Goal: Transaction & Acquisition: Obtain resource

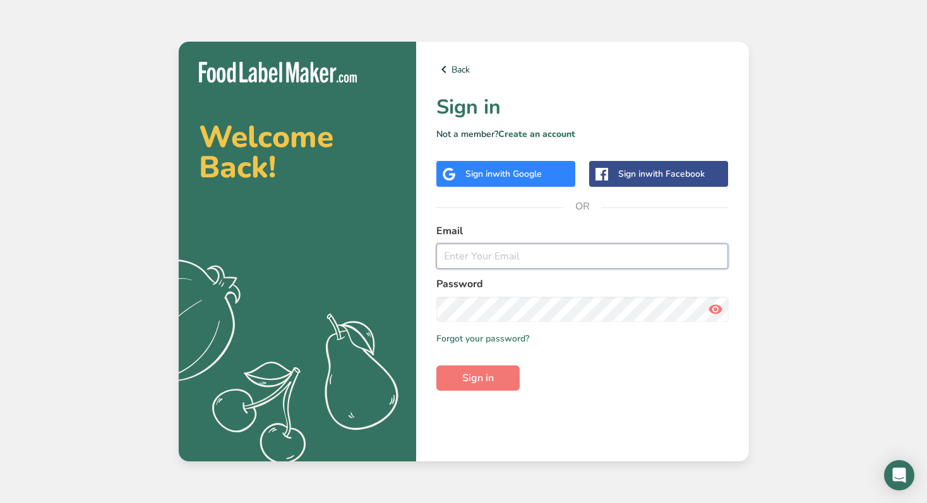
click at [517, 265] on input "email" at bounding box center [582, 256] width 292 height 25
type input "[EMAIL_ADDRESS][DOMAIN_NAME]"
click at [482, 338] on link "Forgot your password?" at bounding box center [482, 338] width 93 height 13
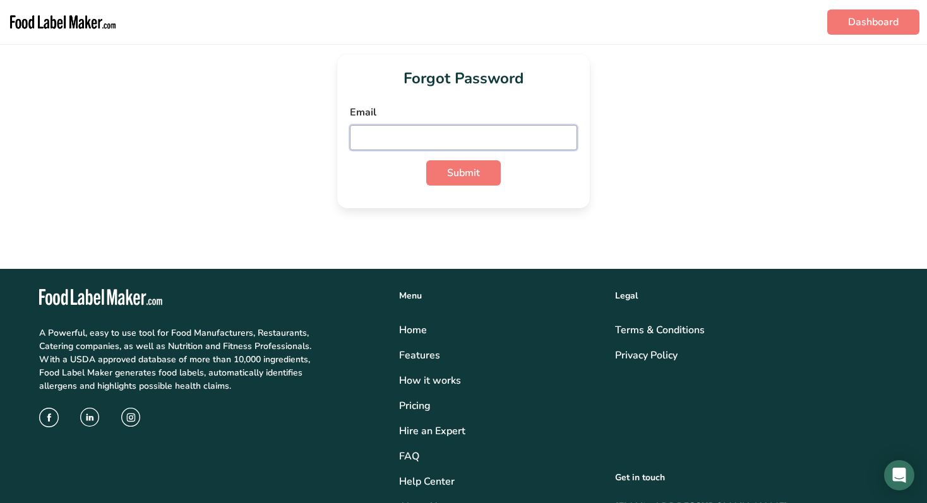
click at [405, 129] on input "email" at bounding box center [463, 137] width 227 height 25
type input "korsiyoga@gmail.com"
click at [454, 177] on span "Submit" at bounding box center [463, 172] width 33 height 15
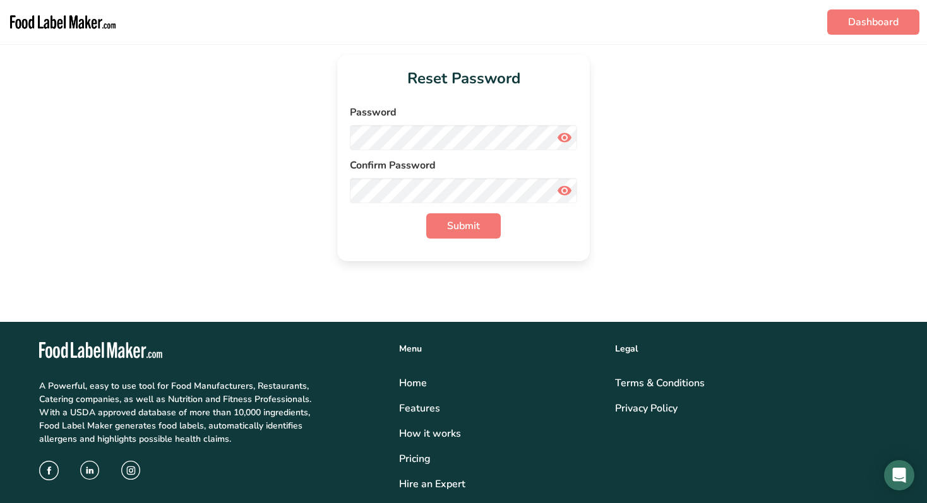
click at [444, 124] on div "Password" at bounding box center [463, 127] width 227 height 45
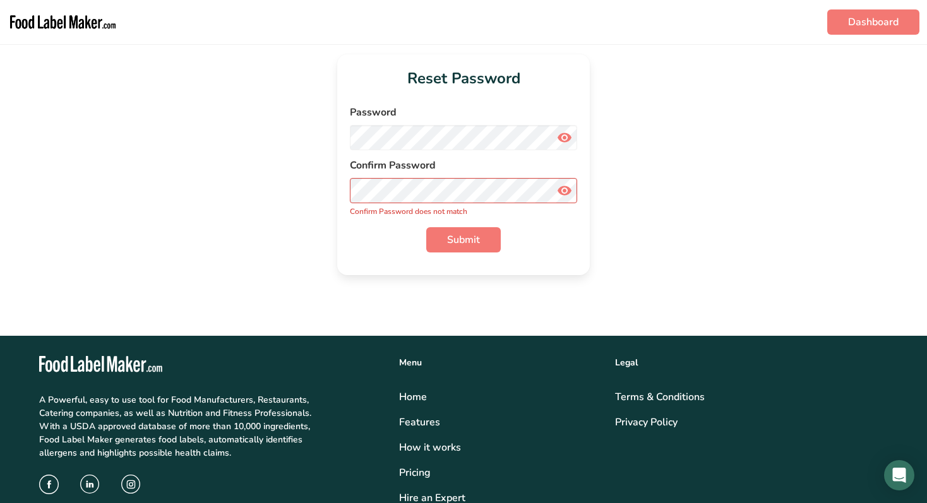
click at [568, 178] on span at bounding box center [564, 190] width 25 height 25
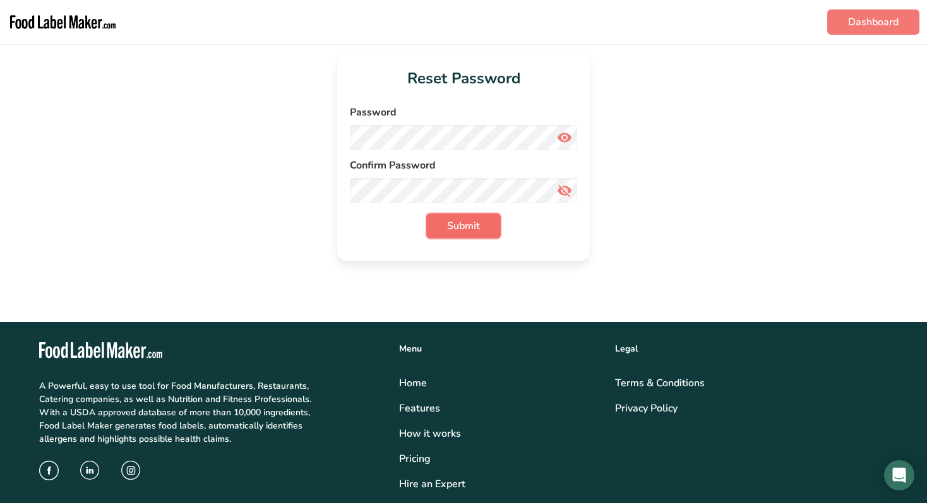
click at [462, 235] on button "Submit" at bounding box center [463, 225] width 74 height 25
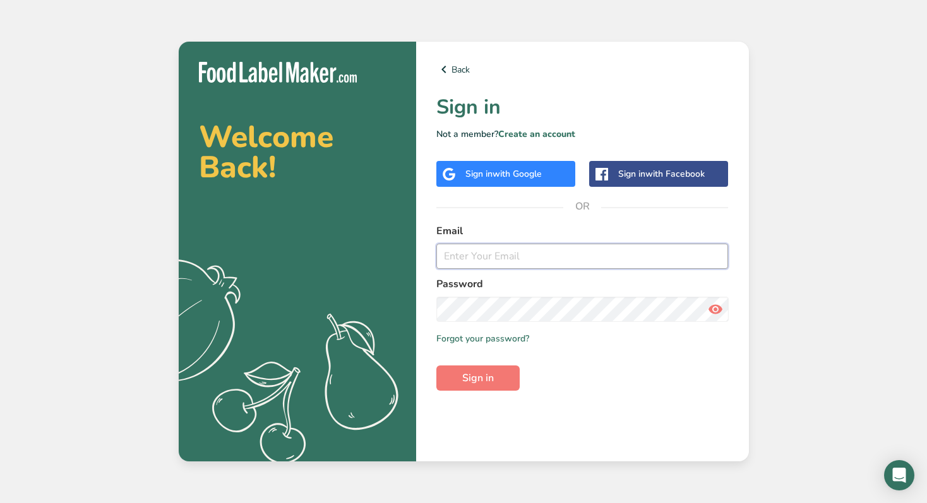
type input "[EMAIL_ADDRESS][DOMAIN_NAME]"
click at [473, 371] on span "Sign in" at bounding box center [478, 378] width 32 height 15
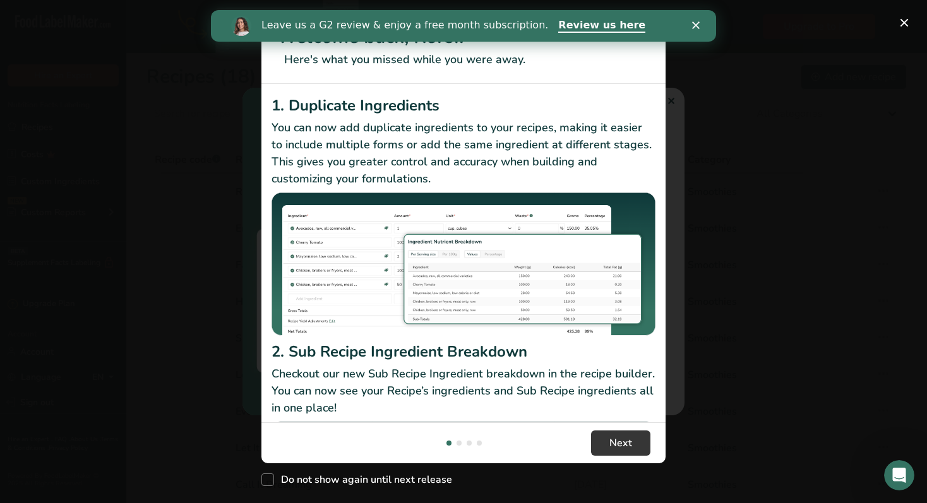
click at [696, 26] on polygon "Close" at bounding box center [696, 25] width 8 height 8
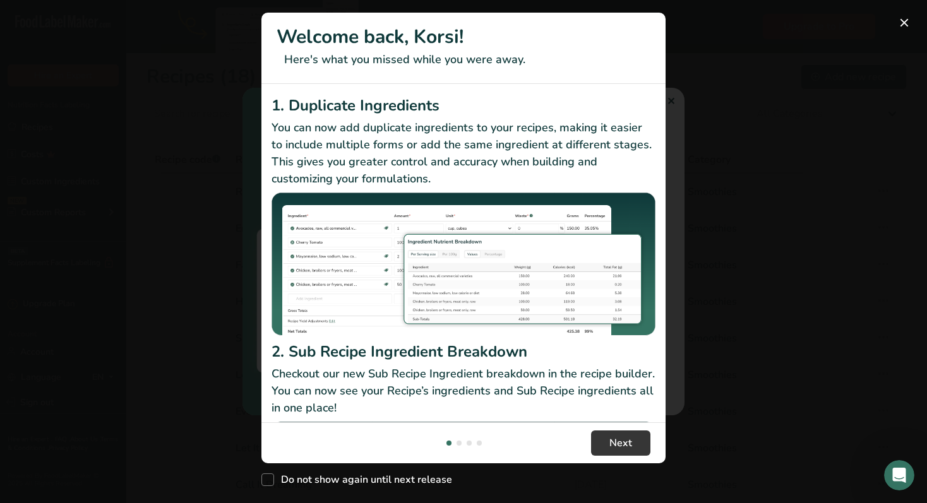
click at [727, 331] on div "New Features" at bounding box center [463, 251] width 927 height 503
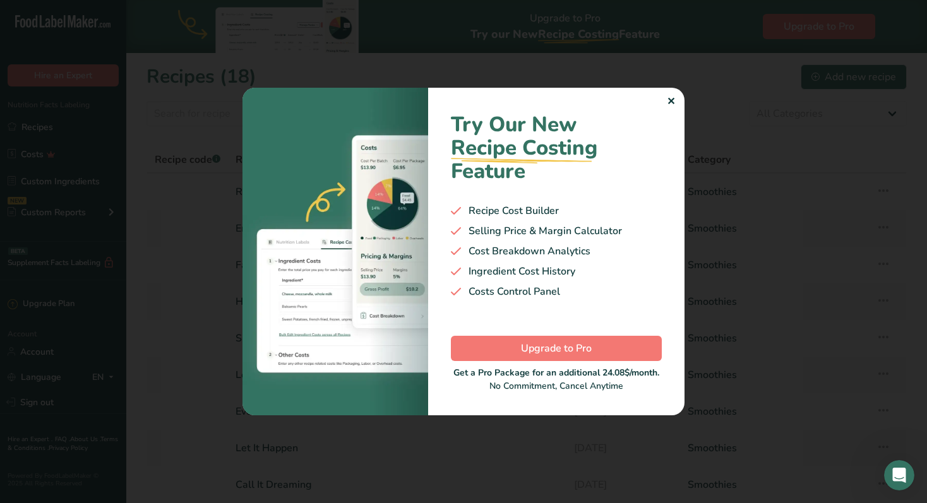
click at [670, 105] on div "✕" at bounding box center [671, 101] width 8 height 15
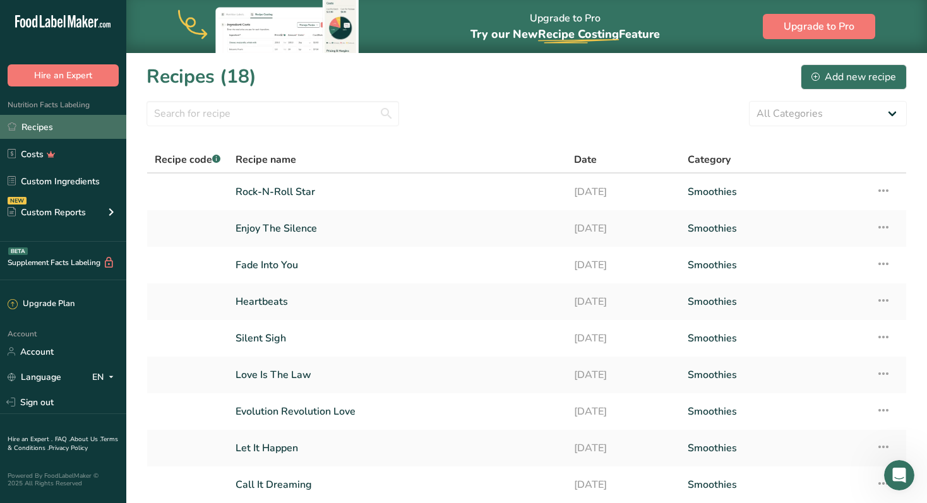
click at [49, 128] on link "Recipes" at bounding box center [63, 127] width 126 height 24
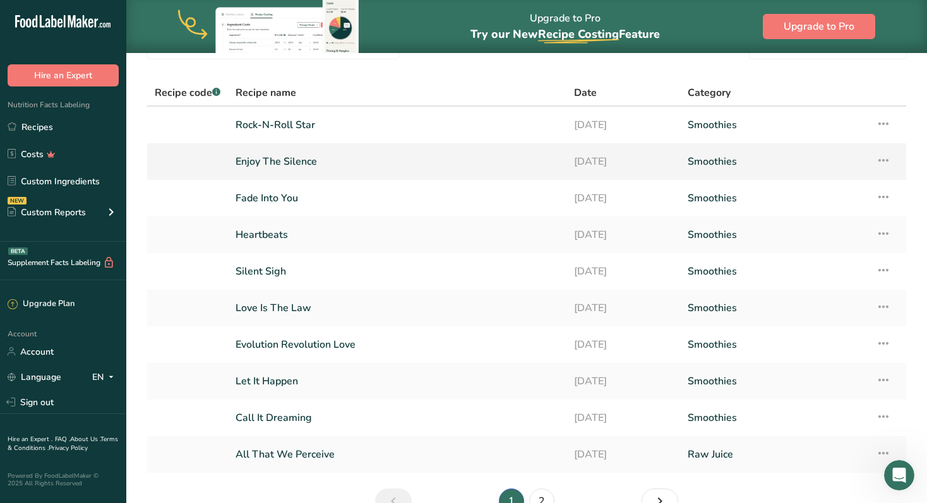
scroll to position [138, 0]
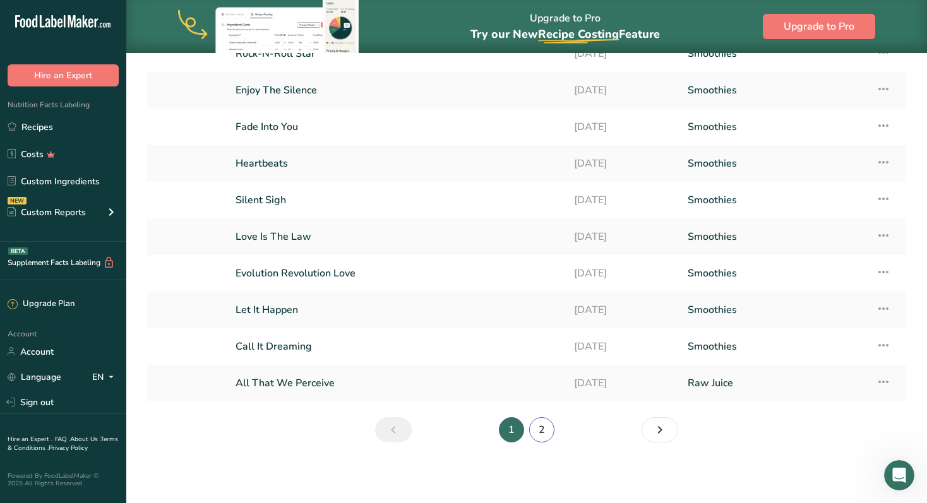
click at [542, 434] on link "2" at bounding box center [541, 429] width 25 height 25
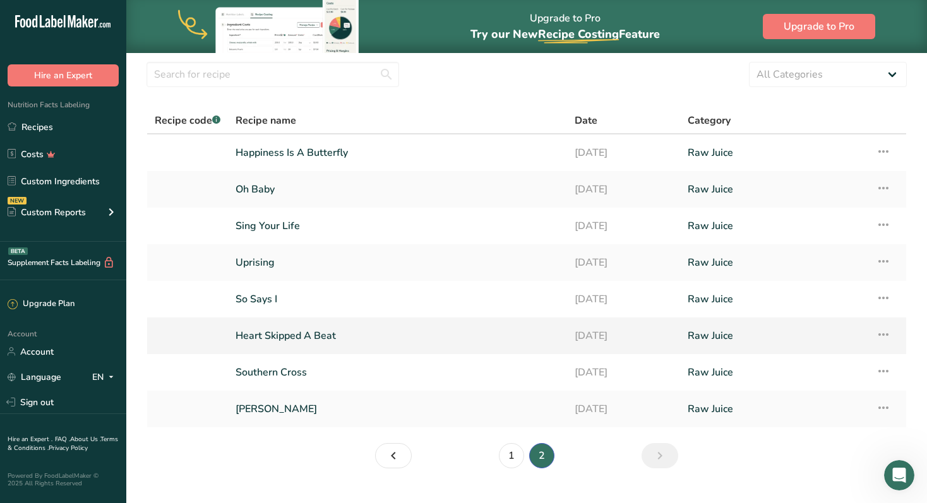
scroll to position [38, 0]
click at [310, 157] on link "Happiness Is A Butterfly" at bounding box center [397, 154] width 324 height 27
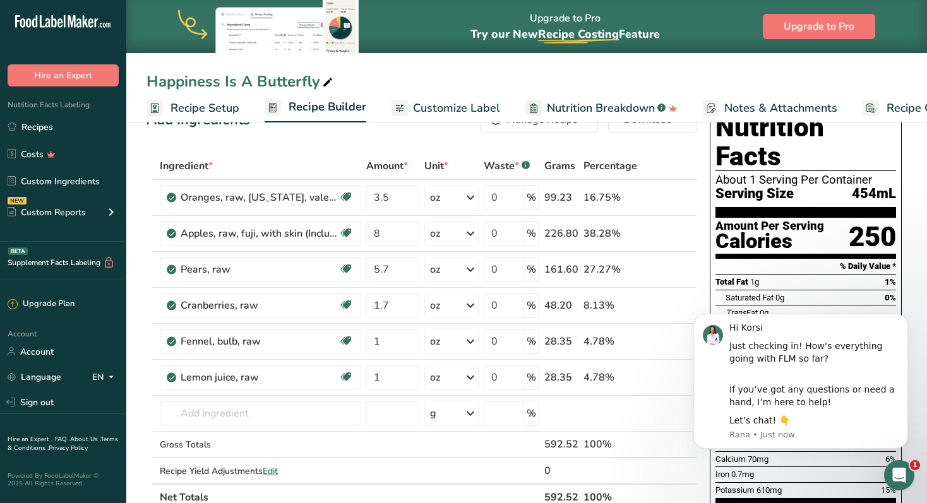
scroll to position [53, 0]
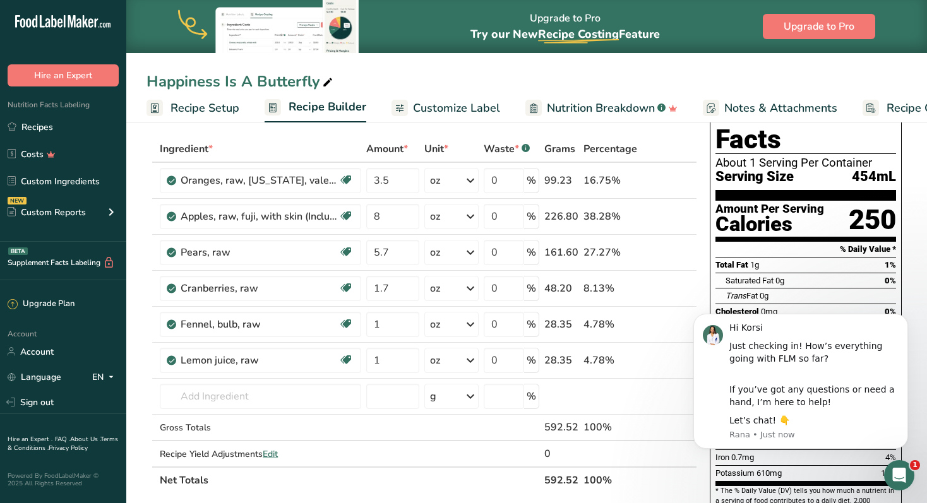
click at [916, 361] on body "Hi Korsi Just checking in! How’s everything going with FLM so far? If you’ve go…" at bounding box center [800, 382] width 242 height 164
click at [908, 479] on div "Open Intercom Messenger" at bounding box center [897, 474] width 42 height 42
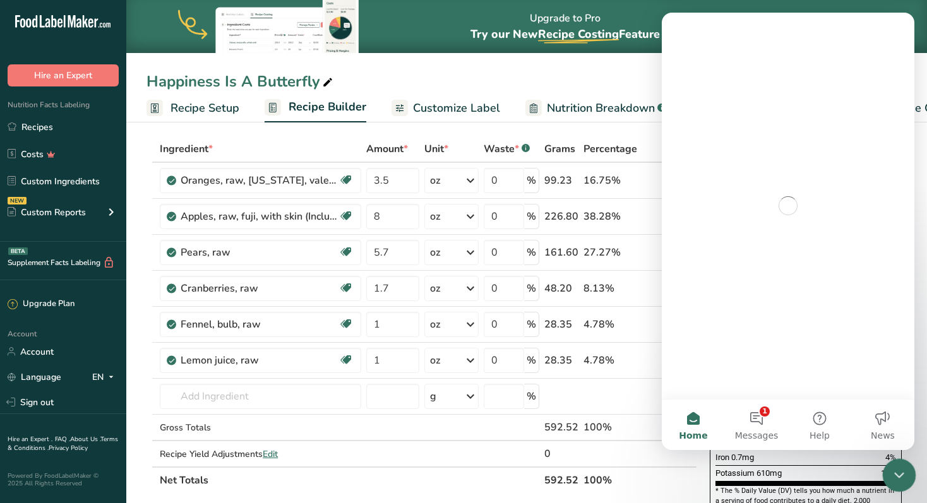
scroll to position [0, 0]
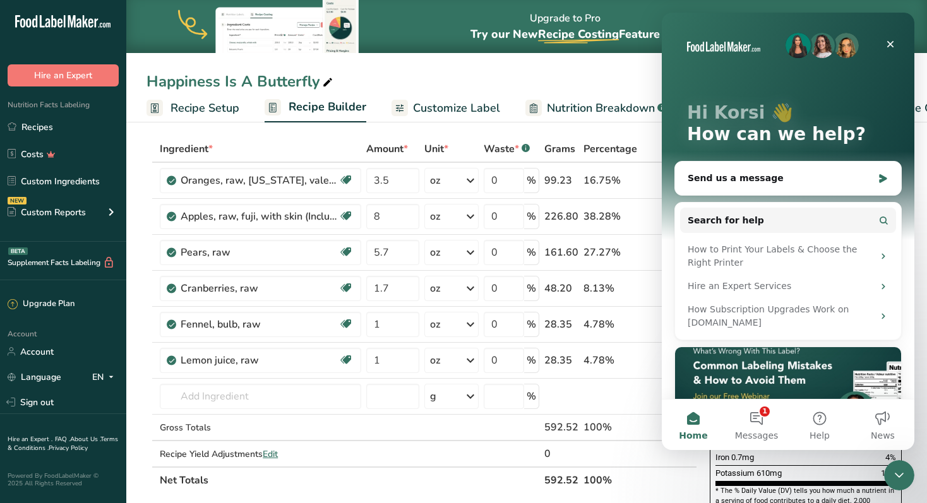
click at [680, 471] on th at bounding box center [660, 480] width 42 height 27
click at [893, 45] on icon "Close" at bounding box center [890, 44] width 10 height 10
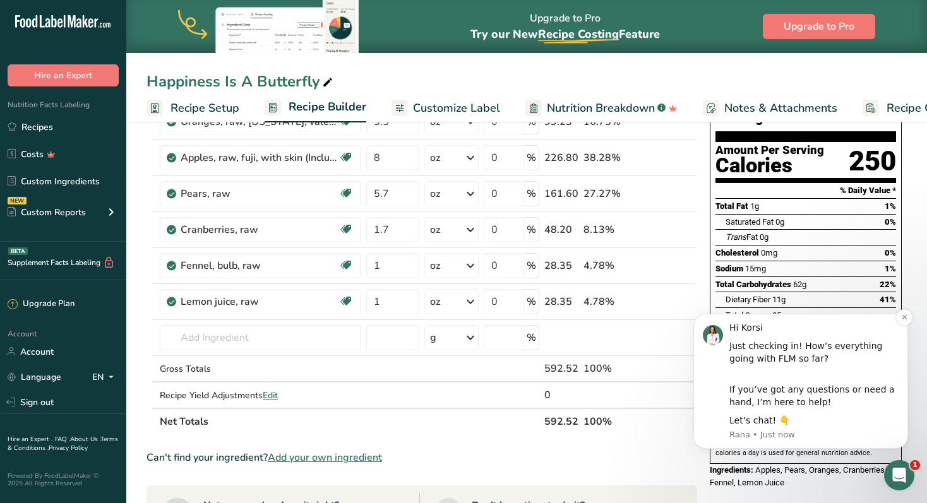
scroll to position [113, 0]
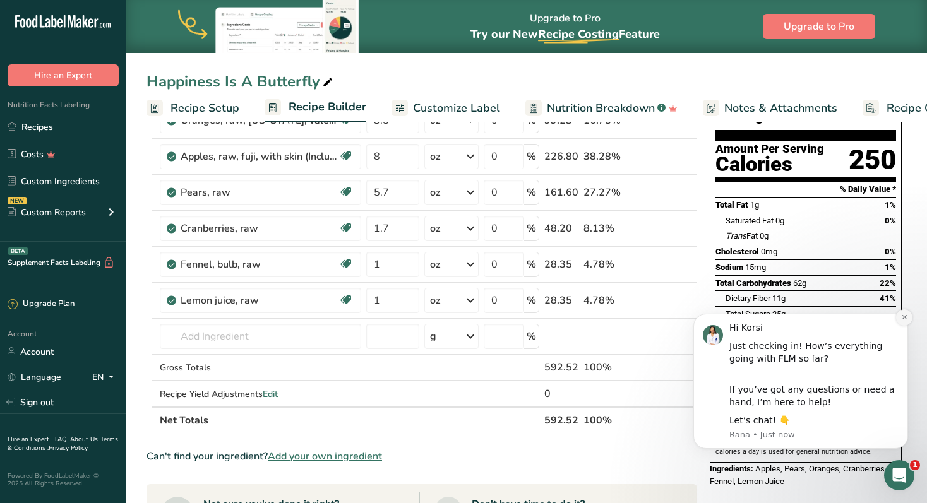
click at [904, 317] on icon "Dismiss notification" at bounding box center [903, 317] width 4 height 4
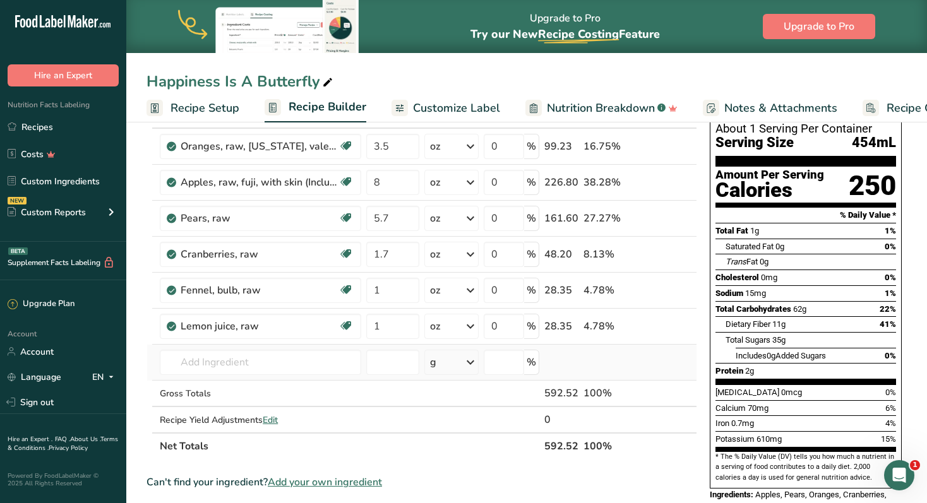
scroll to position [0, 0]
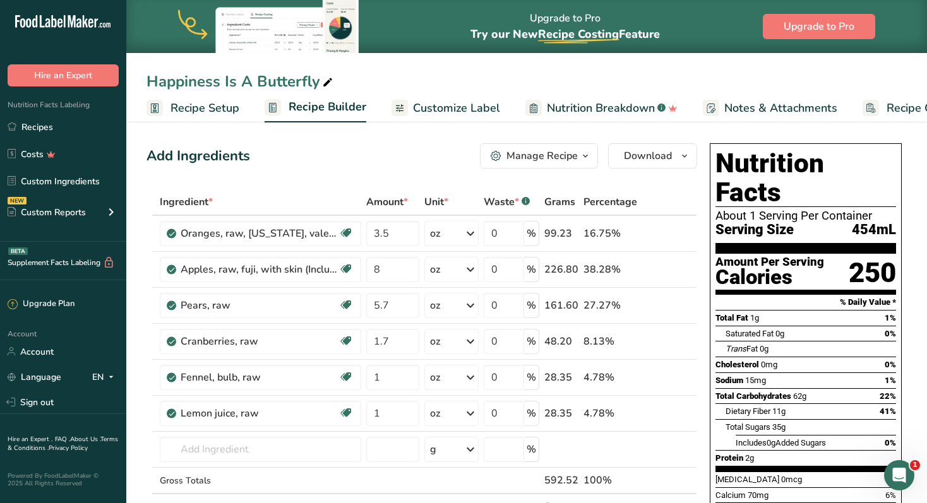
click at [672, 164] on button "Download" at bounding box center [652, 155] width 89 height 25
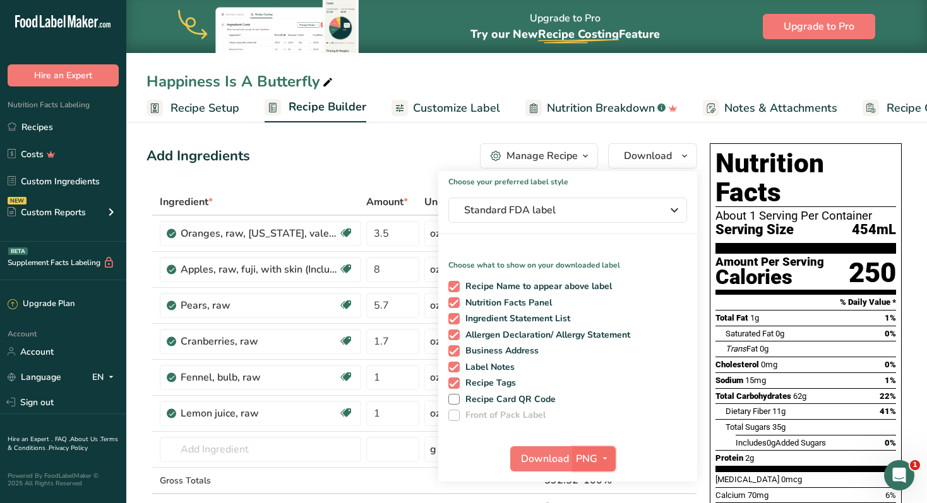
click at [608, 458] on icon "button" at bounding box center [605, 459] width 10 height 16
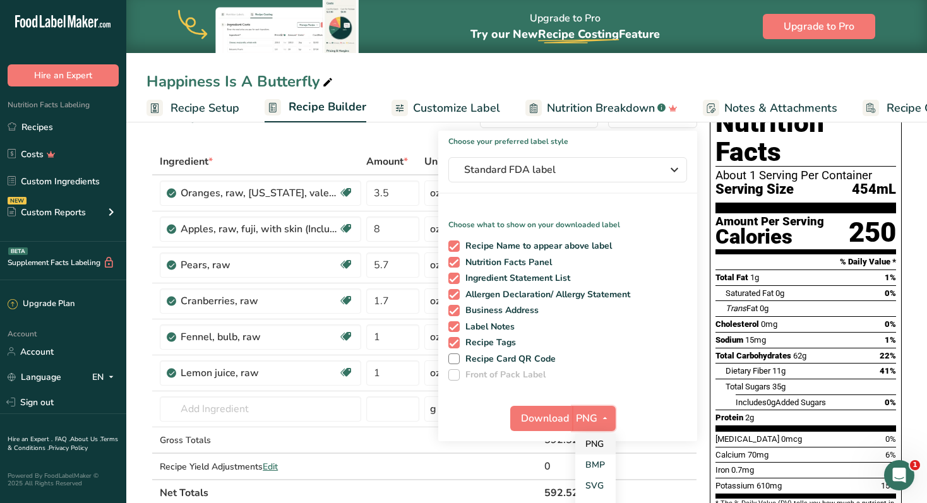
scroll to position [42, 0]
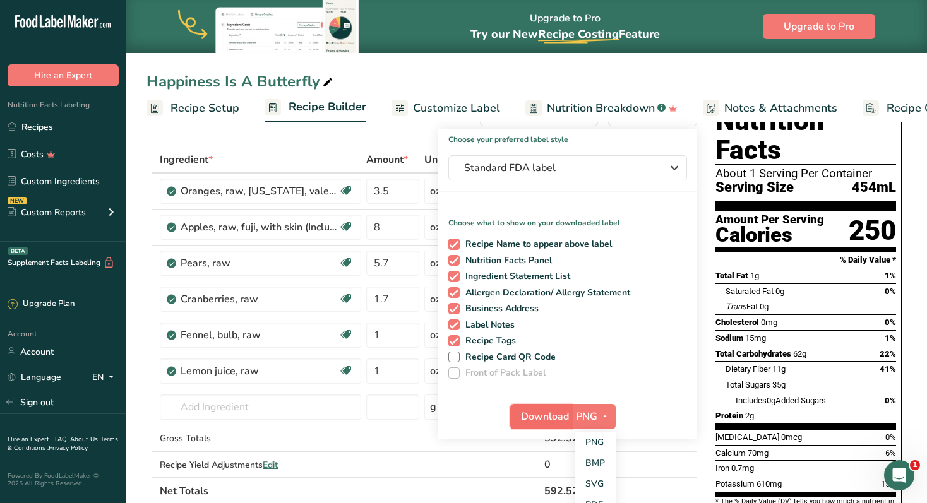
click at [544, 420] on span "Download" at bounding box center [545, 416] width 48 height 15
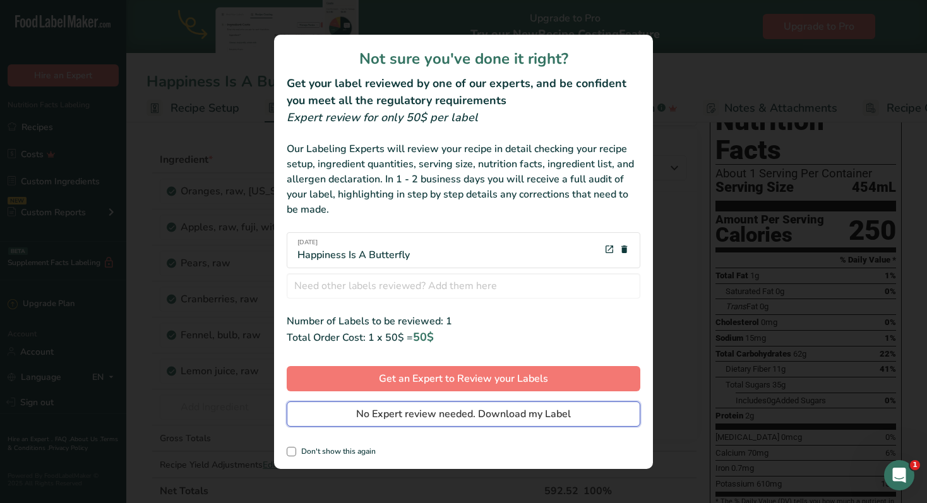
click at [532, 417] on span "No Expert review needed. Download my Label" at bounding box center [463, 414] width 215 height 15
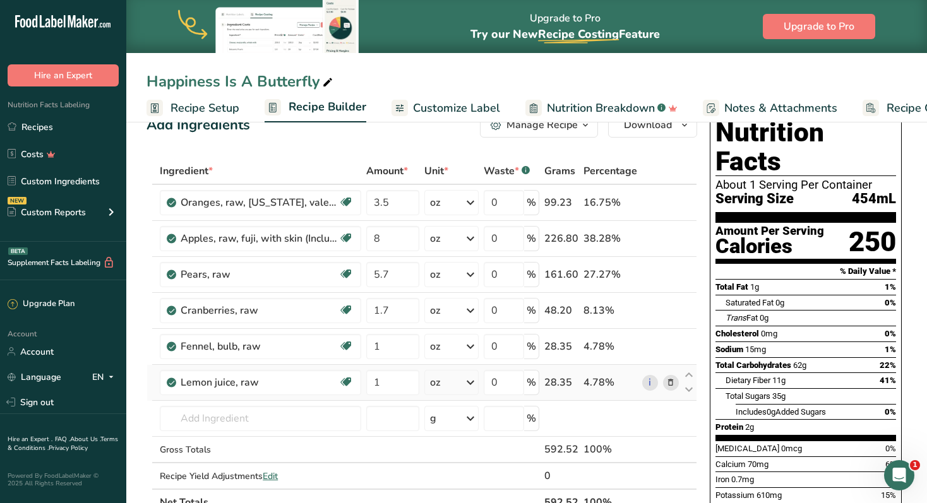
scroll to position [0, 0]
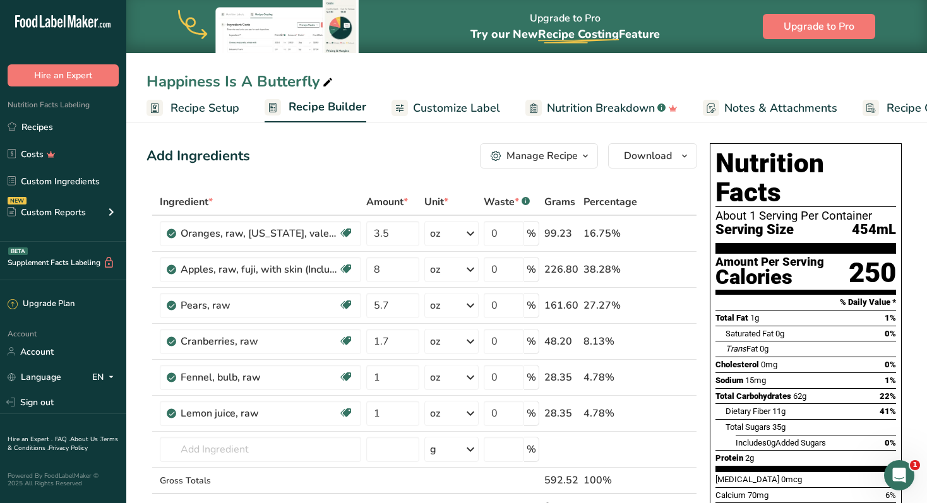
click at [208, 109] on span "Recipe Setup" at bounding box center [204, 108] width 69 height 17
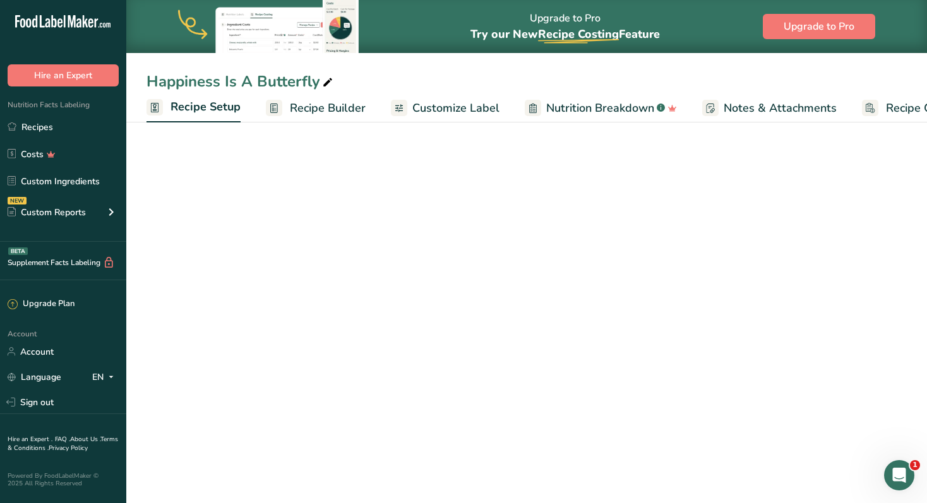
scroll to position [0, 4]
select select "5"
select select "22"
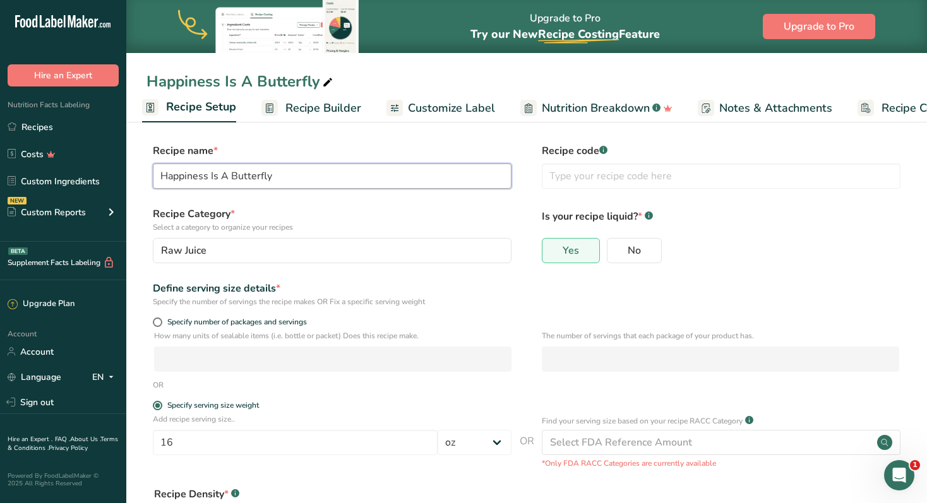
click at [302, 171] on input "Happiness Is A Butterfly" at bounding box center [332, 176] width 359 height 25
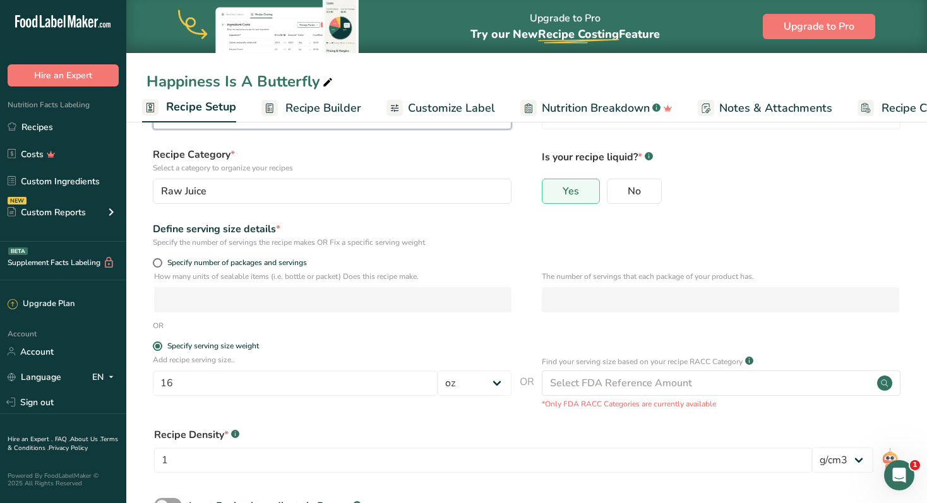
scroll to position [74, 0]
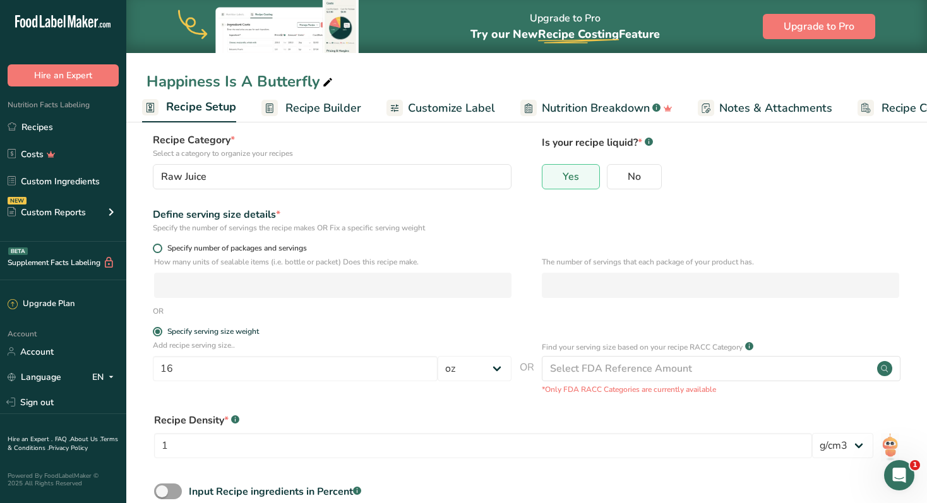
click at [157, 249] on span at bounding box center [157, 248] width 9 height 9
click at [157, 249] on input "Specify number of packages and servings" at bounding box center [157, 248] width 8 height 8
radio input "true"
radio input "false"
select select "0"
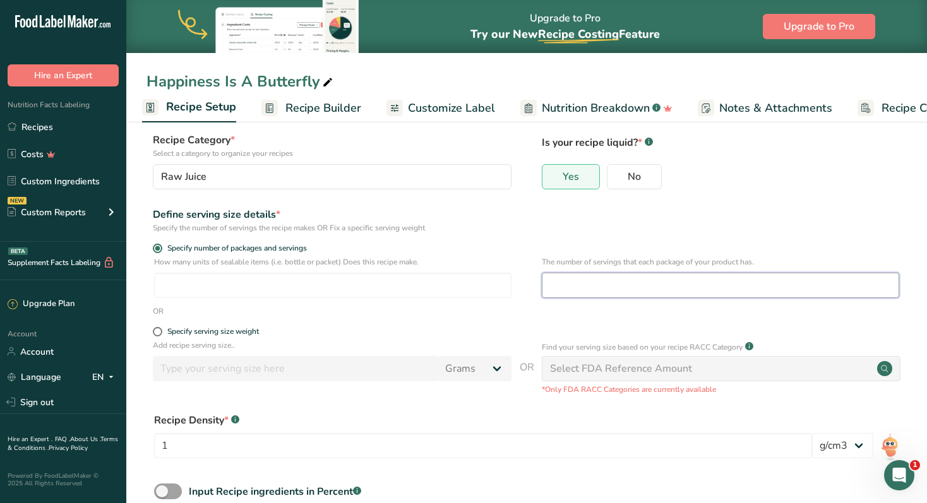
click at [621, 287] on input "number" at bounding box center [720, 285] width 357 height 25
type input "1"
click at [737, 246] on div "Specify number of packages and servings" at bounding box center [526, 250] width 760 height 13
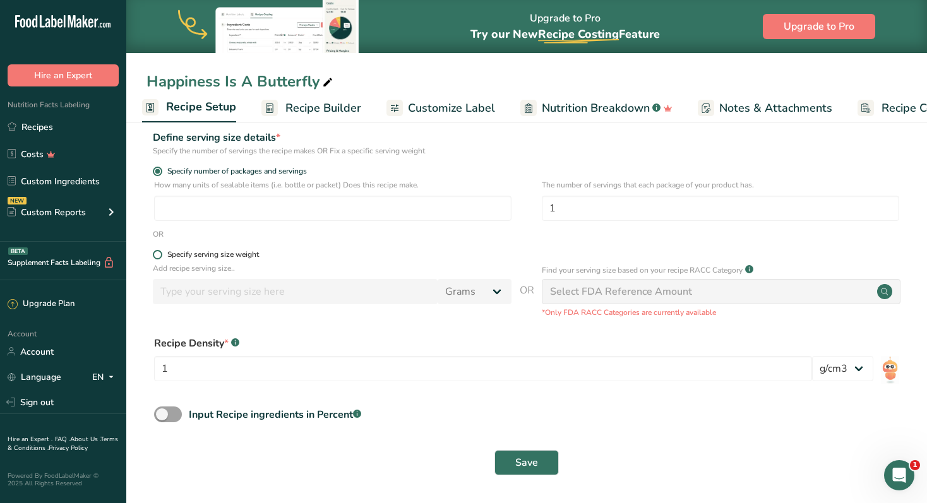
click at [158, 254] on span at bounding box center [157, 254] width 9 height 9
click at [158, 254] on input "Specify serving size weight" at bounding box center [157, 255] width 8 height 8
radio input "true"
radio input "false"
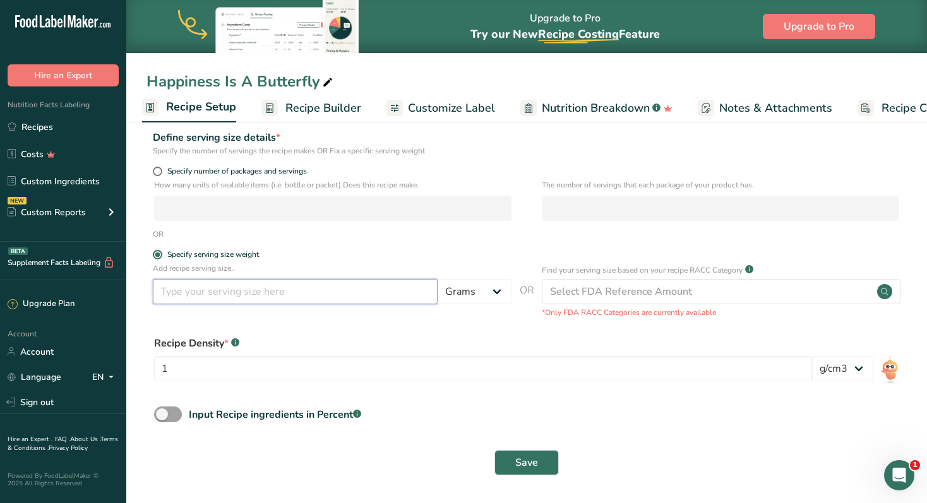
click at [312, 300] on input "number" at bounding box center [295, 291] width 285 height 25
type input "16"
click at [504, 289] on select "Grams kg mg mcg lb oz l mL fl oz tbsp tsp cup qt gallon" at bounding box center [474, 291] width 74 height 25
select select "18"
click at [437, 279] on select "Grams kg mg mcg lb oz l mL fl oz tbsp tsp cup qt gallon" at bounding box center [474, 291] width 74 height 25
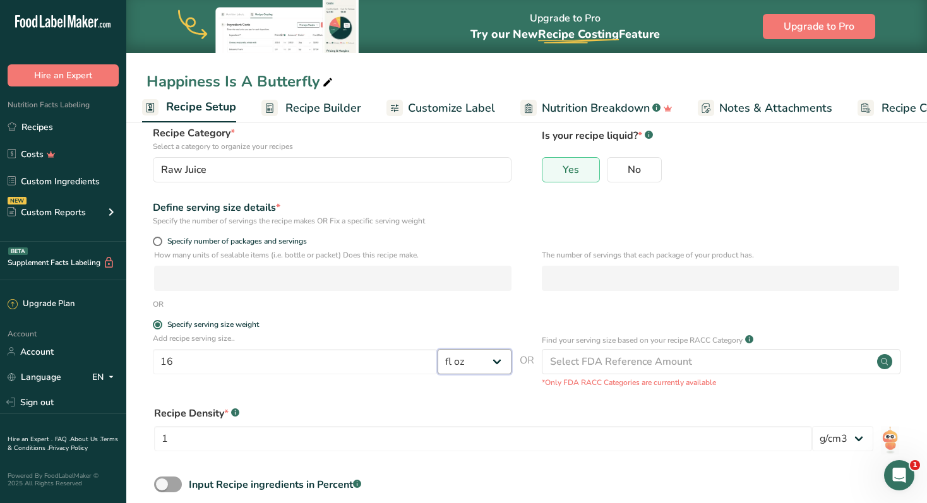
scroll to position [0, 0]
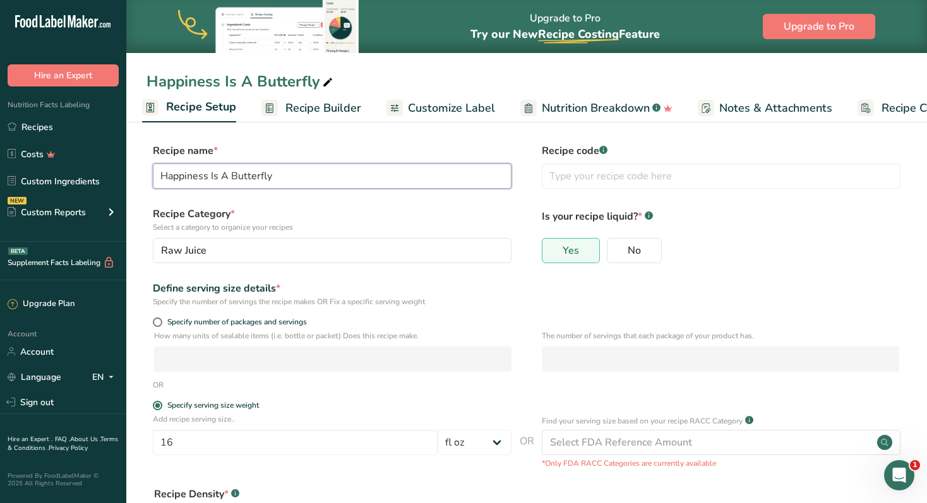
click at [292, 178] on input "Happiness Is A Butterfly" at bounding box center [332, 176] width 359 height 25
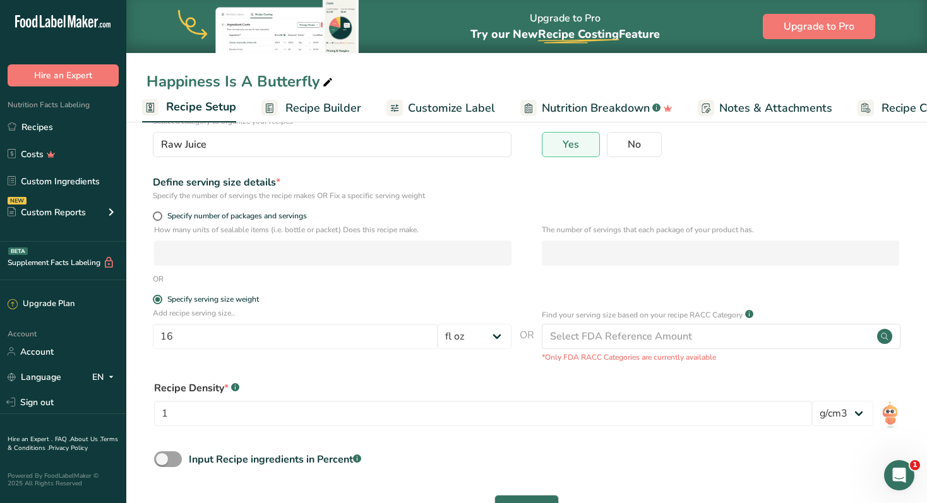
scroll to position [151, 0]
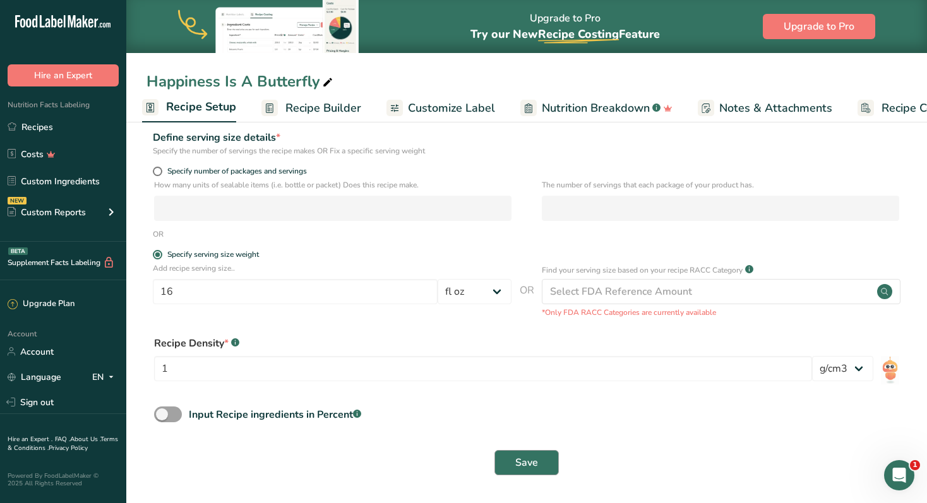
type input "DANCER'S POSE"
click at [527, 461] on span "Save" at bounding box center [526, 462] width 23 height 15
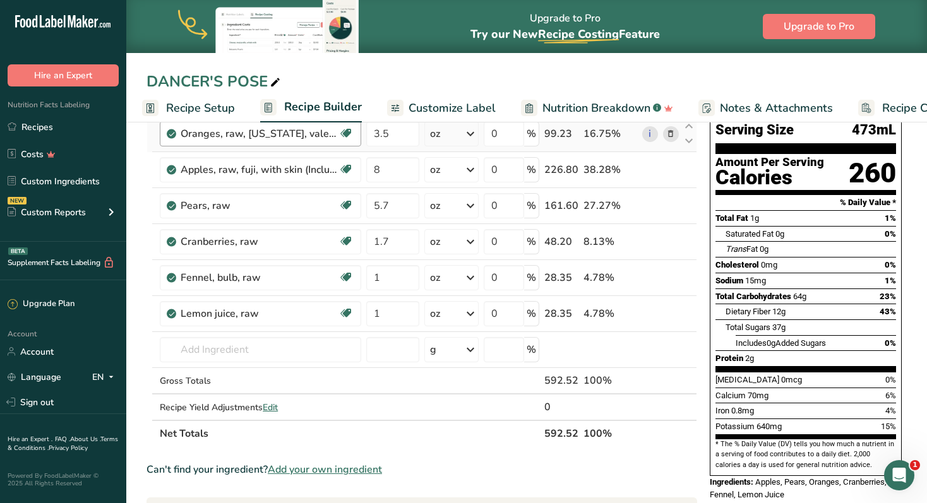
scroll to position [69, 0]
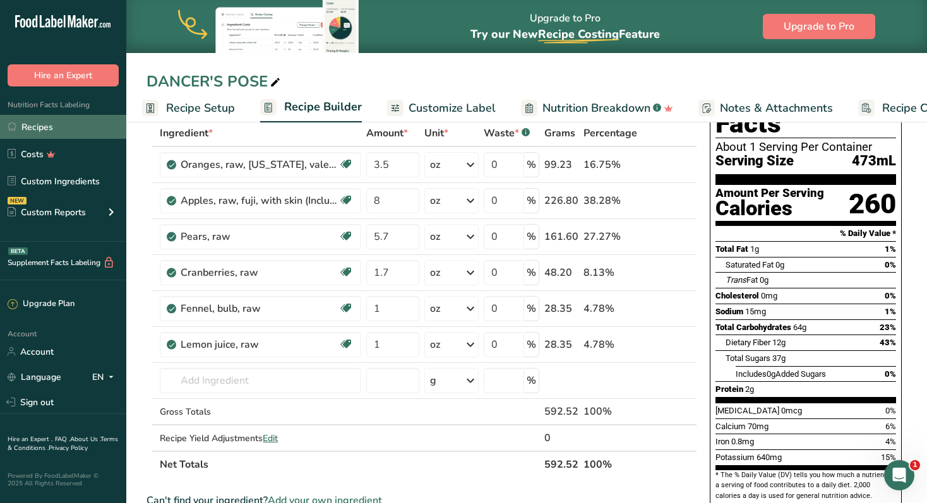
click at [26, 127] on link "Recipes" at bounding box center [63, 127] width 126 height 24
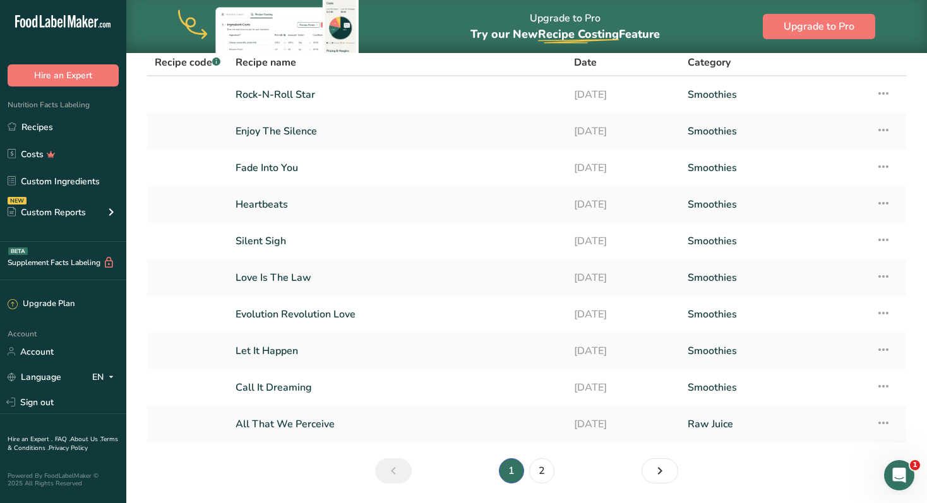
scroll to position [138, 0]
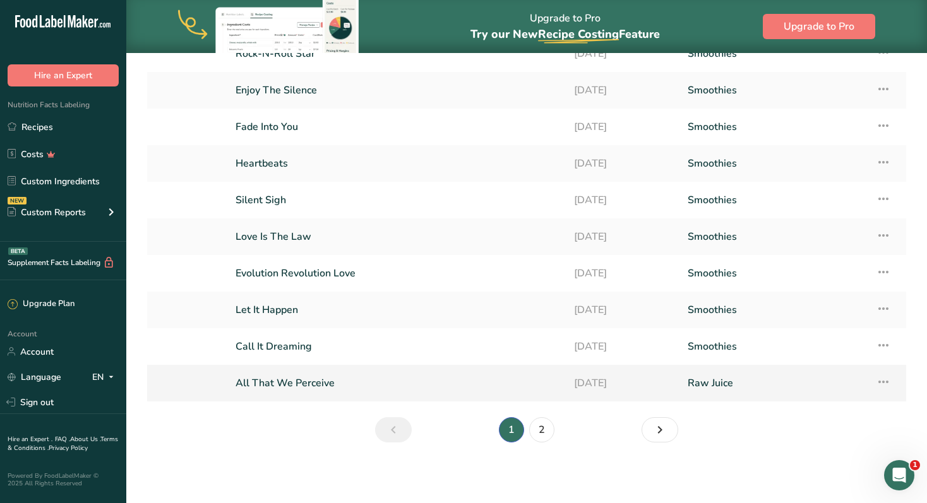
click at [302, 384] on link "All That We Perceive" at bounding box center [396, 383] width 323 height 27
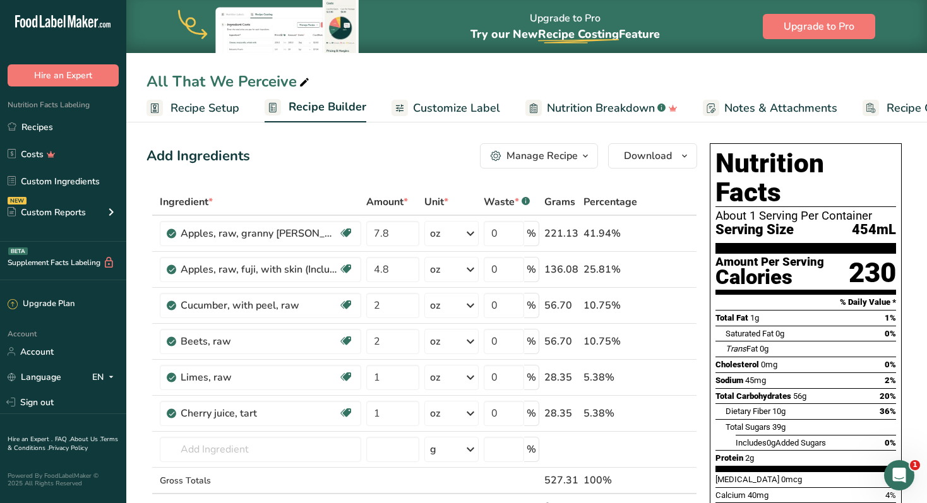
click at [191, 98] on link "Recipe Setup" at bounding box center [192, 108] width 93 height 28
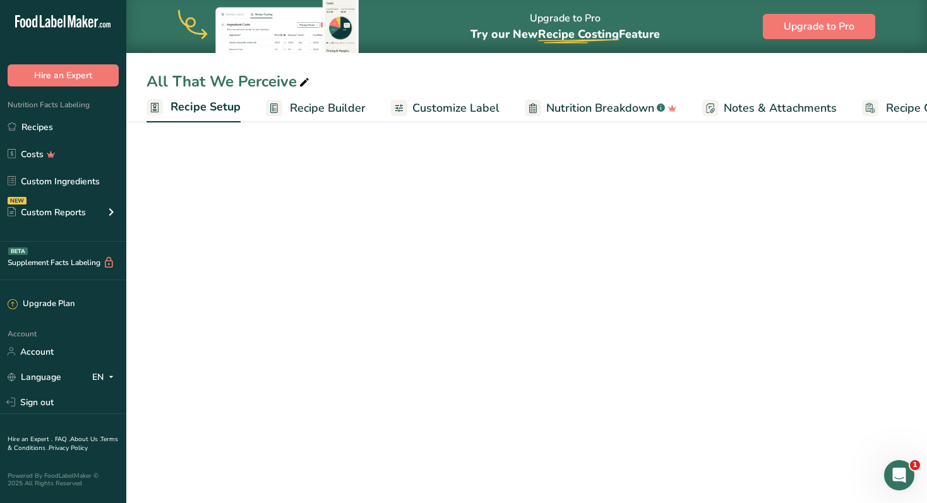
scroll to position [0, 4]
select select "5"
select select "22"
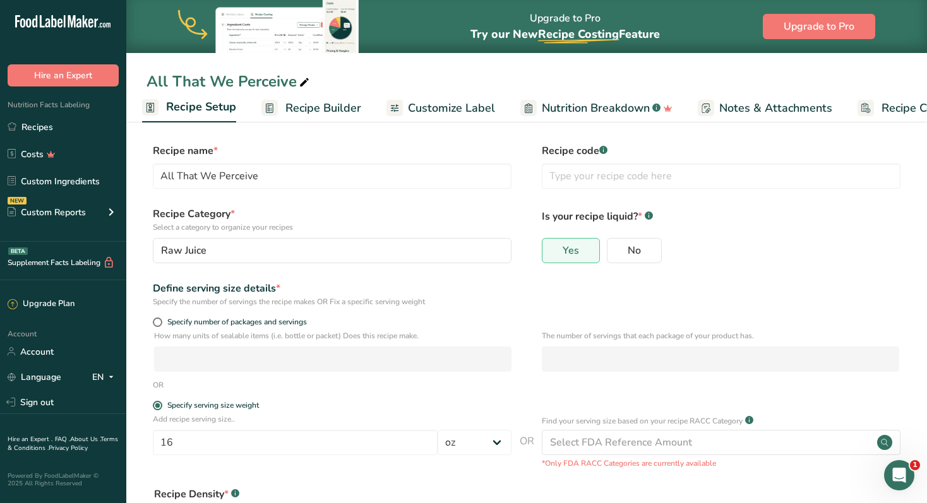
scroll to position [83, 0]
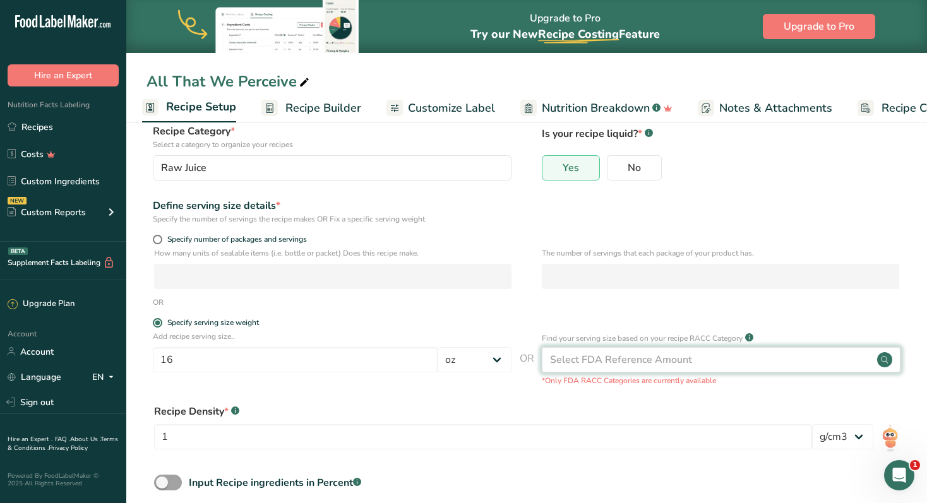
click at [883, 362] on g at bounding box center [884, 359] width 15 height 15
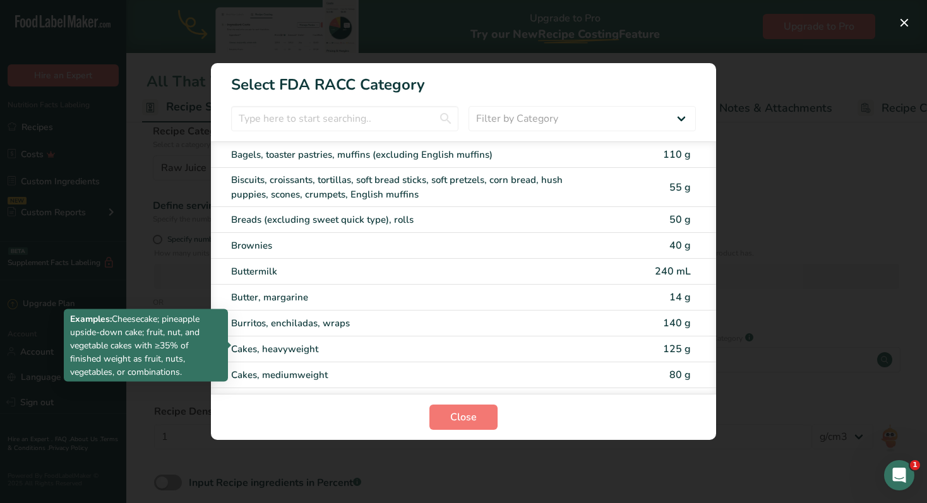
scroll to position [4, 0]
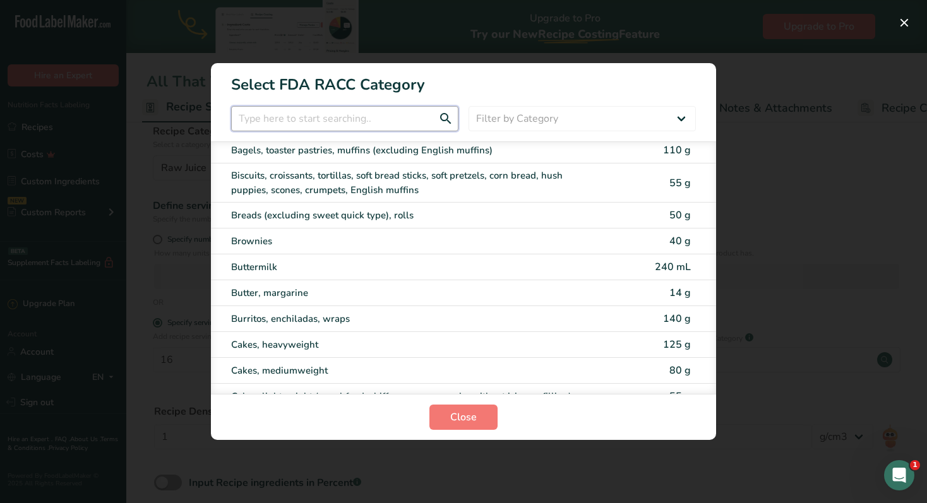
click at [311, 123] on input "RACC Category Selection Modal" at bounding box center [344, 118] width 227 height 25
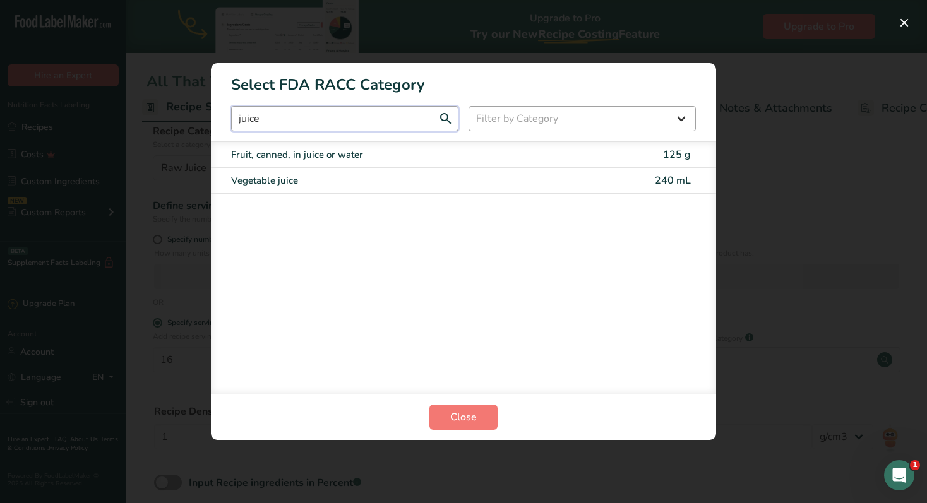
type input "juice"
click at [528, 116] on select "Filter by Category All Bakery products Beverages Cereals and other grain produc…" at bounding box center [581, 118] width 227 height 25
select select "14"
click at [468, 106] on select "Filter by Category All Bakery products Beverages Cereals and other grain produc…" at bounding box center [581, 118] width 227 height 25
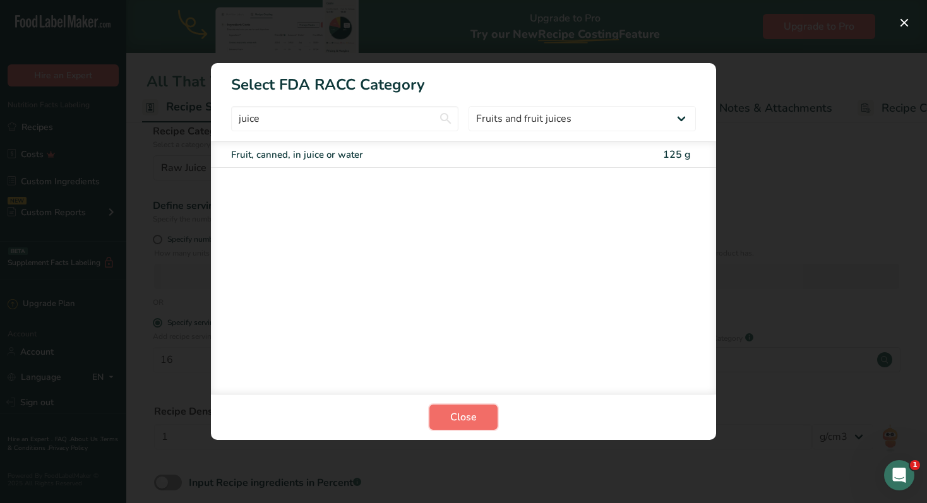
click at [461, 415] on span "Close" at bounding box center [463, 417] width 27 height 15
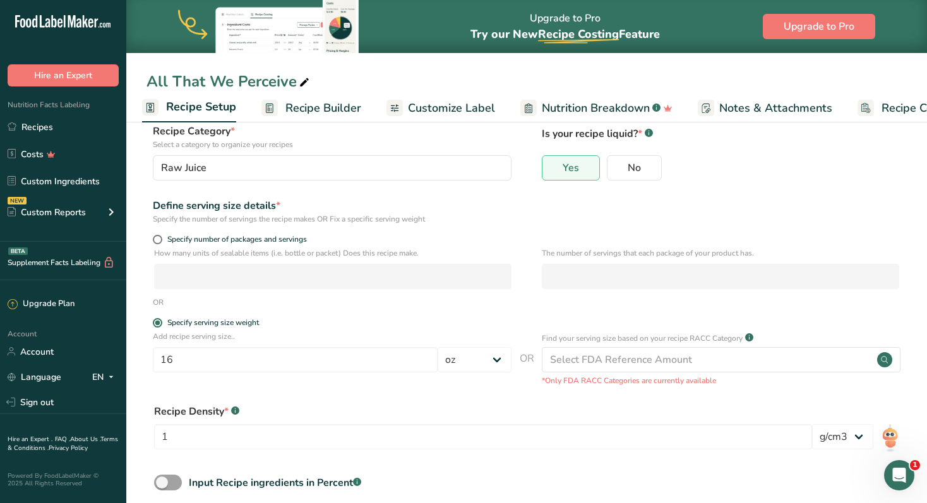
scroll to position [145, 0]
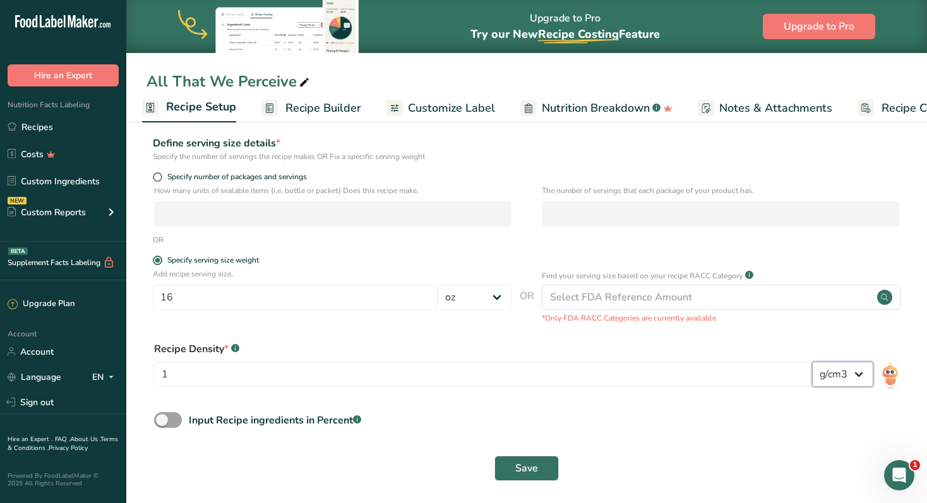
click at [857, 376] on select "lb/ft3 g/cm3" at bounding box center [842, 374] width 61 height 25
click at [640, 436] on div "Input Recipe ingredients in Percent .a-a{fill:#347362;}.b-a{fill:#fff;}" at bounding box center [526, 425] width 760 height 26
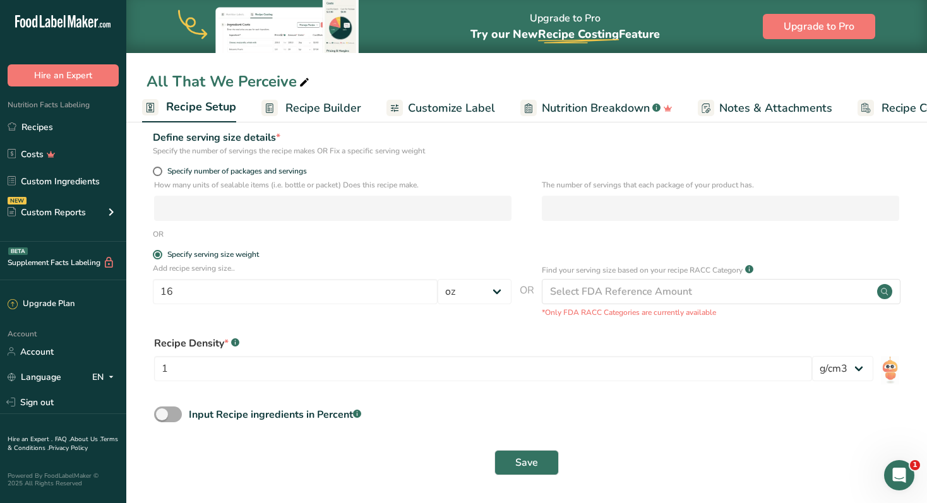
click at [177, 413] on span at bounding box center [168, 415] width 28 height 16
click at [162, 413] on input "Input Recipe ingredients in Percent .a-a{fill:#347362;}.b-a{fill:#fff;}" at bounding box center [158, 414] width 8 height 8
click at [177, 413] on span at bounding box center [168, 415] width 28 height 16
click at [162, 413] on input "Input Recipe ingredients in Percent .a-a{fill:#347362;}.b-a{fill:#fff;}" at bounding box center [158, 414] width 8 height 8
checkbox input "false"
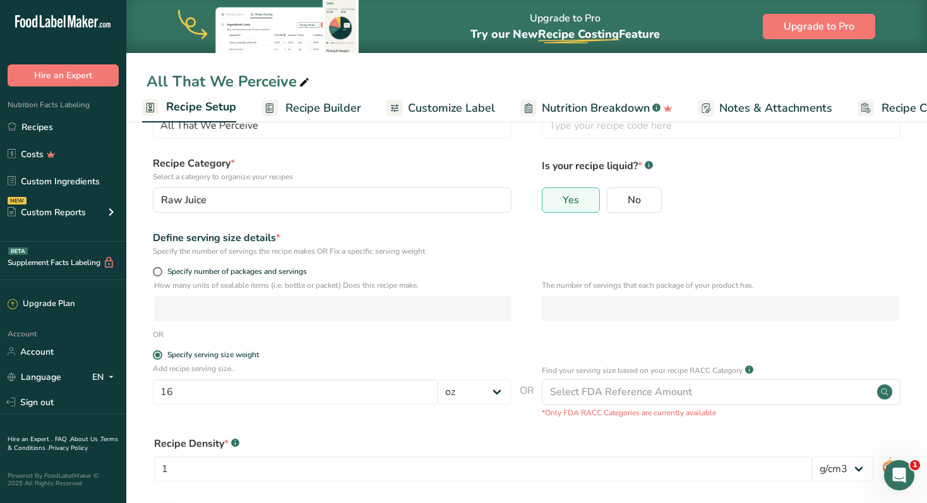
scroll to position [0, 0]
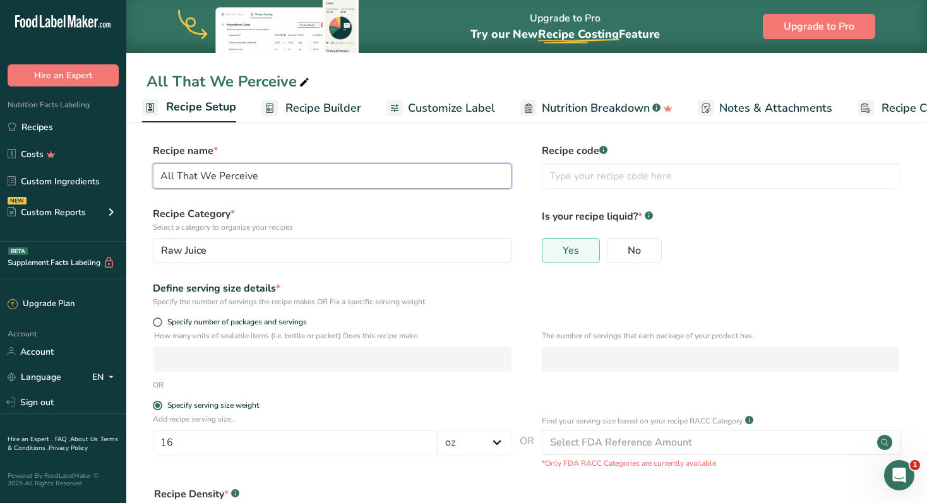
click at [241, 184] on input "All That We Perceive" at bounding box center [332, 176] width 359 height 25
click at [382, 207] on label "Recipe Category * Select a category to organize your recipes" at bounding box center [332, 219] width 359 height 27
click at [558, 102] on span "Nutrition Breakdown" at bounding box center [596, 108] width 108 height 17
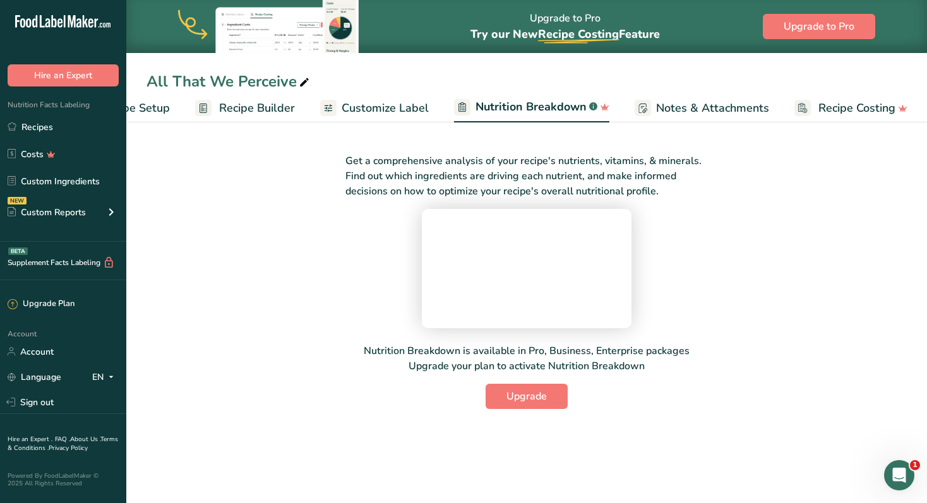
click at [354, 108] on span "Customize Label" at bounding box center [385, 108] width 87 height 17
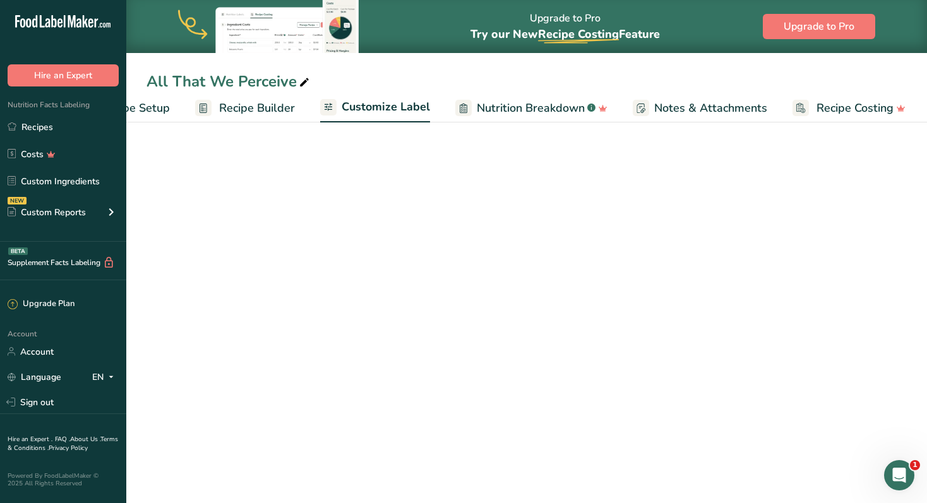
scroll to position [0, 68]
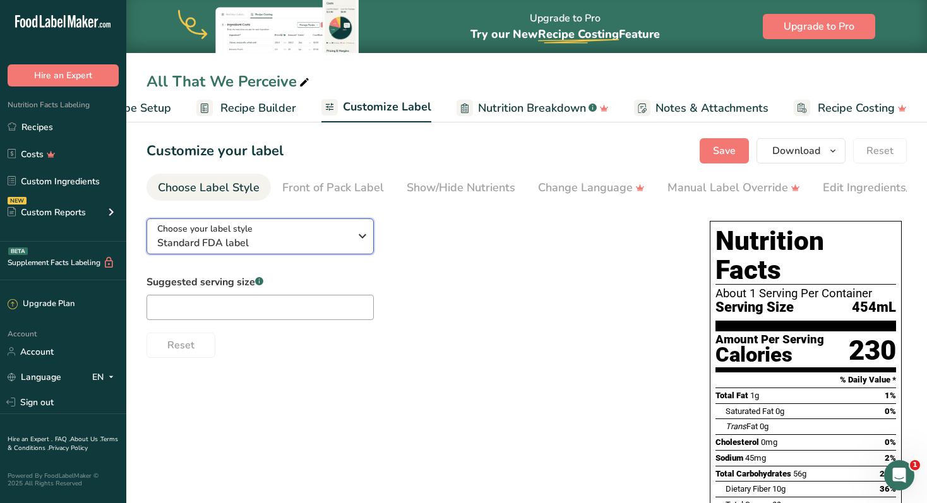
click at [361, 241] on icon "button" at bounding box center [362, 236] width 15 height 23
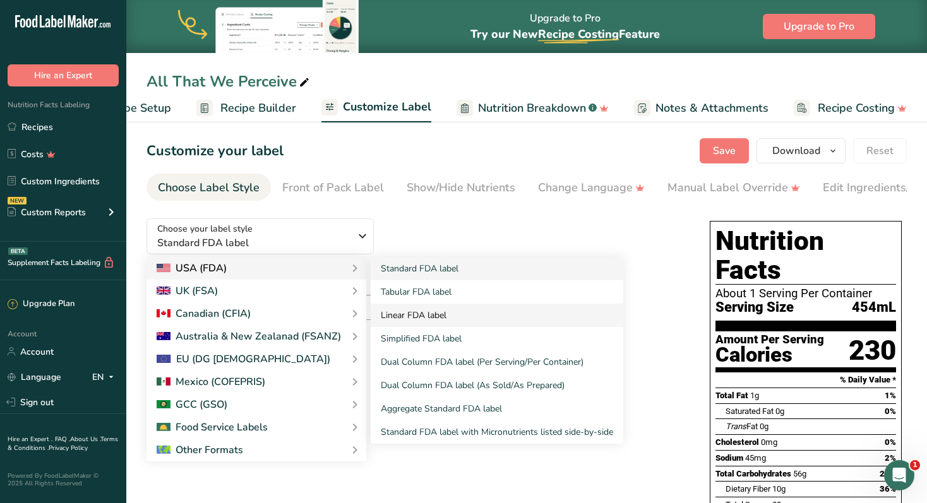
click at [437, 316] on link "Linear FDA label" at bounding box center [497, 315] width 253 height 23
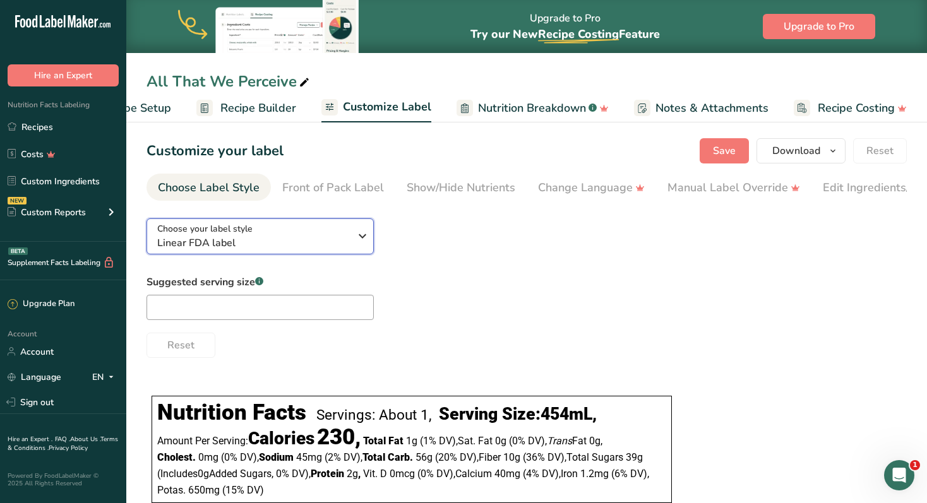
click at [366, 242] on icon "button" at bounding box center [362, 236] width 15 height 23
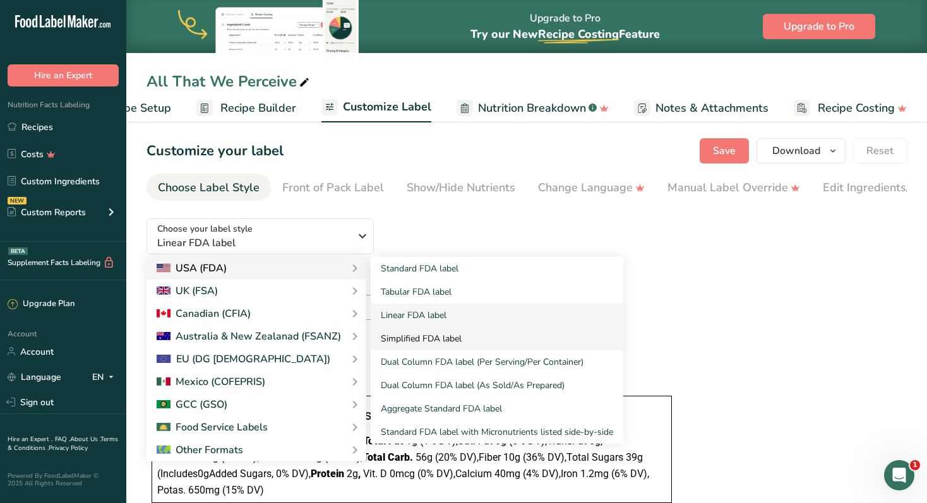
click at [427, 338] on link "Simplified FDA label" at bounding box center [497, 338] width 253 height 23
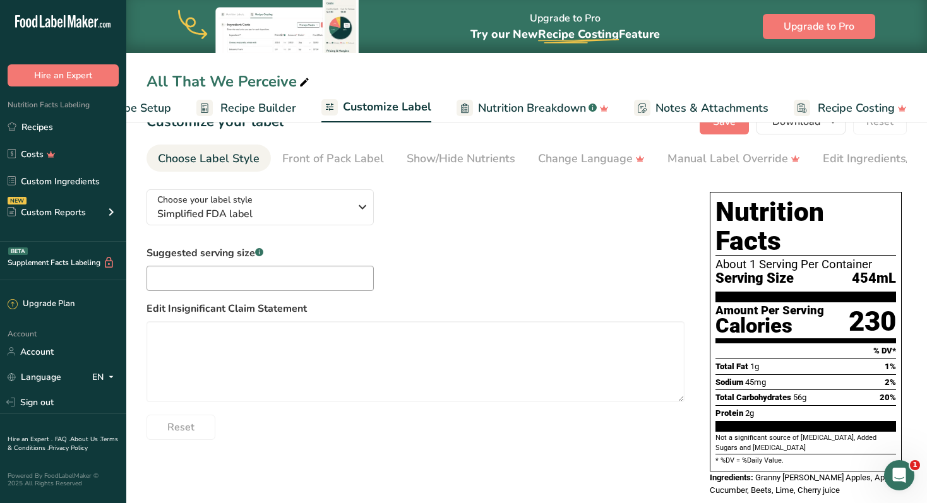
scroll to position [19, 0]
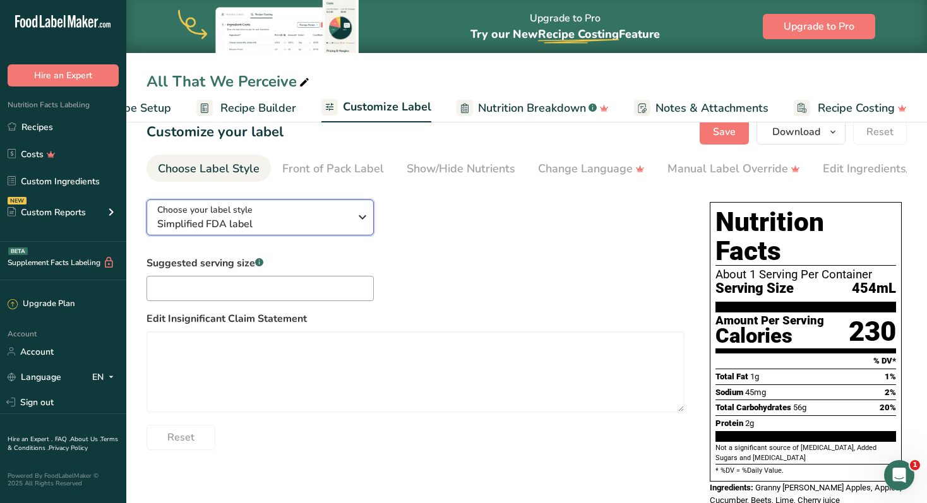
click at [357, 223] on icon "button" at bounding box center [362, 217] width 15 height 23
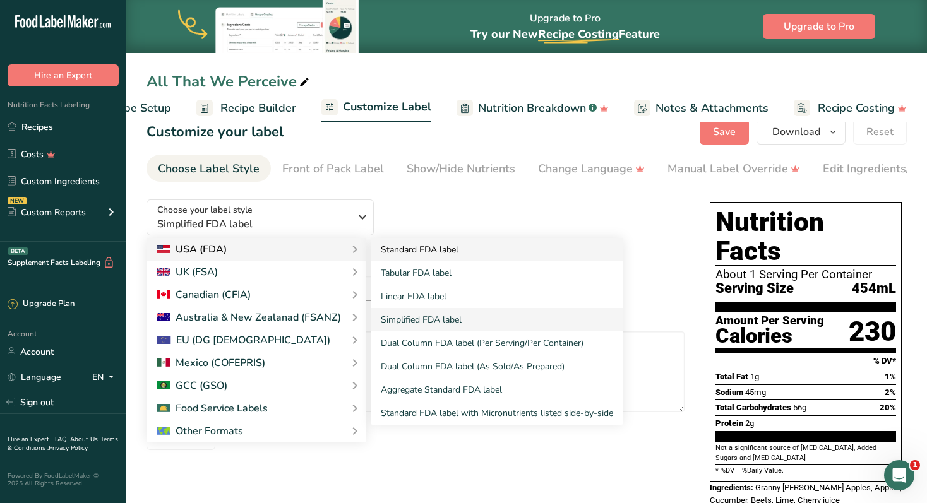
click at [431, 251] on link "Standard FDA label" at bounding box center [497, 249] width 253 height 23
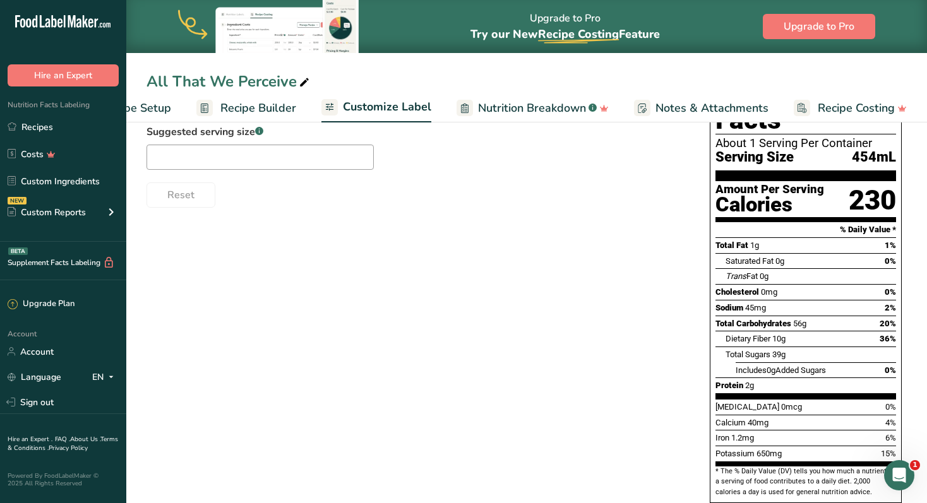
scroll to position [134, 0]
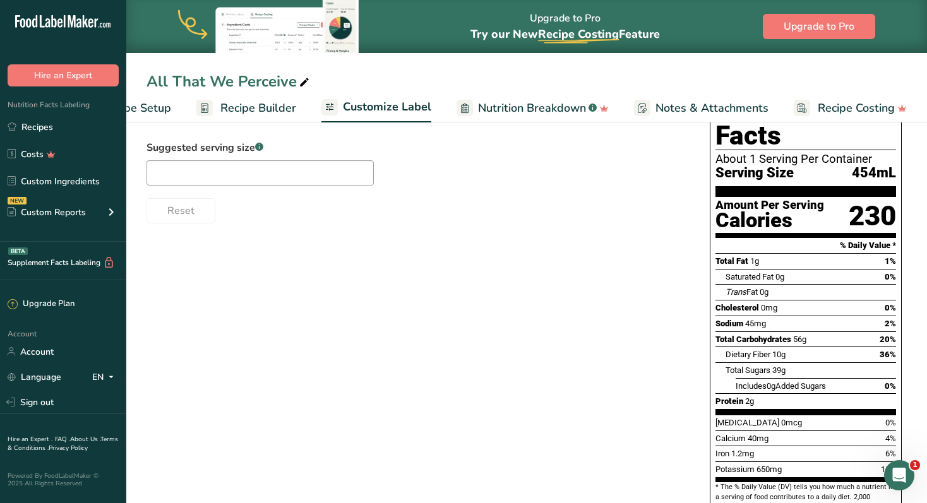
click at [248, 103] on span "Recipe Builder" at bounding box center [258, 108] width 76 height 17
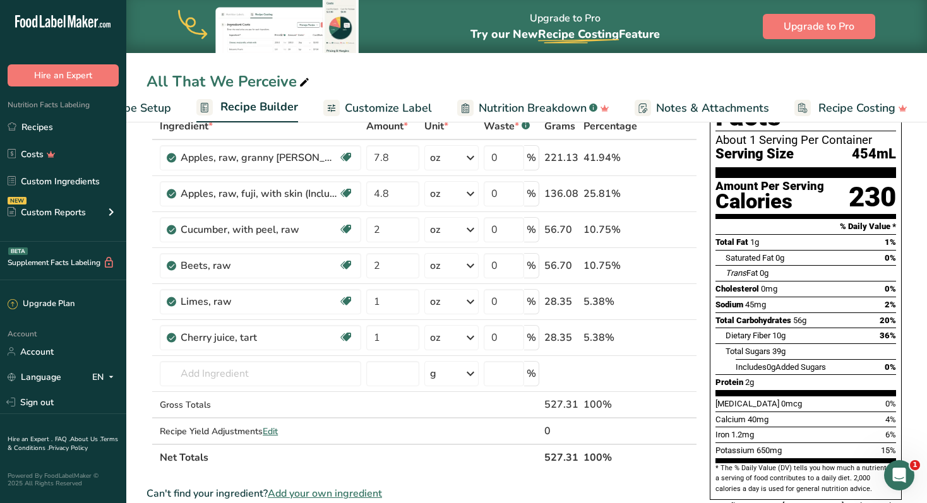
scroll to position [79, 0]
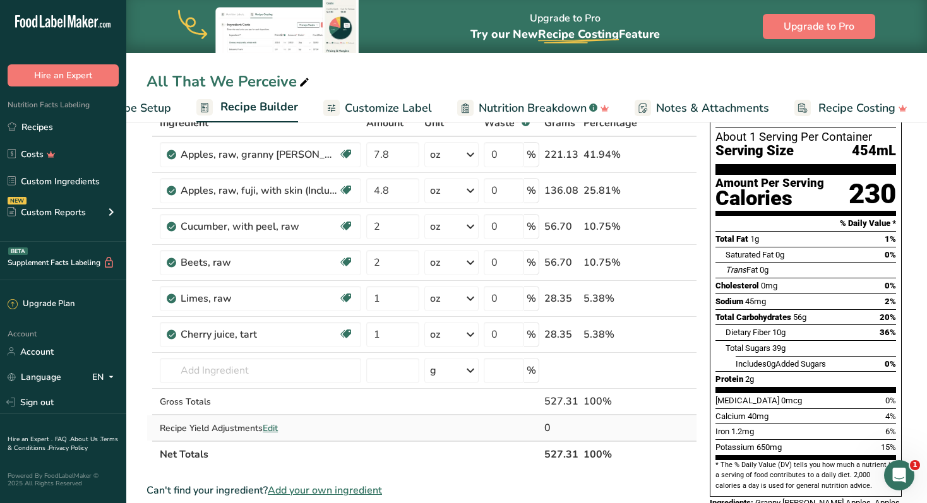
click at [273, 424] on span "Edit" at bounding box center [270, 428] width 15 height 12
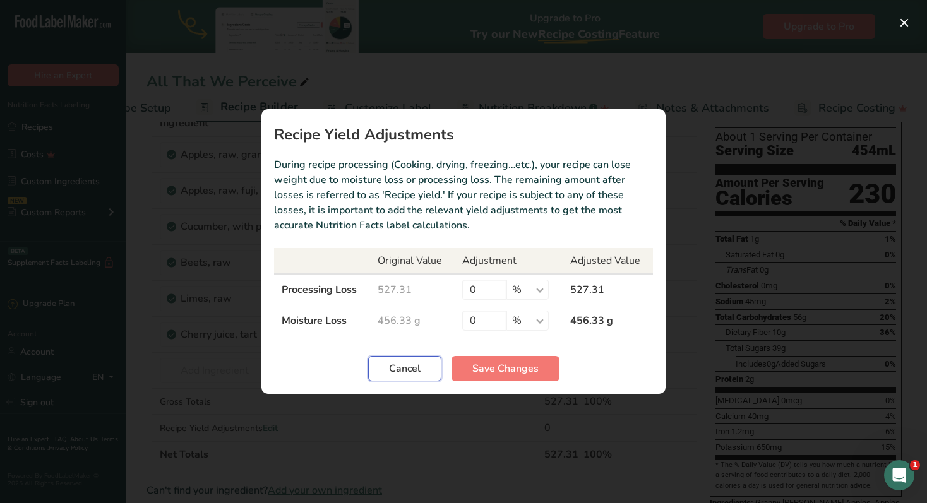
click at [402, 376] on button "Cancel" at bounding box center [404, 368] width 73 height 25
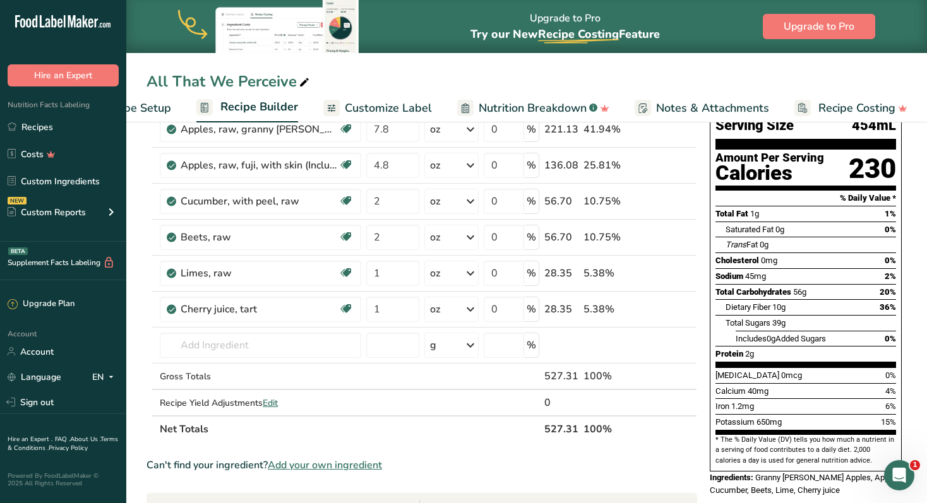
scroll to position [0, 0]
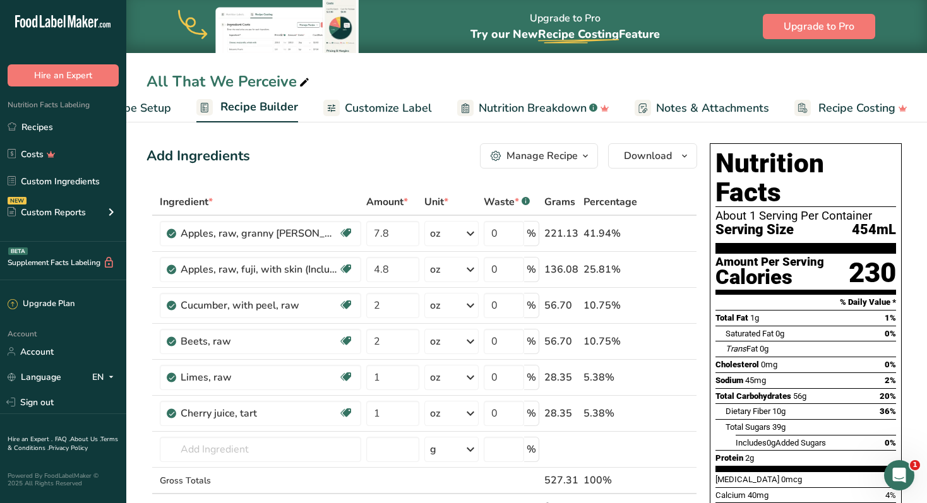
click at [163, 104] on span "Recipe Setup" at bounding box center [136, 108] width 69 height 17
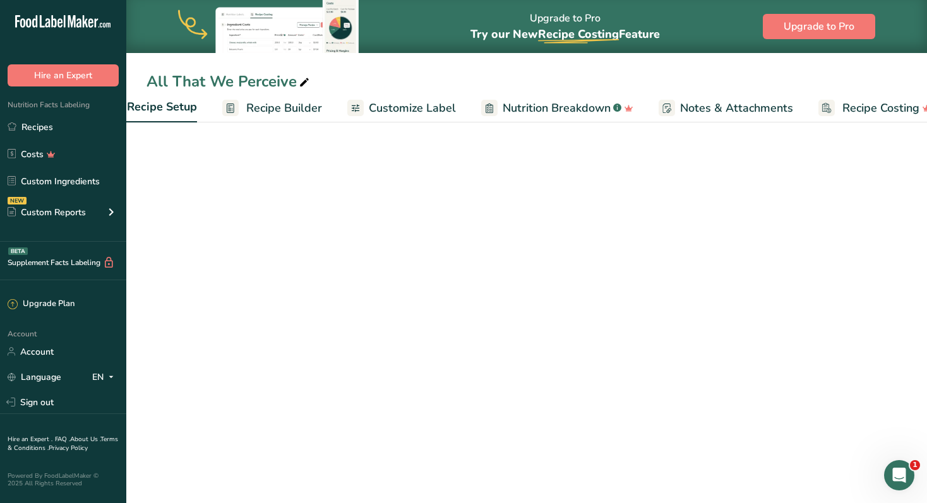
select select "5"
select select "22"
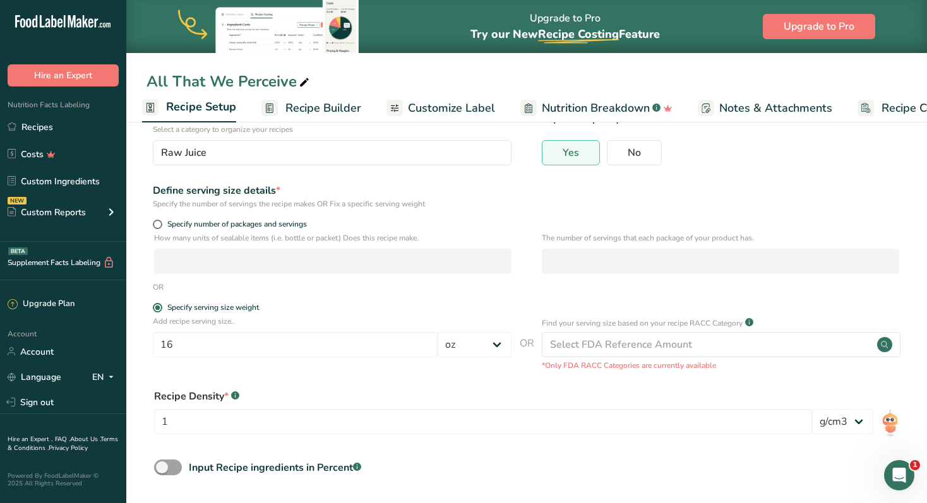
scroll to position [124, 0]
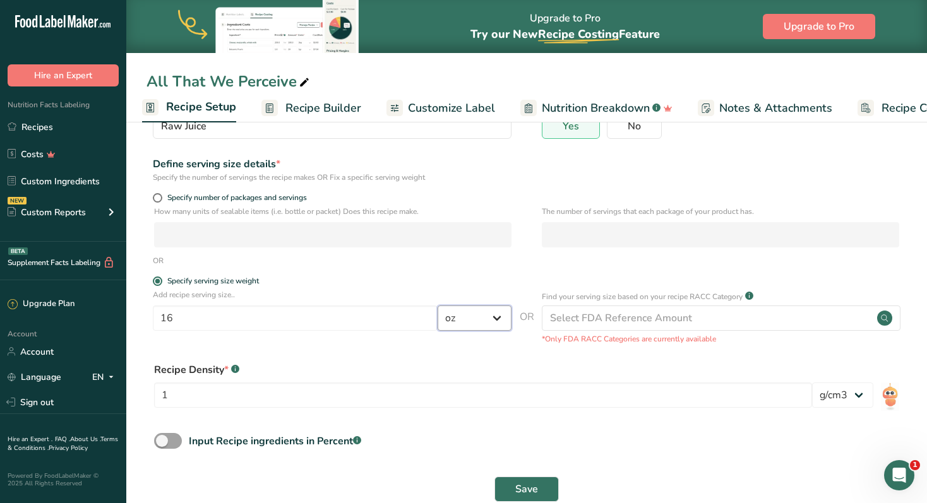
click at [510, 323] on select "Grams kg mg mcg lb oz l mL fl oz tbsp tsp cup qt gallon" at bounding box center [474, 318] width 74 height 25
select select "17"
click at [437, 306] on select "Grams kg mg mcg lb oz l mL fl oz tbsp tsp cup qt gallon" at bounding box center [474, 318] width 74 height 25
click at [211, 317] on input "16" at bounding box center [295, 318] width 285 height 25
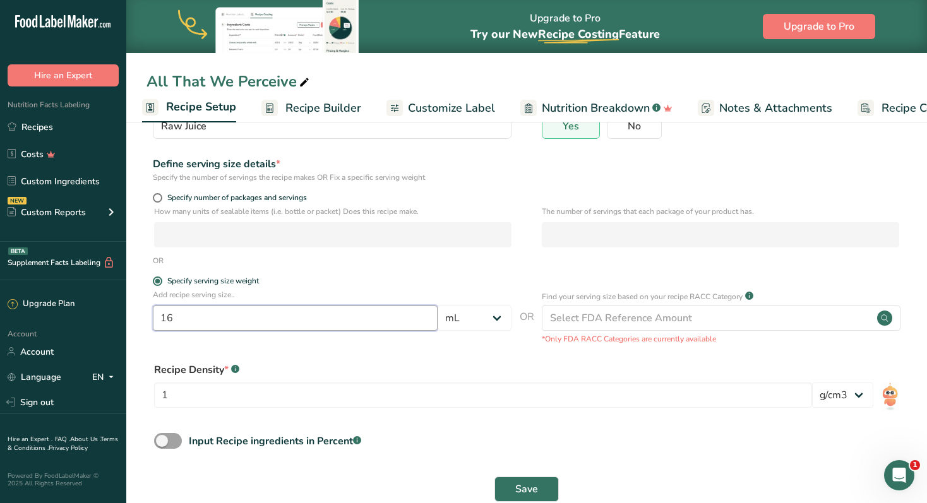
type input "1"
type input "473"
click at [526, 484] on span "Save" at bounding box center [526, 489] width 23 height 15
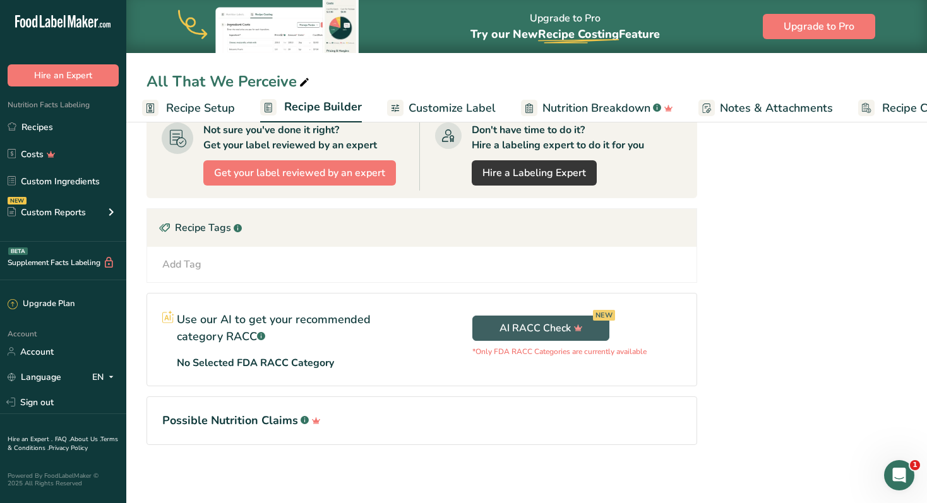
scroll to position [490, 0]
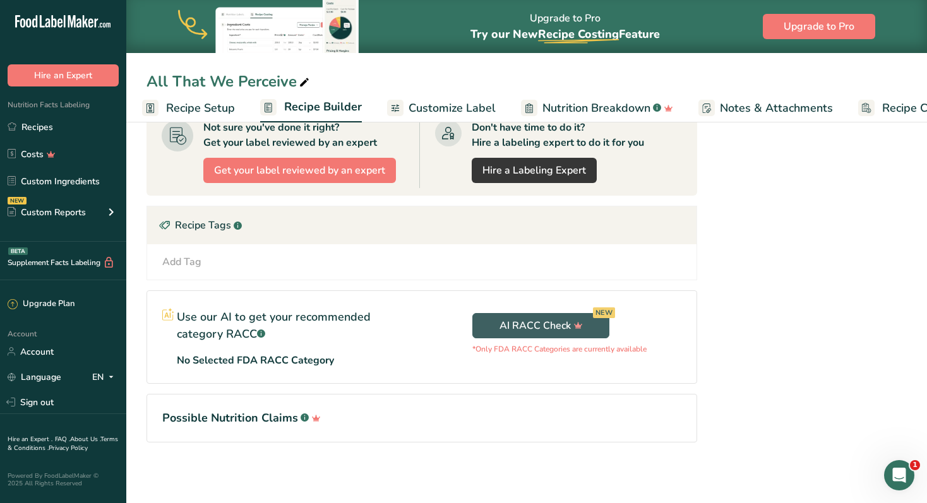
click at [210, 105] on span "Recipe Setup" at bounding box center [200, 108] width 69 height 17
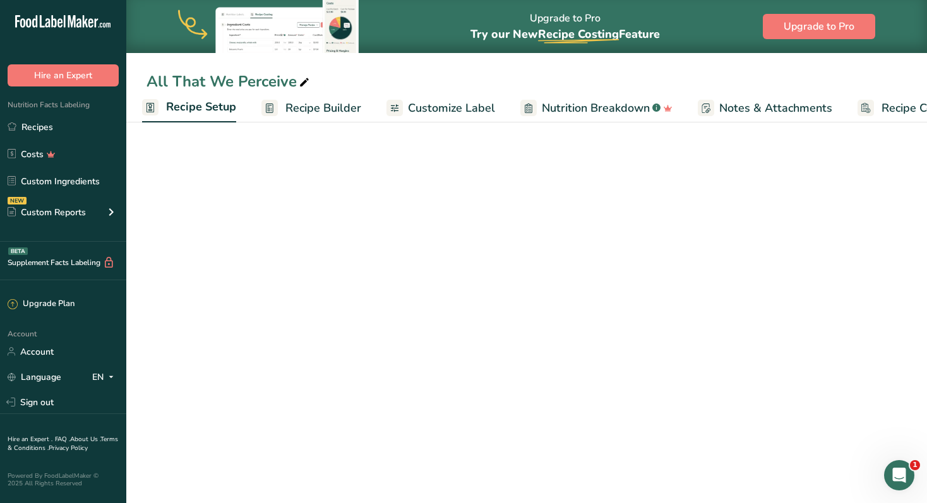
select select "17"
select select "22"
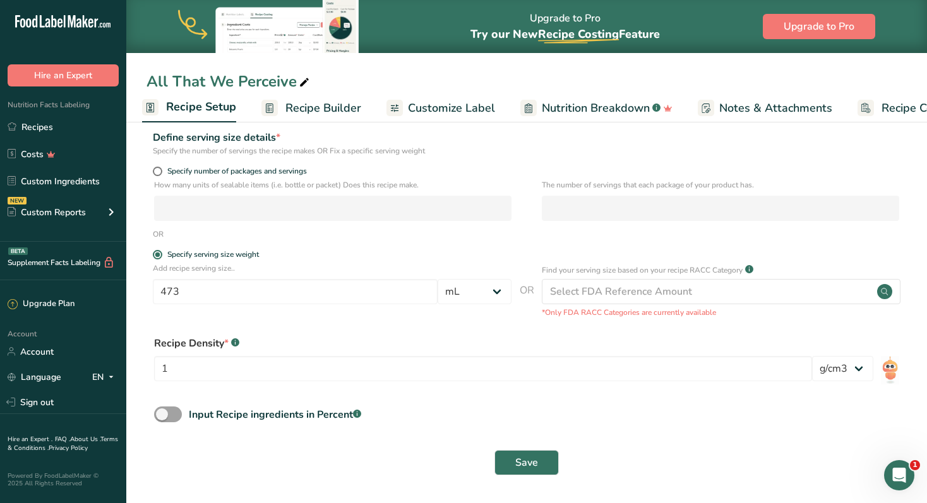
scroll to position [151, 0]
click at [493, 293] on select "Grams kg mg mcg lb oz l mL fl oz tbsp tsp cup qt gallon" at bounding box center [474, 291] width 74 height 25
select select "5"
click at [437, 279] on select "Grams kg mg mcg lb oz l mL fl oz tbsp tsp cup qt gallon" at bounding box center [474, 291] width 74 height 25
click at [258, 291] on input "473" at bounding box center [295, 291] width 285 height 25
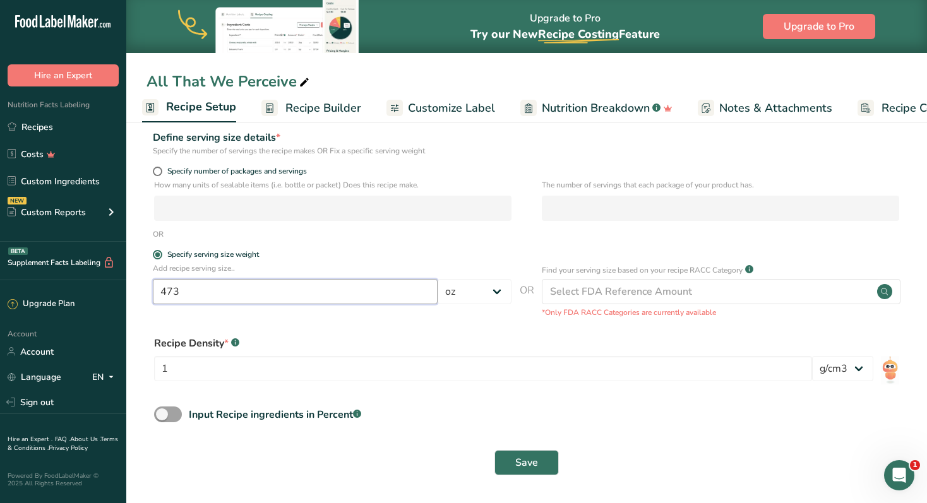
click at [258, 291] on input "473" at bounding box center [295, 291] width 285 height 25
type input "4"
type input "16"
click at [403, 338] on div "Recipe Density * .a-a{fill:#347362;}.b-a{fill:#fff;}" at bounding box center [526, 343] width 745 height 15
click at [530, 457] on span "Save" at bounding box center [526, 462] width 23 height 15
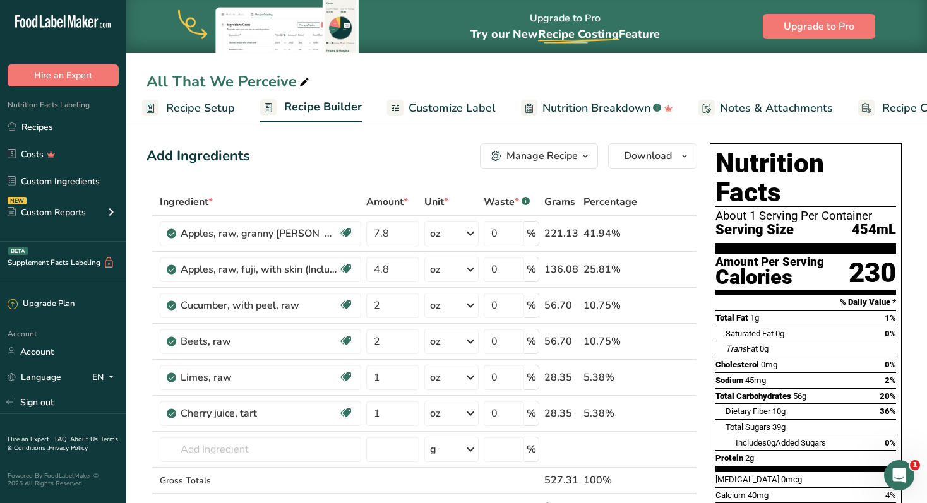
click at [201, 117] on link "Recipe Setup" at bounding box center [188, 108] width 93 height 28
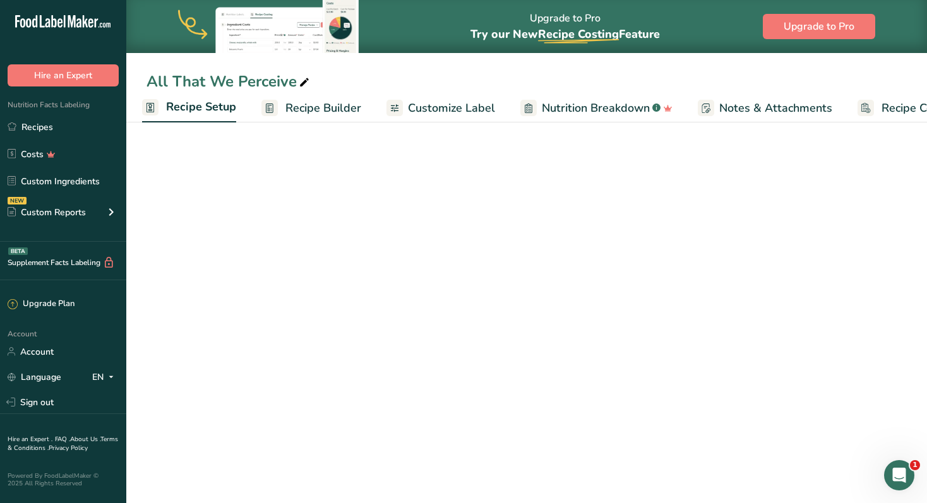
select select "5"
select select "22"
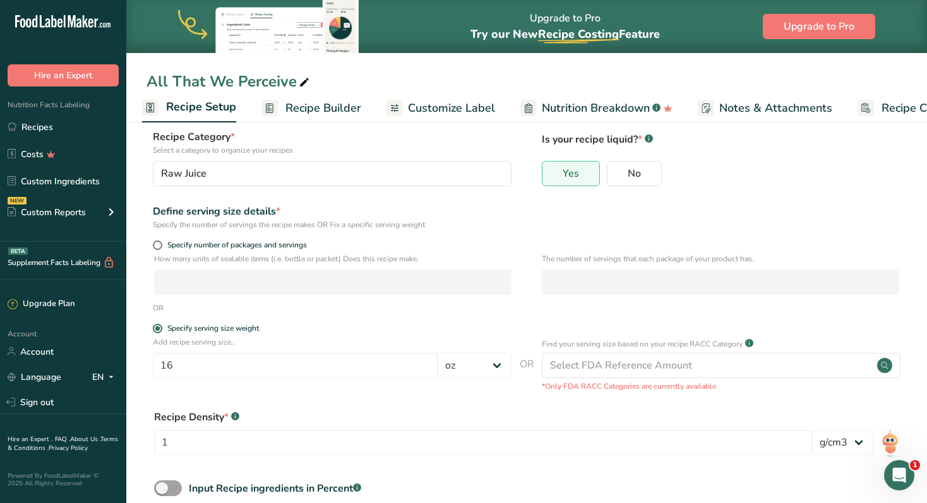
scroll to position [95, 0]
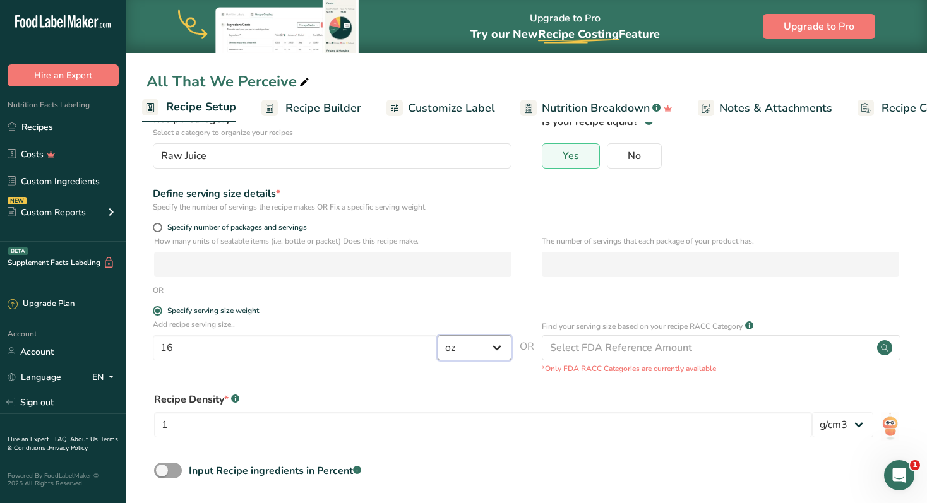
click at [501, 347] on select "Grams kg mg mcg lb oz l mL fl oz tbsp tsp cup qt gallon" at bounding box center [474, 347] width 74 height 25
select select "17"
click at [437, 335] on select "Grams kg mg mcg lb oz l mL fl oz tbsp tsp cup qt gallon" at bounding box center [474, 347] width 74 height 25
click at [246, 352] on input "16" at bounding box center [295, 347] width 285 height 25
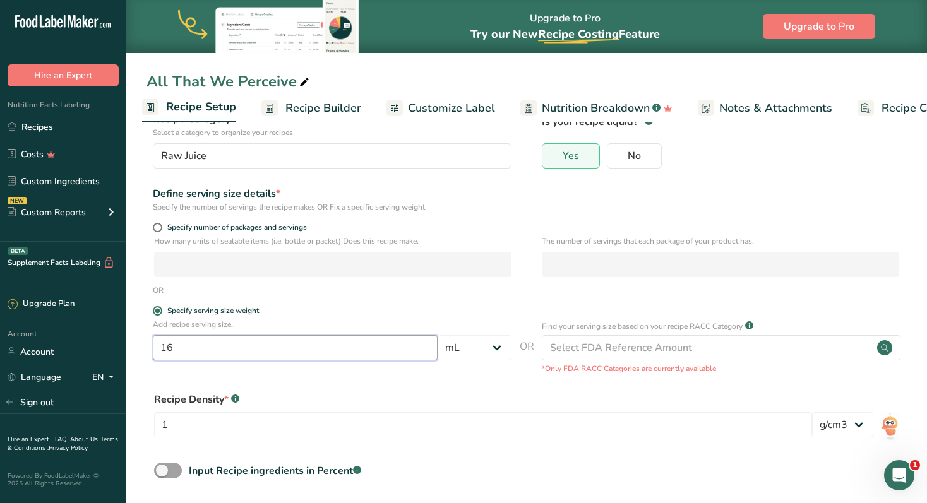
type input "1"
type input "473"
click at [471, 405] on div "Recipe Density * .a-a{fill:#347362;}.b-a{fill:#fff;}" at bounding box center [526, 399] width 745 height 15
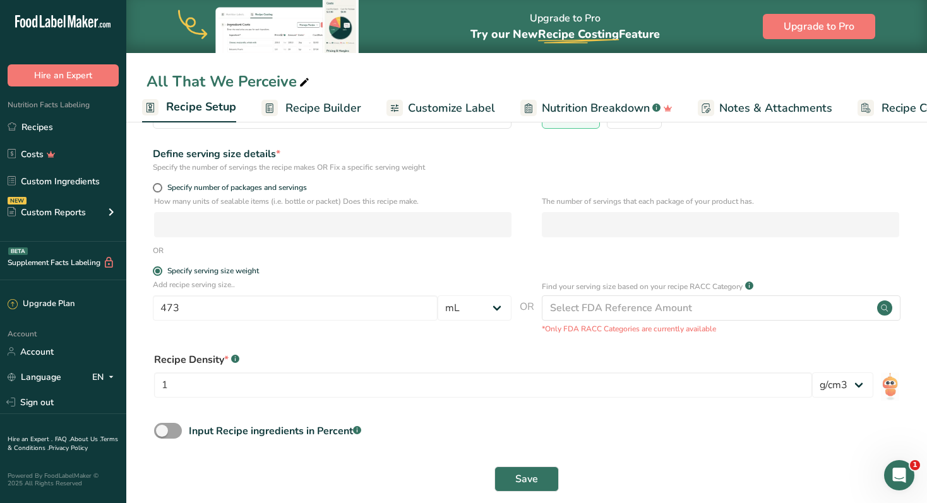
scroll to position [151, 0]
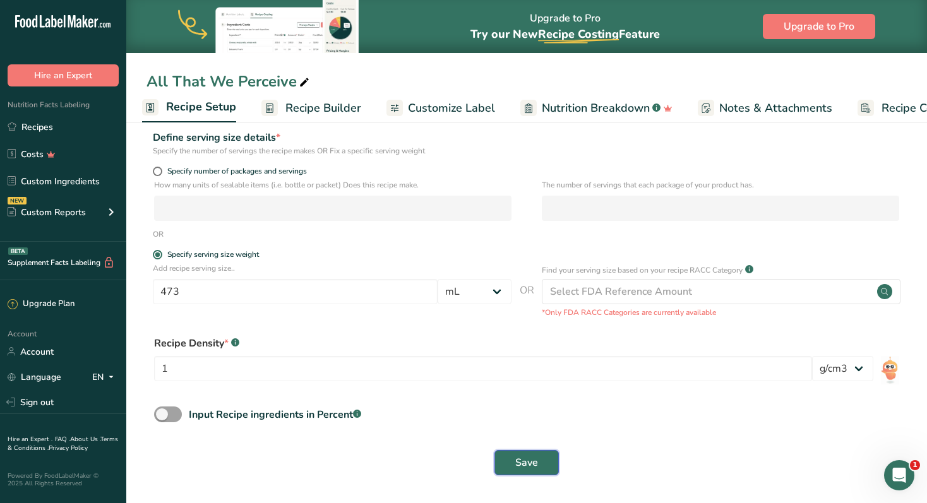
click at [531, 460] on span "Save" at bounding box center [526, 462] width 23 height 15
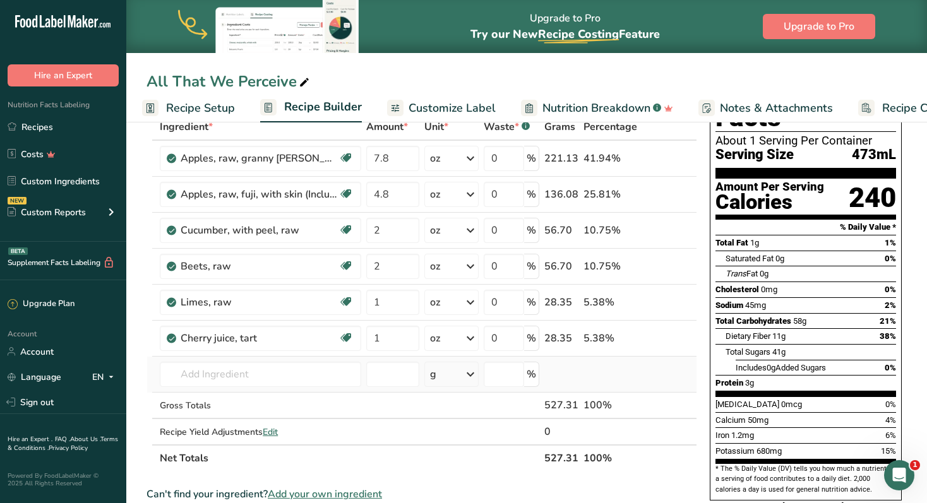
scroll to position [97, 0]
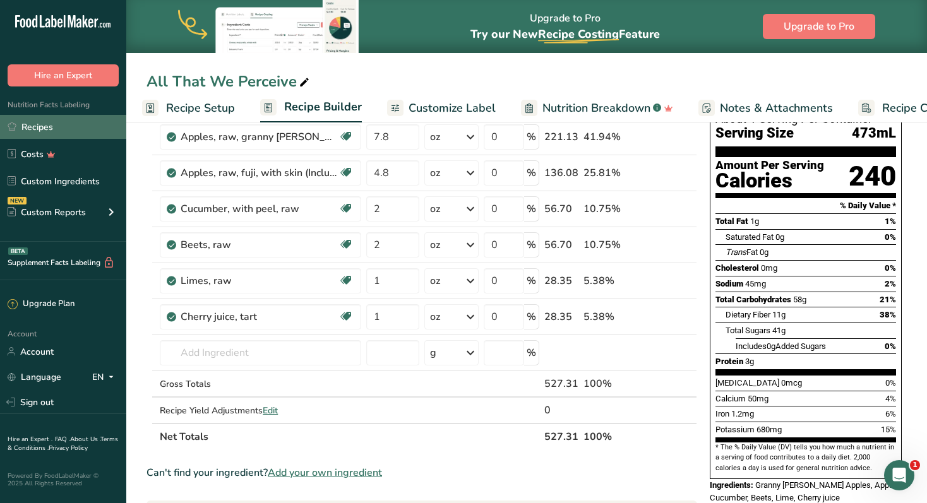
click at [44, 126] on link "Recipes" at bounding box center [63, 127] width 126 height 24
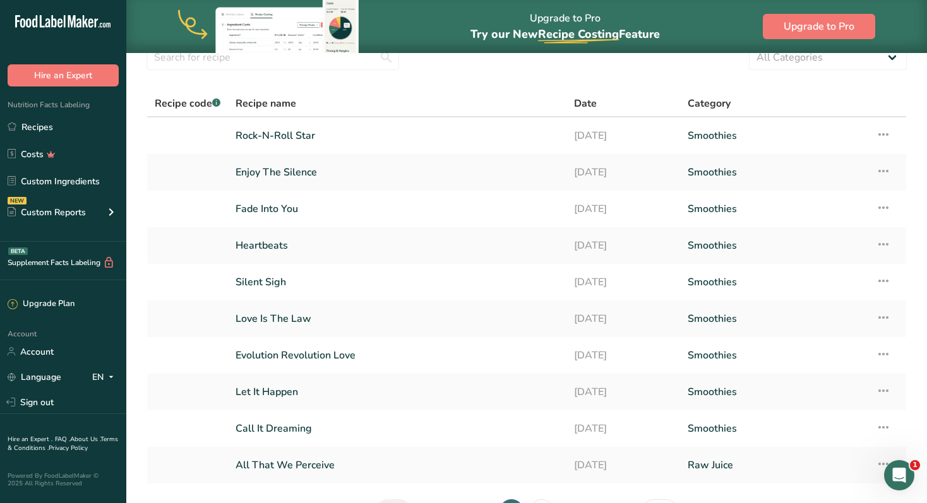
scroll to position [138, 0]
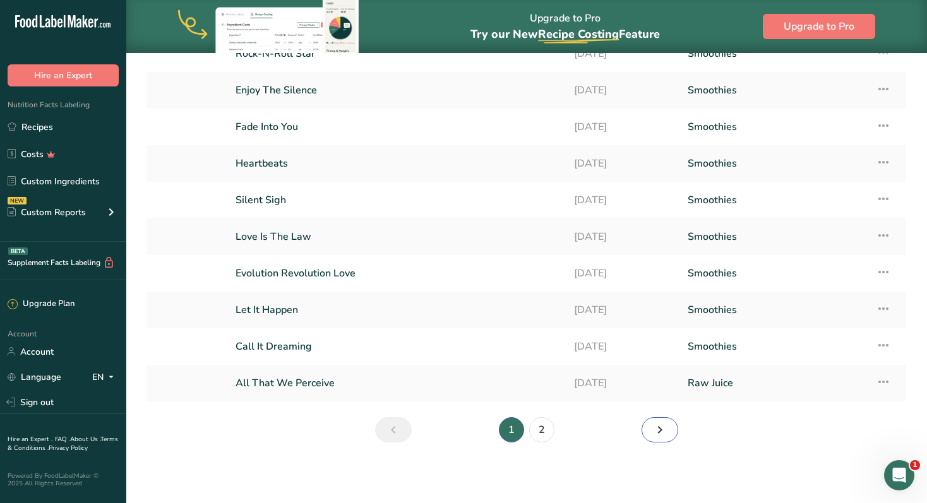
click at [667, 434] on icon "Next page" at bounding box center [659, 430] width 15 height 23
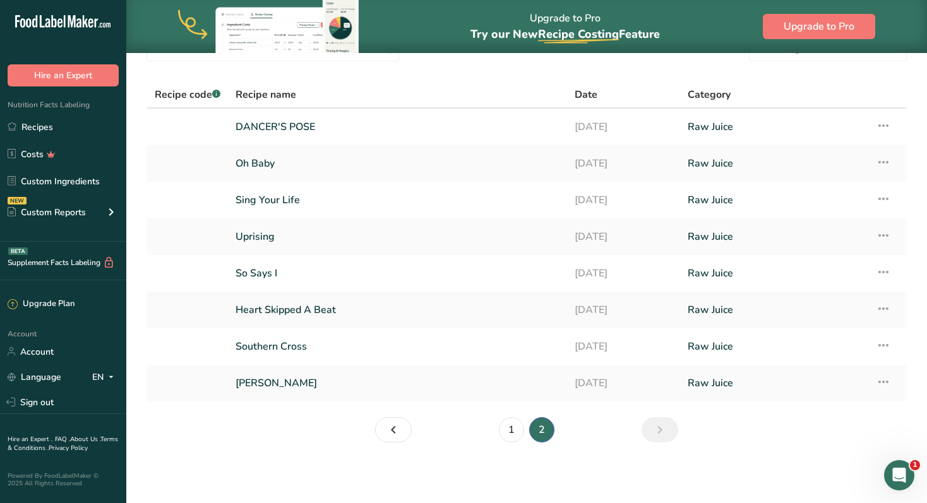
scroll to position [65, 0]
click at [292, 128] on link "DANCER'S POSE" at bounding box center [397, 127] width 324 height 27
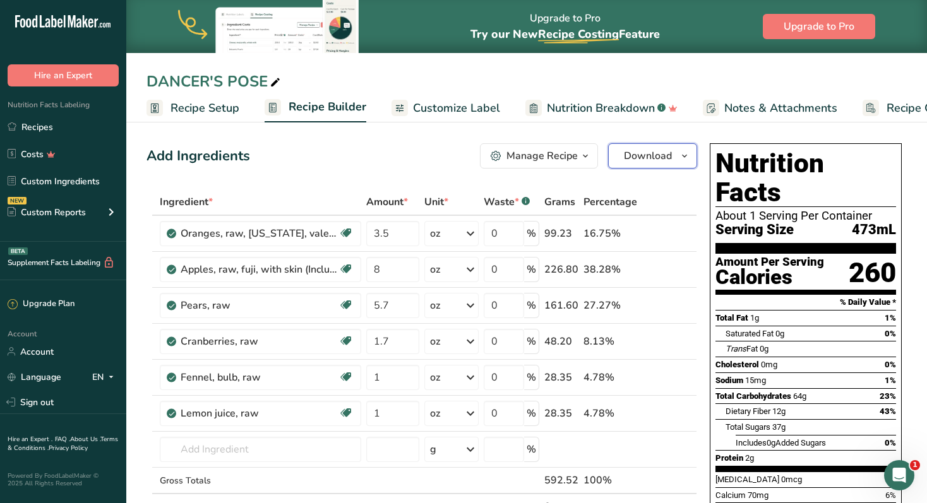
click at [667, 158] on span "Download" at bounding box center [648, 155] width 48 height 15
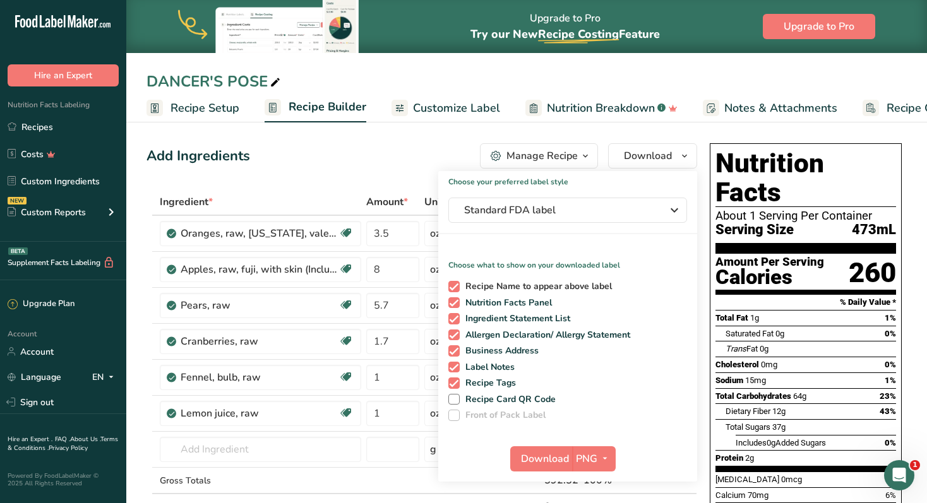
click at [455, 285] on span at bounding box center [453, 286] width 11 height 11
click at [455, 285] on input "Recipe Name to appear above label" at bounding box center [452, 286] width 8 height 8
checkbox input "false"
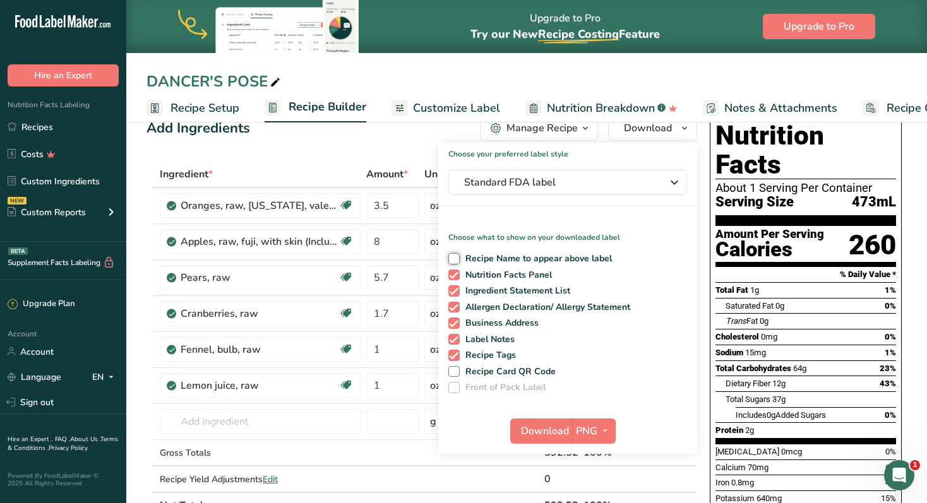
scroll to position [32, 0]
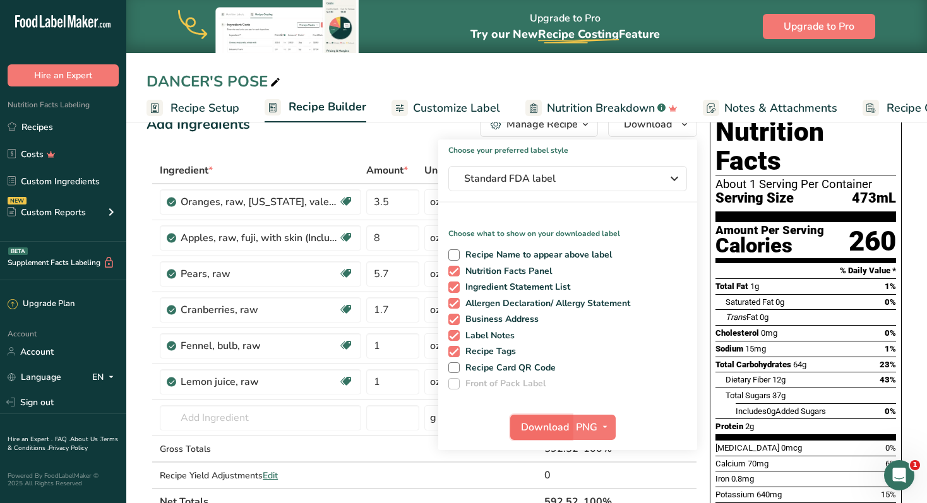
click at [563, 428] on span "Download" at bounding box center [545, 427] width 48 height 15
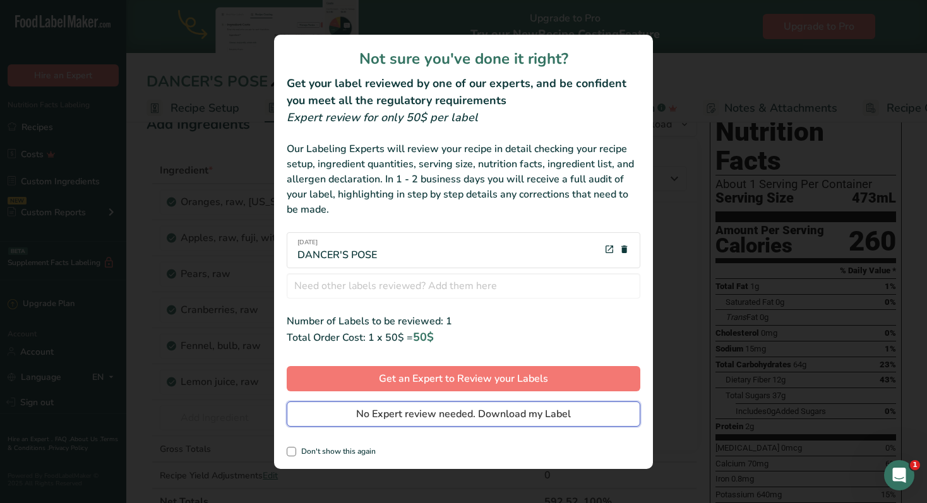
click at [437, 416] on span "No Expert review needed. Download my Label" at bounding box center [463, 414] width 215 height 15
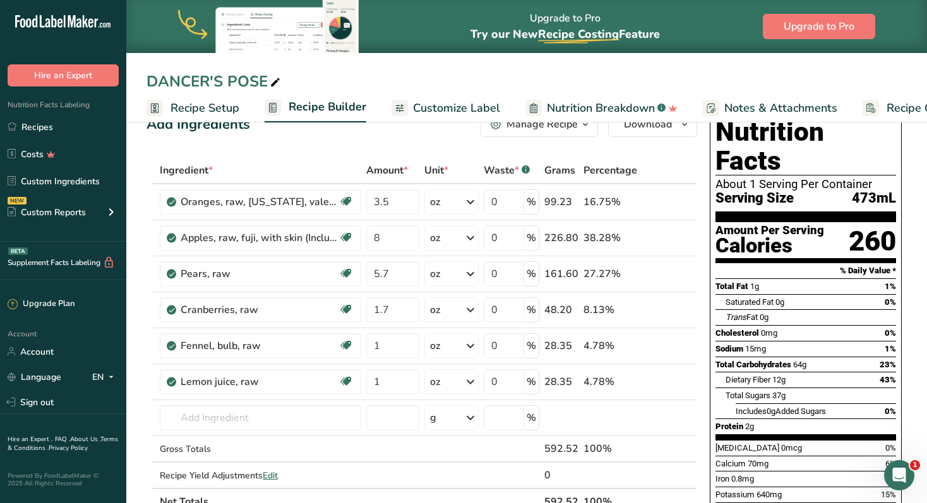
scroll to position [24, 0]
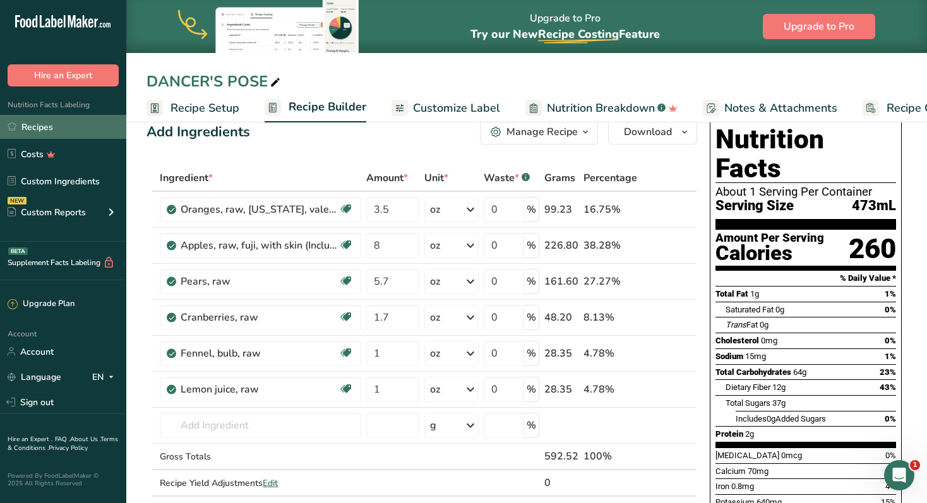
click at [46, 133] on link "Recipes" at bounding box center [63, 127] width 126 height 24
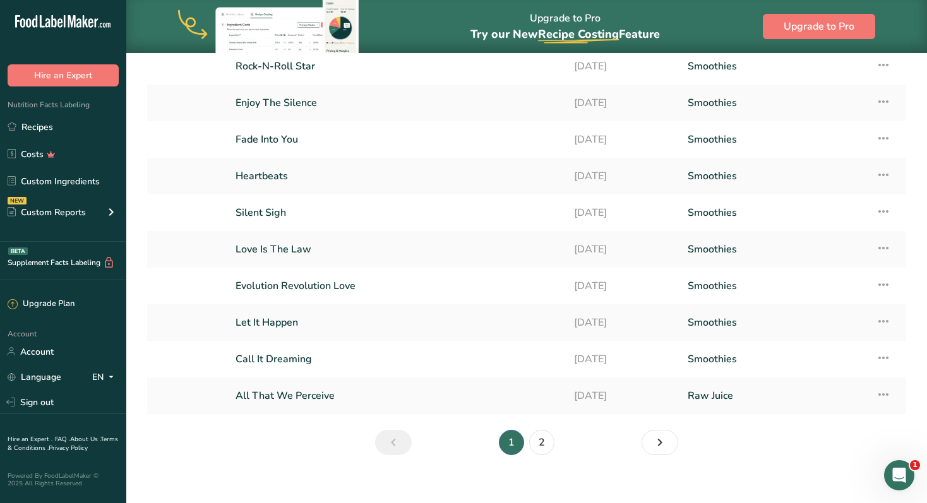
scroll to position [138, 0]
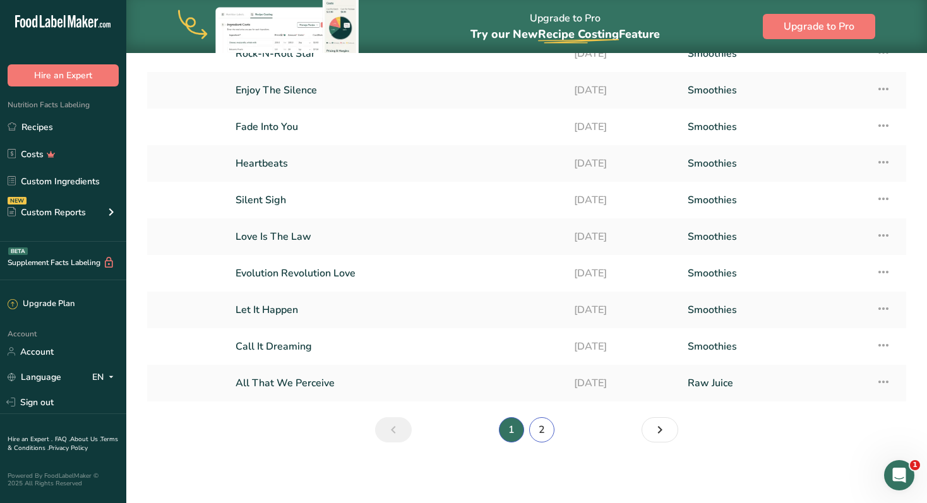
click at [542, 435] on link "2" at bounding box center [541, 429] width 25 height 25
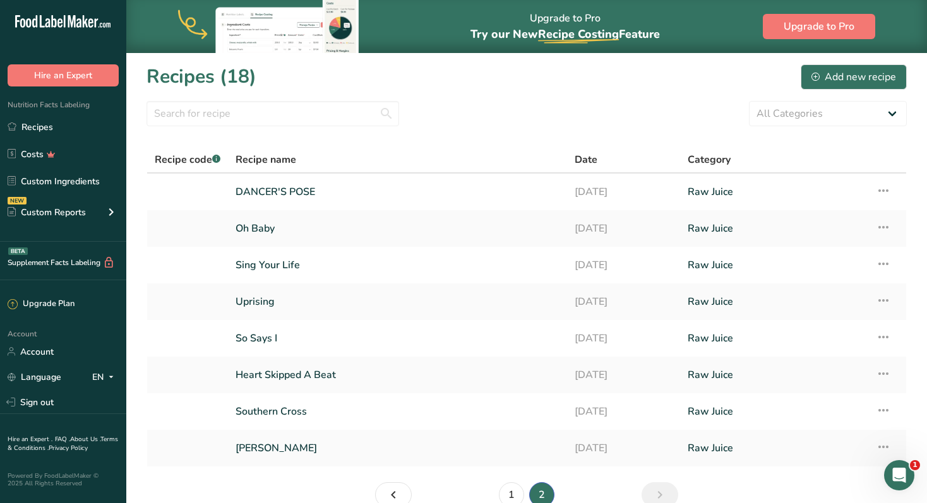
scroll to position [65, 0]
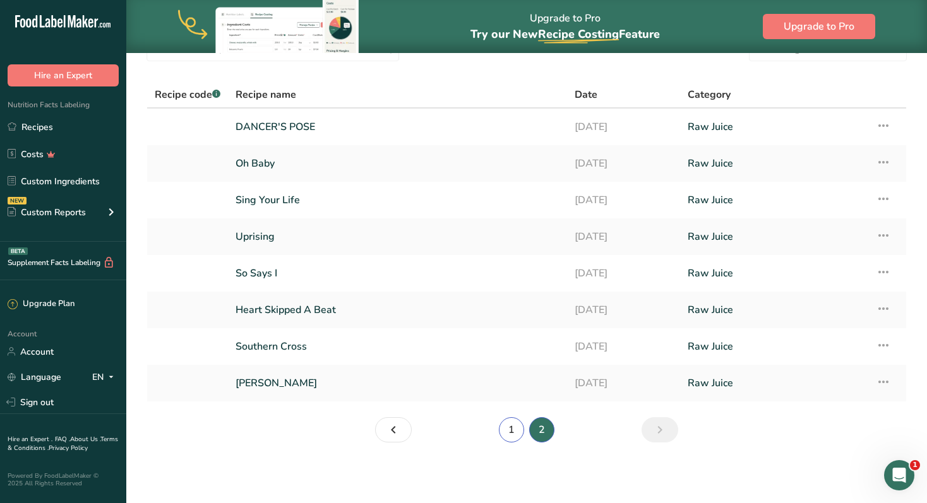
click at [515, 429] on link "1" at bounding box center [511, 429] width 25 height 25
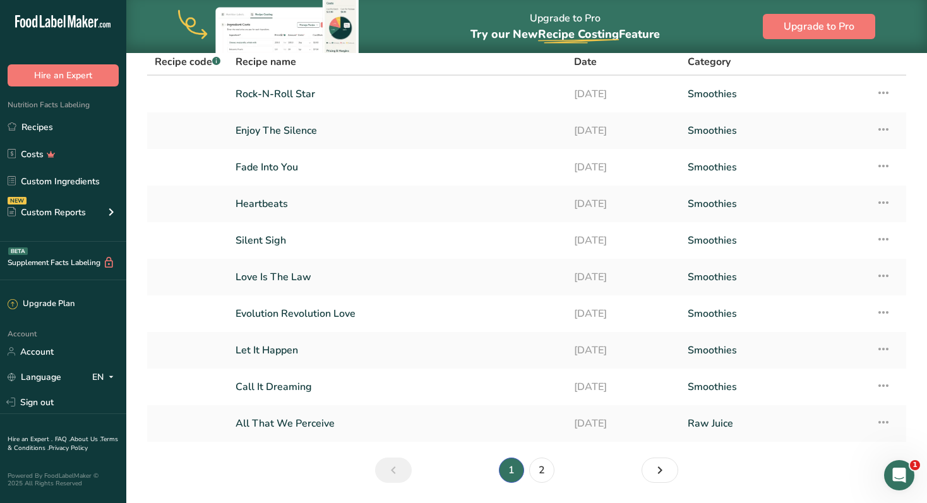
scroll to position [138, 0]
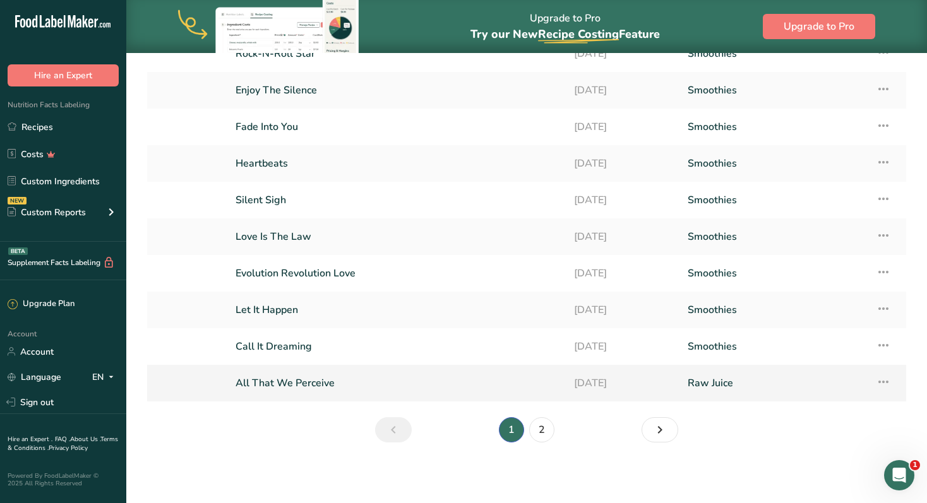
click at [315, 387] on link "All That We Perceive" at bounding box center [396, 383] width 323 height 27
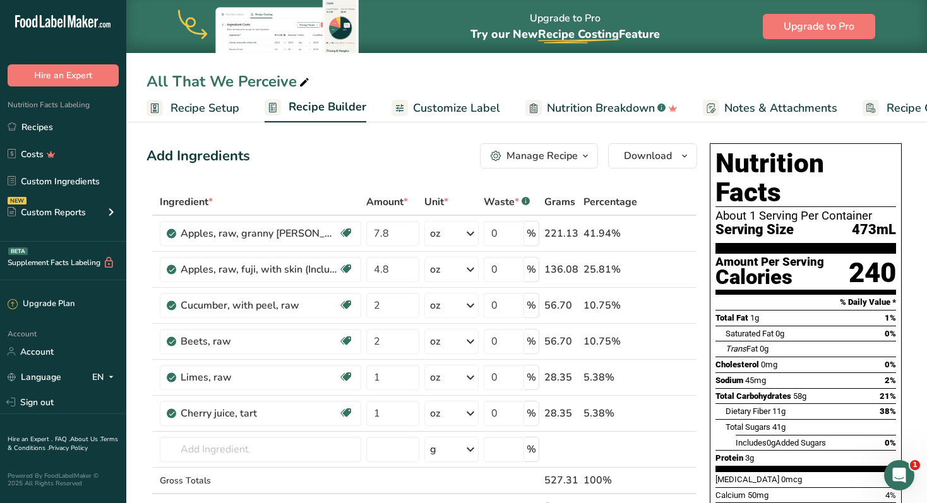
scroll to position [15, 0]
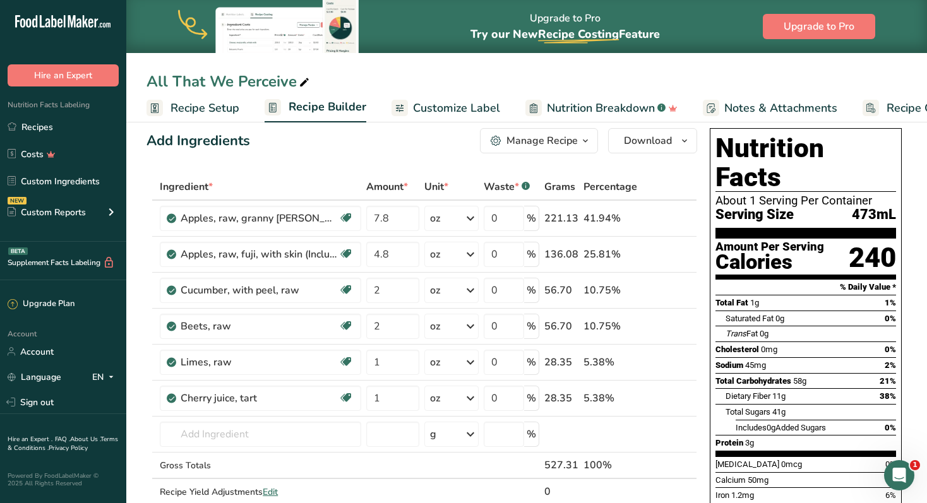
click at [233, 76] on div "All That We Perceive" at bounding box center [228, 81] width 165 height 23
click at [233, 76] on input "All That We Perceive" at bounding box center [526, 81] width 760 height 23
type input "MOUNTAIN POSE"
click at [374, 141] on div "Add Ingredients Manage Recipe Delete Recipe Duplicate Recipe Scale Recipe Save …" at bounding box center [421, 140] width 550 height 25
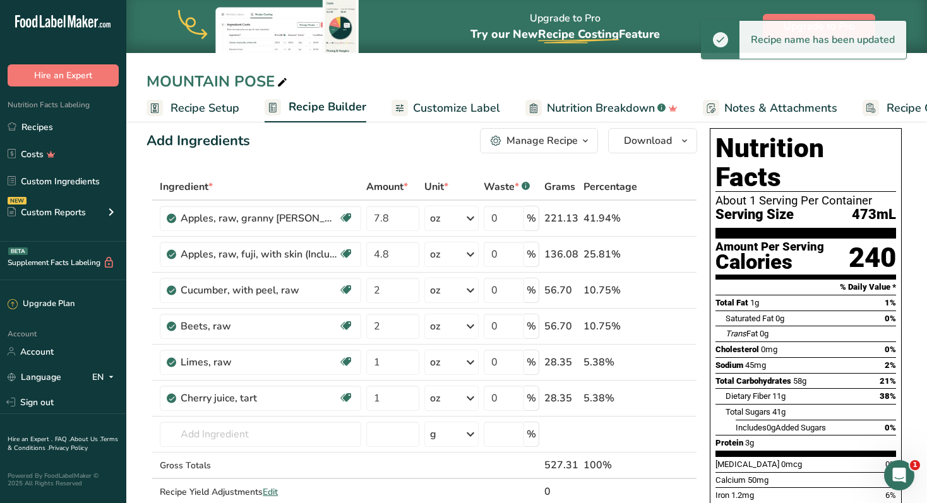
scroll to position [0, 0]
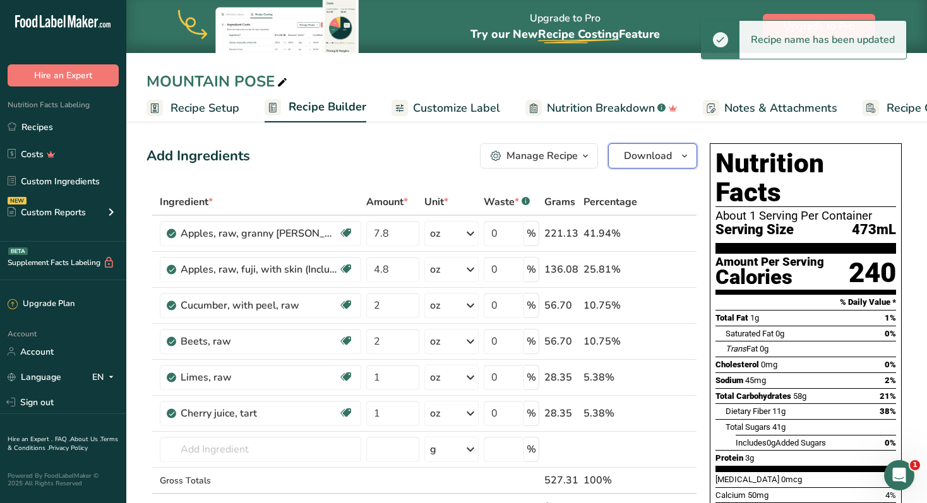
click at [670, 157] on span "Download" at bounding box center [648, 155] width 48 height 15
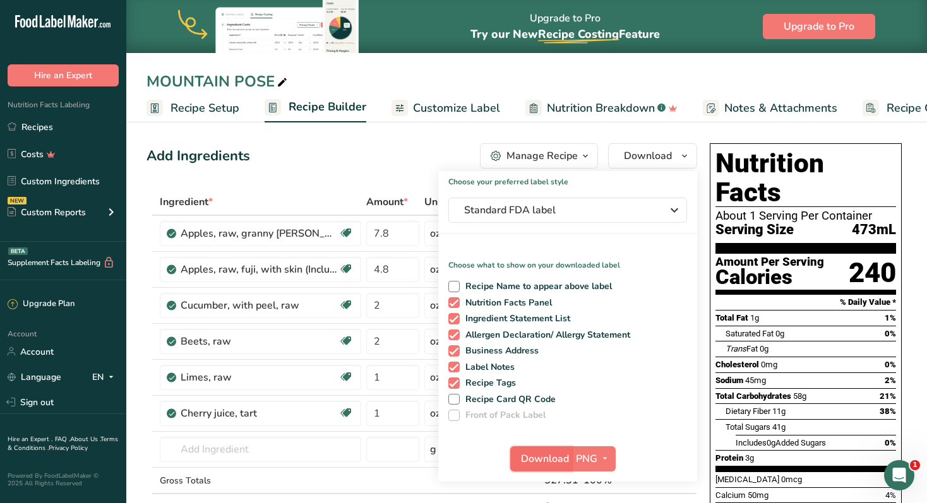
click at [569, 461] on button "Download" at bounding box center [541, 458] width 62 height 25
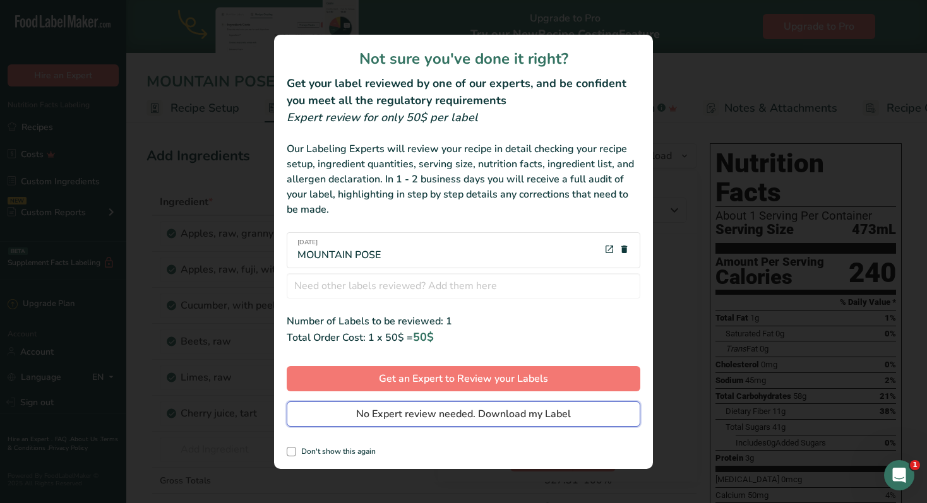
click at [492, 417] on span "No Expert review needed. Download my Label" at bounding box center [463, 414] width 215 height 15
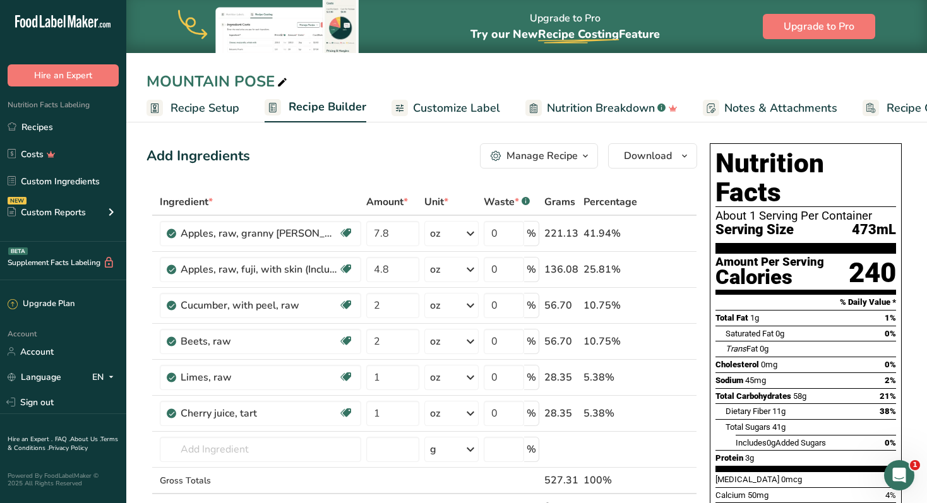
click at [280, 164] on div "Add Ingredients Manage Recipe Delete Recipe Duplicate Recipe Scale Recipe Save …" at bounding box center [421, 155] width 550 height 25
click at [45, 128] on link "Recipes" at bounding box center [63, 127] width 126 height 24
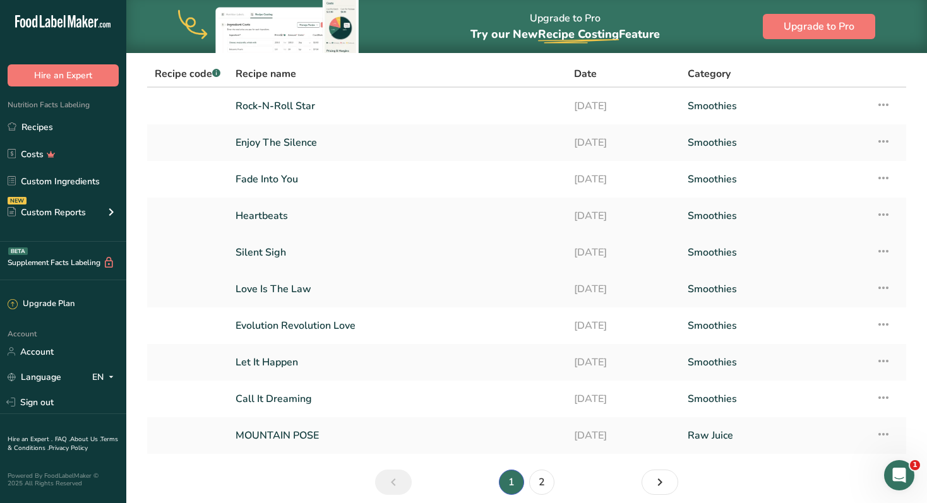
scroll to position [138, 0]
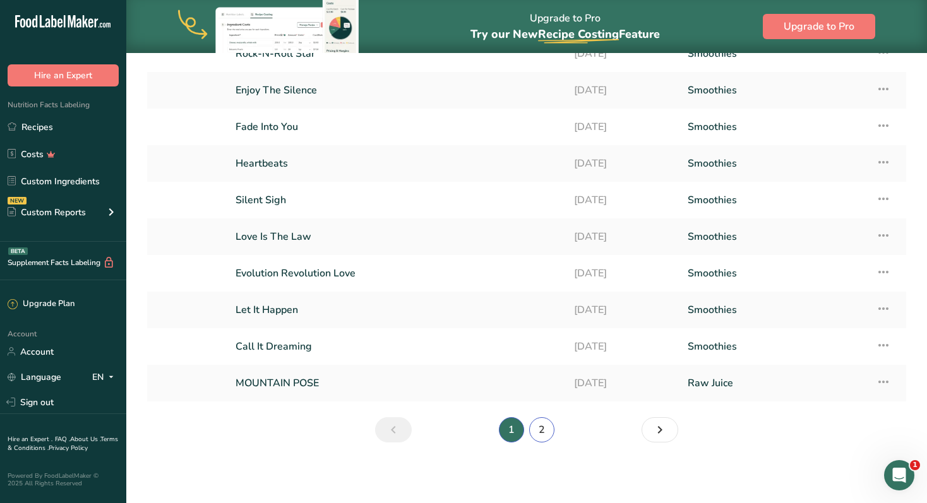
click at [545, 431] on link "2" at bounding box center [541, 429] width 25 height 25
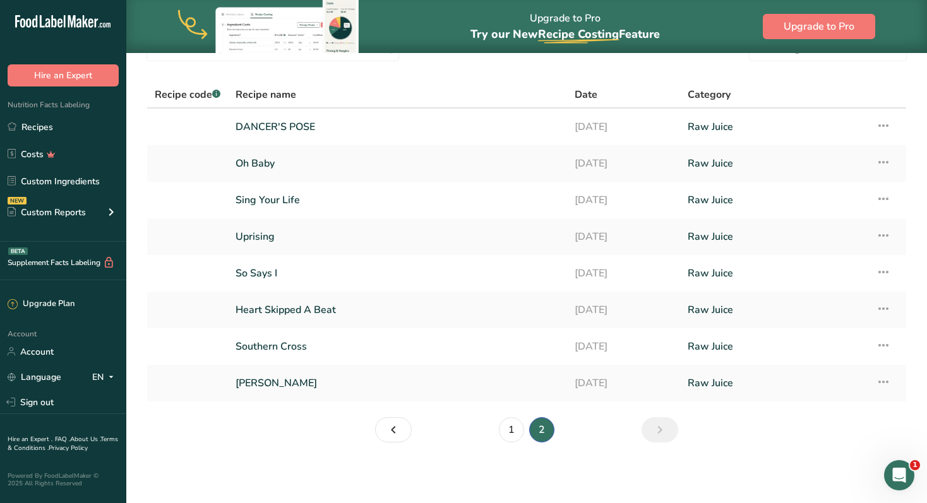
scroll to position [65, 0]
click at [290, 390] on link "Sally Cinnamon" at bounding box center [397, 383] width 324 height 27
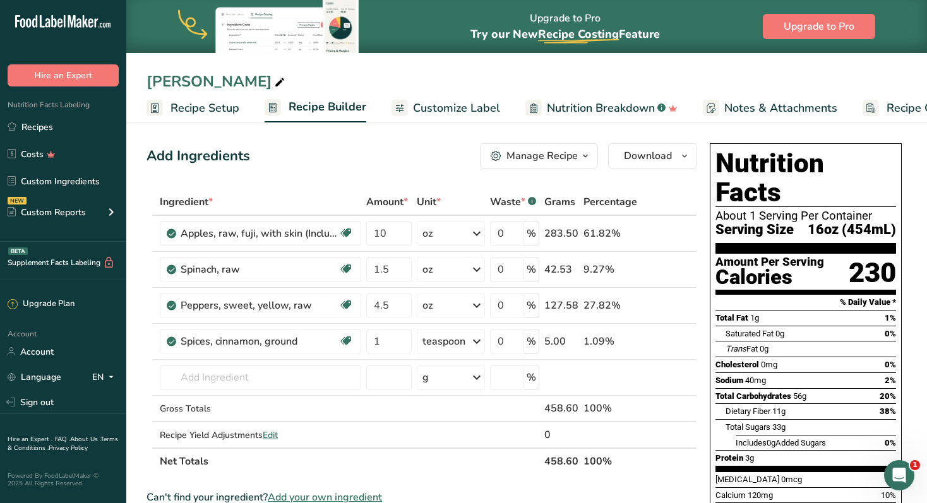
click at [213, 85] on div "Sally Cinnamon" at bounding box center [216, 81] width 141 height 23
click at [213, 85] on input "Sally Cinnamon" at bounding box center [526, 81] width 760 height 23
type input "MONKEY POSE"
click at [410, 151] on div "Add Ingredients Manage Recipe Delete Recipe Duplicate Recipe Scale Recipe Save …" at bounding box center [421, 155] width 550 height 25
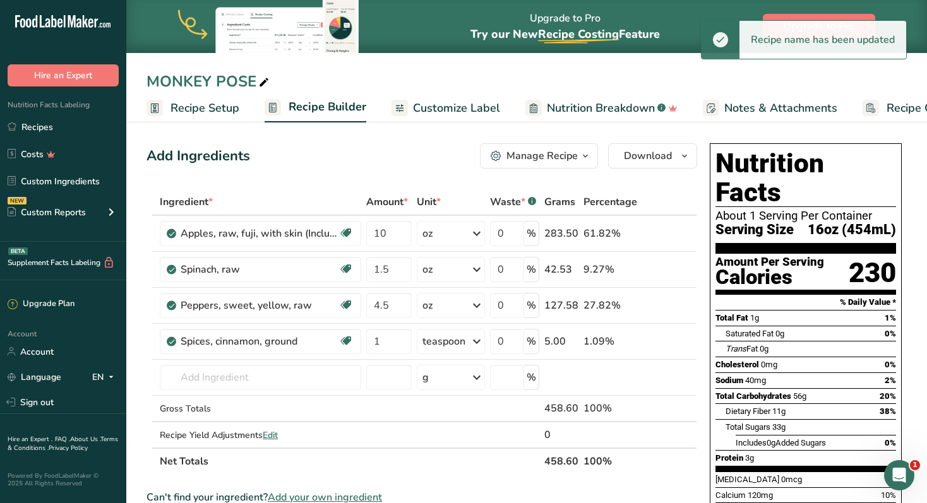
click at [232, 107] on span "Recipe Setup" at bounding box center [204, 108] width 69 height 17
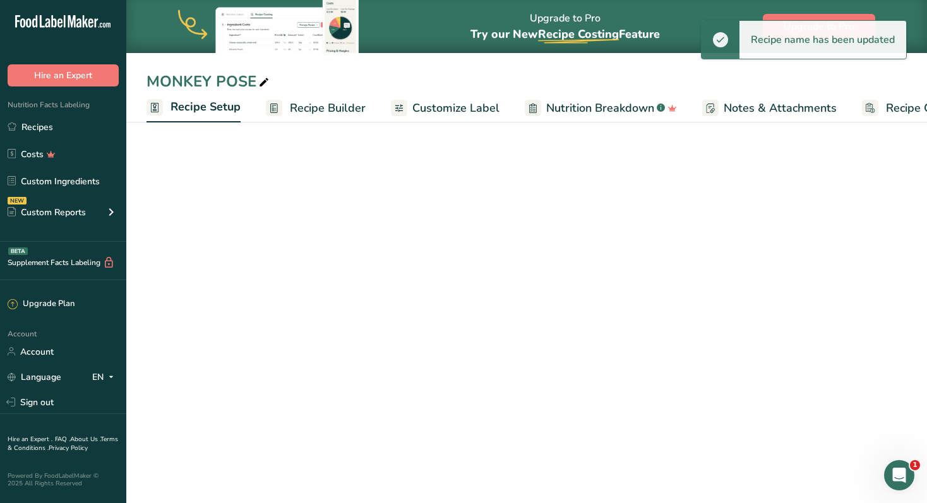
scroll to position [0, 4]
select select "5"
select select "22"
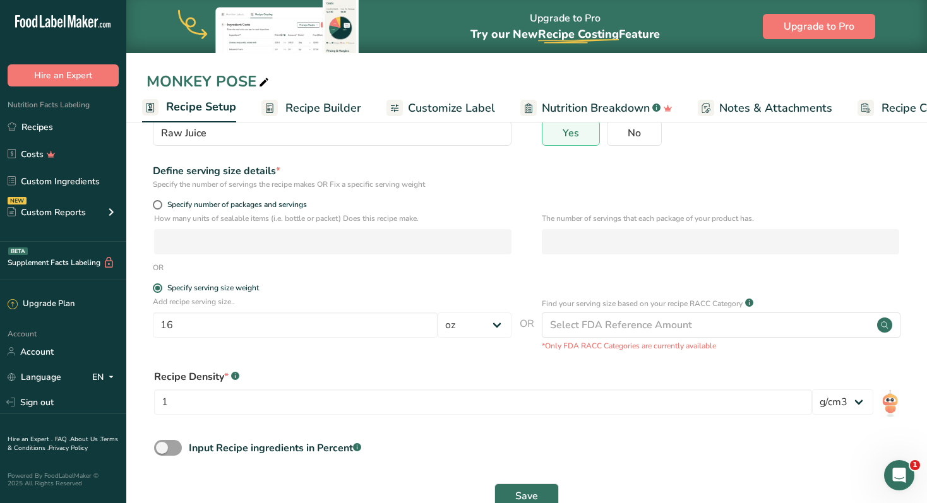
scroll to position [151, 0]
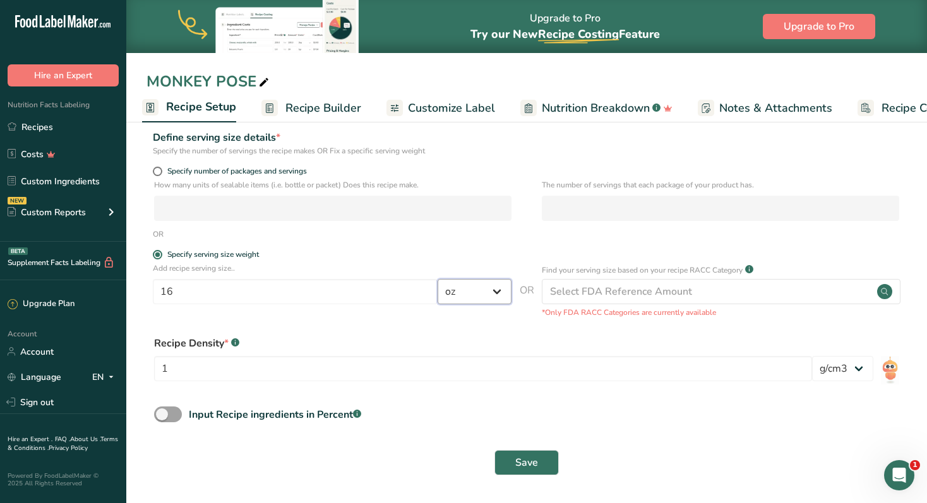
click at [508, 287] on select "Grams kg mg mcg lb oz l mL fl oz tbsp tsp cup qt gallon" at bounding box center [474, 291] width 74 height 25
select select "17"
click at [437, 279] on select "Grams kg mg mcg lb oz l mL fl oz tbsp tsp cup qt gallon" at bounding box center [474, 291] width 74 height 25
click at [294, 294] on input "16" at bounding box center [295, 291] width 285 height 25
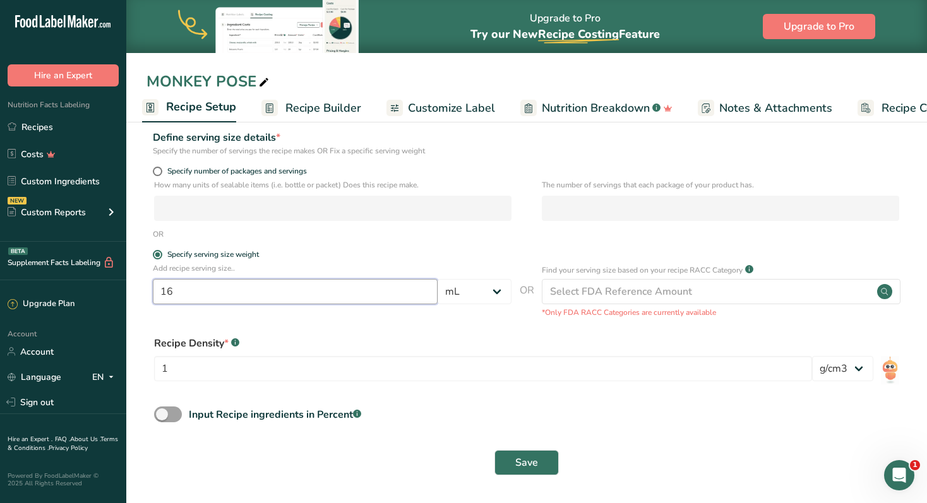
type input "1"
type input "473"
click at [496, 338] on div "Recipe Density * .a-a{fill:#347362;}.b-a{fill:#fff;}" at bounding box center [526, 343] width 745 height 15
click at [532, 467] on span "Save" at bounding box center [526, 462] width 23 height 15
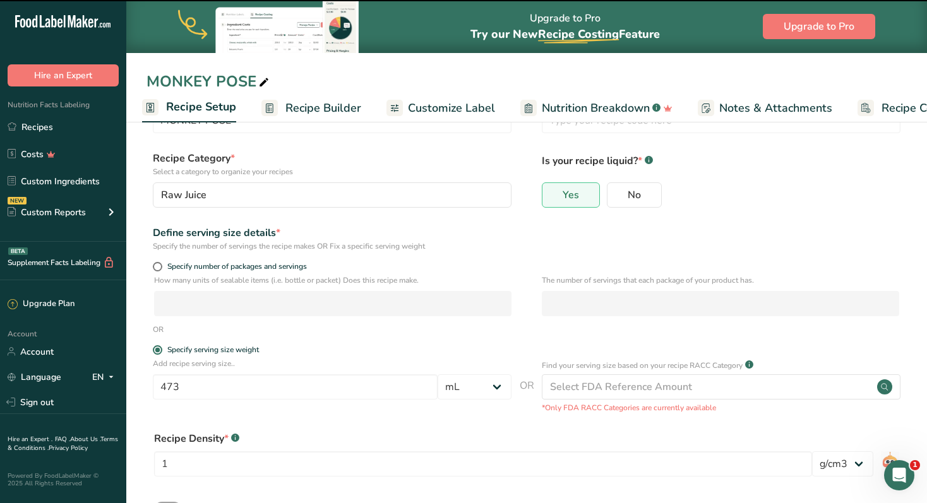
scroll to position [0, 0]
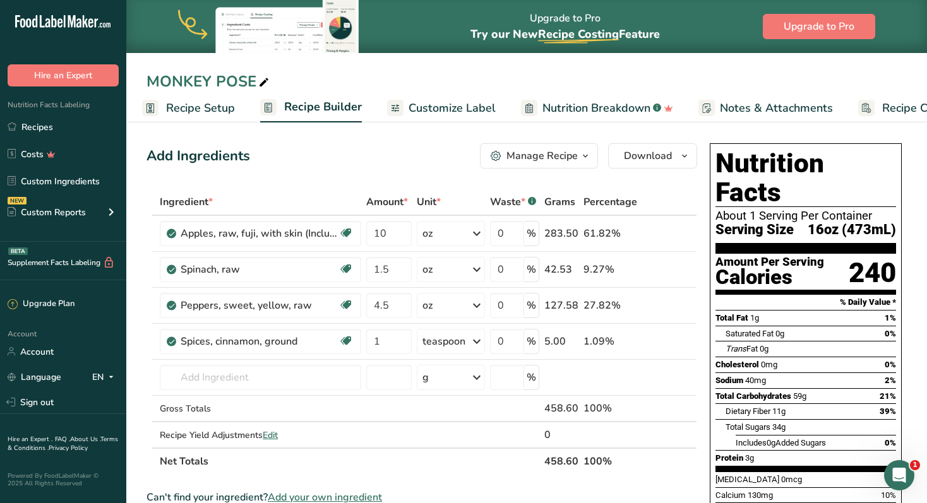
click at [455, 110] on span "Customize Label" at bounding box center [451, 108] width 87 height 17
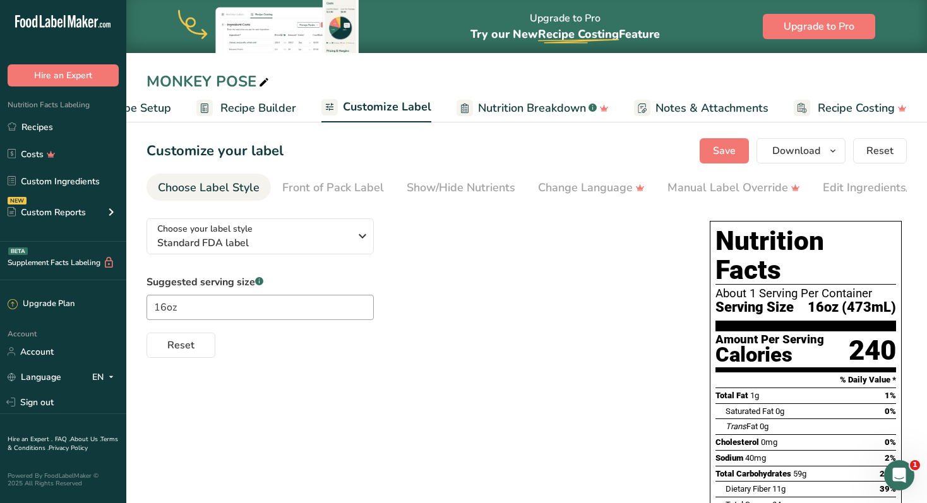
click at [532, 110] on span "Nutrition Breakdown" at bounding box center [532, 108] width 108 height 17
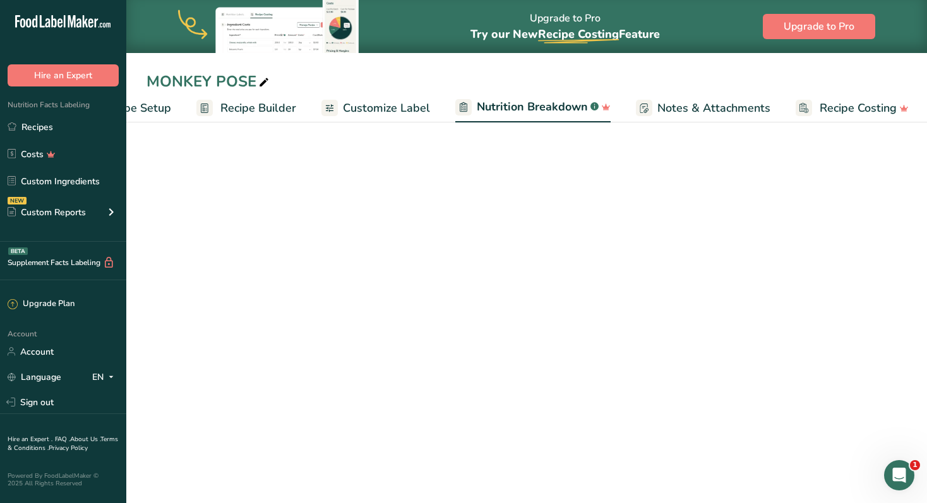
scroll to position [0, 69]
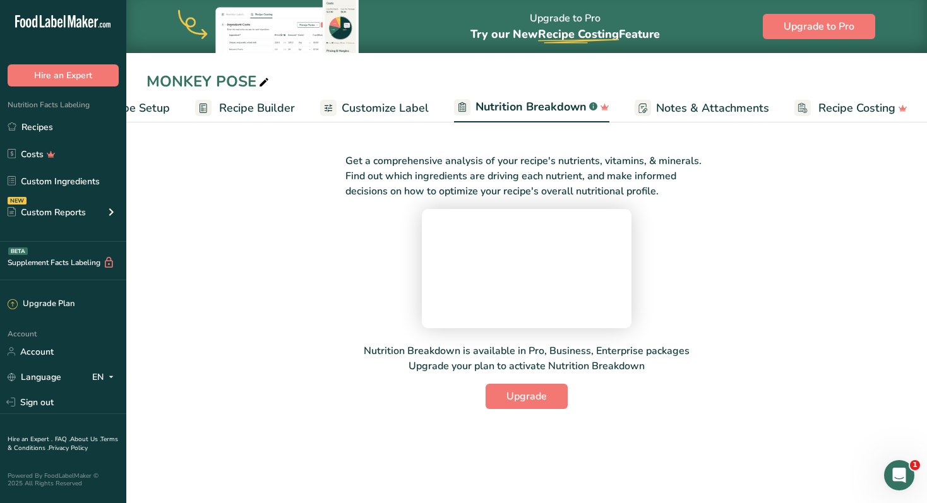
click at [251, 111] on span "Recipe Builder" at bounding box center [257, 108] width 76 height 17
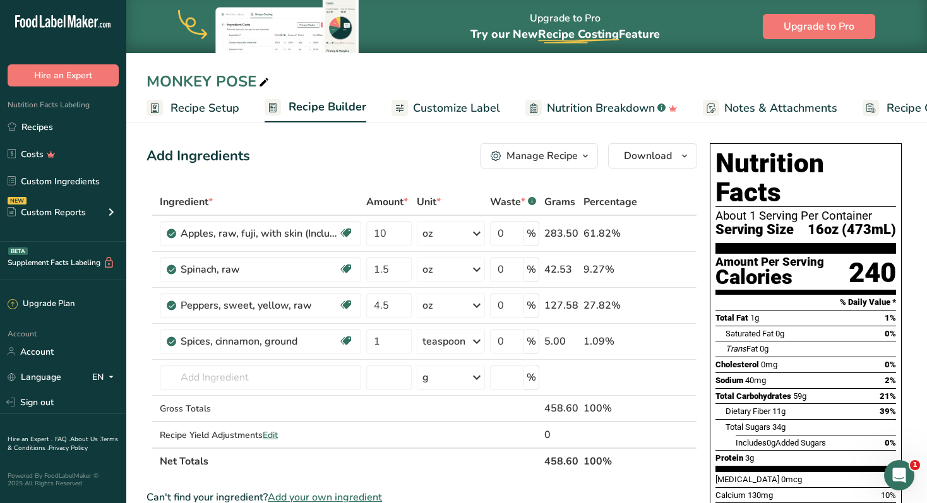
click at [186, 111] on span "Recipe Setup" at bounding box center [204, 108] width 69 height 17
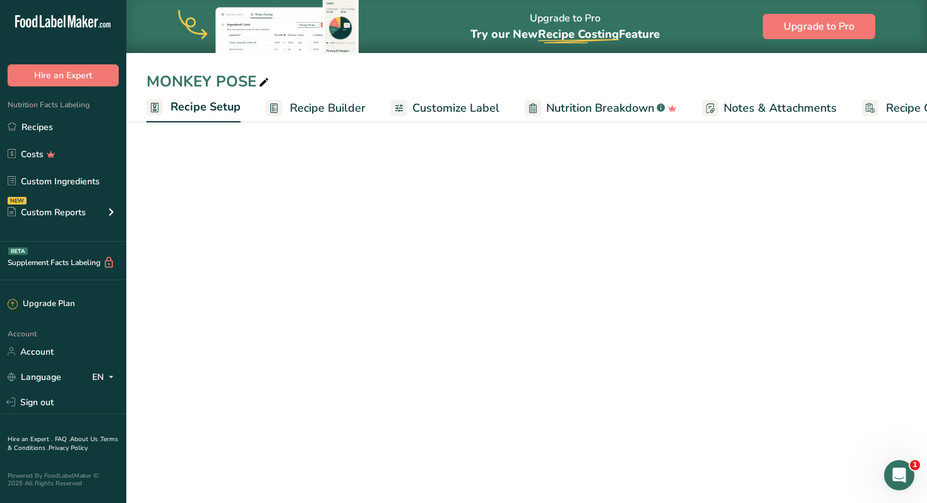
scroll to position [0, 4]
select select "17"
select select "22"
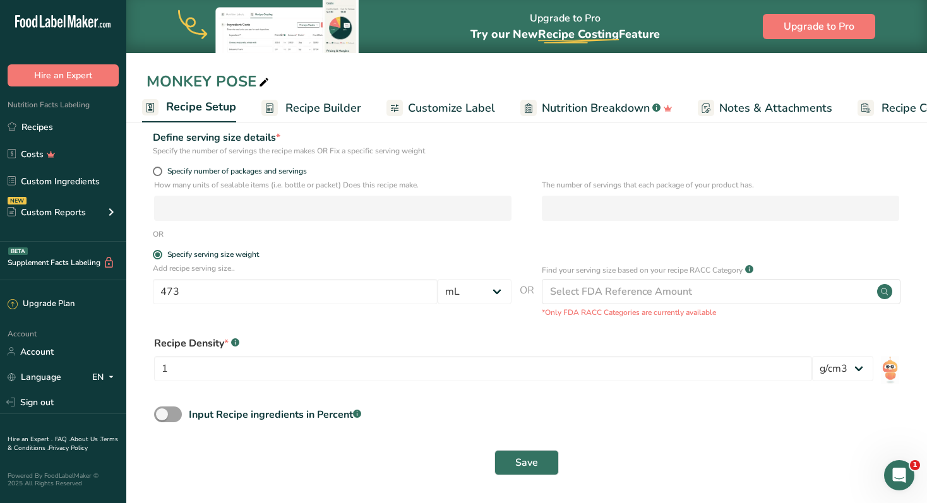
scroll to position [0, 0]
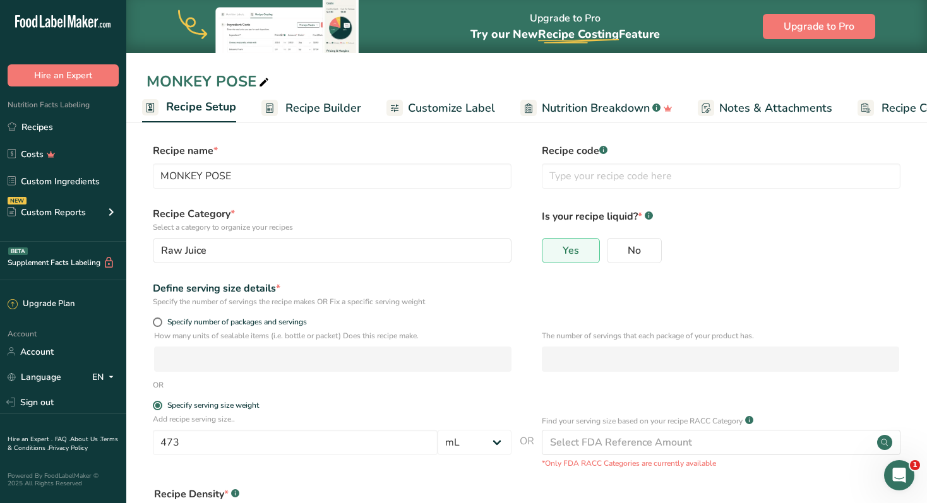
click at [778, 106] on span "Notes & Attachments" at bounding box center [775, 108] width 113 height 17
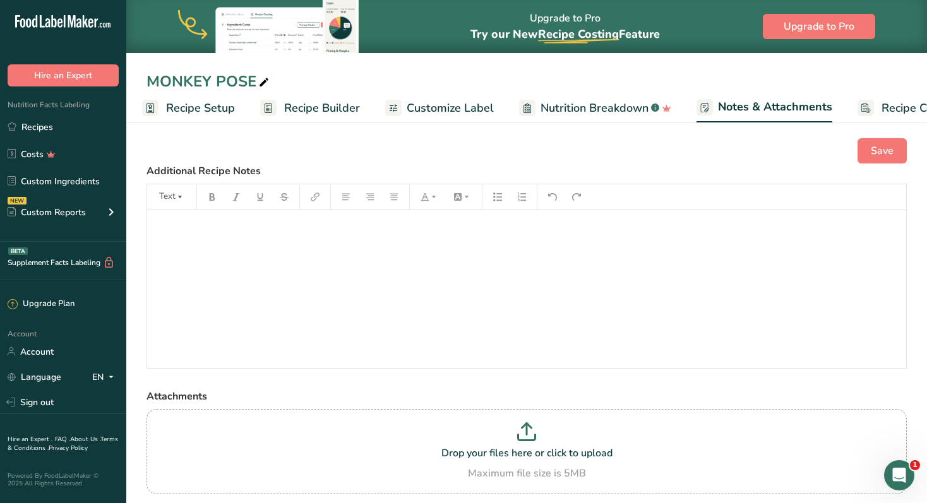
scroll to position [0, 69]
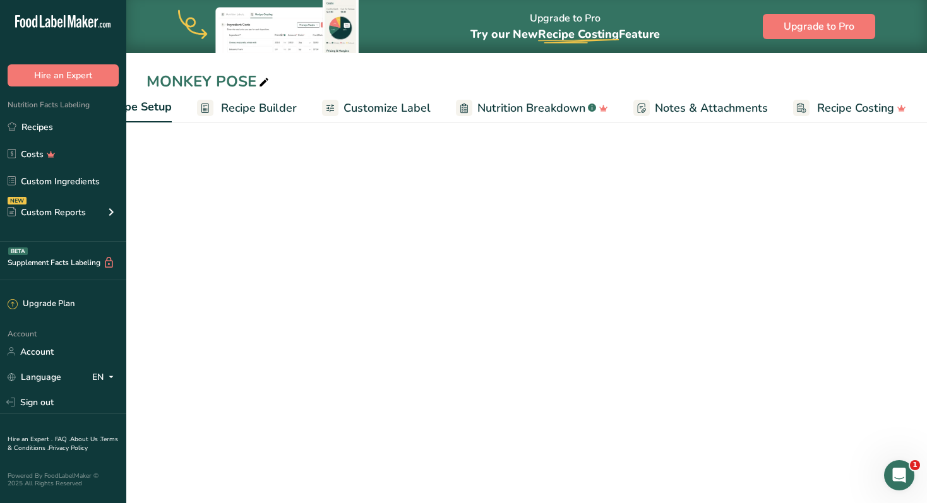
scroll to position [0, 68]
select select "17"
select select "22"
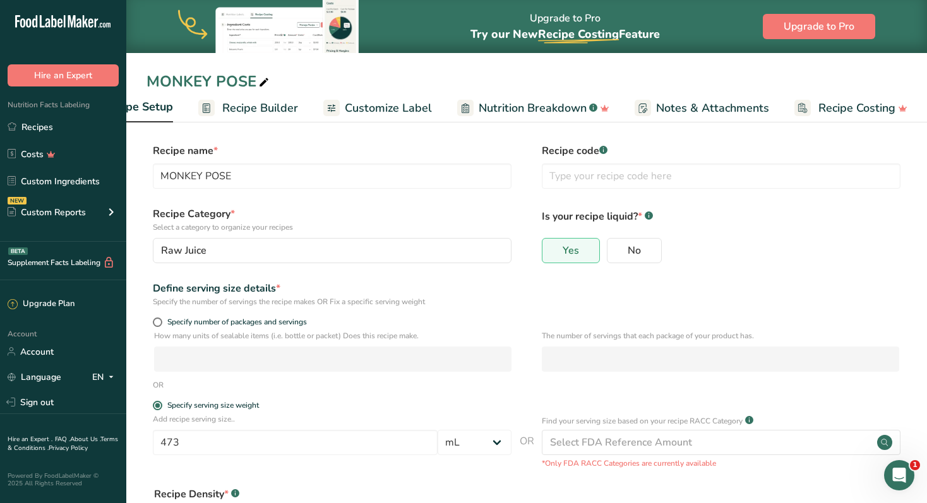
click at [164, 109] on span "Recipe Setup" at bounding box center [138, 106] width 70 height 17
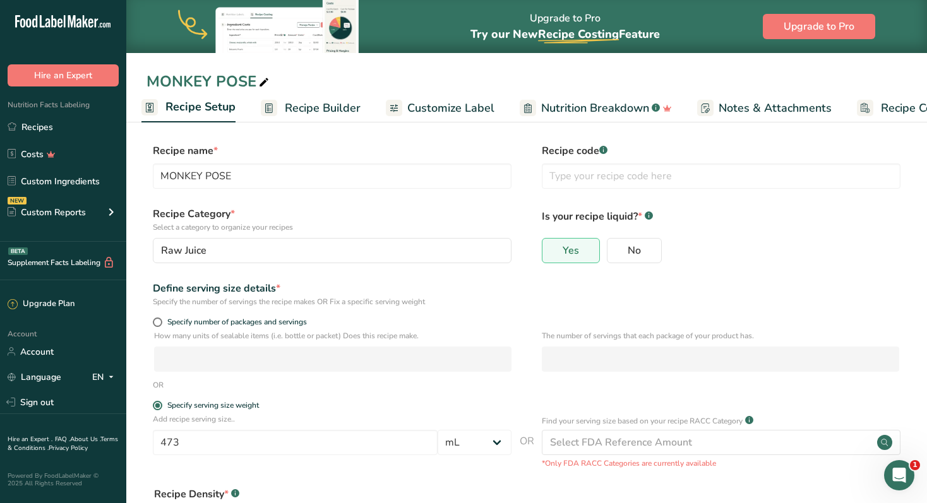
scroll to position [0, 4]
click at [318, 104] on span "Recipe Builder" at bounding box center [323, 108] width 76 height 17
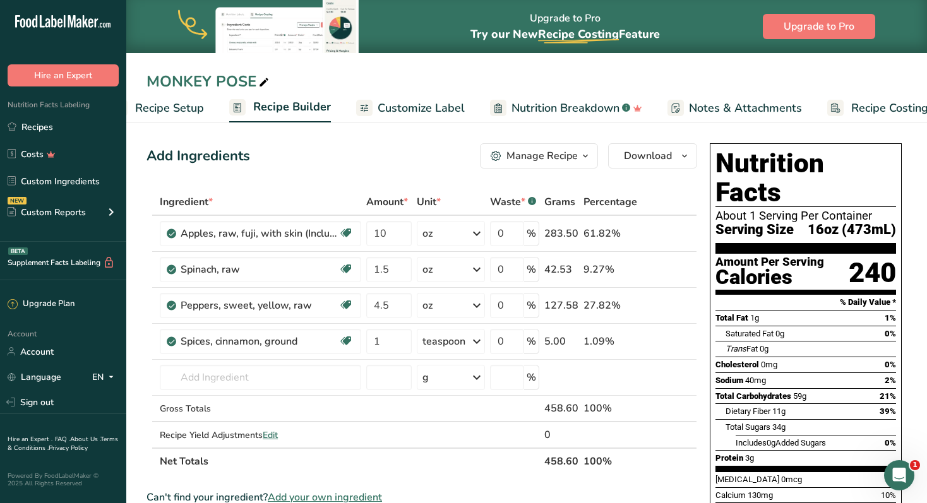
scroll to position [0, 68]
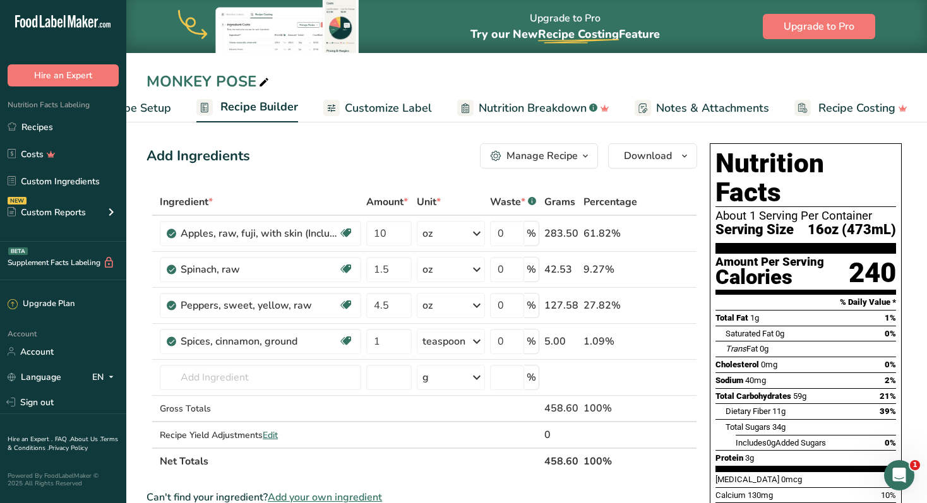
click at [586, 154] on icon "button" at bounding box center [585, 156] width 10 height 16
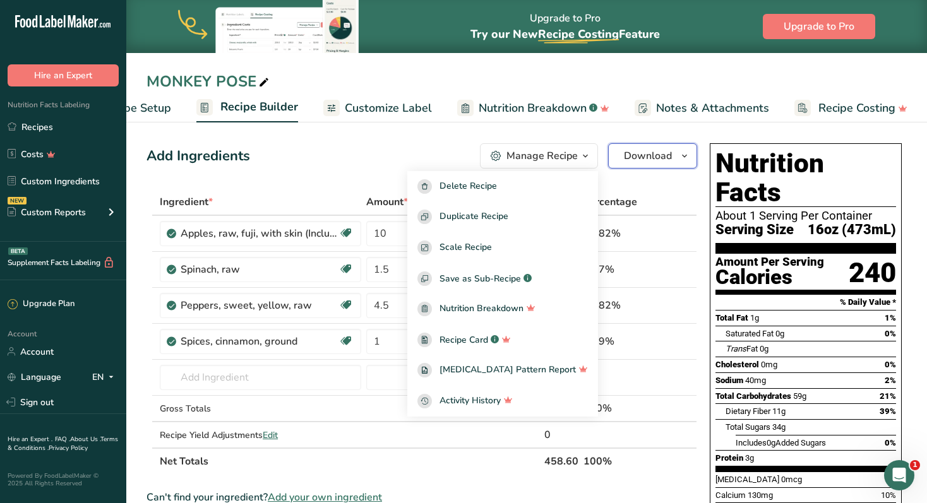
click at [683, 163] on icon "button" at bounding box center [684, 156] width 10 height 16
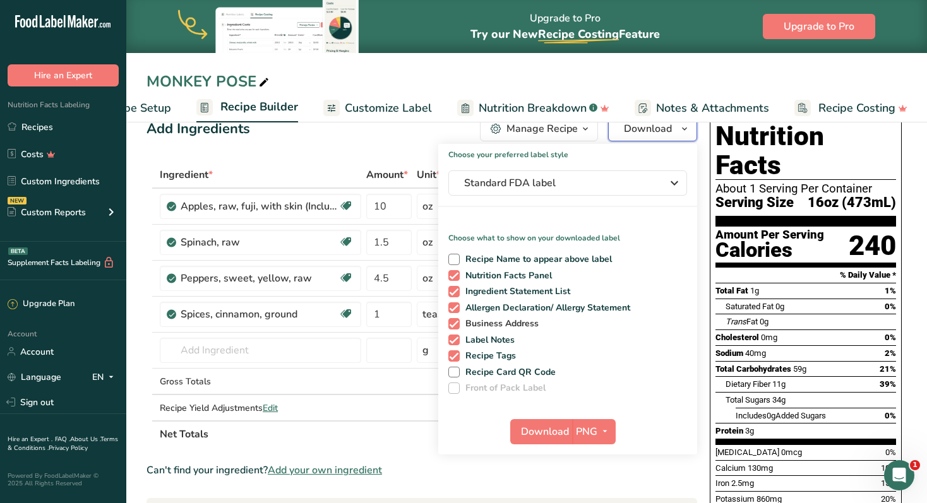
scroll to position [32, 0]
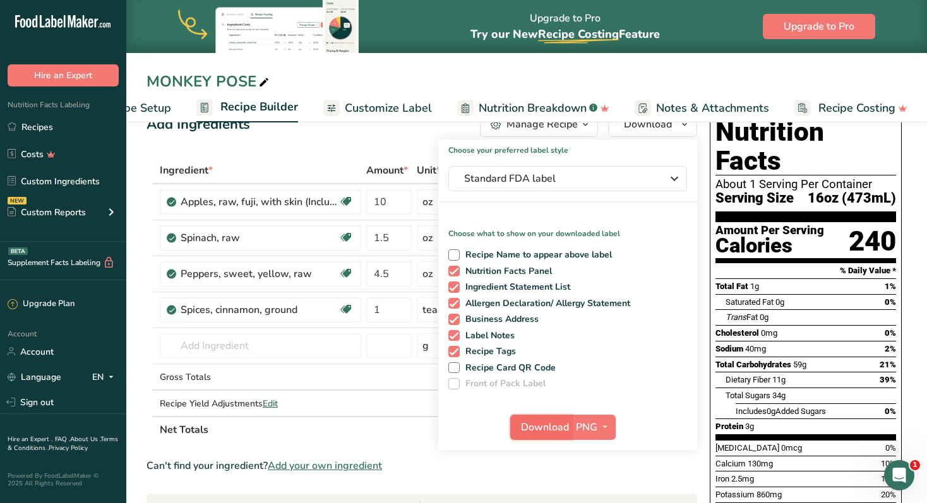
click at [568, 424] on span "Download" at bounding box center [545, 427] width 48 height 15
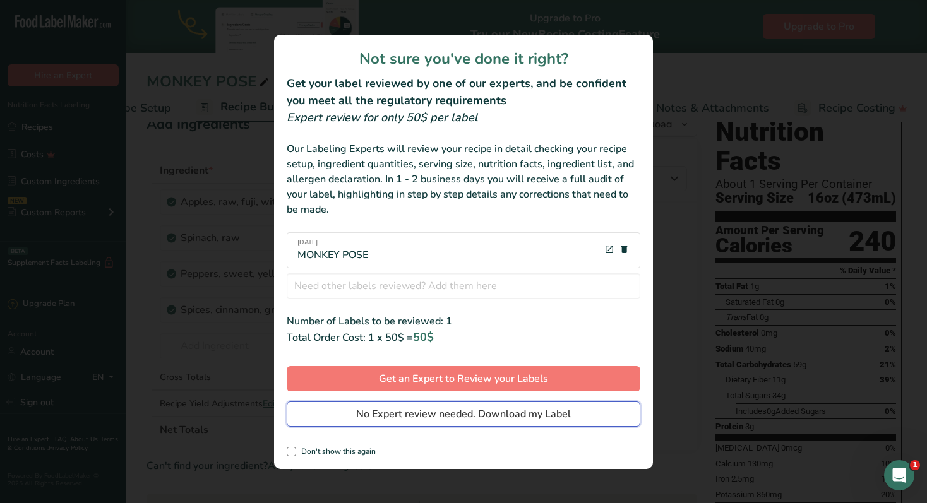
click at [434, 418] on span "No Expert review needed. Download my Label" at bounding box center [463, 414] width 215 height 15
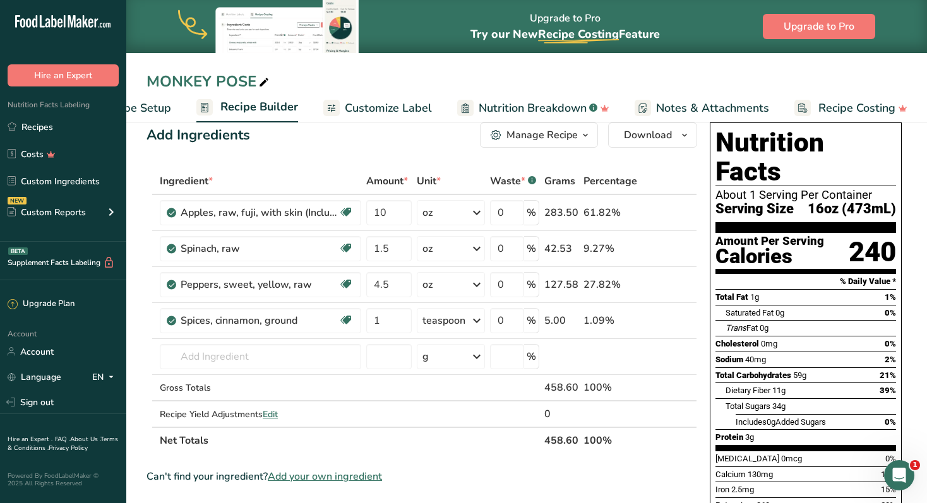
scroll to position [0, 0]
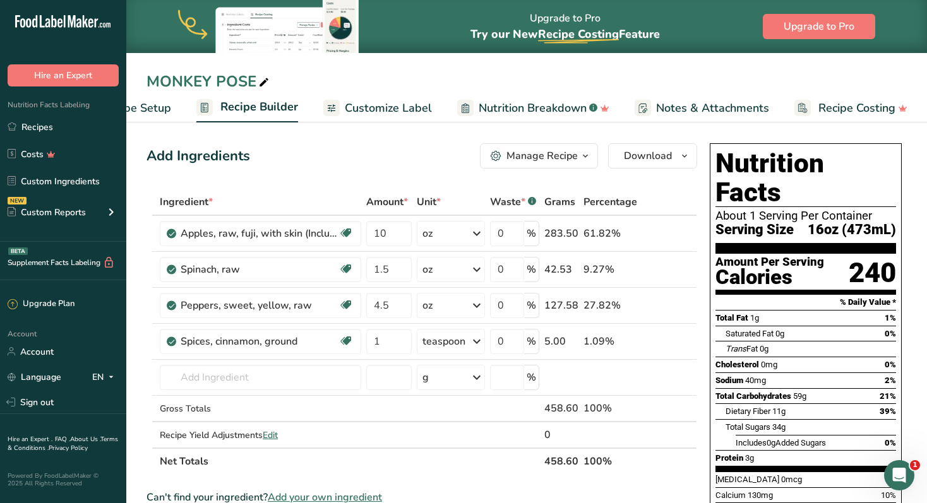
click at [579, 161] on span "button" at bounding box center [585, 155] width 15 height 15
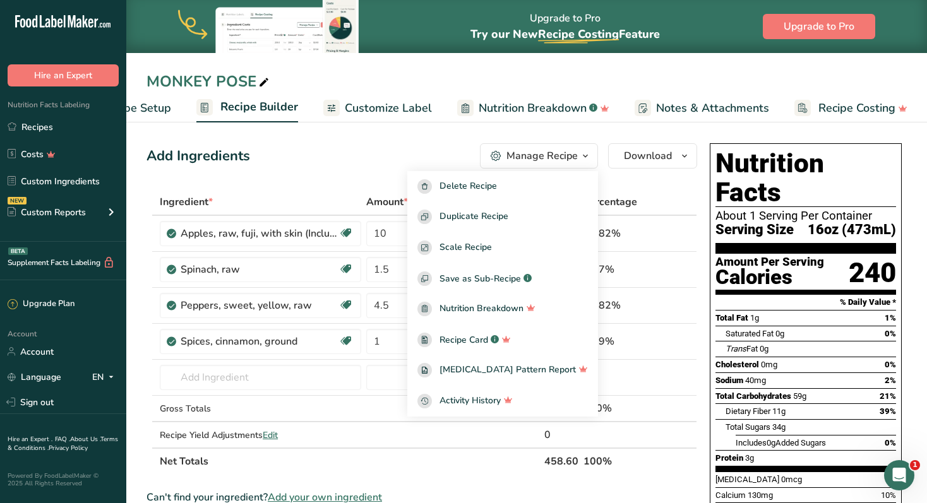
click at [582, 157] on icon "button" at bounding box center [585, 156] width 10 height 16
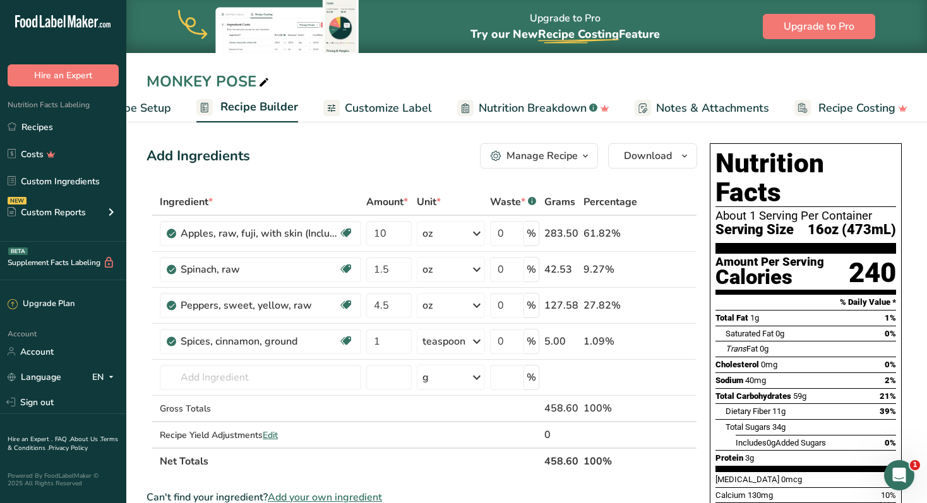
click at [357, 103] on span "Customize Label" at bounding box center [388, 108] width 87 height 17
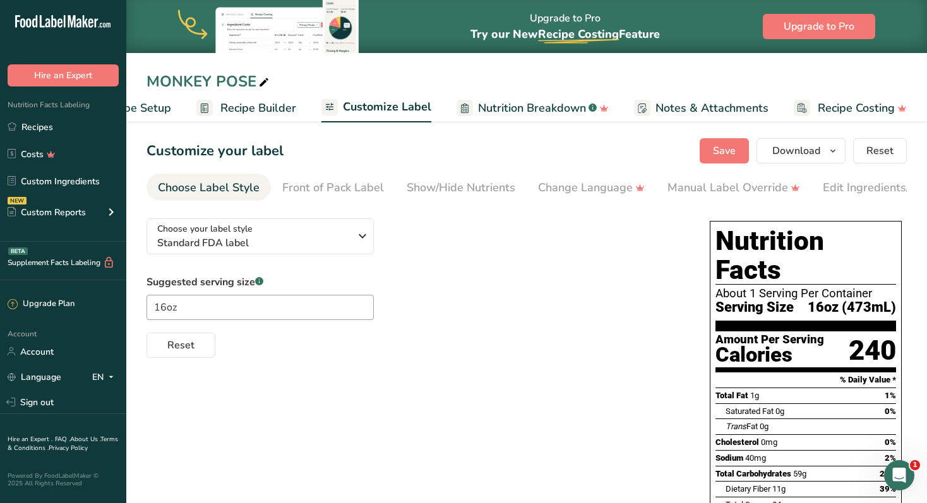
click at [241, 113] on span "Recipe Builder" at bounding box center [258, 108] width 76 height 17
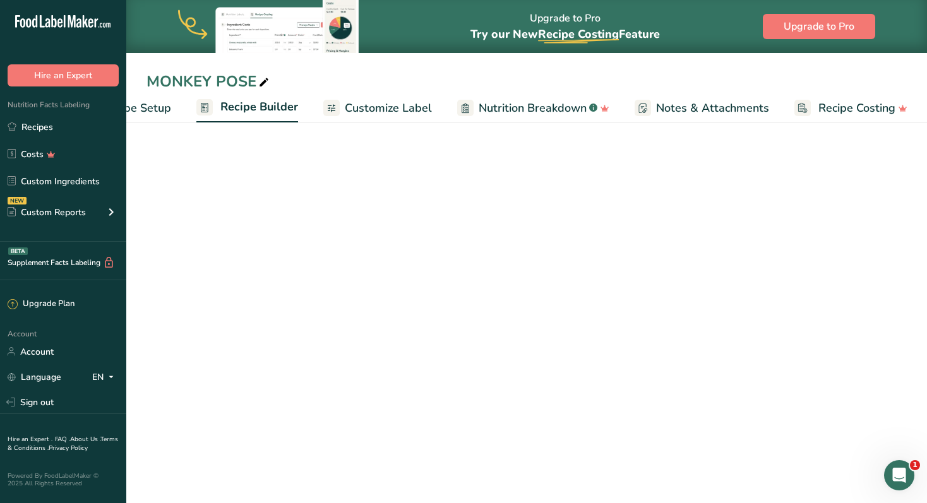
scroll to position [0, 68]
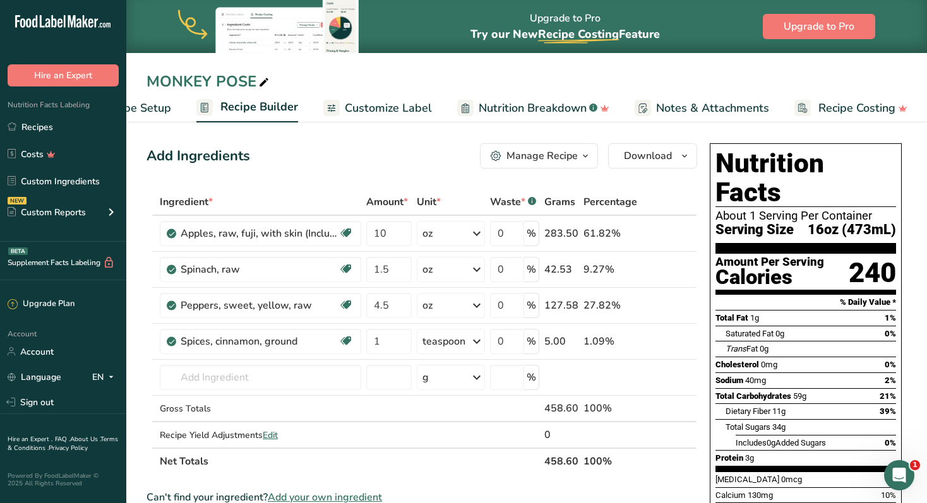
click at [265, 84] on icon at bounding box center [263, 83] width 11 height 18
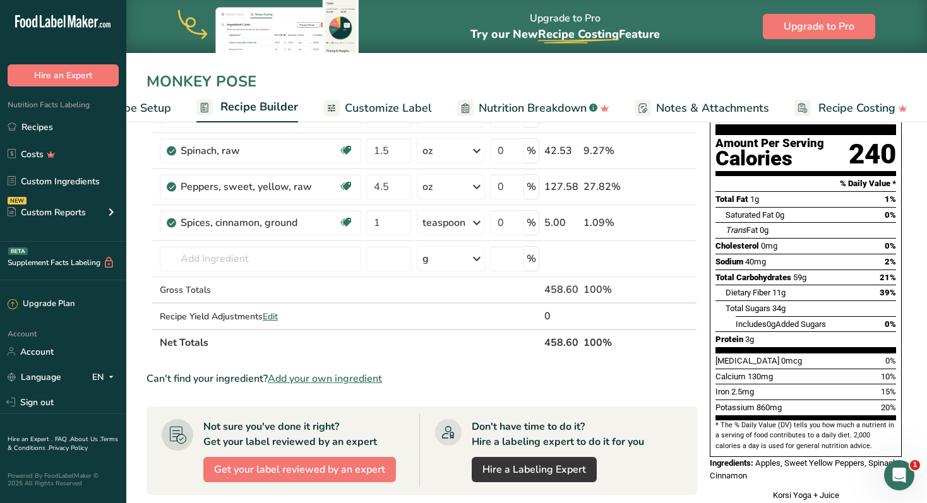
scroll to position [0, 0]
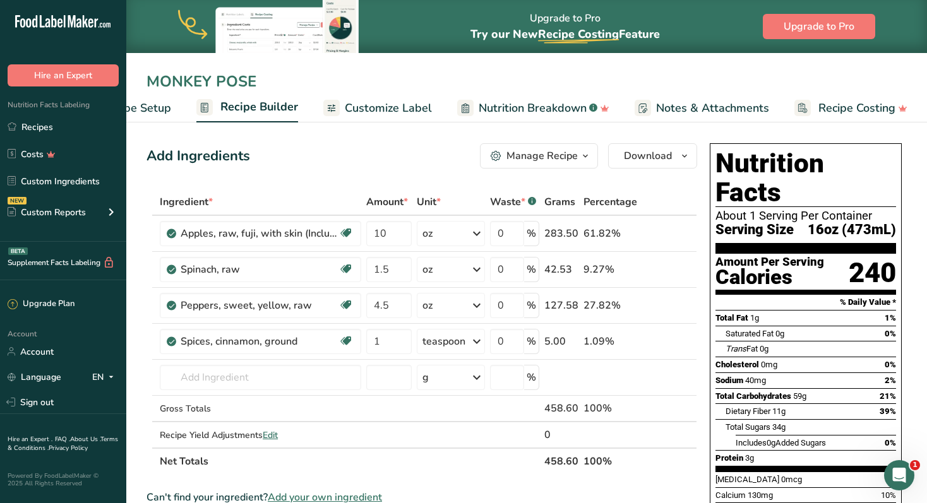
click at [158, 102] on span "Recipe Setup" at bounding box center [136, 108] width 69 height 17
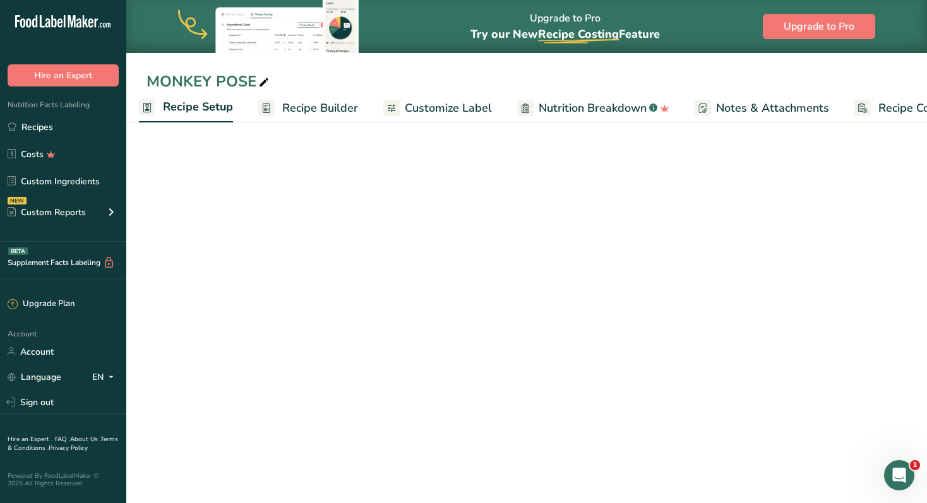
select select "17"
select select "22"
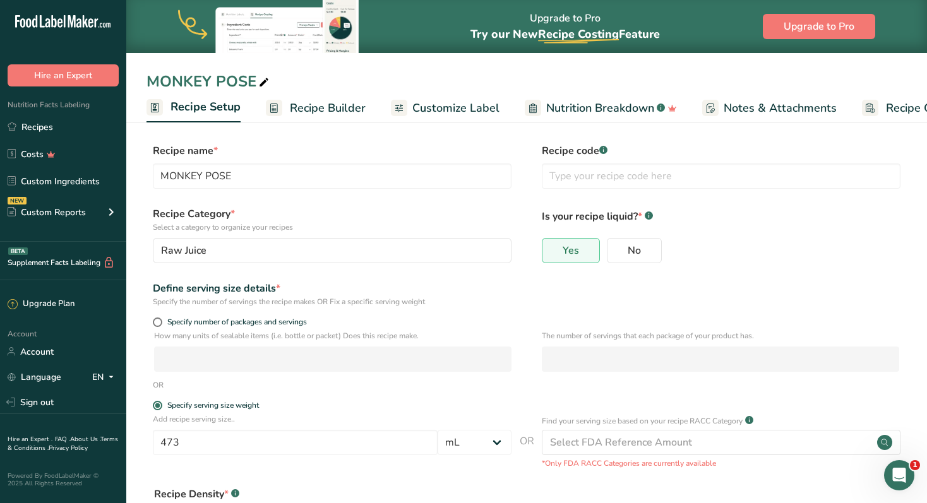
click at [472, 112] on span "Customize Label" at bounding box center [455, 108] width 87 height 17
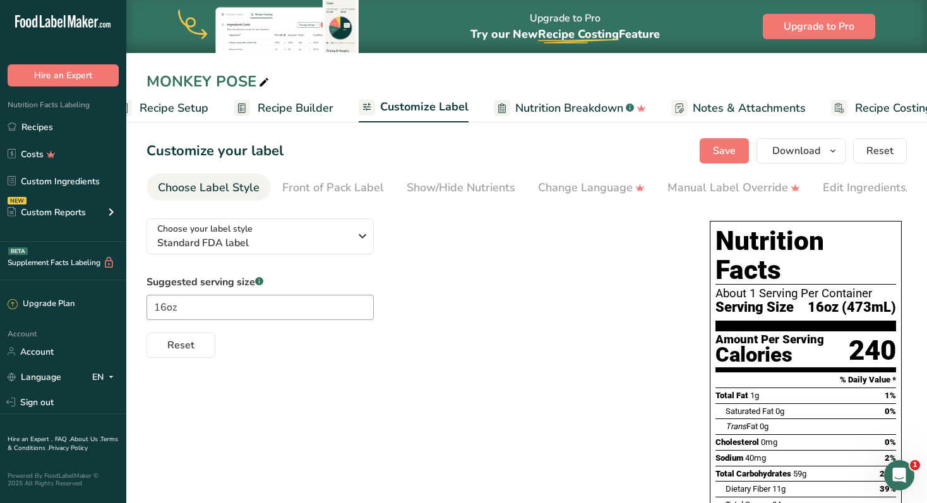
scroll to position [0, 68]
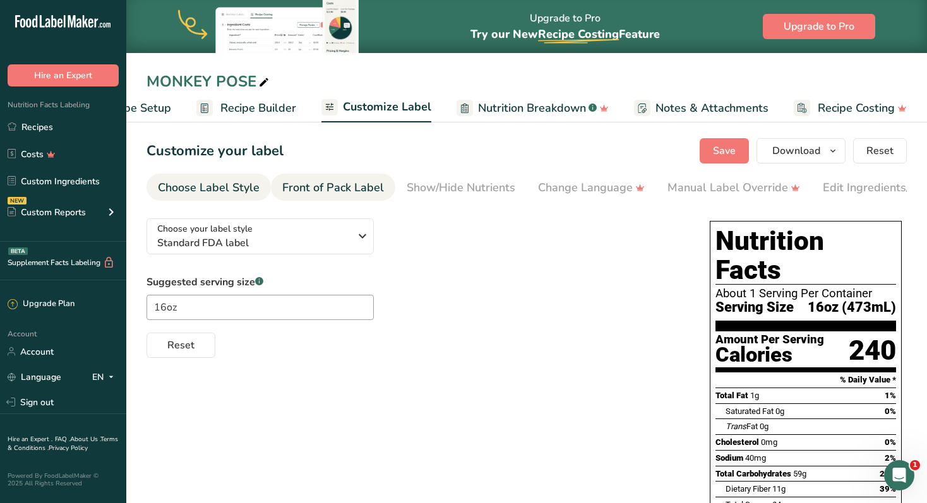
click at [350, 186] on div "Front of Pack Label" at bounding box center [333, 187] width 102 height 17
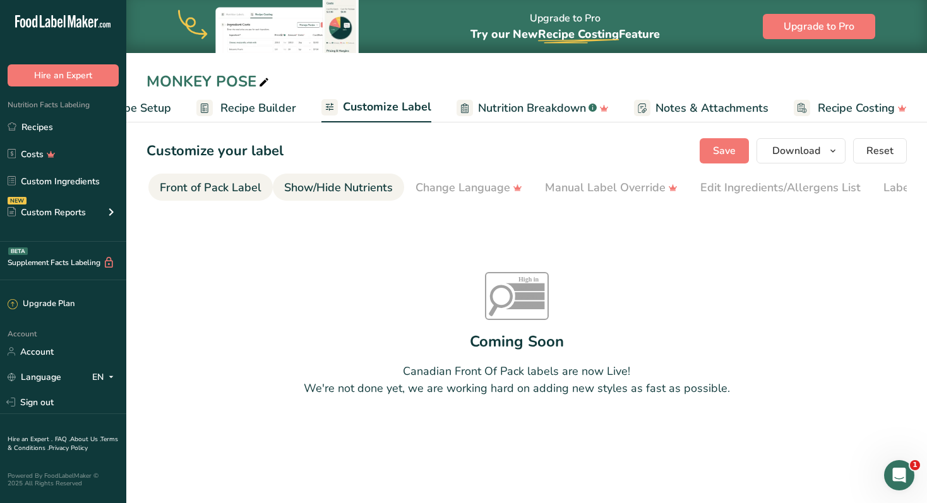
click at [392, 181] on li "Show/Hide Nutrients" at bounding box center [338, 187] width 131 height 27
click at [282, 198] on link "Show/Hide Nutrients" at bounding box center [274, 188] width 109 height 28
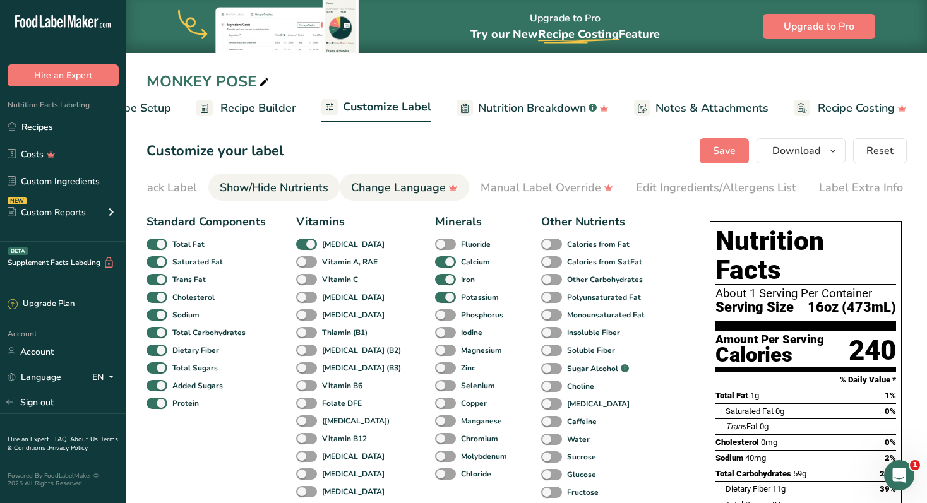
click at [386, 188] on div "Change Language" at bounding box center [404, 187] width 107 height 17
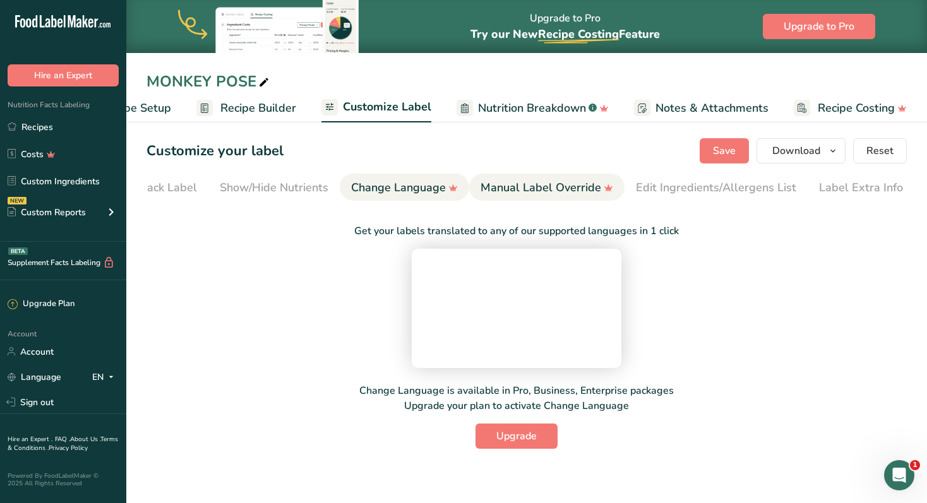
click at [523, 187] on div "Manual Label Override" at bounding box center [546, 187] width 133 height 17
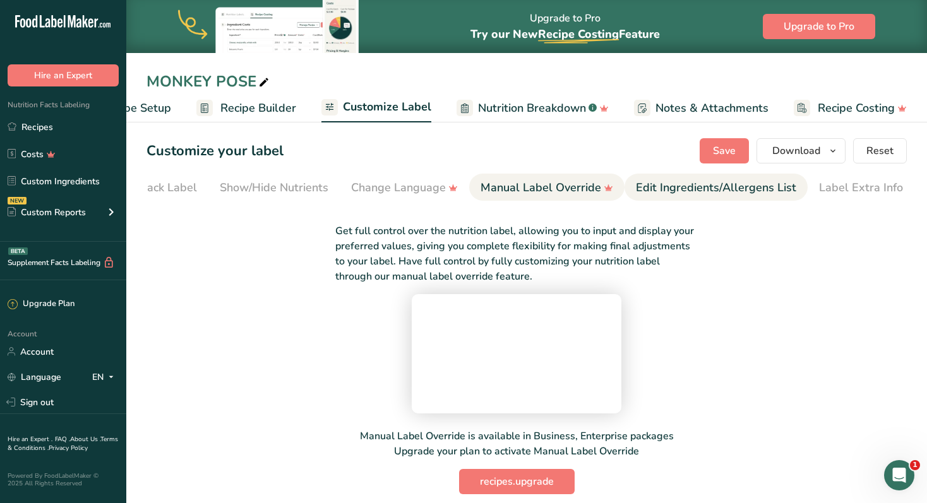
click at [690, 191] on div "Edit Ingredients/Allergens List" at bounding box center [716, 187] width 160 height 17
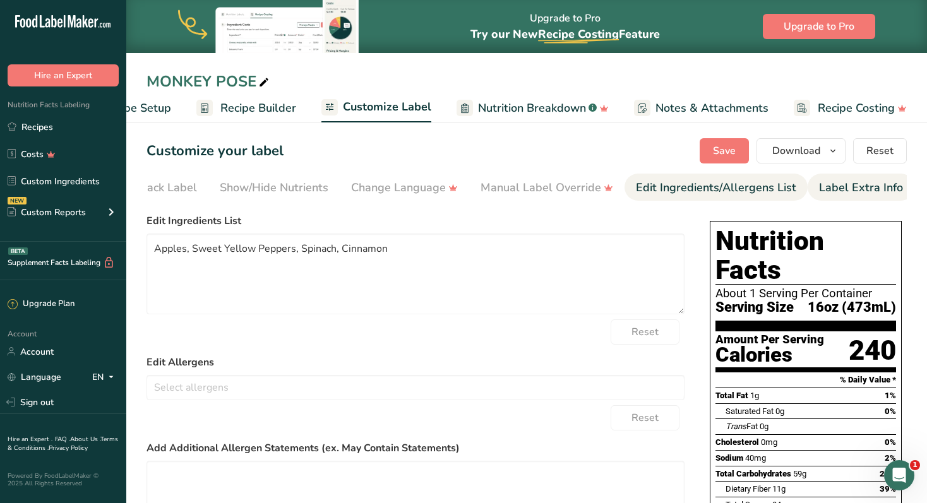
click at [833, 195] on div "Label Extra Info" at bounding box center [861, 187] width 84 height 17
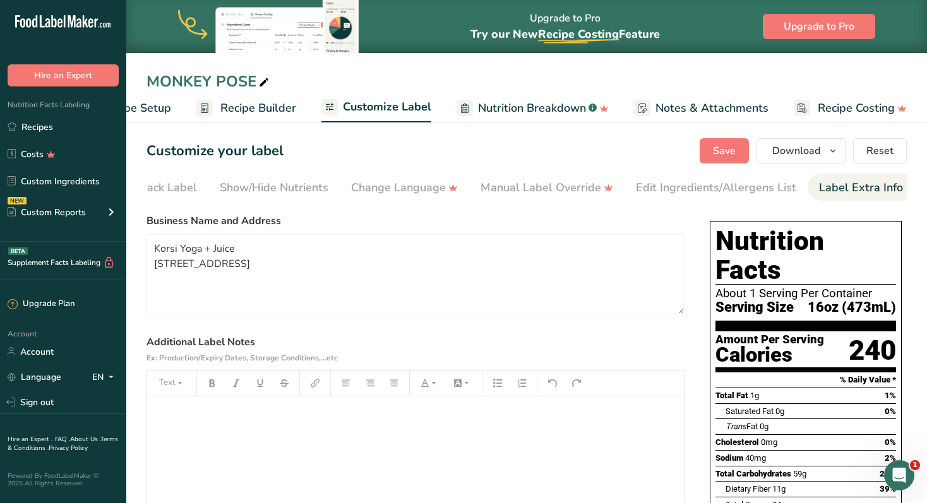
click at [842, 188] on div "Label Extra Info" at bounding box center [861, 187] width 84 height 17
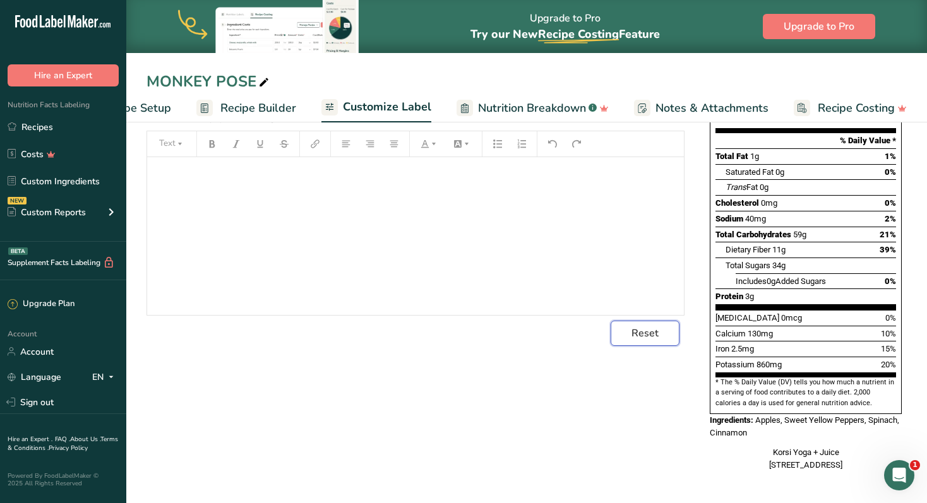
click at [638, 326] on button "Reset" at bounding box center [644, 333] width 69 height 25
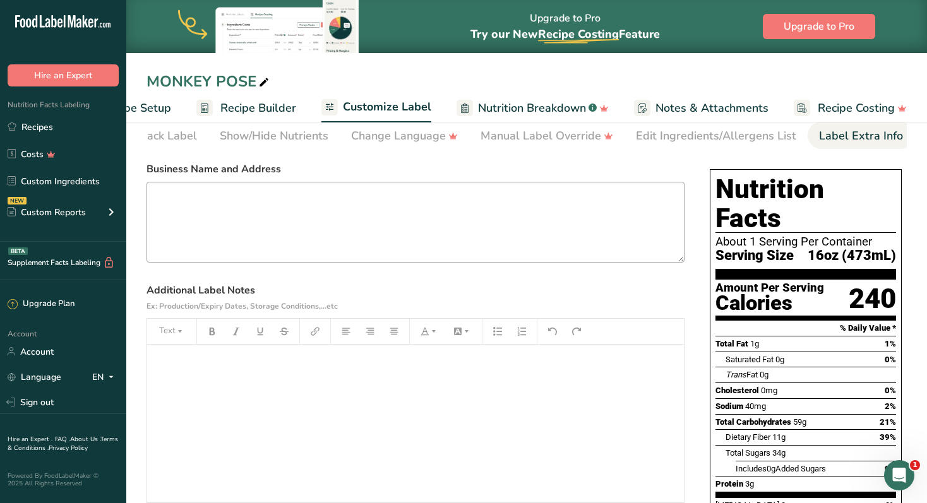
scroll to position [0, 0]
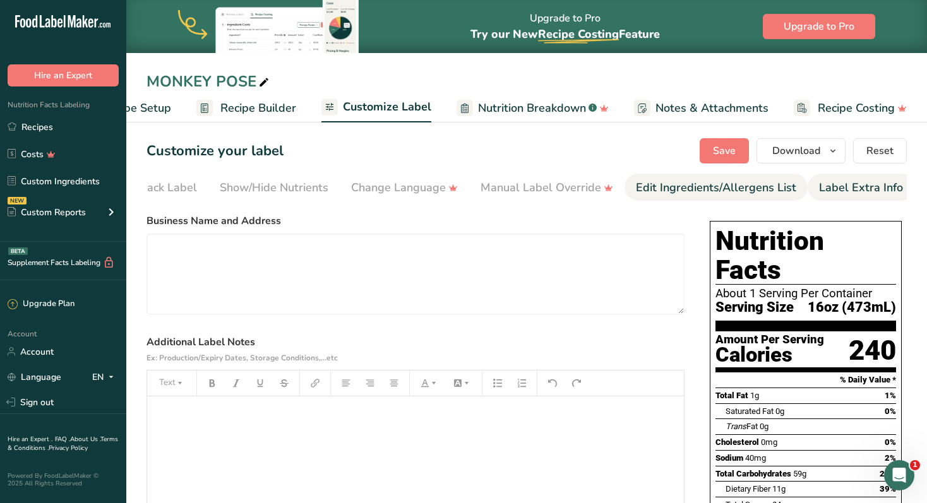
click at [711, 188] on div "Edit Ingredients/Allergens List" at bounding box center [716, 187] width 160 height 17
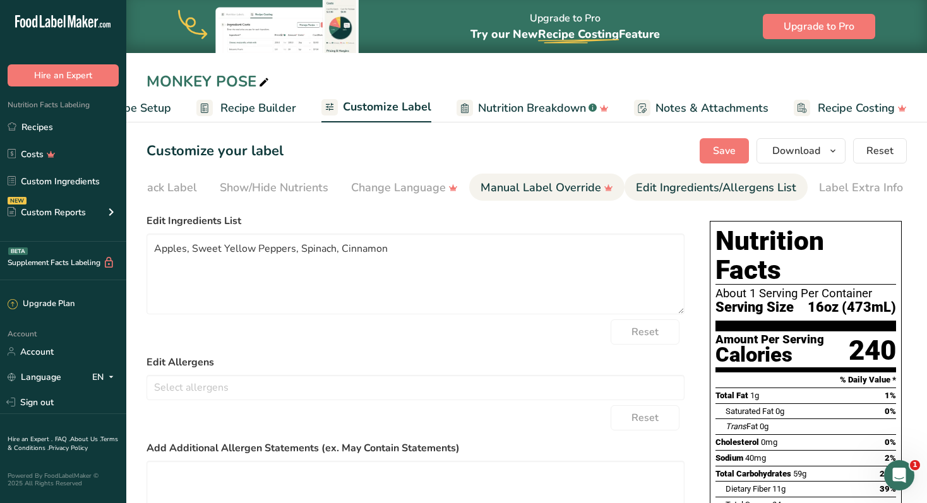
click at [574, 187] on div "Manual Label Override" at bounding box center [546, 187] width 133 height 17
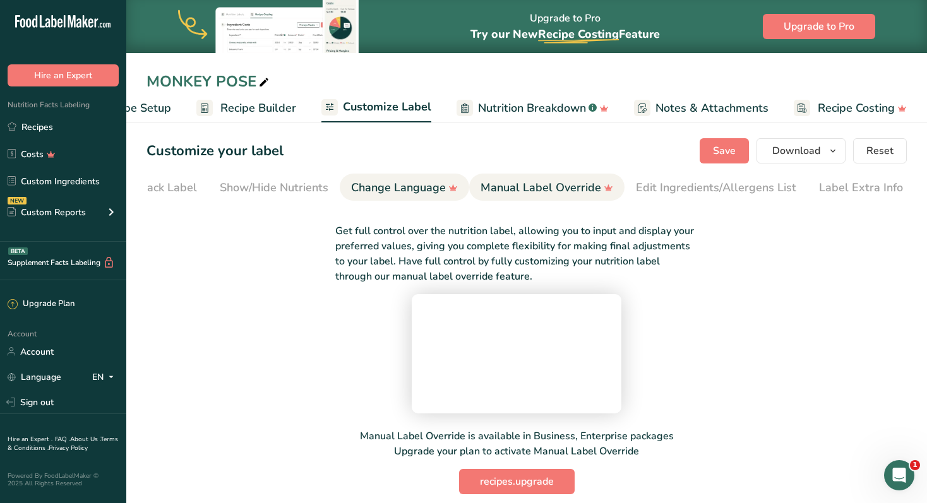
click at [401, 183] on div "Change Language" at bounding box center [404, 187] width 107 height 17
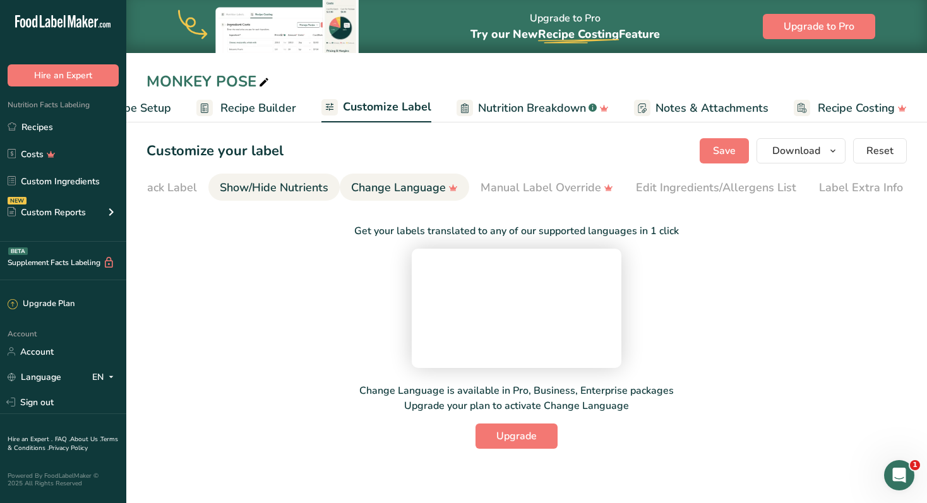
click at [297, 194] on div "Show/Hide Nutrients" at bounding box center [274, 187] width 109 height 17
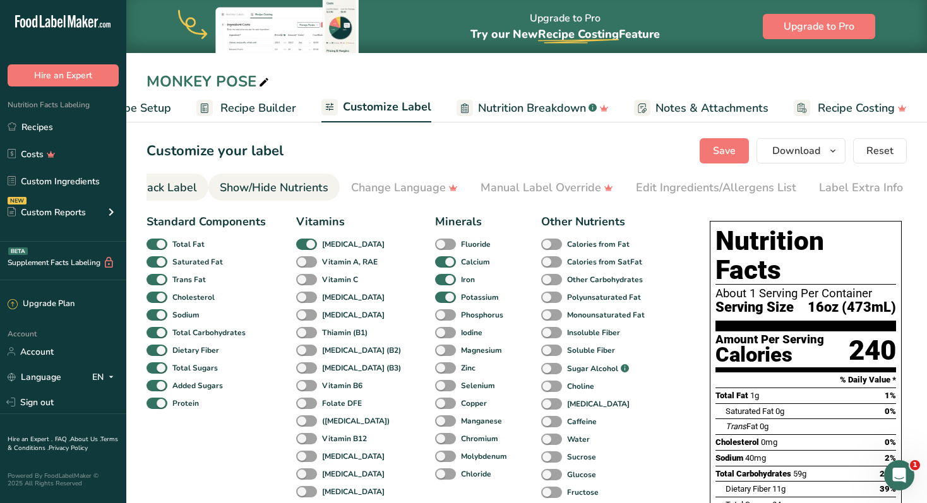
click at [190, 189] on div "Front of Pack Label" at bounding box center [146, 187] width 102 height 17
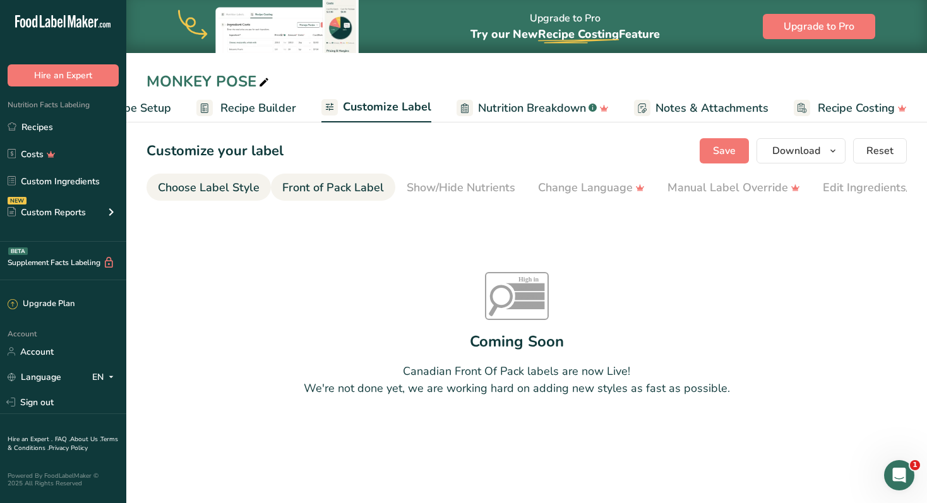
click at [201, 191] on div "Choose Label Style" at bounding box center [209, 187] width 102 height 17
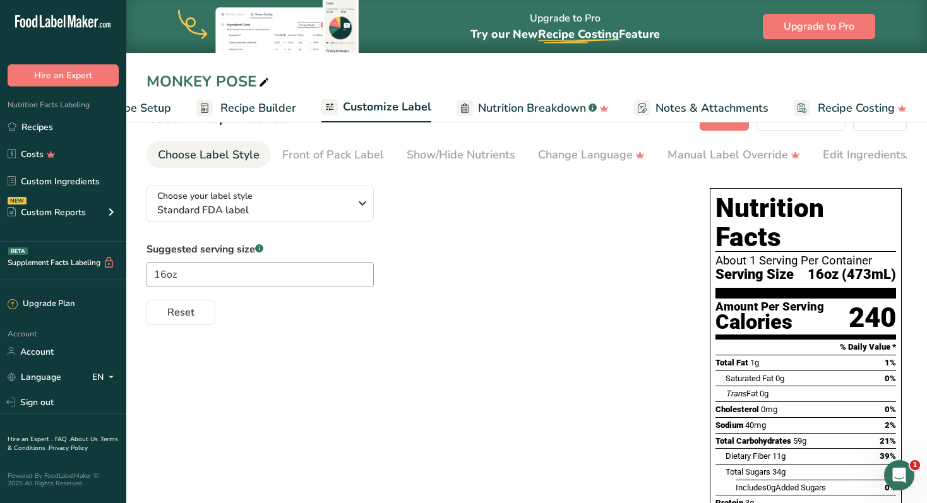
scroll to position [35, 0]
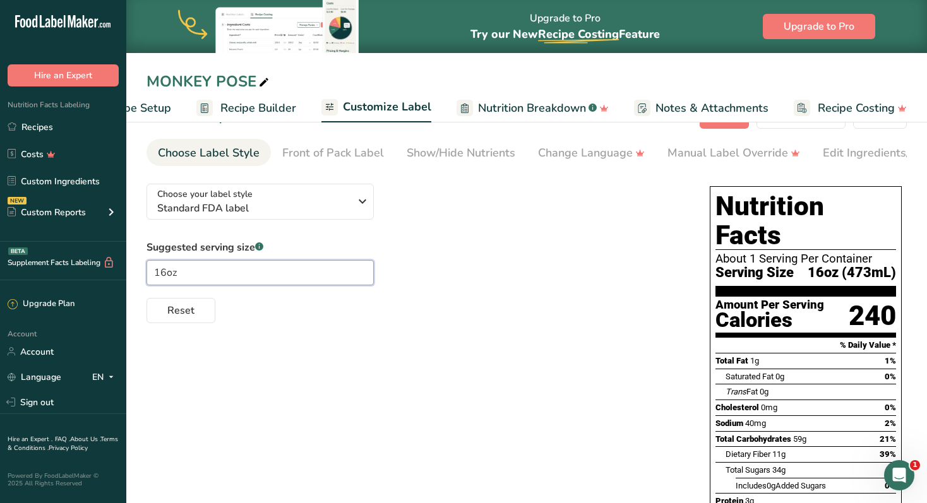
click at [271, 269] on input "16oz" at bounding box center [259, 272] width 227 height 25
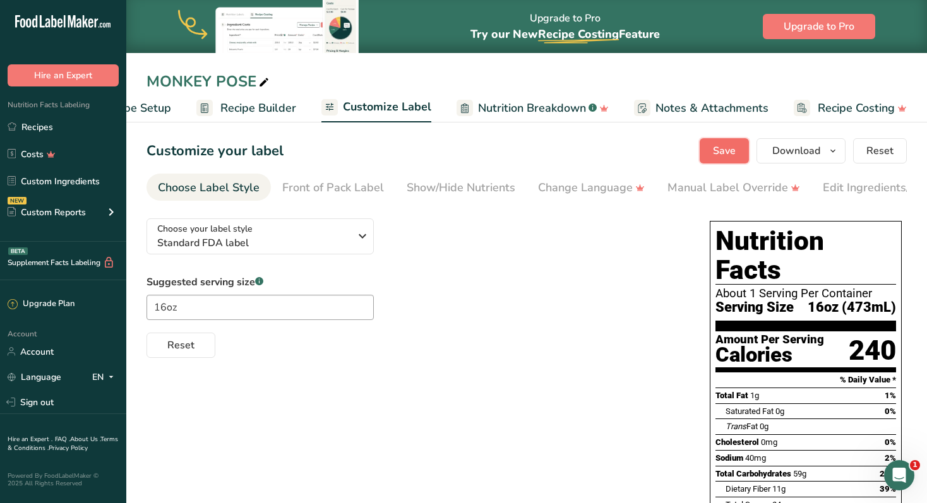
click at [734, 151] on span "Save" at bounding box center [724, 150] width 23 height 15
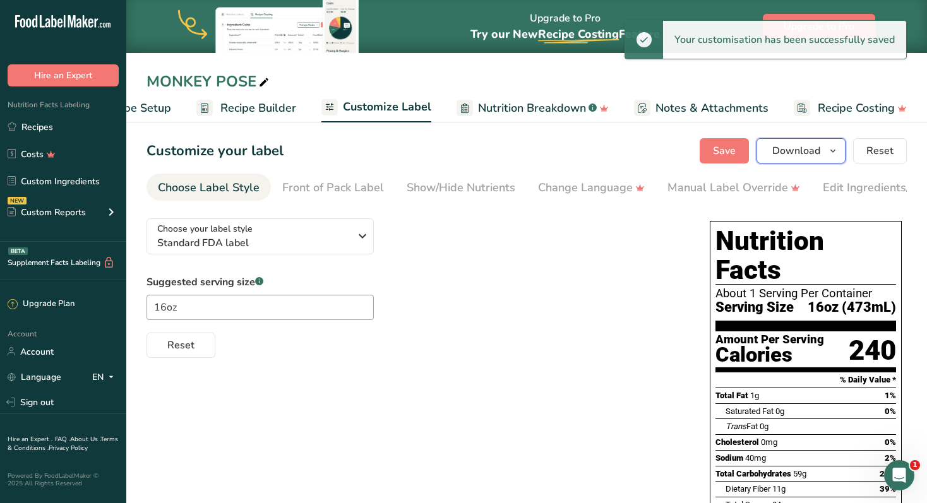
click at [819, 148] on span "Download" at bounding box center [796, 150] width 48 height 15
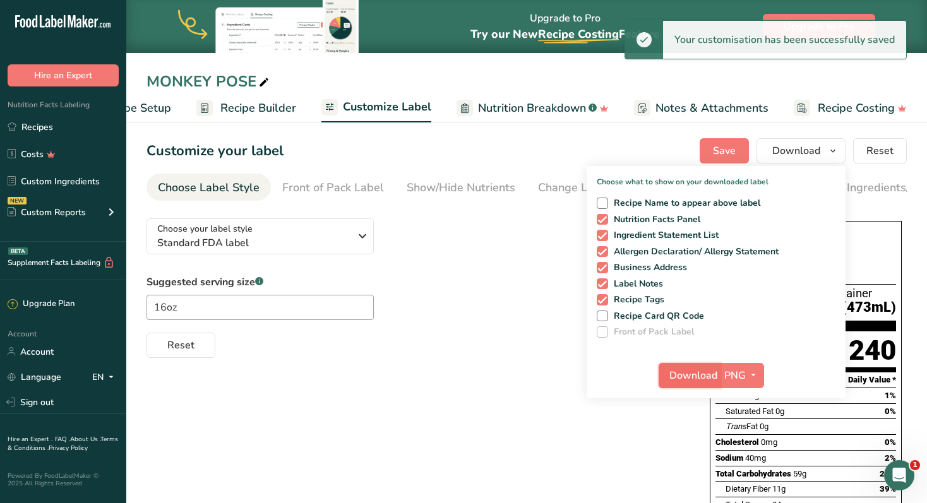
click at [714, 374] on span "Download" at bounding box center [693, 375] width 48 height 15
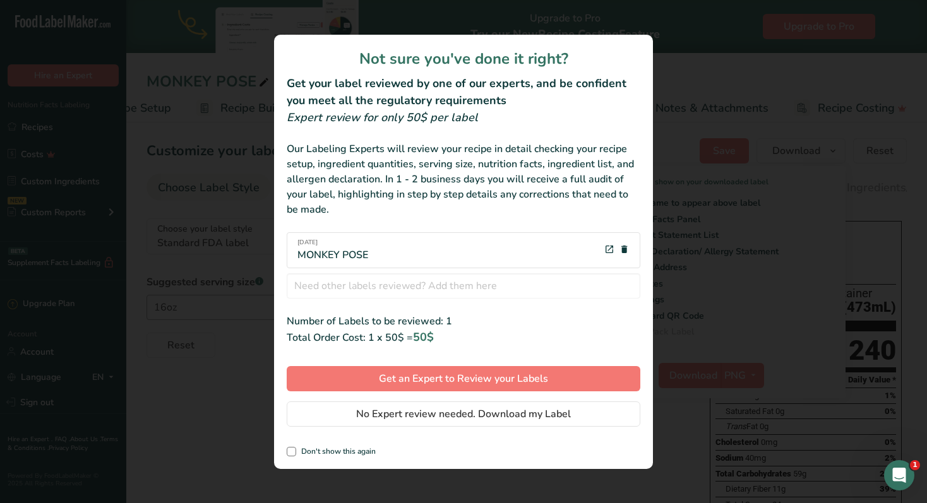
click at [482, 399] on div "Not sure you've done it right? Get your label reviewed by one of our experts, a…" at bounding box center [463, 252] width 379 height 434
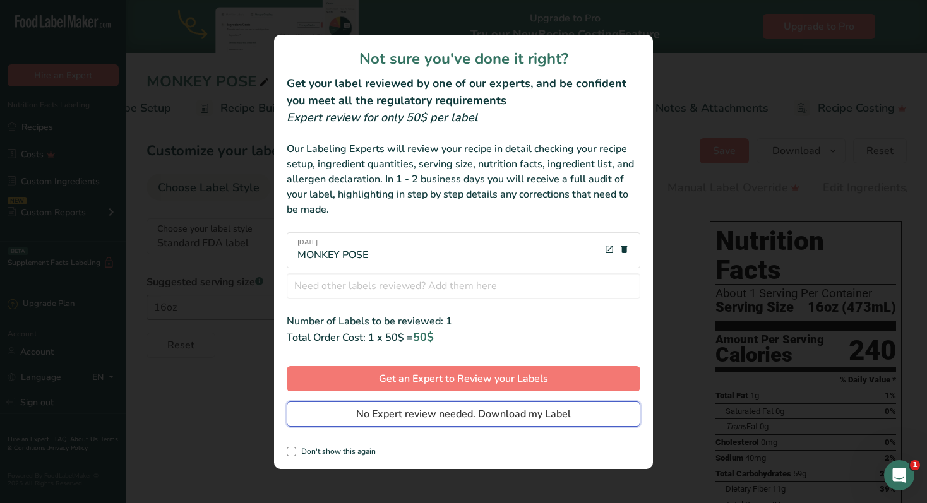
click at [479, 410] on span "No Expert review needed. Download my Label" at bounding box center [463, 414] width 215 height 15
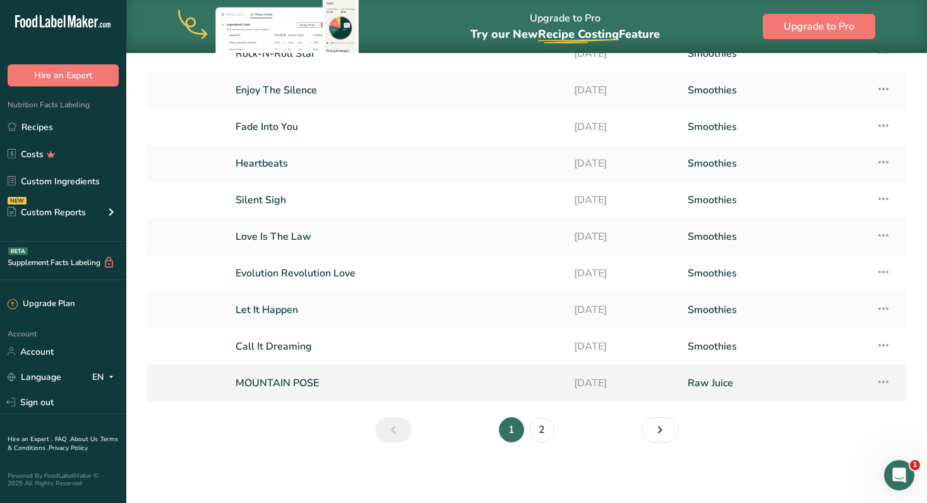
click at [321, 381] on link "MOUNTAIN POSE" at bounding box center [396, 383] width 323 height 27
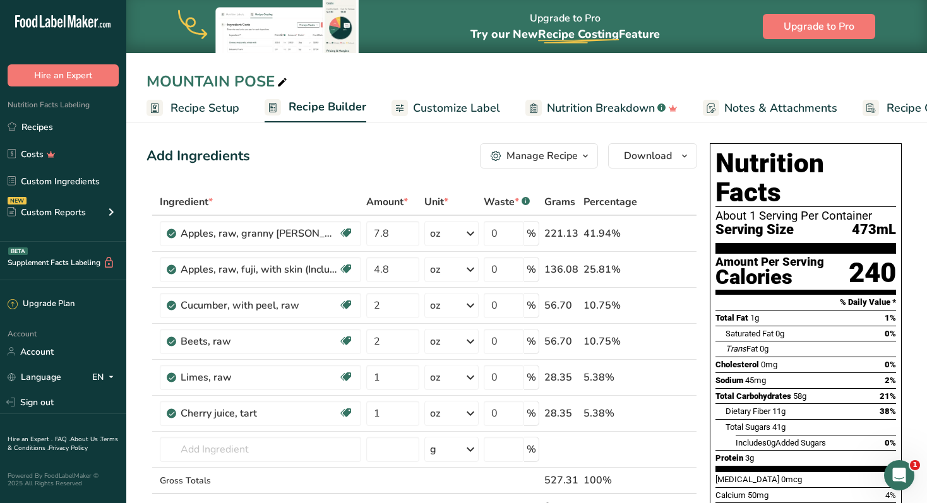
click at [452, 108] on span "Customize Label" at bounding box center [456, 108] width 87 height 17
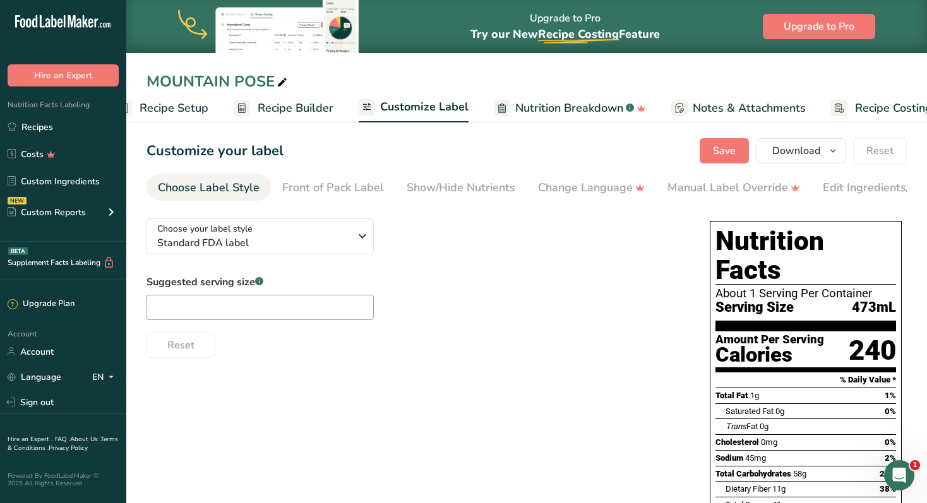
scroll to position [0, 68]
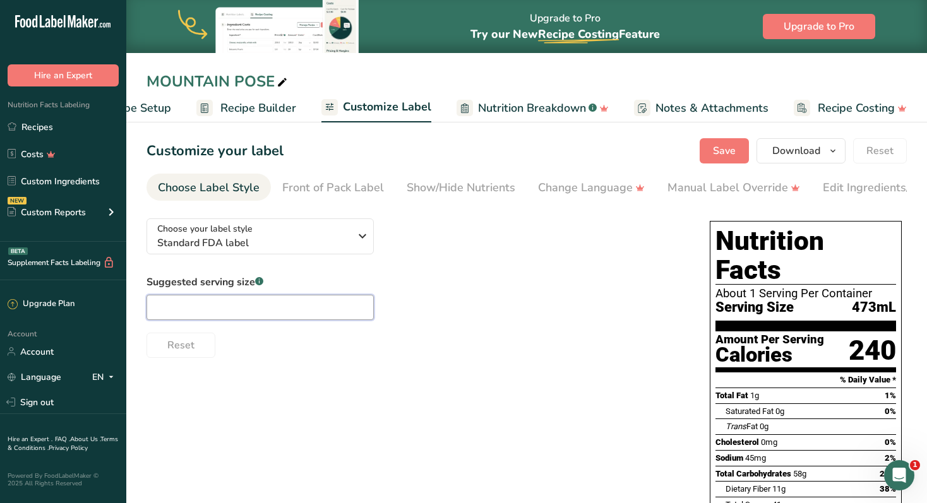
click at [221, 311] on input "text" at bounding box center [259, 307] width 227 height 25
paste input "16oz"
type input "16oz"
click at [509, 305] on div "Suggested serving size .a-a{fill:#347362;}.b-a{fill:#fff;} 16oz Reset" at bounding box center [415, 316] width 538 height 83
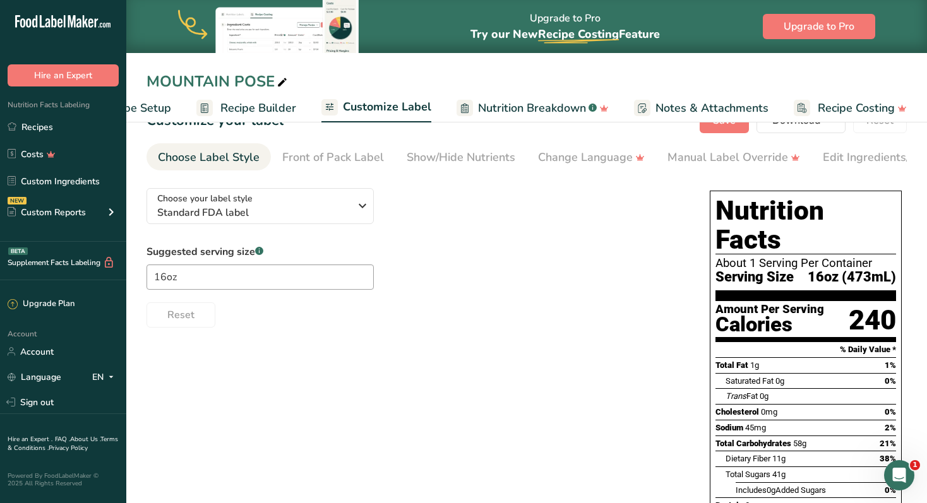
scroll to position [0, 0]
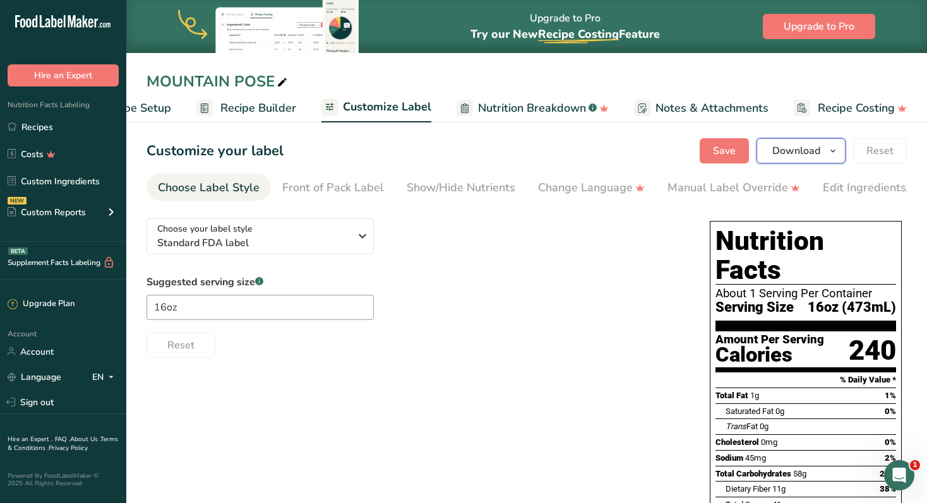
click at [814, 152] on span "Download" at bounding box center [796, 150] width 48 height 15
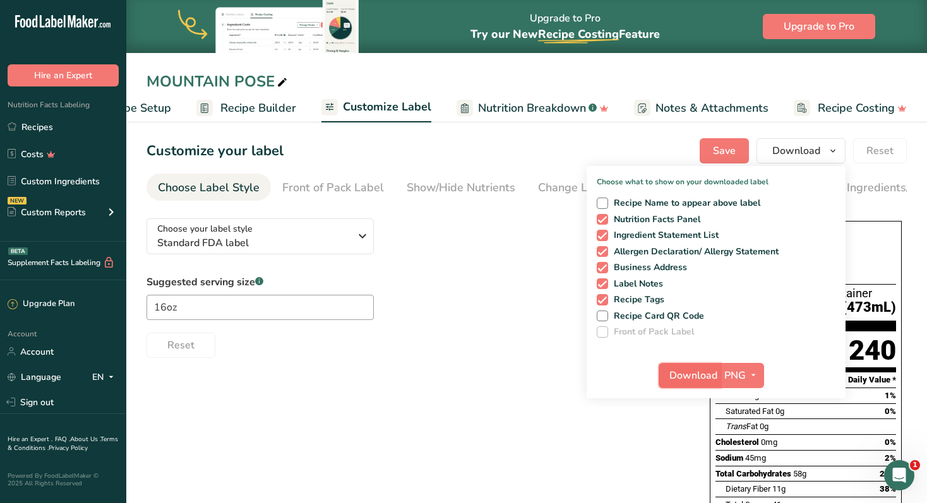
click at [717, 379] on span "Download" at bounding box center [693, 375] width 48 height 15
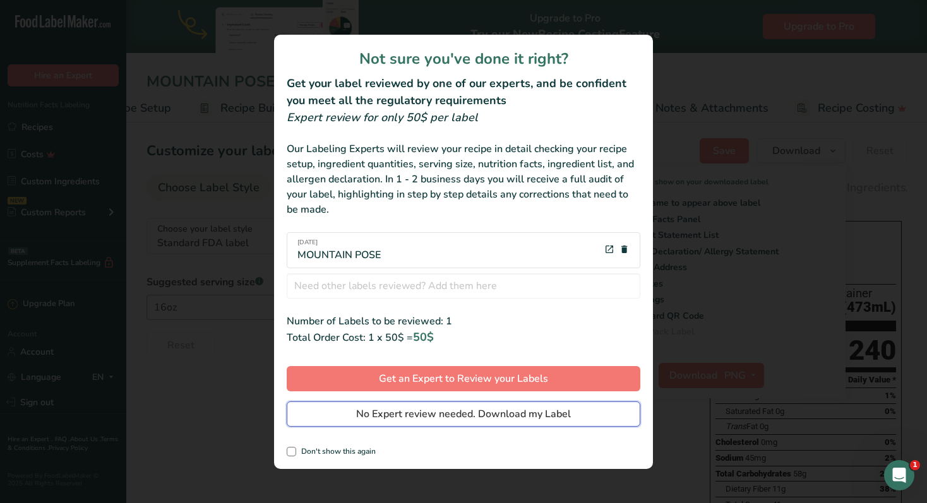
click at [484, 410] on span "No Expert review needed. Download my Label" at bounding box center [463, 414] width 215 height 15
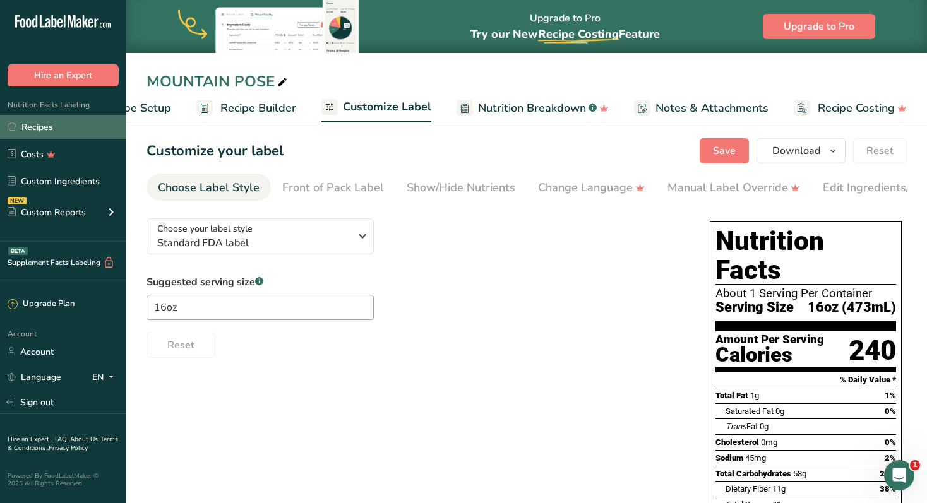
click at [40, 126] on link "Recipes" at bounding box center [63, 127] width 126 height 24
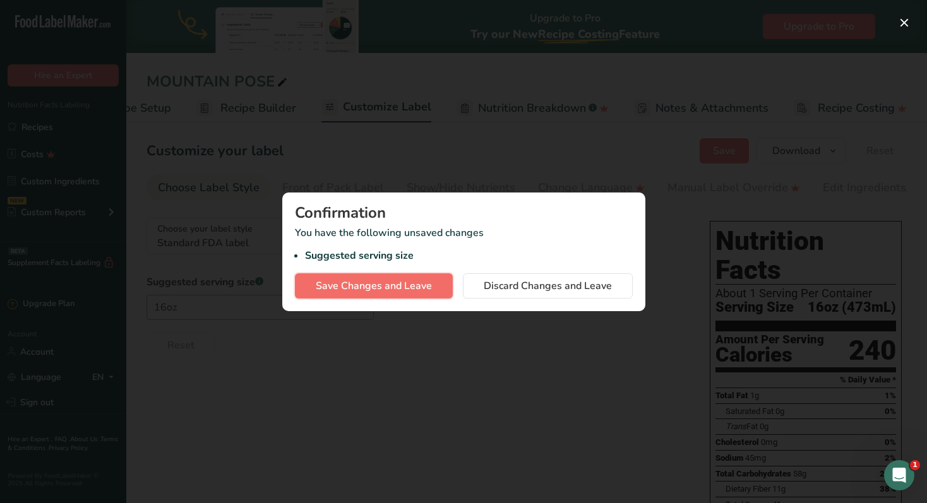
click at [377, 283] on span "Save Changes and Leave" at bounding box center [374, 285] width 116 height 15
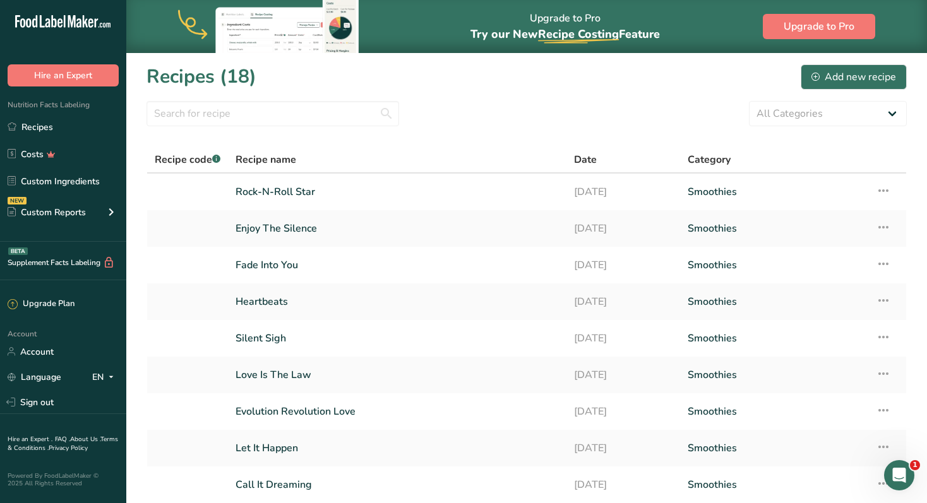
scroll to position [138, 0]
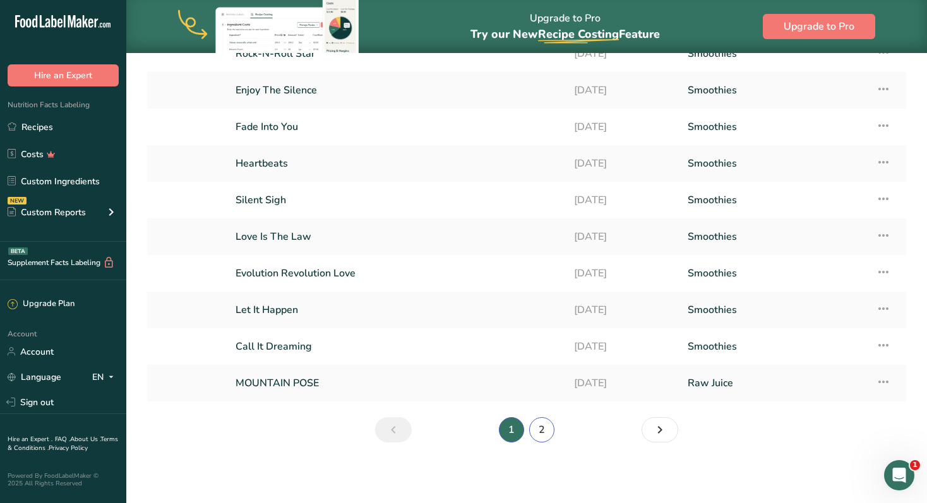
click at [545, 429] on link "2" at bounding box center [541, 429] width 25 height 25
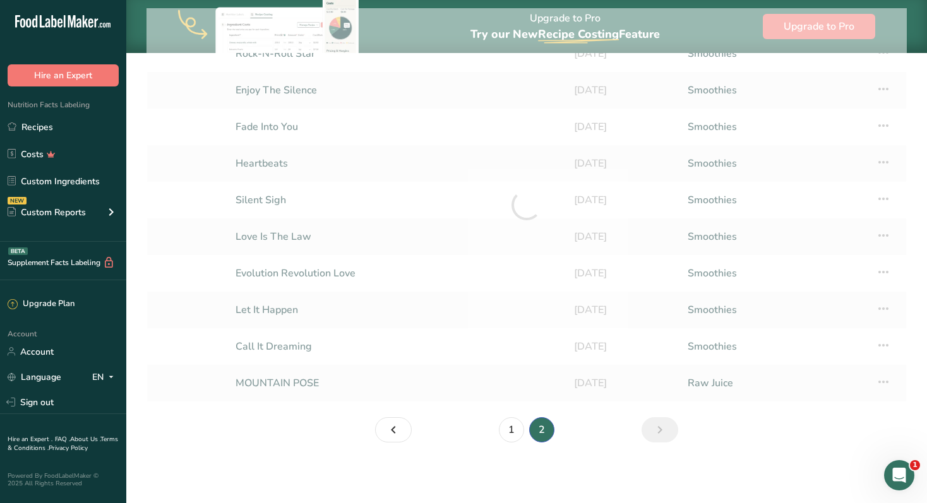
scroll to position [65, 0]
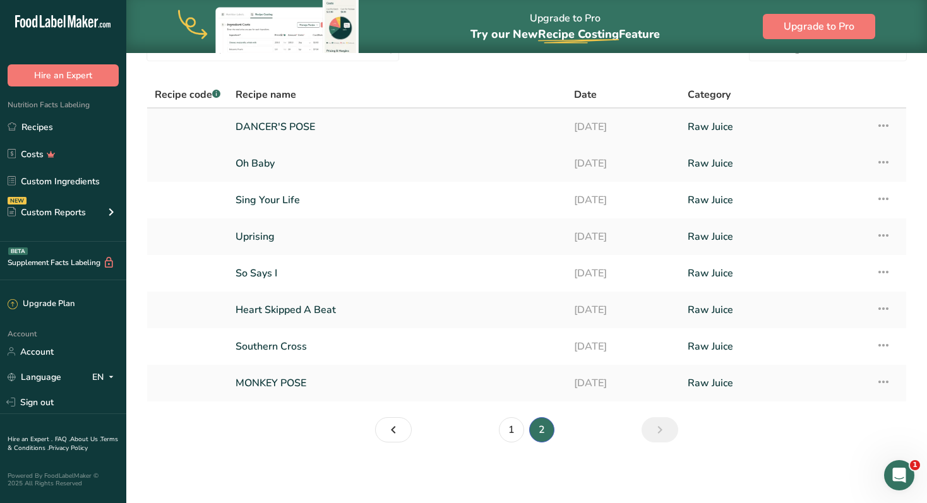
click at [280, 130] on link "DANCER'S POSE" at bounding box center [396, 127] width 323 height 27
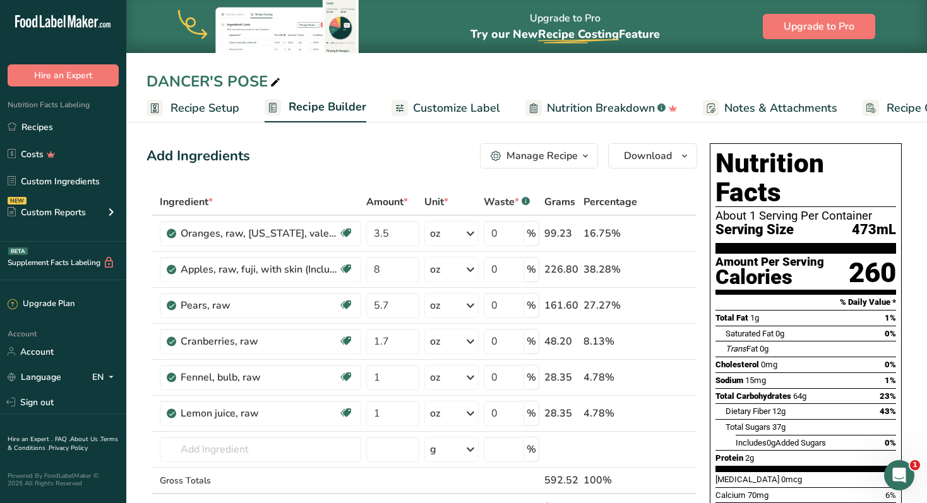
click at [210, 119] on link "Recipe Setup" at bounding box center [192, 108] width 93 height 28
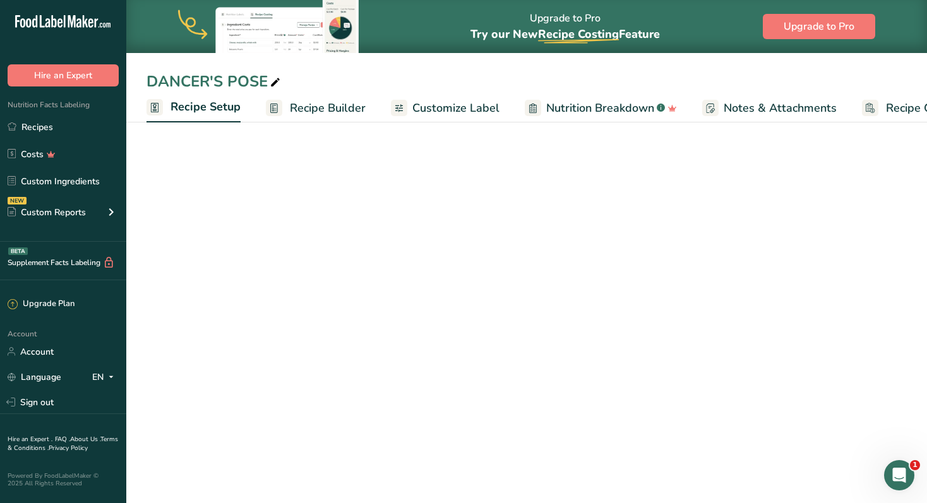
scroll to position [0, 4]
select select "18"
select select "22"
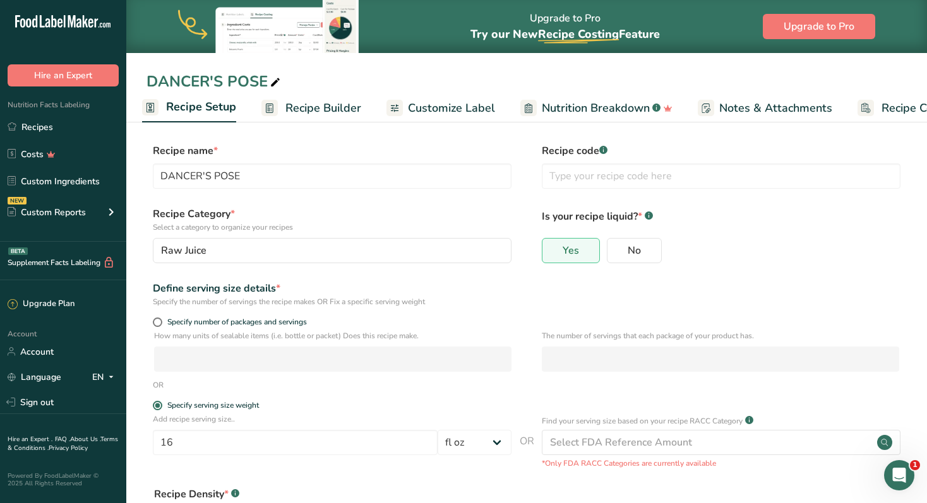
click at [325, 102] on span "Recipe Builder" at bounding box center [323, 108] width 76 height 17
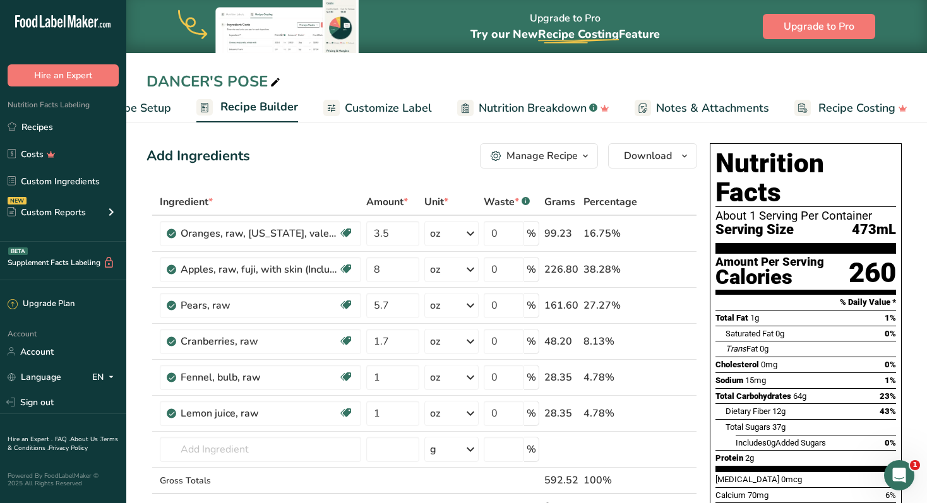
click at [391, 105] on span "Customize Label" at bounding box center [388, 108] width 87 height 17
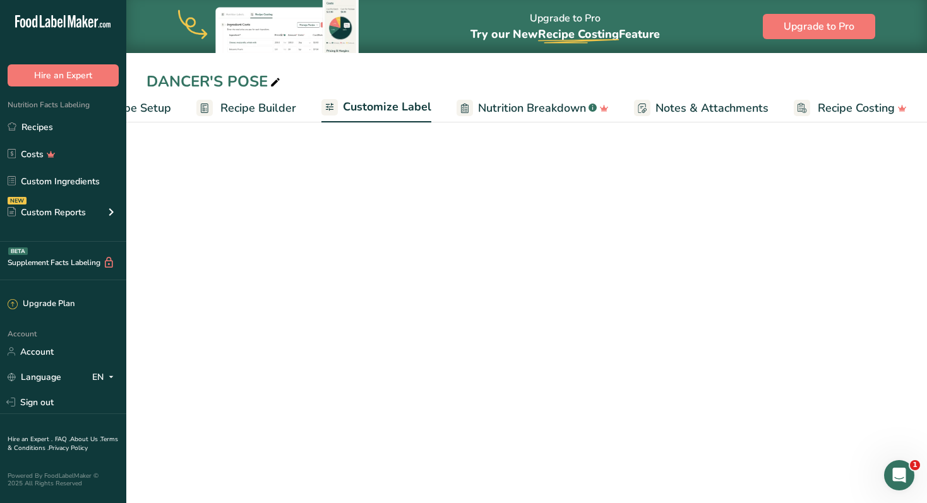
scroll to position [0, 68]
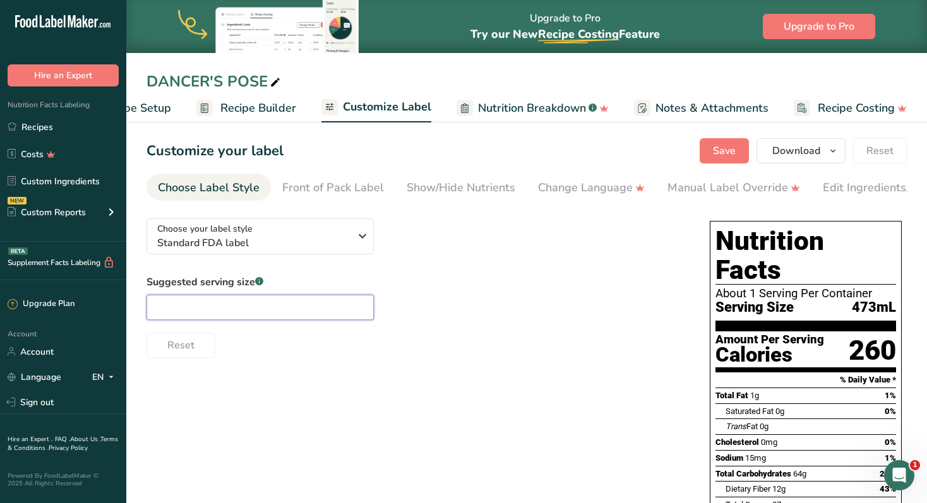
click at [237, 316] on input "text" at bounding box center [259, 307] width 227 height 25
paste input "16oz"
type input "16oz"
click at [559, 348] on div "Reset" at bounding box center [415, 343] width 538 height 30
click at [729, 146] on span "Save" at bounding box center [724, 150] width 23 height 15
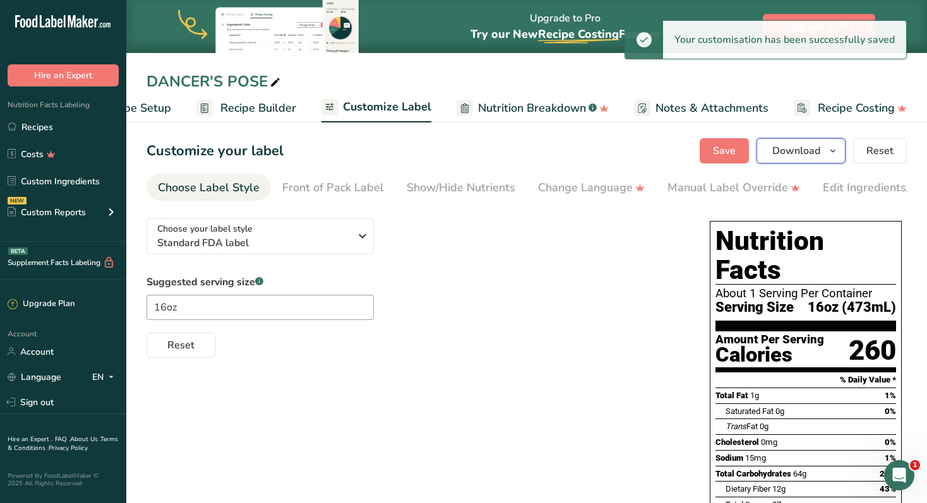
click at [815, 151] on span "Download" at bounding box center [796, 150] width 48 height 15
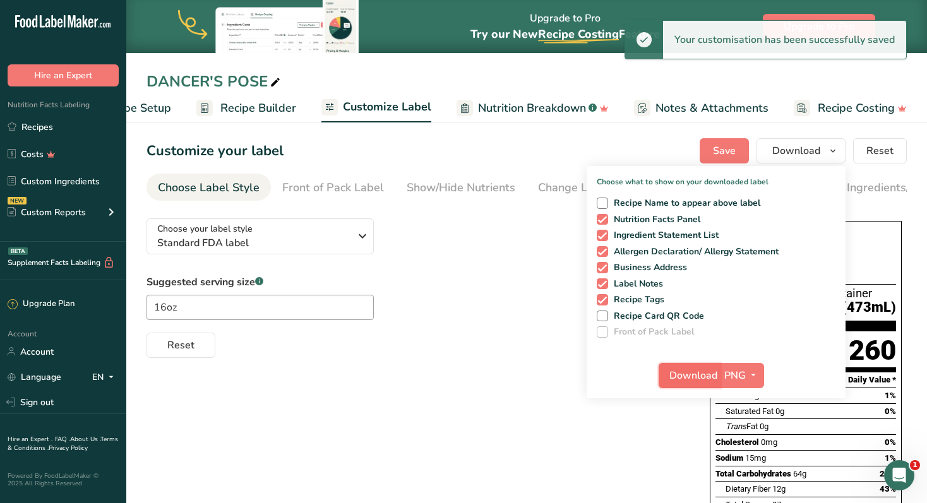
click at [703, 376] on span "Download" at bounding box center [693, 375] width 48 height 15
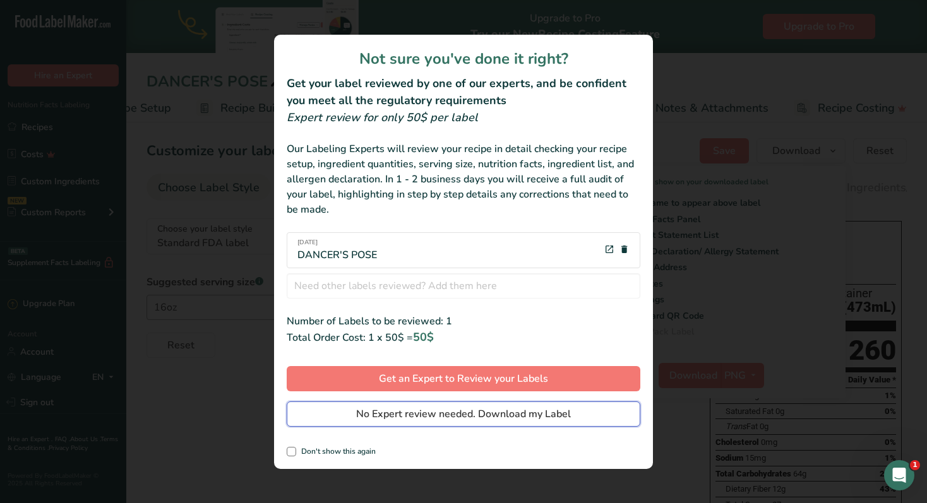
click at [487, 414] on span "No Expert review needed. Download my Label" at bounding box center [463, 414] width 215 height 15
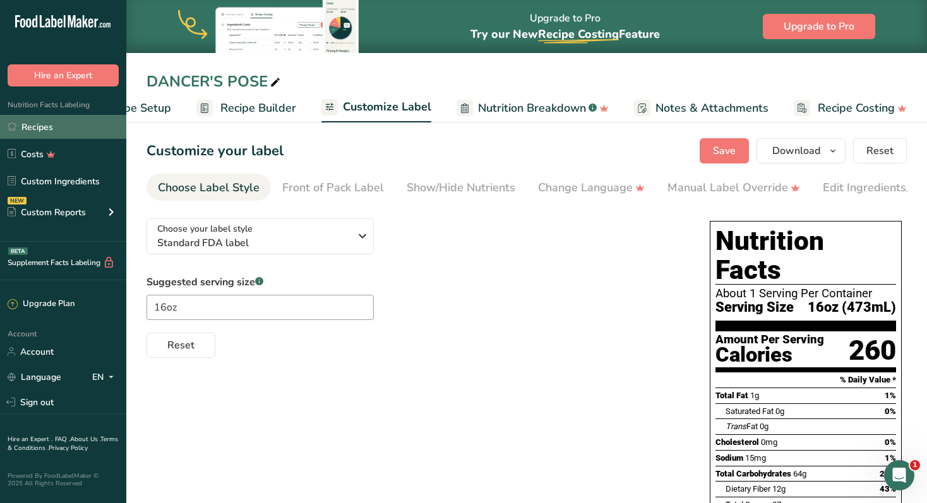
click at [28, 122] on link "Recipes" at bounding box center [63, 127] width 126 height 24
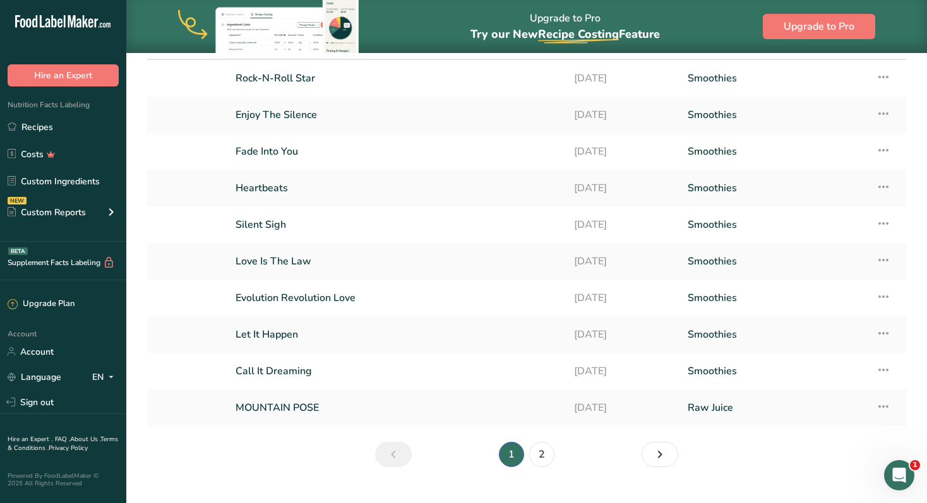
scroll to position [138, 0]
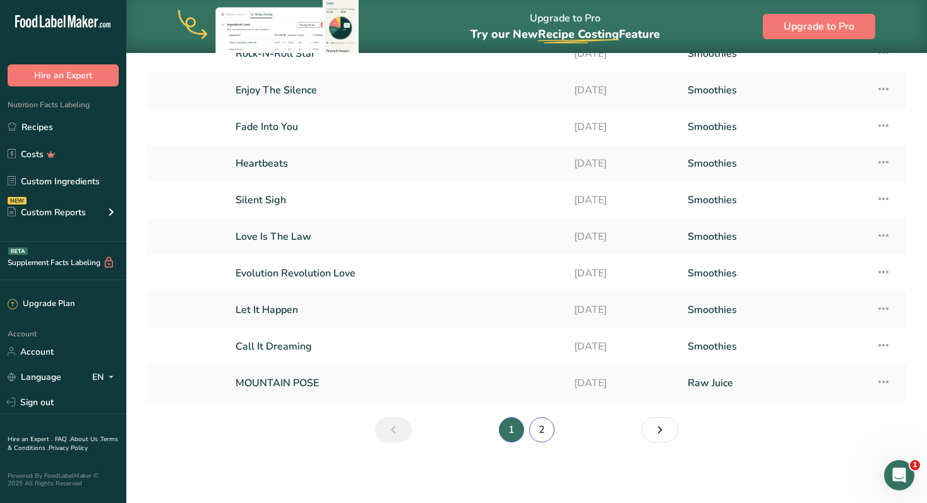
click at [548, 429] on link "2" at bounding box center [541, 429] width 25 height 25
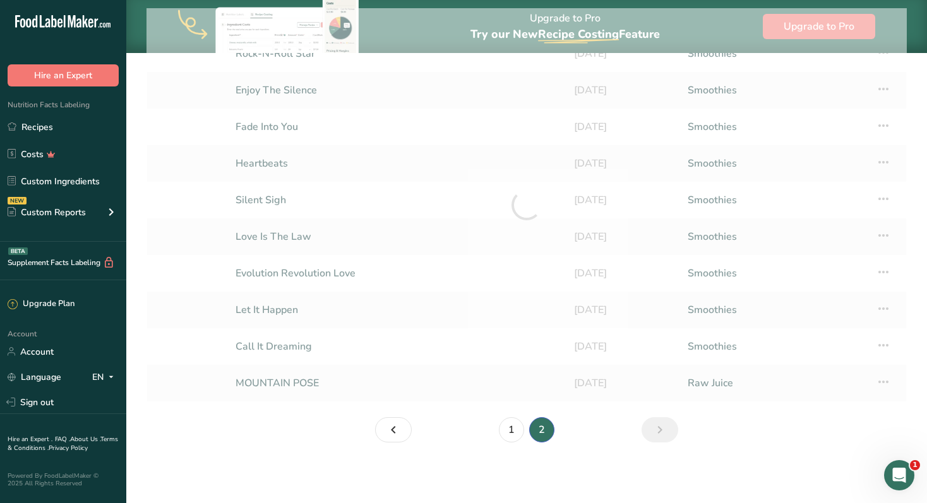
scroll to position [65, 0]
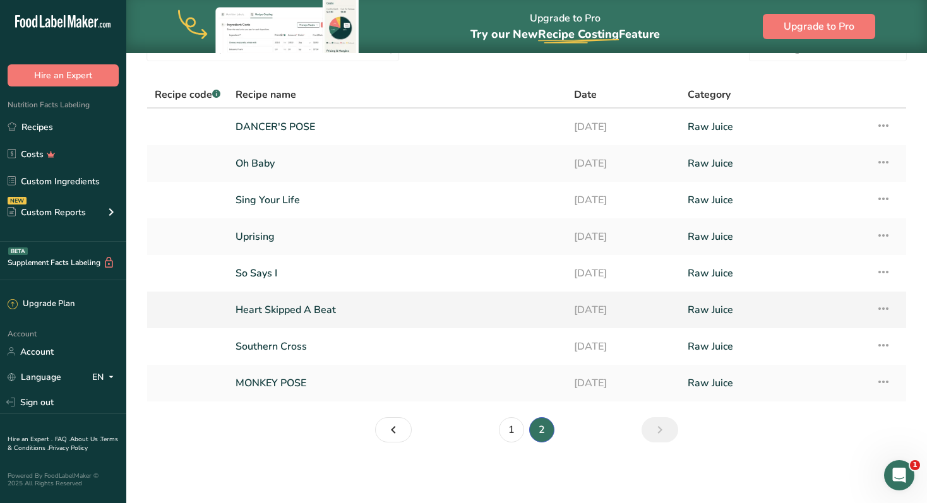
click at [323, 308] on link "Heart Skipped A Beat" at bounding box center [396, 310] width 323 height 27
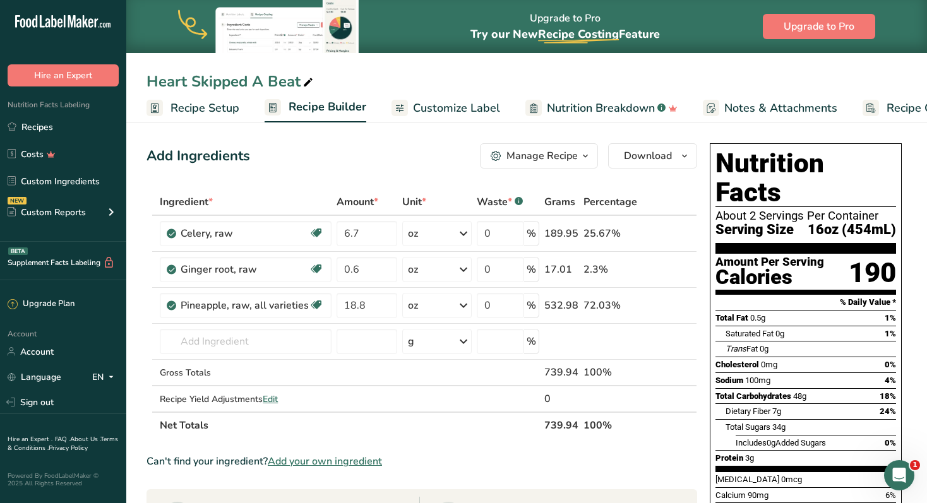
click at [266, 85] on div "Heart Skipped A Beat" at bounding box center [230, 81] width 169 height 23
click at [266, 85] on input "Heart Skipped A Beat" at bounding box center [526, 81] width 760 height 23
click at [261, 71] on div "Heart Skipped A Beat" at bounding box center [230, 81] width 169 height 23
click at [258, 84] on input "Heart Skipped A Beat" at bounding box center [526, 81] width 760 height 23
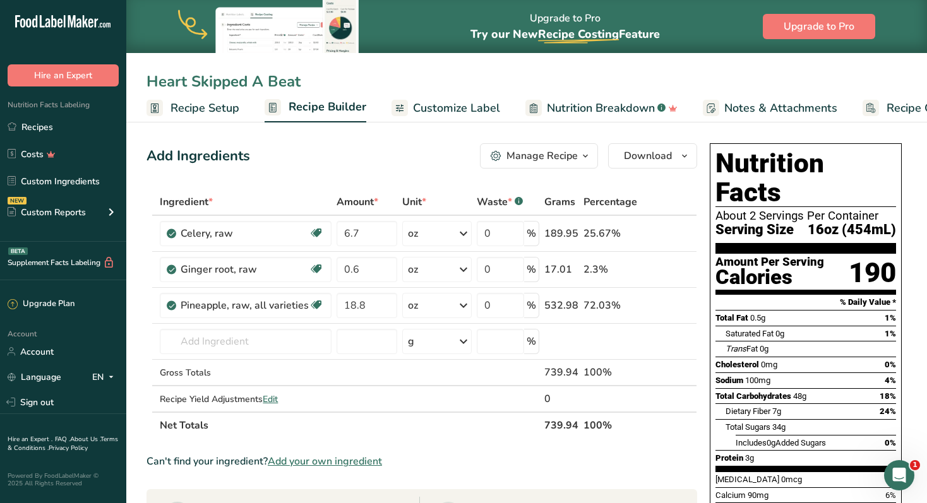
click at [258, 84] on input "Heart Skipped A Beat" at bounding box center [526, 81] width 760 height 23
type input "Camel Pose"
click at [453, 116] on span "Customize Label" at bounding box center [456, 108] width 87 height 17
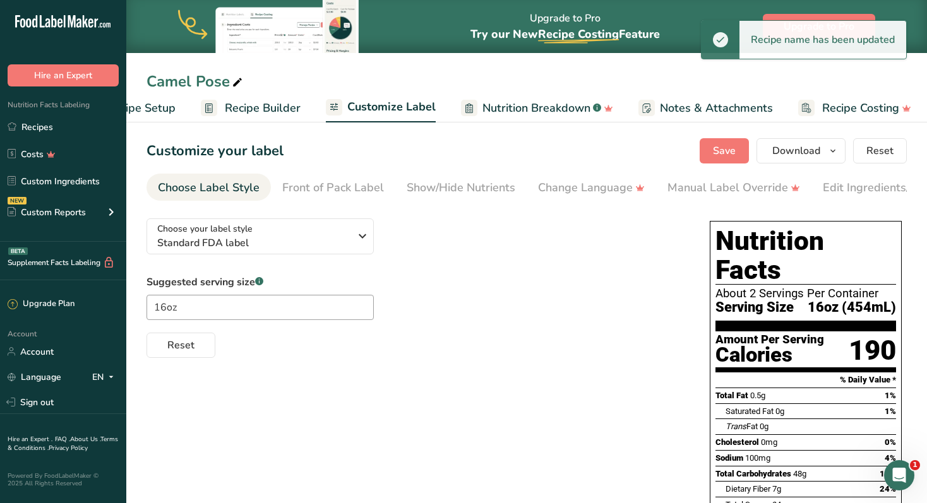
scroll to position [0, 68]
click at [502, 181] on div "Show/Hide Nutrients" at bounding box center [461, 187] width 109 height 17
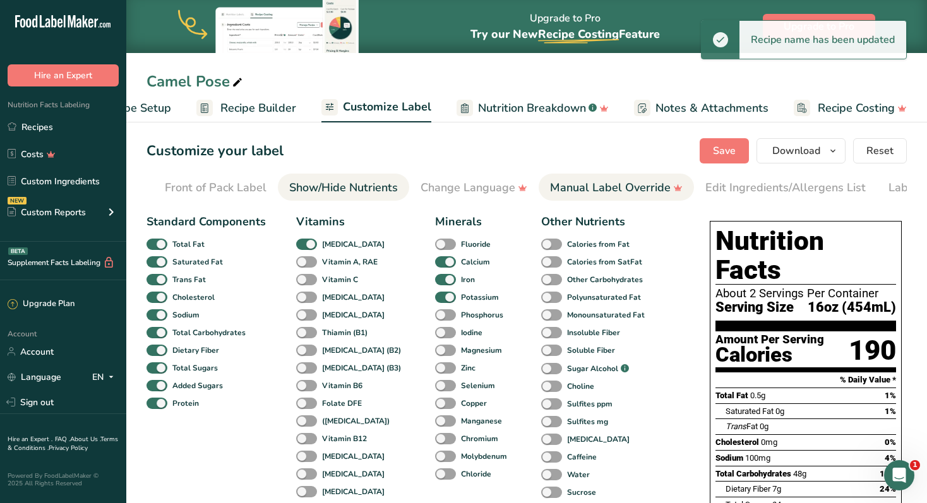
scroll to position [0, 187]
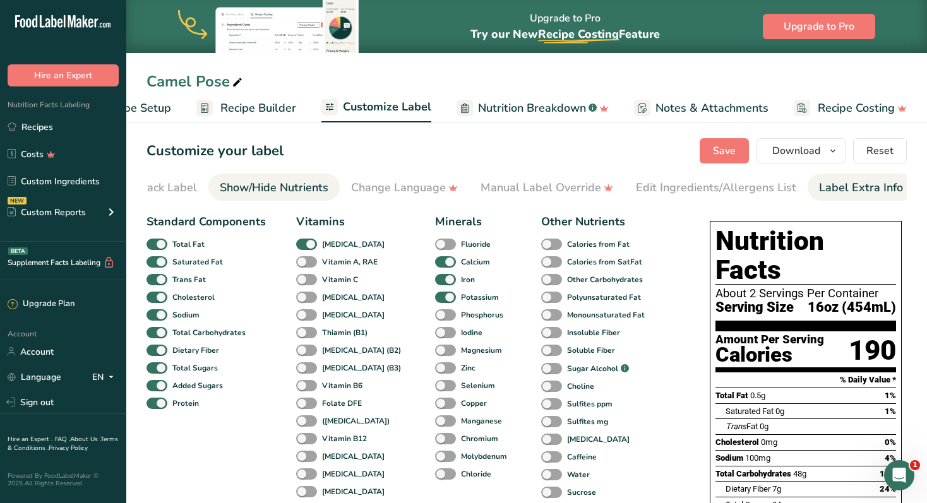
click at [821, 185] on div "Label Extra Info" at bounding box center [861, 187] width 84 height 17
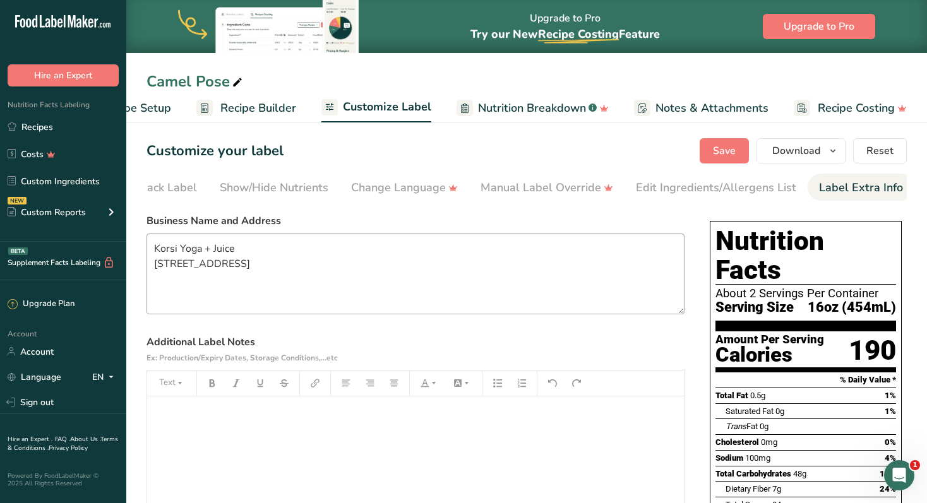
scroll to position [239, 0]
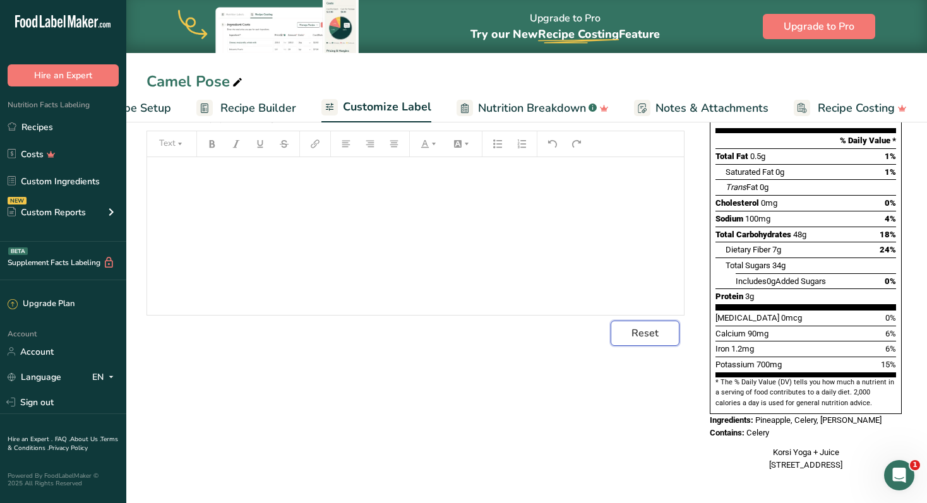
click at [648, 331] on span "Reset" at bounding box center [644, 333] width 27 height 15
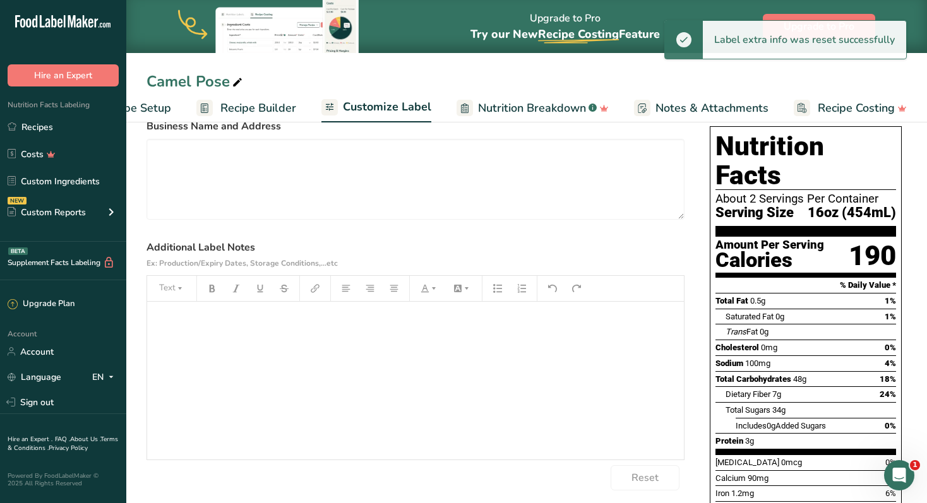
scroll to position [0, 0]
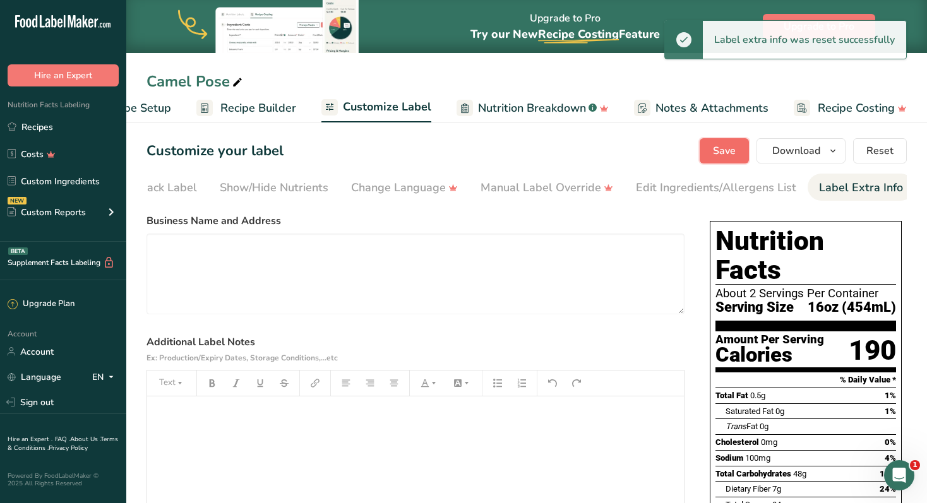
click at [722, 153] on span "Save" at bounding box center [724, 150] width 23 height 15
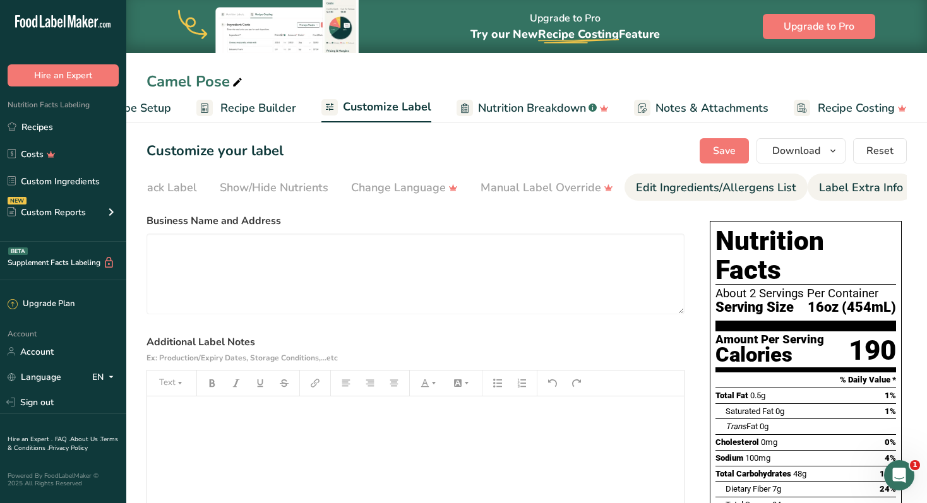
click at [667, 189] on div "Edit Ingredients/Allergens List" at bounding box center [716, 187] width 160 height 17
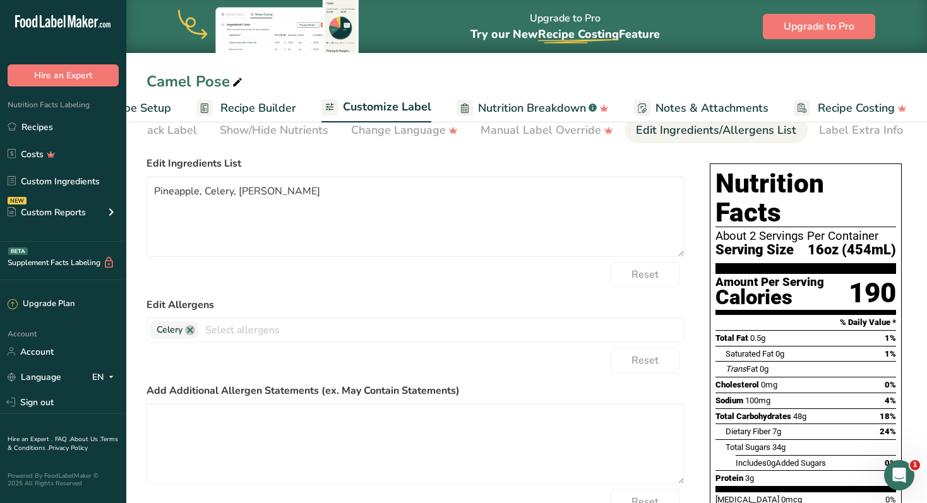
scroll to position [62, 0]
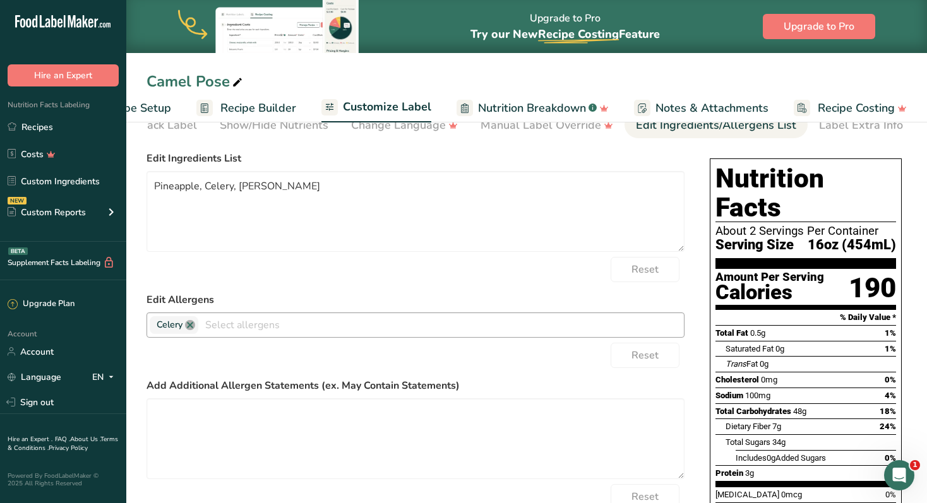
click at [189, 330] on link at bounding box center [190, 325] width 10 height 10
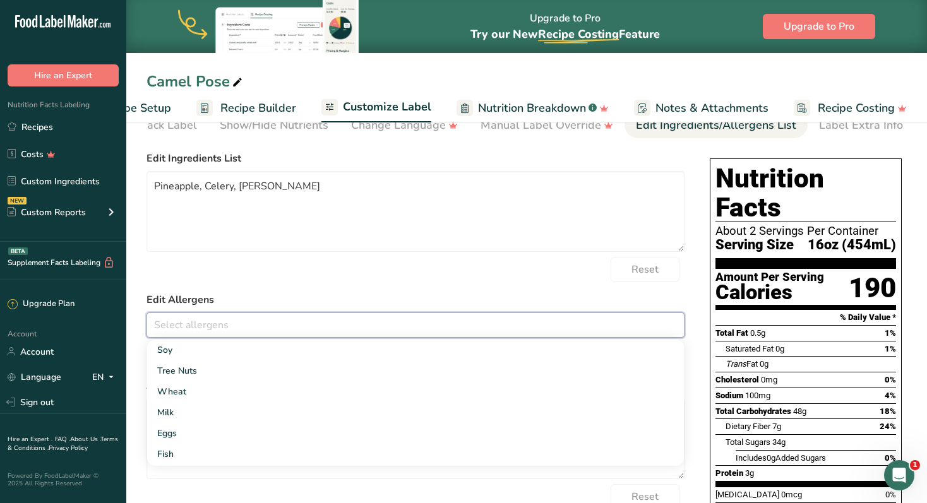
scroll to position [182, 0]
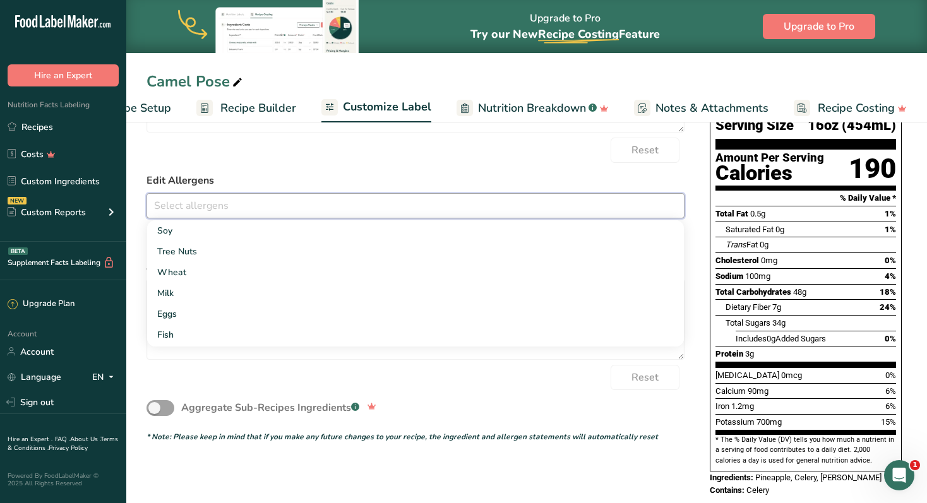
click at [654, 418] on div "Aggregate Sub-Recipes Ingredients .a-a{fill:#347362;}.b-a{fill:#fff;}" at bounding box center [415, 408] width 538 height 36
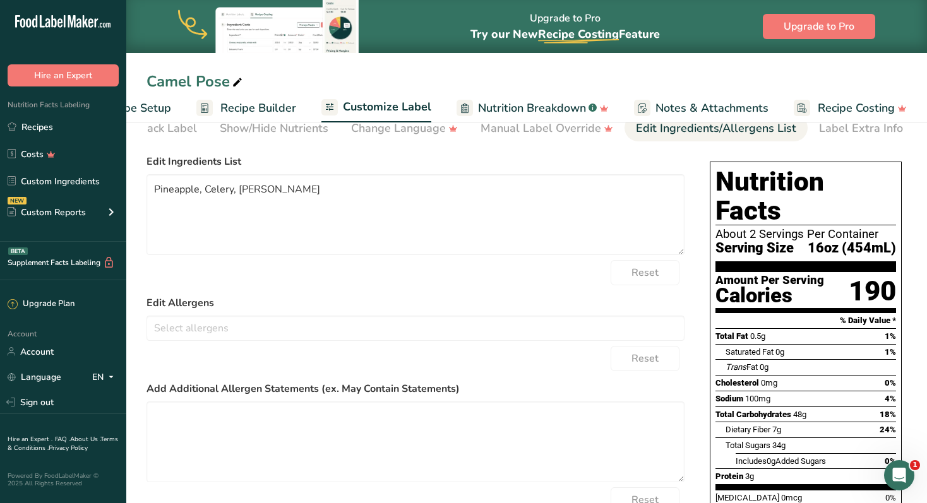
scroll to position [0, 0]
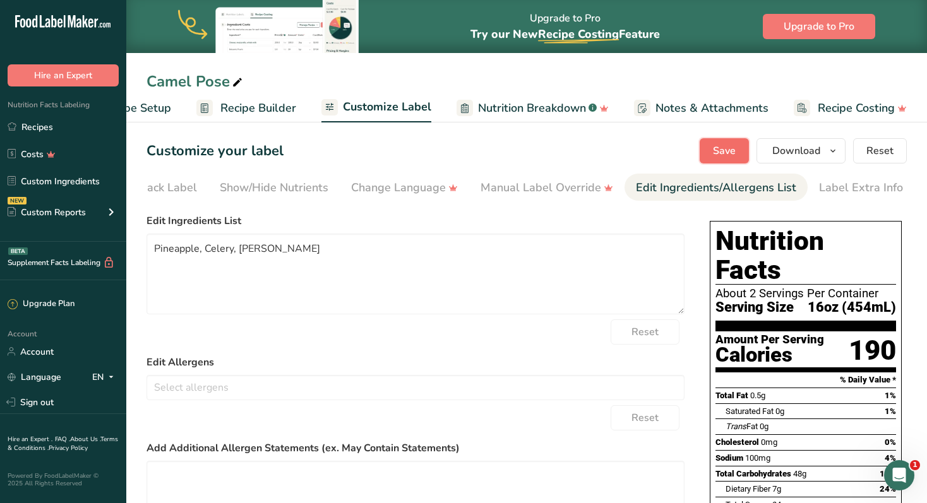
click at [738, 147] on button "Save" at bounding box center [723, 150] width 49 height 25
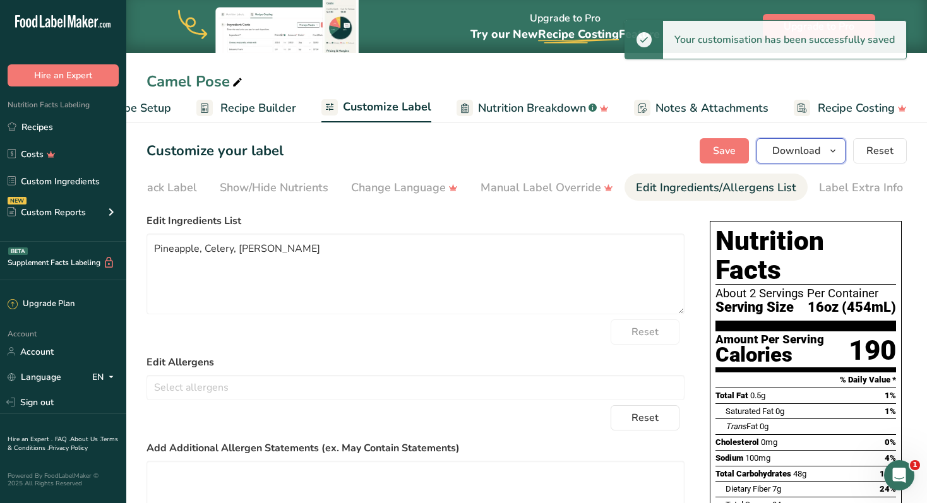
click at [800, 149] on span "Download" at bounding box center [796, 150] width 48 height 15
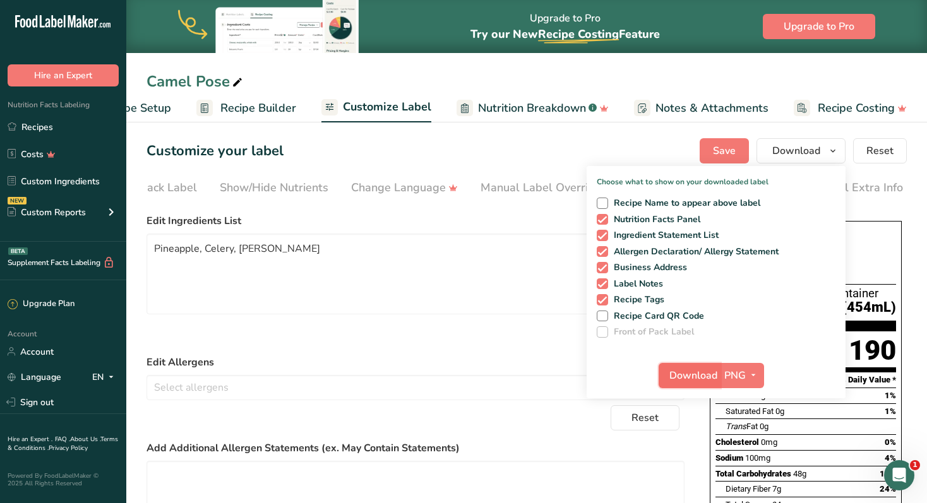
click at [705, 372] on span "Download" at bounding box center [693, 375] width 48 height 15
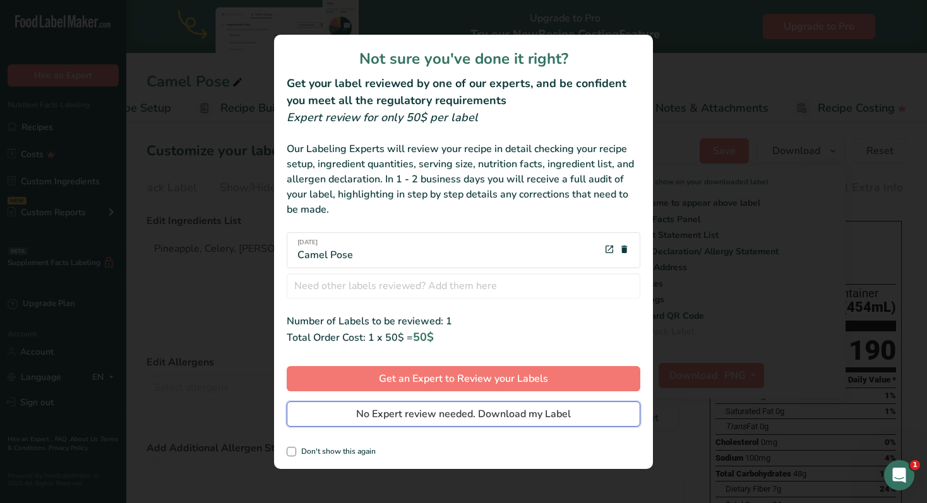
click at [455, 410] on span "No Expert review needed. Download my Label" at bounding box center [463, 414] width 215 height 15
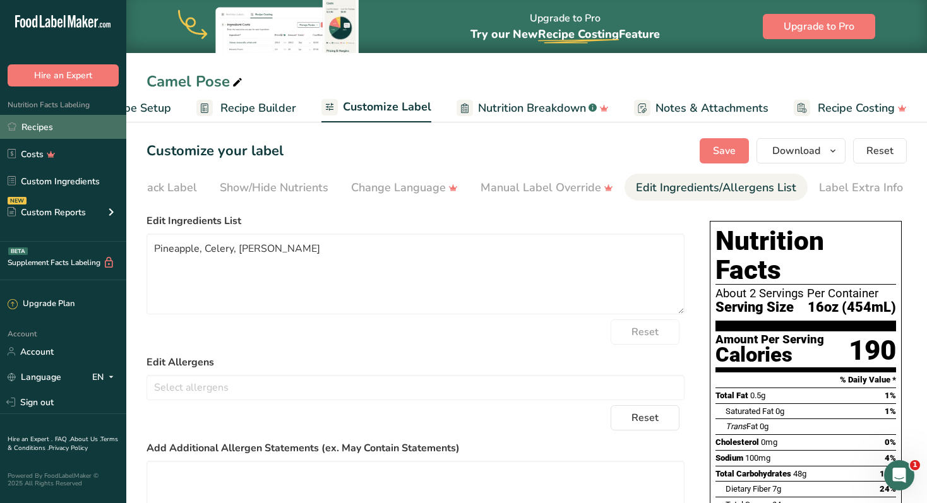
click at [42, 132] on link "Recipes" at bounding box center [63, 127] width 126 height 24
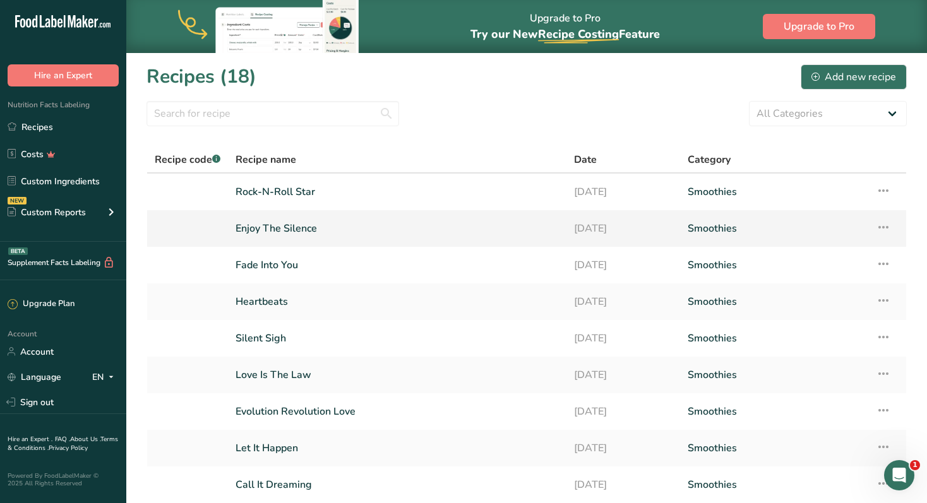
scroll to position [138, 0]
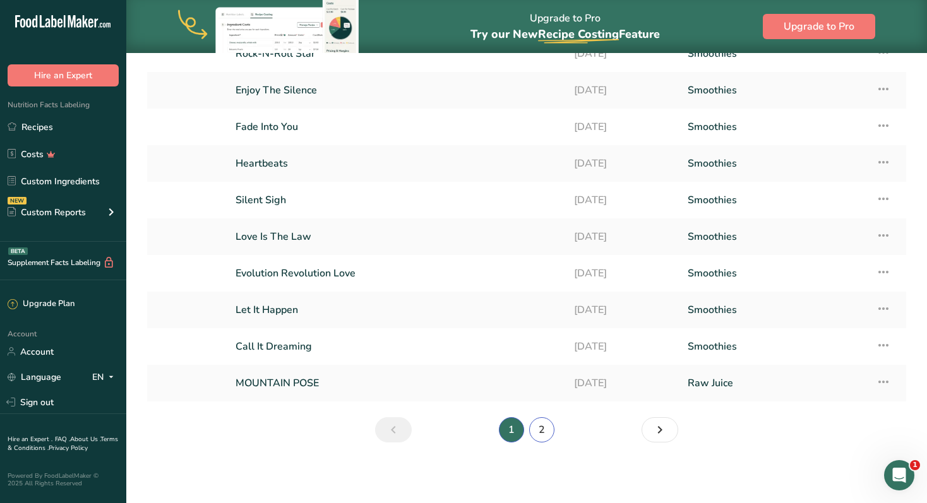
click at [545, 434] on link "2" at bounding box center [541, 429] width 25 height 25
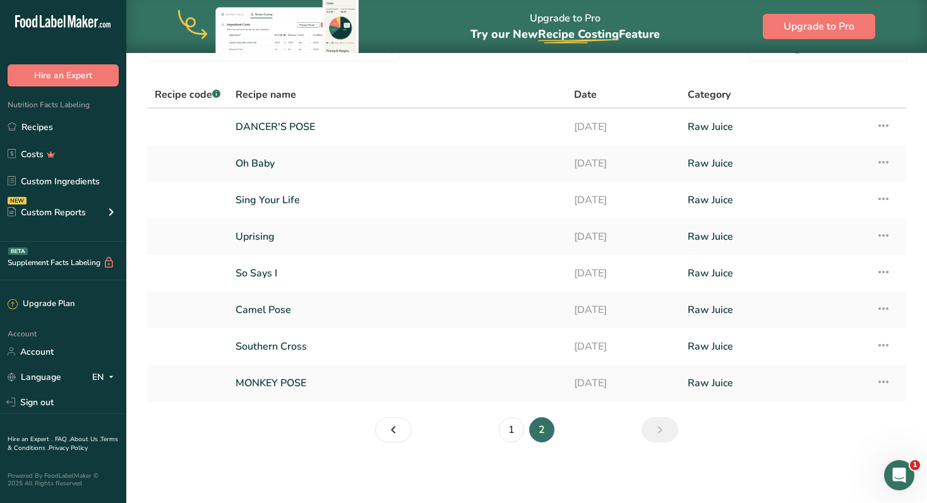
scroll to position [65, 0]
click at [288, 346] on link "Southern Cross" at bounding box center [396, 346] width 323 height 27
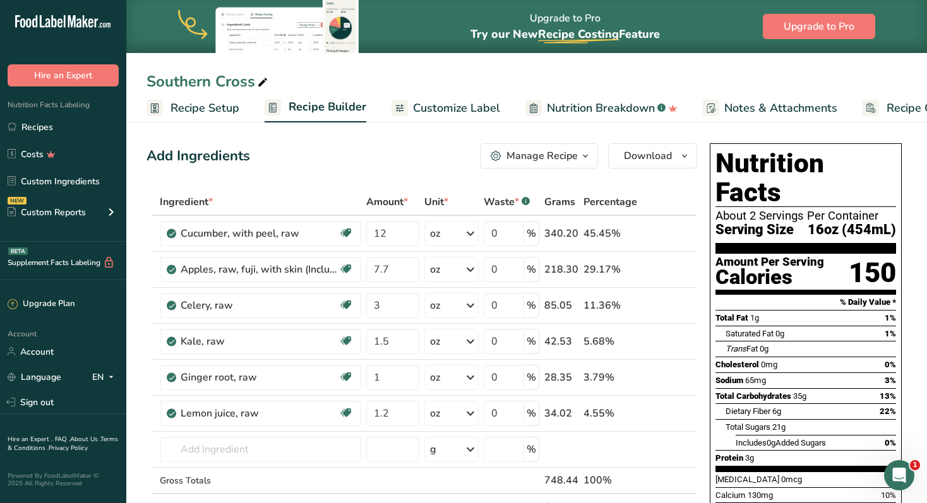
click at [215, 81] on div "Southern Cross" at bounding box center [208, 81] width 124 height 23
click at [215, 81] on input "Southern Cross" at bounding box center [526, 81] width 760 height 23
type input "Tree Pose"
click at [434, 109] on span "Customize Label" at bounding box center [456, 108] width 87 height 17
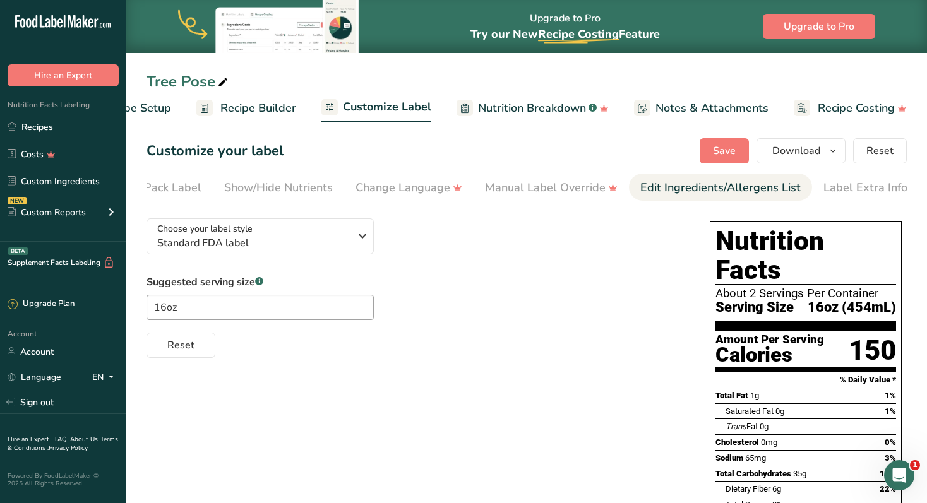
scroll to position [0, 187]
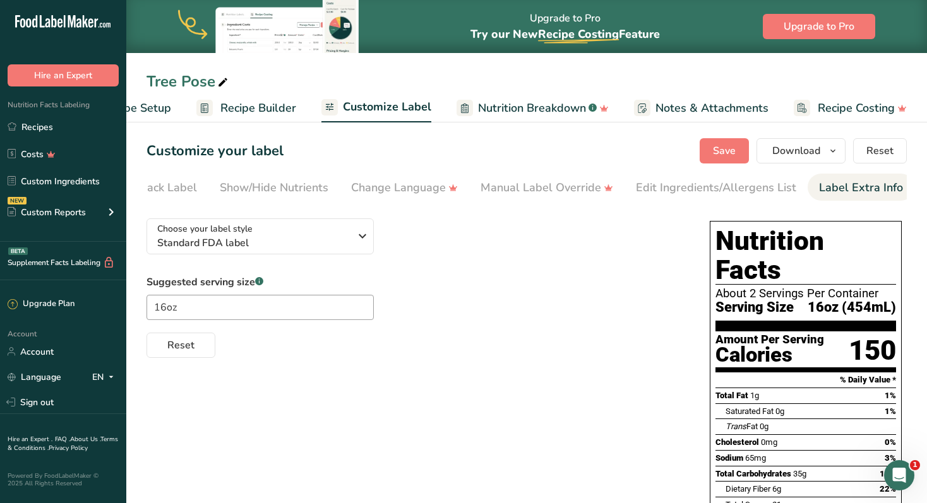
click at [862, 186] on div "Label Extra Info" at bounding box center [861, 187] width 84 height 17
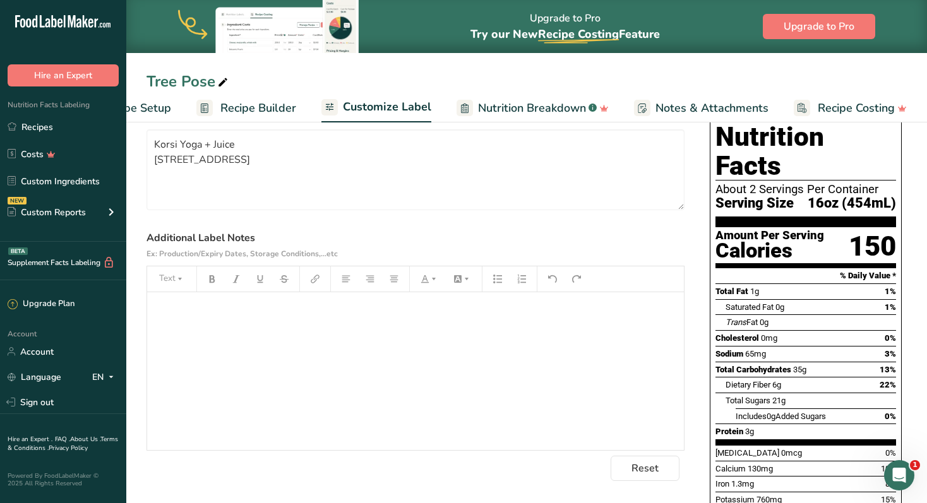
scroll to position [211, 0]
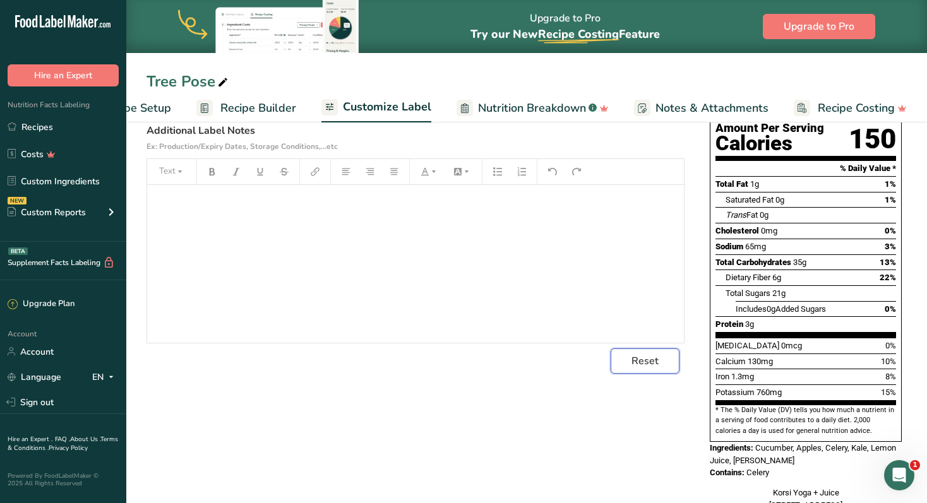
click at [646, 366] on span "Reset" at bounding box center [644, 361] width 27 height 15
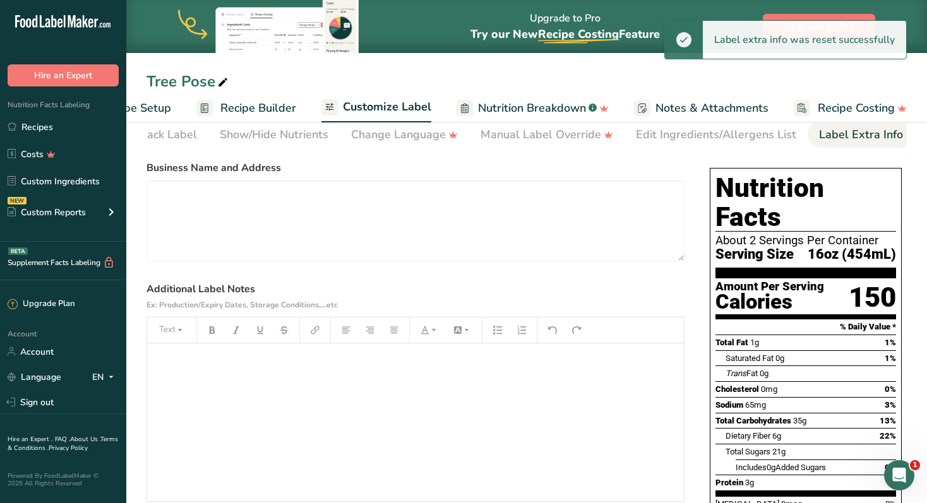
scroll to position [0, 0]
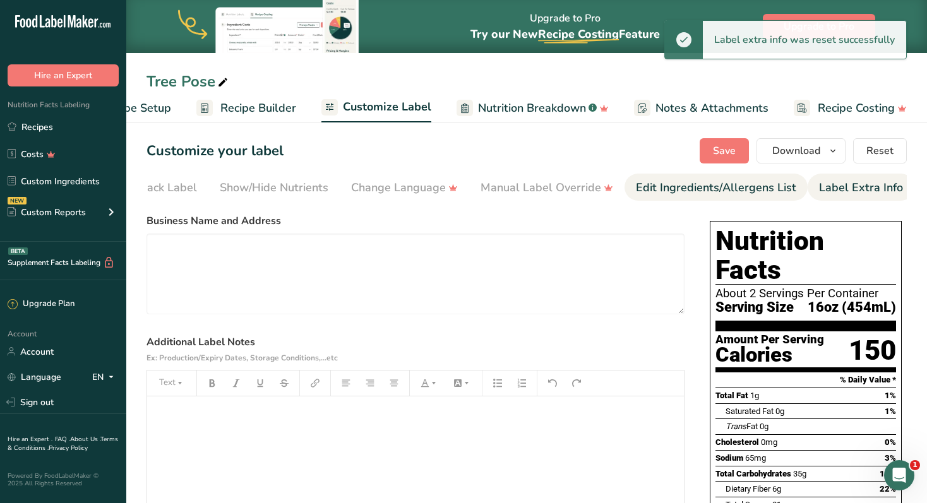
click at [679, 187] on div "Edit Ingredients/Allergens List" at bounding box center [716, 187] width 160 height 17
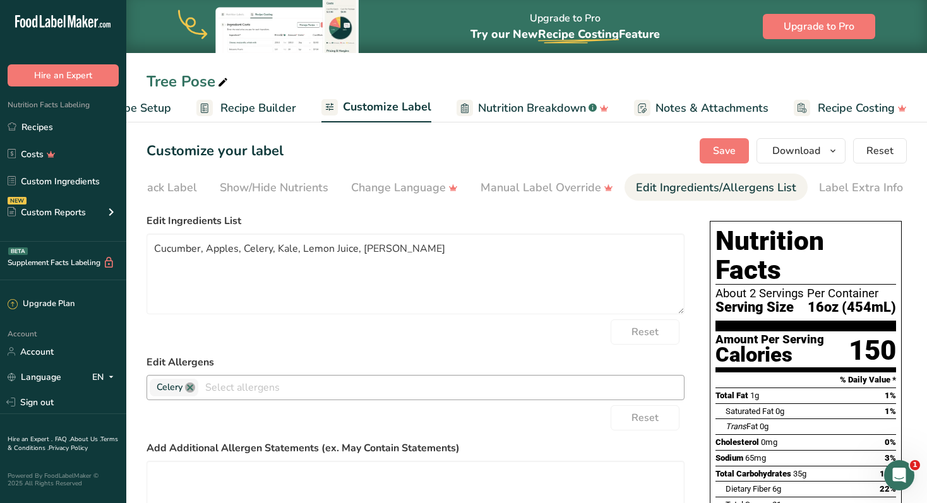
click at [189, 391] on link at bounding box center [190, 388] width 10 height 10
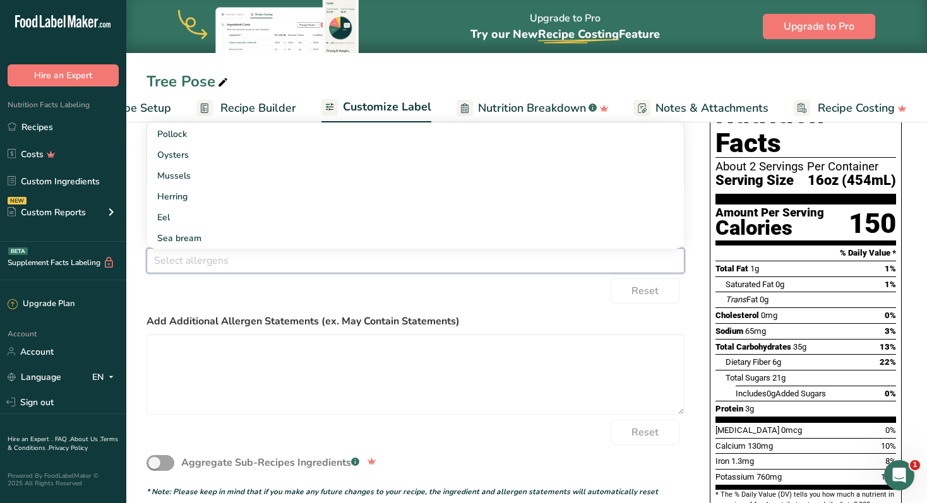
scroll to position [78, 0]
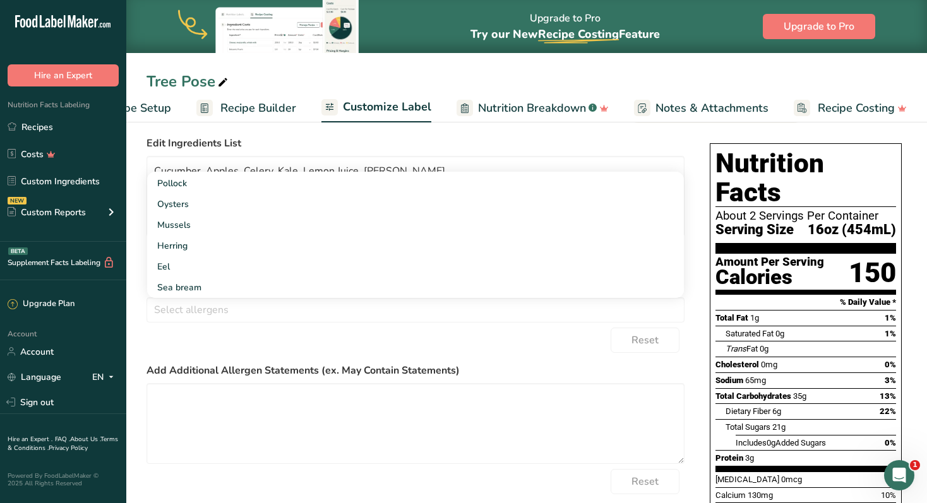
click at [588, 368] on label "Add Additional Allergen Statements (ex. May Contain Statements)" at bounding box center [415, 370] width 538 height 15
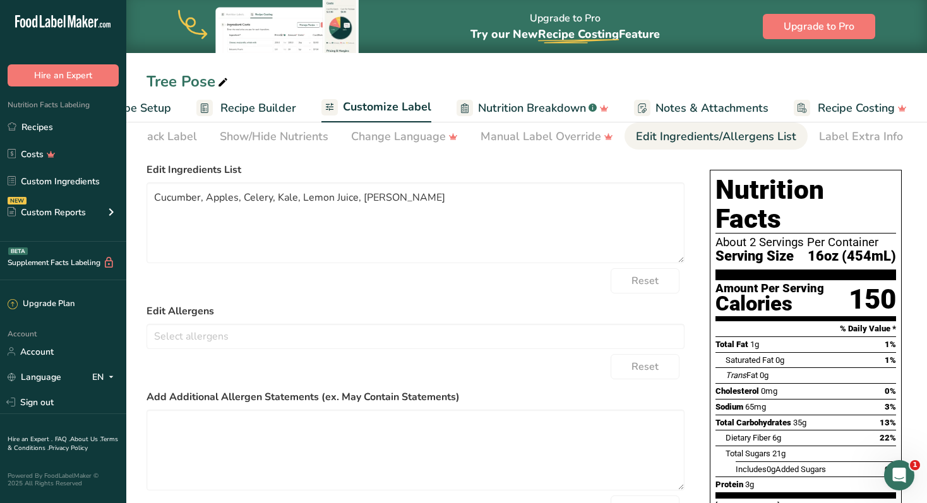
scroll to position [0, 0]
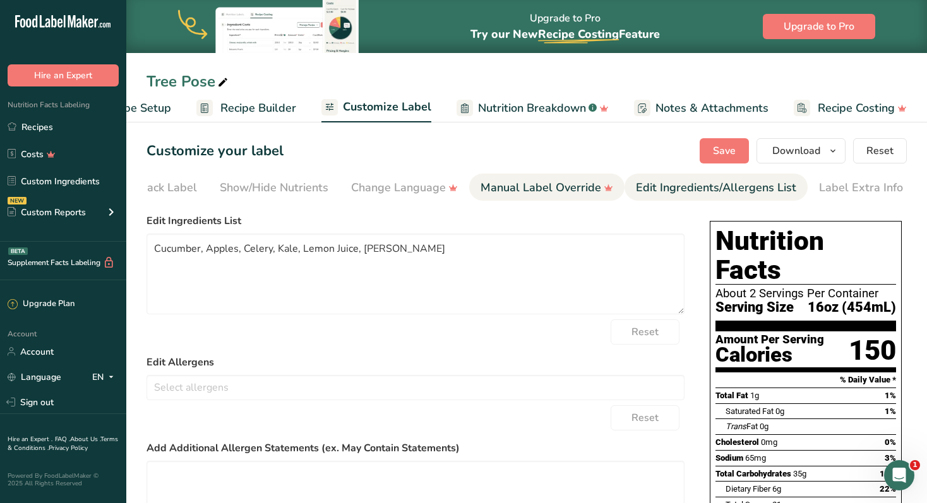
click at [577, 191] on div "Manual Label Override" at bounding box center [546, 187] width 133 height 17
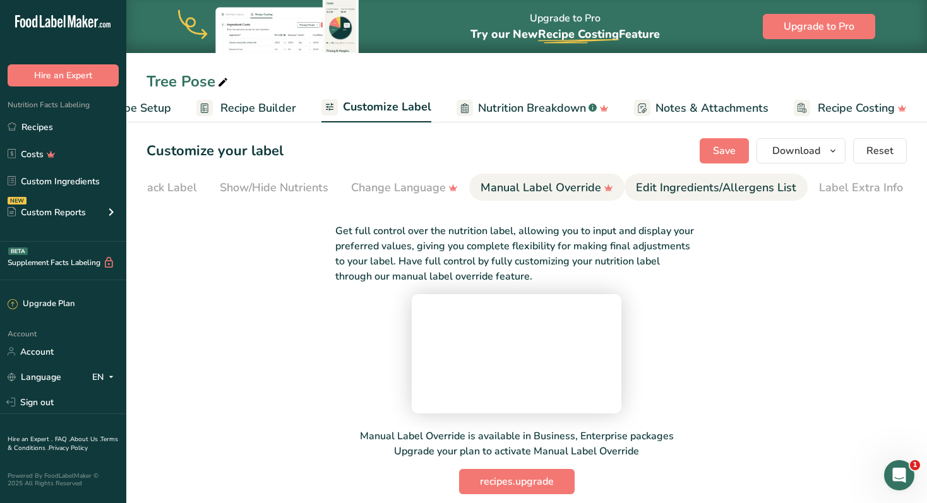
click at [703, 190] on div "Edit Ingredients/Allergens List" at bounding box center [716, 187] width 160 height 17
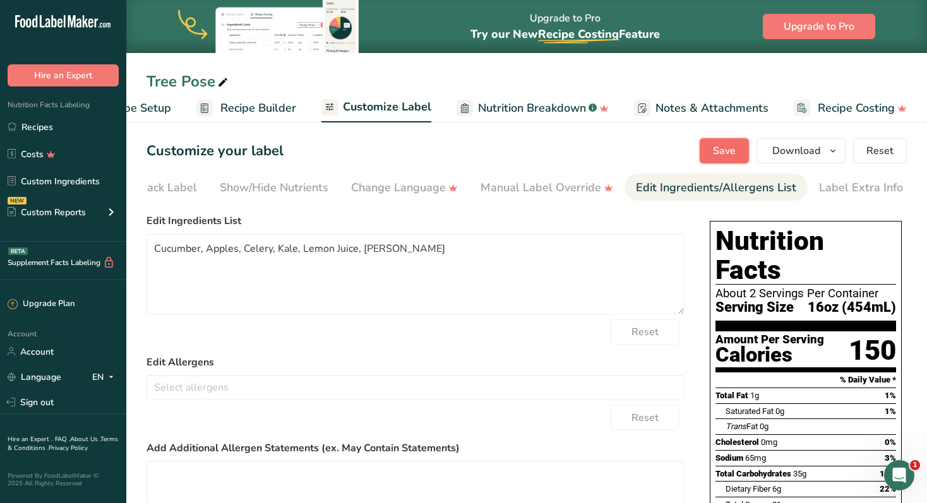
click at [718, 143] on span "Save" at bounding box center [724, 150] width 23 height 15
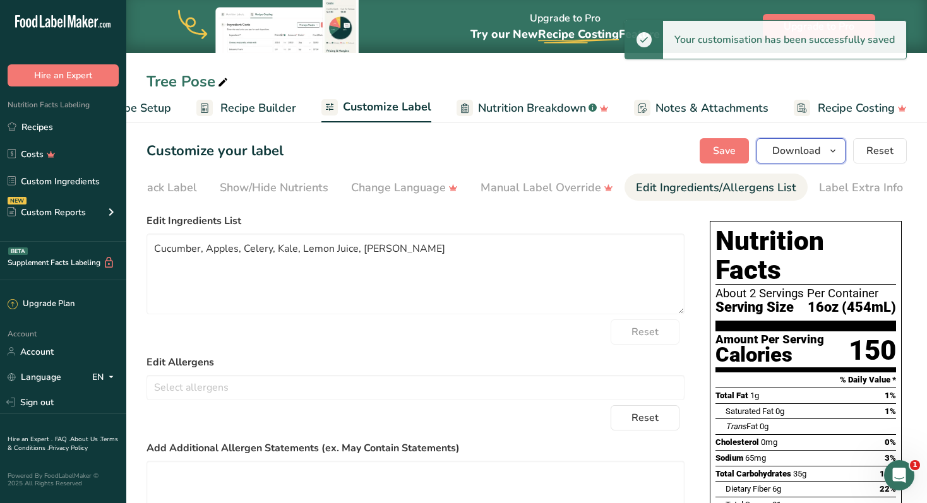
click at [794, 151] on span "Download" at bounding box center [796, 150] width 48 height 15
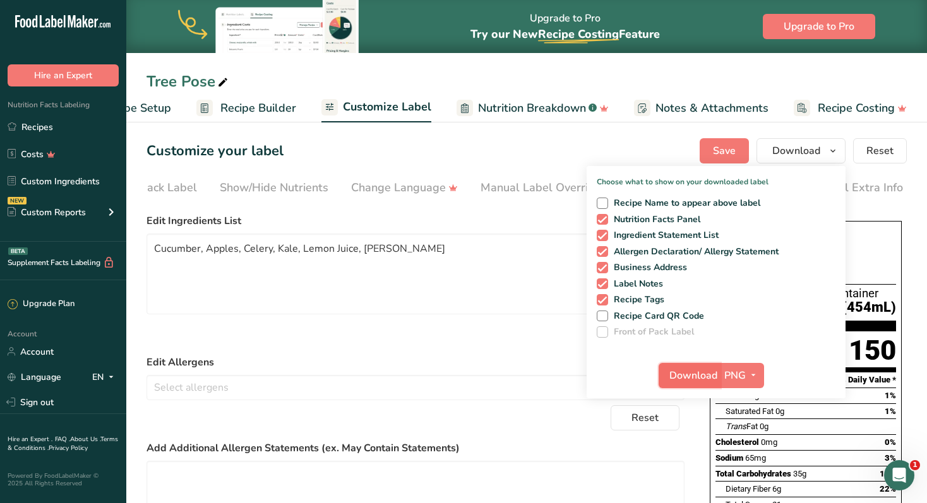
click at [705, 374] on span "Download" at bounding box center [693, 375] width 48 height 15
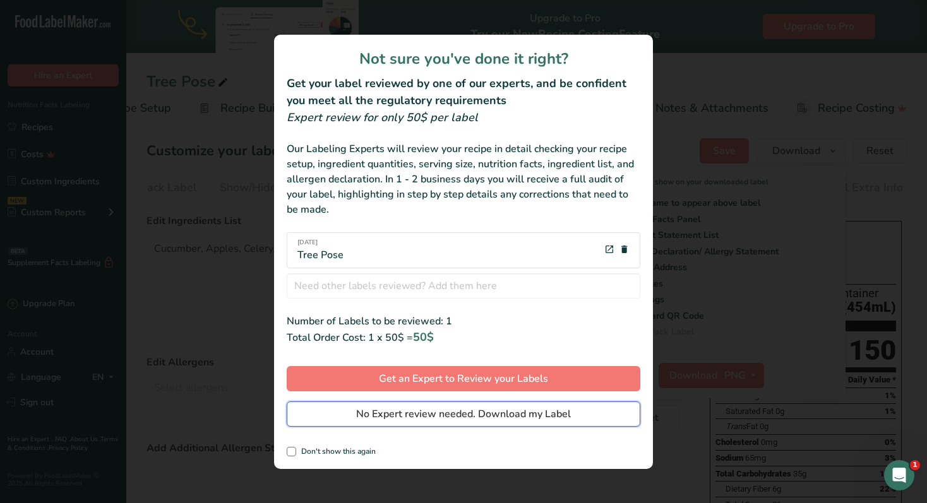
click at [419, 417] on span "No Expert review needed. Download my Label" at bounding box center [463, 414] width 215 height 15
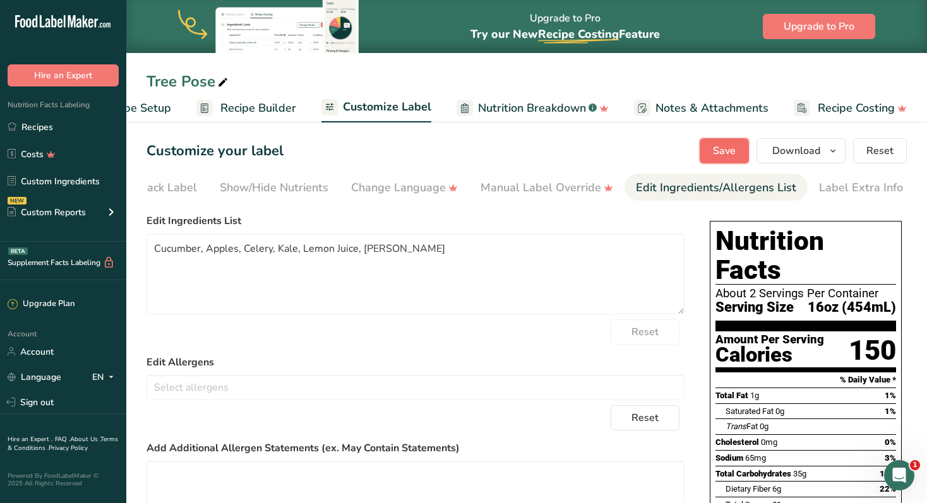
click at [718, 143] on span "Save" at bounding box center [724, 150] width 23 height 15
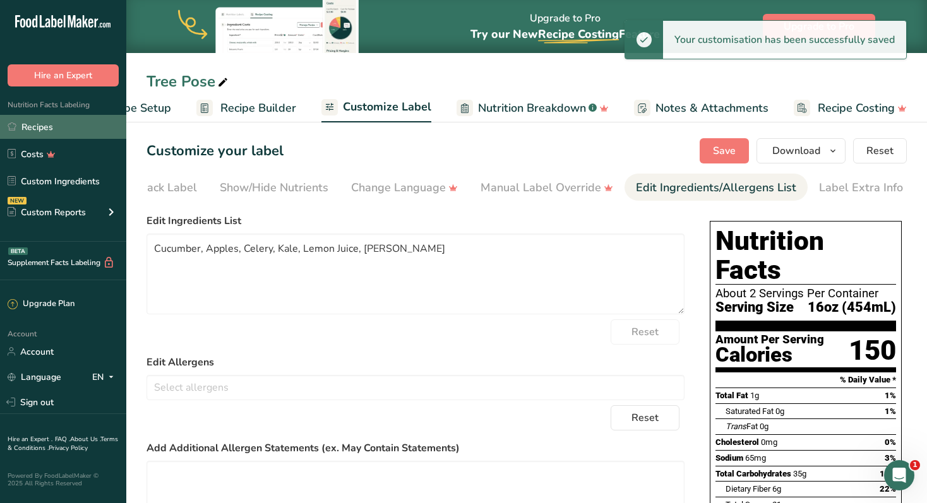
click at [41, 130] on link "Recipes" at bounding box center [63, 127] width 126 height 24
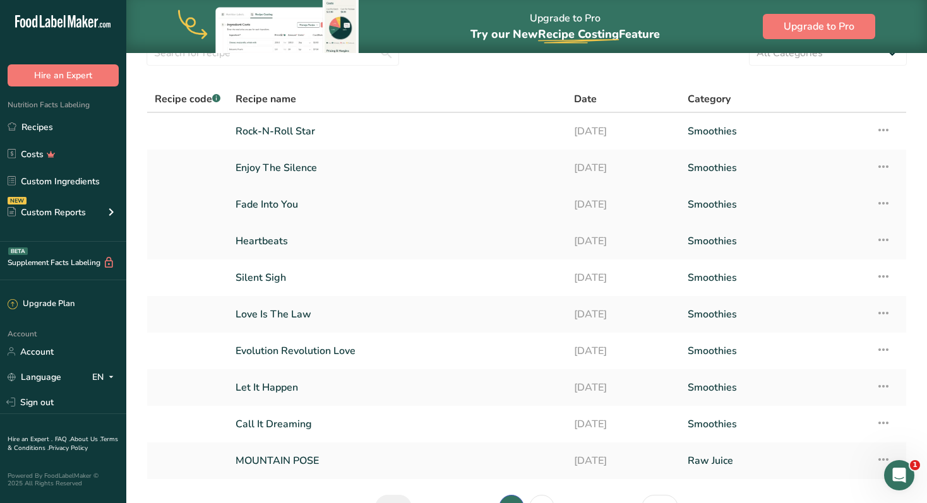
scroll to position [138, 0]
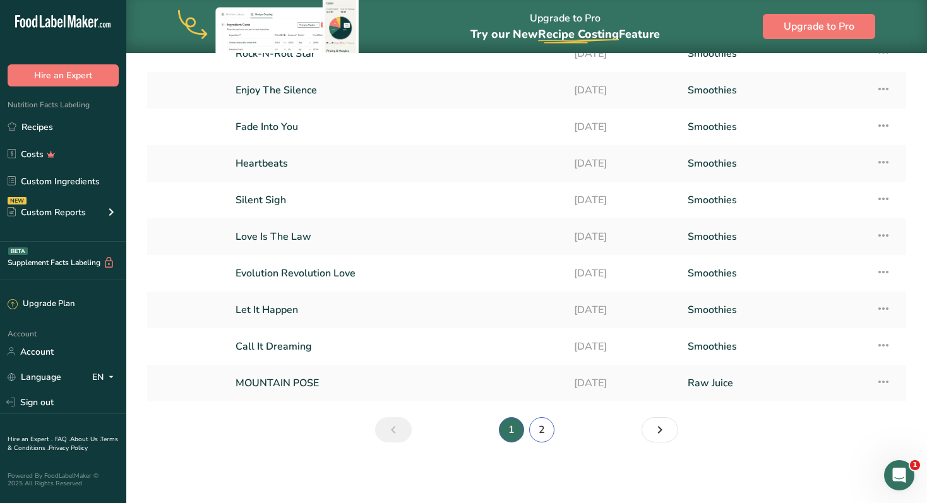
click at [547, 428] on link "2" at bounding box center [541, 429] width 25 height 25
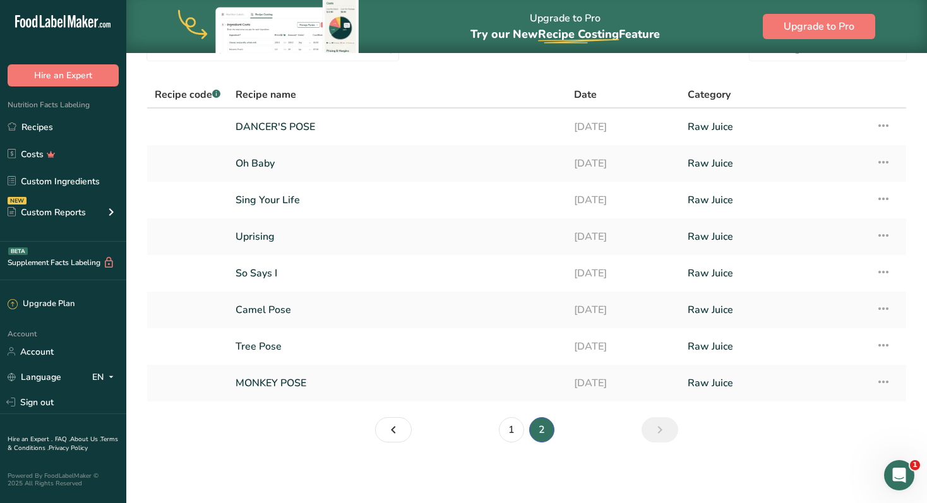
scroll to position [65, 0]
click at [247, 167] on link "Oh Baby" at bounding box center [396, 163] width 323 height 27
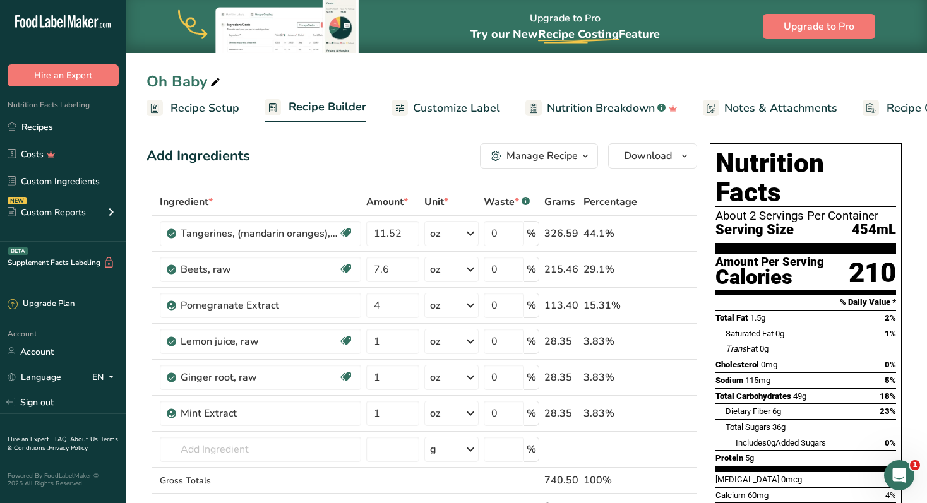
click at [178, 83] on div "Oh Baby" at bounding box center [184, 81] width 76 height 23
click at [178, 83] on input "Oh Baby" at bounding box center [526, 81] width 760 height 23
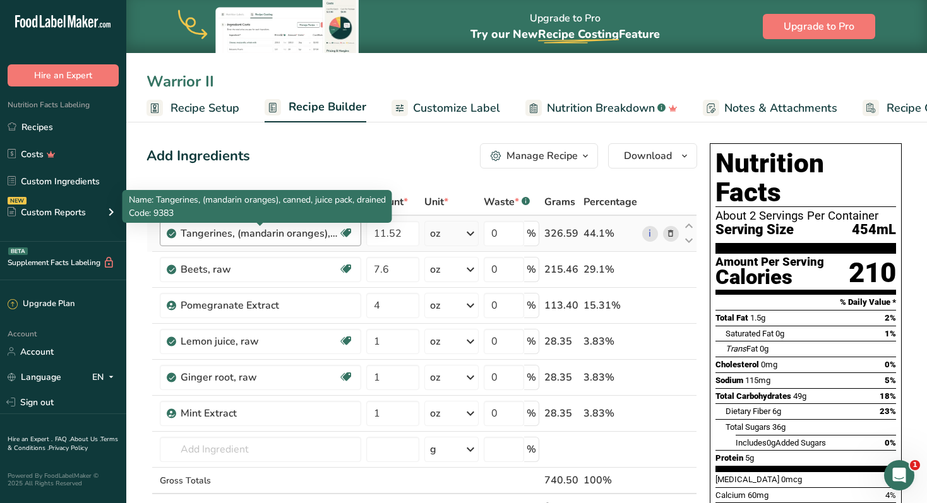
type input "Warrior II"
click at [296, 237] on div "Tangerines, (mandarin oranges), canned, juice pack, drained" at bounding box center [260, 233] width 158 height 15
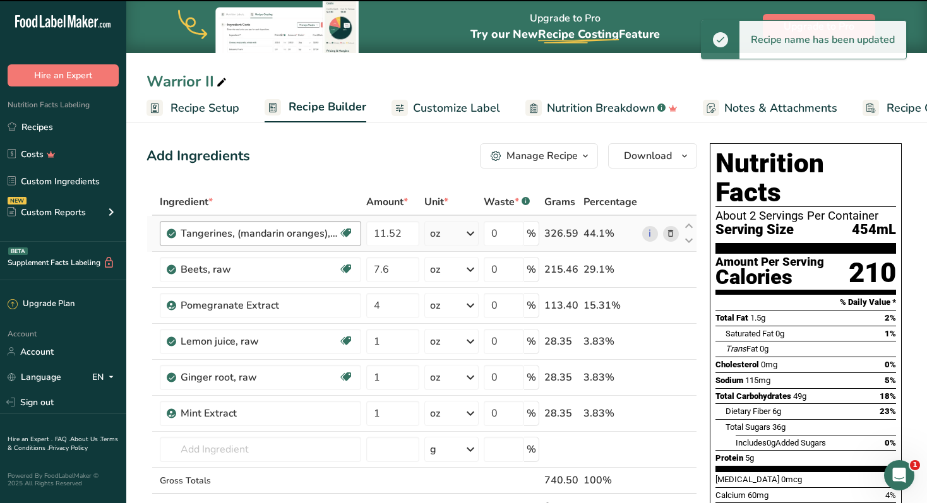
click at [295, 232] on div "Tangerines, (mandarin oranges), canned, juice pack, drained" at bounding box center [260, 233] width 158 height 15
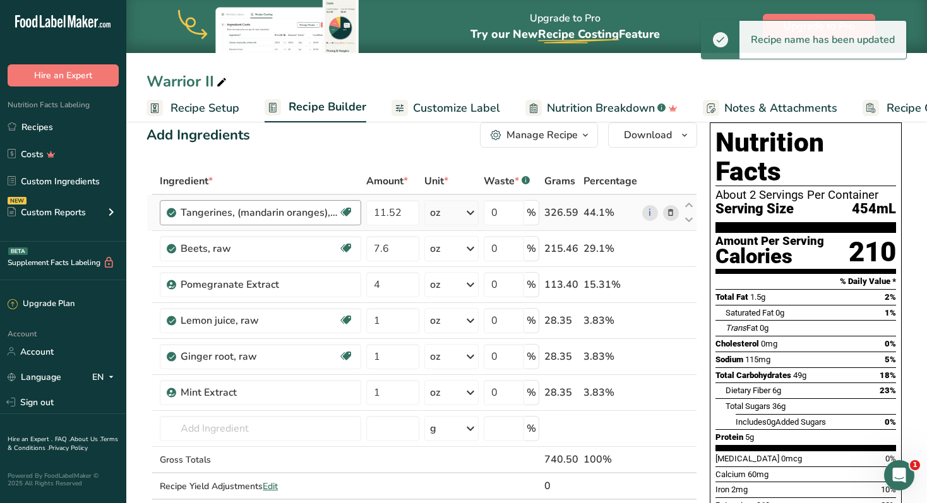
scroll to position [8, 0]
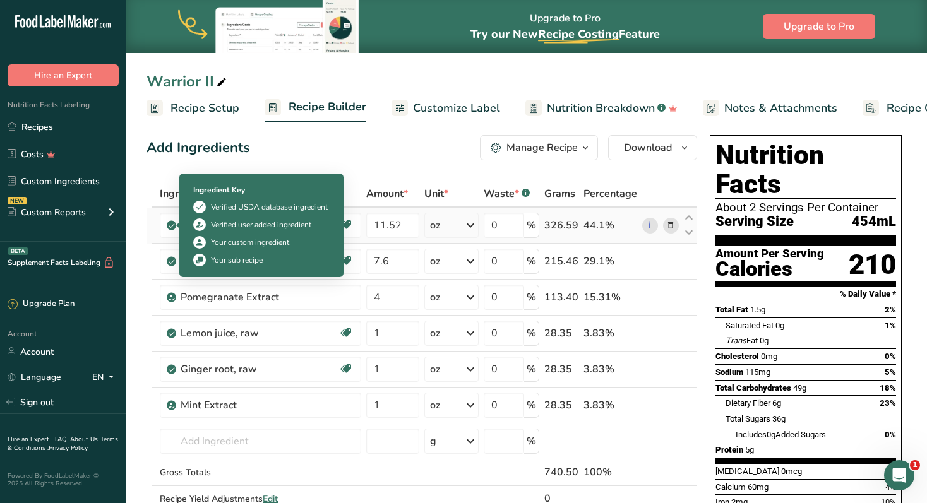
click at [173, 227] on icon at bounding box center [172, 225] width 8 height 11
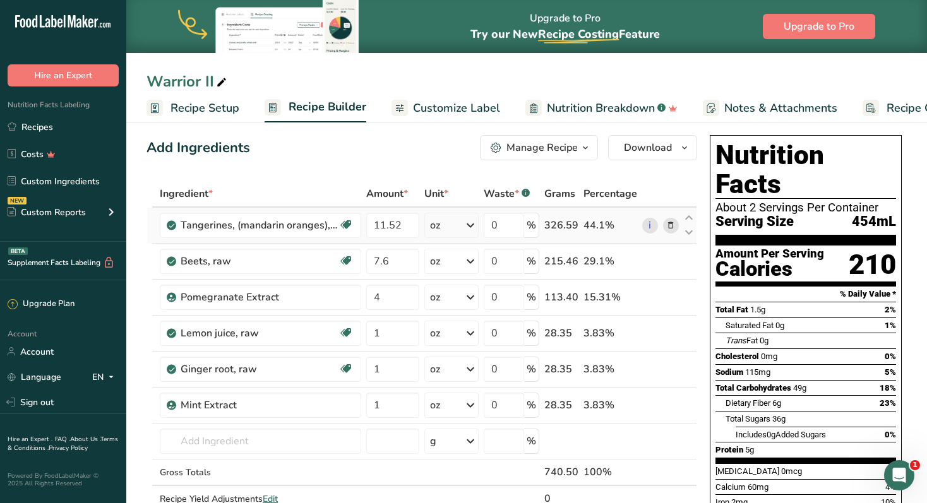
click at [172, 227] on icon at bounding box center [172, 225] width 8 height 11
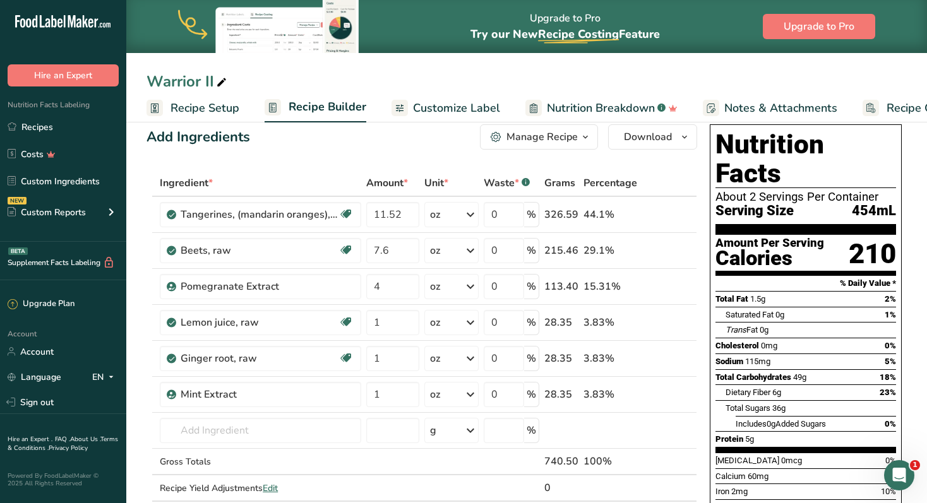
scroll to position [23, 0]
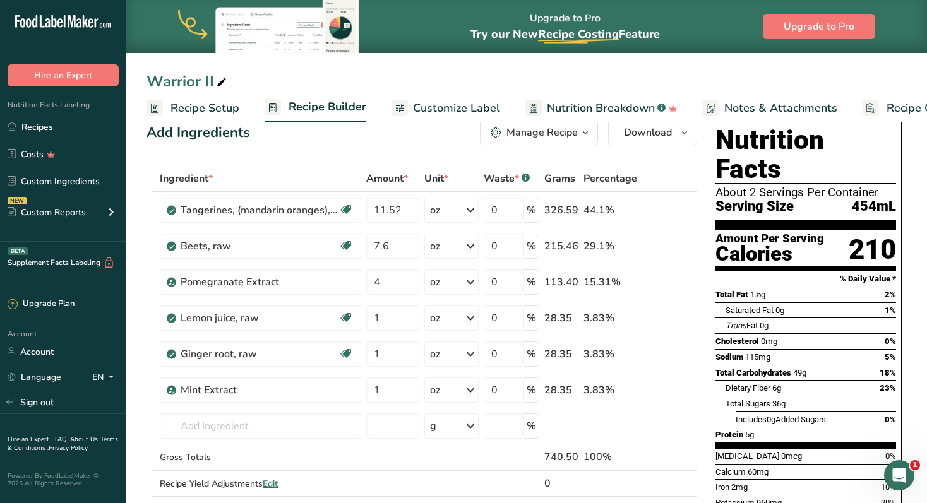
click at [586, 129] on icon "button" at bounding box center [585, 133] width 10 height 16
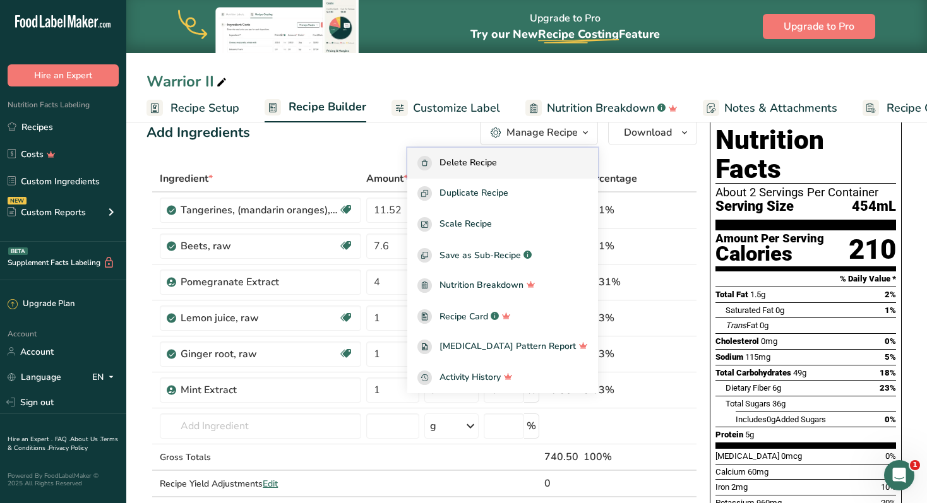
click at [545, 165] on div "Delete Recipe" at bounding box center [502, 163] width 170 height 15
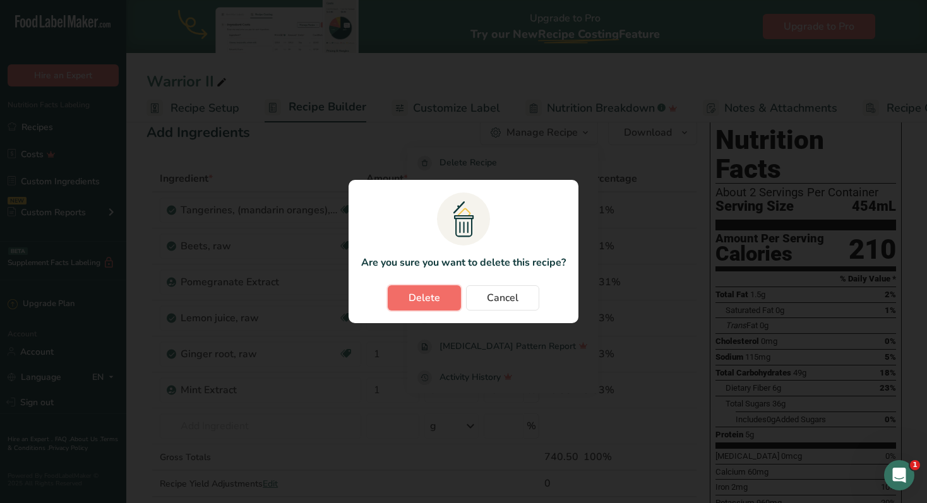
click at [430, 295] on span "Delete" at bounding box center [424, 297] width 32 height 15
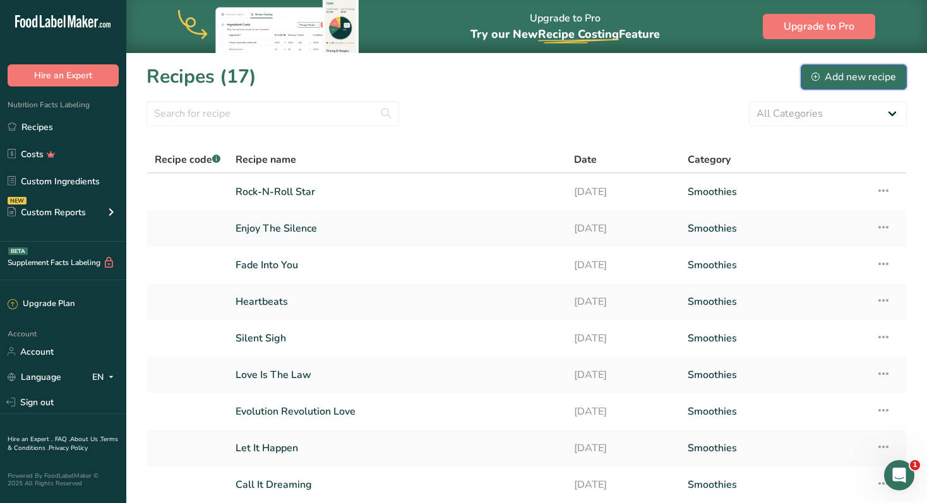
click at [845, 78] on div "Add new recipe" at bounding box center [853, 76] width 85 height 15
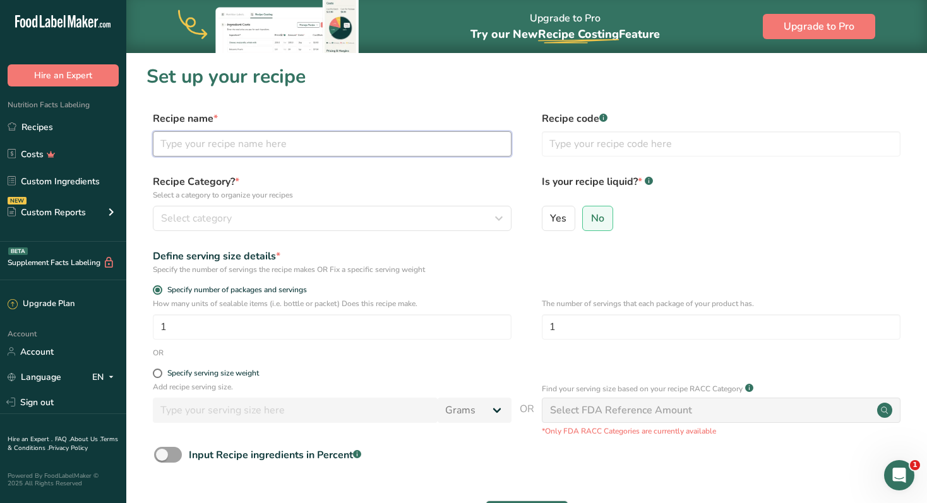
click at [237, 149] on input "text" at bounding box center [332, 143] width 359 height 25
type input "Warrior II"
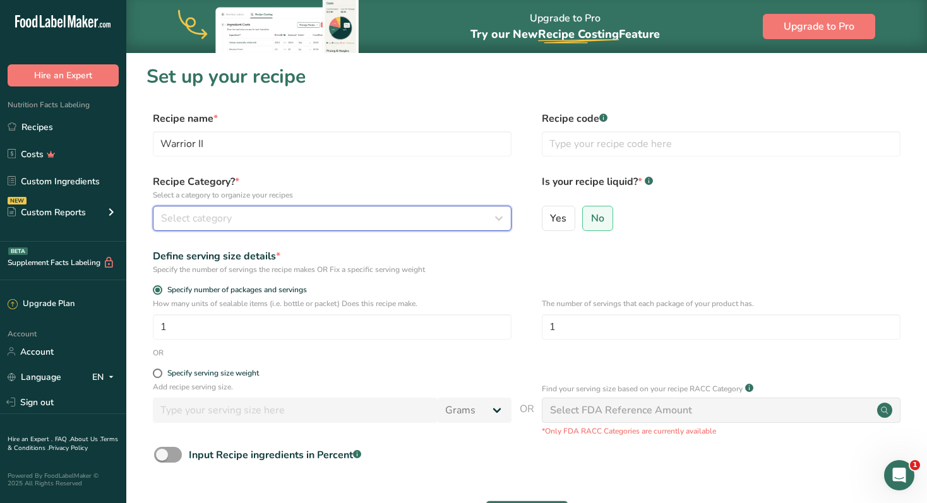
click at [426, 215] on div "Select category" at bounding box center [328, 218] width 335 height 15
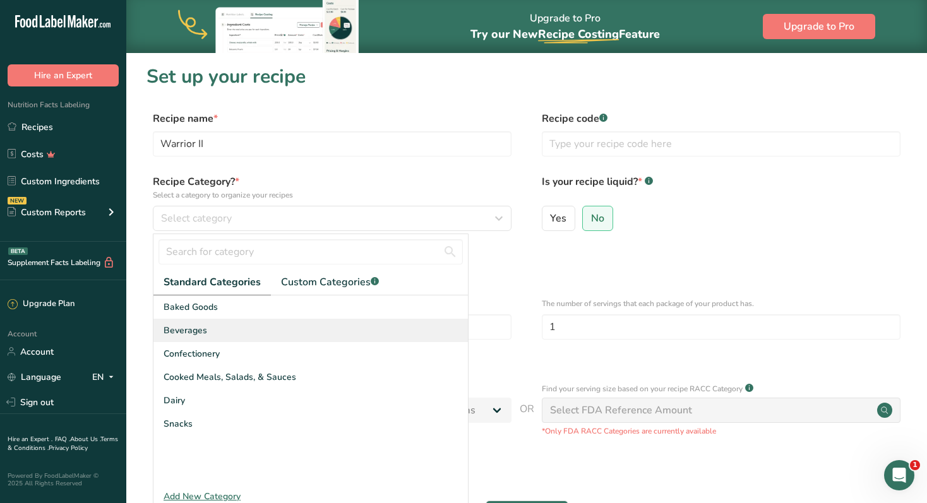
click at [200, 333] on span "Beverages" at bounding box center [186, 330] width 44 height 13
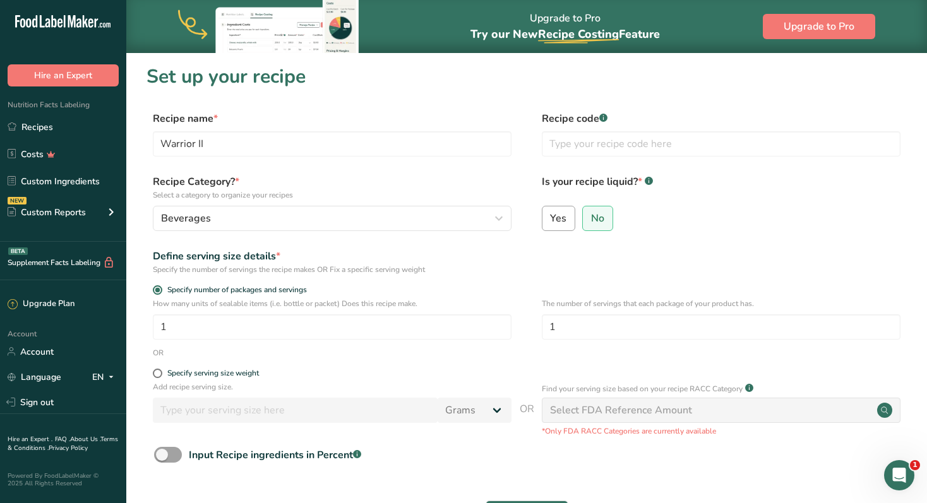
click at [555, 221] on span "Yes" at bounding box center [558, 218] width 16 height 13
click at [550, 221] on input "Yes" at bounding box center [546, 218] width 8 height 8
radio input "true"
radio input "false"
select select "22"
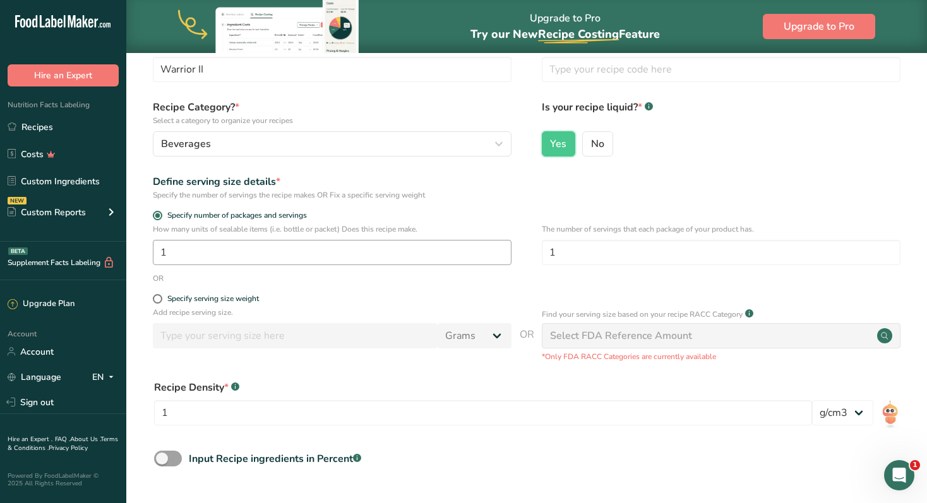
scroll to position [92, 0]
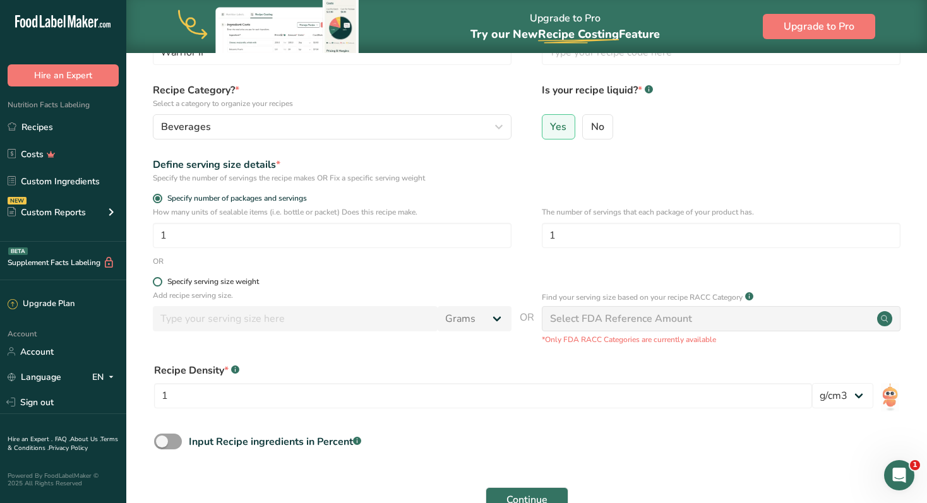
click at [161, 283] on span at bounding box center [157, 281] width 9 height 9
click at [161, 283] on input "Specify serving size weight" at bounding box center [157, 282] width 8 height 8
radio input "true"
radio input "false"
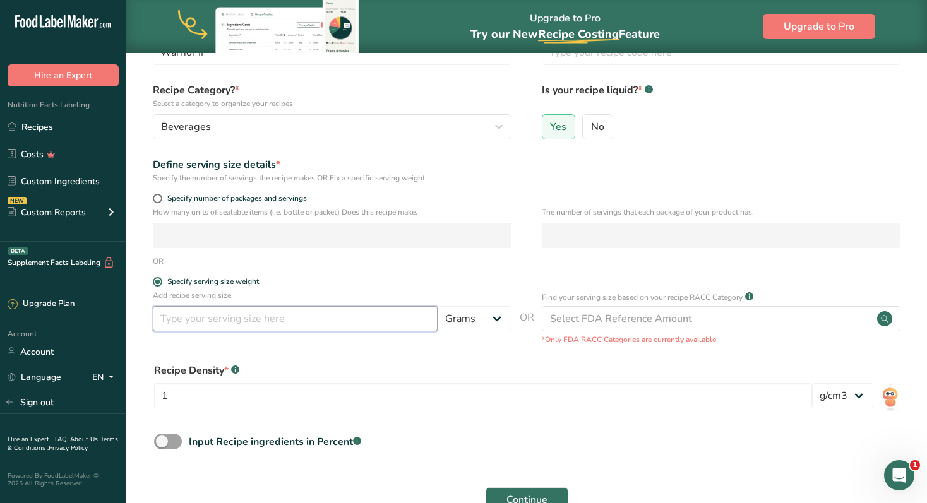
click at [229, 325] on input "number" at bounding box center [295, 318] width 285 height 25
type input "473"
click at [494, 318] on select "Grams kg mg mcg lb oz l mL fl oz tbsp tsp cup qt gallon" at bounding box center [474, 318] width 74 height 25
select select "17"
click at [437, 306] on select "Grams kg mg mcg lb oz l mL fl oz tbsp tsp cup qt gallon" at bounding box center [474, 318] width 74 height 25
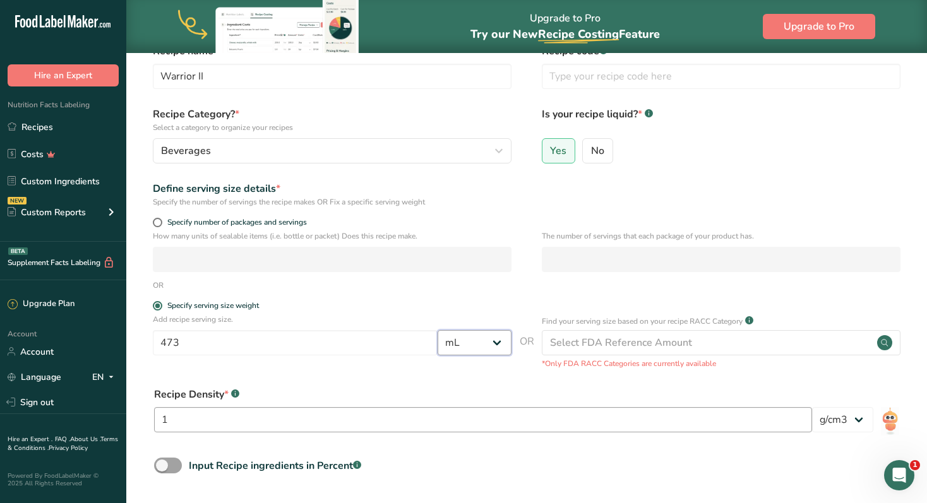
scroll to position [173, 0]
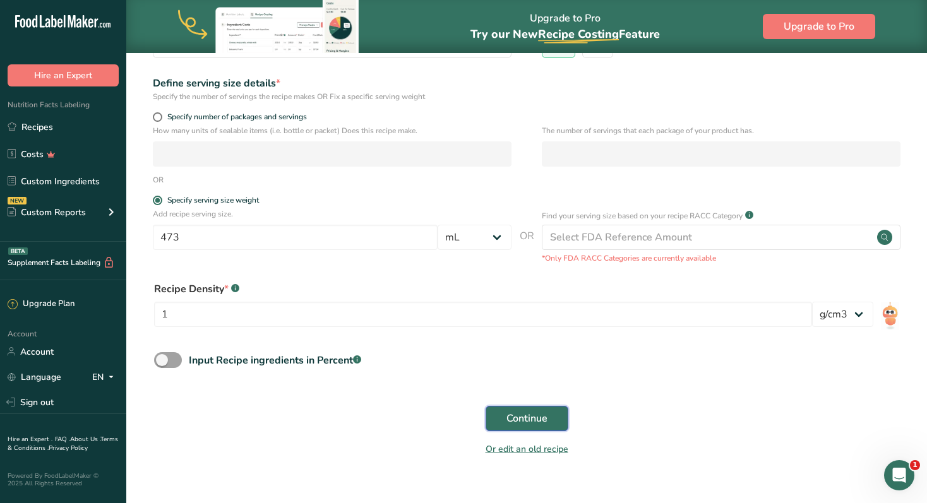
click at [538, 422] on span "Continue" at bounding box center [526, 418] width 41 height 15
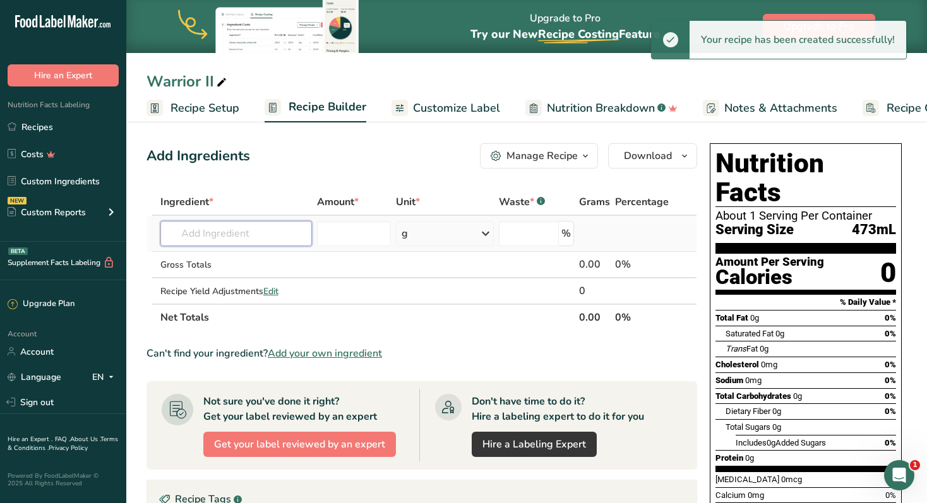
click at [263, 242] on input "text" at bounding box center [236, 233] width 152 height 25
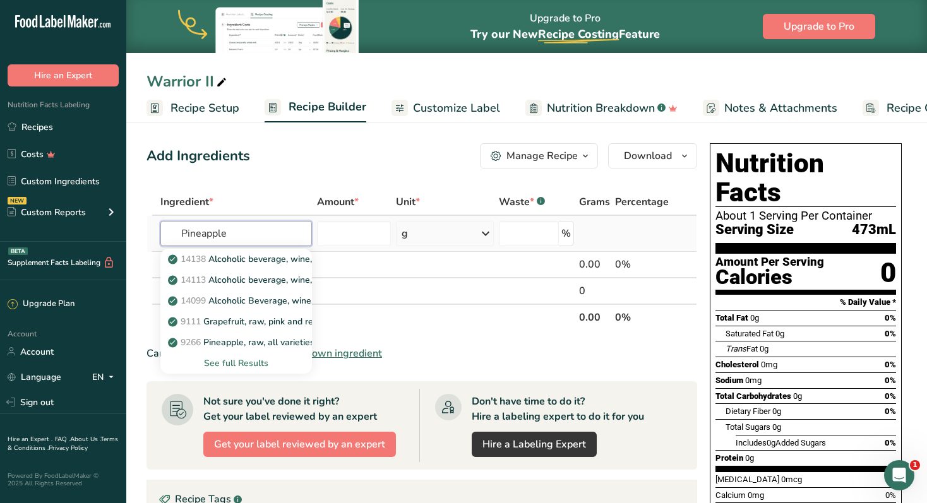
type input "Pineapple"
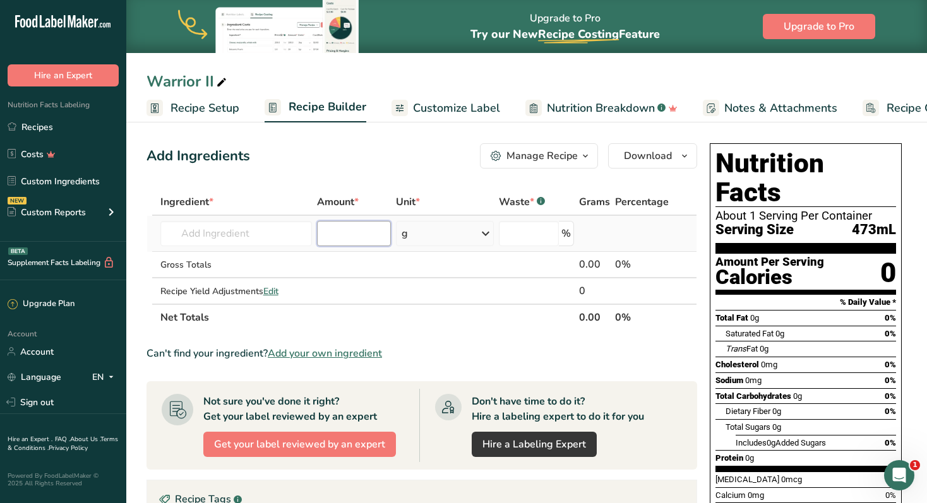
type input "8"
type input "6"
click at [487, 230] on icon at bounding box center [485, 233] width 15 height 23
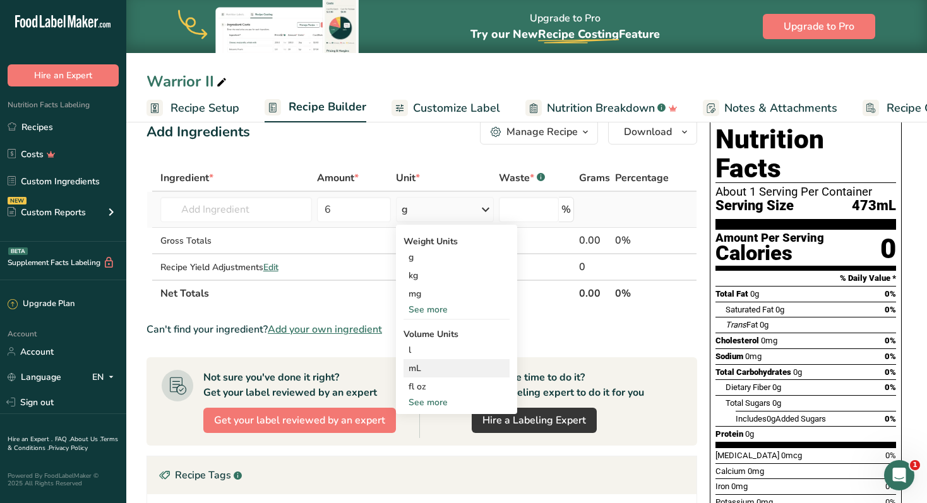
scroll to position [28, 0]
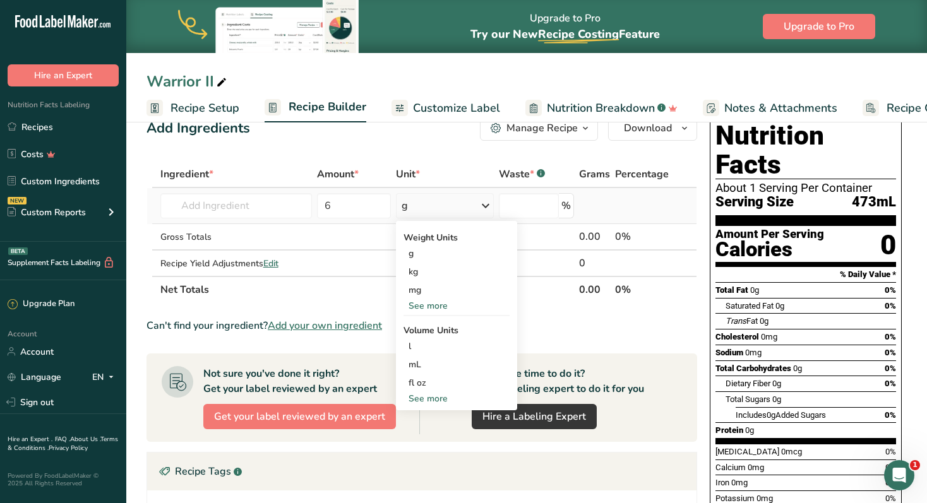
click at [432, 306] on div "See more" at bounding box center [456, 305] width 106 height 13
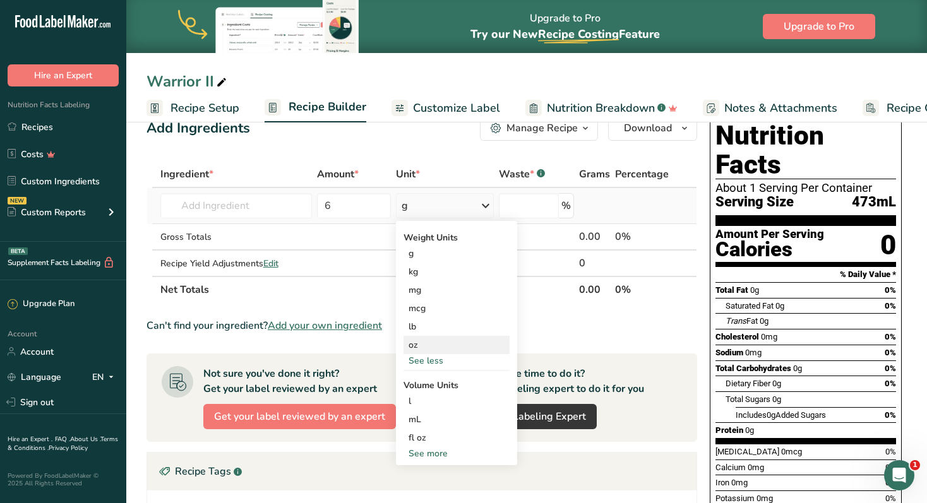
click at [415, 339] on div "oz" at bounding box center [456, 345] width 106 height 18
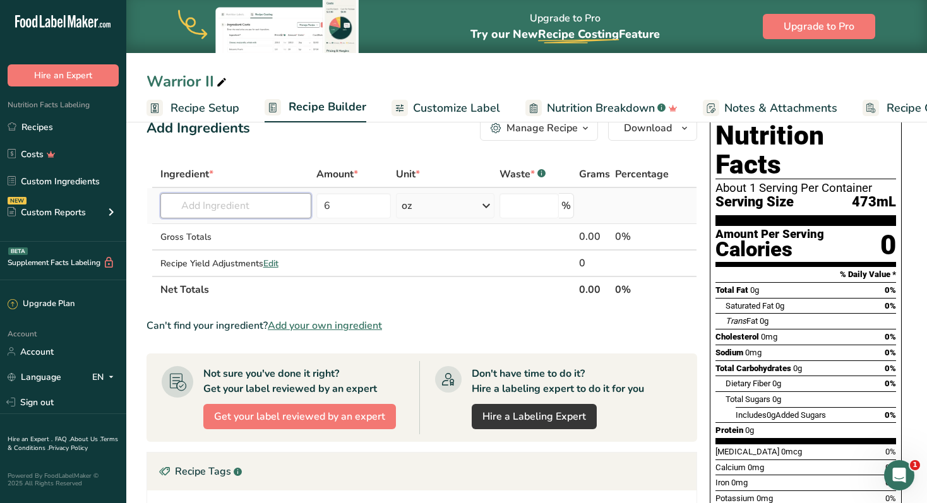
click at [238, 206] on input "text" at bounding box center [236, 205] width 152 height 25
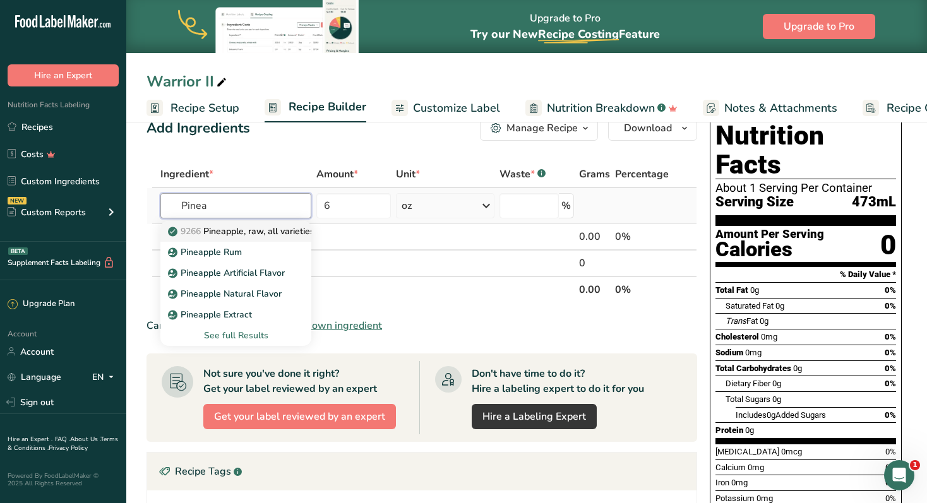
type input "Pinea"
click at [254, 232] on p "9266 Pineapple, raw, all varieties" at bounding box center [242, 231] width 144 height 13
type input "Pineapple, raw, all varieties"
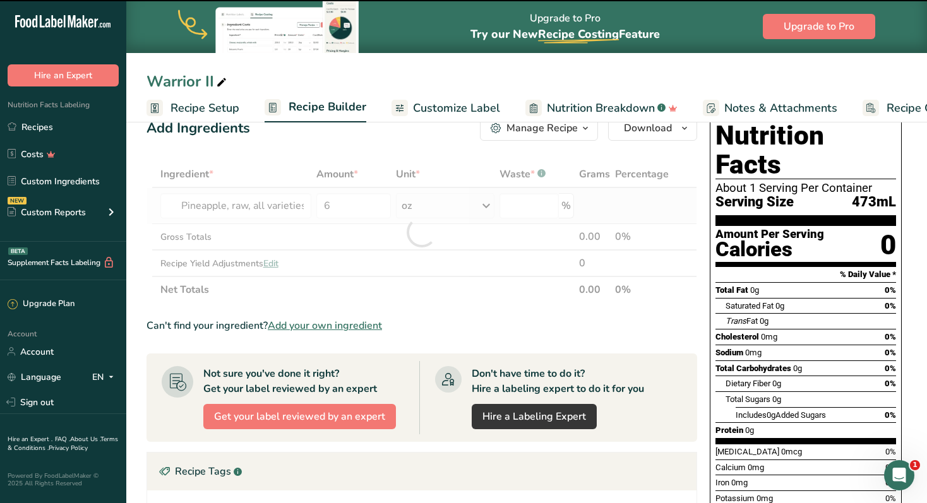
type input "0"
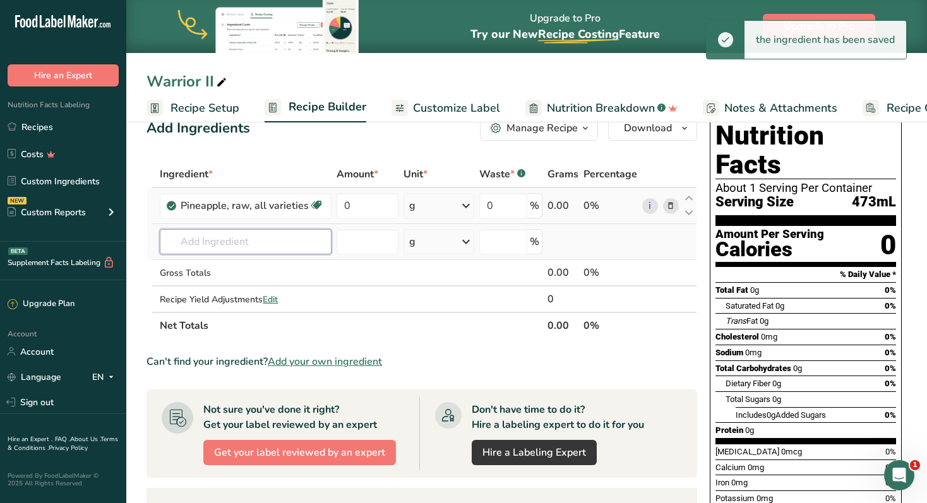
click at [250, 239] on input "text" at bounding box center [246, 241] width 172 height 25
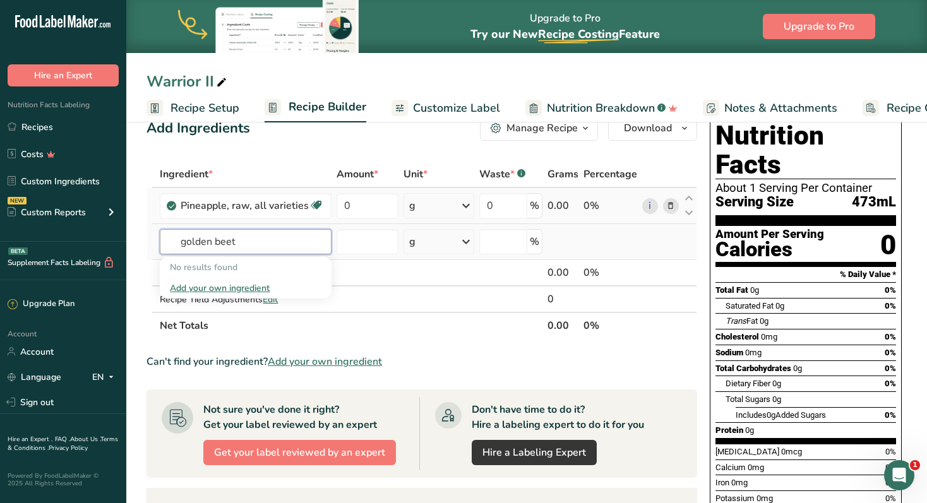
drag, startPoint x: 258, startPoint y: 242, endPoint x: 178, endPoint y: 237, distance: 80.3
click at [178, 237] on input "golden beet" at bounding box center [246, 241] width 172 height 25
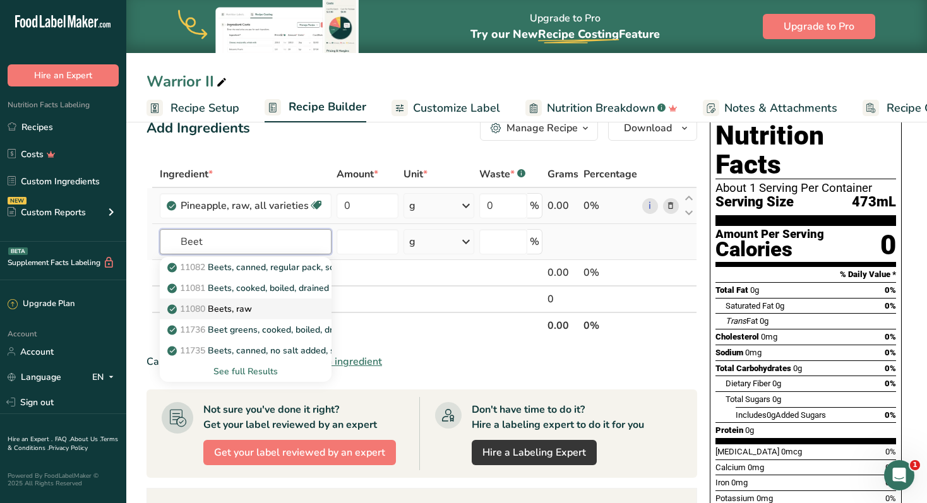
type input "Beet"
click at [224, 309] on p "11080 Beets, raw" at bounding box center [211, 308] width 82 height 13
type input "Beets, raw"
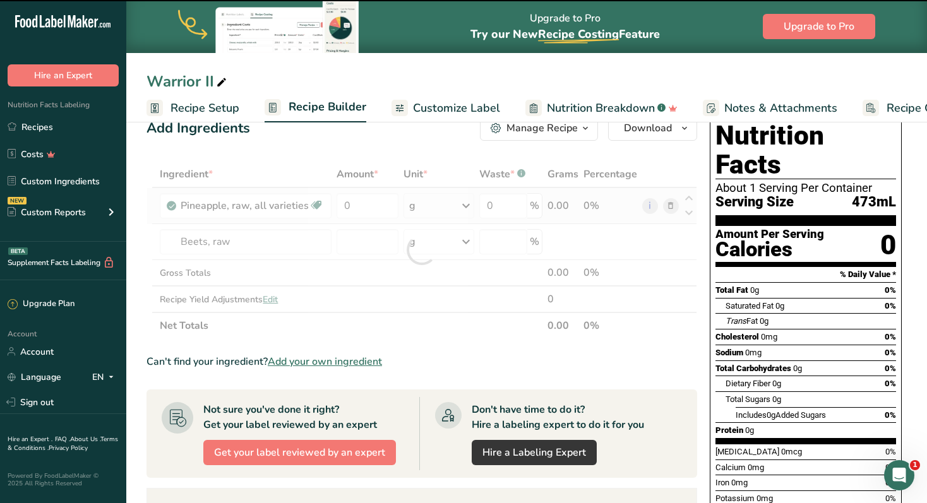
type input "0"
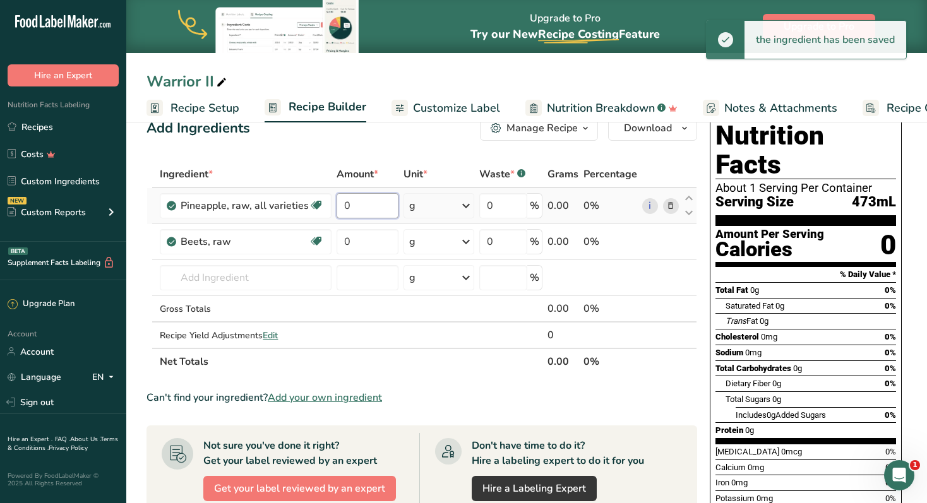
click at [368, 206] on input "0" at bounding box center [366, 205] width 61 height 25
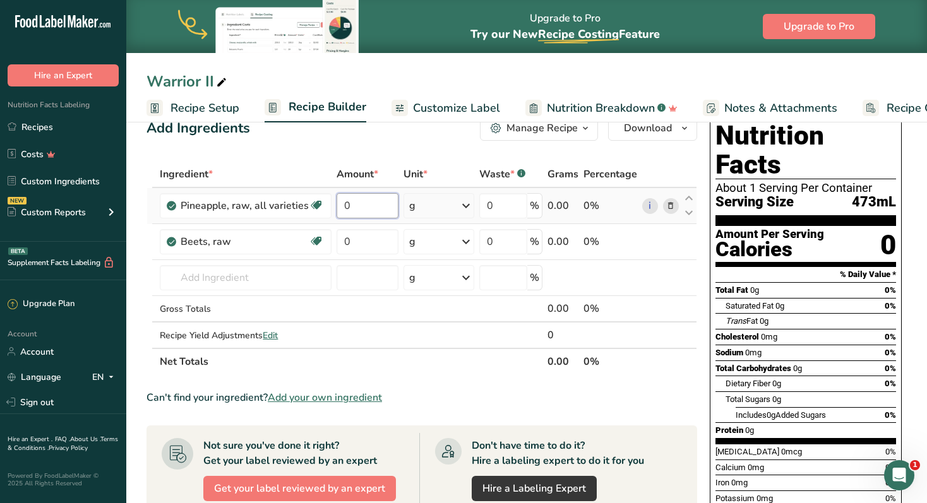
drag, startPoint x: 368, startPoint y: 206, endPoint x: 335, endPoint y: 206, distance: 33.5
click at [336, 206] on input "0" at bounding box center [366, 205] width 61 height 25
type input "6"
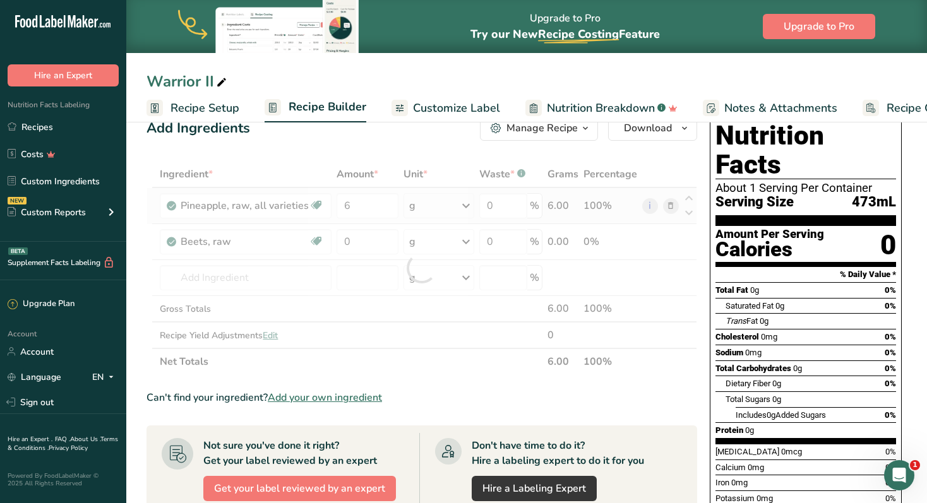
click at [468, 206] on div "Ingredient * Amount * Unit * Waste * .a-a{fill:#347362;}.b-a{fill:#fff;} Grams …" at bounding box center [421, 268] width 550 height 214
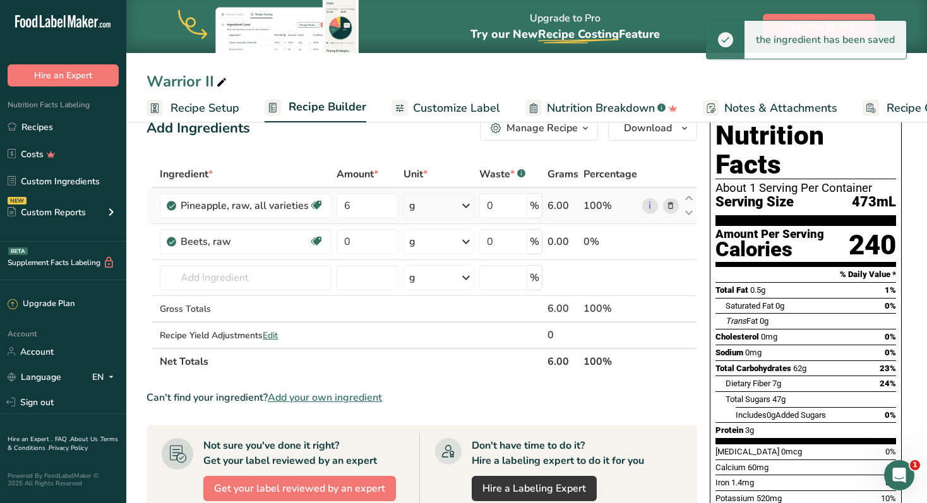
click at [465, 205] on icon at bounding box center [465, 205] width 15 height 23
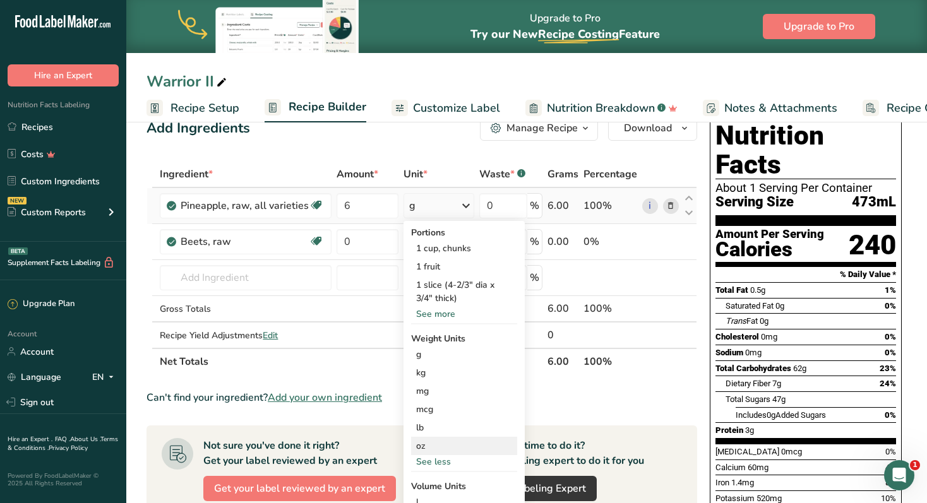
click at [422, 446] on div "oz" at bounding box center [464, 446] width 106 height 18
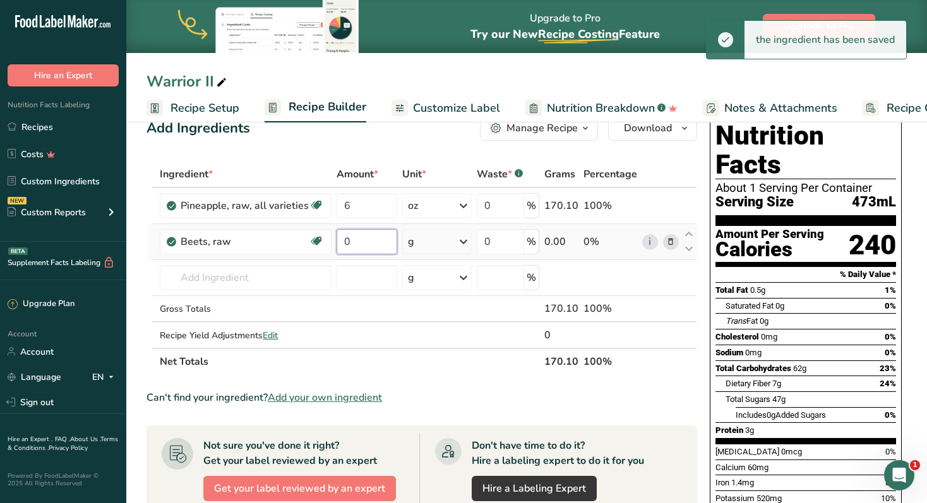
click at [371, 241] on input "0" at bounding box center [366, 241] width 60 height 25
drag, startPoint x: 371, startPoint y: 241, endPoint x: 328, endPoint y: 237, distance: 43.0
click at [328, 237] on tr "Beets, raw Dairy free Gluten free Vegan Vegetarian Soy free 0 g Portions 1 cup …" at bounding box center [421, 242] width 549 height 36
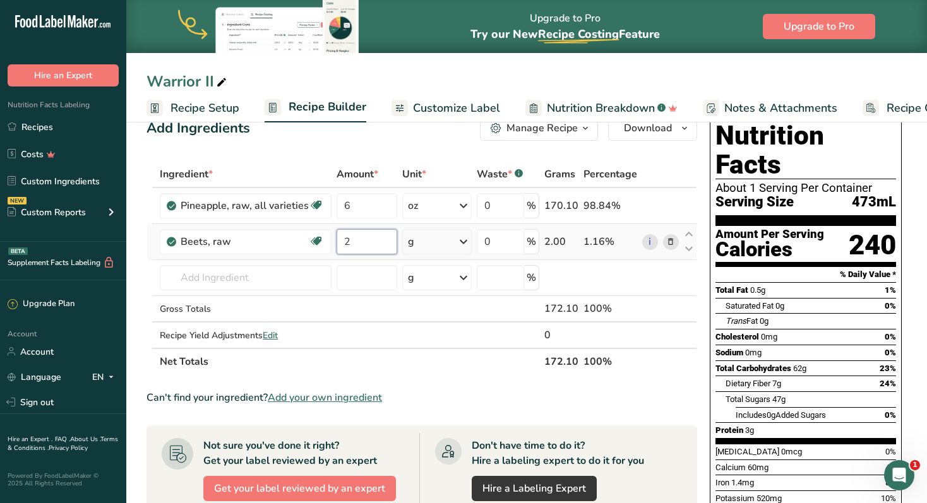
type input "2"
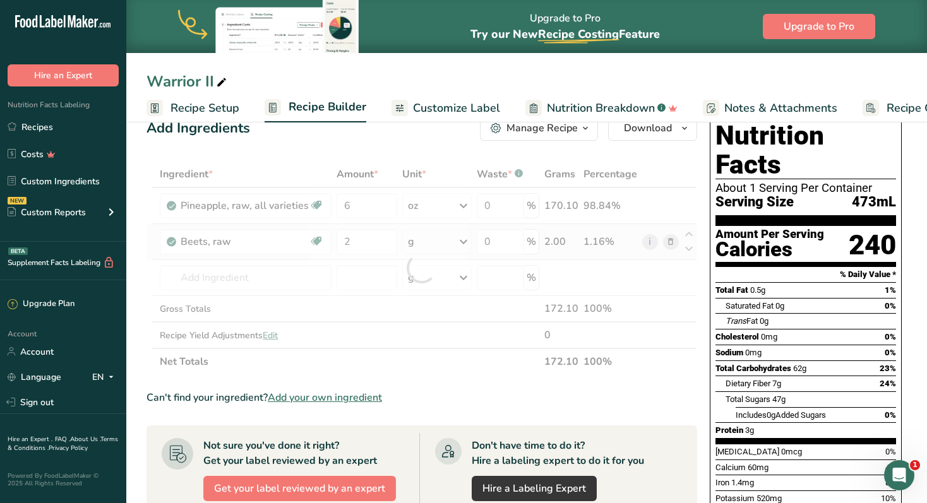
click at [466, 240] on div "Ingredient * Amount * Unit * Waste * .a-a{fill:#347362;}.b-a{fill:#fff;} Grams …" at bounding box center [421, 268] width 550 height 214
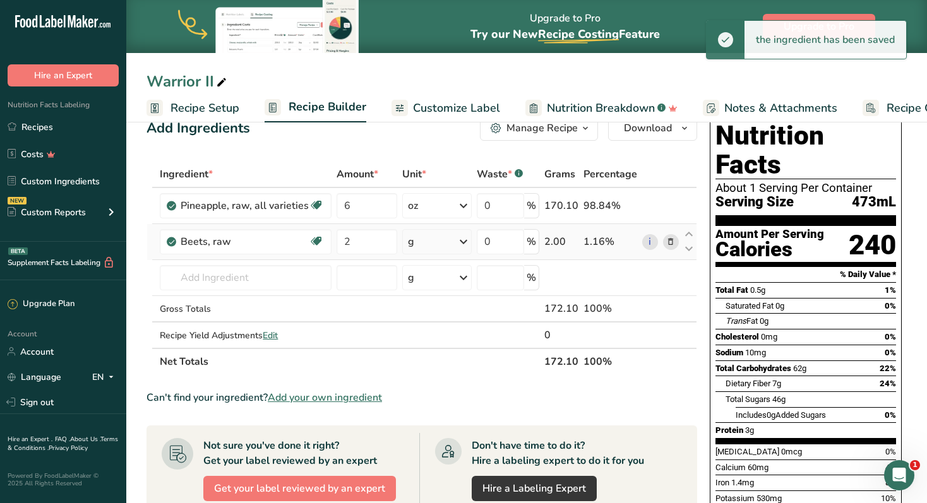
click at [460, 240] on icon at bounding box center [463, 241] width 15 height 23
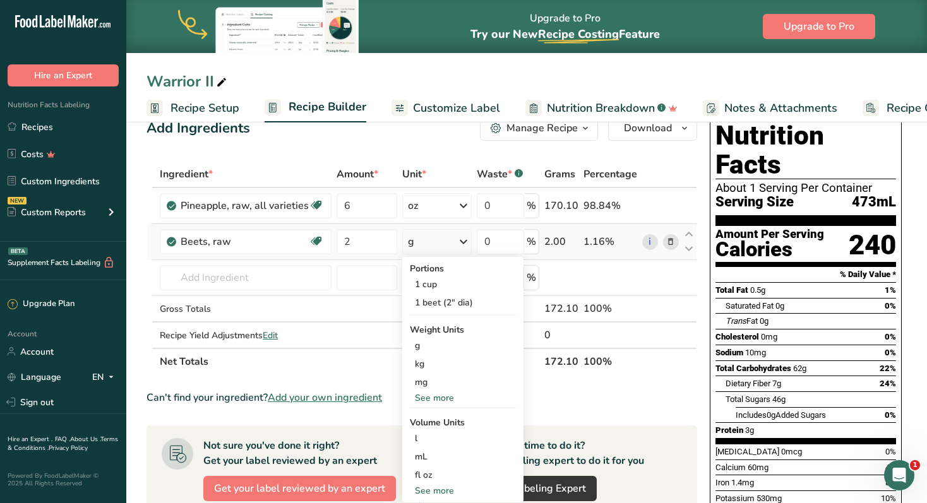
click at [436, 398] on div "See more" at bounding box center [463, 397] width 106 height 13
click at [427, 437] on div "oz" at bounding box center [463, 437] width 106 height 18
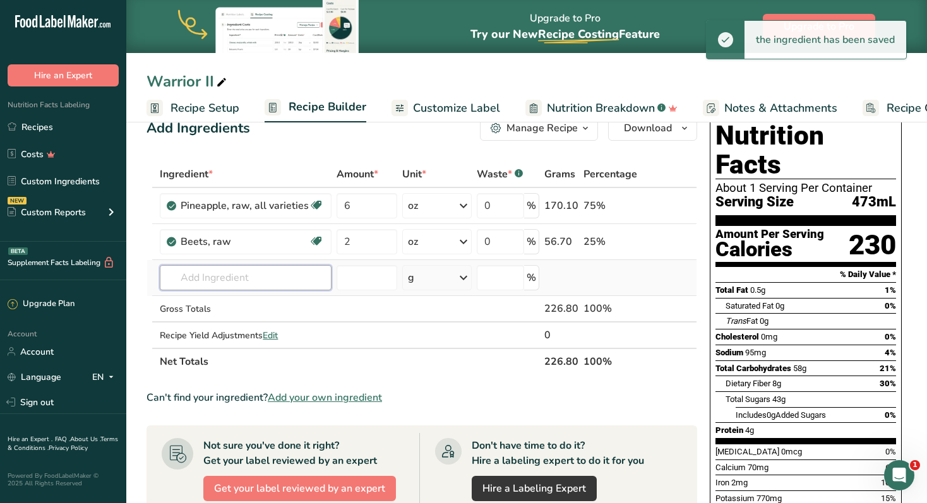
click at [268, 275] on input "text" at bounding box center [246, 277] width 172 height 25
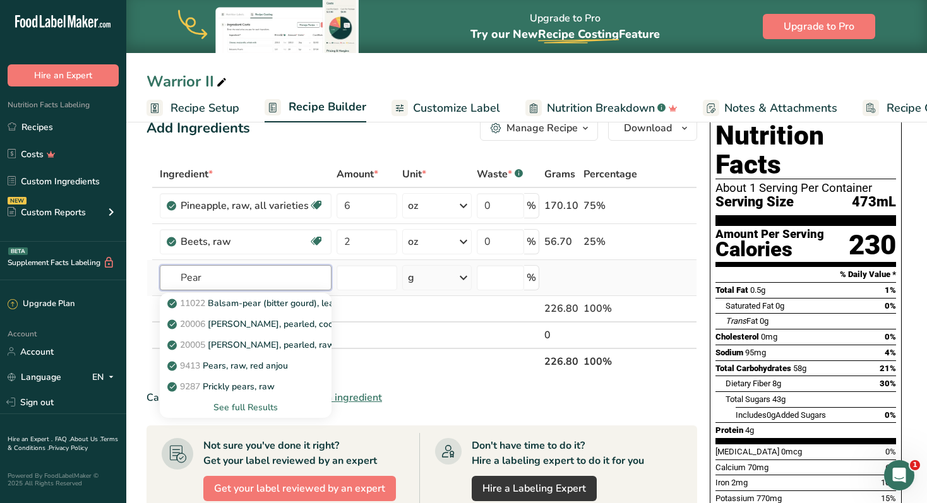
type input "Pear"
click at [265, 407] on div "See full Results" at bounding box center [246, 407] width 152 height 13
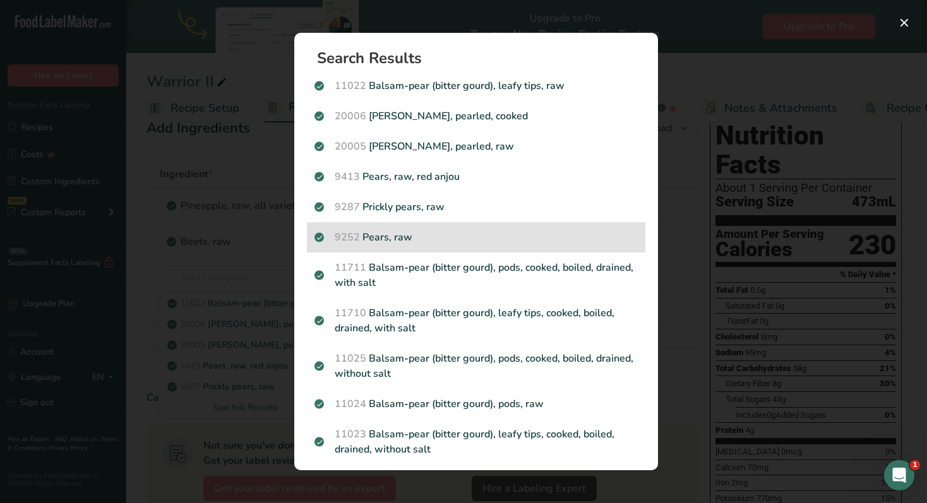
click at [403, 238] on p "9252 Pears, raw" at bounding box center [475, 237] width 323 height 15
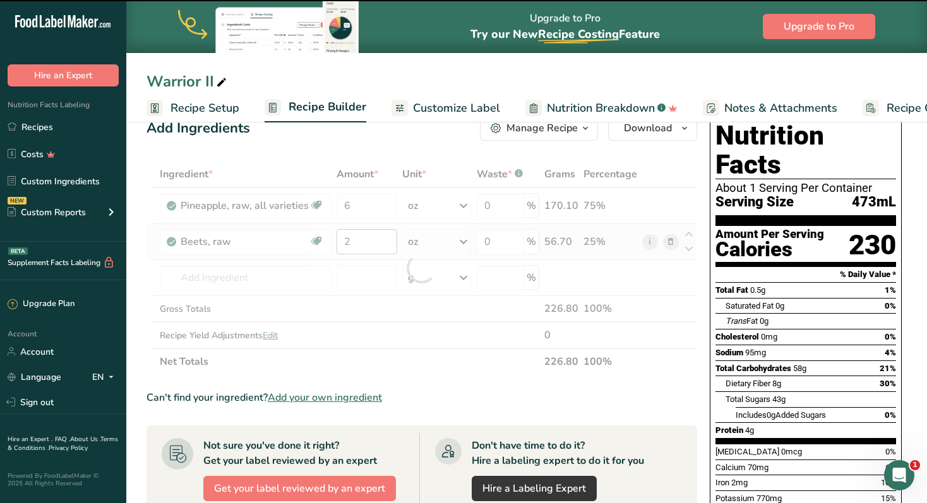
type input "0"
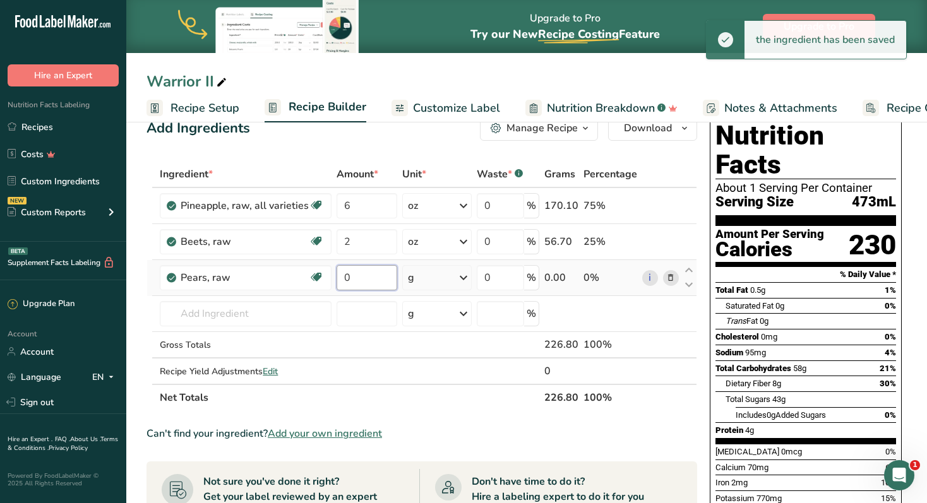
click at [352, 283] on input "0" at bounding box center [366, 277] width 60 height 25
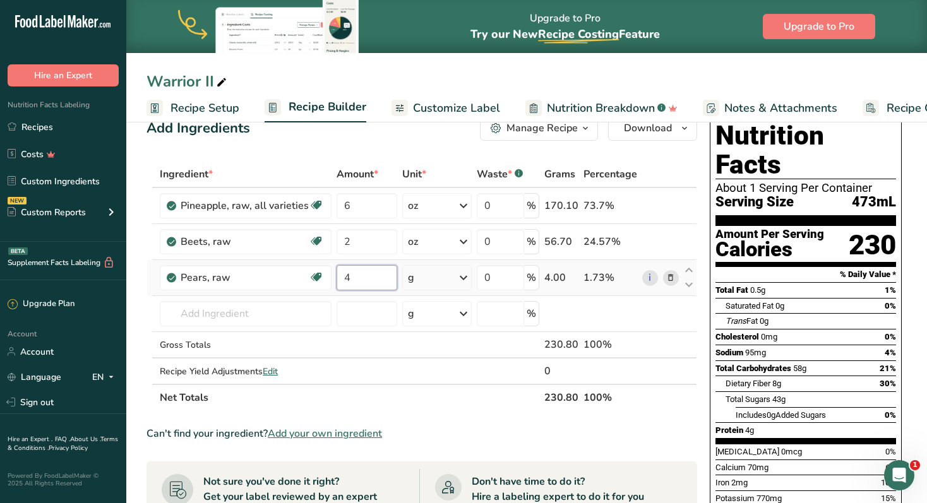
type input "4"
click at [460, 276] on div "Ingredient * Amount * Unit * Waste * .a-a{fill:#347362;}.b-a{fill:#fff;} Grams …" at bounding box center [421, 286] width 550 height 250
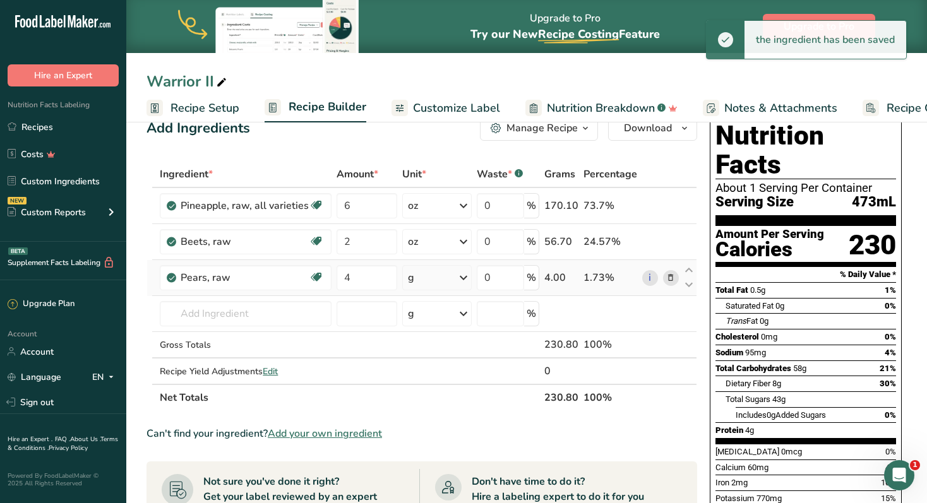
click at [463, 276] on icon at bounding box center [463, 277] width 15 height 23
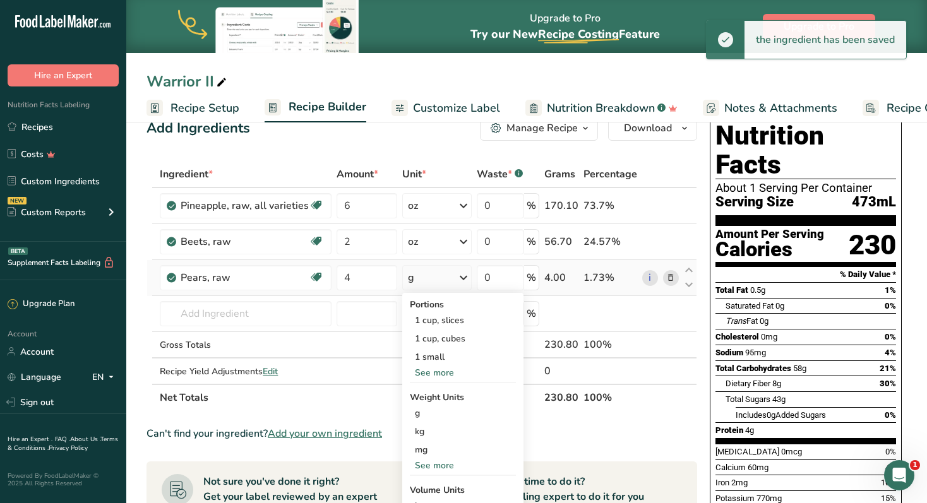
click at [439, 374] on div "See more" at bounding box center [463, 372] width 106 height 13
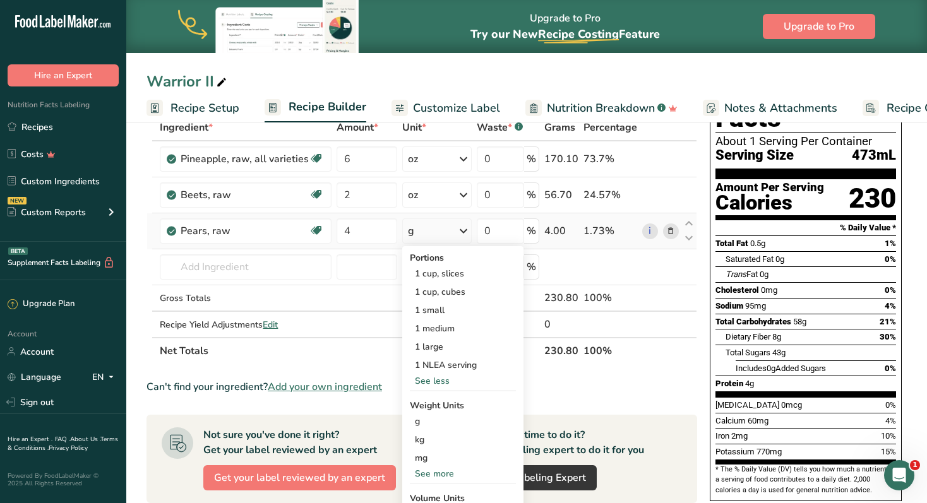
scroll to position [76, 0]
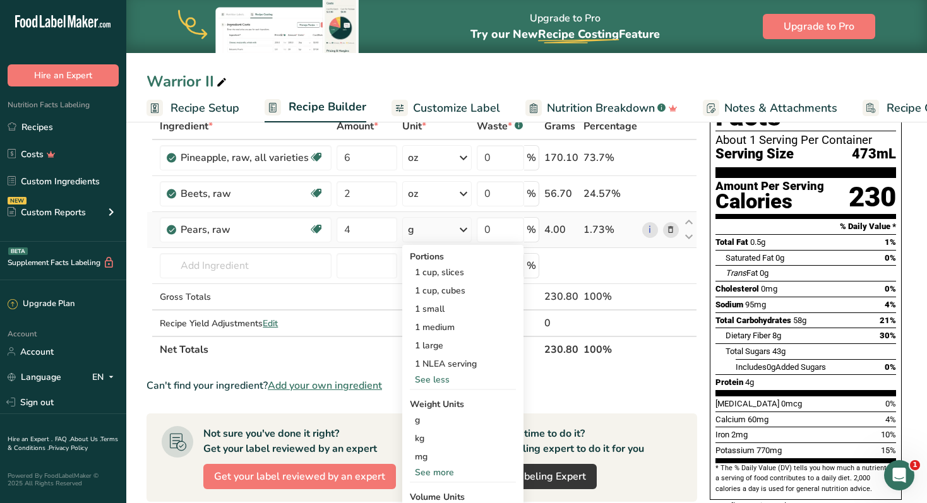
click at [438, 470] on div "See more" at bounding box center [463, 472] width 106 height 13
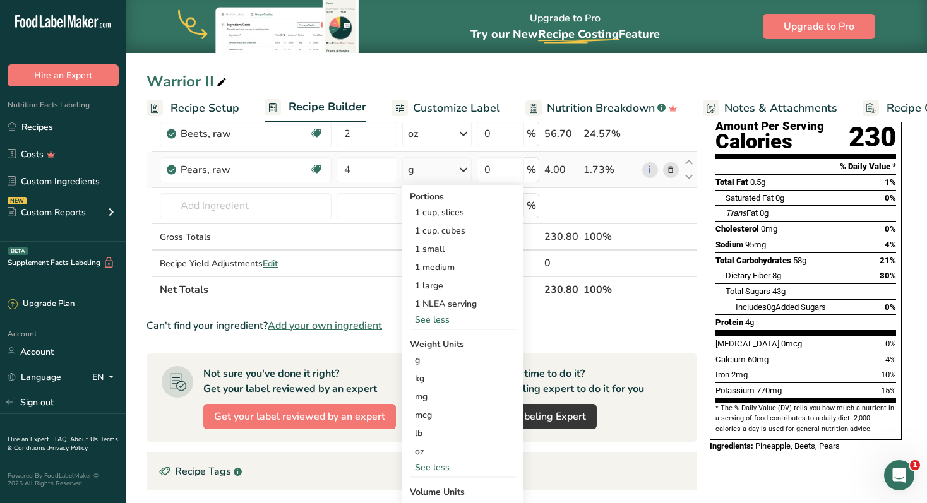
scroll to position [142, 0]
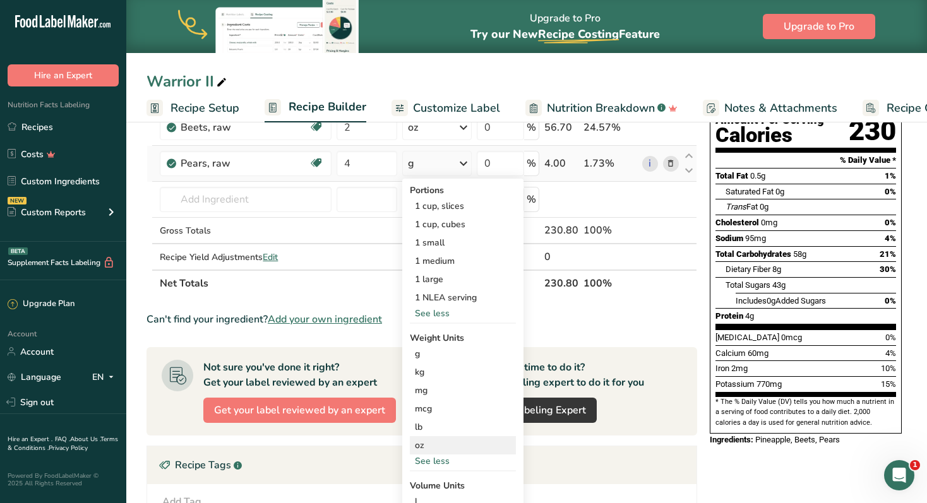
click at [425, 449] on div "oz" at bounding box center [463, 445] width 106 height 18
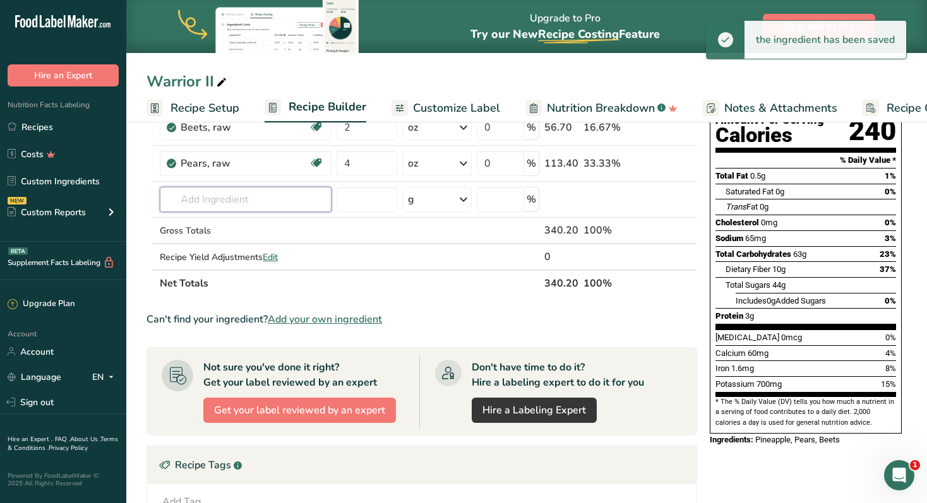
click at [220, 202] on input "text" at bounding box center [246, 199] width 172 height 25
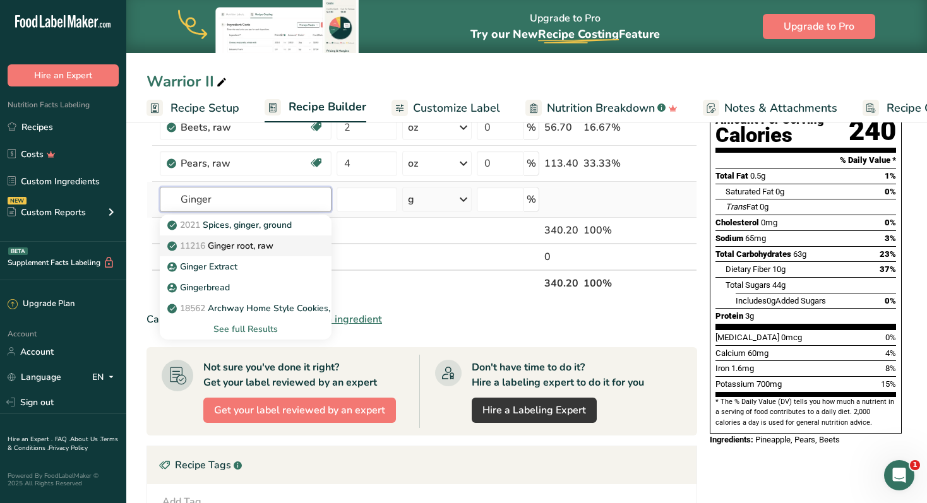
type input "Ginger"
click at [229, 247] on p "11216 [PERSON_NAME], raw" at bounding box center [222, 245] width 104 height 13
type input "Ginger root, raw"
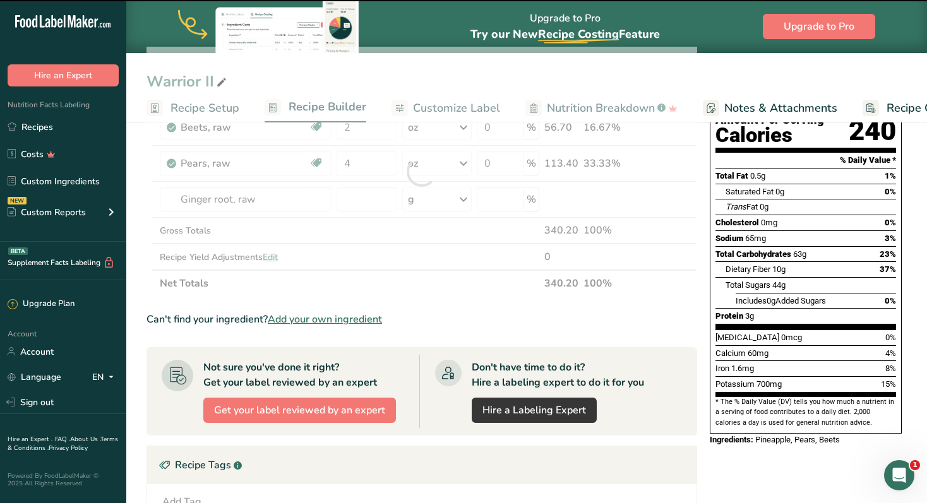
type input "0"
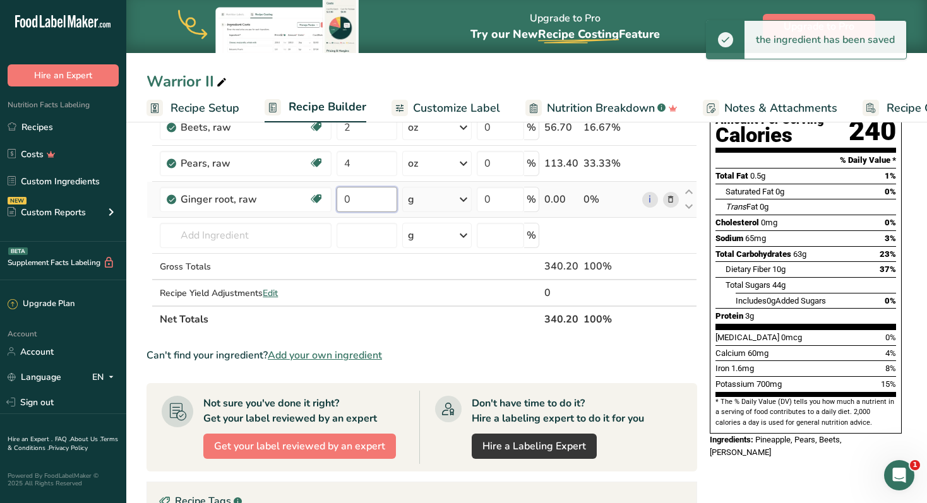
drag, startPoint x: 385, startPoint y: 199, endPoint x: 347, endPoint y: 199, distance: 38.5
click at [347, 199] on input "0" at bounding box center [366, 199] width 60 height 25
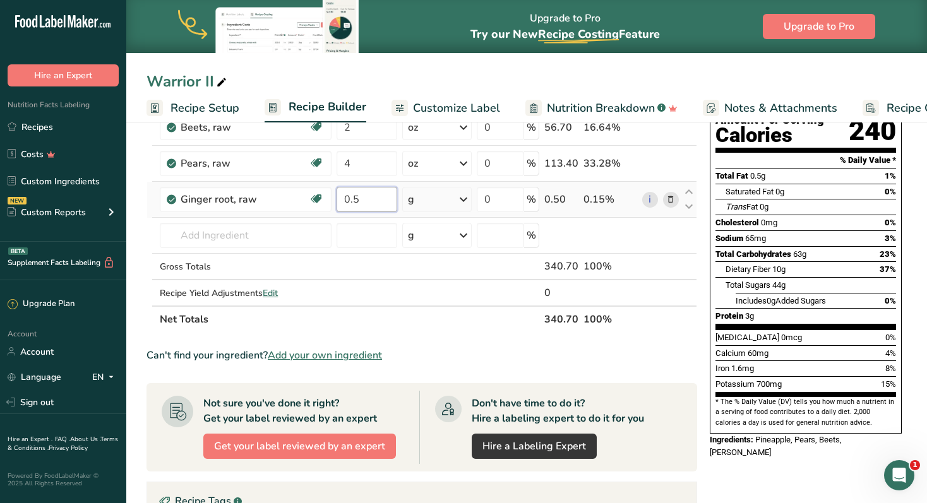
type input "0.5"
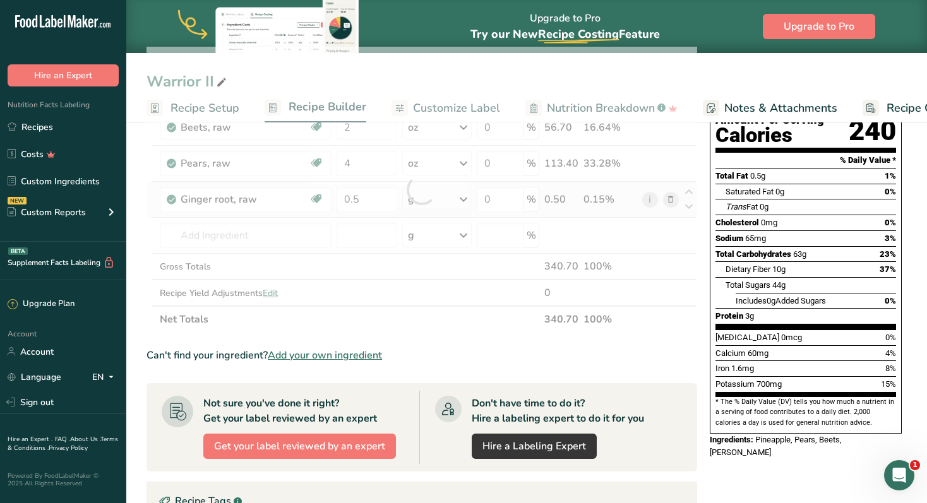
click at [470, 199] on div "Ingredient * Amount * Unit * Waste * .a-a{fill:#347362;}.b-a{fill:#fff;} Grams …" at bounding box center [421, 190] width 550 height 286
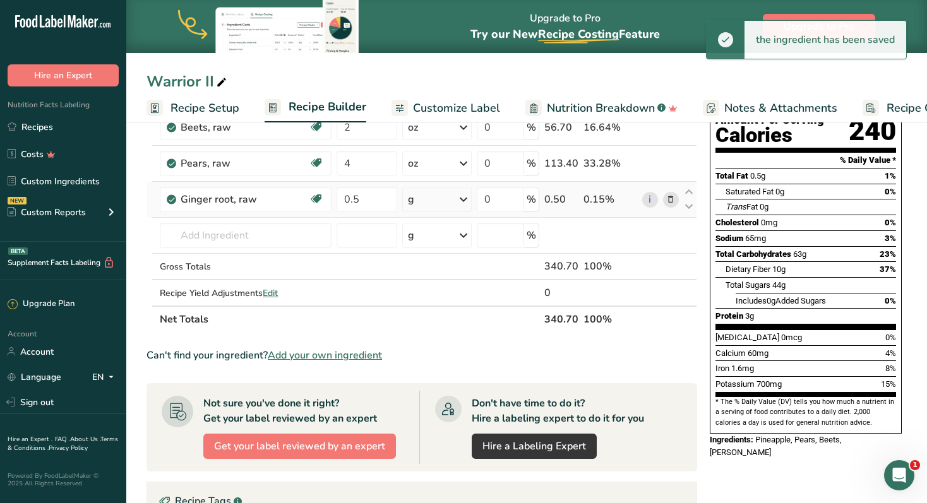
click at [464, 199] on icon at bounding box center [463, 199] width 15 height 23
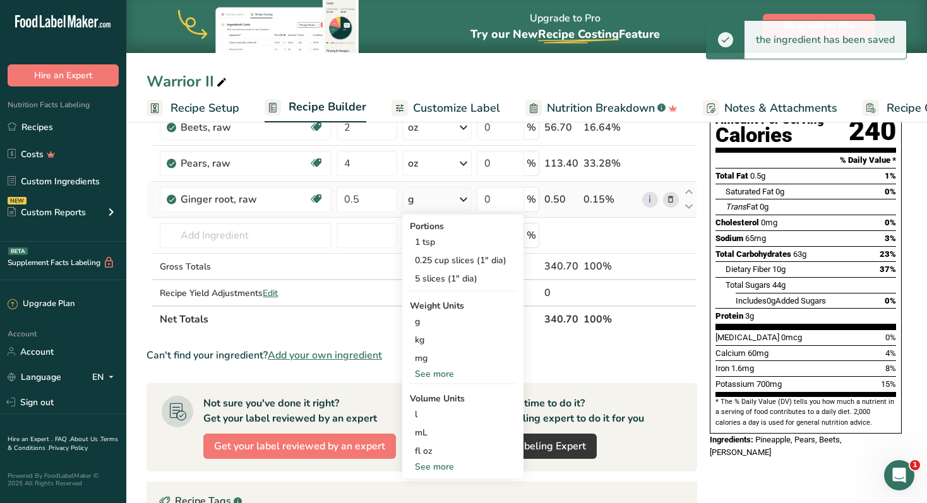
click at [444, 372] on div "See more" at bounding box center [463, 373] width 106 height 13
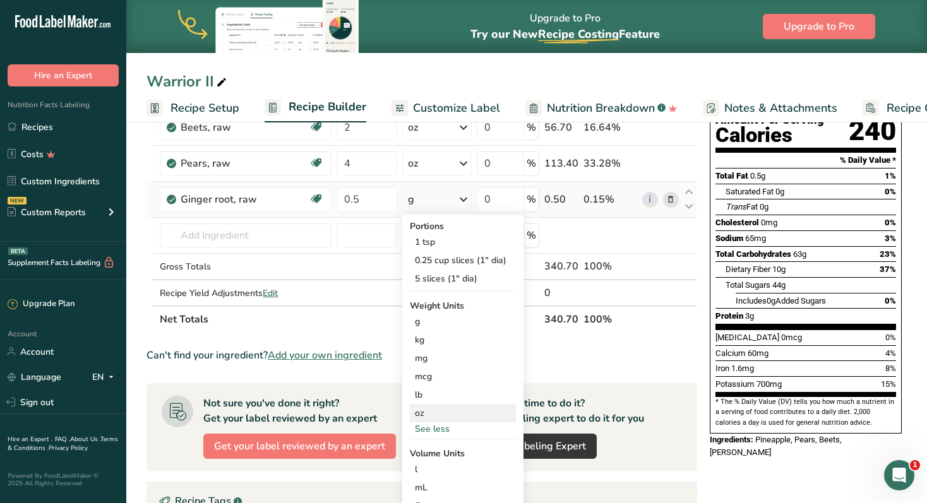
click at [433, 408] on div "oz" at bounding box center [463, 413] width 106 height 18
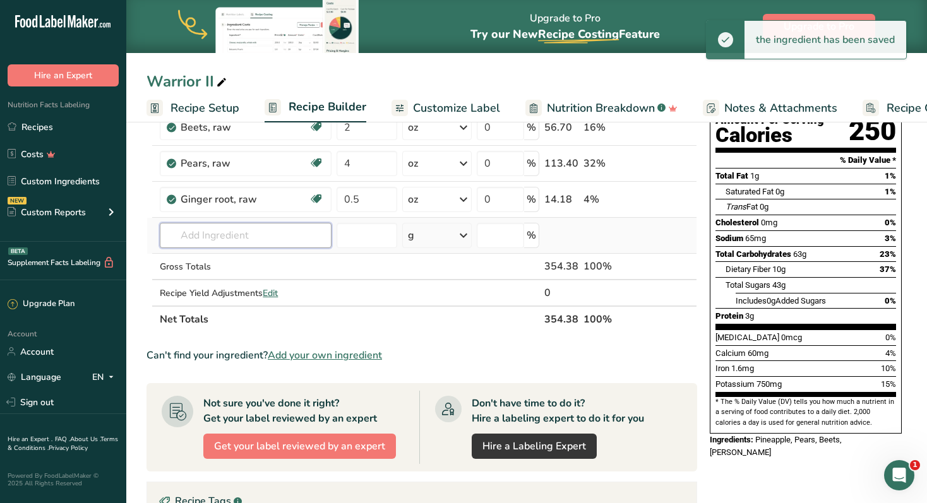
click at [205, 238] on input "text" at bounding box center [246, 235] width 172 height 25
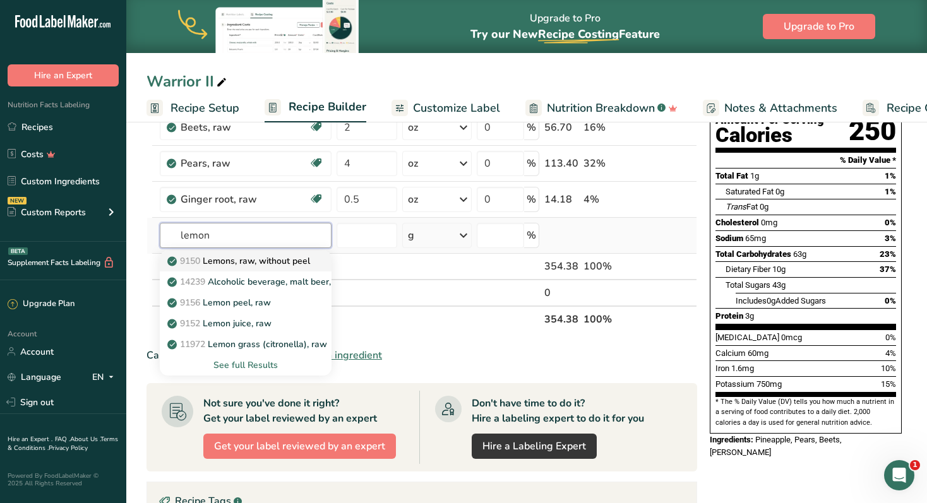
type input "lemon"
click at [223, 264] on p "9150 Lemons, raw, without peel" at bounding box center [240, 260] width 140 height 13
type input "Lemons, raw, without peel"
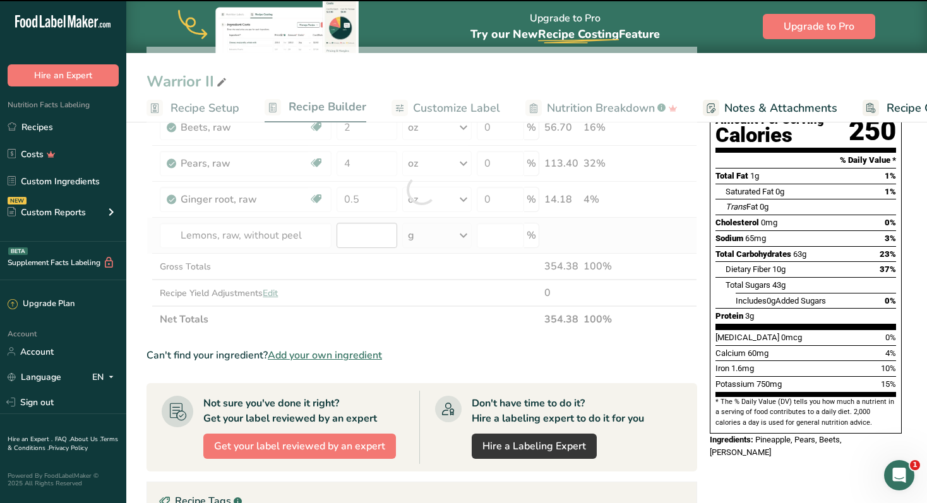
type input "0"
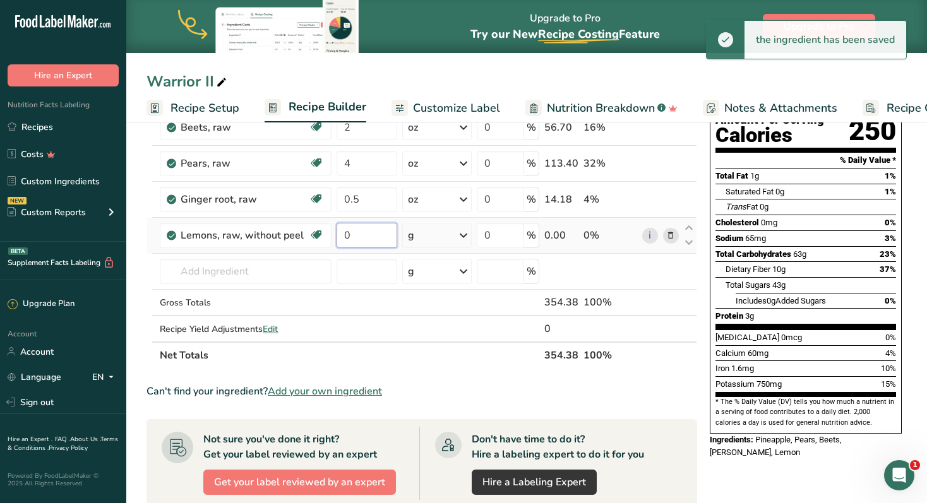
click at [382, 234] on input "0" at bounding box center [366, 235] width 60 height 25
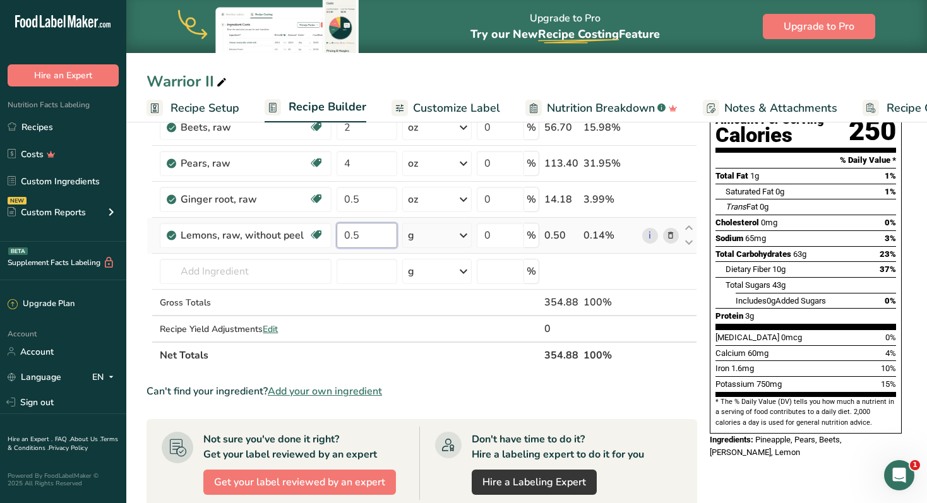
type input "0.5"
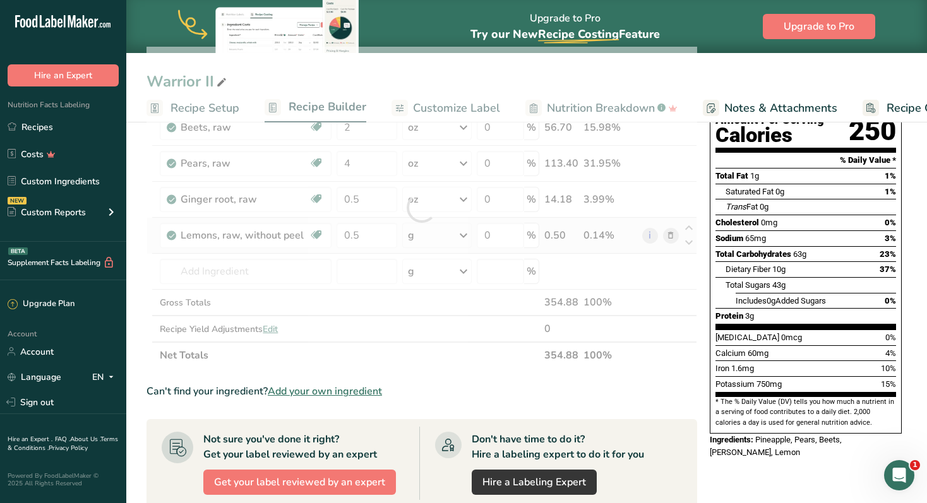
click at [465, 236] on div "Ingredient * Amount * Unit * Waste * .a-a{fill:#347362;}.b-a{fill:#fff;} Grams …" at bounding box center [421, 208] width 550 height 322
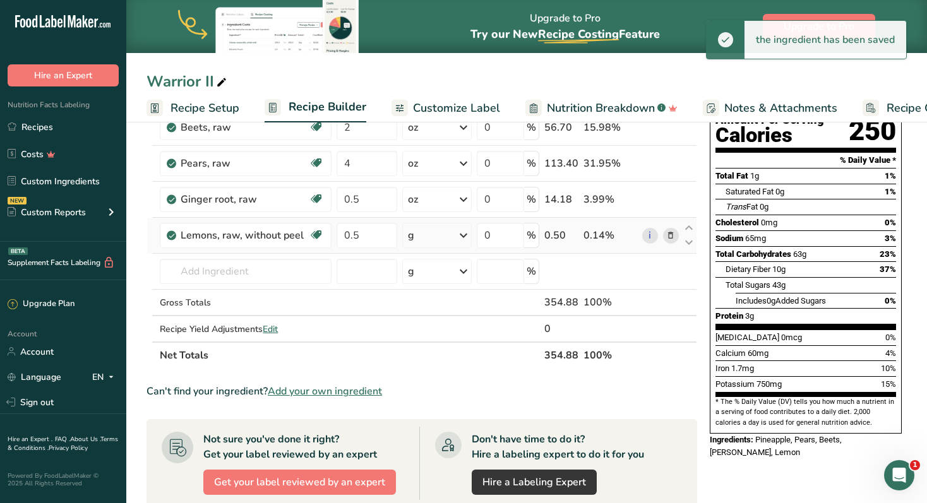
click at [465, 237] on icon at bounding box center [463, 235] width 15 height 23
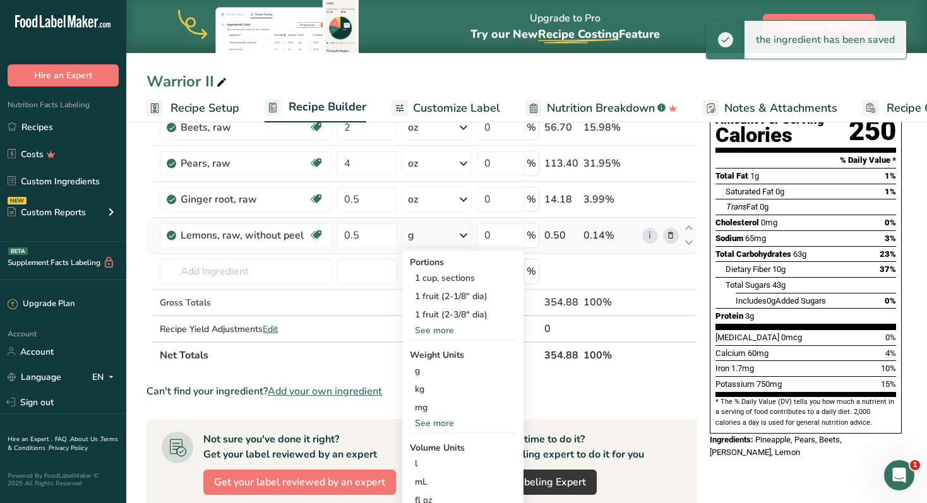
click at [436, 425] on div "See more" at bounding box center [463, 423] width 106 height 13
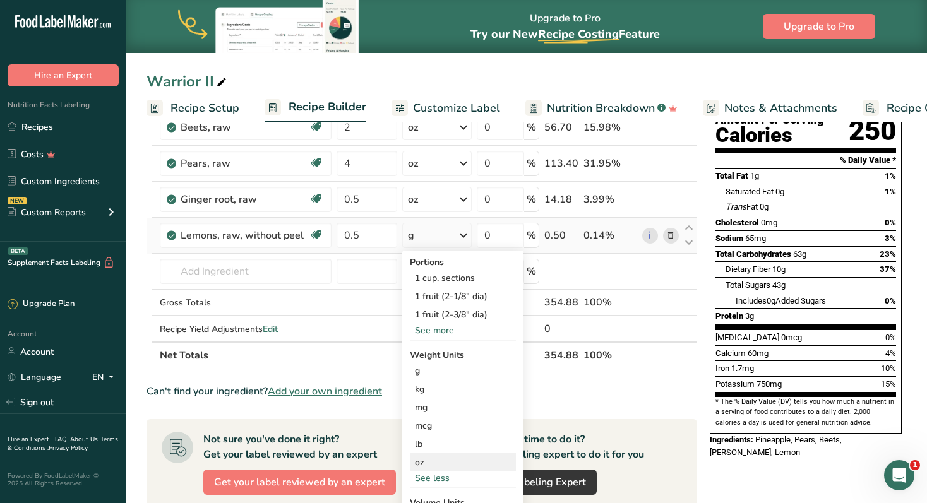
click at [427, 461] on div "oz" at bounding box center [463, 462] width 106 height 18
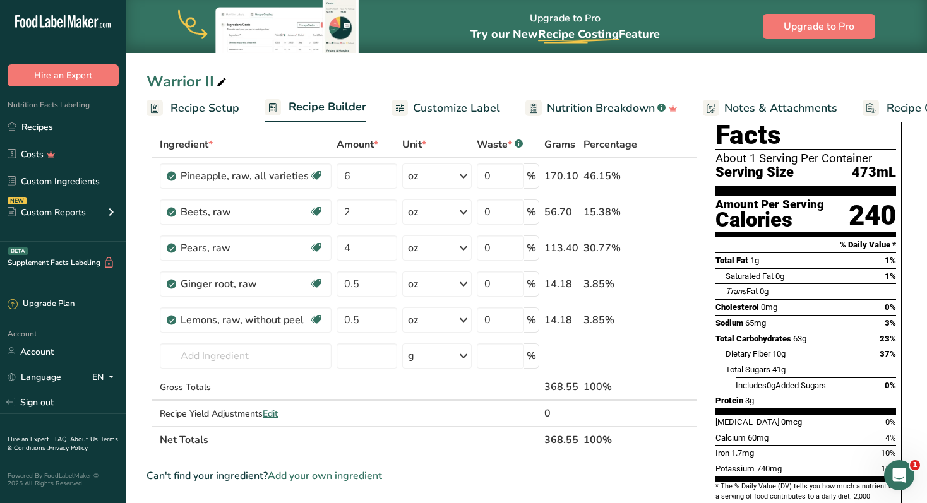
scroll to position [0, 0]
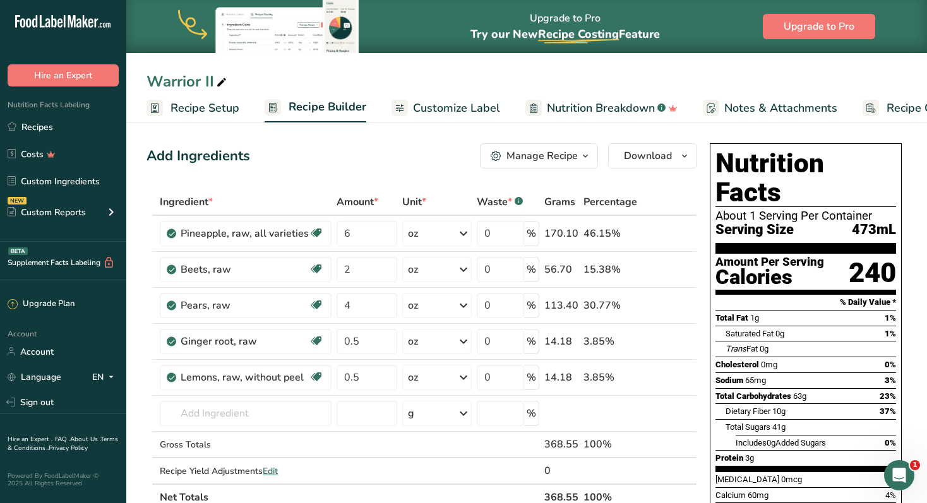
click at [464, 102] on span "Customize Label" at bounding box center [456, 108] width 87 height 17
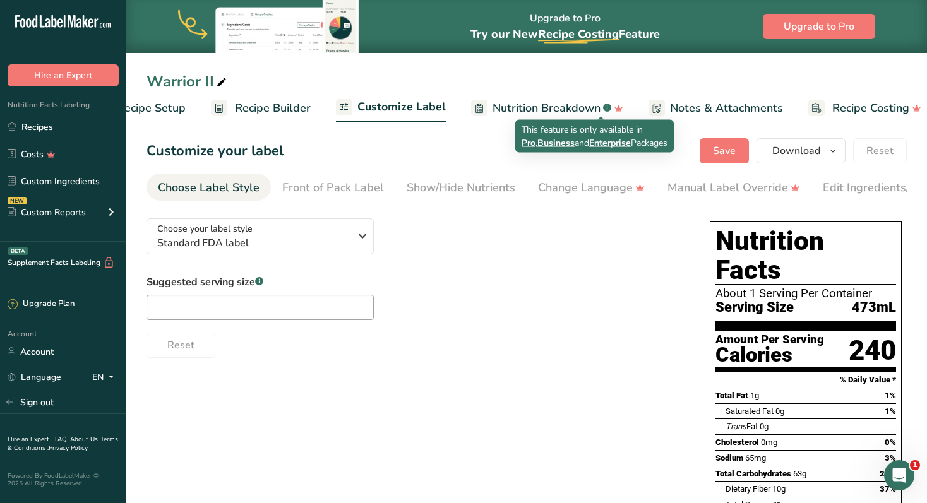
scroll to position [0, 68]
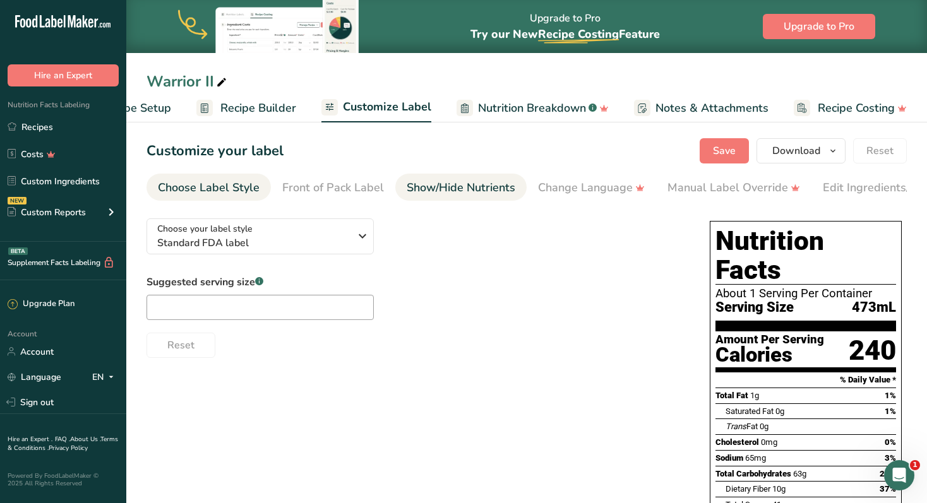
click at [453, 187] on div "Show/Hide Nutrients" at bounding box center [461, 187] width 109 height 17
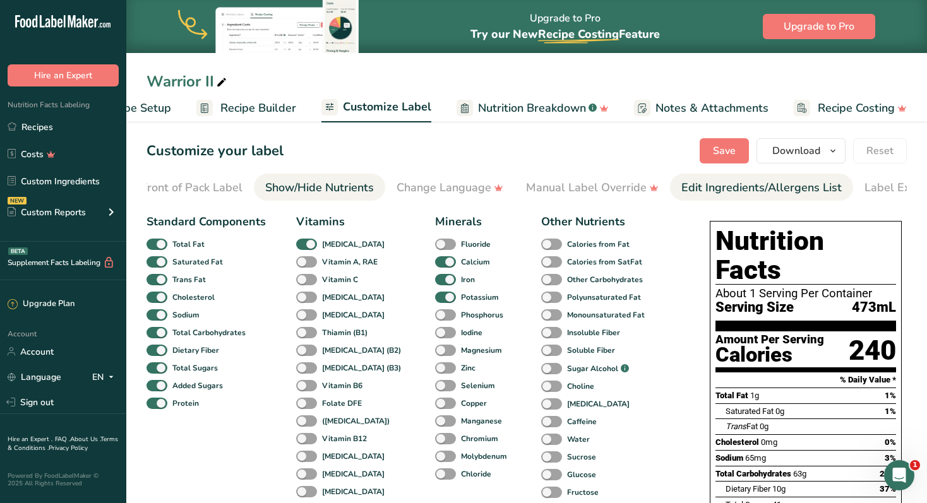
scroll to position [0, 187]
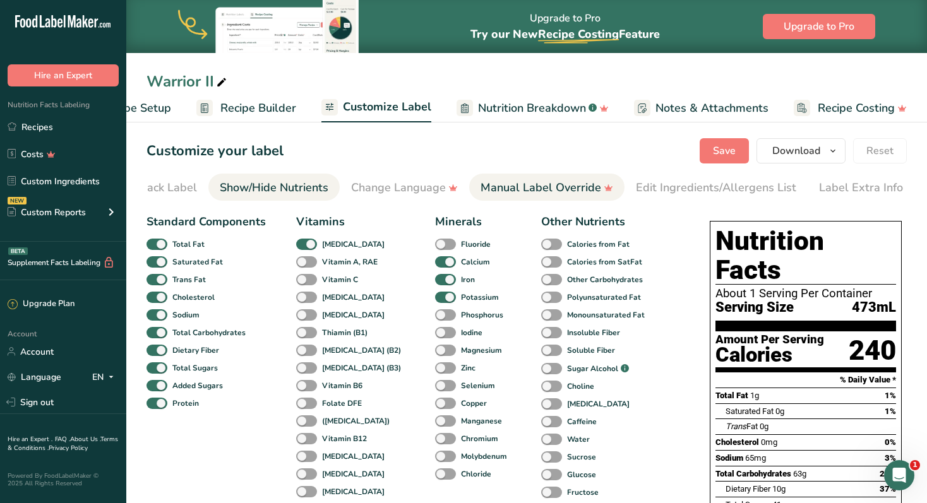
click at [581, 182] on div "Manual Label Override" at bounding box center [546, 187] width 133 height 17
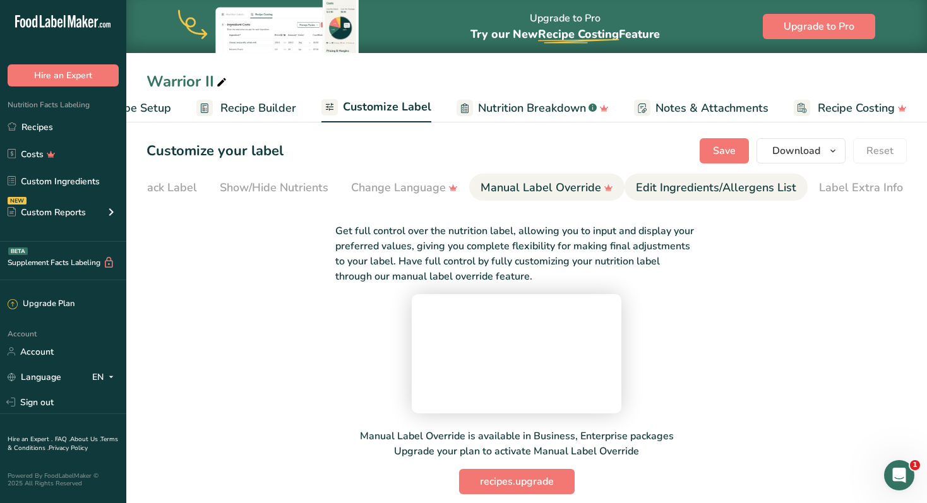
click at [693, 182] on div "Edit Ingredients/Allergens List" at bounding box center [716, 187] width 160 height 17
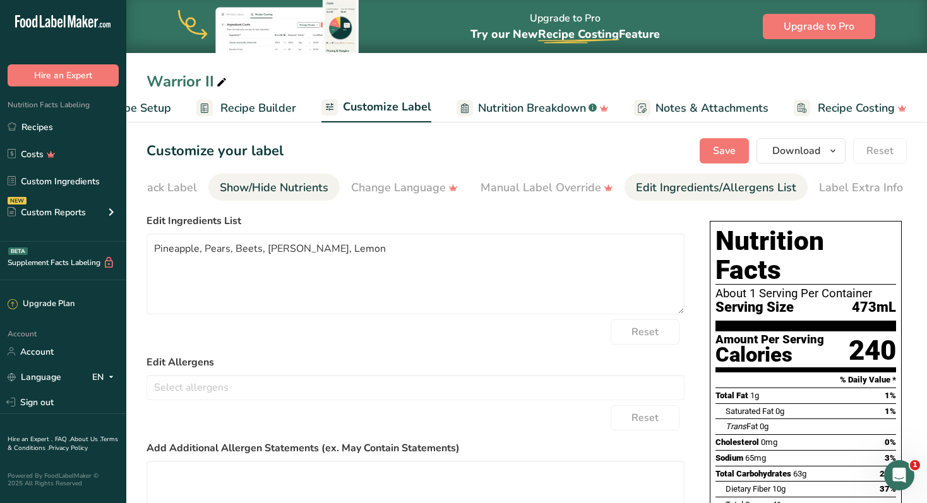
click at [249, 194] on div "Show/Hide Nutrients" at bounding box center [274, 187] width 109 height 17
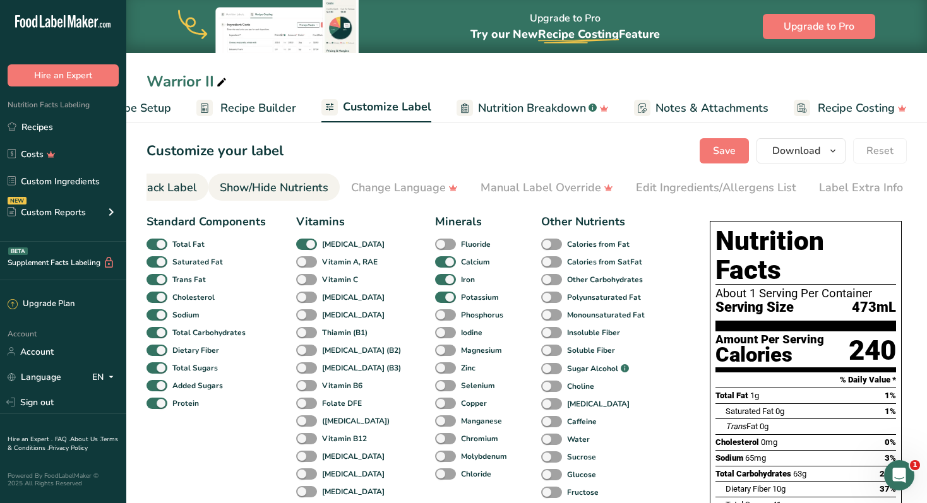
click at [179, 197] on link "Front of Pack Label" at bounding box center [146, 188] width 102 height 28
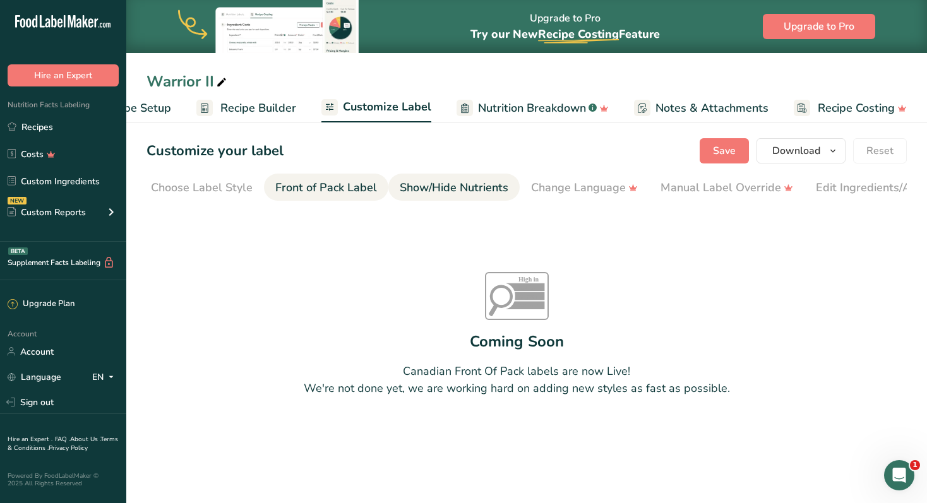
scroll to position [0, 0]
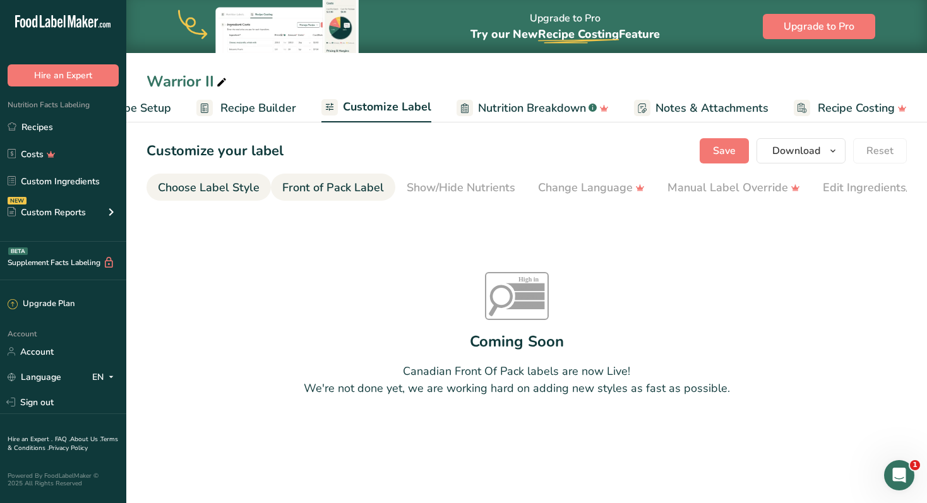
click at [203, 184] on div "Choose Label Style" at bounding box center [209, 187] width 102 height 17
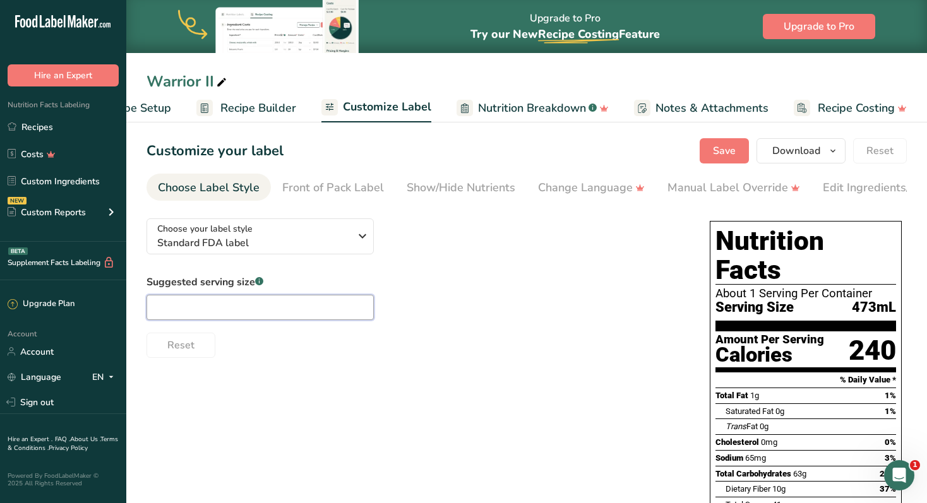
click at [253, 309] on input "text" at bounding box center [259, 307] width 227 height 25
type input "16"
click at [621, 297] on div "Suggested serving size .a-a{fill:#347362;}.b-a{fill:#fff;} 16 Reset" at bounding box center [415, 316] width 538 height 83
click at [725, 148] on span "Save" at bounding box center [724, 150] width 23 height 15
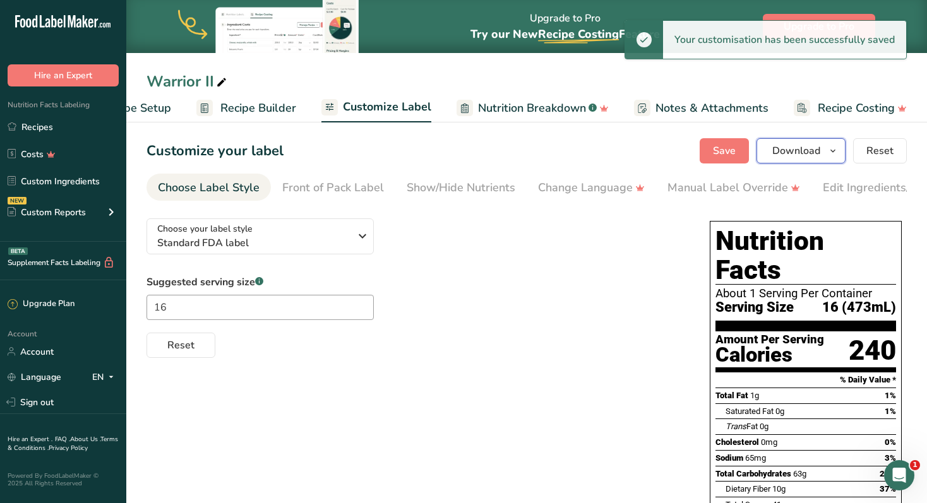
click at [816, 150] on span "Download" at bounding box center [796, 150] width 48 height 15
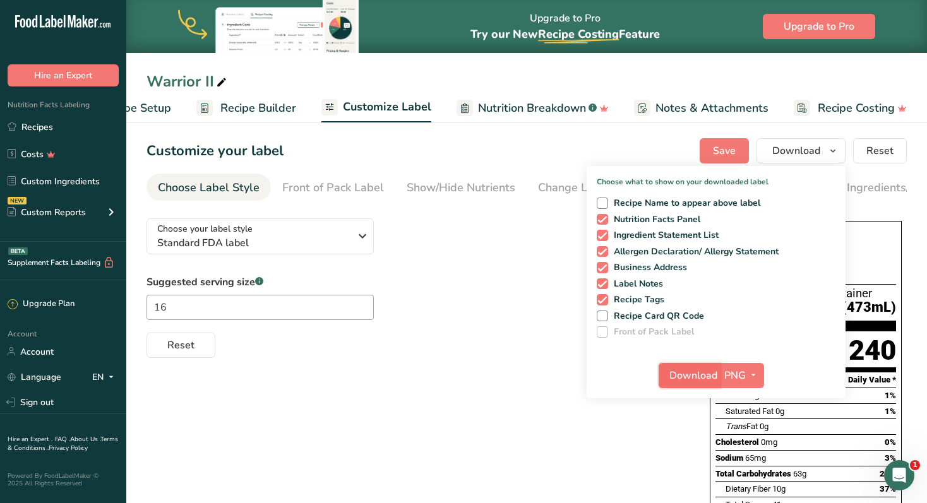
click at [712, 376] on span "Download" at bounding box center [693, 375] width 48 height 15
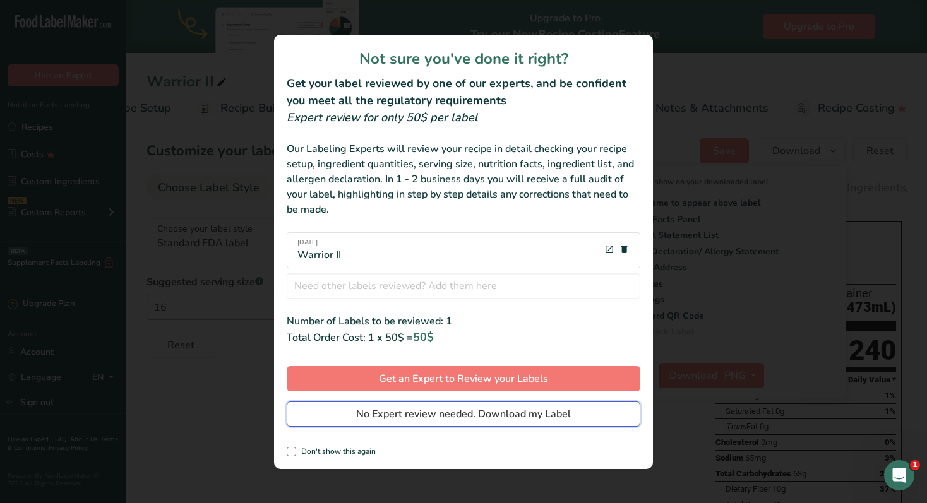
click at [467, 409] on span "No Expert review needed. Download my Label" at bounding box center [463, 414] width 215 height 15
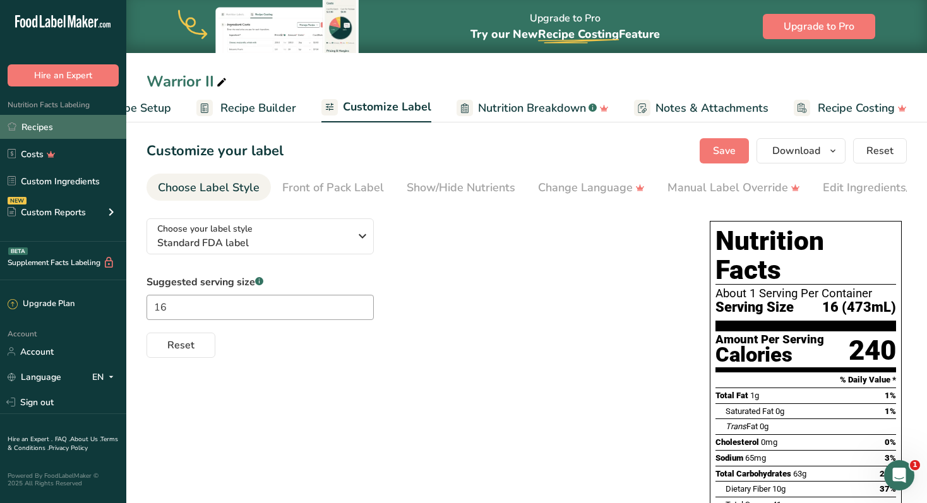
click at [44, 131] on link "Recipes" at bounding box center [63, 127] width 126 height 24
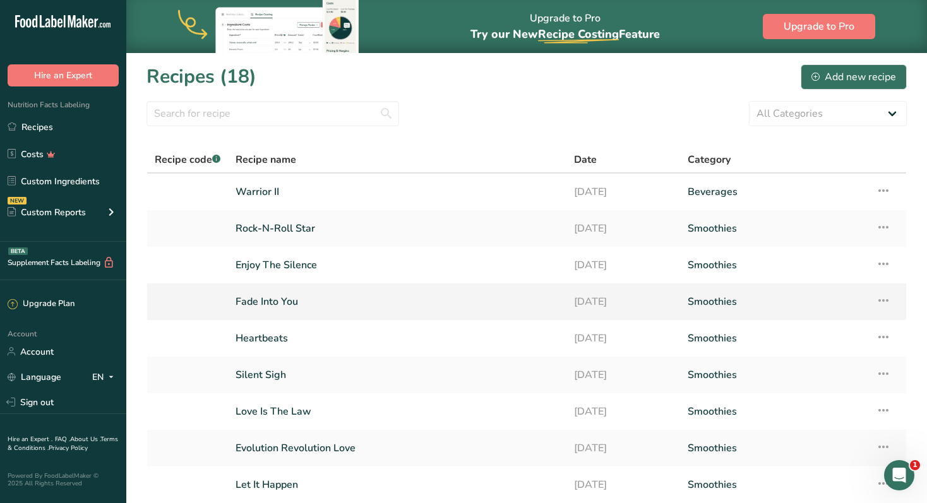
scroll to position [138, 0]
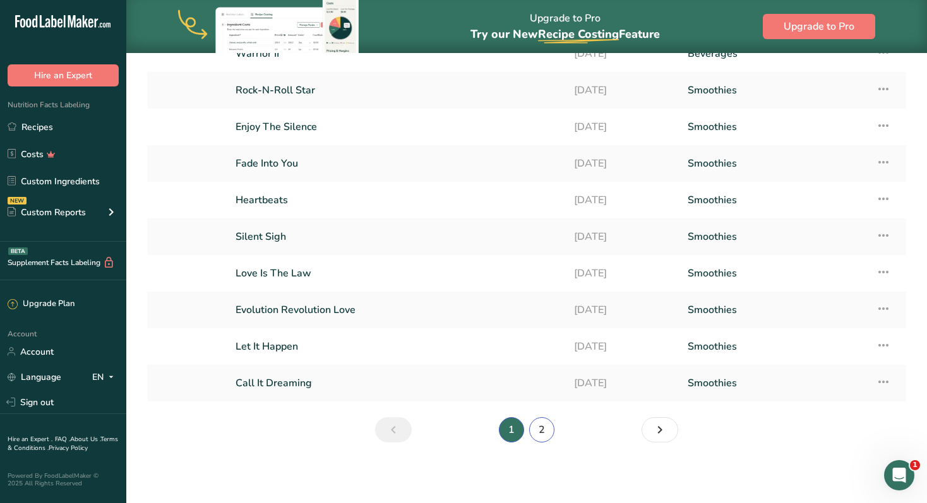
click at [551, 429] on link "2" at bounding box center [541, 429] width 25 height 25
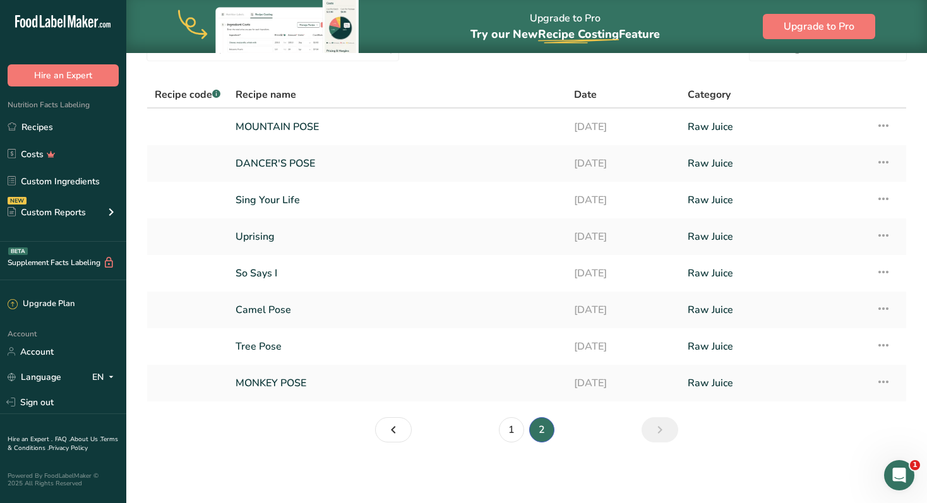
scroll to position [65, 0]
click at [509, 429] on link "1" at bounding box center [511, 429] width 25 height 25
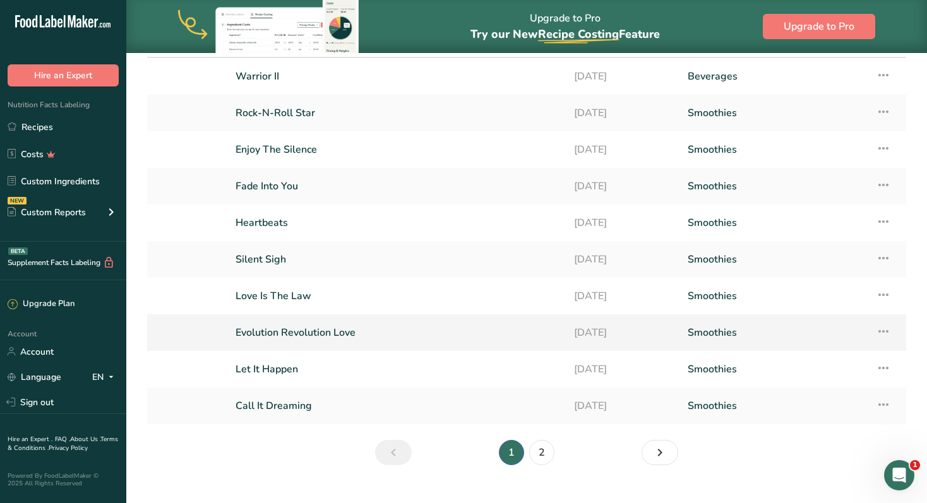
scroll to position [92, 0]
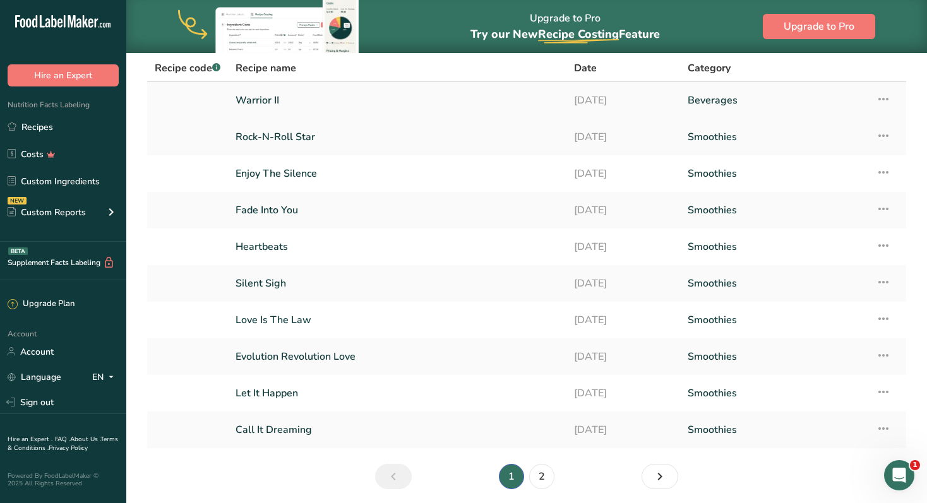
click at [884, 95] on icon at bounding box center [883, 99] width 15 height 23
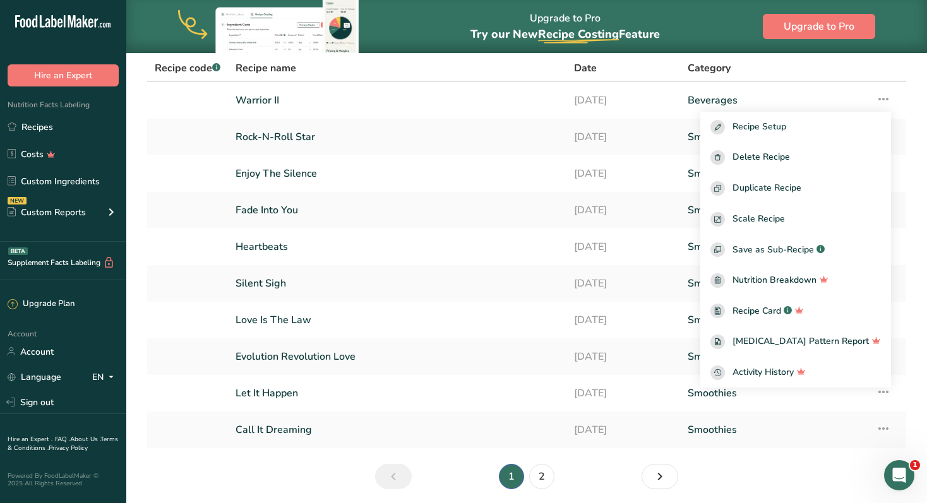
click at [770, 462] on section "Recipes (18) Add new recipe All Categories Baked Goods [GEOGRAPHIC_DATA] Confec…" at bounding box center [526, 235] width 800 height 549
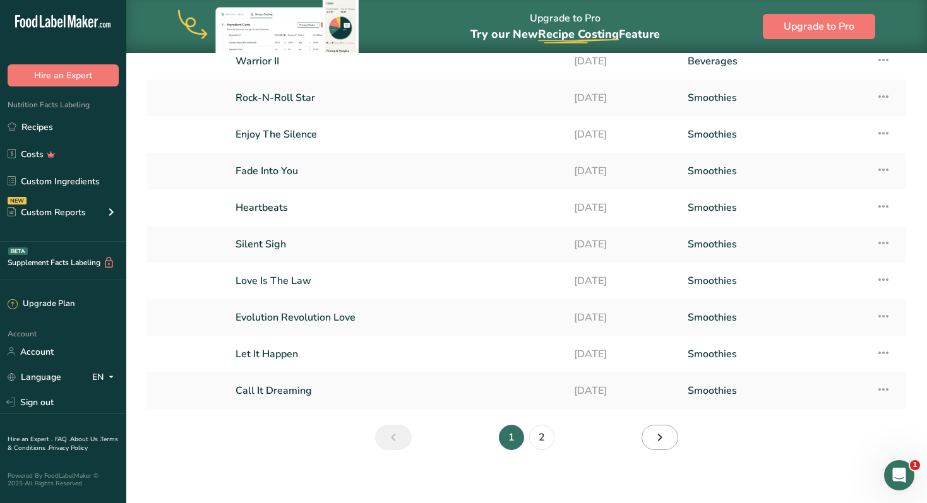
scroll to position [138, 0]
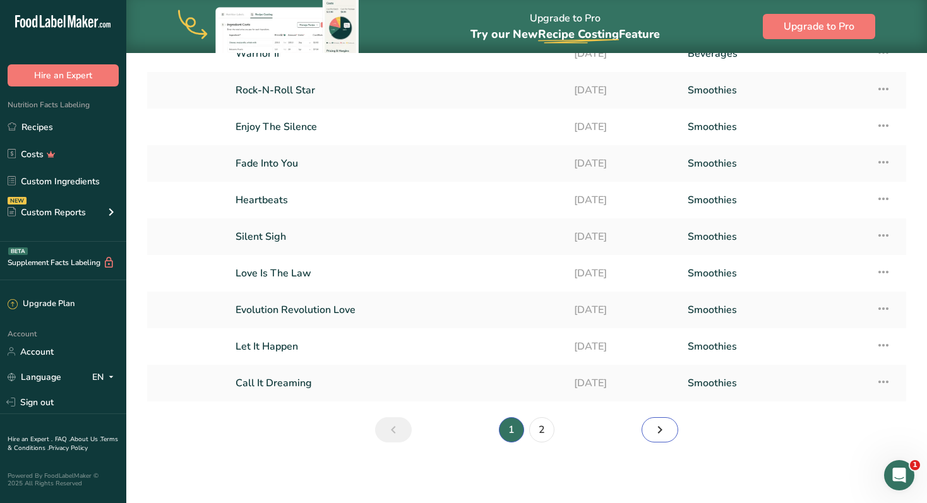
click at [665, 431] on icon "Page 2." at bounding box center [659, 430] width 15 height 23
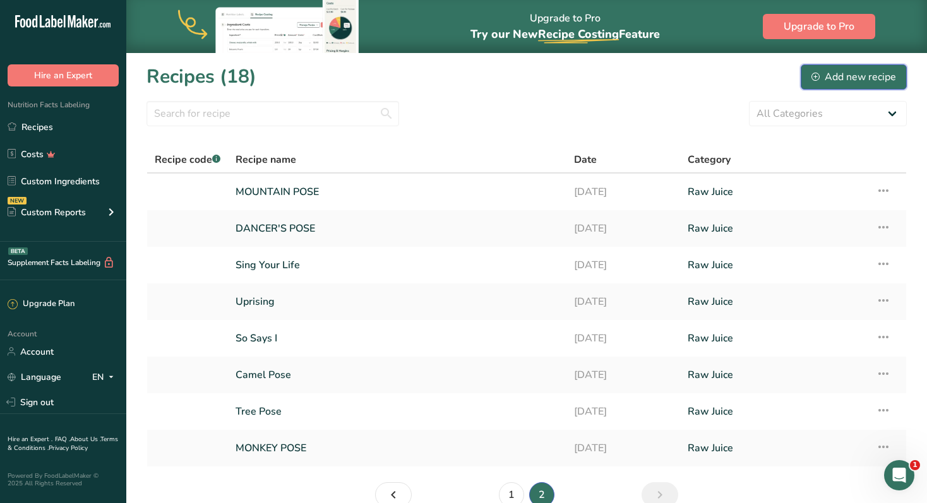
click at [847, 78] on div "Add new recipe" at bounding box center [853, 76] width 85 height 15
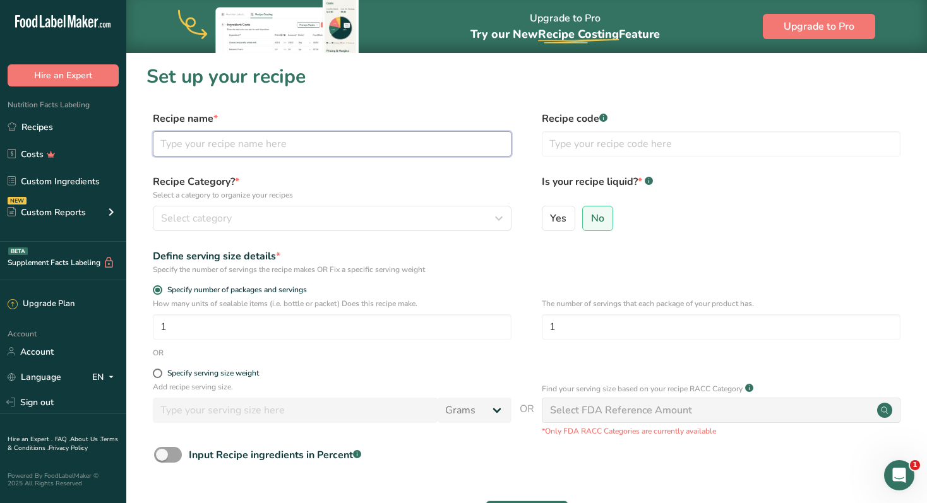
click at [234, 140] on input "text" at bounding box center [332, 143] width 359 height 25
type input "Lotus Pose"
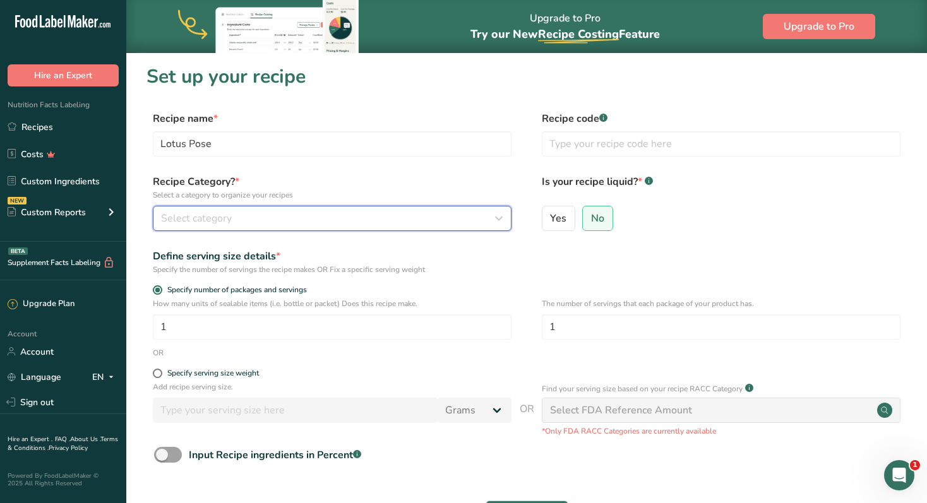
click at [278, 213] on div "Select category" at bounding box center [328, 218] width 335 height 15
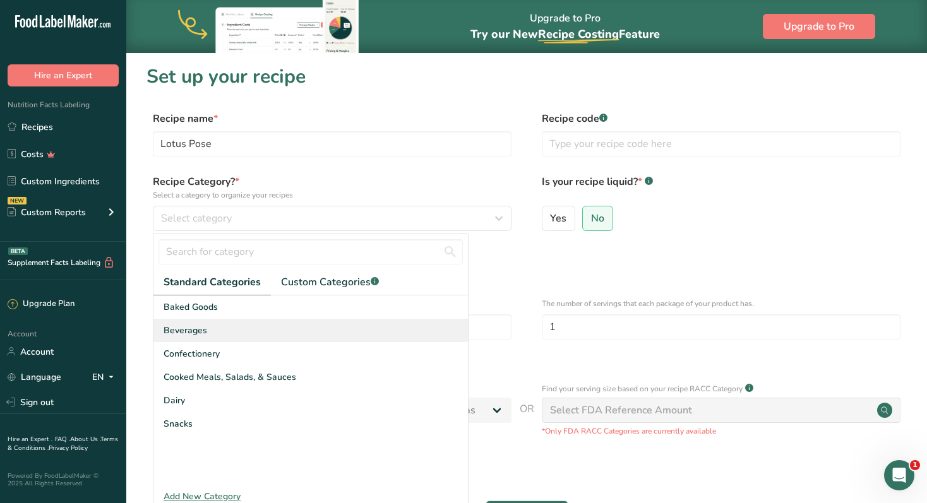
click at [185, 337] on div "Beverages" at bounding box center [310, 330] width 314 height 23
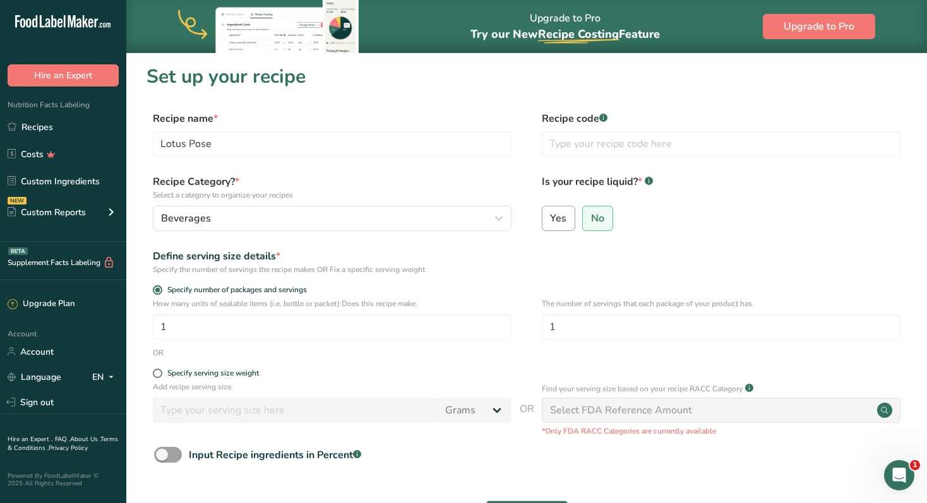
click at [568, 220] on label "Yes" at bounding box center [559, 218] width 34 height 25
click at [550, 220] on input "Yes" at bounding box center [546, 218] width 8 height 8
radio input "true"
radio input "false"
select select "22"
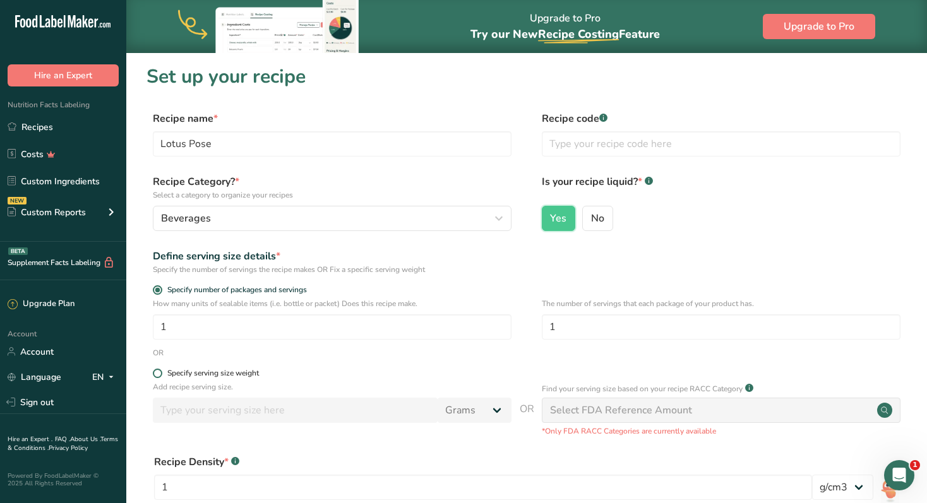
click at [158, 374] on span at bounding box center [157, 373] width 9 height 9
click at [158, 374] on input "Specify serving size weight" at bounding box center [157, 373] width 8 height 8
radio input "true"
radio input "false"
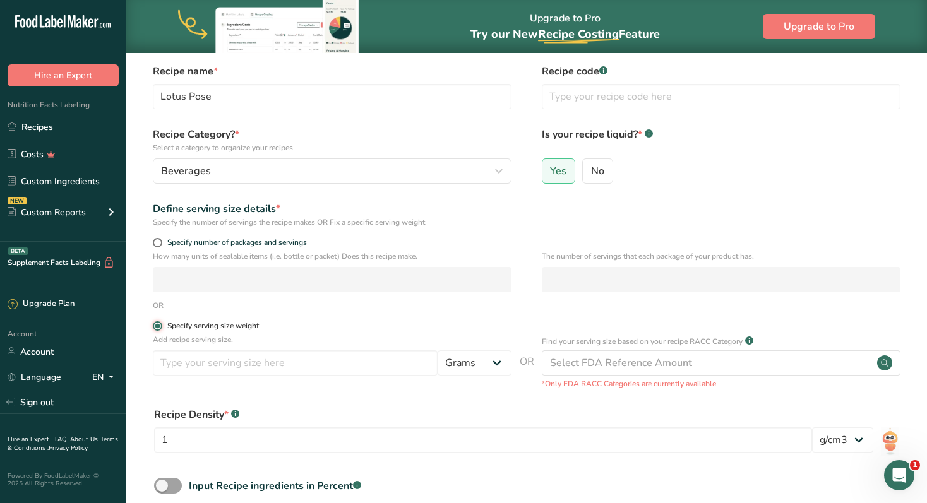
scroll to position [50, 0]
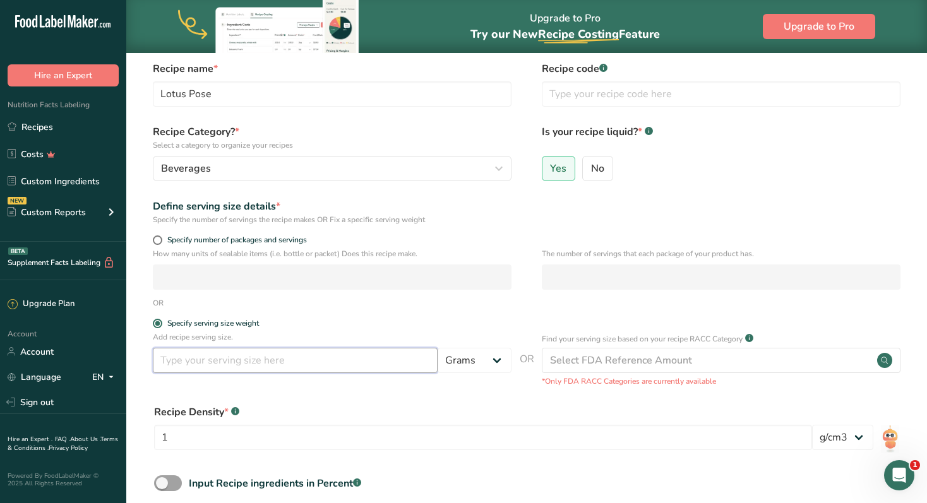
click at [223, 353] on input "number" at bounding box center [295, 360] width 285 height 25
type input "473"
click at [496, 359] on select "Grams kg mg mcg lb oz l mL fl oz tbsp tsp cup qt gallon" at bounding box center [474, 360] width 74 height 25
select select "17"
click at [437, 348] on select "Grams kg mg mcg lb oz l mL fl oz tbsp tsp cup qt gallon" at bounding box center [474, 360] width 74 height 25
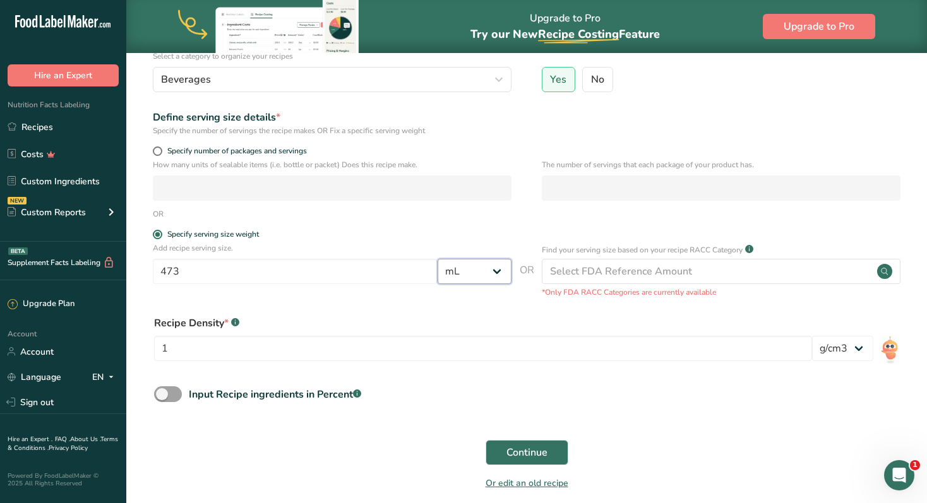
scroll to position [151, 0]
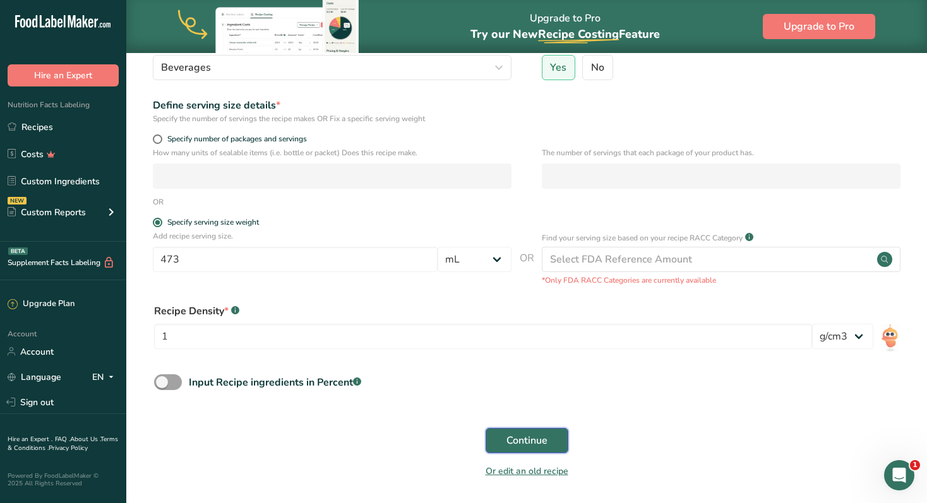
click at [531, 433] on span "Continue" at bounding box center [526, 440] width 41 height 15
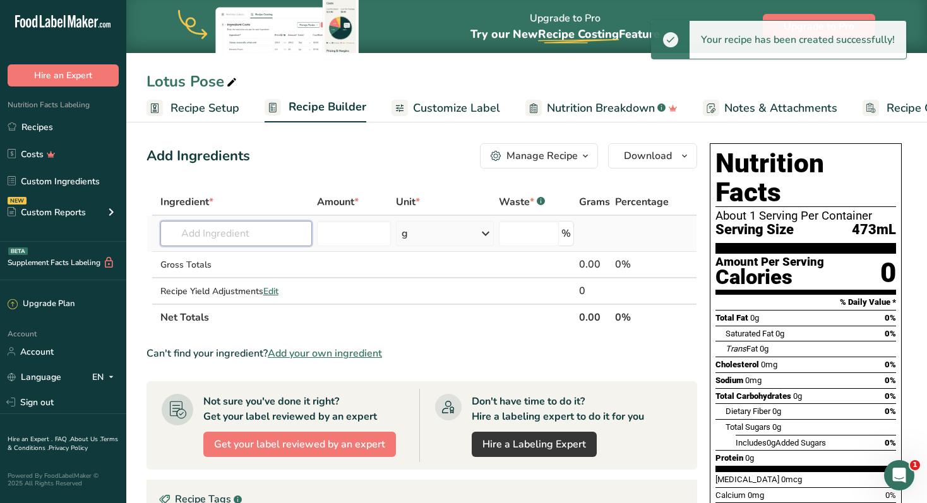
click at [227, 235] on input "text" at bounding box center [236, 233] width 152 height 25
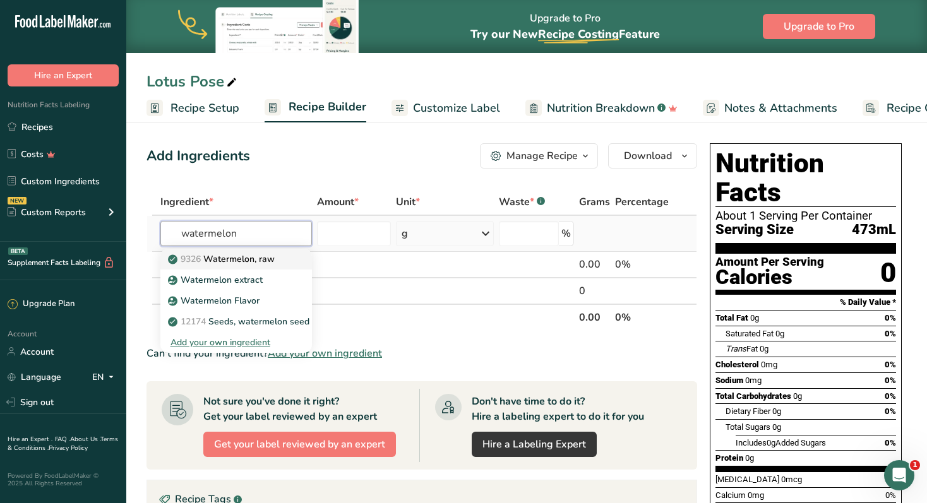
type input "watermelon"
click at [227, 259] on p "9326 Watermelon, raw" at bounding box center [222, 259] width 104 height 13
type input "Watermelon, raw"
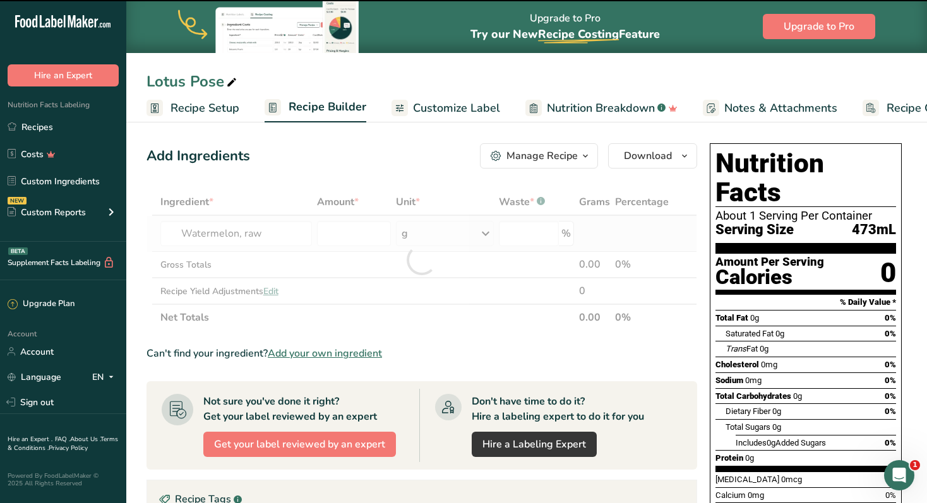
type input "0"
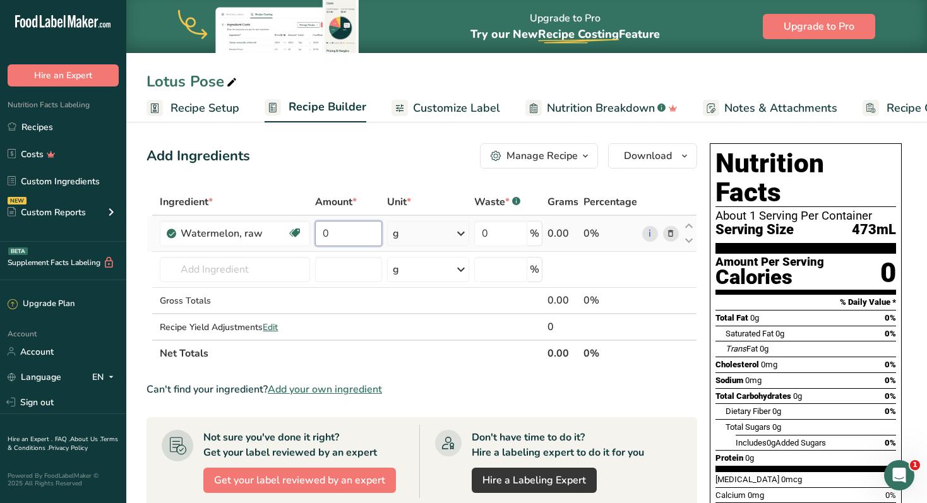
click at [361, 235] on input "0" at bounding box center [348, 233] width 67 height 25
type input "20"
click at [462, 235] on div "Ingredient * Amount * Unit * Waste * .a-a{fill:#347362;}.b-a{fill:#fff;} Grams …" at bounding box center [421, 278] width 550 height 178
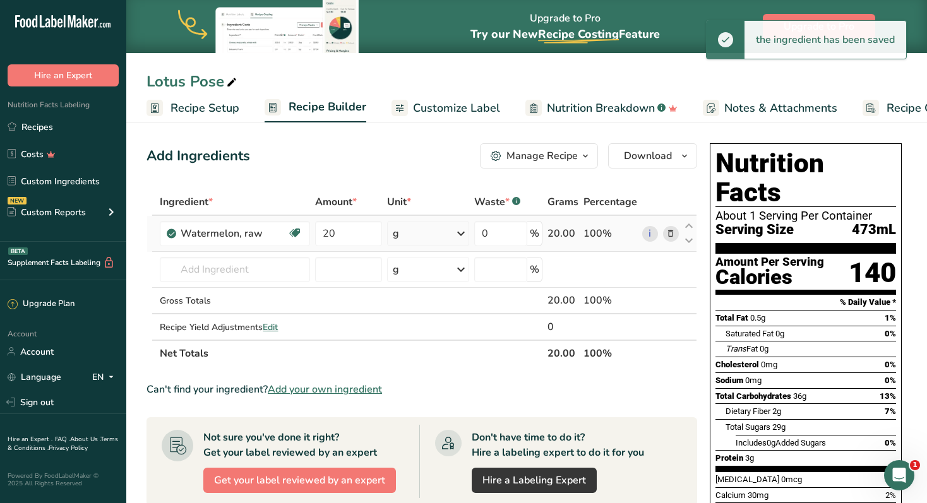
click at [461, 234] on icon at bounding box center [460, 233] width 15 height 23
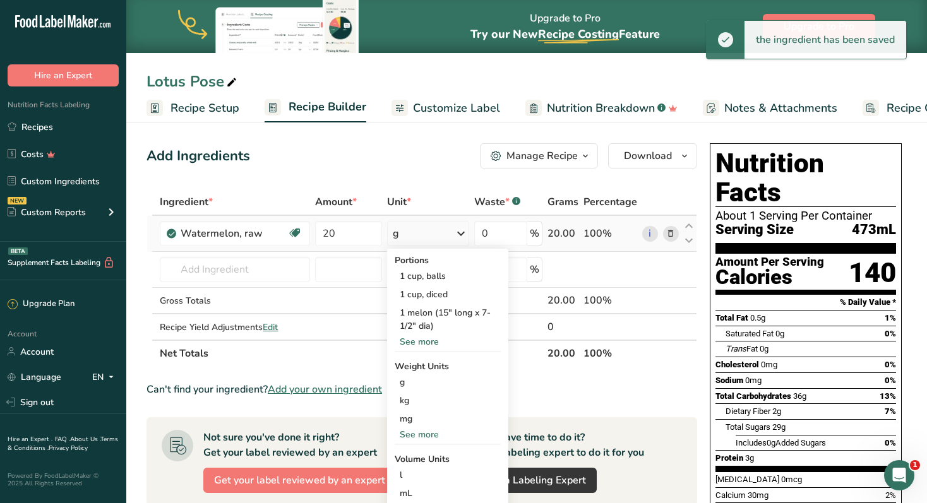
click at [427, 432] on div "See more" at bounding box center [448, 434] width 106 height 13
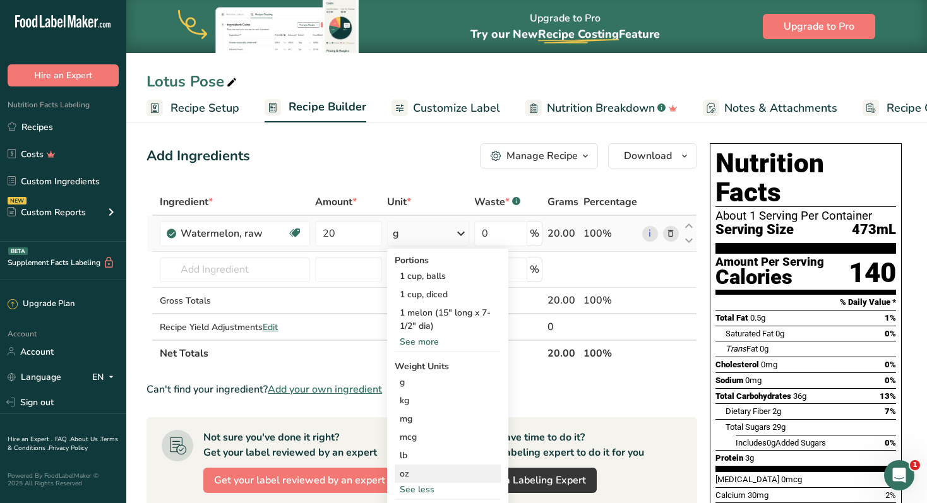
click at [407, 475] on div "oz" at bounding box center [448, 474] width 106 height 18
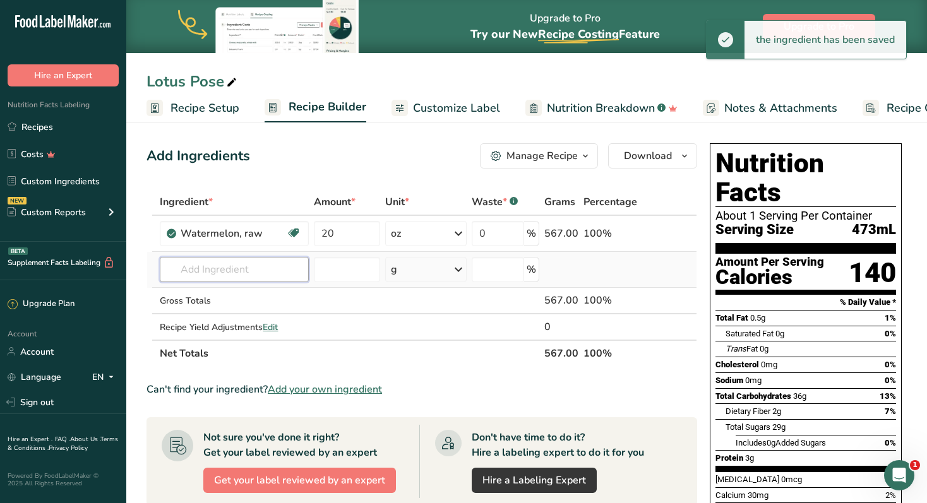
click at [286, 270] on input "text" at bounding box center [234, 269] width 149 height 25
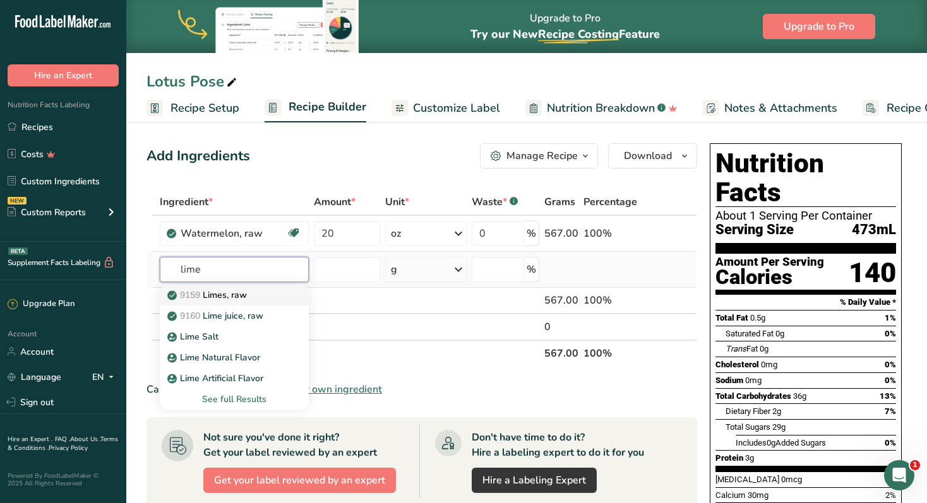
type input "lime"
click at [256, 298] on div "9159 Limes, raw" at bounding box center [224, 294] width 109 height 13
type input "Limes, raw"
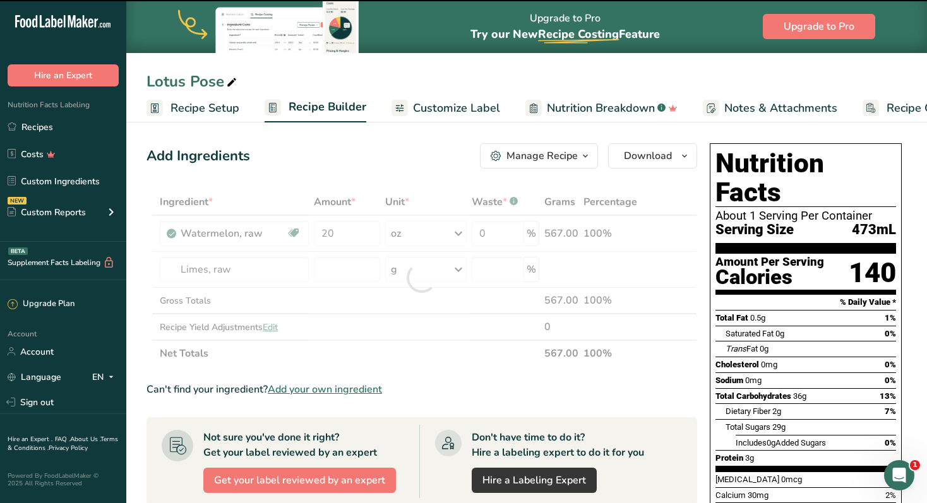
type input "0"
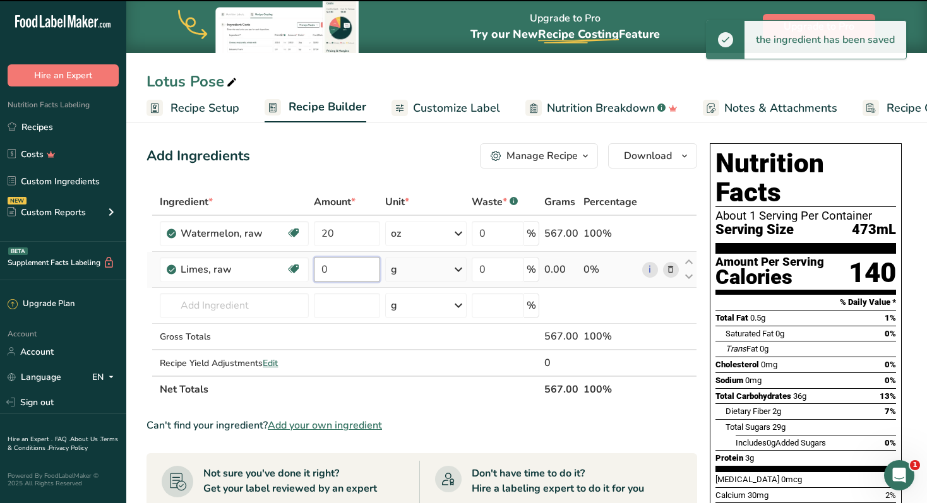
click at [345, 270] on input "0" at bounding box center [347, 269] width 66 height 25
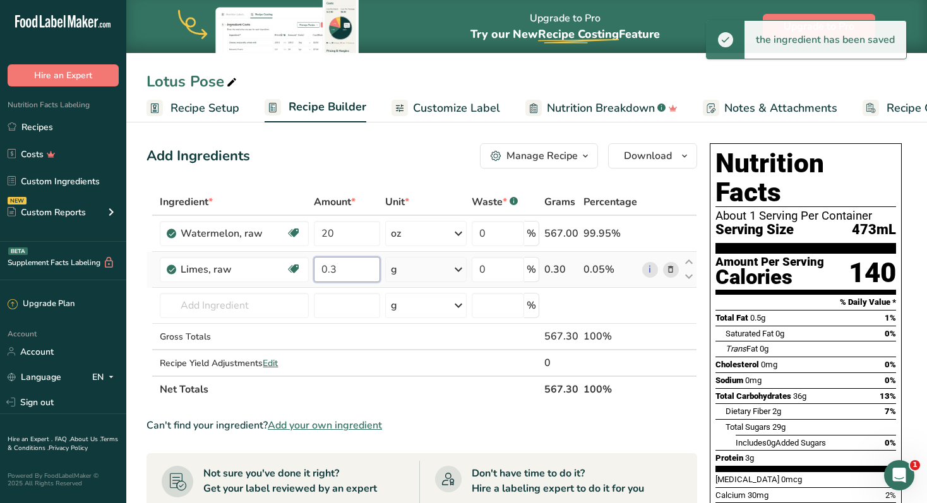
type input "0.3"
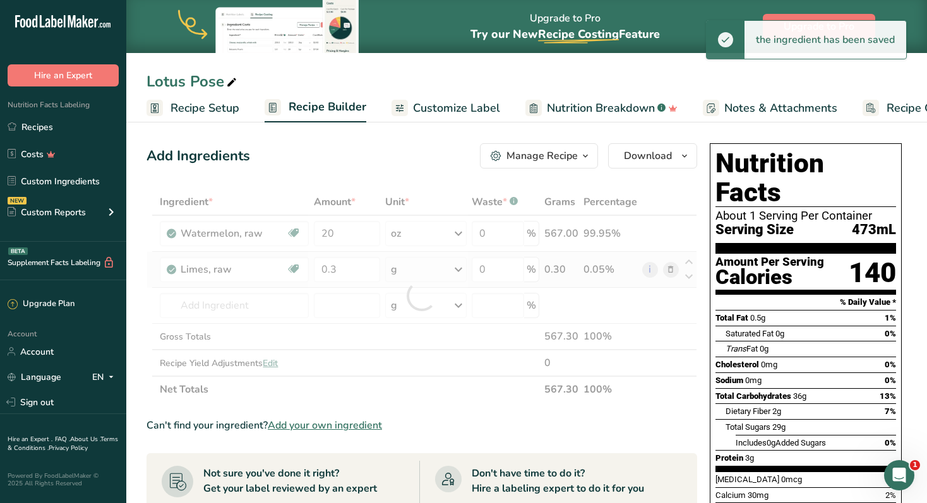
click at [461, 271] on div "Ingredient * Amount * Unit * Waste * .a-a{fill:#347362;}.b-a{fill:#fff;} Grams …" at bounding box center [421, 296] width 550 height 214
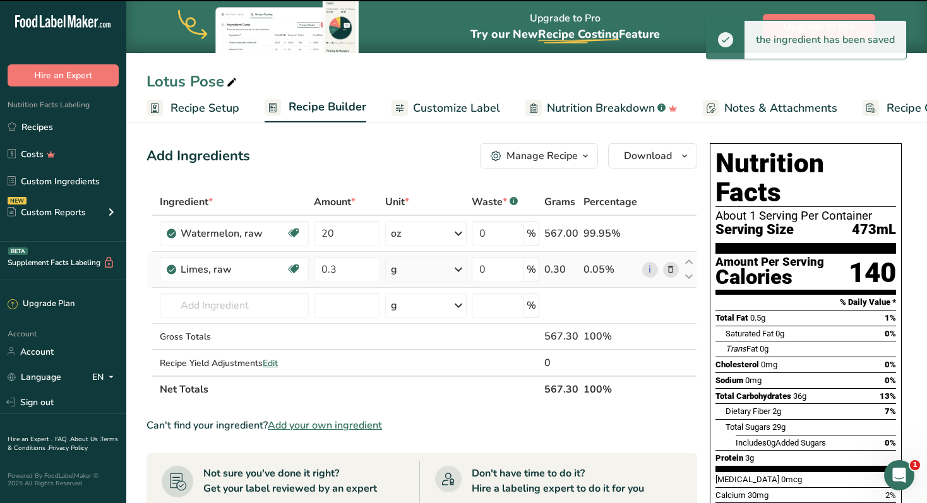
click at [460, 269] on icon at bounding box center [458, 269] width 15 height 23
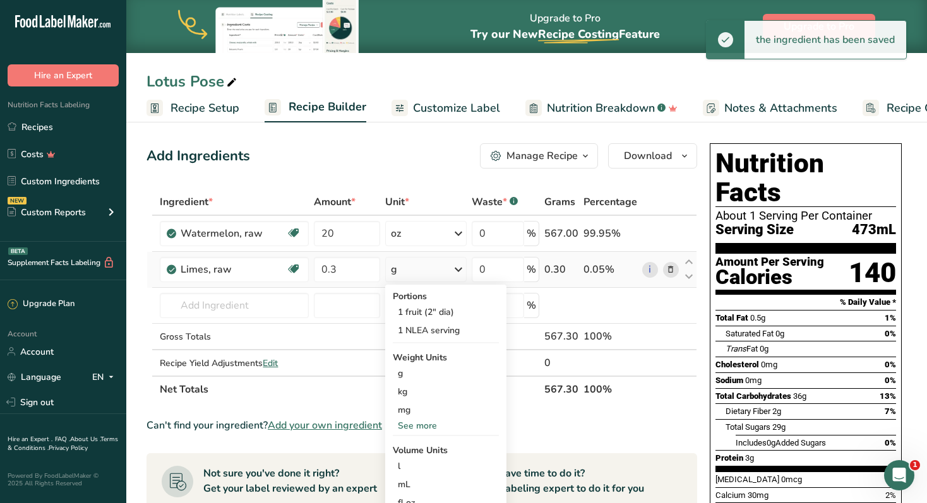
click at [420, 427] on div "See more" at bounding box center [446, 425] width 106 height 13
click at [408, 463] on div "oz" at bounding box center [446, 465] width 106 height 18
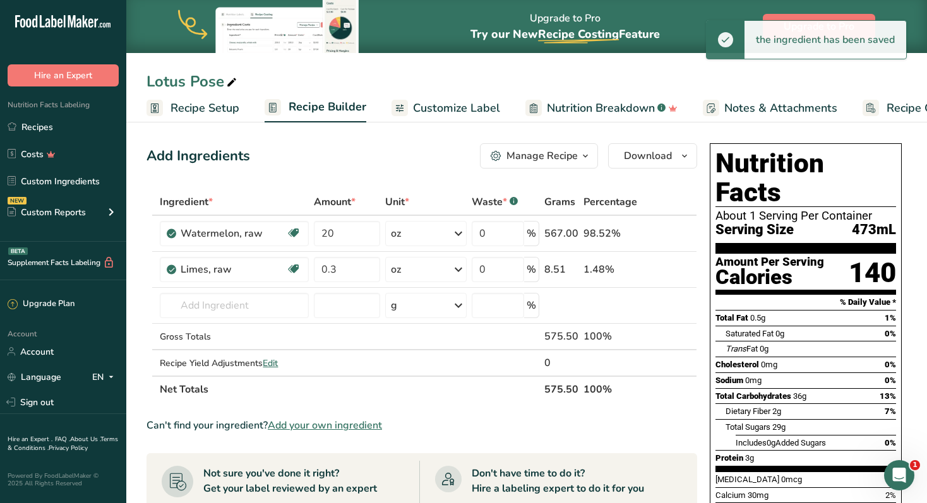
click at [453, 109] on span "Customize Label" at bounding box center [456, 108] width 87 height 17
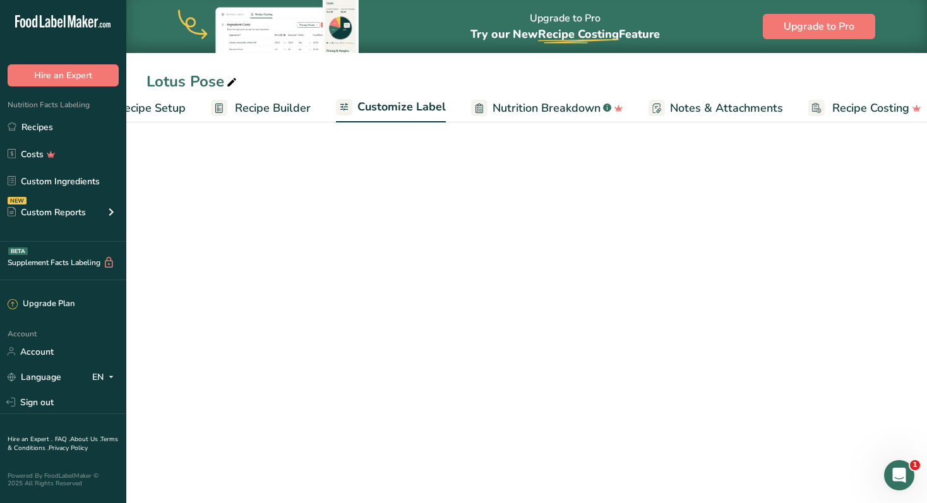
scroll to position [0, 68]
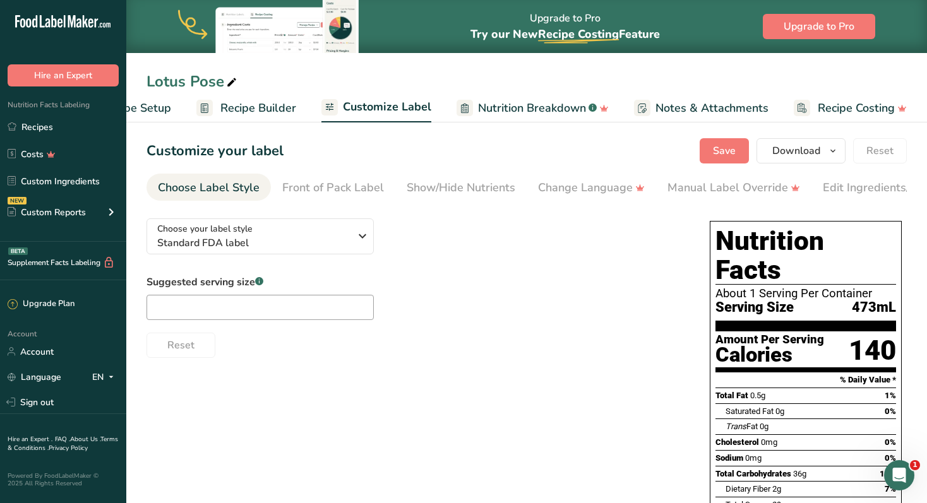
click at [232, 296] on div "Suggested serving size .a-a{fill:#347362;}.b-a{fill:#fff;}" at bounding box center [259, 297] width 227 height 45
click at [222, 311] on input "text" at bounding box center [259, 307] width 227 height 25
type input "16"
click at [470, 349] on div "Reset" at bounding box center [415, 343] width 538 height 30
click at [719, 155] on span "Save" at bounding box center [724, 150] width 23 height 15
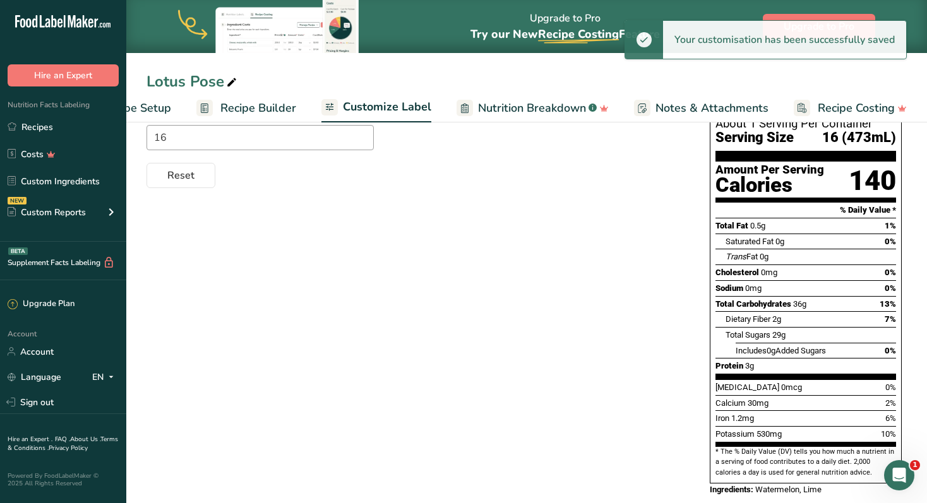
scroll to position [0, 0]
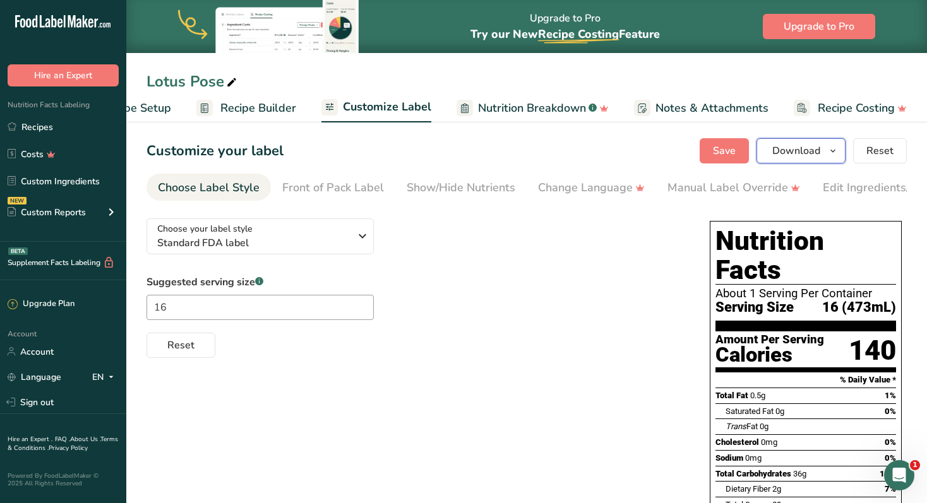
click at [820, 148] on span "Download" at bounding box center [796, 150] width 48 height 15
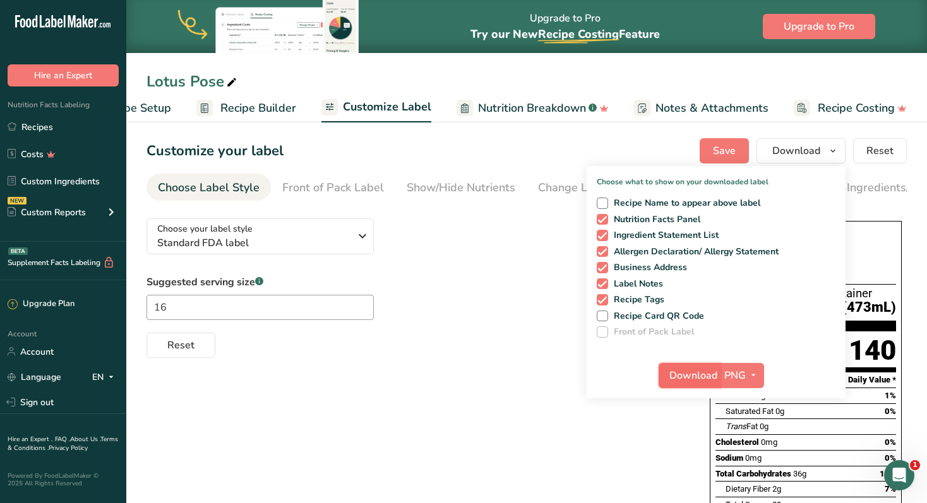
click at [704, 374] on span "Download" at bounding box center [693, 375] width 48 height 15
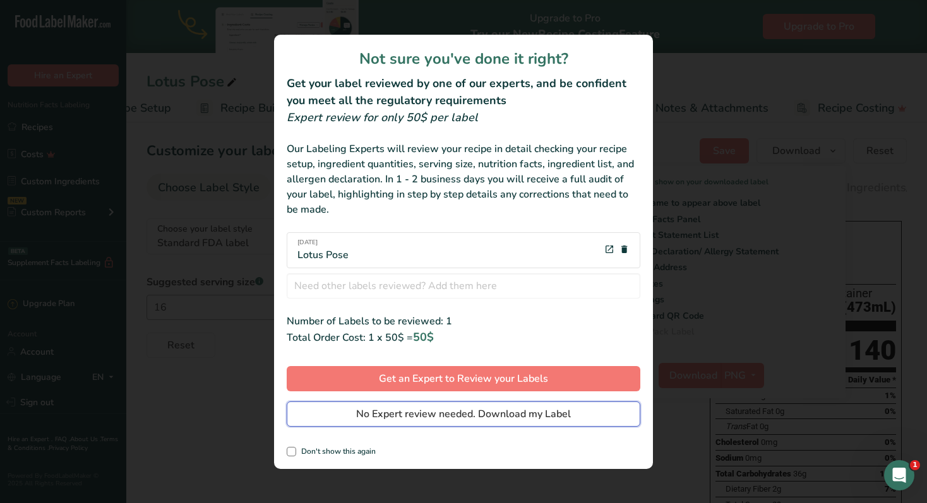
click at [469, 418] on span "No Expert review needed. Download my Label" at bounding box center [463, 414] width 215 height 15
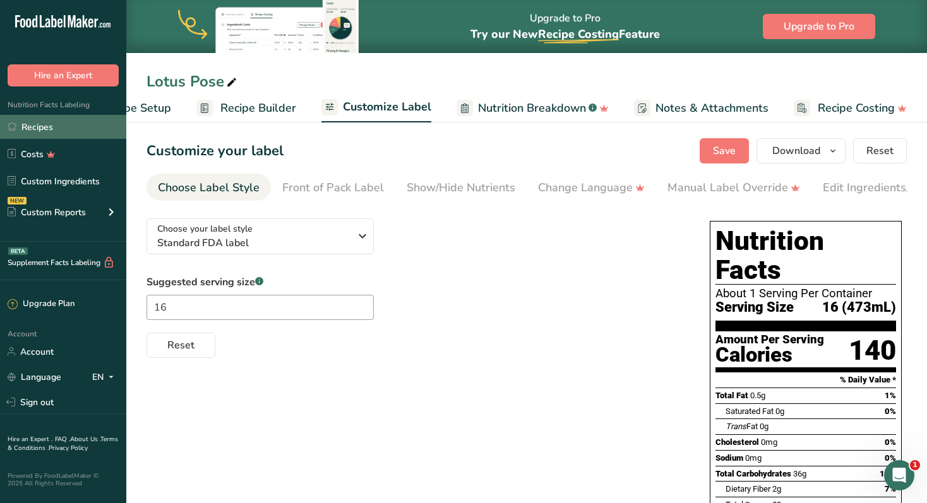
click at [47, 128] on link "Recipes" at bounding box center [63, 127] width 126 height 24
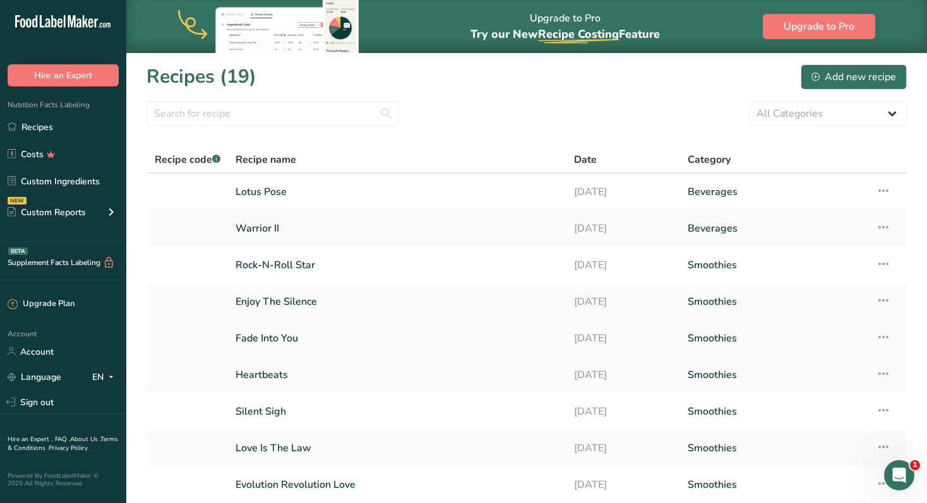
scroll to position [138, 0]
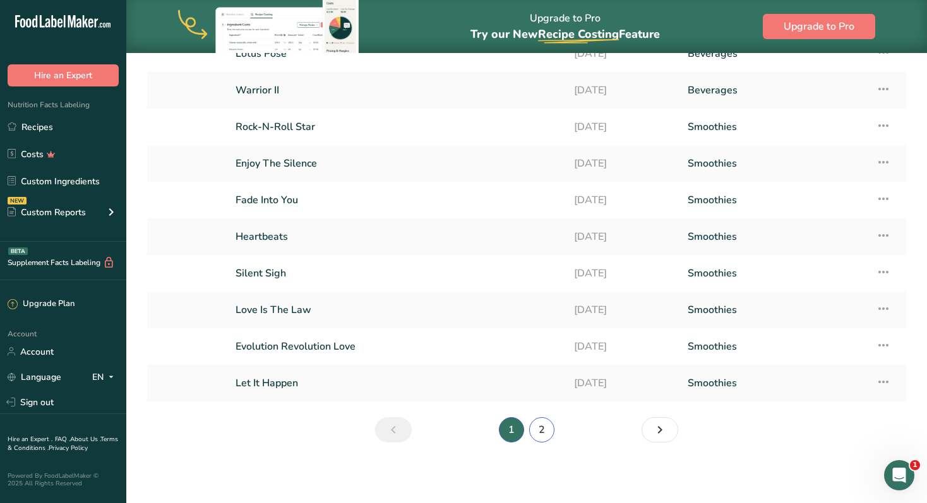
click at [547, 429] on link "2" at bounding box center [541, 429] width 25 height 25
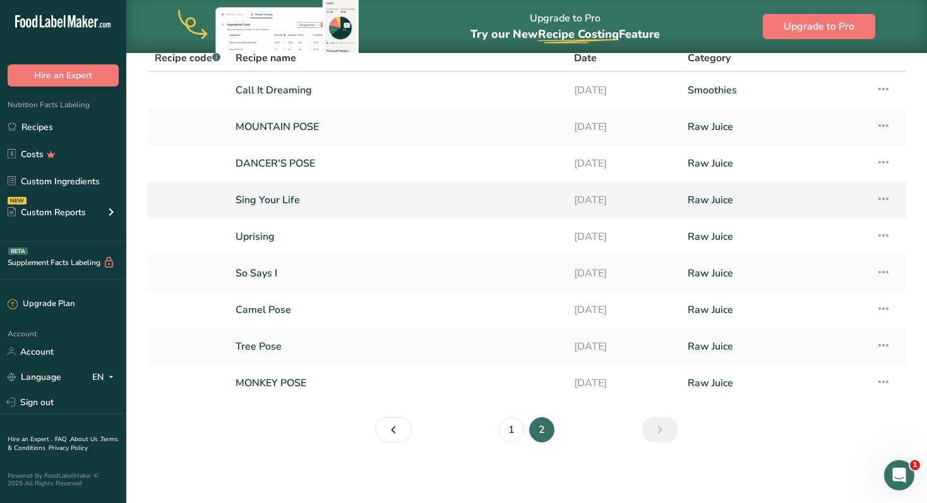
scroll to position [93, 0]
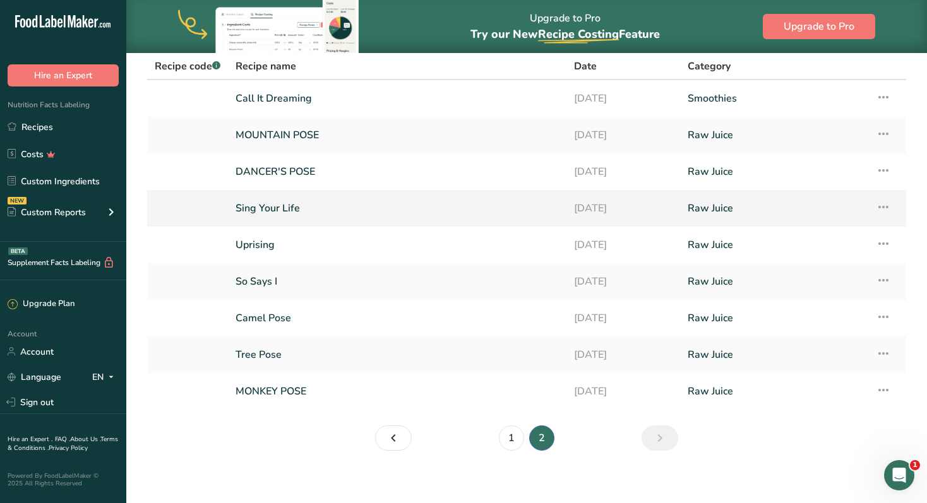
click at [280, 213] on link "Sing Your Life" at bounding box center [396, 208] width 323 height 27
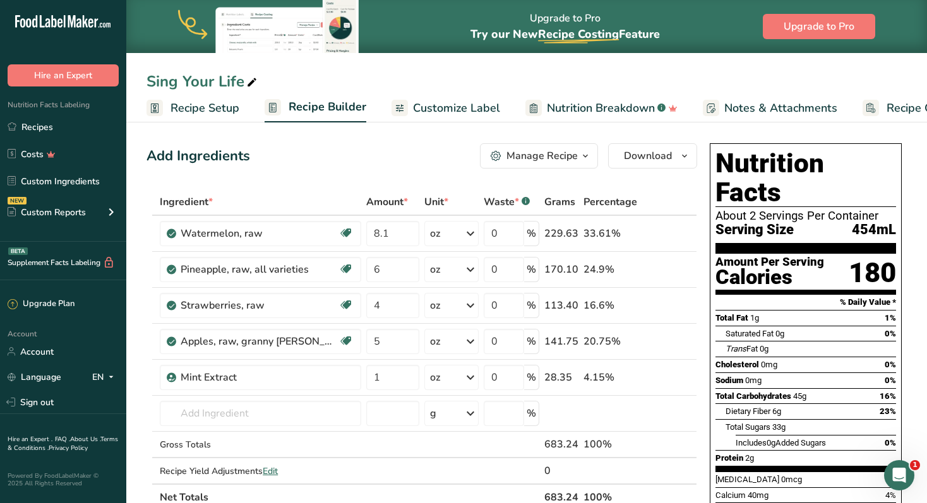
click at [224, 85] on div "Sing Your Life" at bounding box center [202, 81] width 113 height 23
click at [224, 85] on input "Sing Your Life" at bounding box center [526, 81] width 760 height 23
type input "Upward Salute"
click at [323, 164] on div "Add Ingredients Manage Recipe Delete Recipe Duplicate Recipe Scale Recipe Save …" at bounding box center [421, 155] width 550 height 25
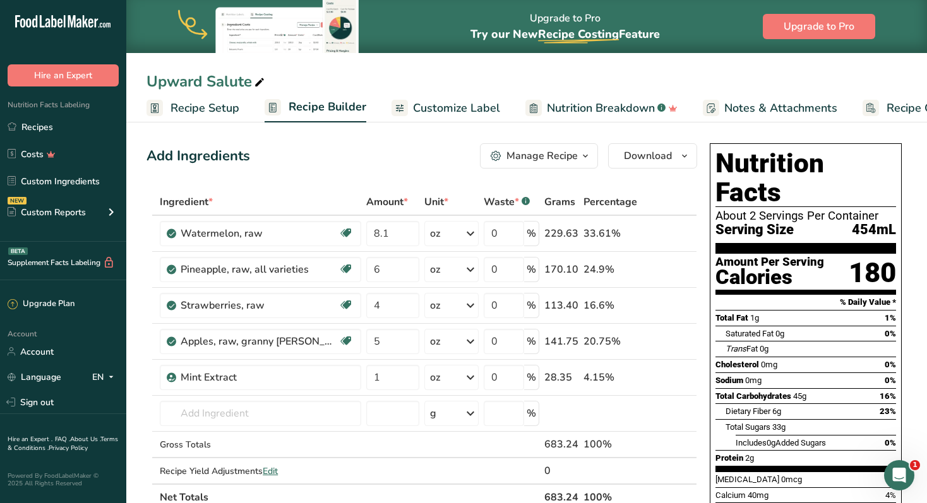
click at [464, 112] on span "Customize Label" at bounding box center [456, 108] width 87 height 17
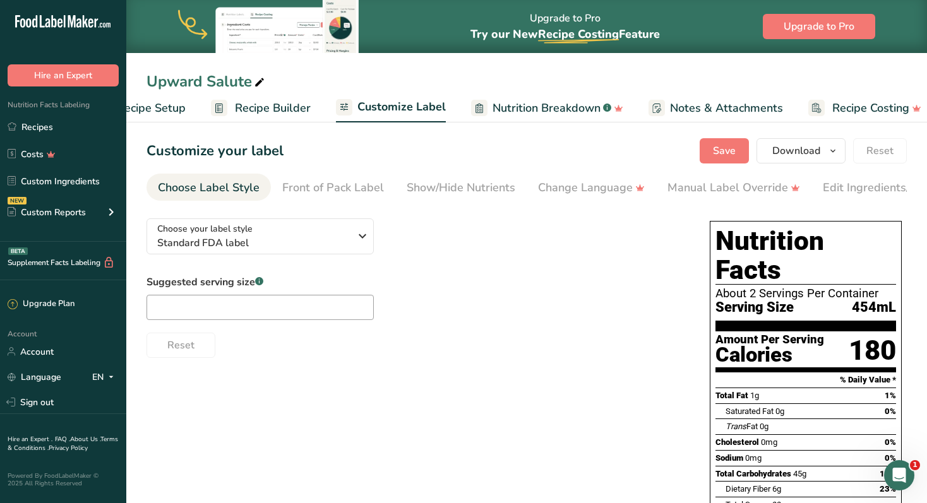
scroll to position [0, 68]
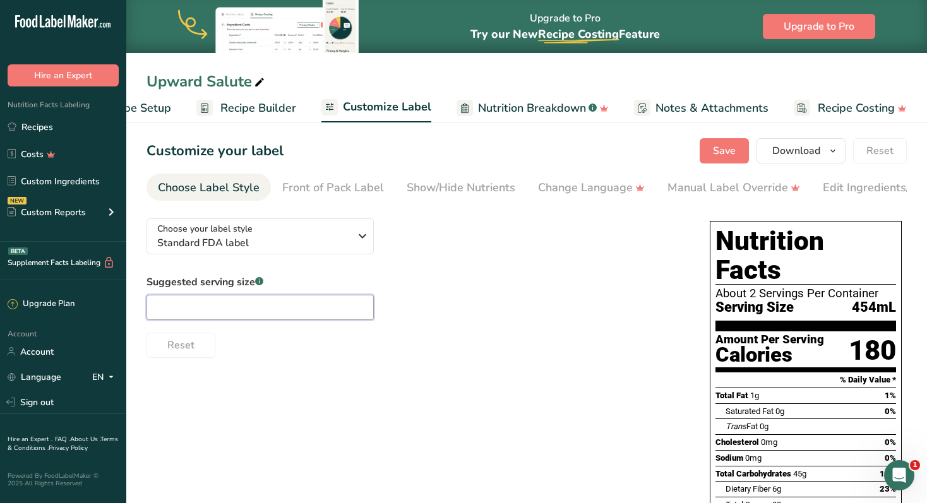
click at [257, 307] on input "text" at bounding box center [259, 307] width 227 height 25
type input "16 oz"
click at [511, 326] on div "Suggested serving size .a-a{fill:#347362;}.b-a{fill:#fff;} 16 oz Reset" at bounding box center [415, 316] width 538 height 83
click at [157, 110] on span "Recipe Setup" at bounding box center [136, 108] width 69 height 17
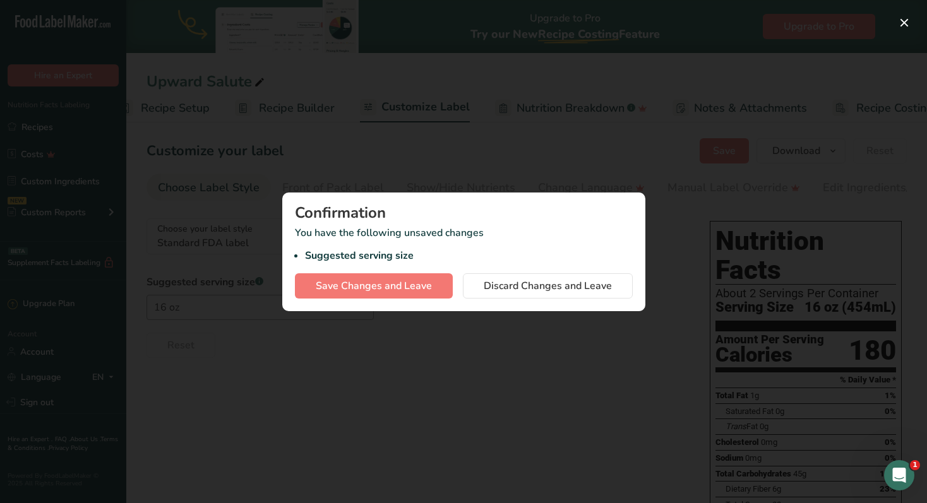
scroll to position [0, 4]
click at [533, 369] on div at bounding box center [463, 251] width 927 height 503
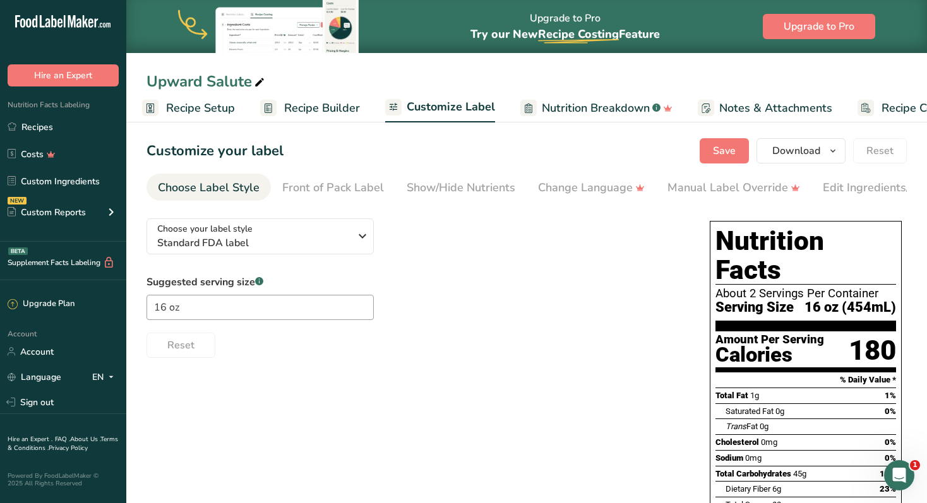
click at [334, 112] on span "Recipe Builder" at bounding box center [322, 108] width 76 height 17
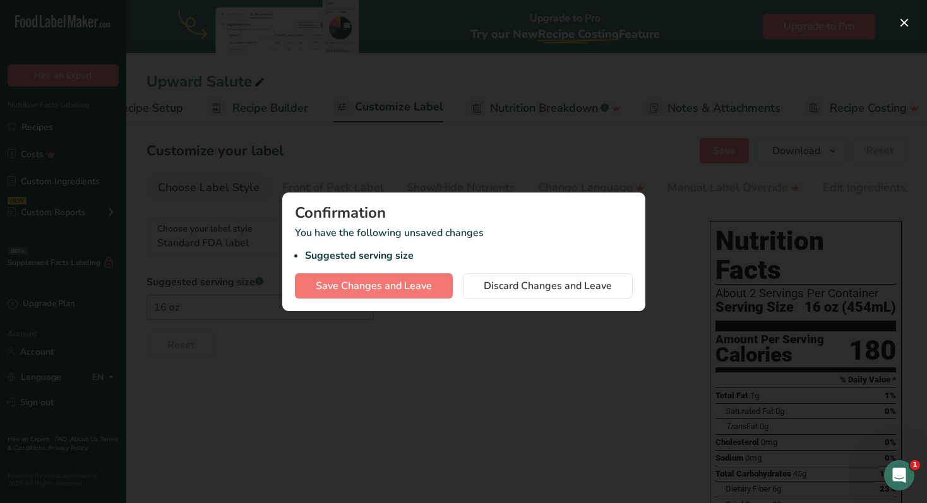
scroll to position [0, 68]
click at [451, 351] on div at bounding box center [463, 251] width 927 height 503
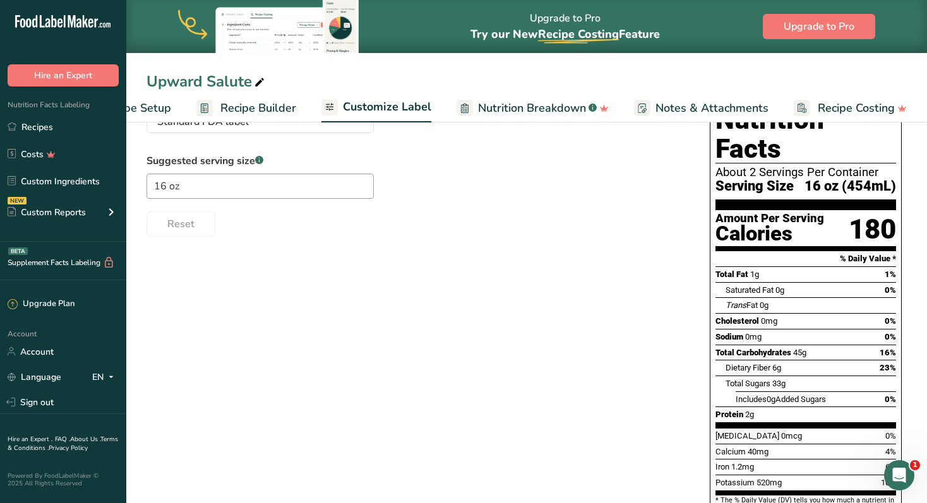
scroll to position [0, 0]
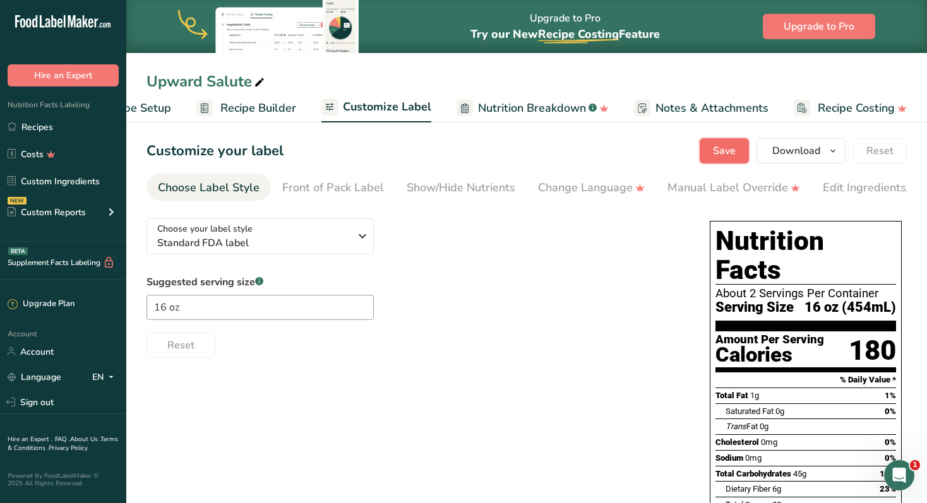
click at [743, 153] on button "Save" at bounding box center [723, 150] width 49 height 25
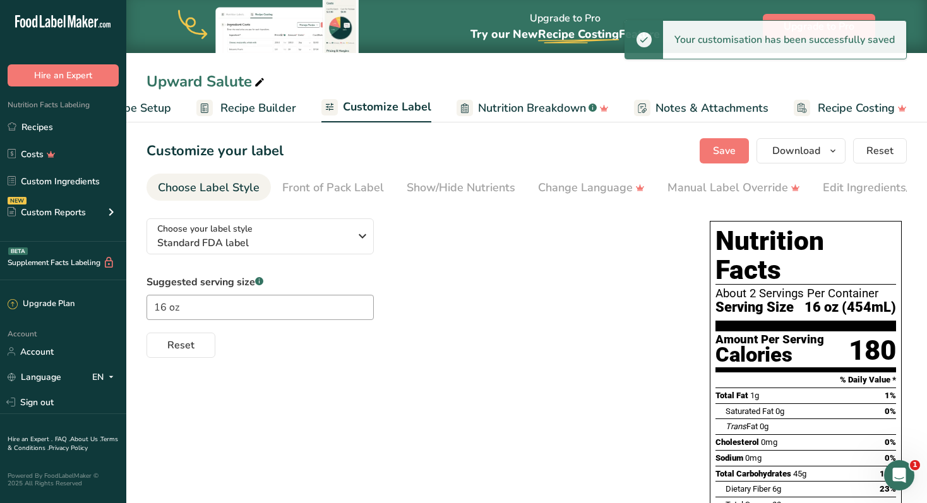
click at [149, 110] on span "Recipe Setup" at bounding box center [136, 108] width 69 height 17
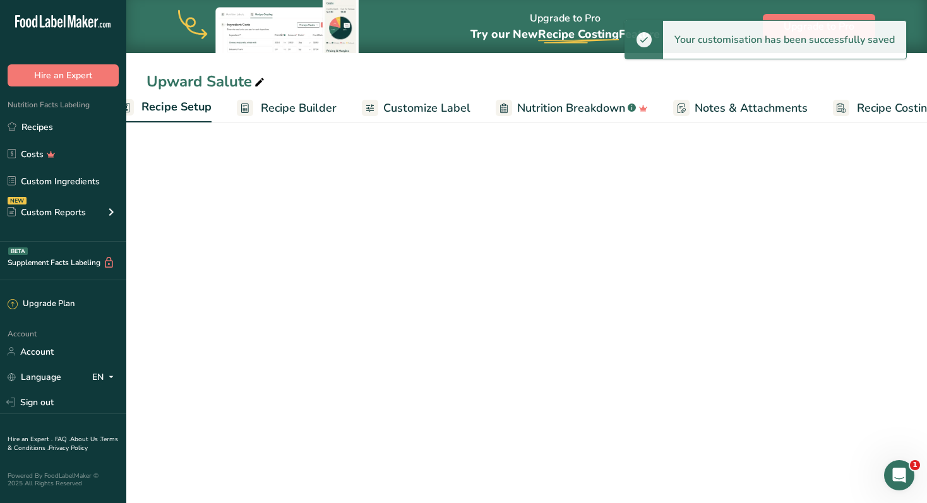
scroll to position [0, 4]
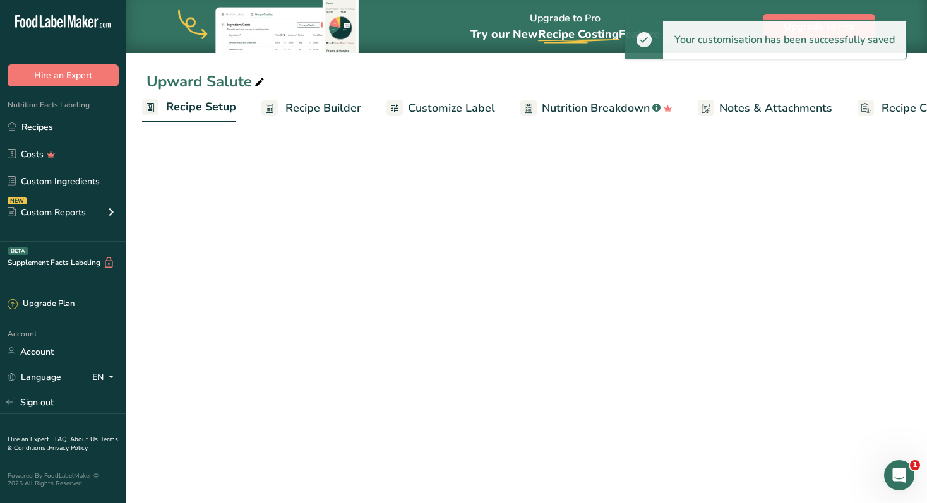
select select "5"
select select "22"
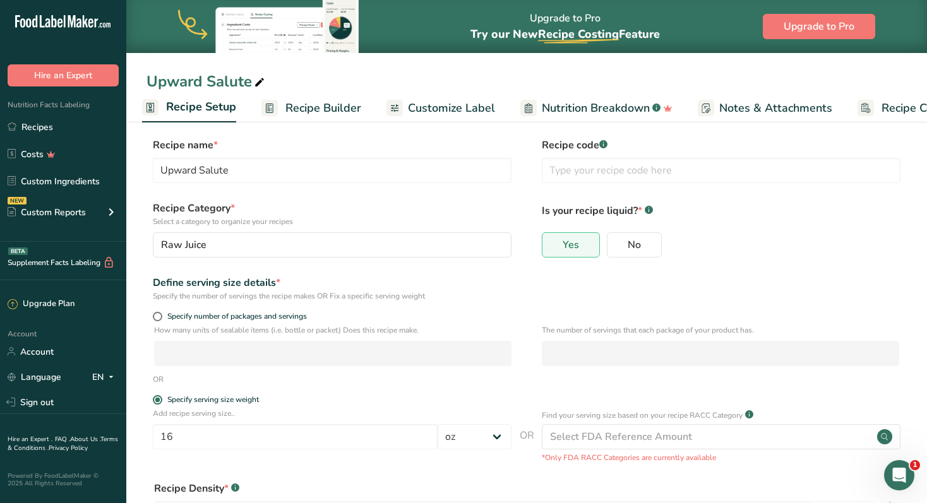
scroll to position [0, 0]
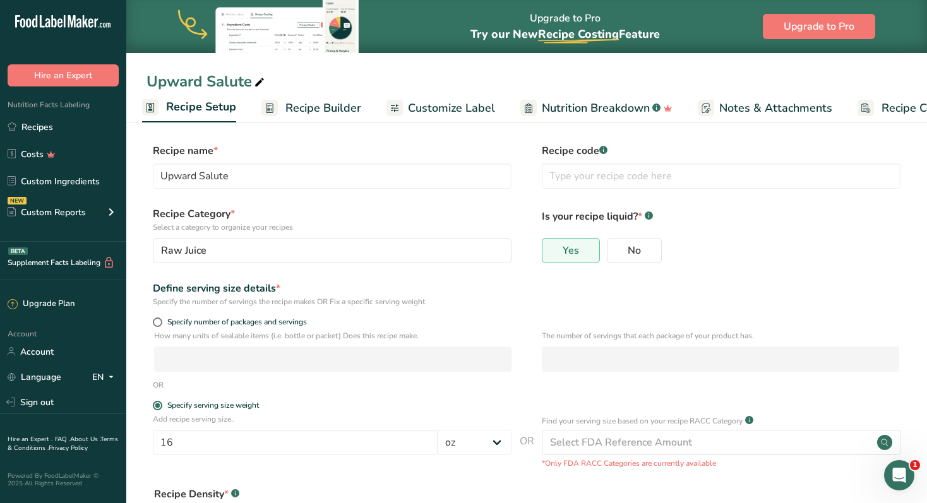
click at [307, 114] on span "Recipe Builder" at bounding box center [323, 108] width 76 height 17
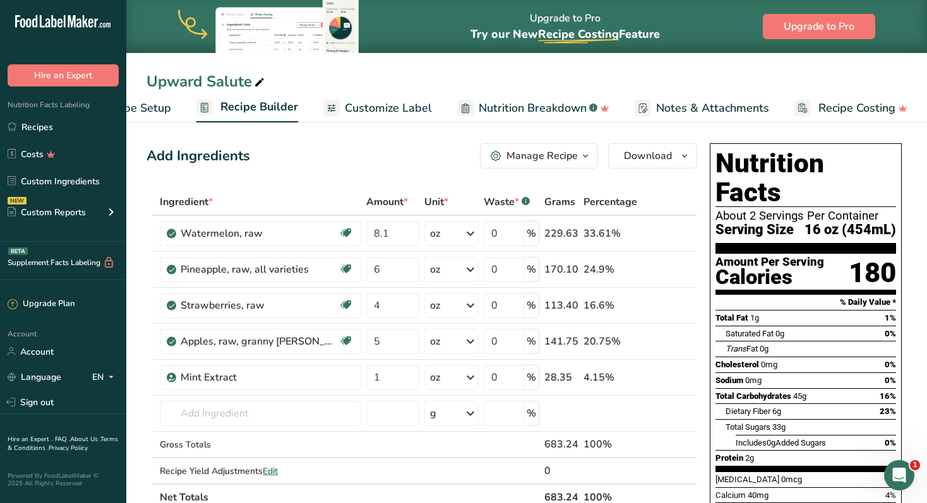
click at [374, 110] on span "Customize Label" at bounding box center [388, 108] width 87 height 17
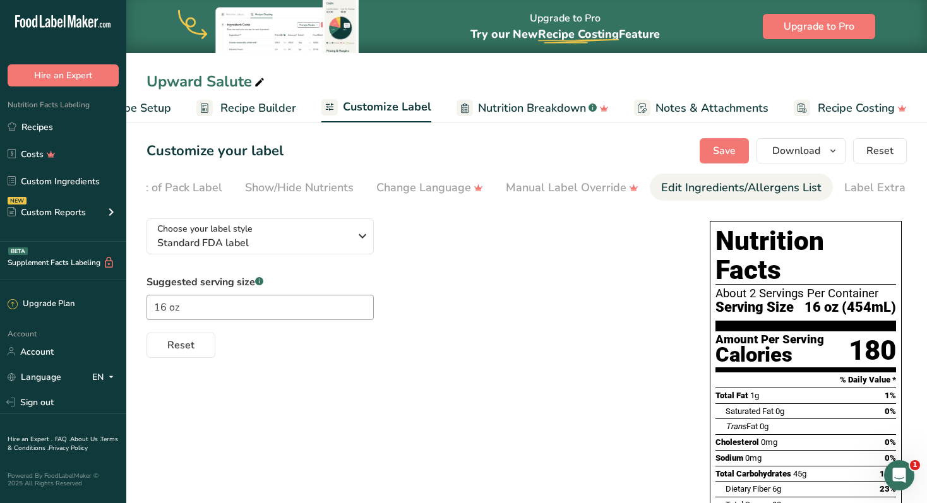
scroll to position [0, 187]
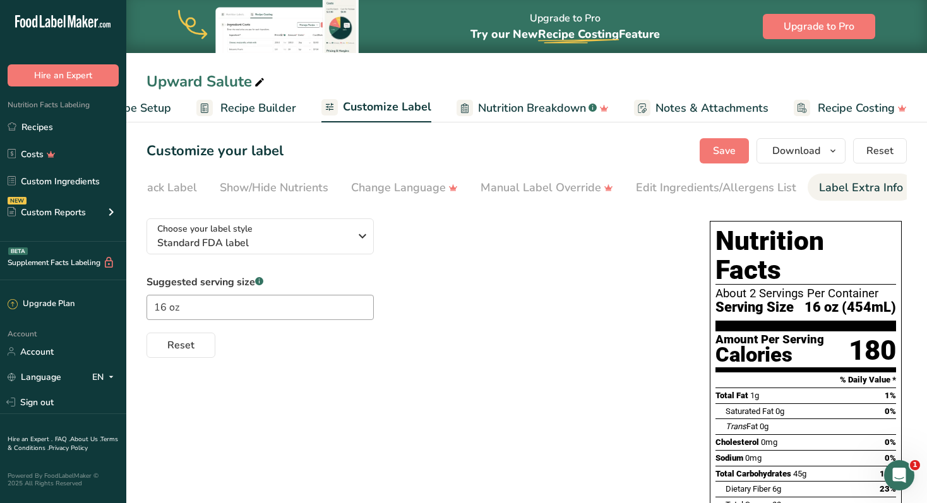
click at [851, 193] on div "Label Extra Info" at bounding box center [861, 187] width 84 height 17
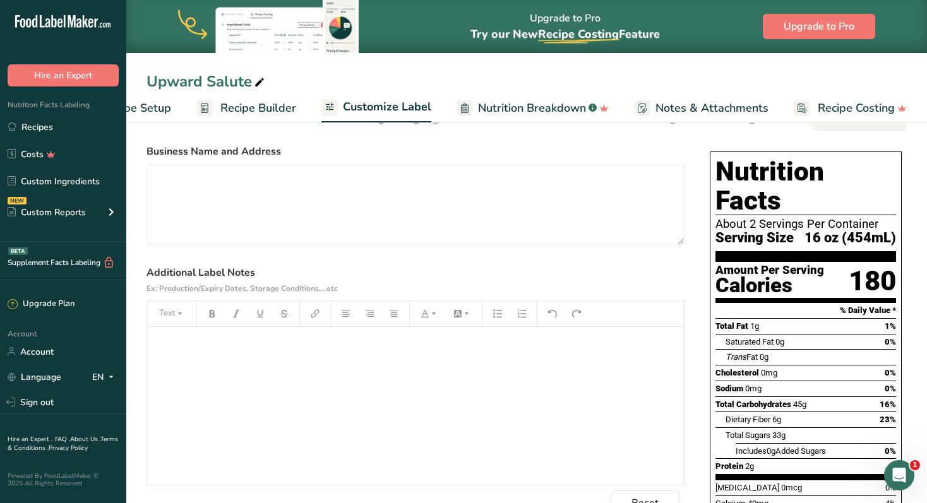
scroll to position [0, 0]
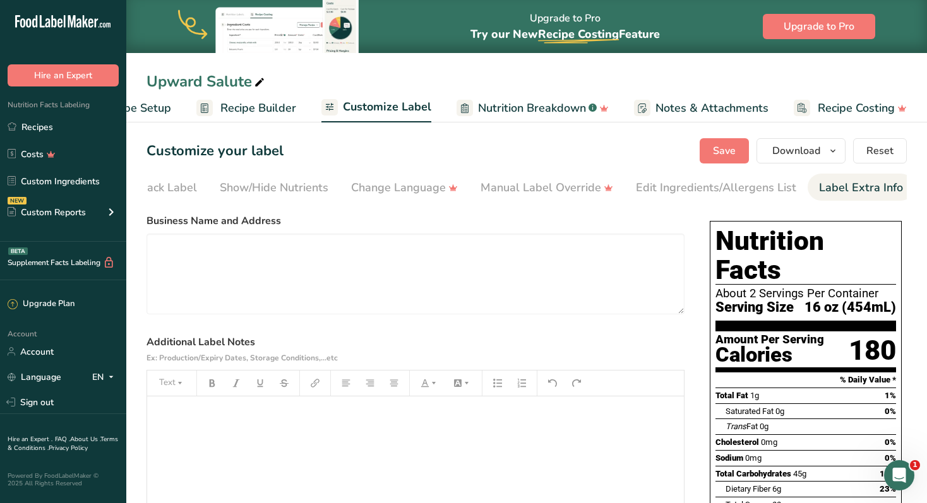
click at [537, 111] on span "Nutrition Breakdown" at bounding box center [532, 108] width 108 height 17
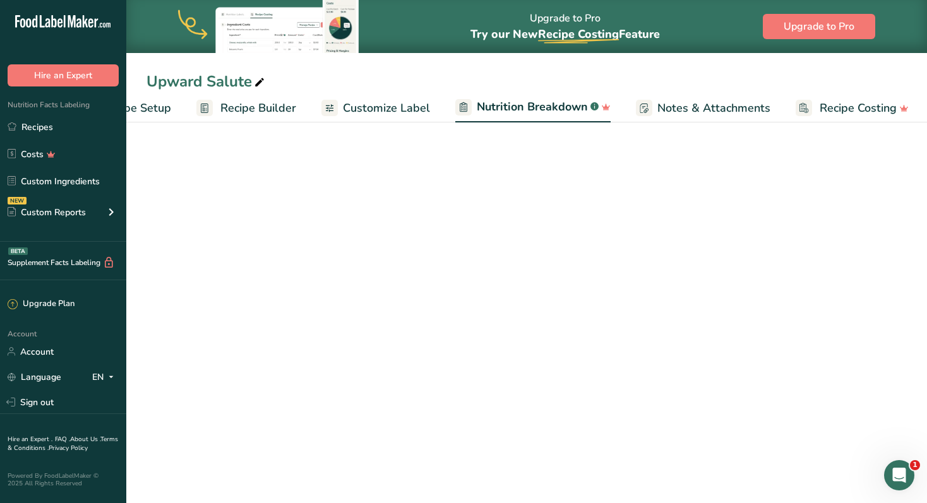
scroll to position [0, 69]
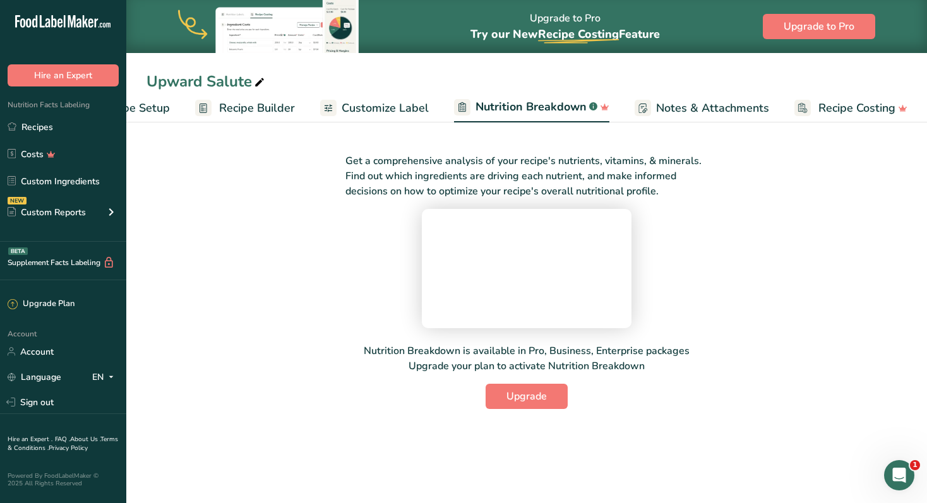
click at [713, 111] on span "Notes & Attachments" at bounding box center [712, 108] width 113 height 17
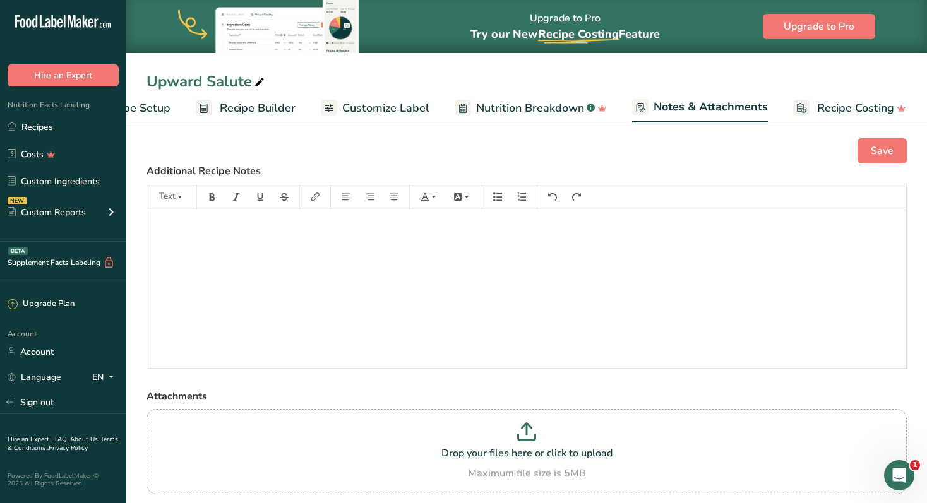
click at [385, 116] on span "Customize Label" at bounding box center [385, 108] width 87 height 17
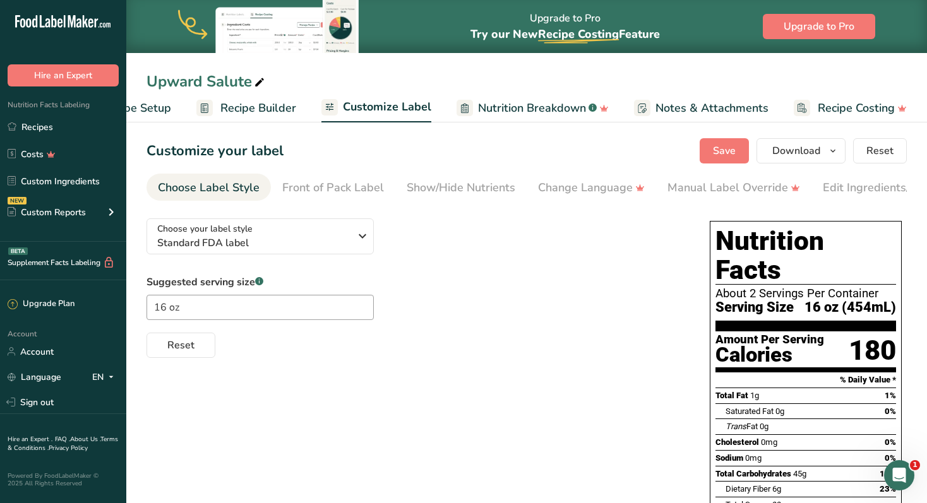
click at [155, 102] on span "Recipe Setup" at bounding box center [136, 108] width 69 height 17
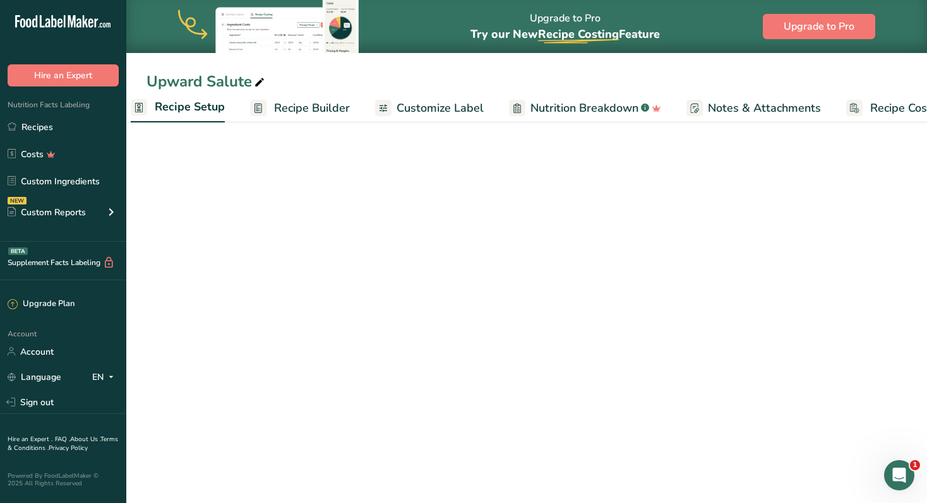
select select "5"
select select "22"
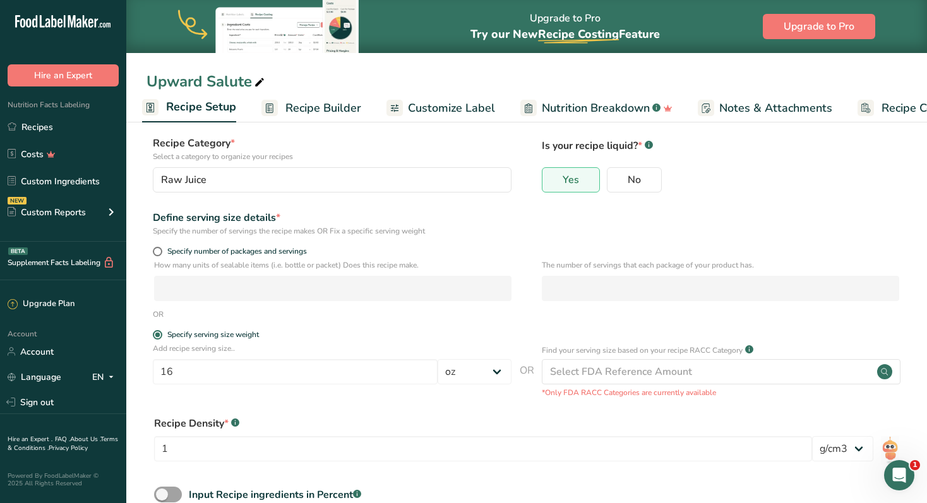
scroll to position [76, 0]
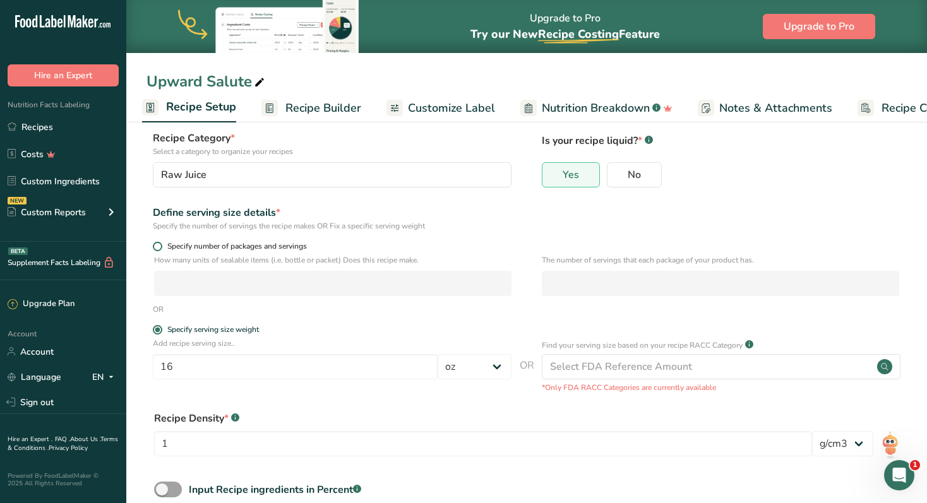
click at [198, 246] on span "Specify number of packages and servings" at bounding box center [234, 246] width 145 height 9
click at [161, 246] on input "Specify number of packages and servings" at bounding box center [157, 246] width 8 height 8
radio input "true"
radio input "false"
select select "0"
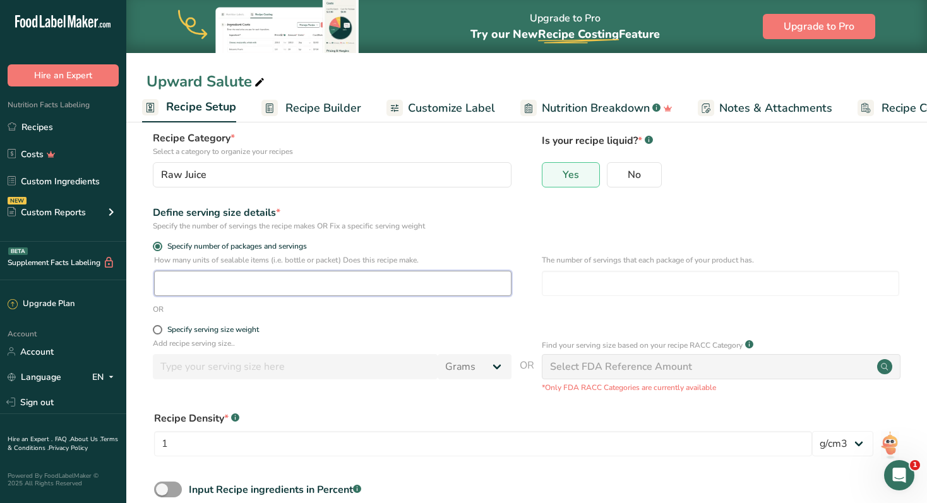
click at [219, 287] on input "number" at bounding box center [332, 283] width 357 height 25
type input "1"
click at [347, 315] on form "Recipe name * Upward Salute Recipe code .a-a{fill:#347362;}.b-a{fill:#fff;} Rec…" at bounding box center [526, 313] width 760 height 491
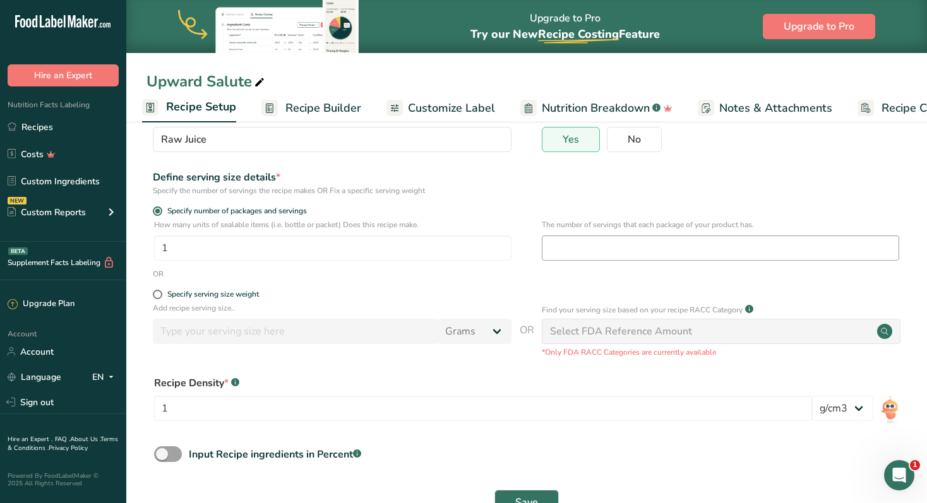
scroll to position [151, 0]
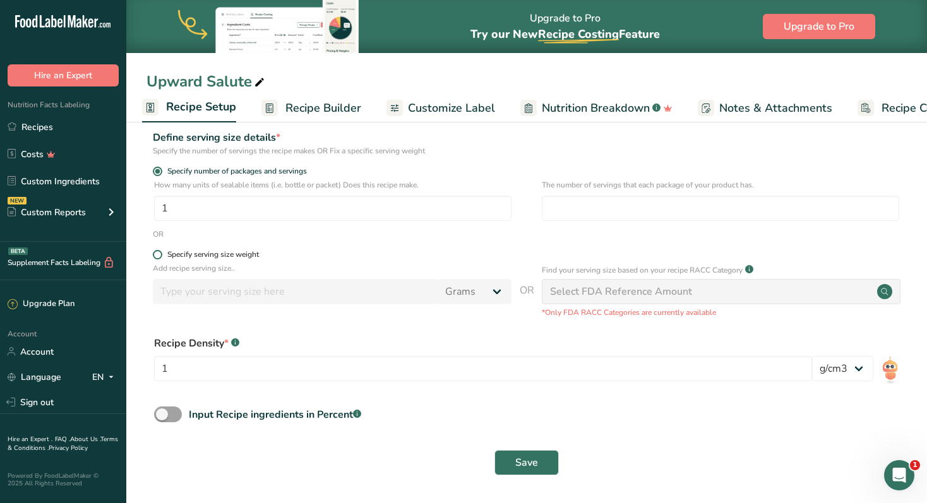
click at [157, 258] on span at bounding box center [157, 254] width 9 height 9
click at [157, 258] on input "Specify serving size weight" at bounding box center [157, 255] width 8 height 8
radio input "true"
radio input "false"
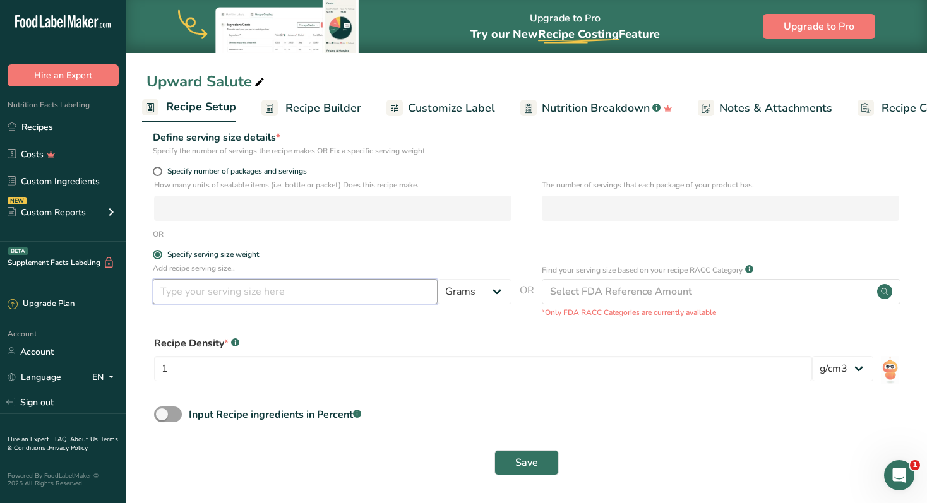
click at [225, 302] on input "number" at bounding box center [295, 291] width 285 height 25
type input "1"
type input "473"
click at [501, 288] on select "Grams kg mg mcg lb oz l mL fl oz tbsp tsp cup qt gallon" at bounding box center [474, 291] width 74 height 25
select select "17"
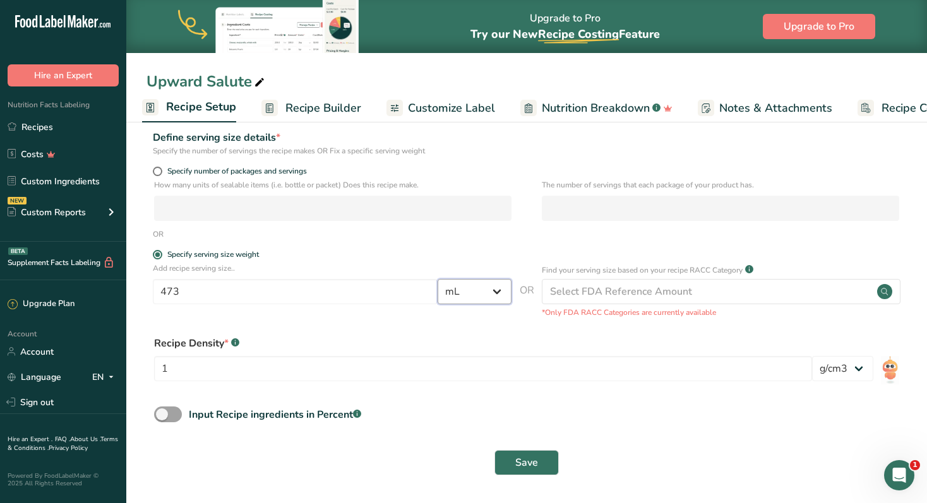
click at [437, 279] on select "Grams kg mg mcg lb oz l mL fl oz tbsp tsp cup qt gallon" at bounding box center [474, 291] width 74 height 25
click at [523, 466] on span "Save" at bounding box center [526, 462] width 23 height 15
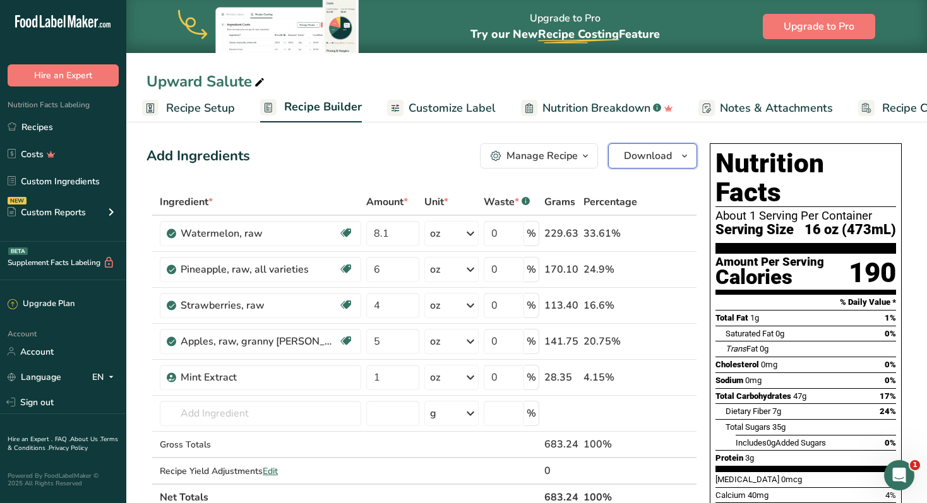
click at [675, 151] on button "Download" at bounding box center [652, 155] width 89 height 25
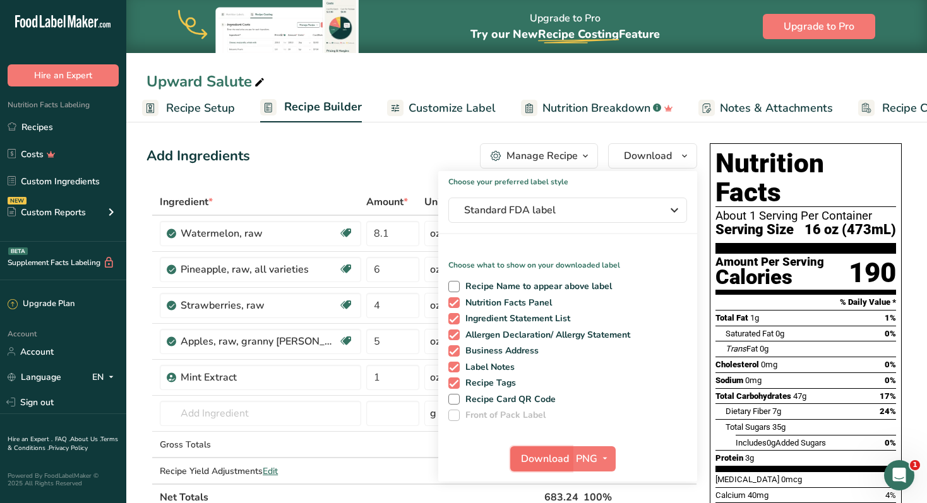
click at [571, 463] on button "Download" at bounding box center [541, 458] width 62 height 25
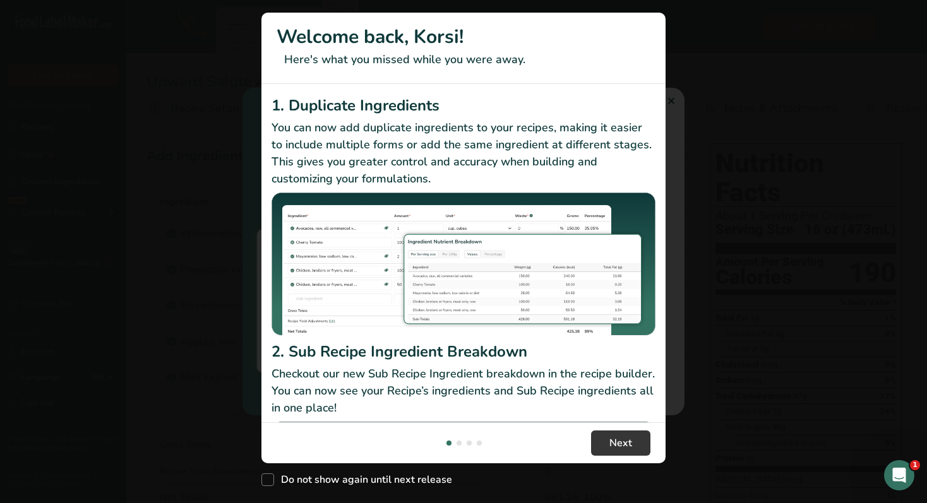
click at [670, 99] on div "Welcome back, Korsi! Here's what you missed while you were away. 1. Duplicate I…" at bounding box center [463, 251] width 927 height 503
click at [689, 343] on div "New Features" at bounding box center [463, 251] width 927 height 503
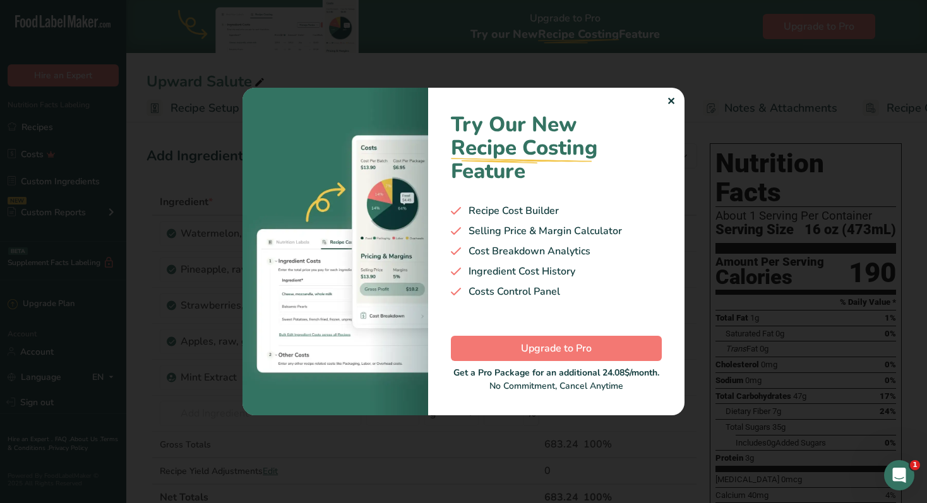
click at [672, 98] on div "✕" at bounding box center [671, 101] width 8 height 15
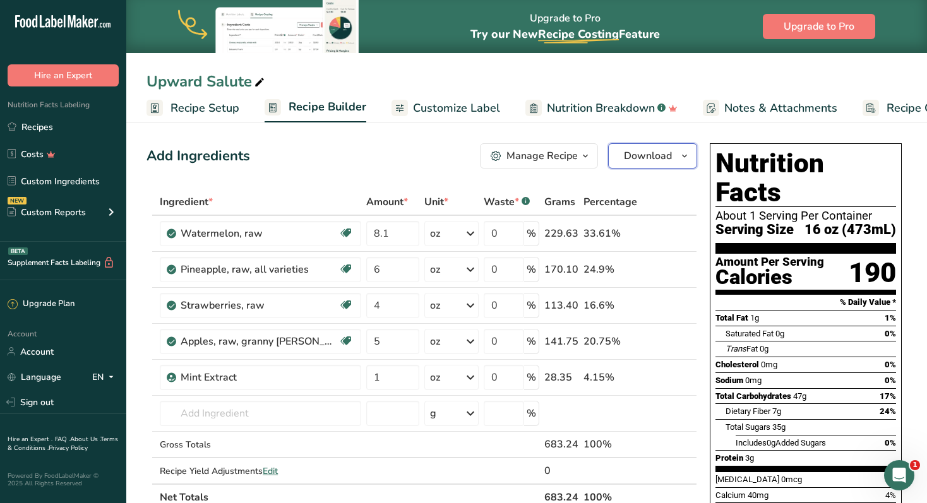
click at [663, 155] on span "Download" at bounding box center [648, 155] width 48 height 15
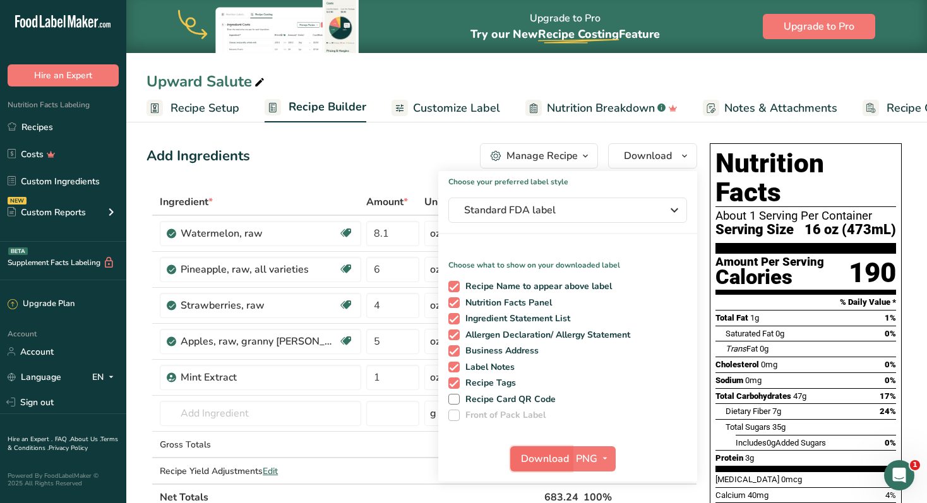
click at [568, 455] on span "Download" at bounding box center [545, 458] width 48 height 15
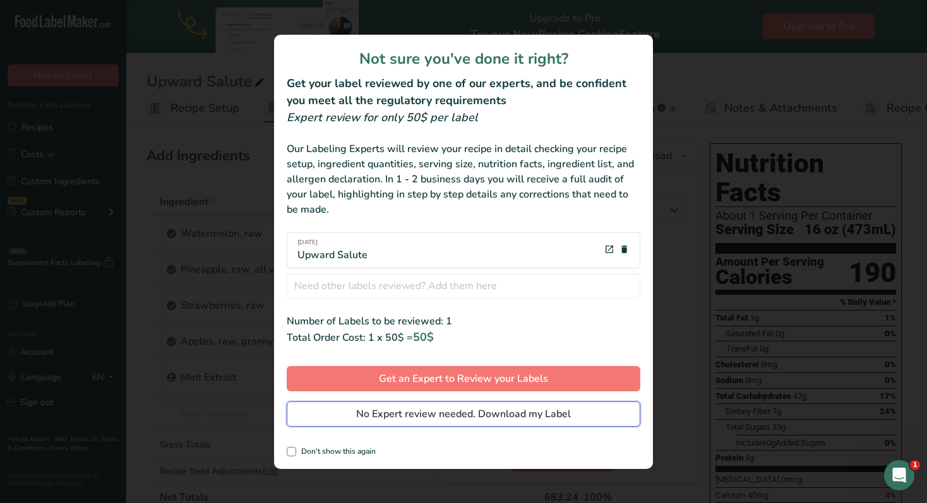
click at [482, 417] on span "No Expert review needed. Download my Label" at bounding box center [463, 414] width 215 height 15
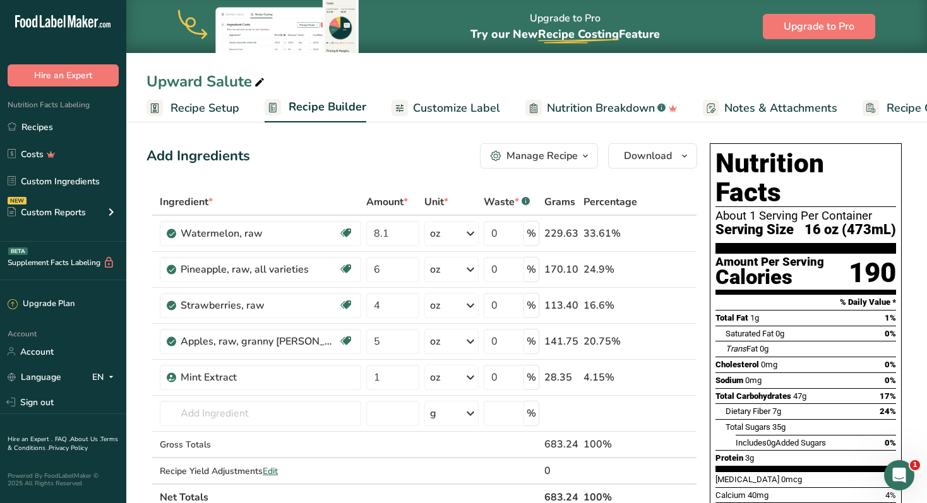
click at [429, 104] on span "Customize Label" at bounding box center [456, 108] width 87 height 17
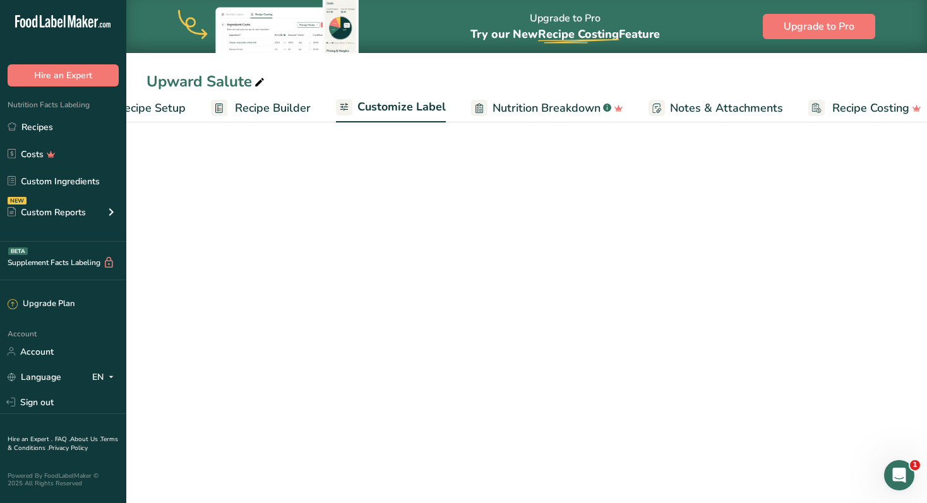
scroll to position [0, 68]
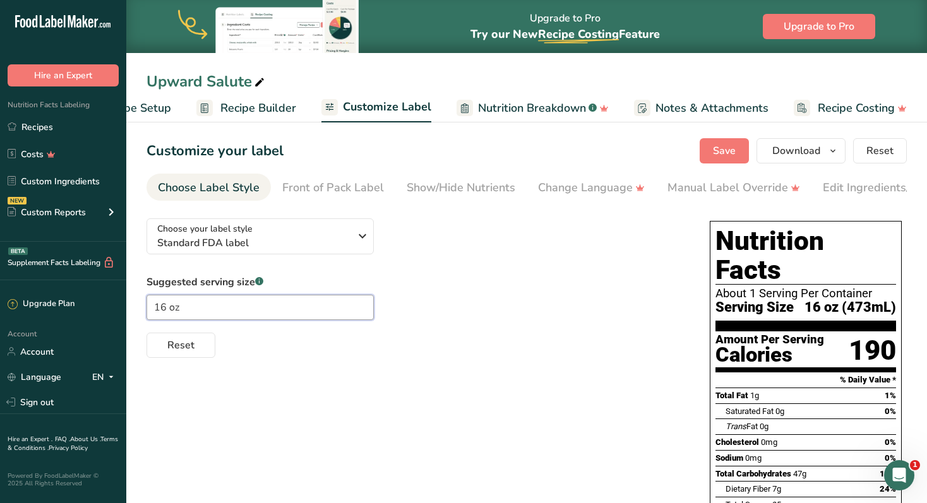
click at [169, 309] on input "16 oz" at bounding box center [259, 307] width 227 height 25
type input "16oz"
click at [727, 140] on button "Save" at bounding box center [723, 150] width 49 height 25
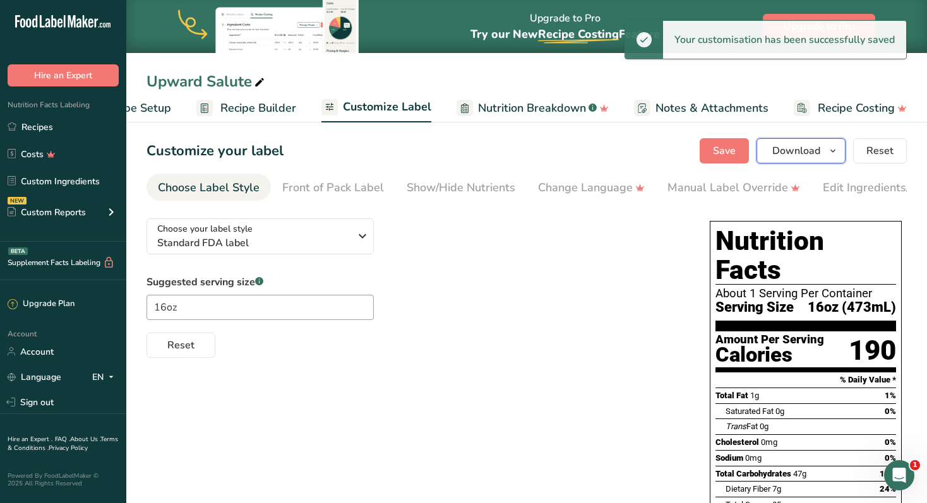
click at [824, 146] on button "Download" at bounding box center [800, 150] width 89 height 25
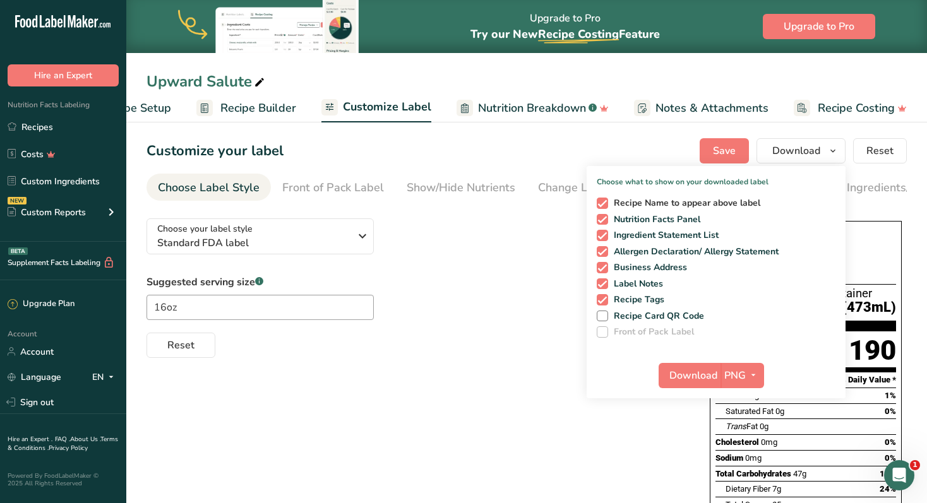
click at [604, 204] on span at bounding box center [602, 203] width 11 height 11
click at [604, 204] on input "Recipe Name to appear above label" at bounding box center [601, 203] width 8 height 8
checkbox input "false"
click at [708, 374] on span "Download" at bounding box center [693, 375] width 48 height 15
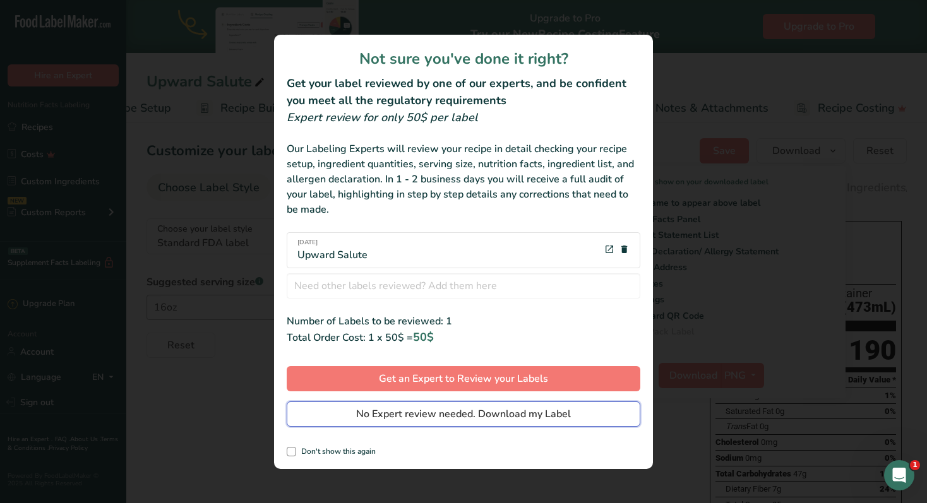
click at [502, 413] on span "No Expert review needed. Download my Label" at bounding box center [463, 414] width 215 height 15
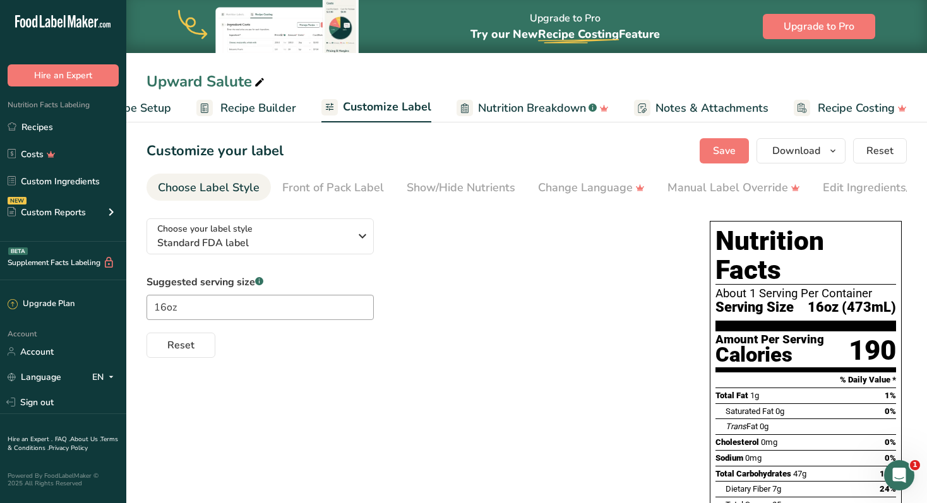
click at [503, 282] on div "Suggested serving size .a-a{fill:#347362;}.b-a{fill:#fff;} 16oz Reset" at bounding box center [415, 316] width 538 height 83
click at [45, 128] on link "Recipes" at bounding box center [63, 127] width 126 height 24
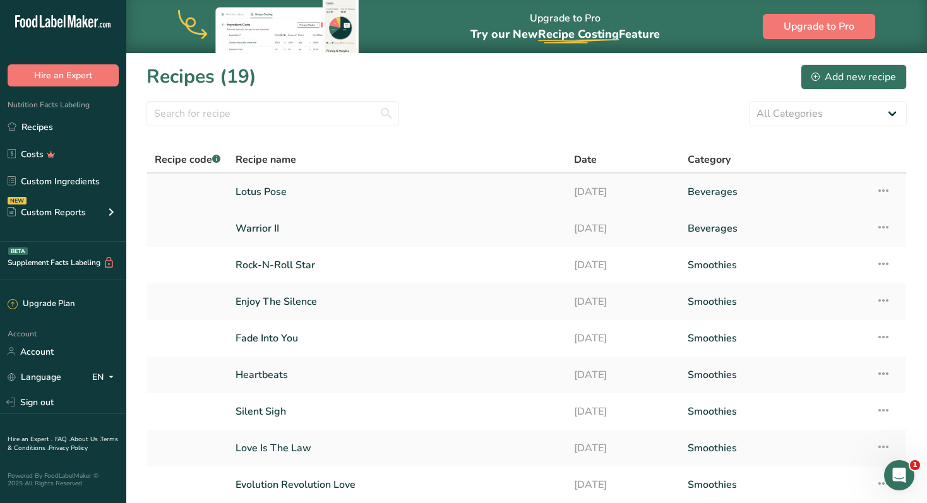
click at [283, 187] on link "Lotus Pose" at bounding box center [396, 192] width 323 height 27
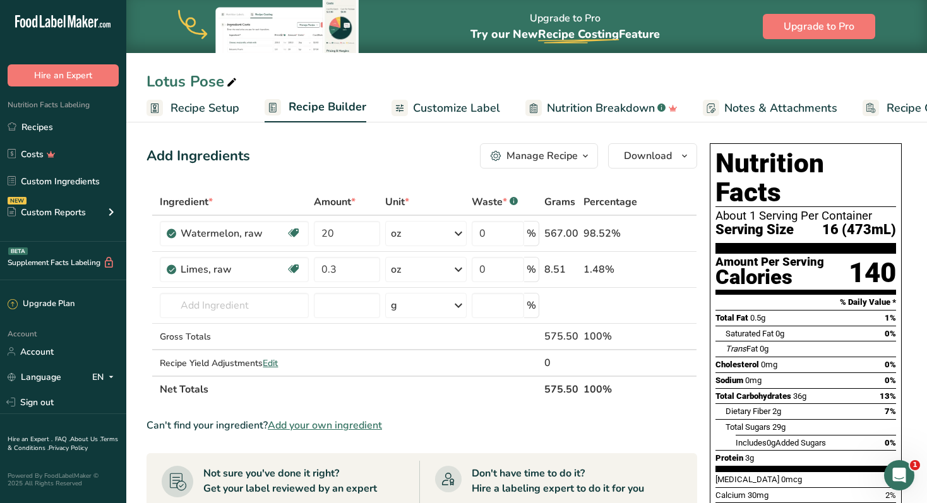
click at [456, 105] on span "Customize Label" at bounding box center [456, 108] width 87 height 17
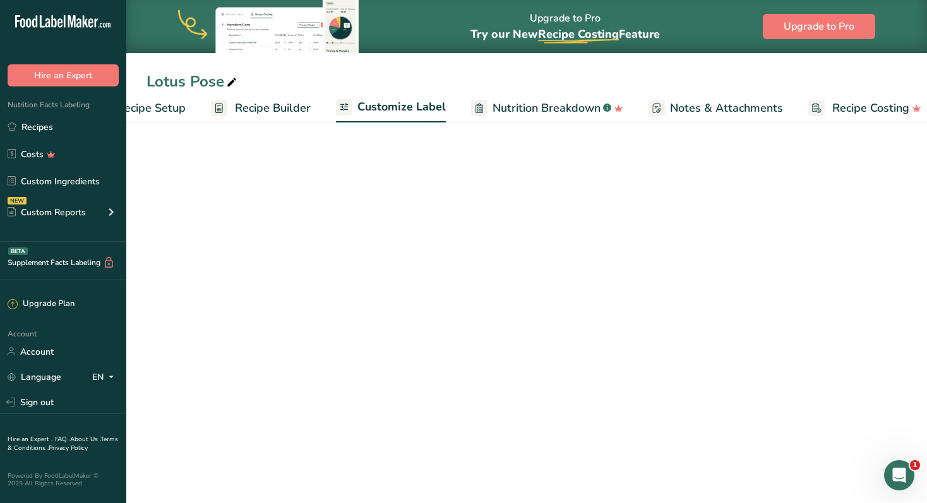
scroll to position [0, 68]
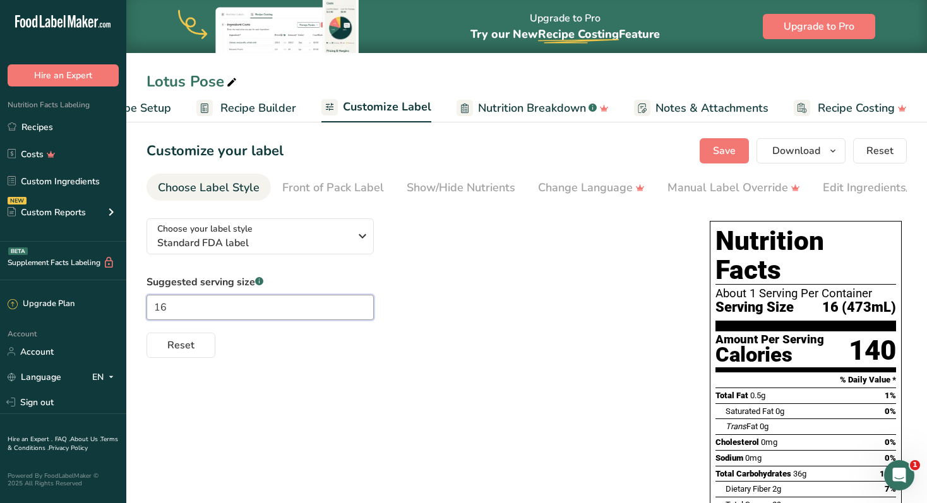
click at [182, 316] on input "16" at bounding box center [259, 307] width 227 height 25
type input "16oz"
click at [722, 157] on span "Save" at bounding box center [724, 150] width 23 height 15
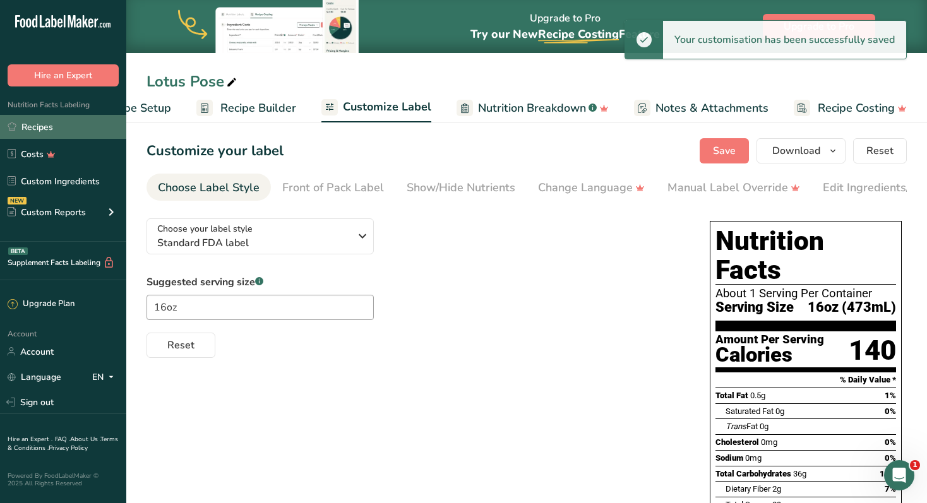
click at [49, 123] on link "Recipes" at bounding box center [63, 127] width 126 height 24
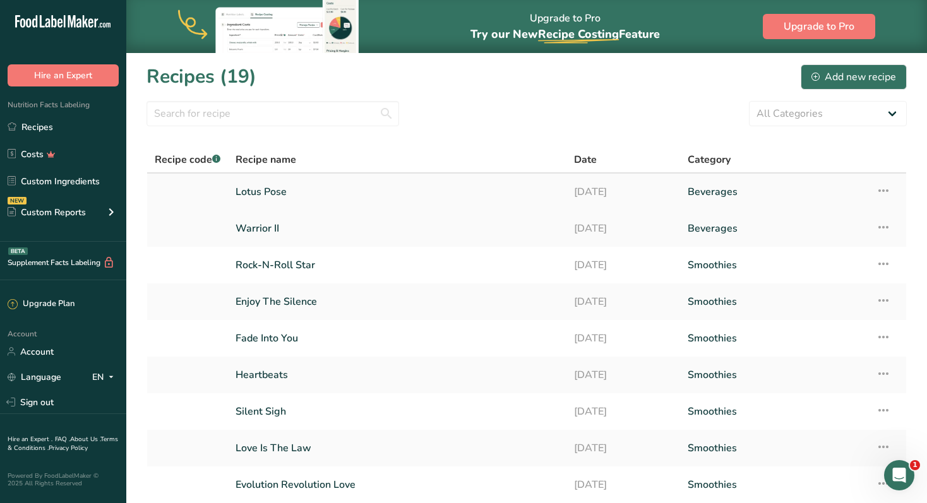
click at [253, 189] on link "Lotus Pose" at bounding box center [396, 192] width 323 height 27
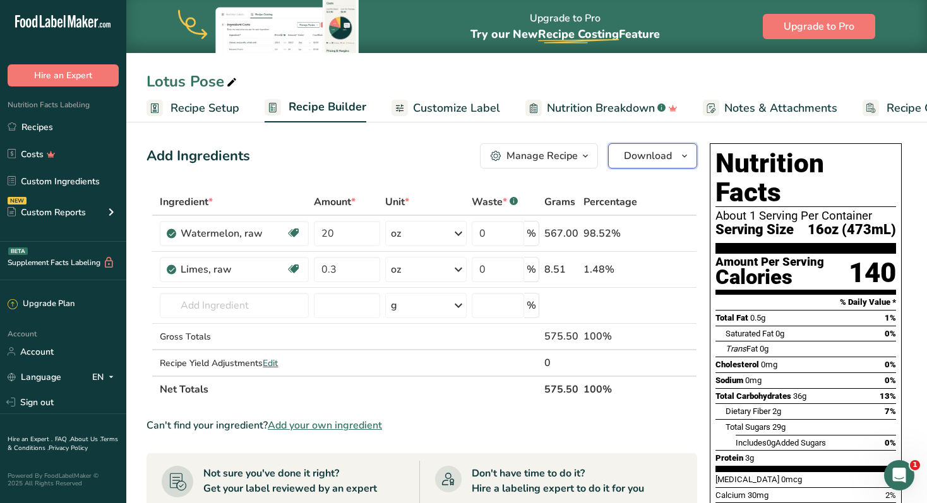
click at [657, 157] on span "Download" at bounding box center [648, 155] width 48 height 15
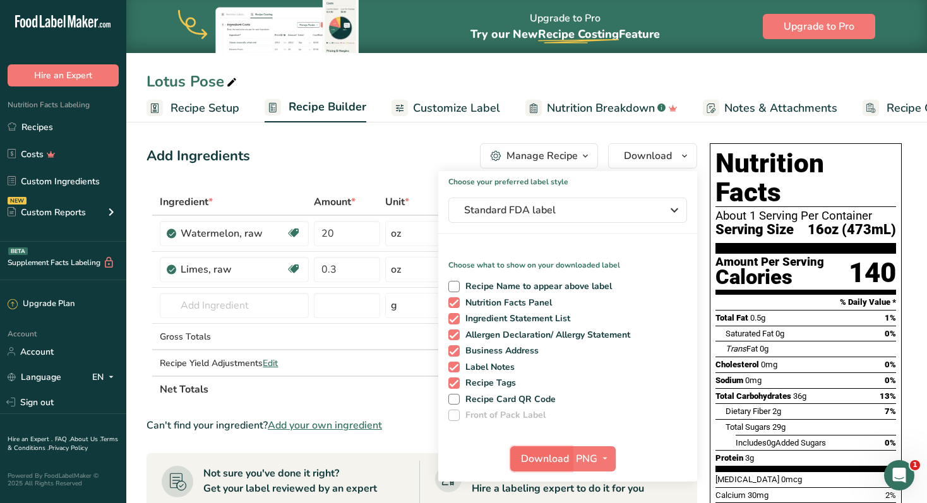
click at [556, 460] on span "Download" at bounding box center [545, 458] width 48 height 15
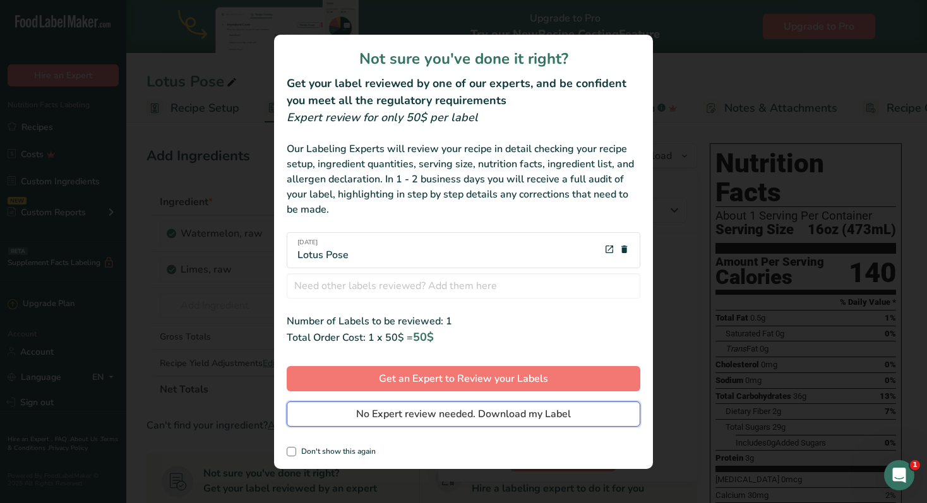
click at [520, 419] on span "No Expert review needed. Download my Label" at bounding box center [463, 414] width 215 height 15
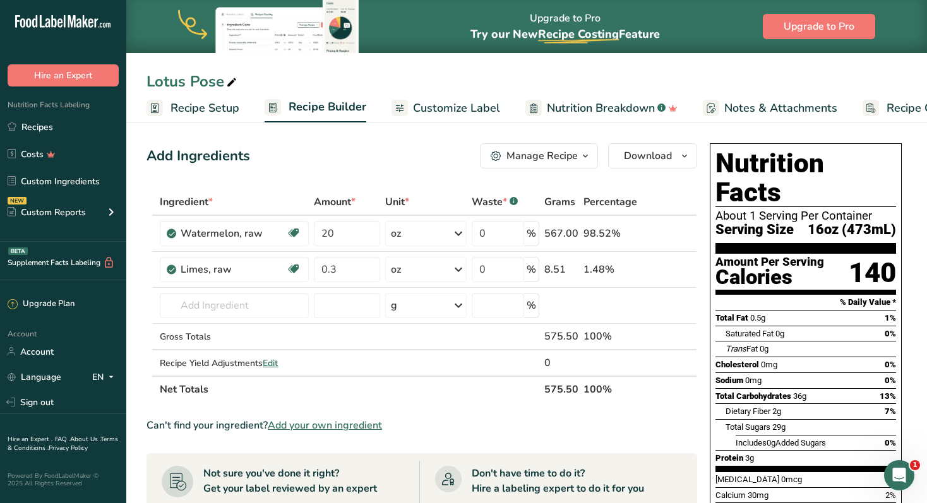
scroll to position [2, 0]
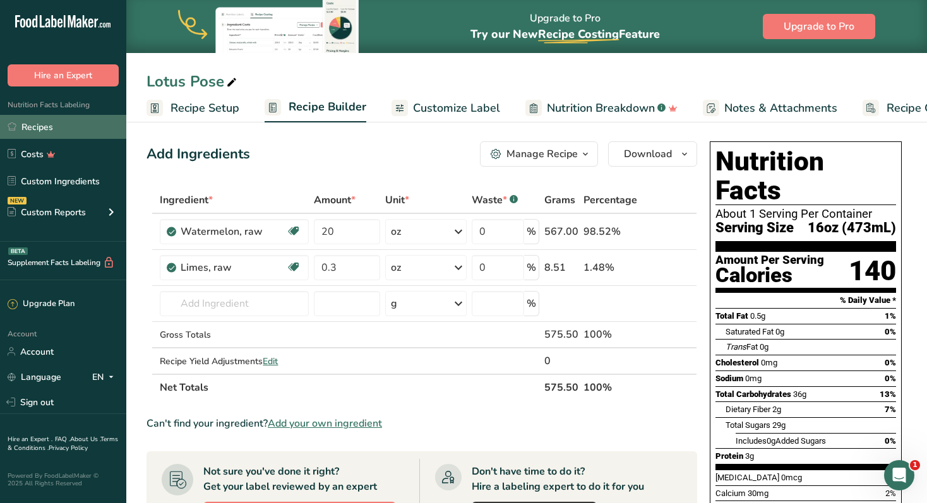
click at [36, 124] on link "Recipes" at bounding box center [63, 127] width 126 height 24
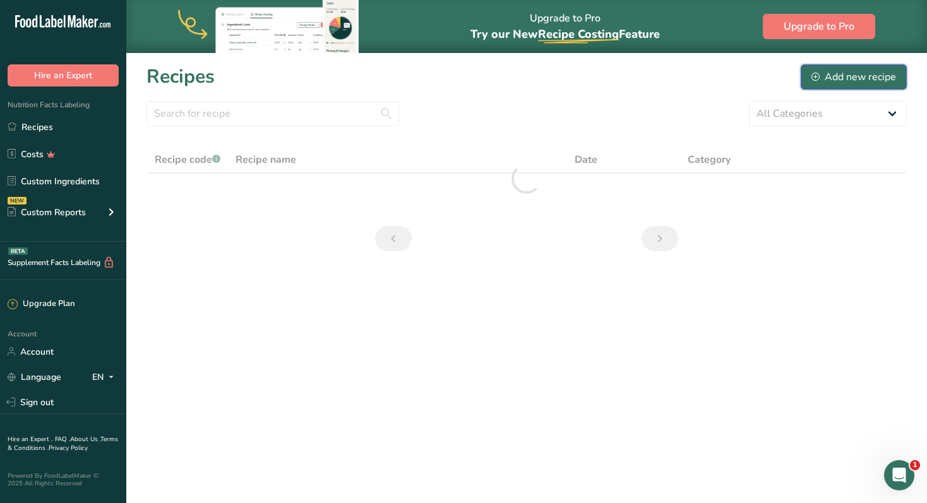
click at [856, 75] on div "Add new recipe" at bounding box center [853, 76] width 85 height 15
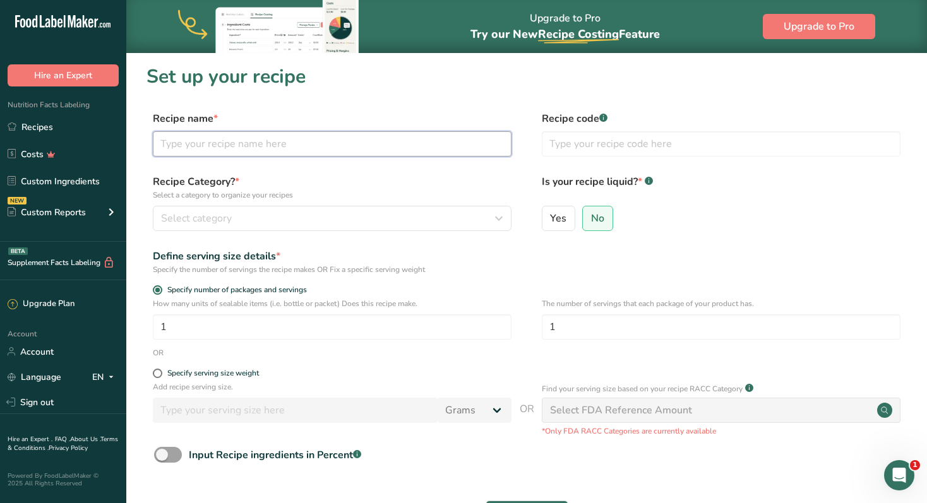
click at [217, 148] on input "text" at bounding box center [332, 143] width 359 height 25
type input "[DEMOGRAPHIC_DATA]"
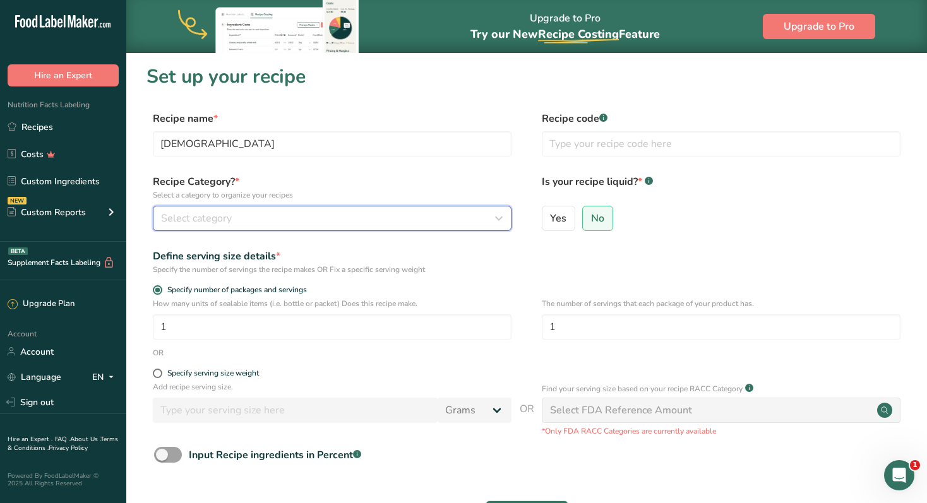
click at [244, 217] on div "Select category" at bounding box center [328, 218] width 335 height 15
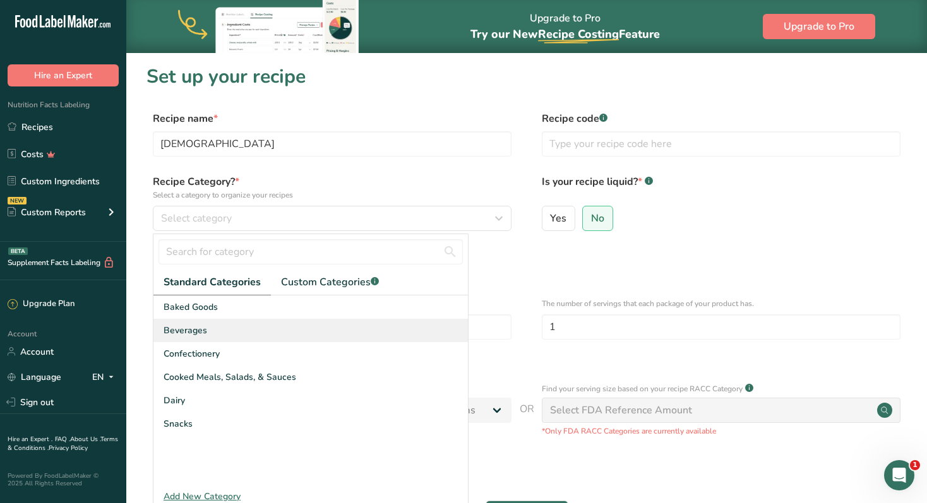
click at [210, 333] on div "Beverages" at bounding box center [310, 330] width 314 height 23
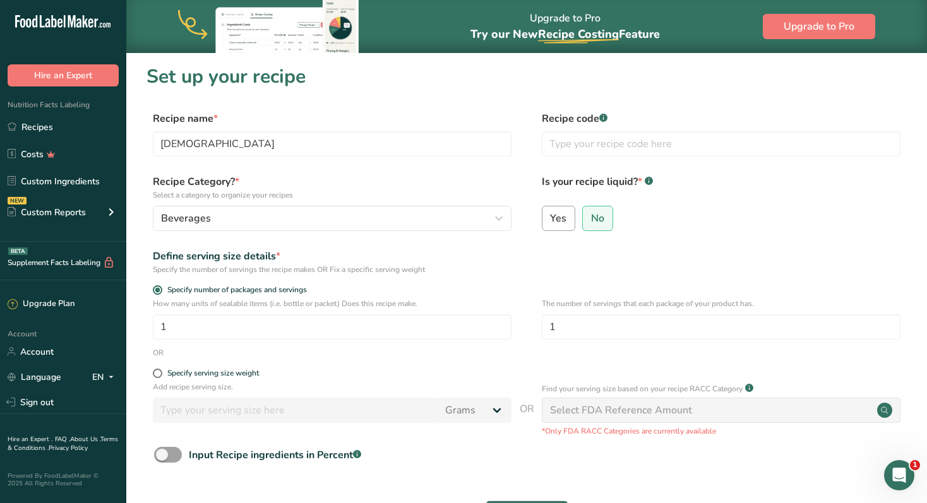
click at [566, 223] on label "Yes" at bounding box center [559, 218] width 34 height 25
click at [550, 222] on input "Yes" at bounding box center [546, 218] width 8 height 8
radio input "true"
radio input "false"
select select "22"
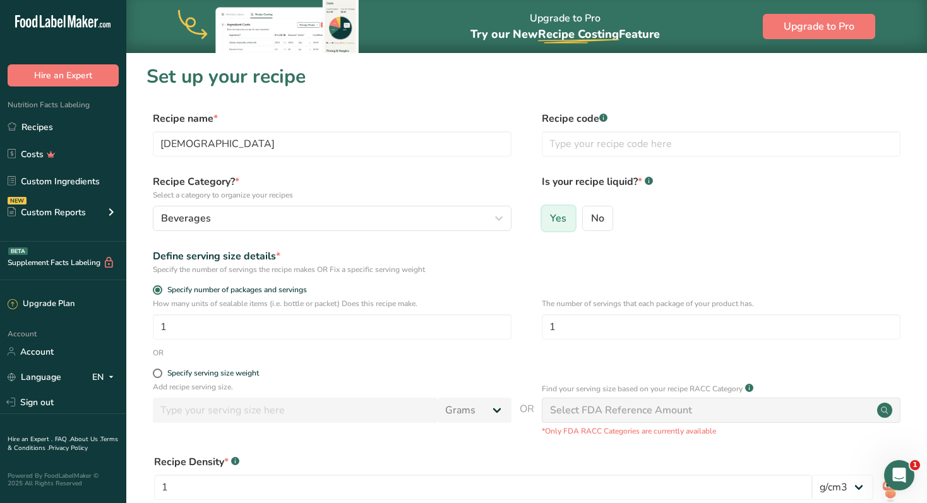
scroll to position [97, 0]
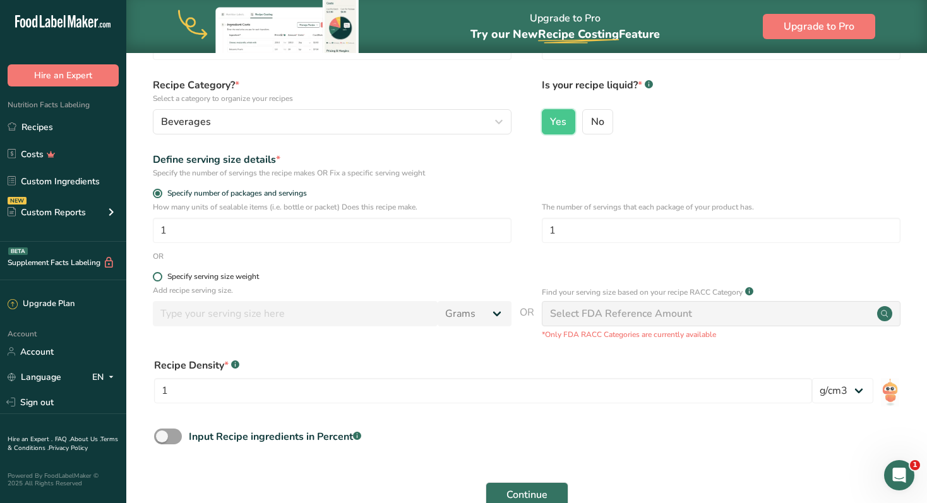
click at [155, 279] on span at bounding box center [157, 276] width 9 height 9
click at [155, 279] on input "Specify serving size weight" at bounding box center [157, 277] width 8 height 8
radio input "true"
radio input "false"
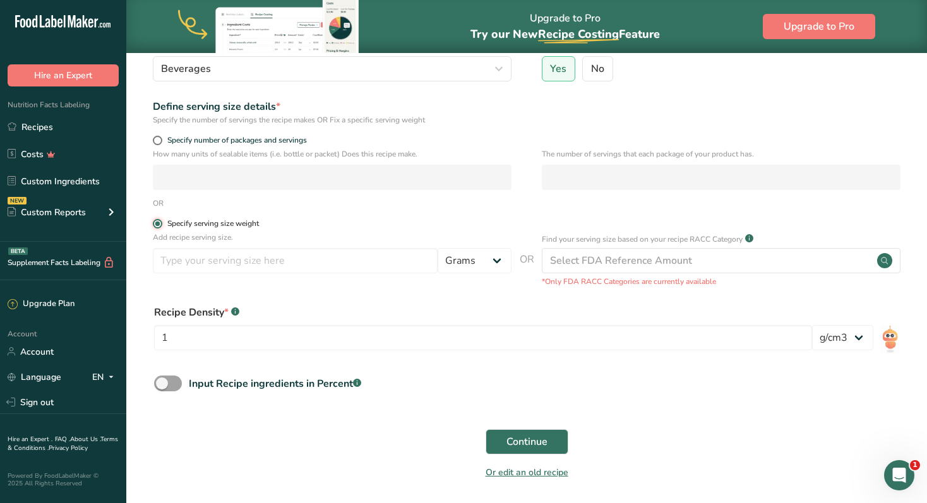
scroll to position [150, 0]
click at [238, 265] on input "number" at bounding box center [295, 259] width 285 height 25
type input "473"
click at [491, 261] on select "Grams kg mg mcg lb oz l mL fl oz tbsp tsp cup qt gallon" at bounding box center [474, 259] width 74 height 25
select select "17"
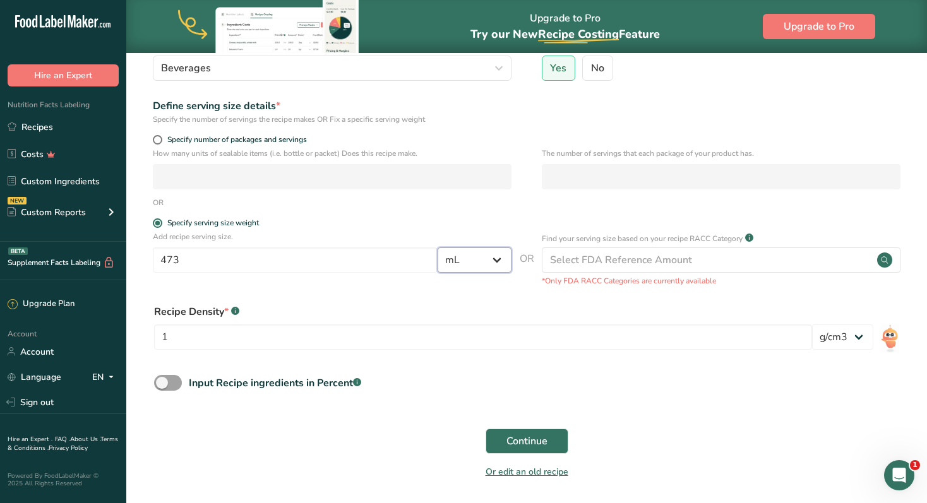
click at [437, 247] on select "Grams kg mg mcg lb oz l mL fl oz tbsp tsp cup qt gallon" at bounding box center [474, 259] width 74 height 25
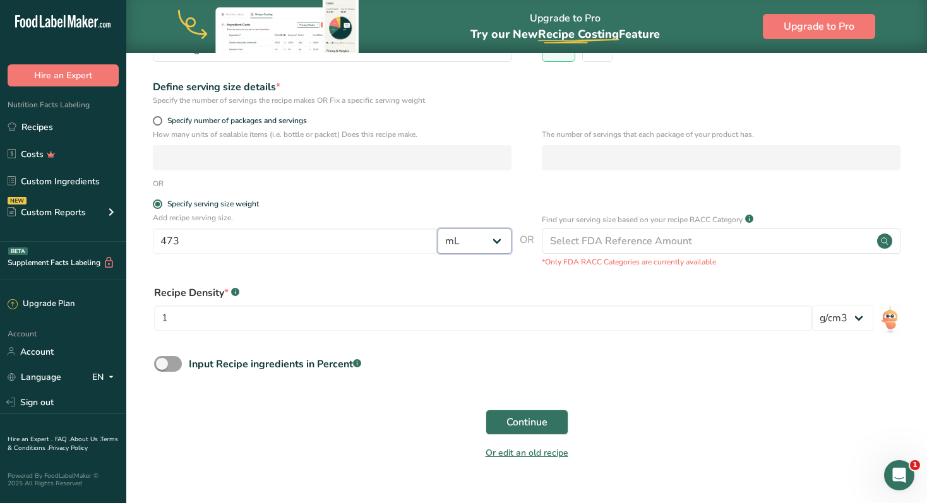
scroll to position [170, 0]
click at [521, 414] on span "Continue" at bounding box center [526, 421] width 41 height 15
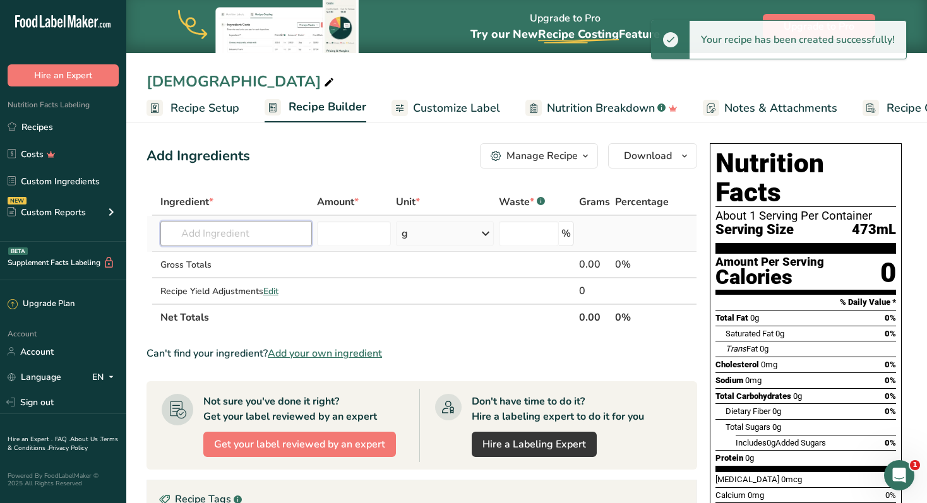
click at [259, 243] on input "text" at bounding box center [236, 233] width 152 height 25
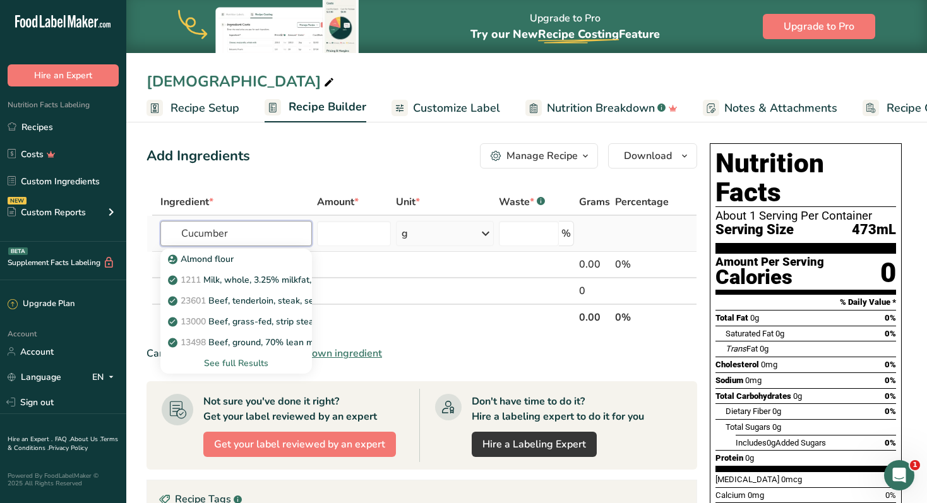
type input "Cucumber"
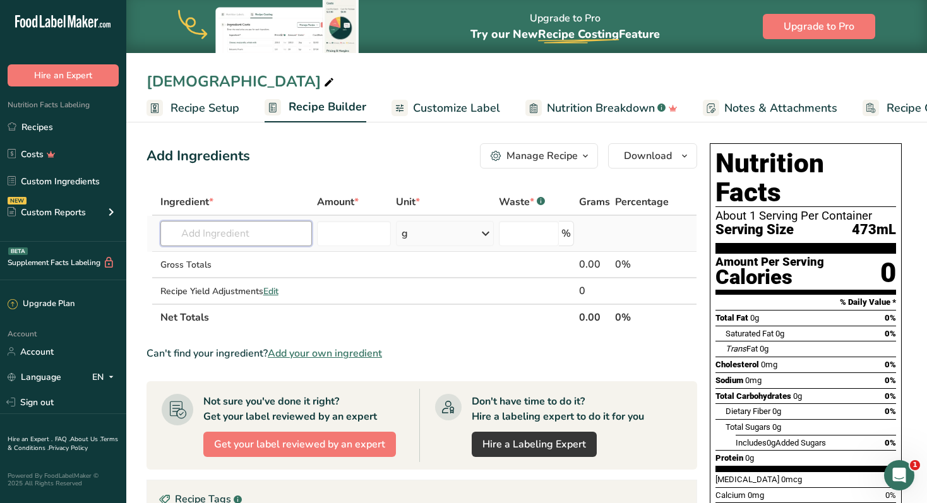
click at [276, 242] on input "text" at bounding box center [236, 233] width 152 height 25
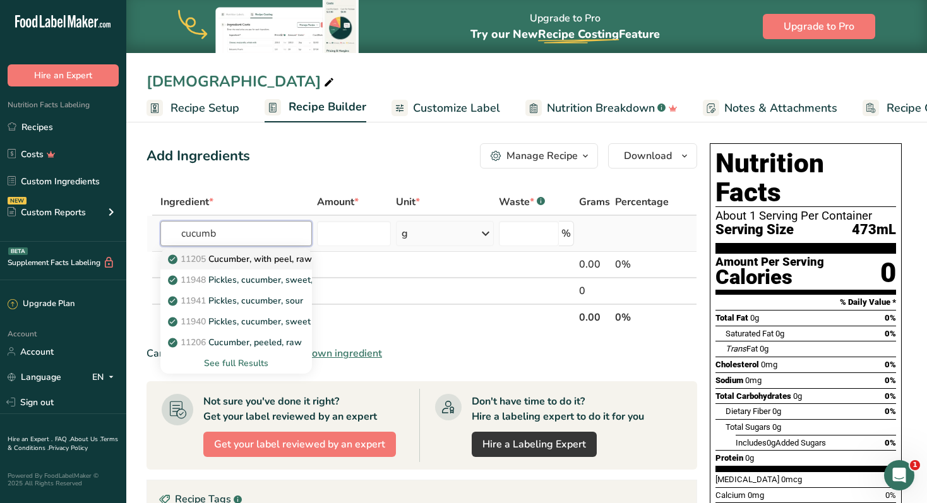
type input "cucumb"
click at [265, 258] on p "11205 Cucumber, with peel, raw" at bounding box center [240, 259] width 141 height 13
type input "Cucumber, with peel, raw"
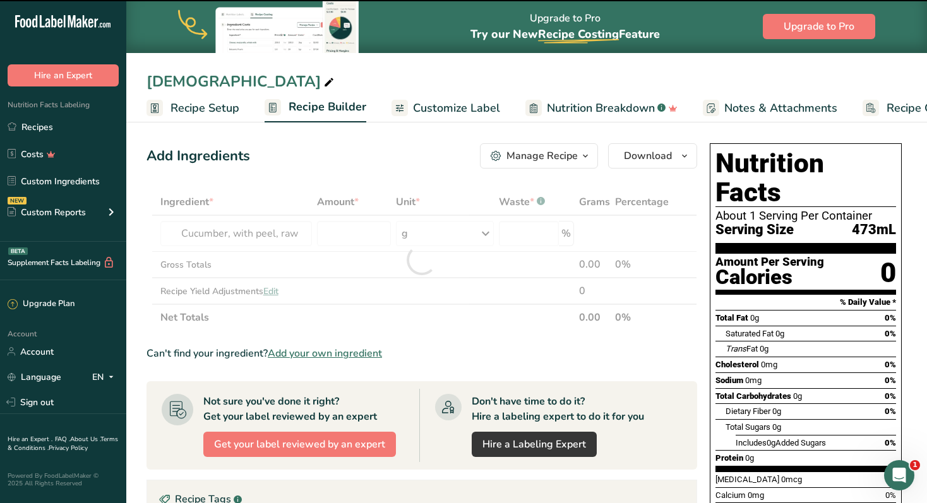
type input "0"
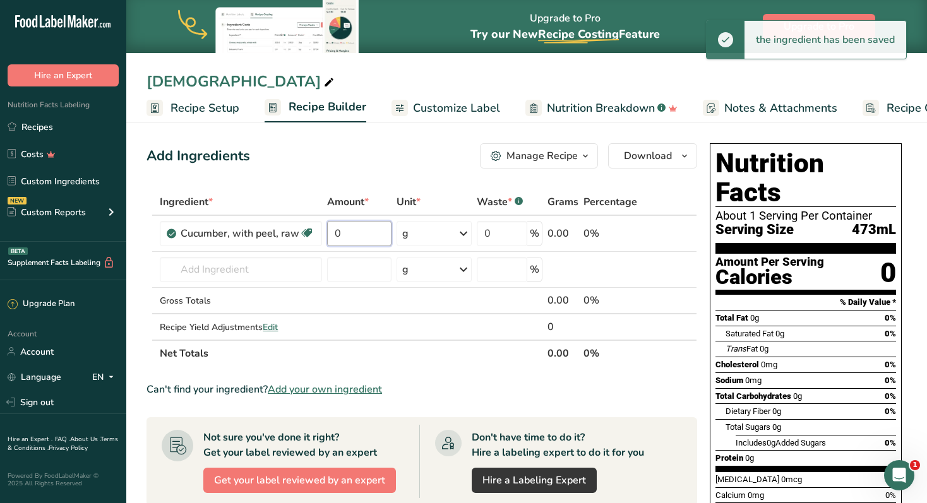
click at [341, 232] on input "0" at bounding box center [359, 233] width 64 height 25
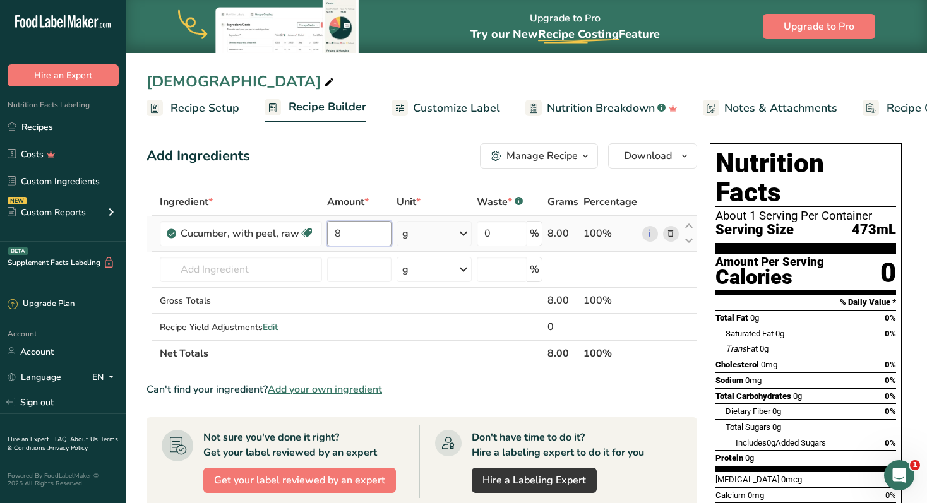
type input "8"
click at [461, 230] on div "Ingredient * Amount * Unit * Waste * .a-a{fill:#347362;}.b-a{fill:#fff;} Grams …" at bounding box center [421, 278] width 550 height 178
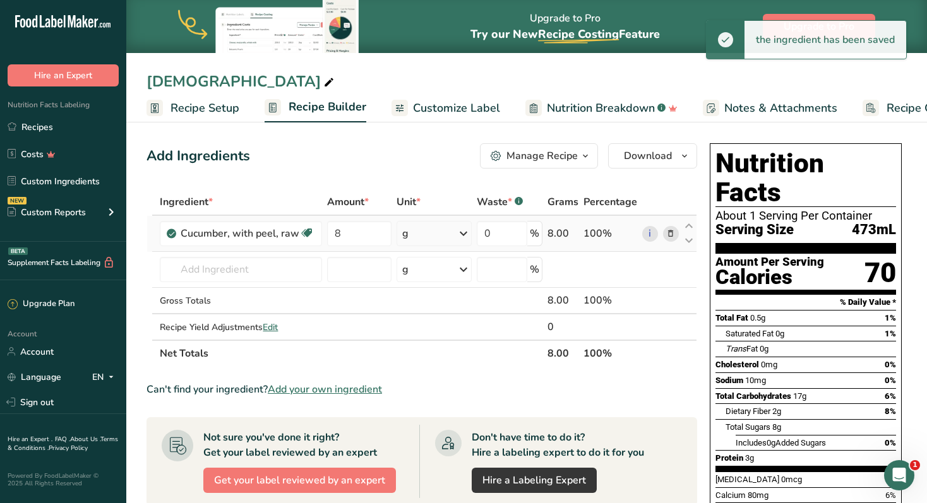
click at [463, 232] on icon at bounding box center [463, 233] width 15 height 23
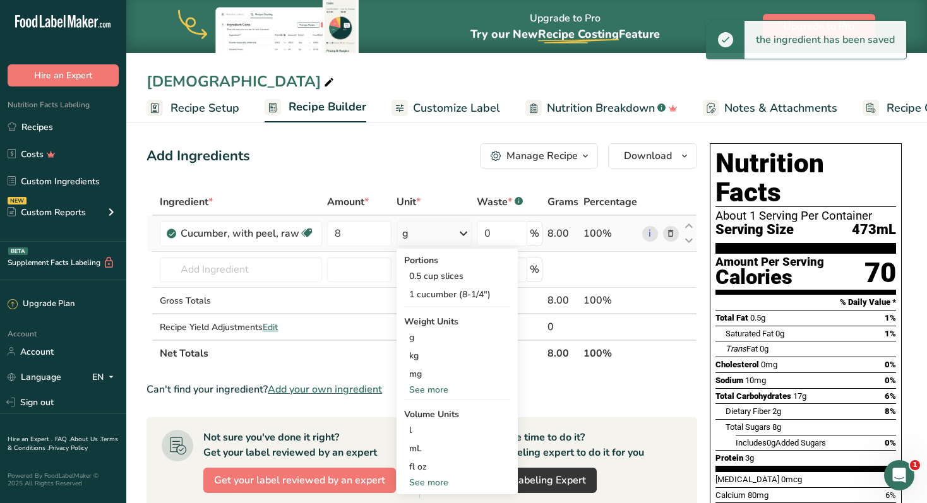
click at [437, 391] on div "See more" at bounding box center [457, 389] width 106 height 13
click at [428, 425] on div "oz" at bounding box center [457, 429] width 106 height 18
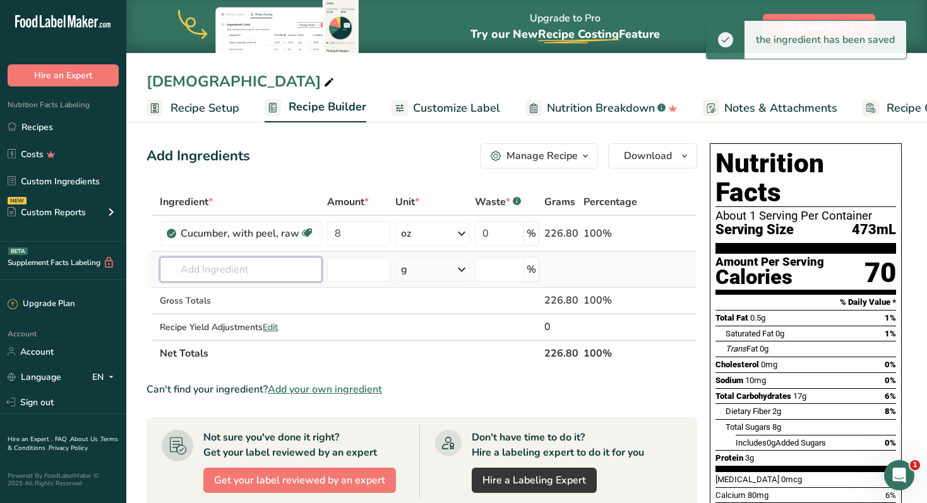
click at [247, 276] on input "text" at bounding box center [241, 269] width 162 height 25
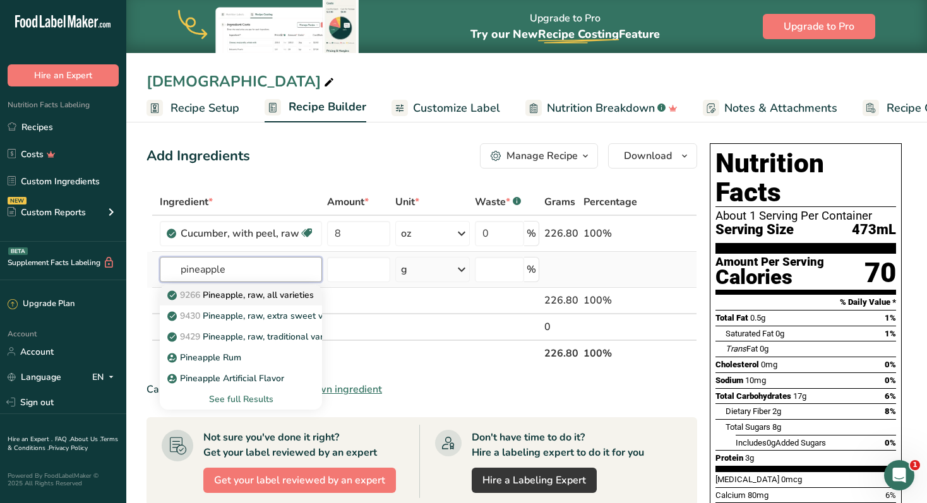
type input "pineapple"
click at [271, 292] on p "9266 Pineapple, raw, all varieties" at bounding box center [242, 294] width 144 height 13
type input "Pineapple, raw, all varieties"
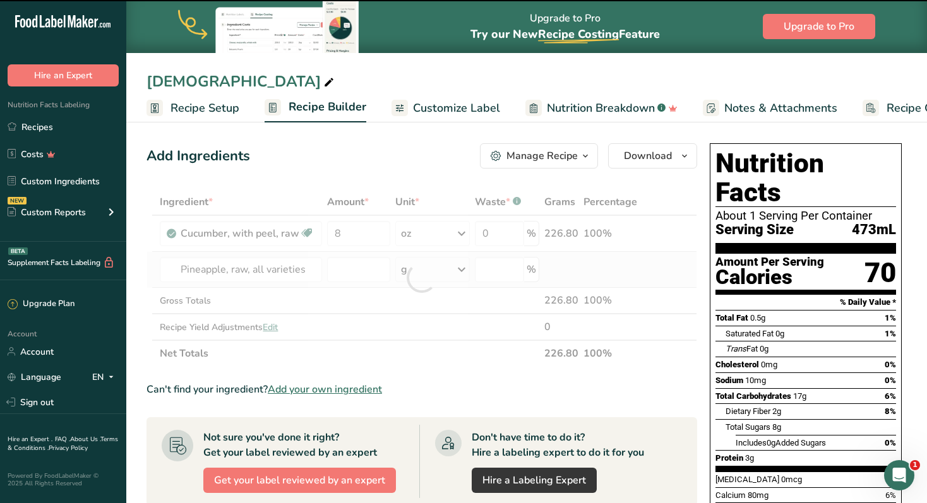
type input "0"
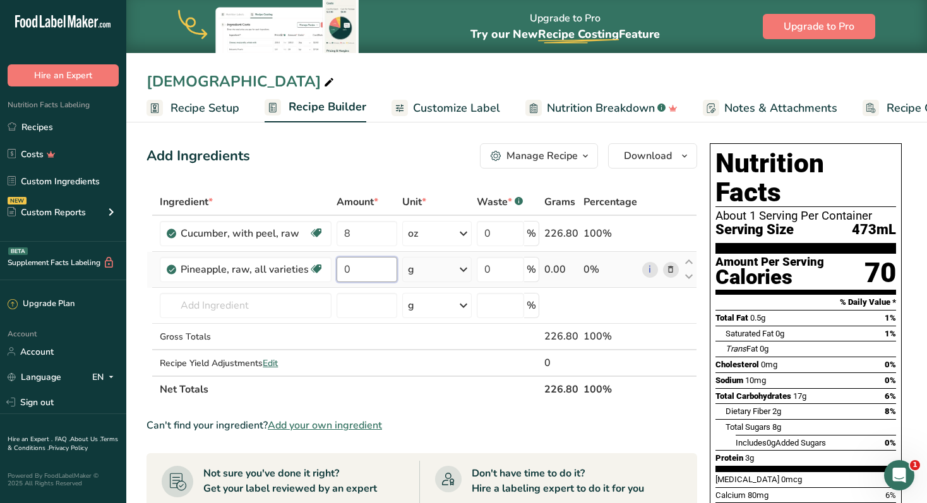
drag, startPoint x: 374, startPoint y: 270, endPoint x: 338, endPoint y: 271, distance: 36.6
click at [338, 271] on input "0" at bounding box center [366, 269] width 60 height 25
type input "5"
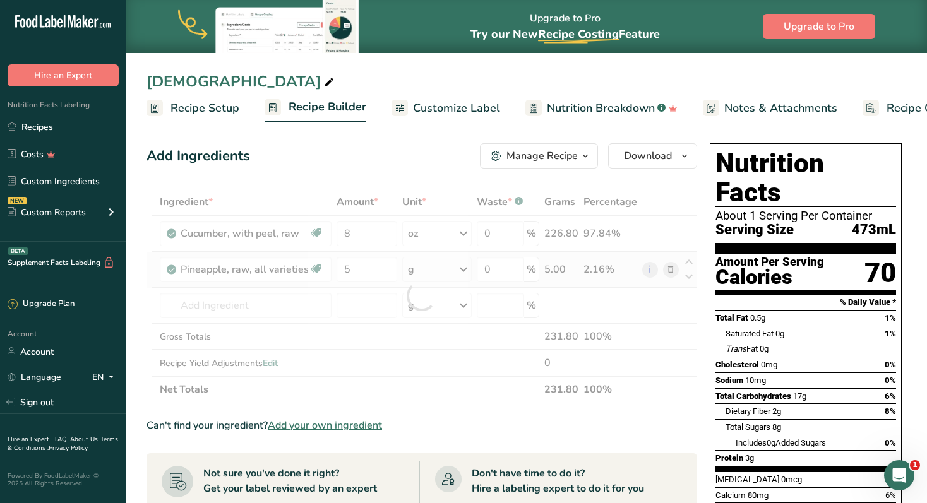
click at [460, 268] on div "Ingredient * Amount * Unit * Waste * .a-a{fill:#347362;}.b-a{fill:#fff;} Grams …" at bounding box center [421, 296] width 550 height 214
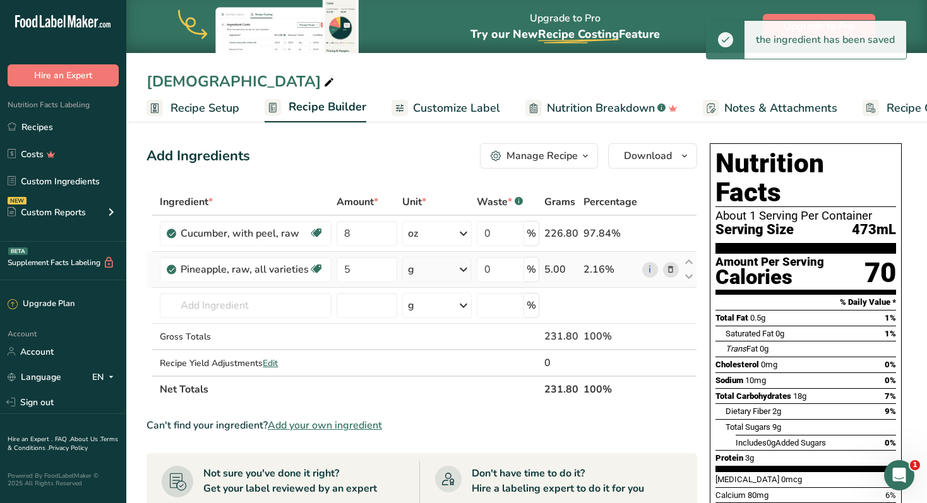
click at [463, 268] on icon at bounding box center [463, 269] width 15 height 23
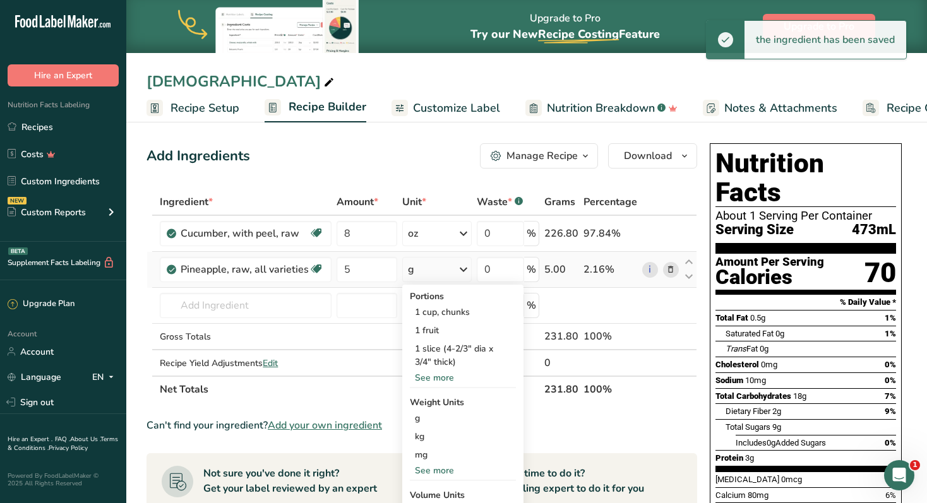
click at [439, 467] on div "See more" at bounding box center [463, 470] width 106 height 13
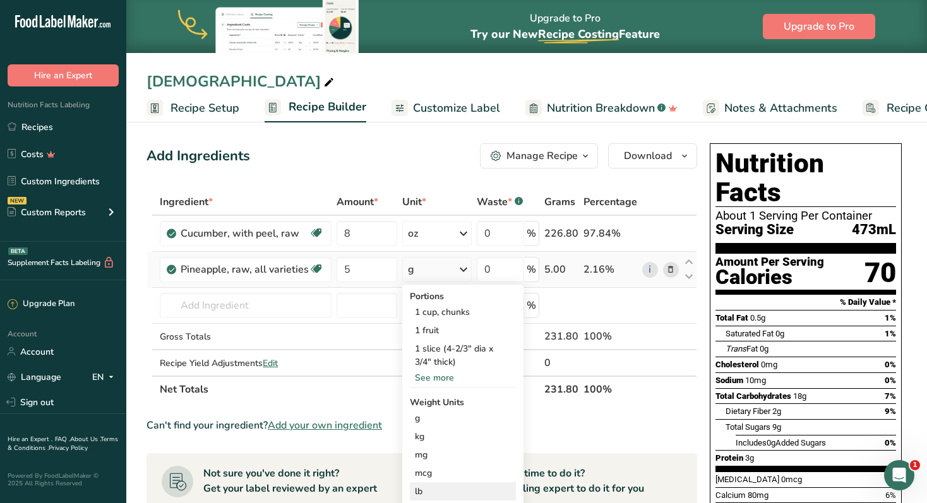
scroll to position [47, 0]
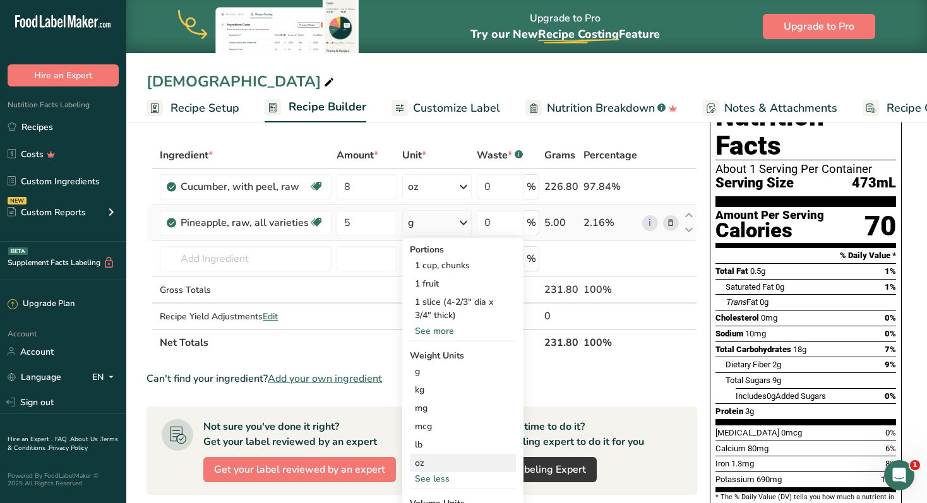
click at [428, 469] on div "oz" at bounding box center [463, 463] width 106 height 18
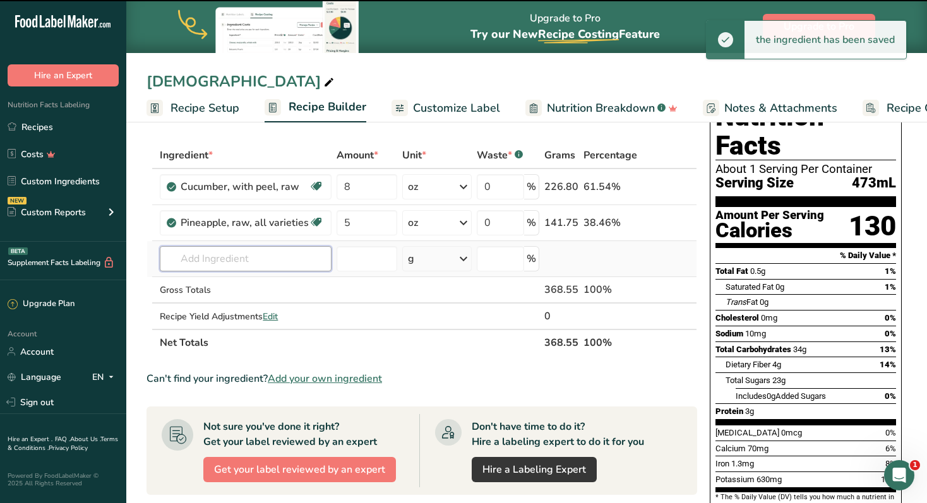
click at [211, 253] on input "text" at bounding box center [246, 258] width 172 height 25
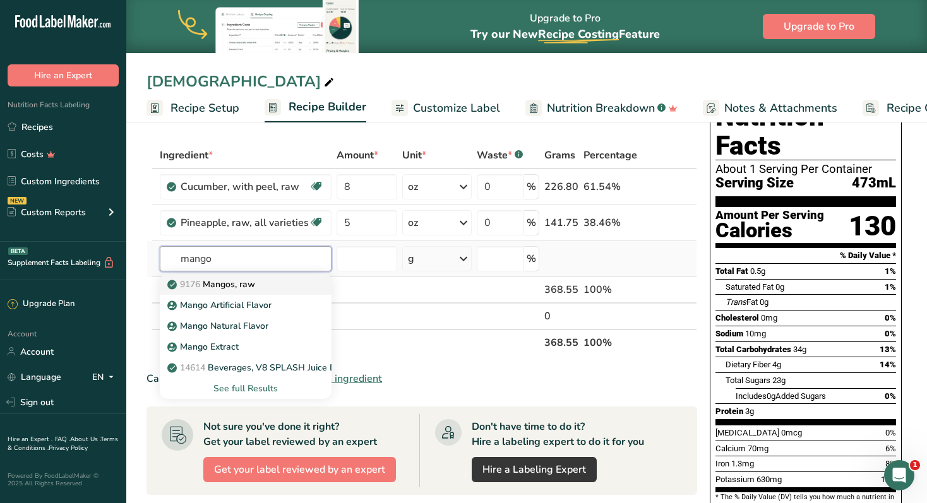
type input "mango"
click at [241, 282] on p "9176 Mangos, raw" at bounding box center [212, 284] width 85 height 13
type input "Mangos, raw"
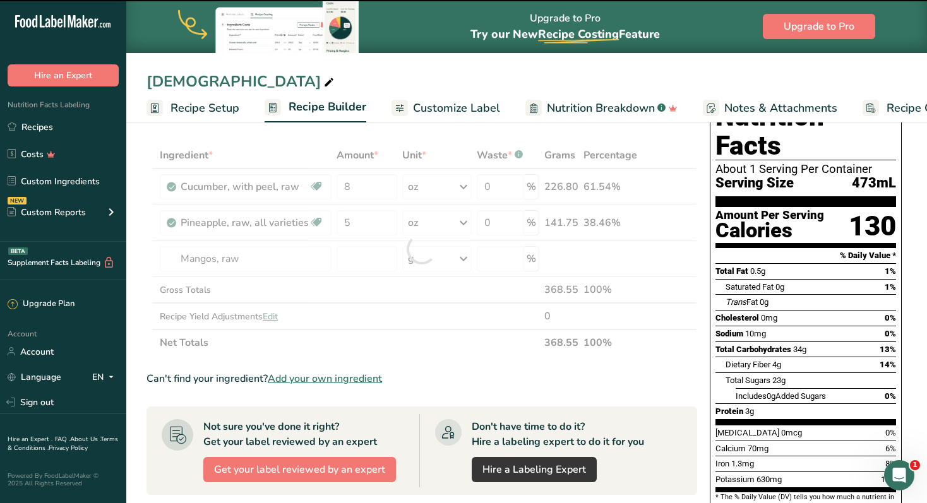
type input "0"
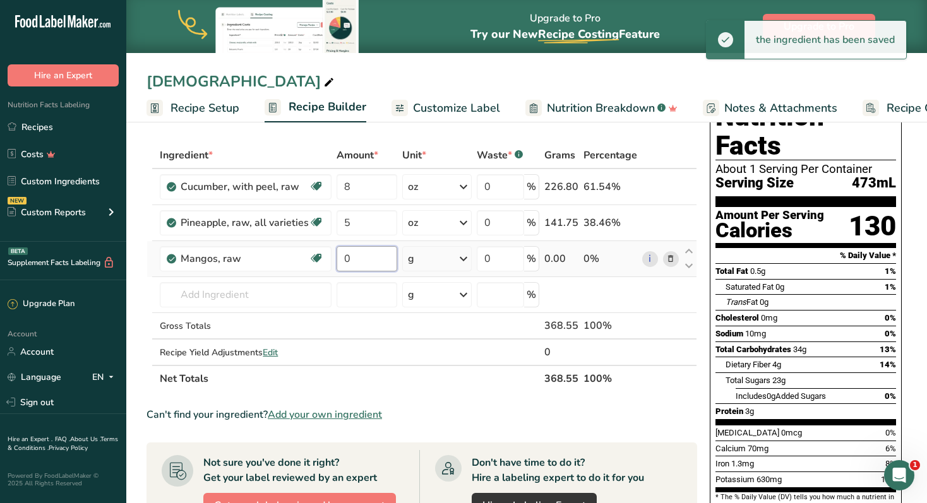
click at [368, 256] on input "0" at bounding box center [366, 258] width 60 height 25
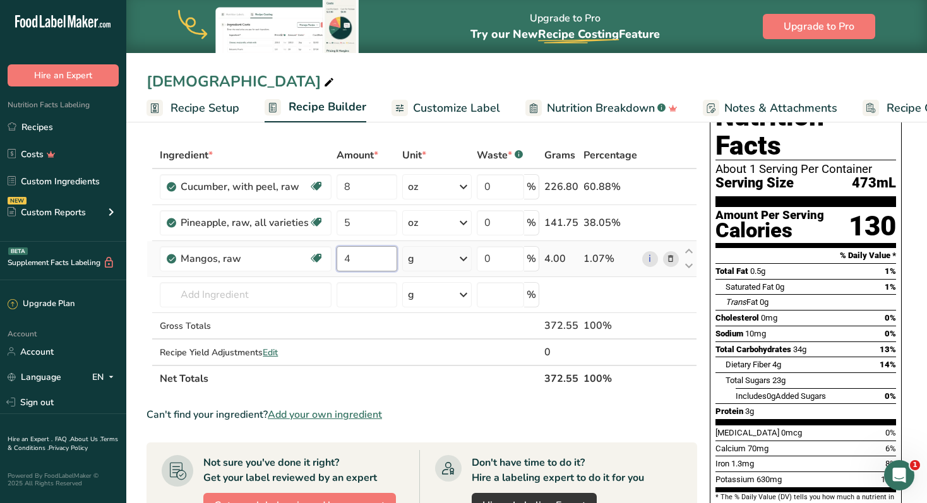
type input "4"
click at [462, 254] on div "Ingredient * Amount * Unit * Waste * .a-a{fill:#347362;}.b-a{fill:#fff;} Grams …" at bounding box center [421, 267] width 550 height 250
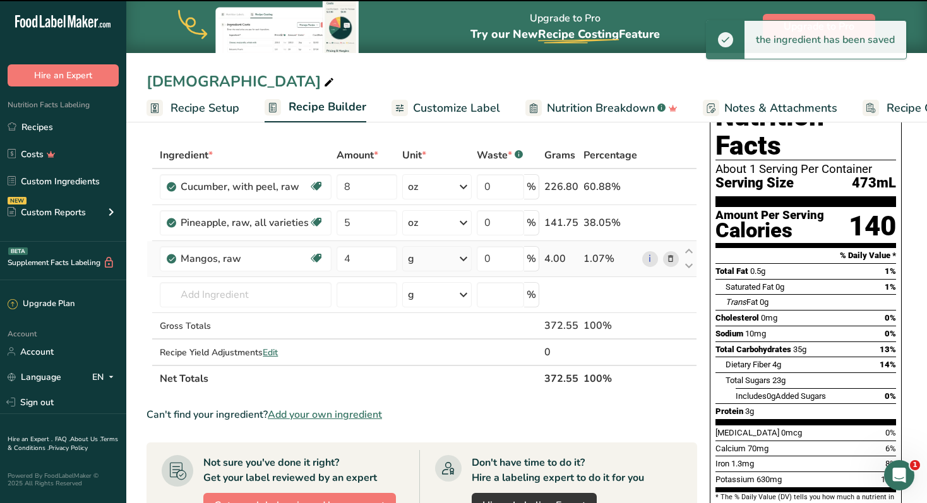
click at [465, 256] on icon at bounding box center [463, 258] width 15 height 23
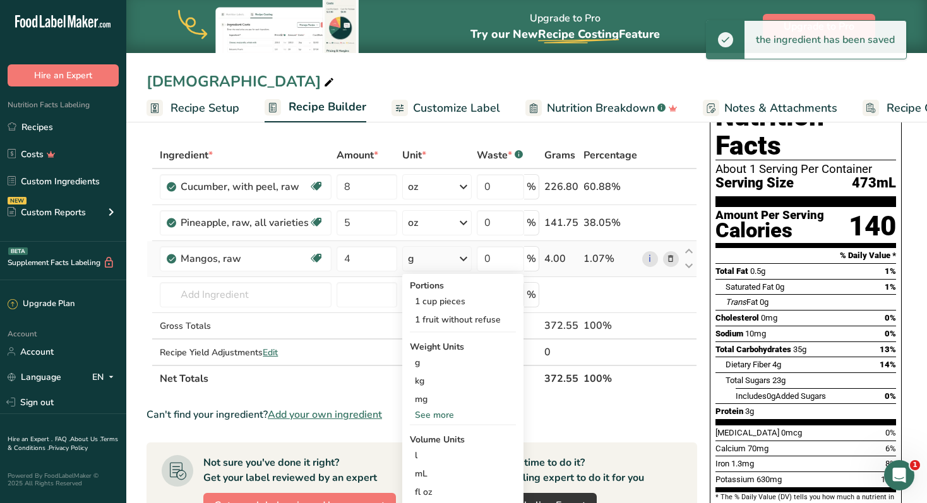
scroll to position [50, 0]
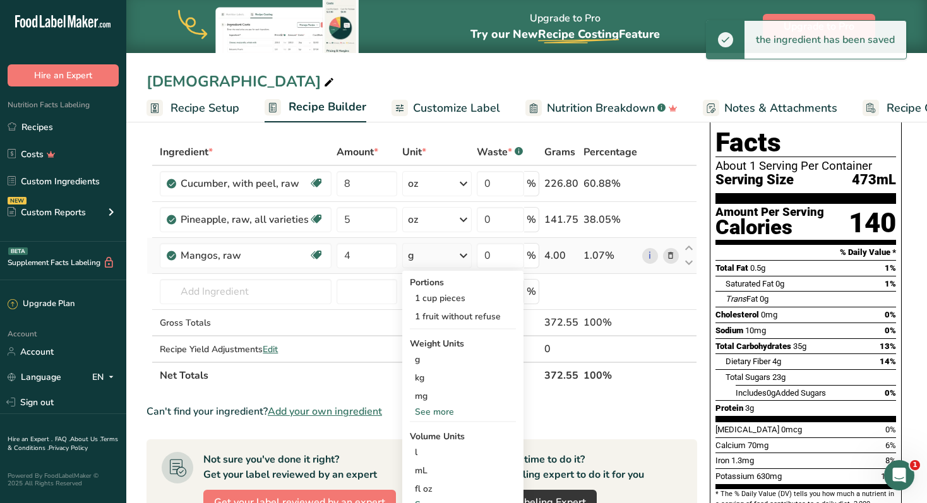
click at [436, 412] on div "See more" at bounding box center [463, 411] width 106 height 13
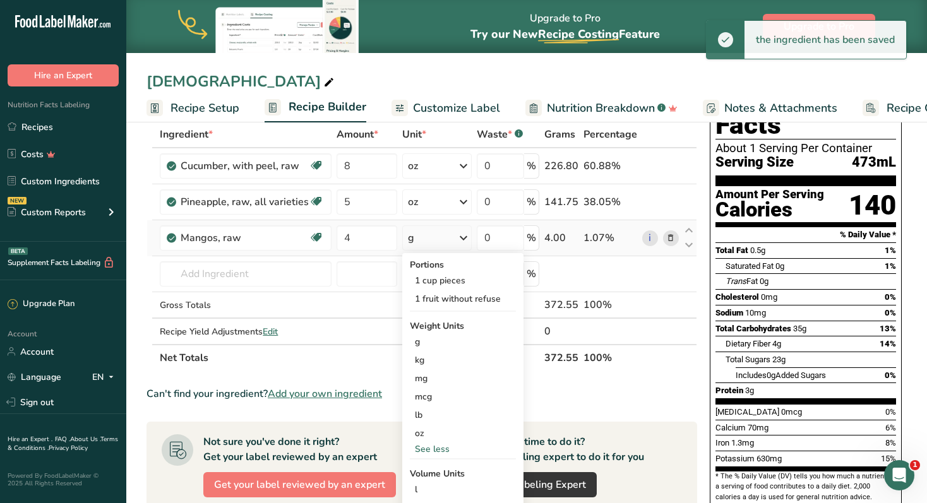
scroll to position [71, 0]
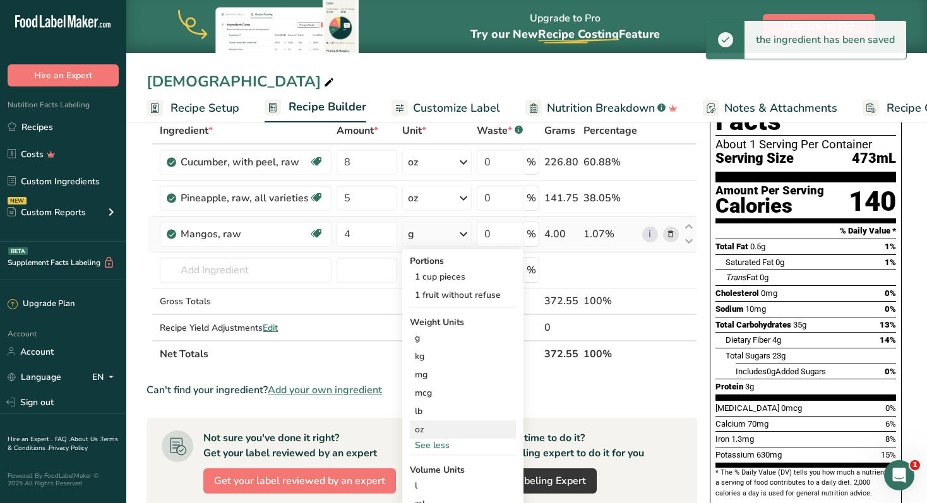
click at [426, 426] on div "oz" at bounding box center [463, 429] width 106 height 18
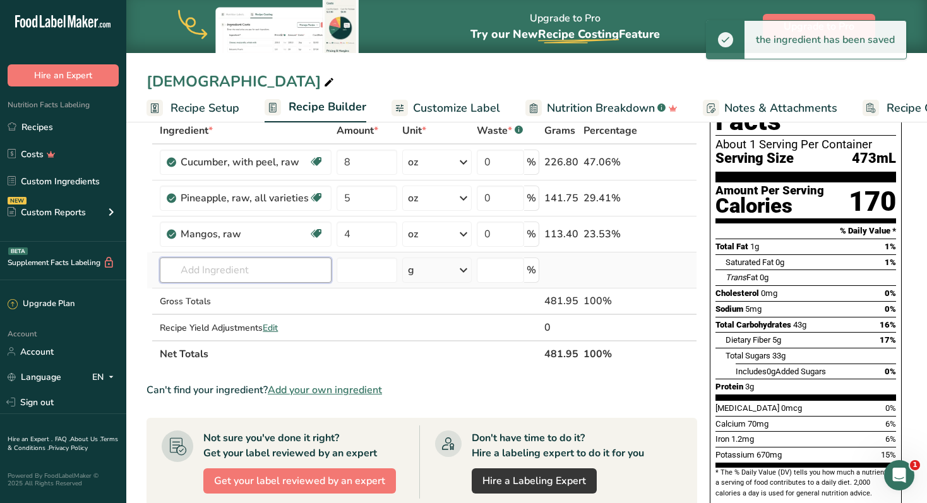
click at [208, 268] on input "text" at bounding box center [246, 270] width 172 height 25
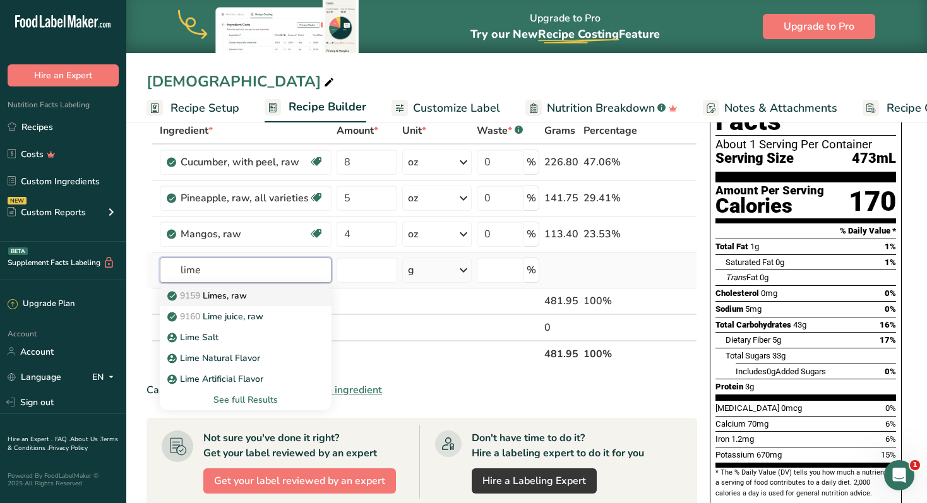
type input "lime"
click at [237, 297] on p "9159 Limes, raw" at bounding box center [208, 295] width 77 height 13
type input "Limes, raw"
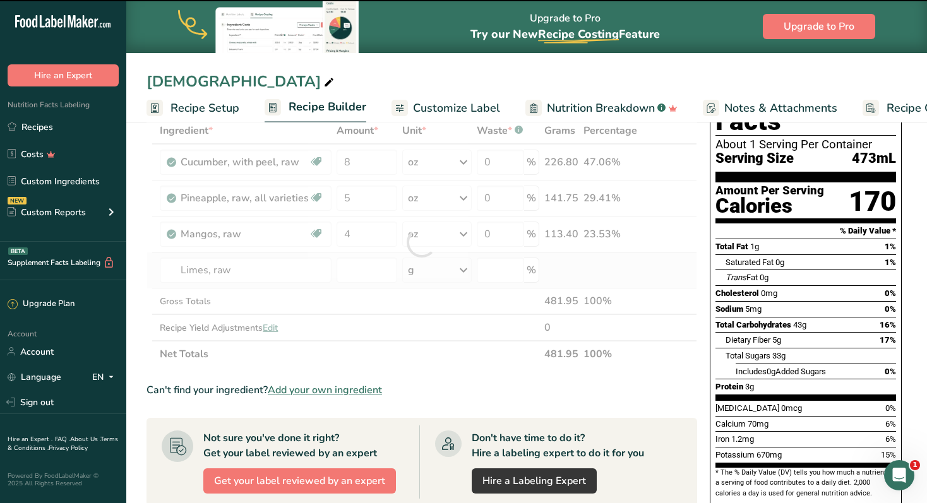
type input "0"
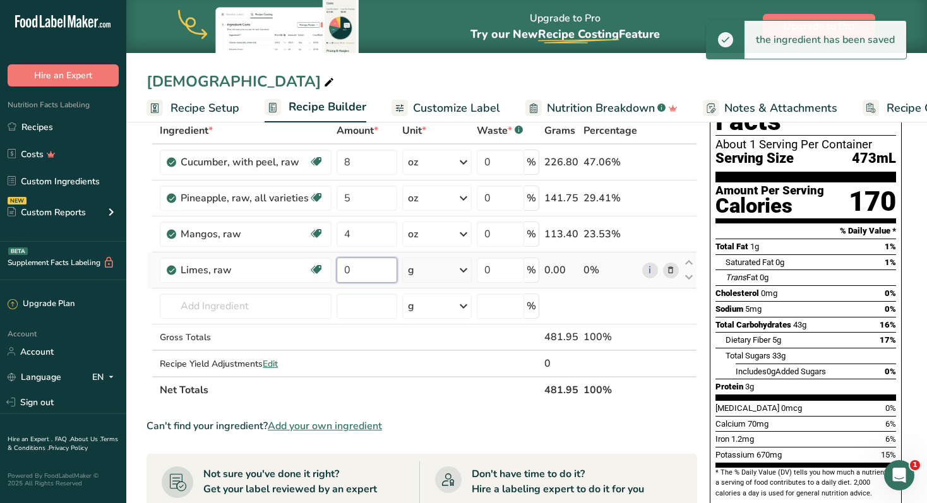
click at [360, 278] on input "0" at bounding box center [366, 270] width 60 height 25
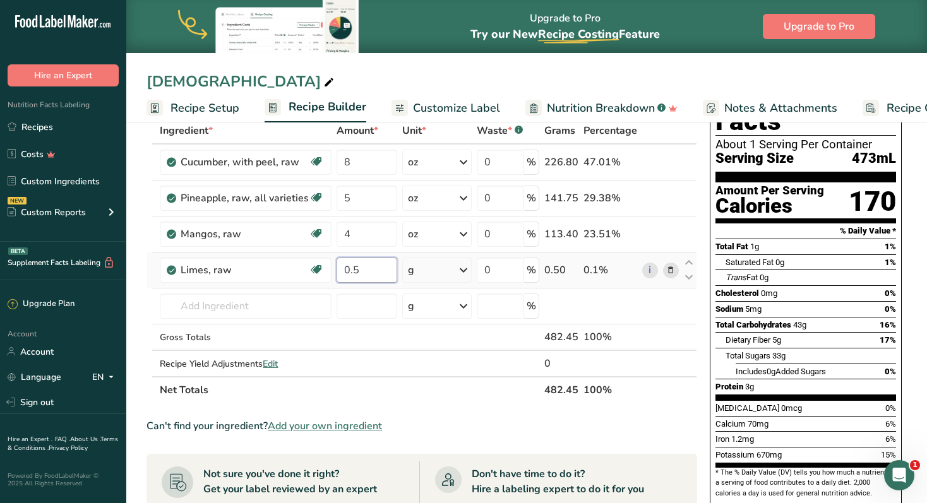
type input "0.5"
click at [458, 268] on div "Ingredient * Amount * Unit * Waste * .a-a{fill:#347362;}.b-a{fill:#fff;} Grams …" at bounding box center [421, 260] width 550 height 286
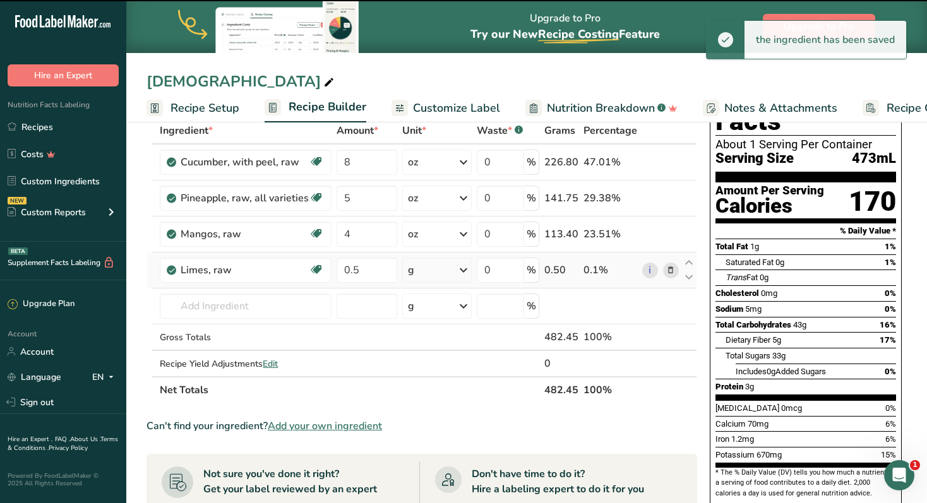
click at [461, 268] on icon at bounding box center [463, 270] width 15 height 23
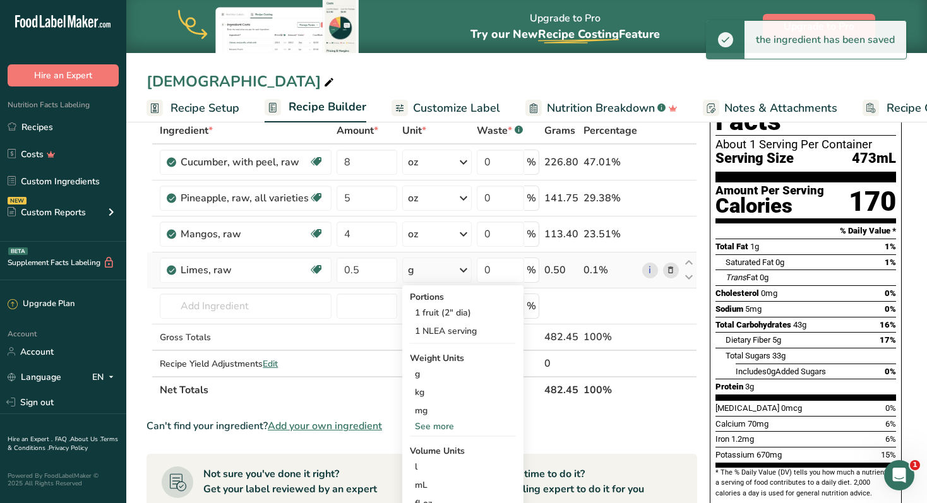
click at [441, 428] on div "See more" at bounding box center [463, 426] width 106 height 13
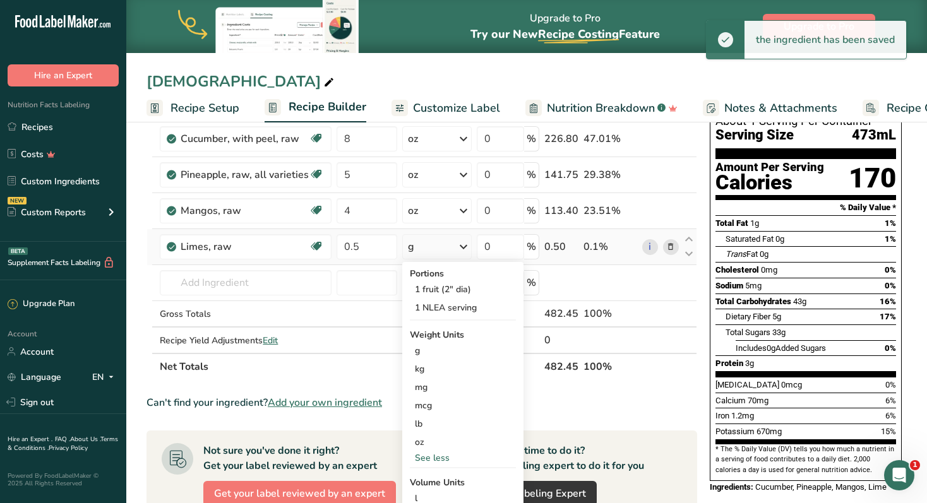
scroll to position [96, 0]
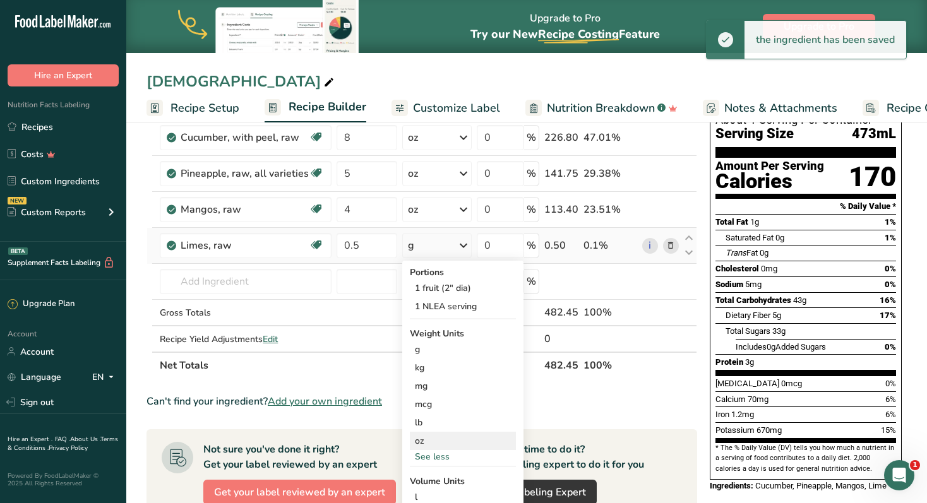
click at [424, 438] on div "oz" at bounding box center [463, 441] width 106 height 18
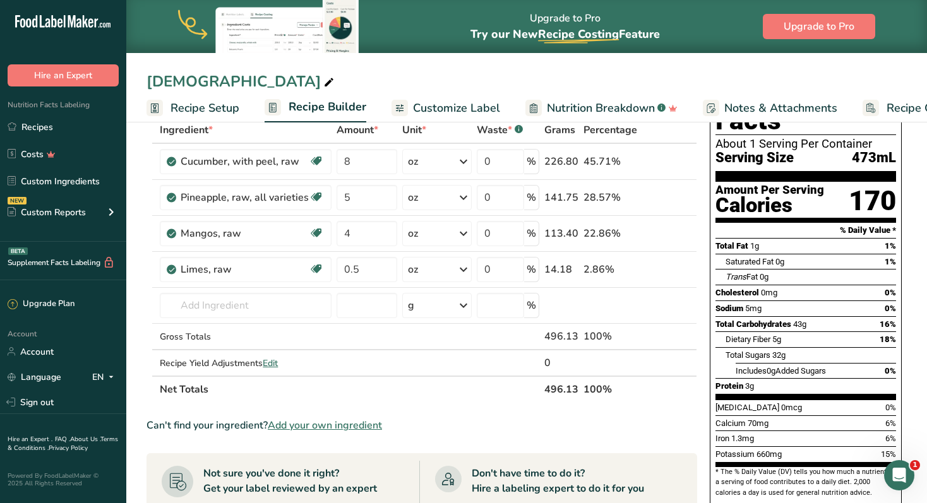
scroll to position [52, 0]
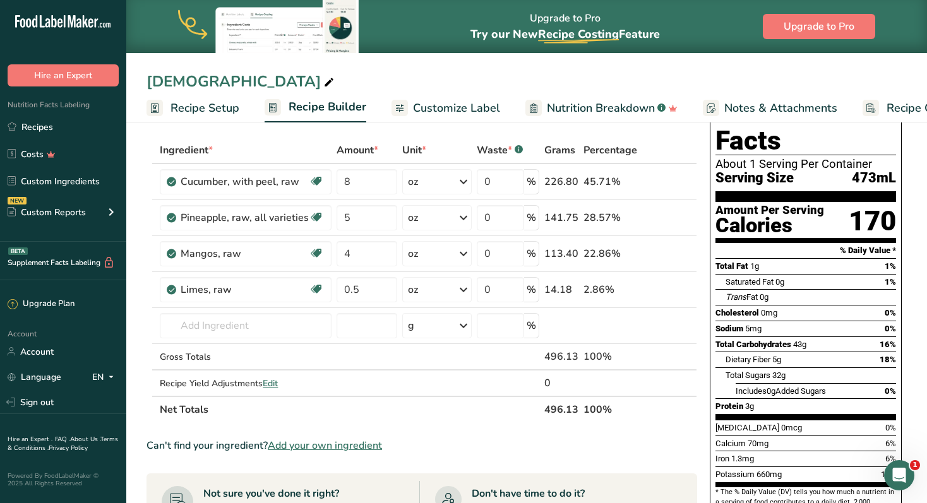
click at [477, 105] on span "Customize Label" at bounding box center [456, 108] width 87 height 17
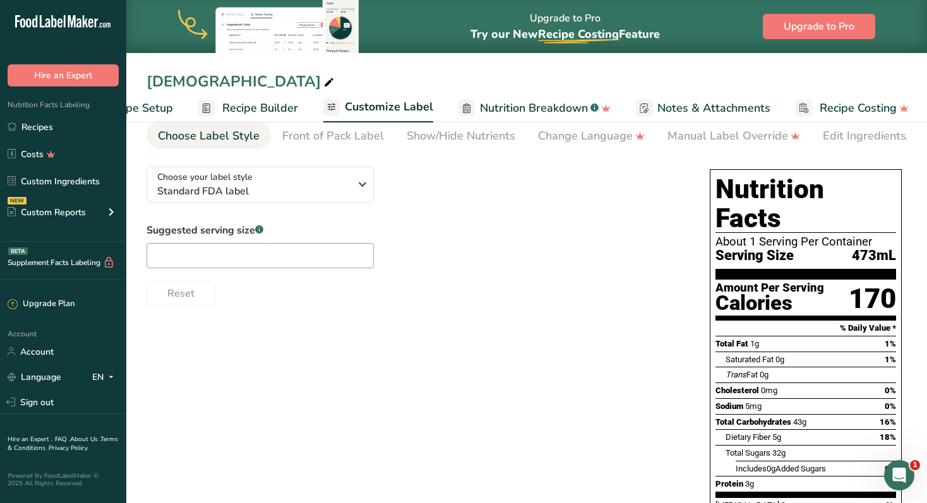
scroll to position [0, 68]
click at [230, 257] on input "text" at bounding box center [259, 255] width 227 height 25
type input "16oz"
click at [475, 368] on div "Choose your label style Standard FDA label USA (FDA) Standard FDA label Tabular…" at bounding box center [526, 392] width 760 height 470
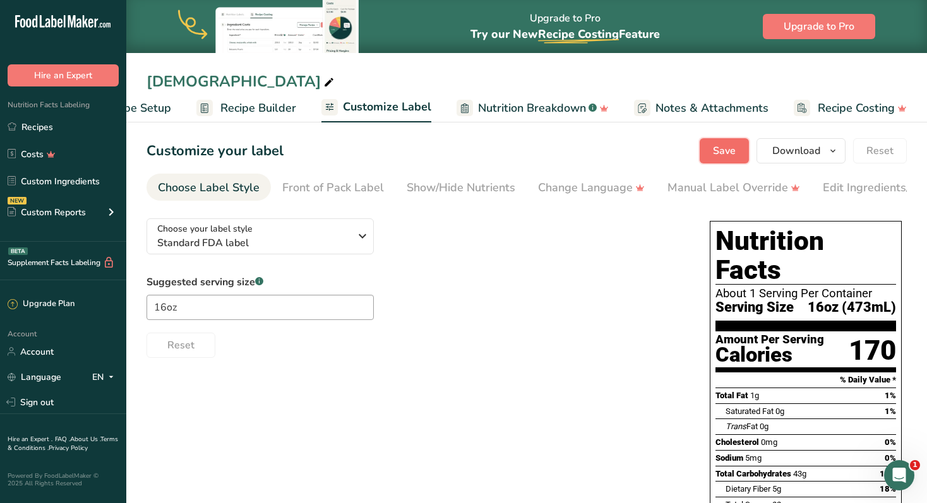
click at [722, 152] on span "Save" at bounding box center [724, 150] width 23 height 15
click at [823, 146] on button "Download" at bounding box center [800, 150] width 89 height 25
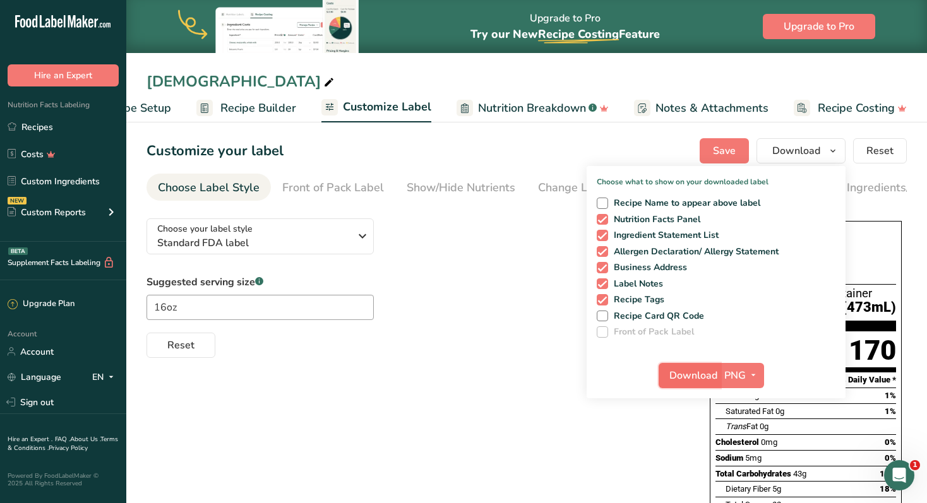
click at [713, 377] on span "Download" at bounding box center [693, 375] width 48 height 15
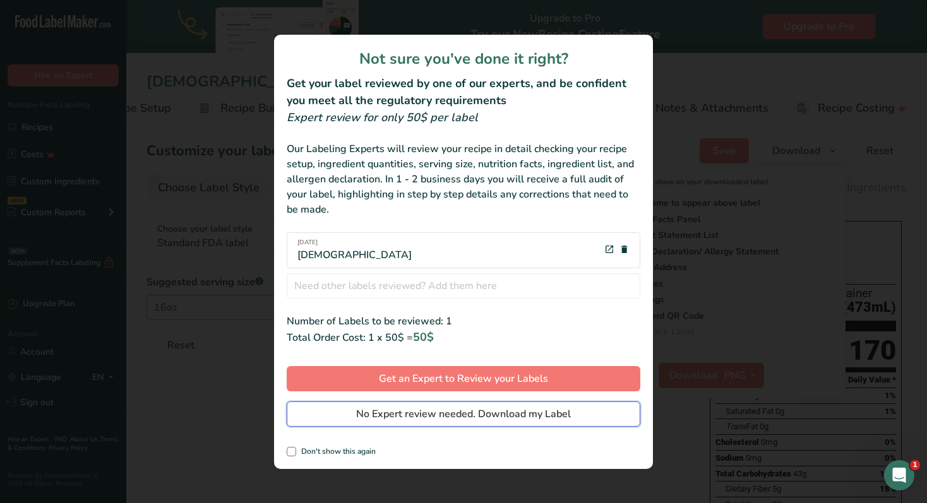
click at [440, 423] on button "No Expert review needed. Download my Label" at bounding box center [464, 413] width 354 height 25
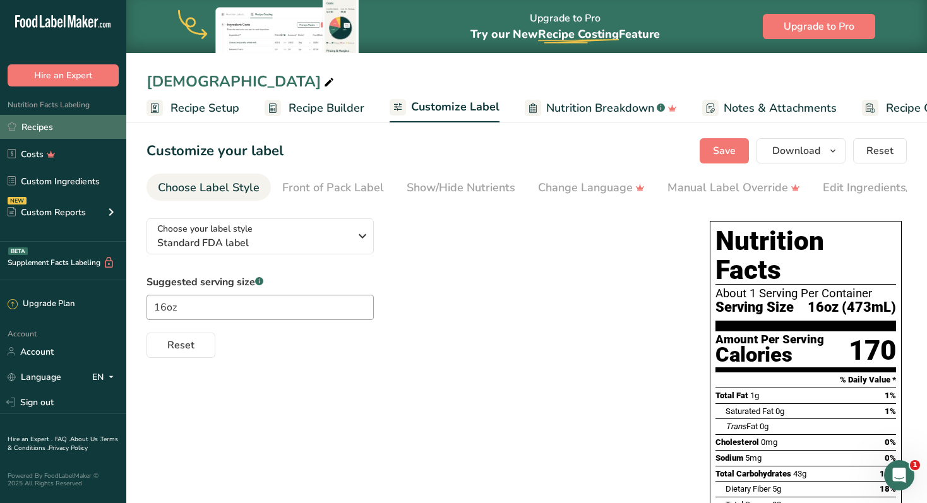
click at [51, 116] on link "Recipes" at bounding box center [63, 127] width 126 height 24
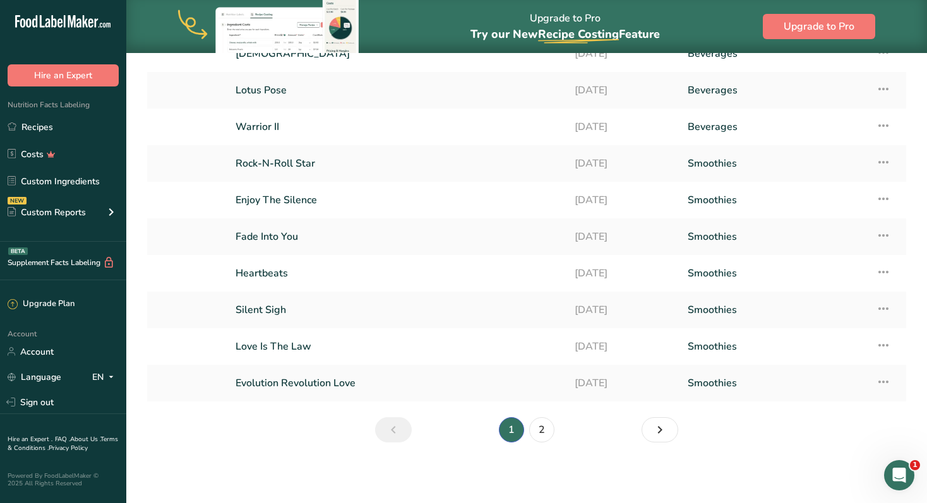
scroll to position [131, 0]
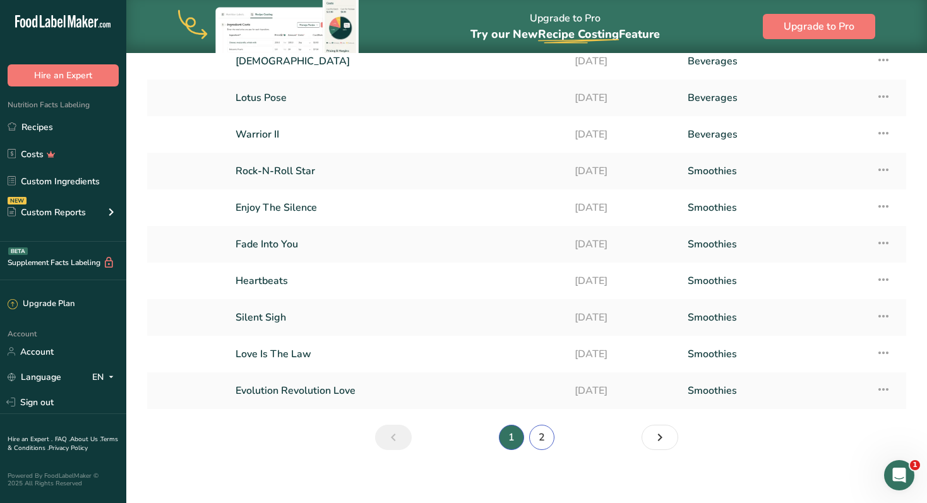
click at [541, 443] on link "2" at bounding box center [541, 437] width 25 height 25
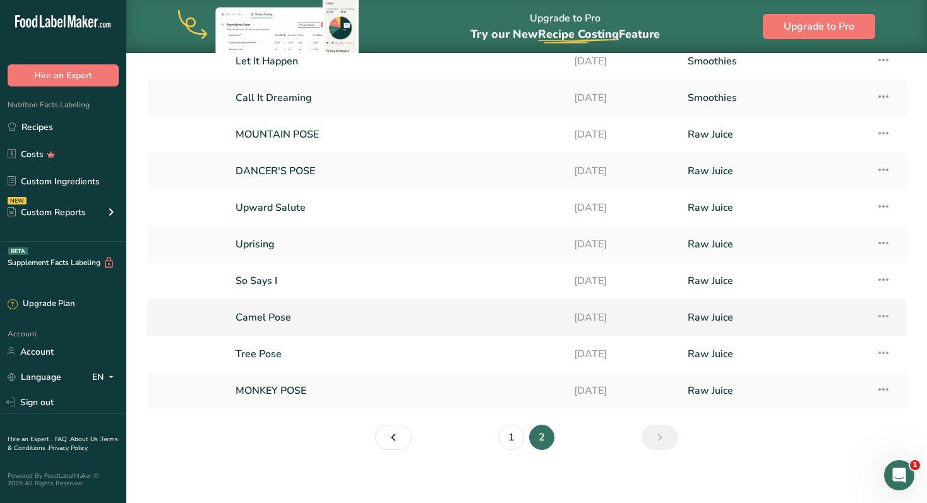
scroll to position [128, 0]
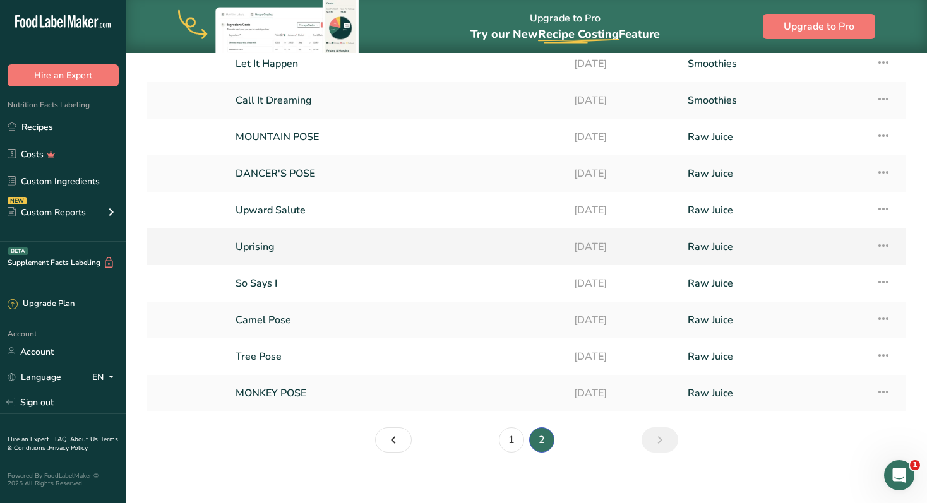
click at [253, 246] on link "Uprising" at bounding box center [396, 247] width 323 height 27
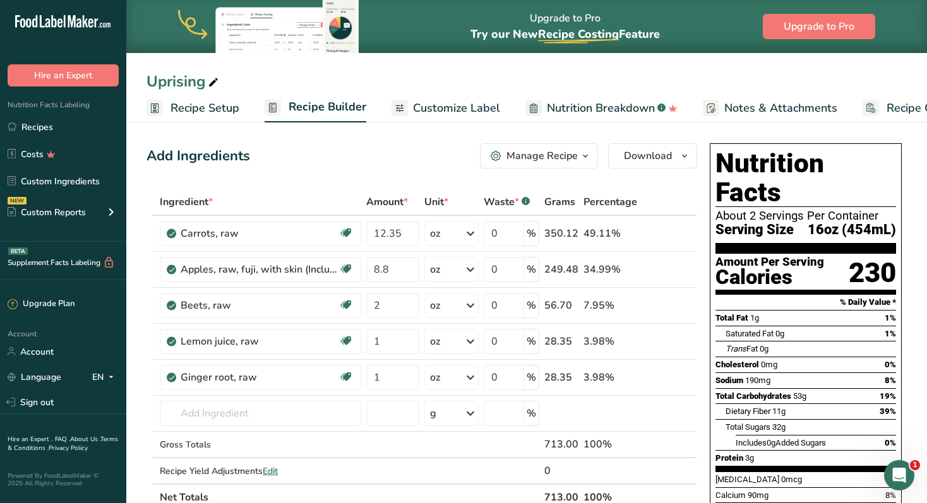
click at [189, 86] on div "Uprising" at bounding box center [183, 81] width 74 height 23
click at [189, 86] on input "Uprising" at bounding box center [526, 81] width 760 height 23
type input "Bridge Pose"
click at [345, 158] on div "Add Ingredients Manage Recipe Delete Recipe Duplicate Recipe Scale Recipe Save …" at bounding box center [421, 155] width 550 height 25
click at [452, 107] on span "Customize Label" at bounding box center [456, 108] width 87 height 17
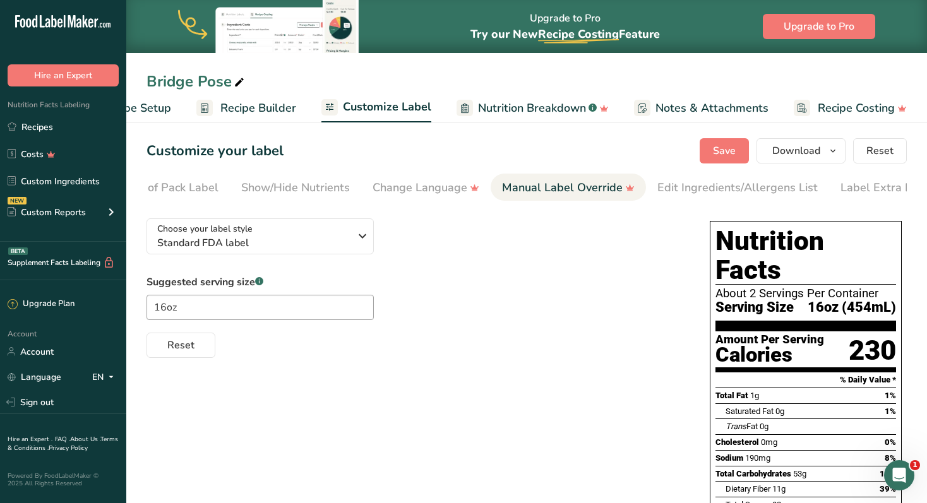
scroll to position [0, 187]
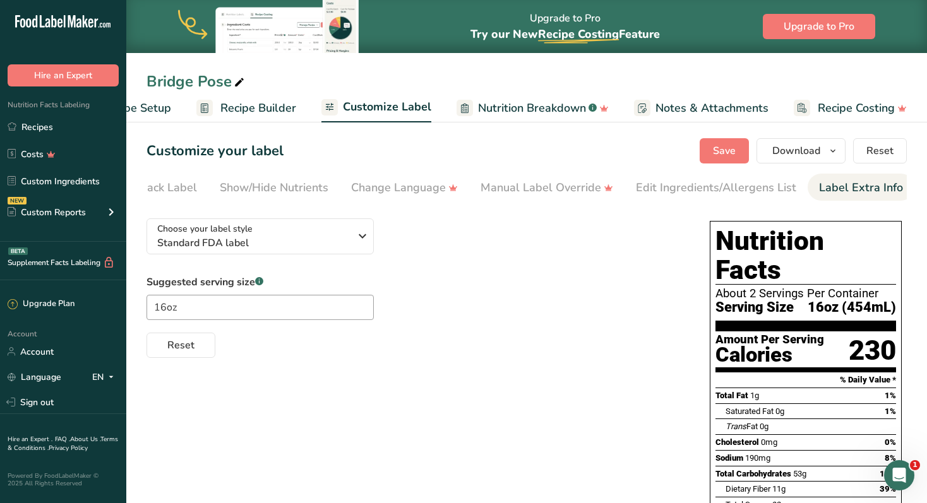
click at [843, 188] on div "Label Extra Info" at bounding box center [861, 187] width 84 height 17
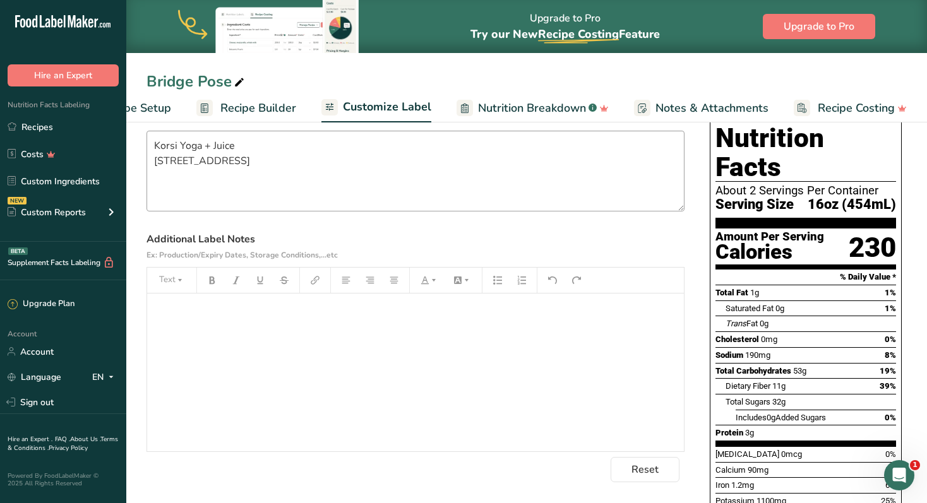
scroll to position [167, 0]
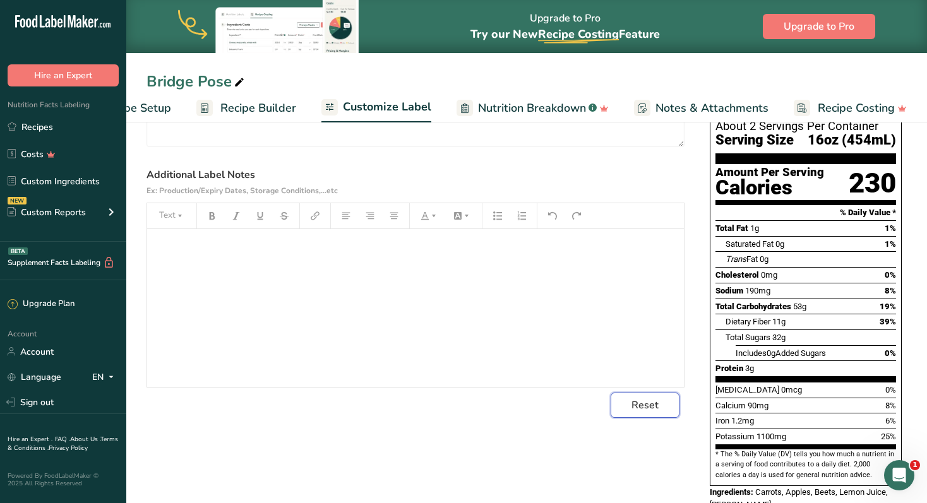
click at [650, 412] on span "Reset" at bounding box center [644, 405] width 27 height 15
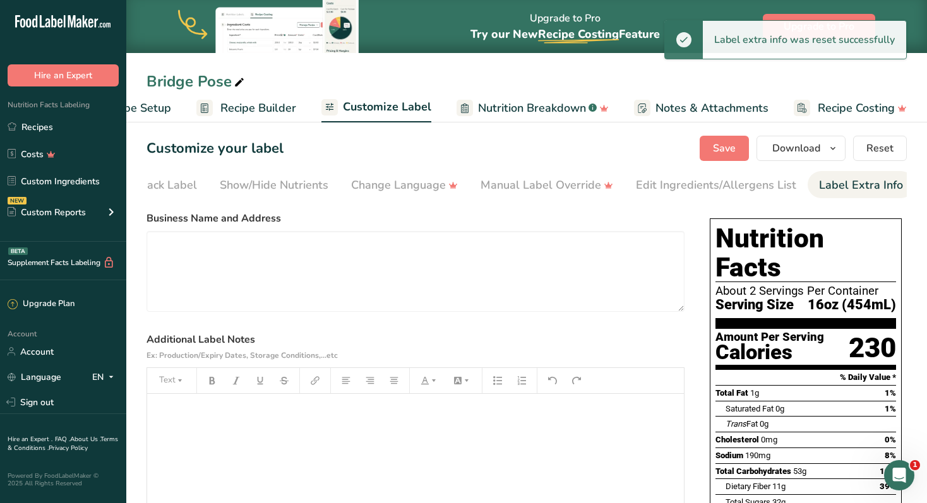
scroll to position [0, 0]
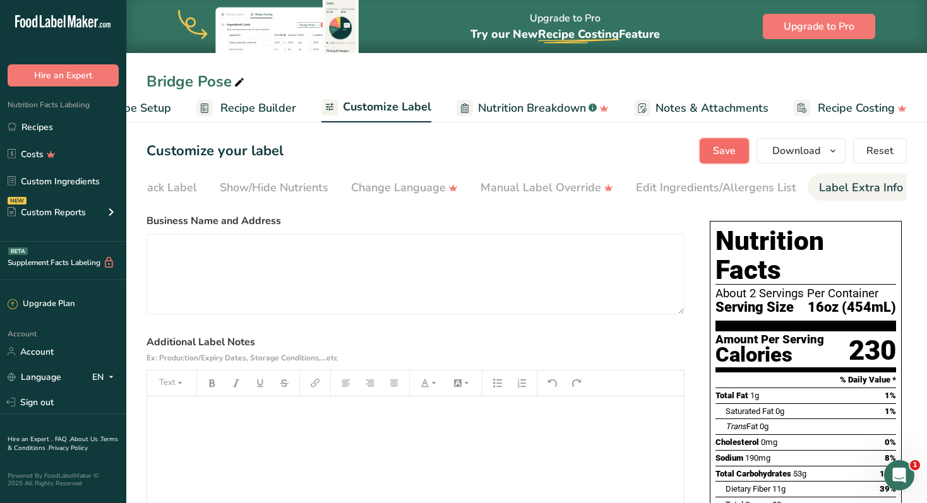
click at [730, 150] on span "Save" at bounding box center [724, 150] width 23 height 15
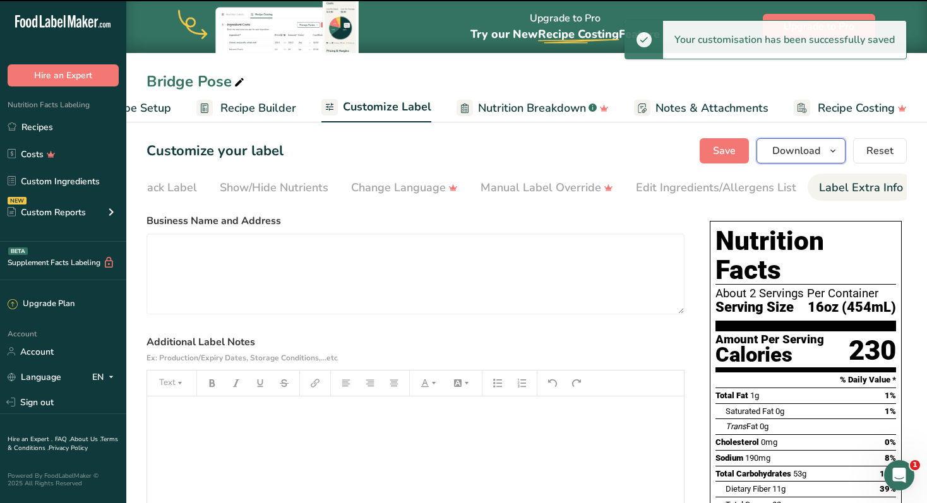
click at [830, 148] on icon "button" at bounding box center [833, 151] width 10 height 16
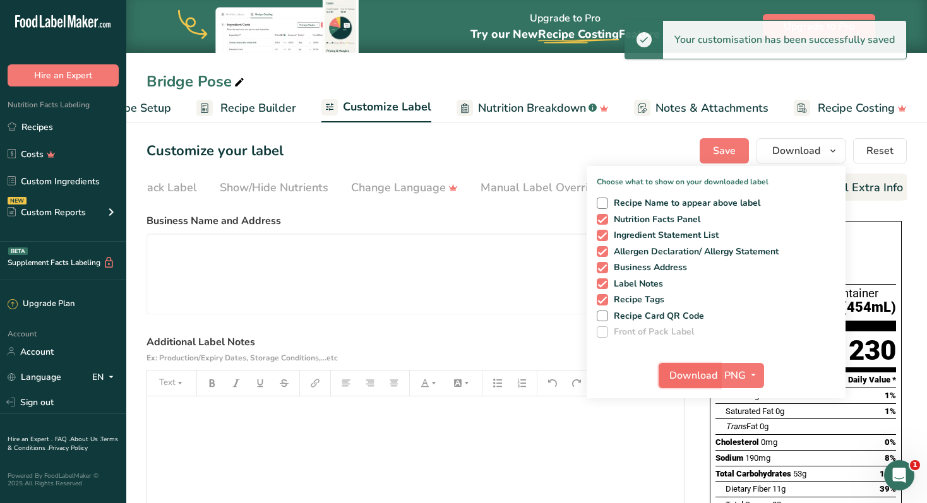
click at [694, 382] on span "Download" at bounding box center [693, 375] width 48 height 15
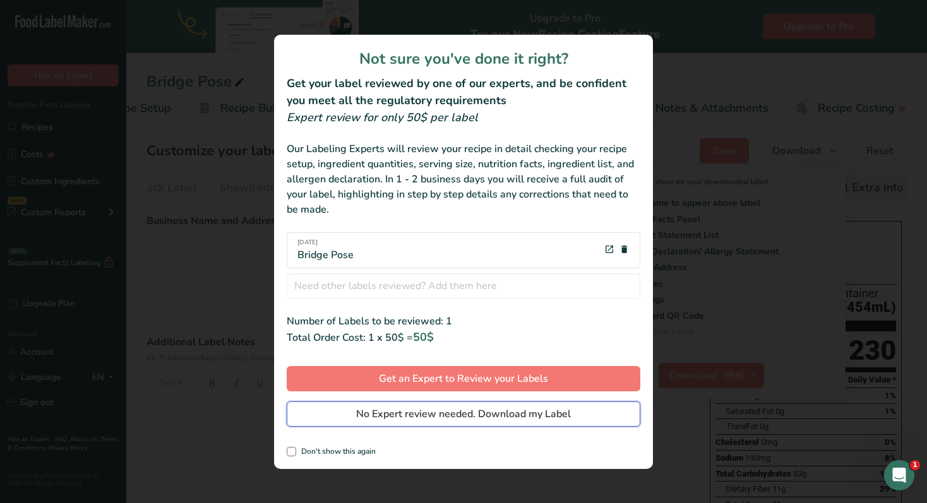
click at [501, 412] on span "No Expert review needed. Download my Label" at bounding box center [463, 414] width 215 height 15
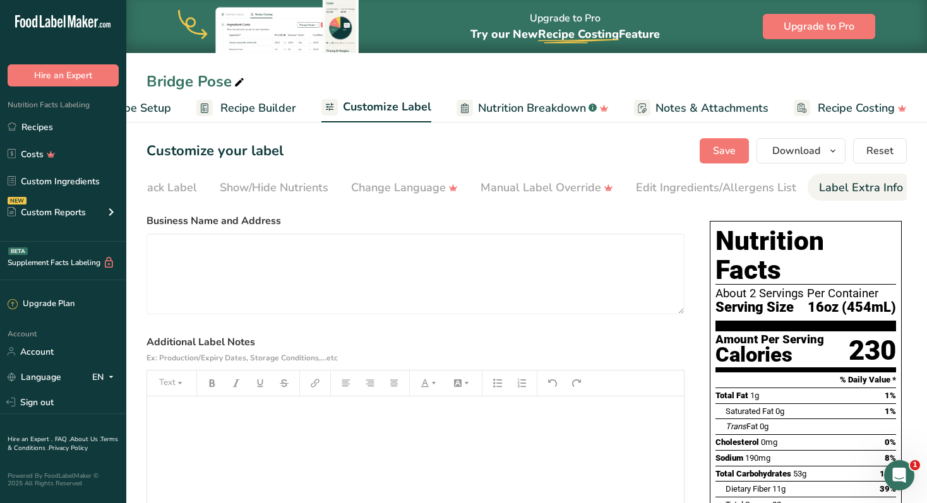
scroll to position [25, 0]
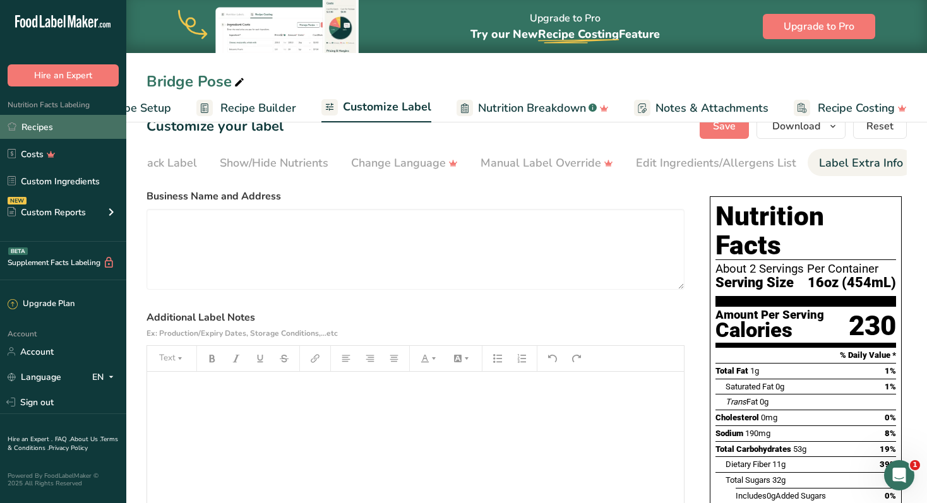
click at [38, 133] on link "Recipes" at bounding box center [63, 127] width 126 height 24
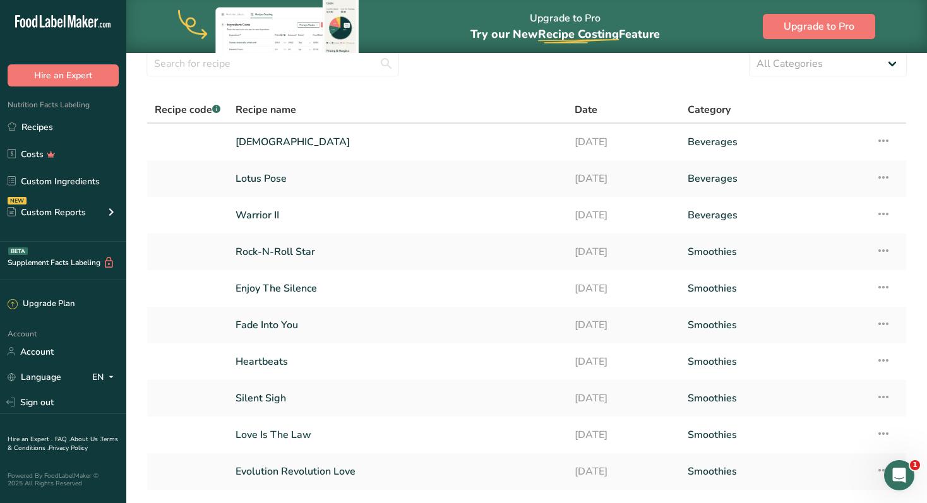
scroll to position [138, 0]
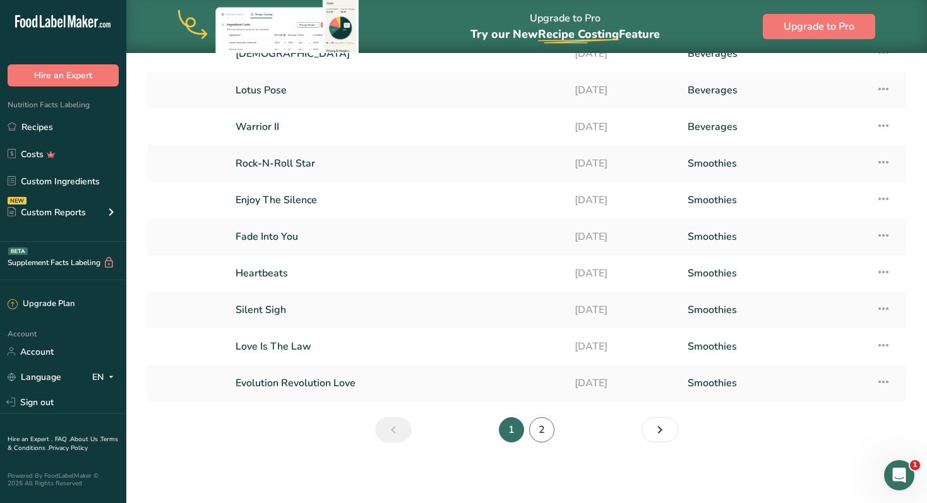
click at [539, 432] on link "2" at bounding box center [541, 429] width 25 height 25
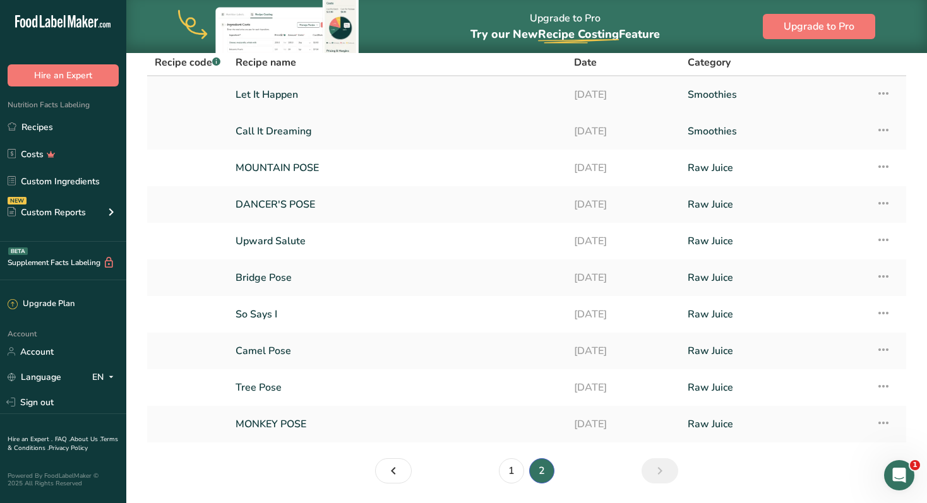
scroll to position [96, 0]
click at [256, 313] on link "So Says I" at bounding box center [396, 315] width 323 height 27
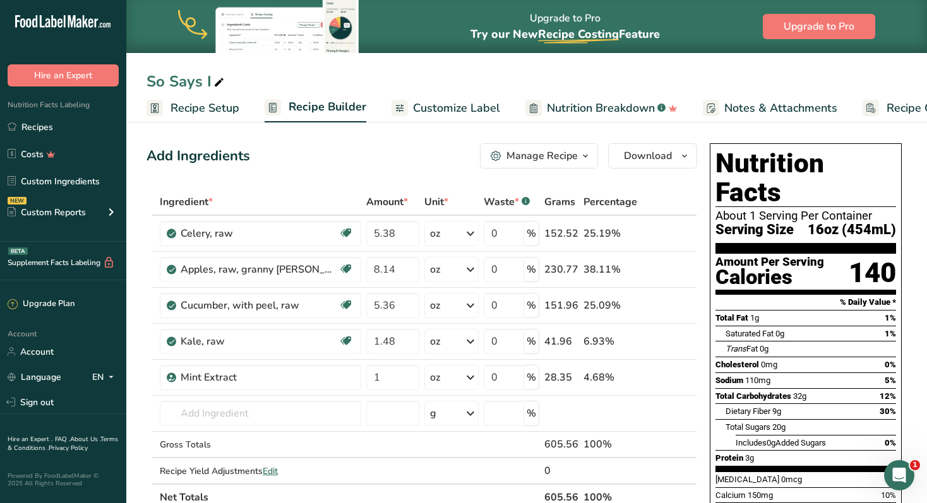
click at [194, 86] on div "So Says I" at bounding box center [186, 81] width 80 height 23
click at [194, 86] on input "So Says I" at bounding box center [526, 81] width 760 height 23
type input "Thunderbolt"
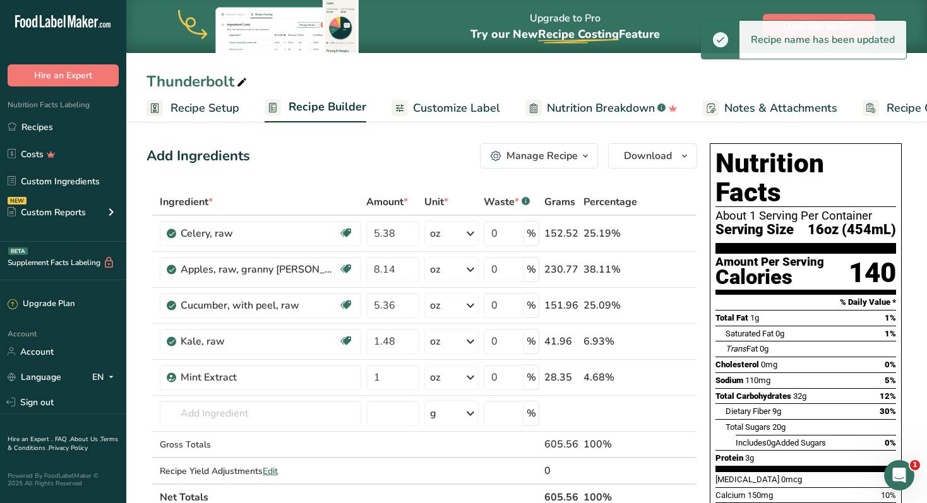
click at [480, 112] on span "Customize Label" at bounding box center [456, 108] width 87 height 17
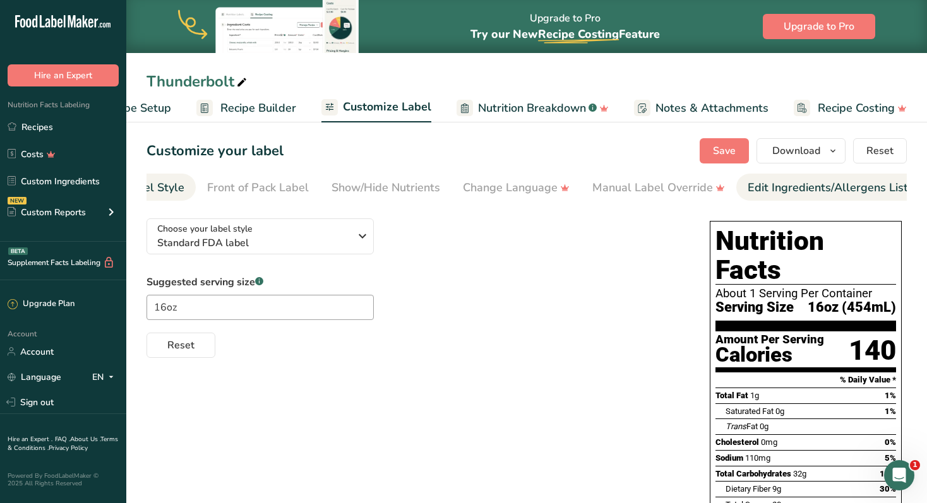
scroll to position [0, 187]
click at [867, 184] on div "Label Extra Info" at bounding box center [861, 187] width 84 height 17
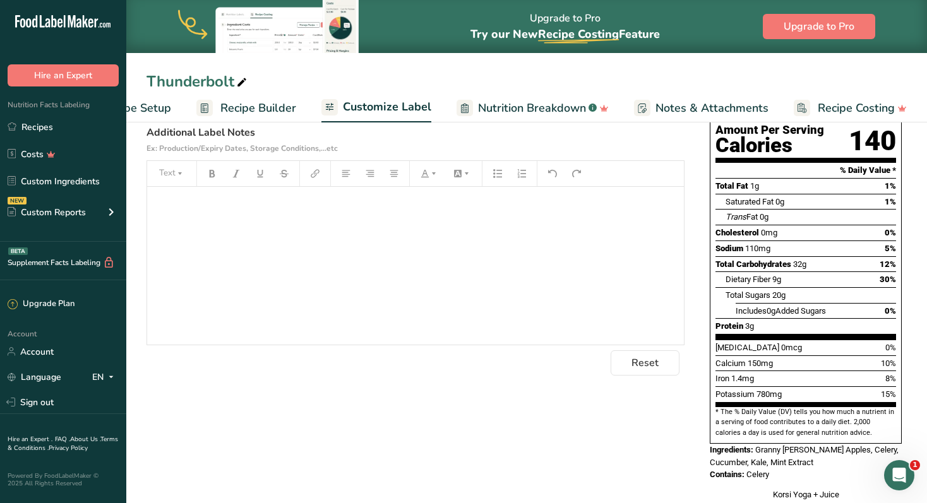
scroll to position [252, 0]
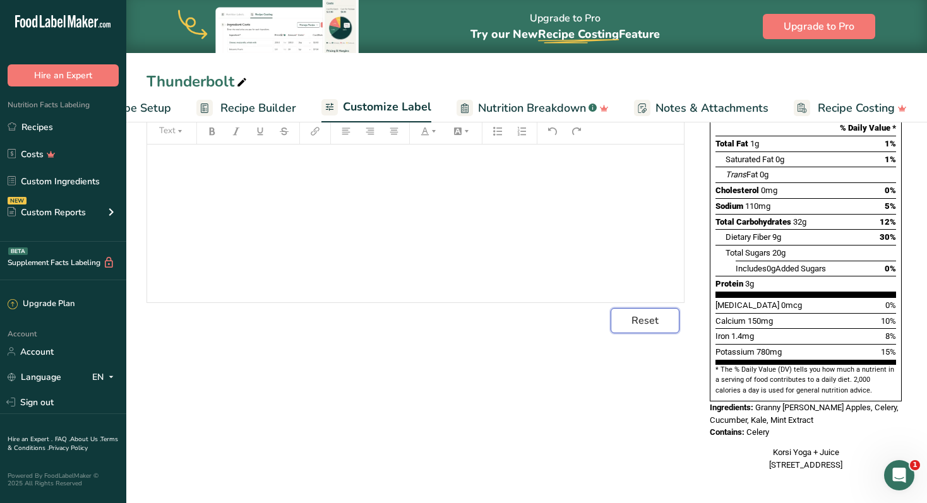
click at [653, 328] on span "Reset" at bounding box center [644, 320] width 27 height 15
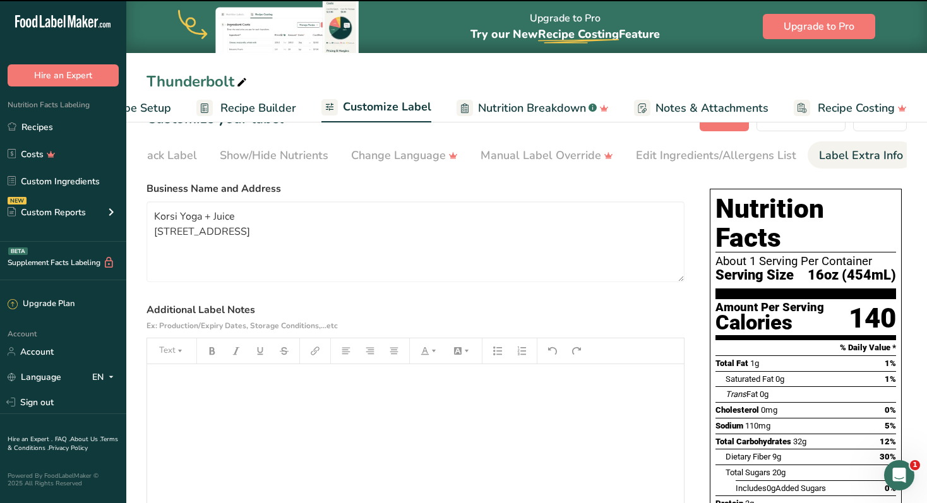
scroll to position [0, 0]
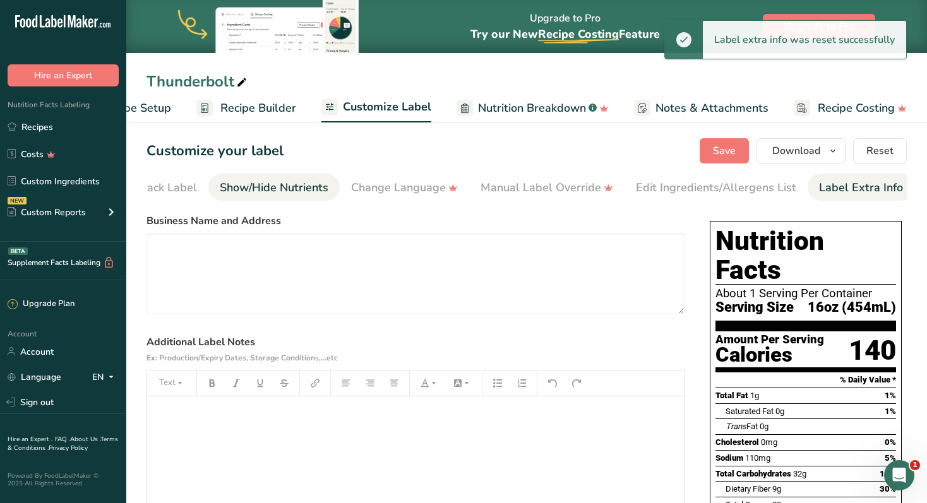
click at [275, 184] on div "Show/Hide Nutrients" at bounding box center [274, 187] width 109 height 17
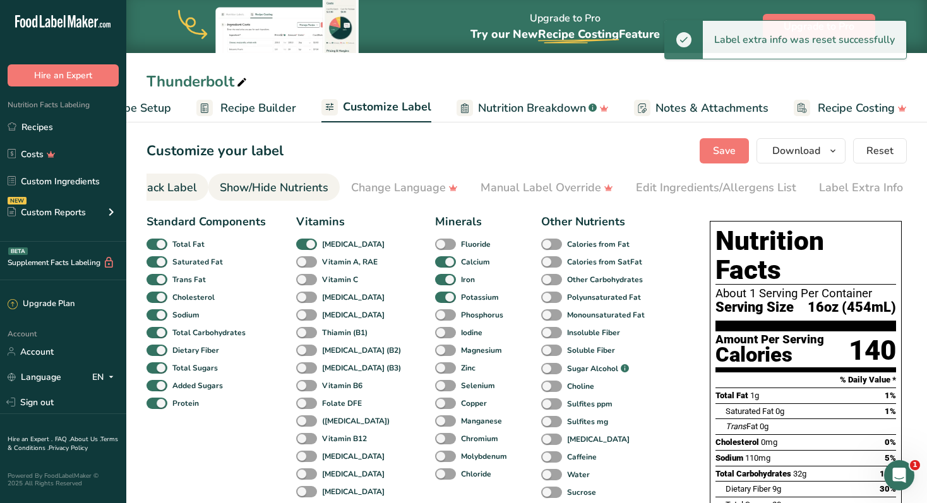
click at [173, 190] on div "Front of Pack Label" at bounding box center [146, 187] width 102 height 17
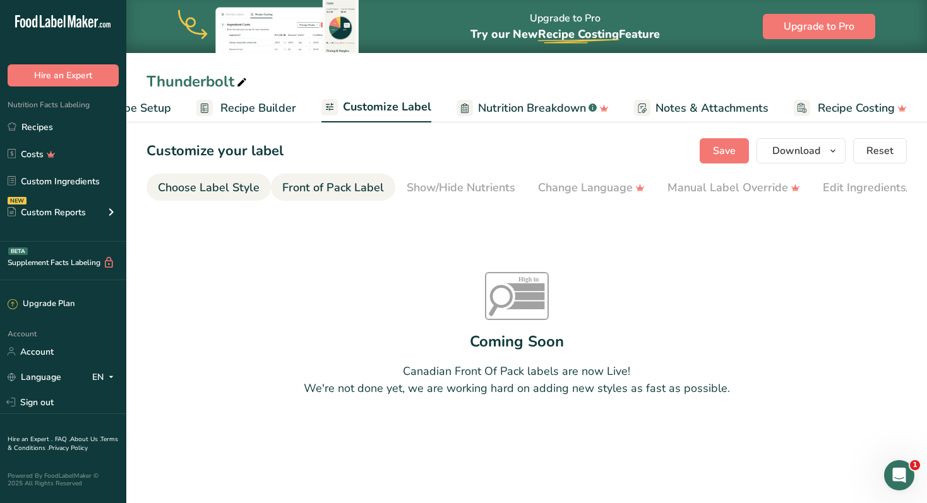
click at [208, 193] on div "Choose Label Style" at bounding box center [209, 187] width 102 height 17
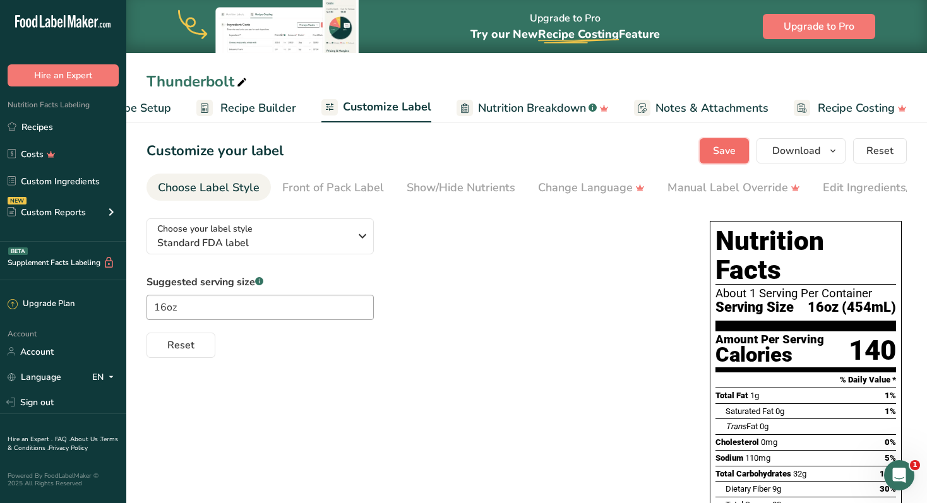
click at [720, 148] on span "Save" at bounding box center [724, 150] width 23 height 15
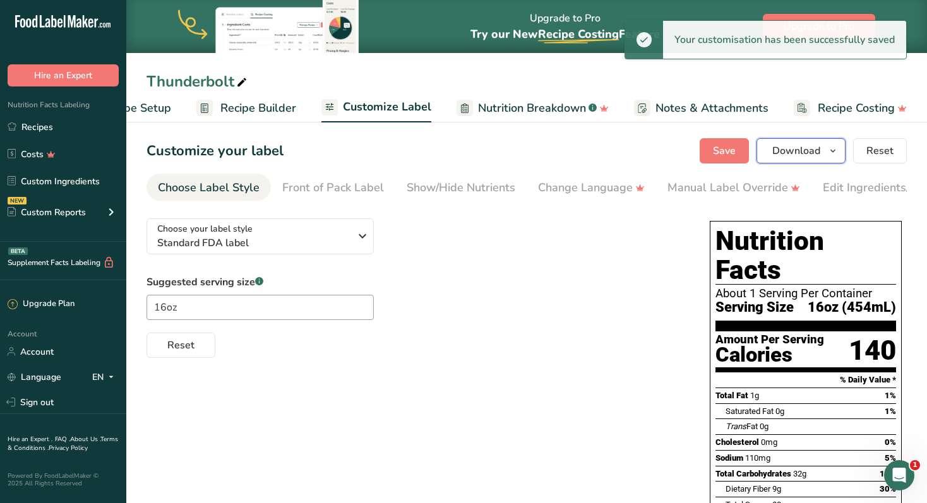
click at [834, 150] on icon "button" at bounding box center [833, 151] width 10 height 16
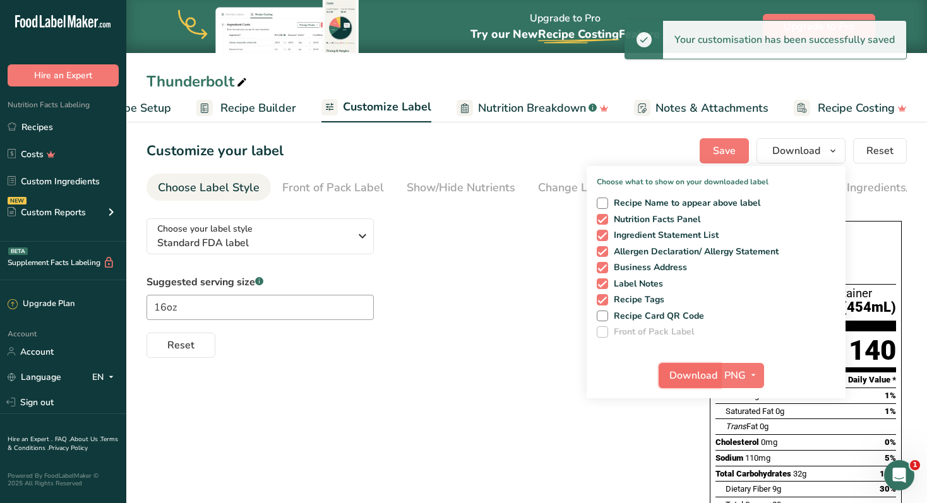
click at [720, 374] on button "Download" at bounding box center [689, 375] width 62 height 25
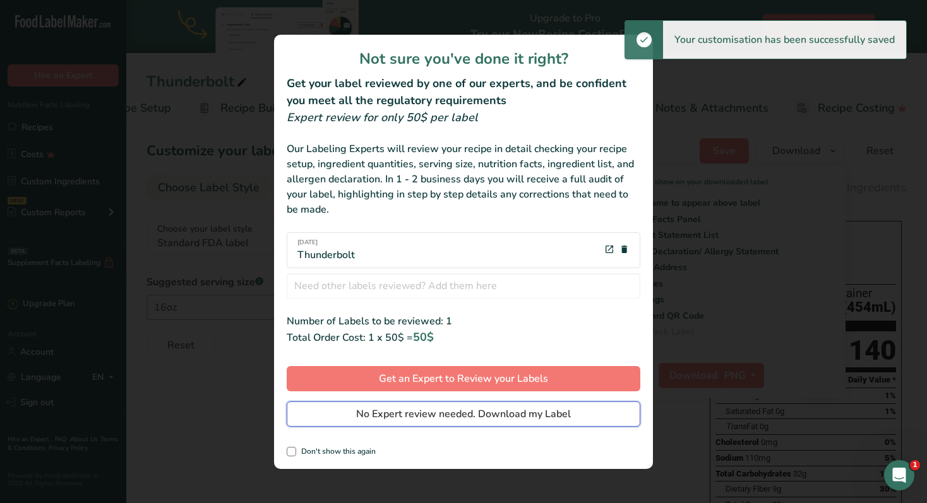
click at [492, 411] on span "No Expert review needed. Download my Label" at bounding box center [463, 414] width 215 height 15
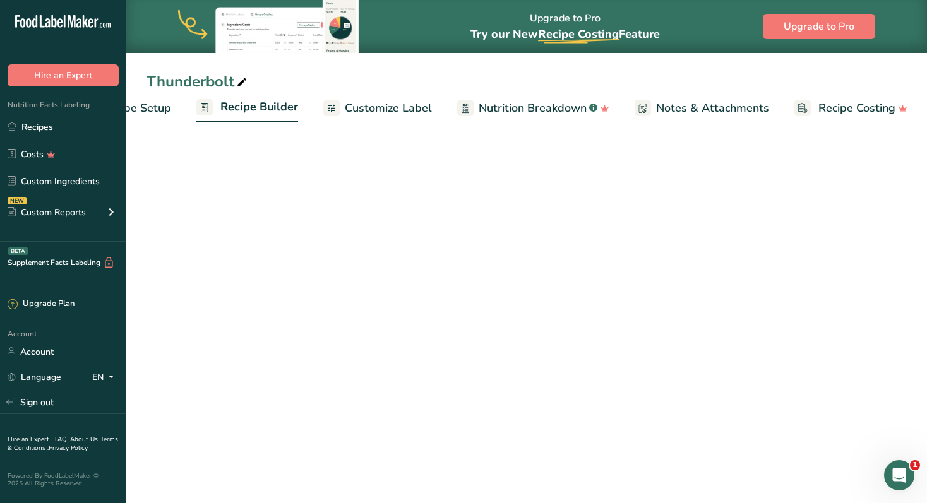
scroll to position [0, 68]
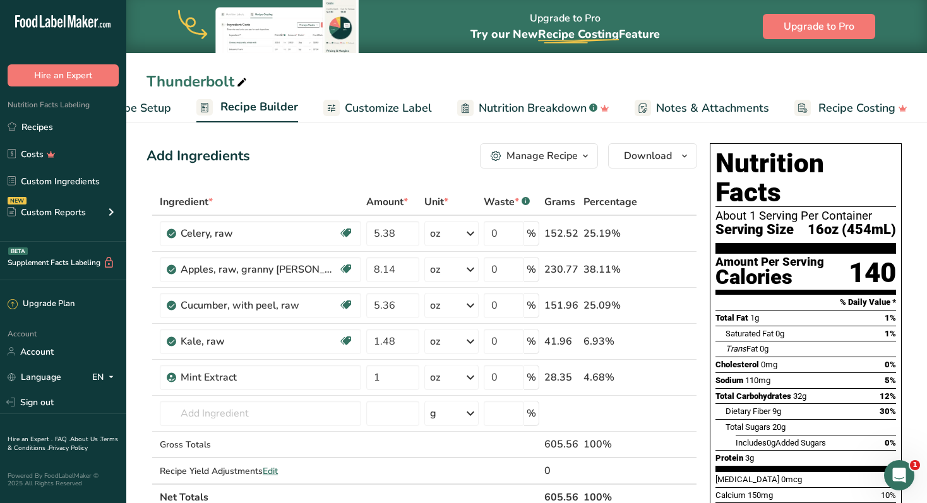
click at [386, 119] on link "Customize Label" at bounding box center [377, 108] width 109 height 28
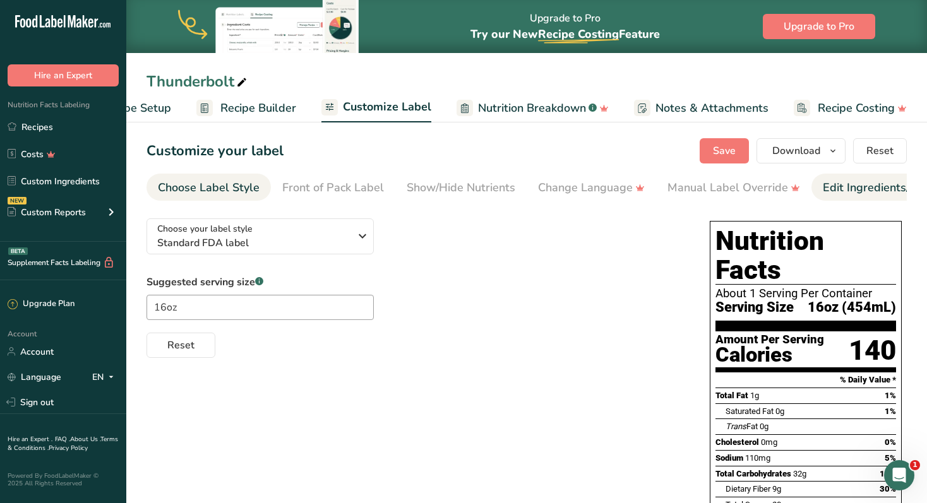
scroll to position [0, 187]
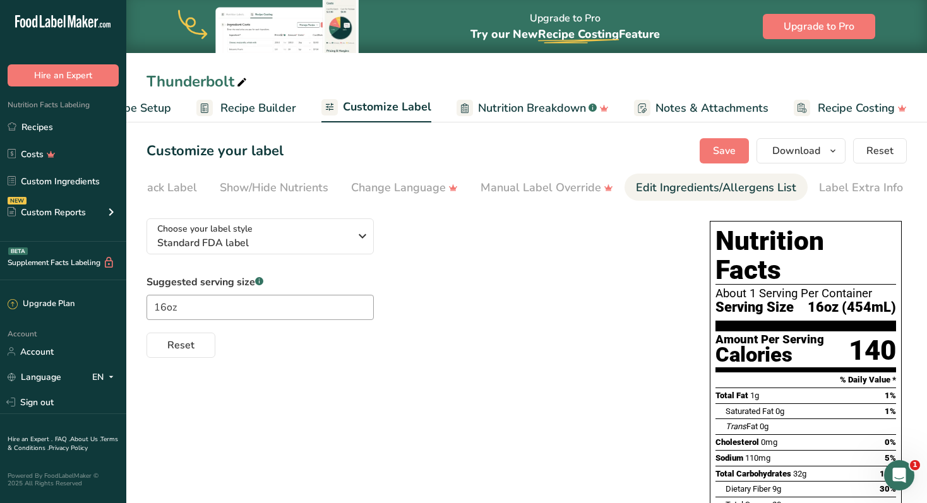
click at [745, 195] on div "Edit Ingredients/Allergens List" at bounding box center [716, 187] width 160 height 17
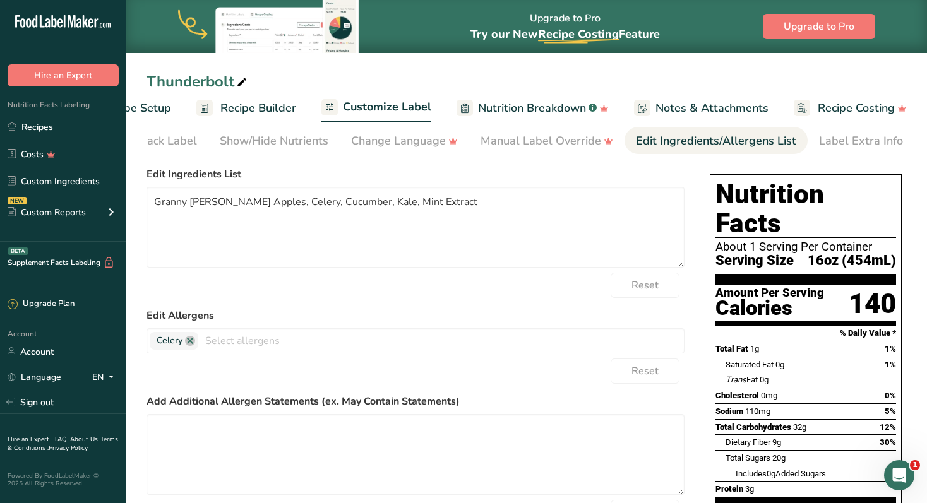
scroll to position [51, 0]
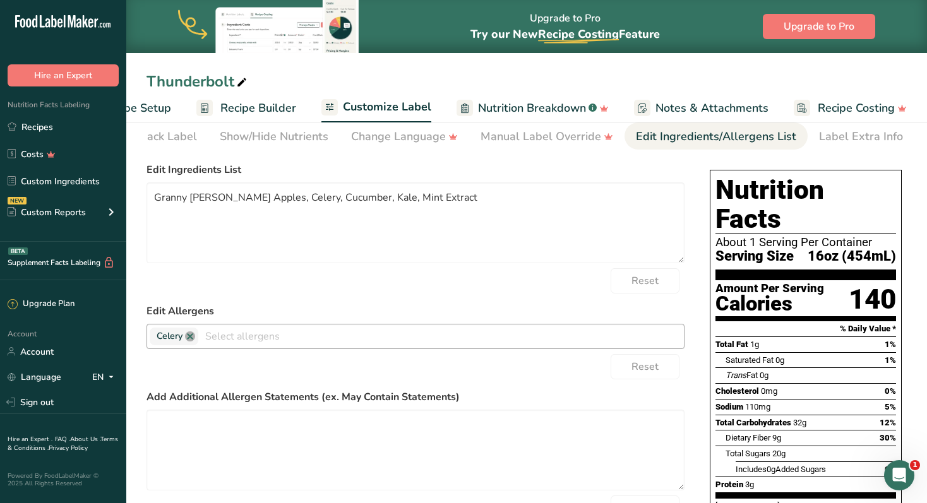
click at [193, 340] on link at bounding box center [190, 336] width 10 height 10
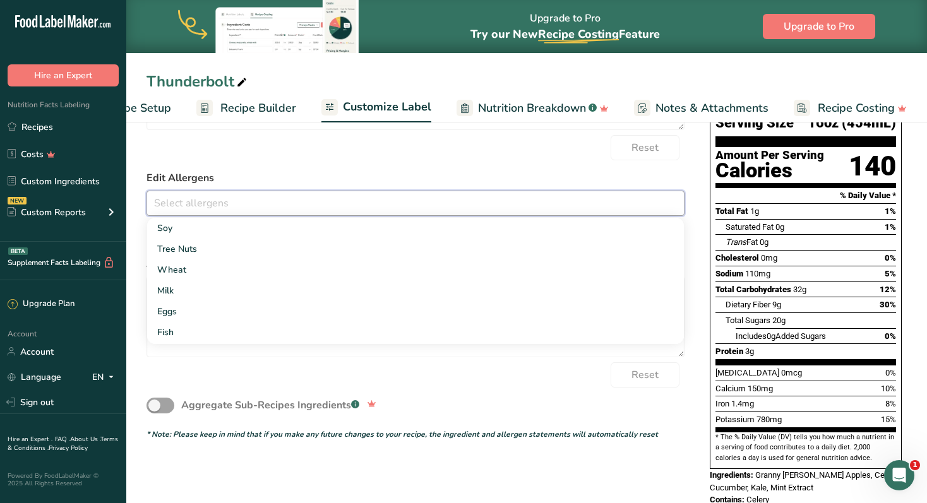
scroll to position [194, 0]
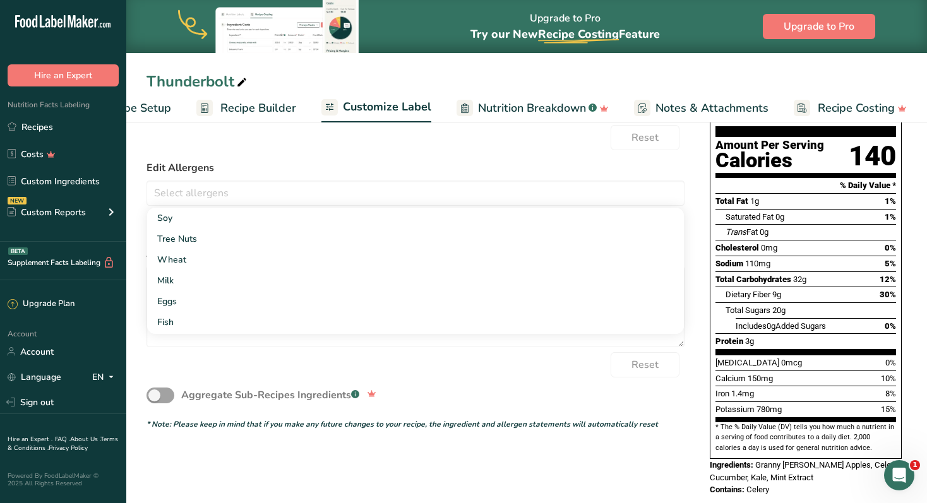
click at [593, 385] on div "Aggregate Sub-Recipes Ingredients .a-a{fill:#347362;}.b-a{fill:#fff;}" at bounding box center [415, 396] width 538 height 36
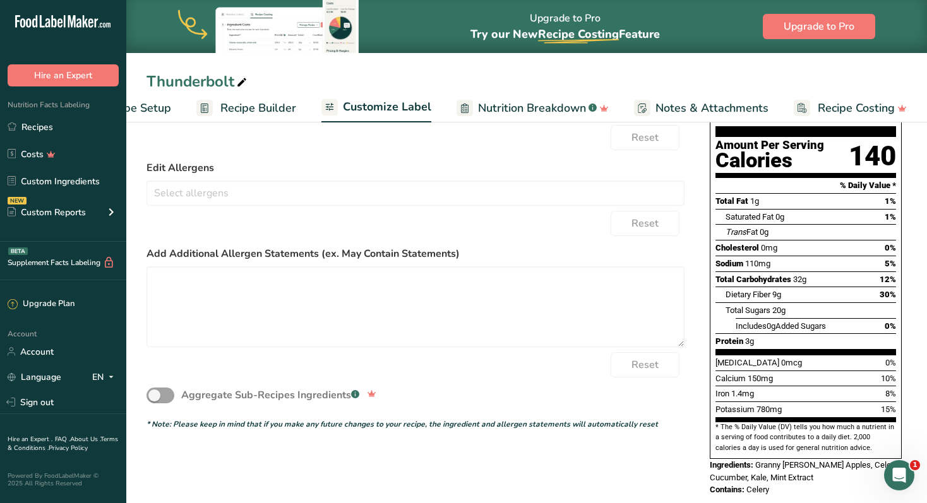
scroll to position [0, 0]
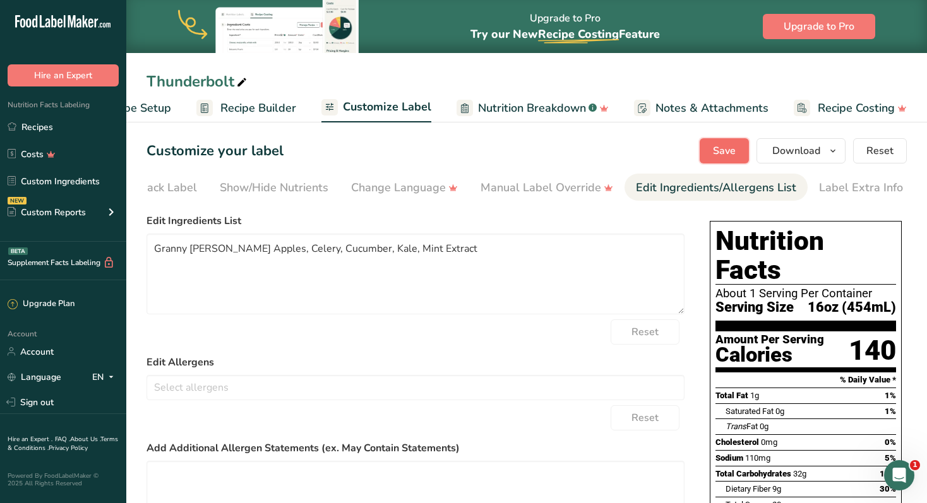
click at [728, 150] on span "Save" at bounding box center [724, 150] width 23 height 15
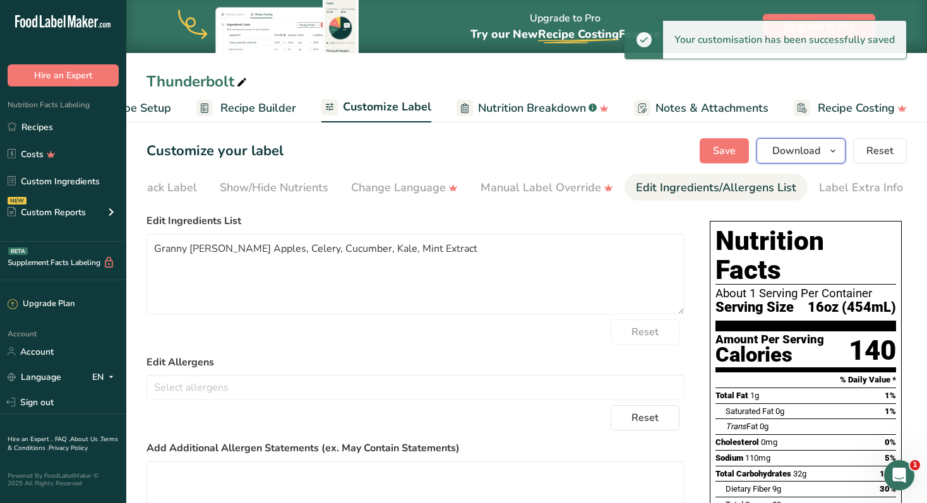
click at [818, 141] on button "Download" at bounding box center [800, 150] width 89 height 25
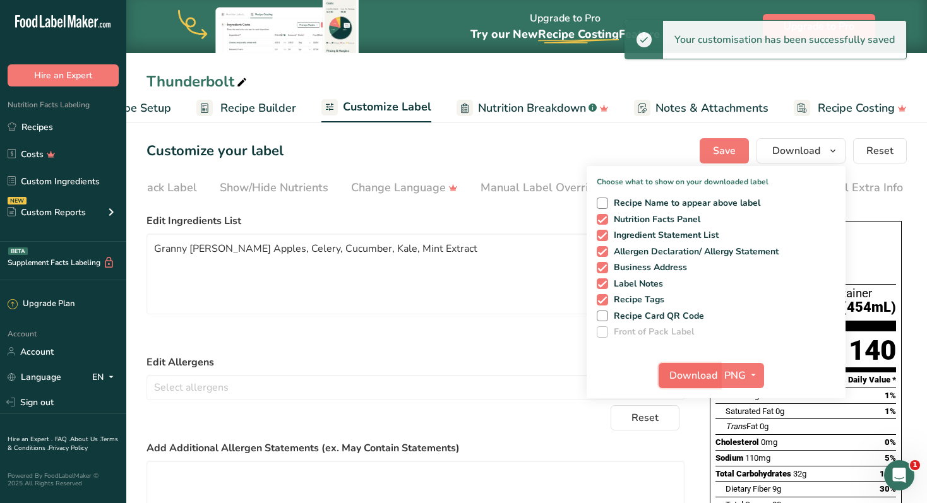
click at [705, 379] on span "Download" at bounding box center [693, 375] width 48 height 15
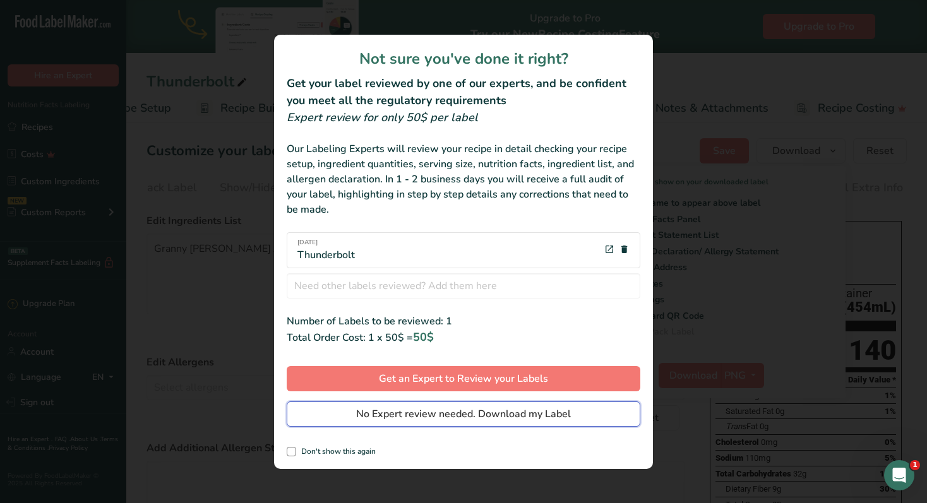
click at [473, 412] on span "No Expert review needed. Download my Label" at bounding box center [463, 414] width 215 height 15
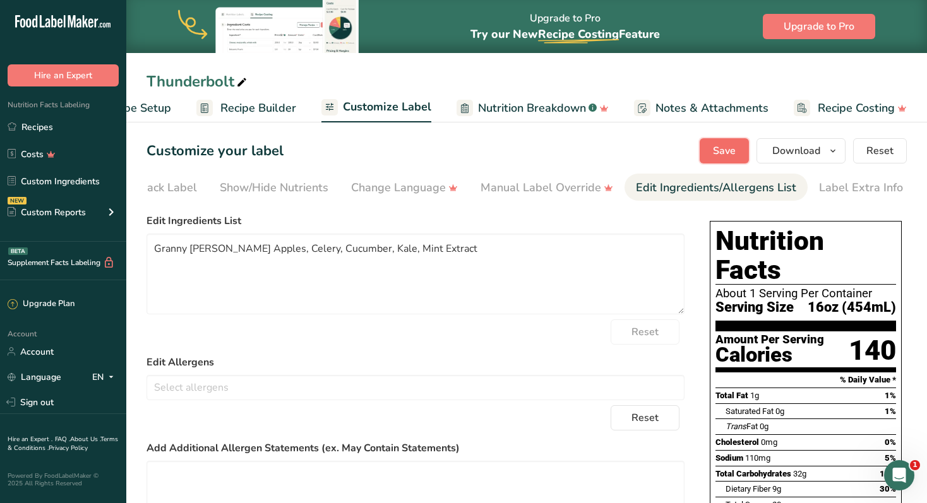
click at [715, 158] on span "Save" at bounding box center [724, 150] width 23 height 15
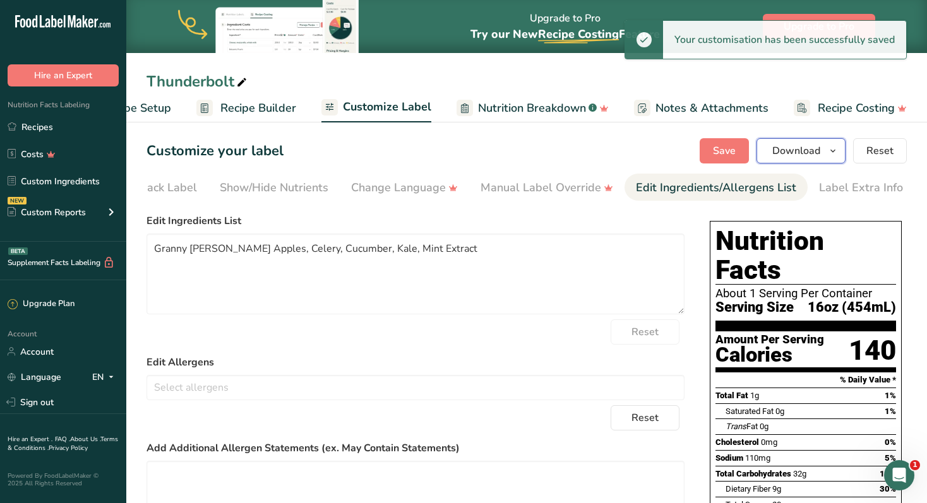
click at [828, 147] on span "button" at bounding box center [832, 150] width 15 height 15
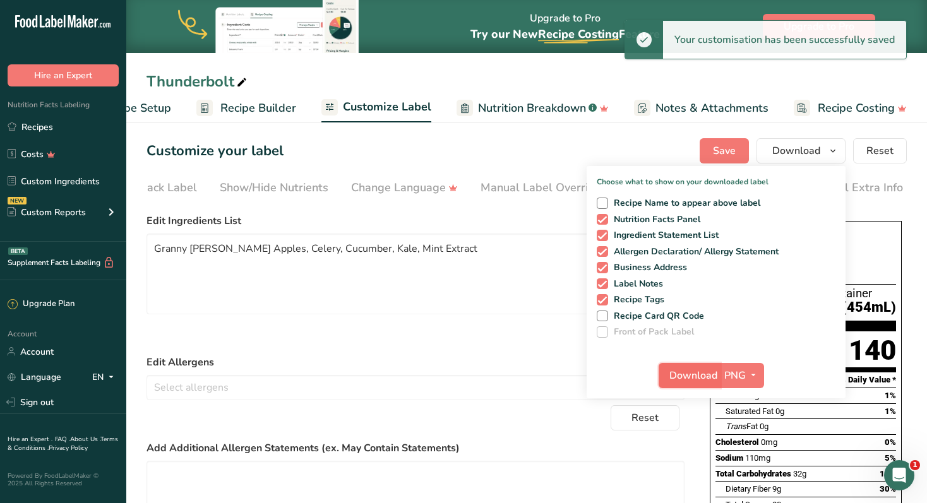
click at [705, 384] on button "Download" at bounding box center [689, 375] width 62 height 25
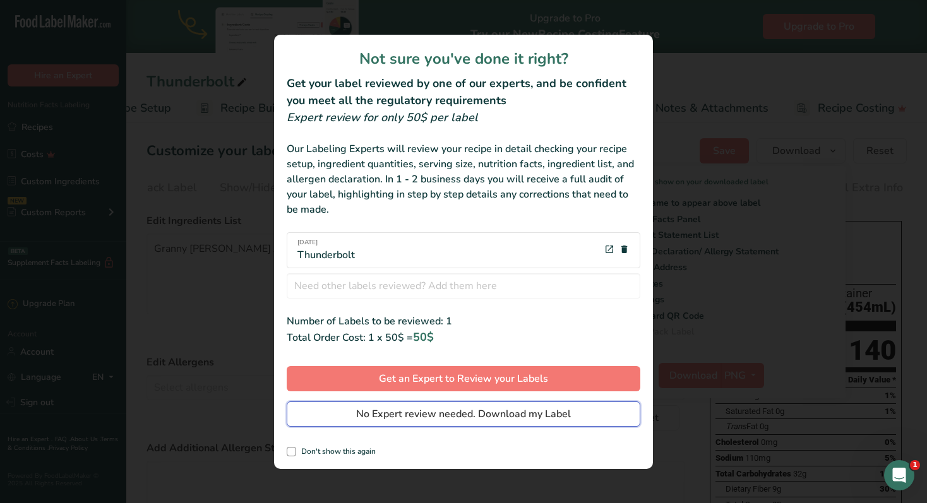
click at [492, 412] on span "No Expert review needed. Download my Label" at bounding box center [463, 414] width 215 height 15
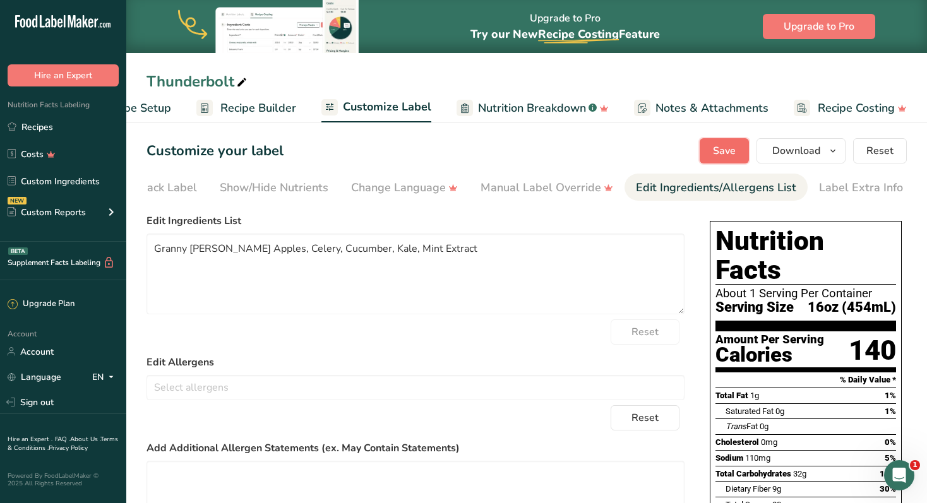
click at [737, 153] on button "Save" at bounding box center [723, 150] width 49 height 25
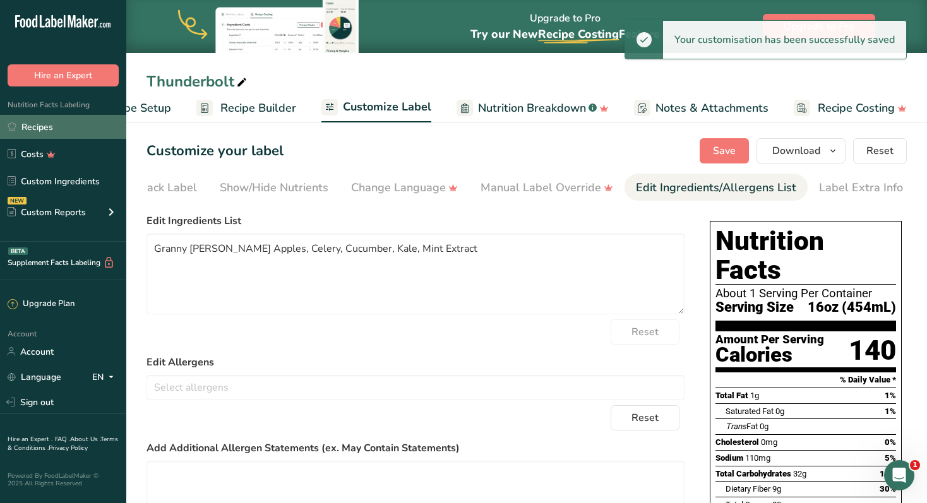
click at [38, 131] on link "Recipes" at bounding box center [63, 127] width 126 height 24
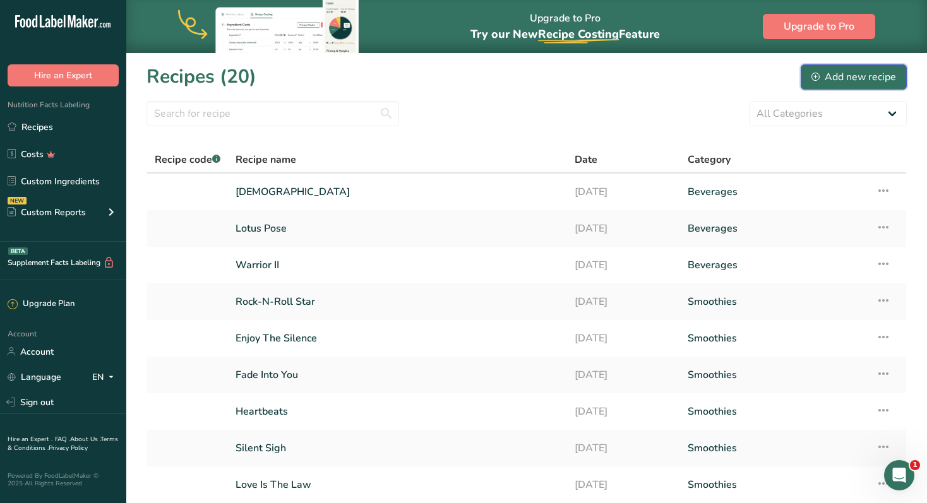
click at [848, 74] on div "Add new recipe" at bounding box center [853, 76] width 85 height 15
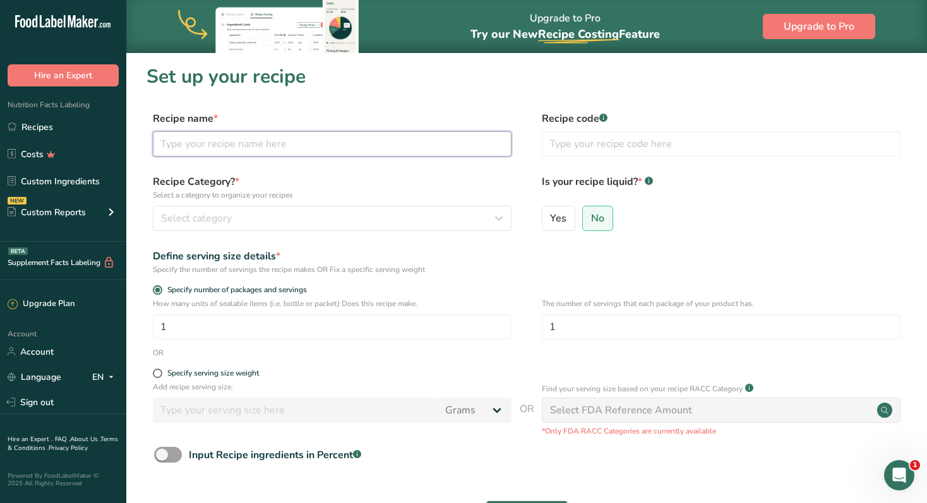
click at [237, 149] on input "text" at bounding box center [332, 143] width 359 height 25
type input "Chair"
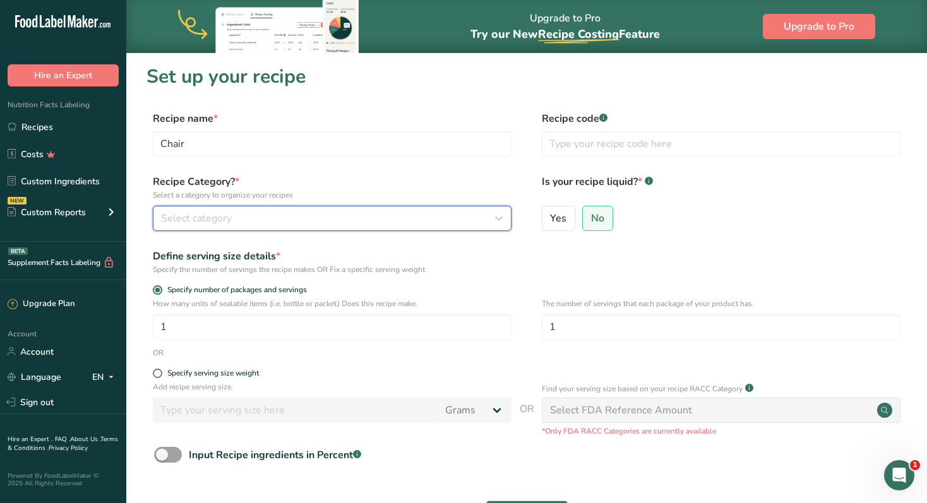
click at [339, 213] on div "Select category" at bounding box center [328, 218] width 335 height 15
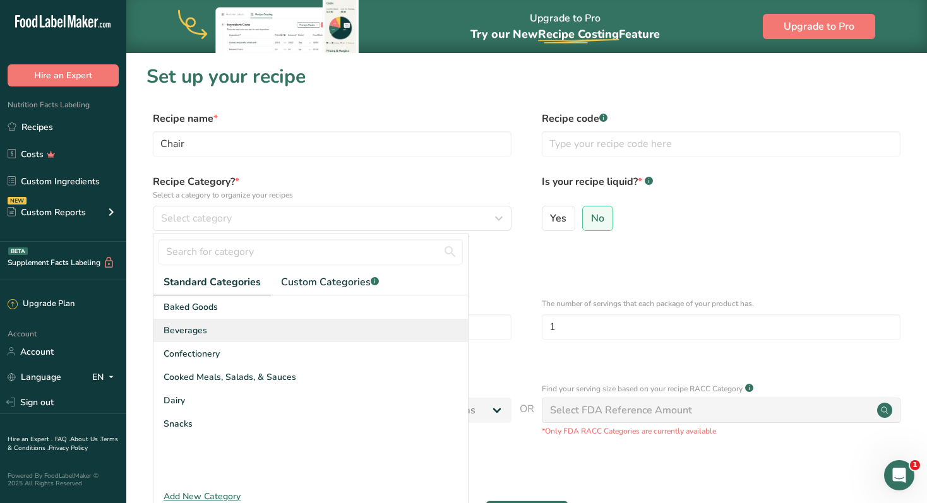
click at [242, 324] on div "Beverages" at bounding box center [310, 330] width 314 height 23
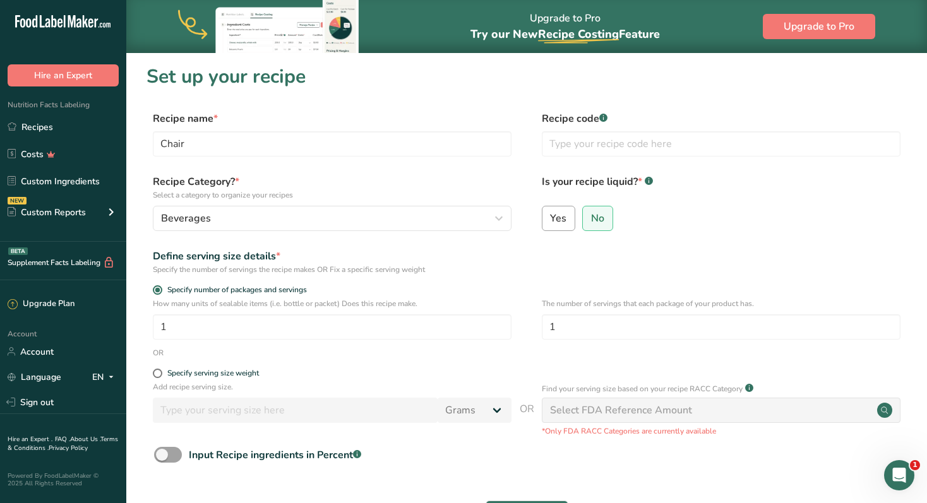
click at [560, 218] on span "Yes" at bounding box center [558, 218] width 16 height 13
click at [550, 218] on input "Yes" at bounding box center [546, 218] width 8 height 8
radio input "true"
radio input "false"
select select "22"
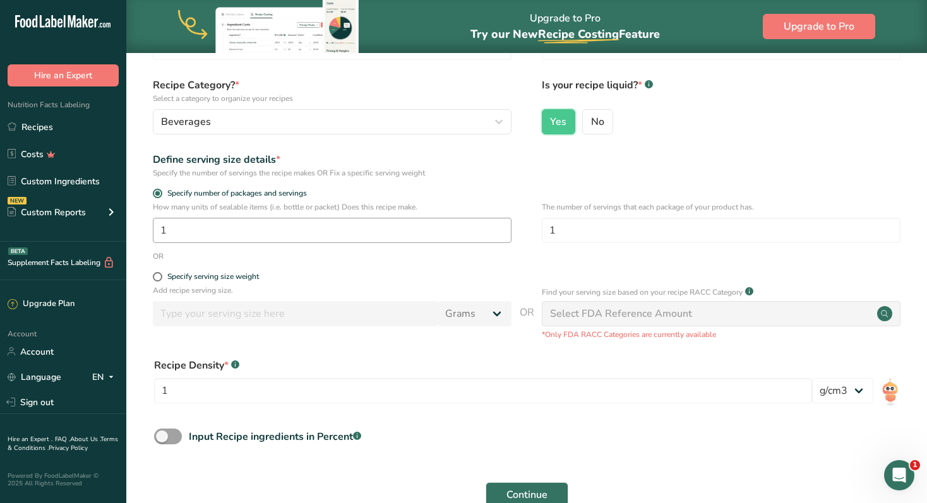
scroll to position [98, 0]
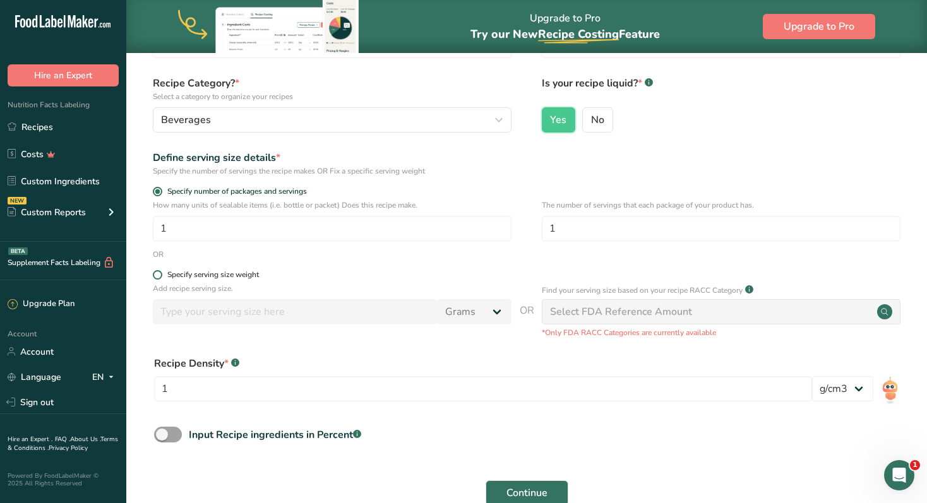
click at [157, 276] on span at bounding box center [157, 274] width 9 height 9
click at [157, 276] on input "Specify serving size weight" at bounding box center [157, 275] width 8 height 8
radio input "true"
radio input "false"
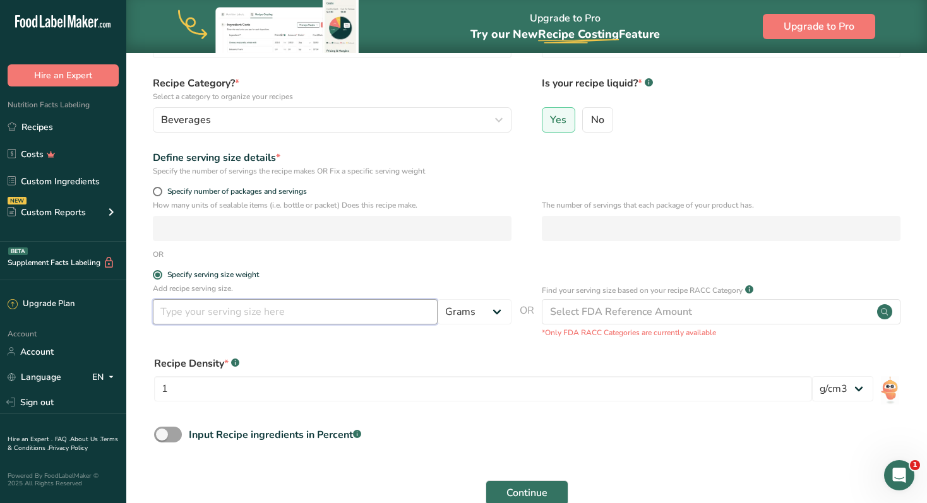
click at [224, 316] on input "number" at bounding box center [295, 311] width 285 height 25
click at [492, 314] on select "Grams kg mg mcg lb oz l mL fl oz tbsp tsp cup qt gallon" at bounding box center [474, 311] width 74 height 25
click at [238, 314] on input "16" at bounding box center [295, 311] width 285 height 25
type input "473"
click at [475, 312] on select "Grams kg mg mcg lb oz l mL fl oz tbsp tsp cup qt gallon" at bounding box center [474, 311] width 74 height 25
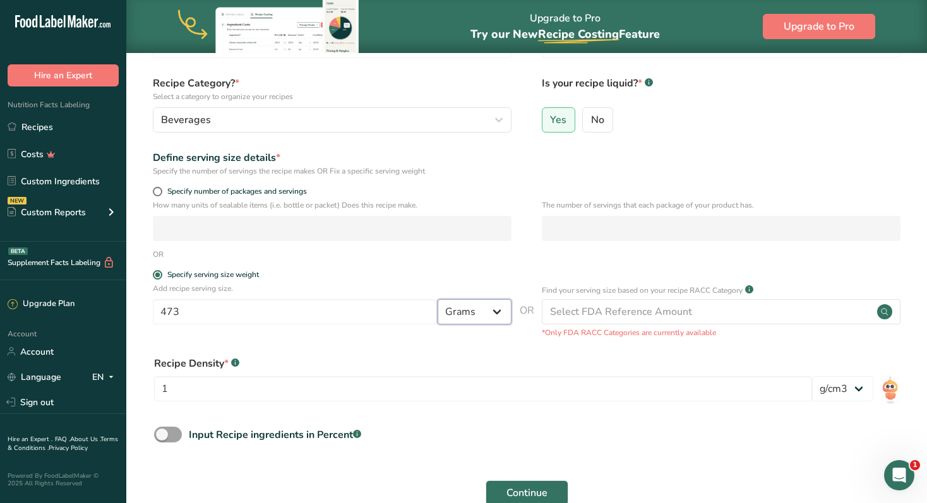
select select "17"
click at [437, 299] on select "Grams kg mg mcg lb oz l mL fl oz tbsp tsp cup qt gallon" at bounding box center [474, 311] width 74 height 25
click at [607, 415] on div "Recipe Density * .a-a{fill:#347362;}.b-a{fill:#fff;} 1 lb/ft3 g/cm3" at bounding box center [526, 382] width 760 height 68
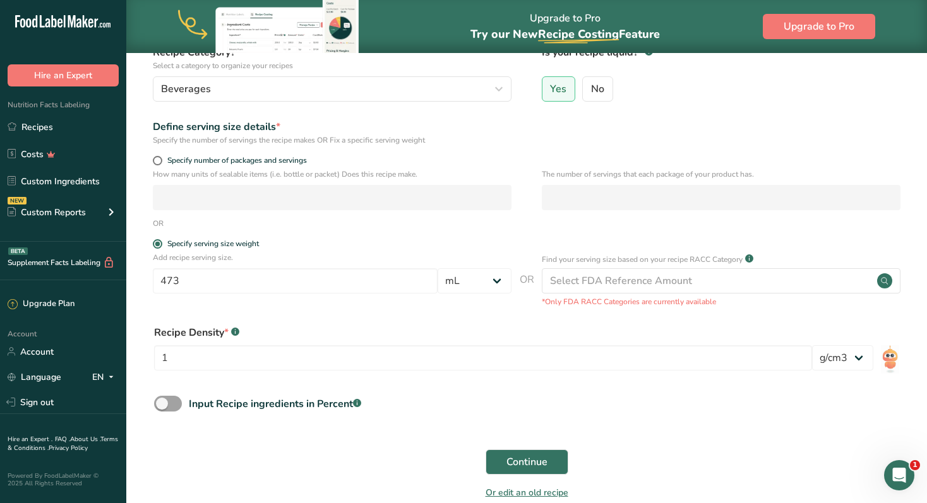
scroll to position [131, 0]
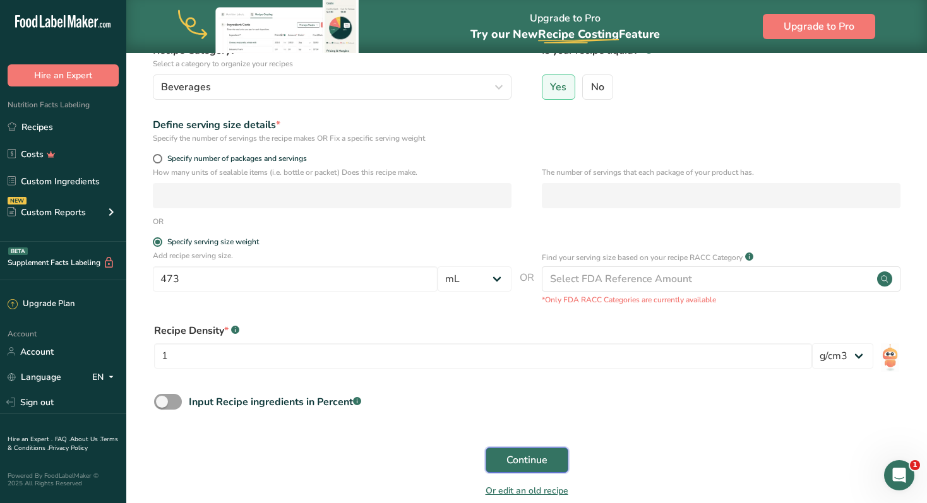
click at [535, 450] on button "Continue" at bounding box center [526, 460] width 83 height 25
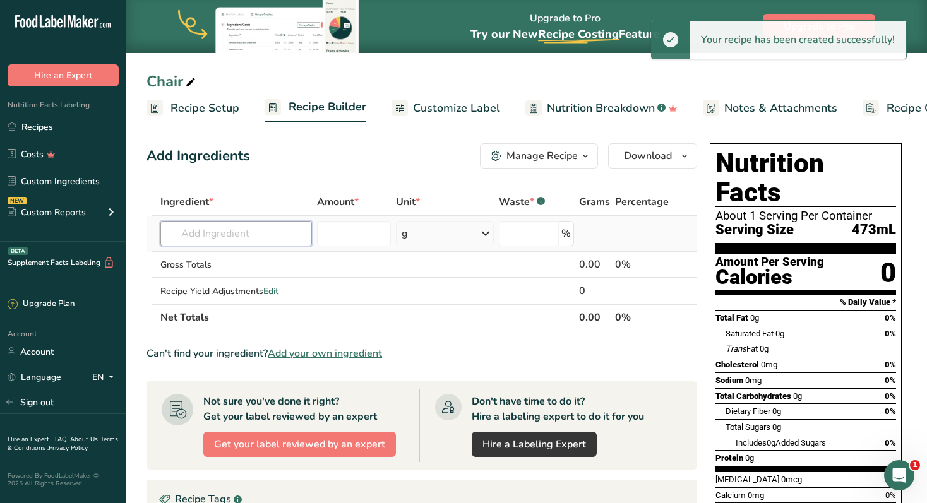
click at [205, 245] on input "text" at bounding box center [236, 233] width 152 height 25
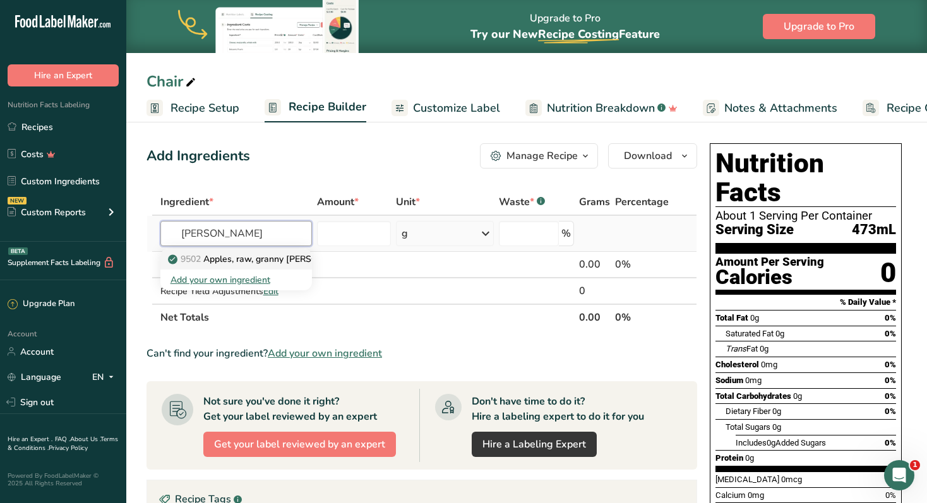
type input "[PERSON_NAME]"
click at [232, 256] on p "9502 Apples, raw, granny [PERSON_NAME], with skin (Includes foods for USDA's Fo…" at bounding box center [396, 259] width 453 height 13
type input "Apples, raw, granny [PERSON_NAME], with skin (Includes foods for USDA's Food Di…"
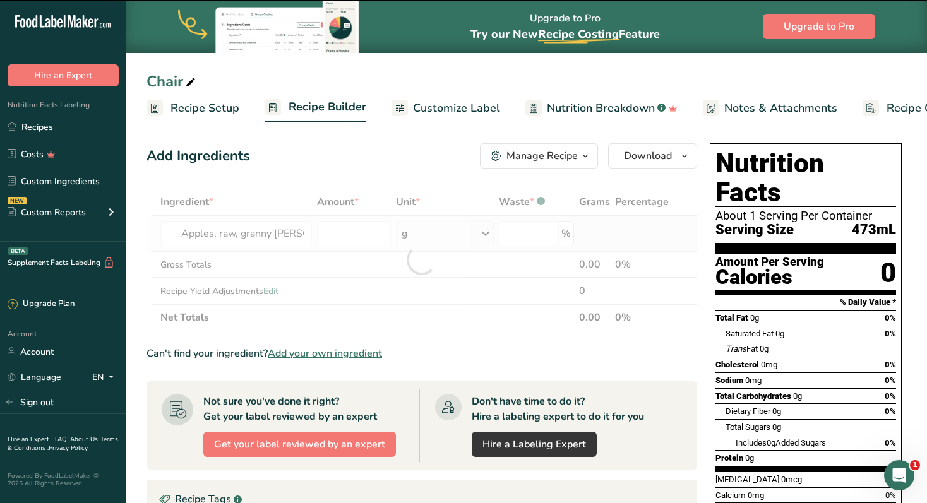
type input "0"
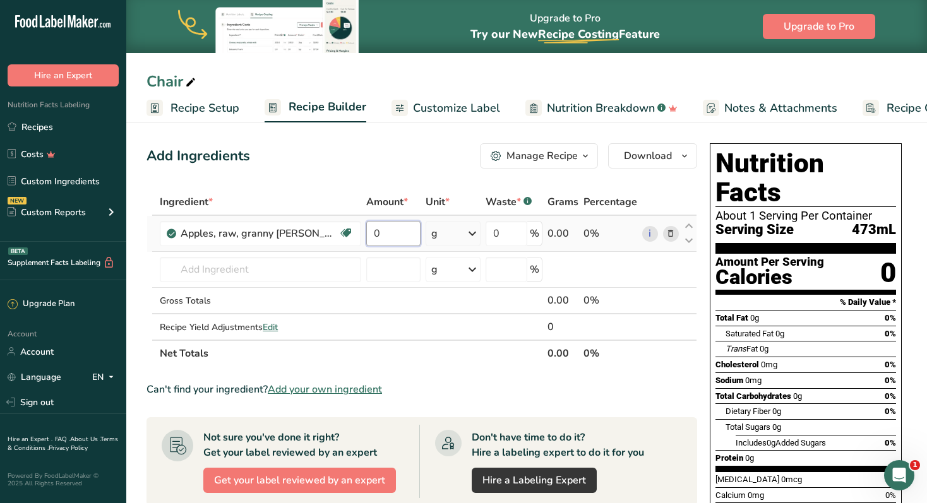
click at [404, 233] on input "0" at bounding box center [393, 233] width 54 height 25
type input "20"
click at [471, 239] on div "Ingredient * Amount * Unit * Waste * .a-a{fill:#347362;}.b-a{fill:#fff;} Grams …" at bounding box center [421, 278] width 550 height 178
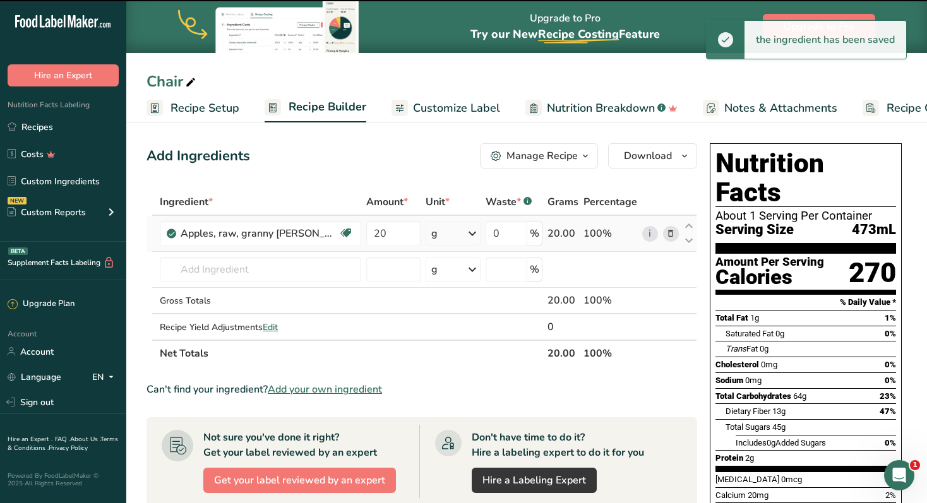
click at [472, 234] on icon at bounding box center [472, 233] width 15 height 23
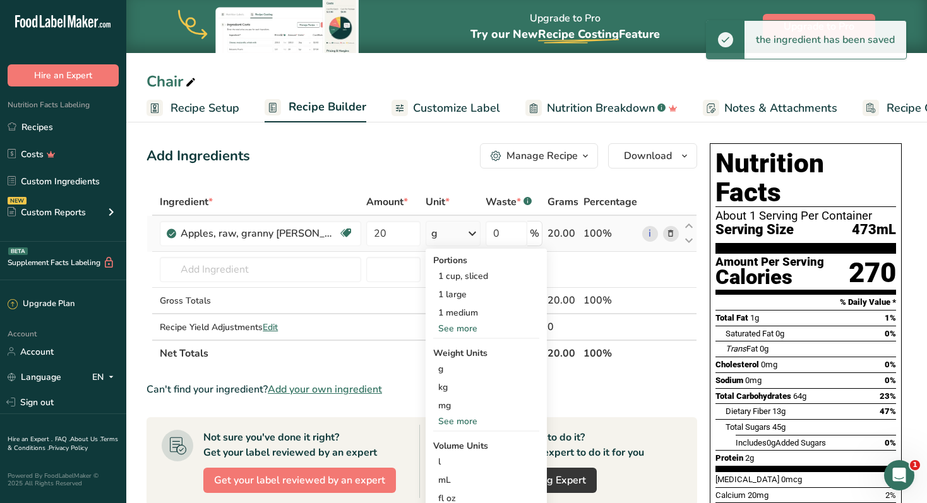
click at [471, 417] on div "See more" at bounding box center [486, 421] width 106 height 13
click at [455, 456] on div "oz" at bounding box center [486, 460] width 106 height 18
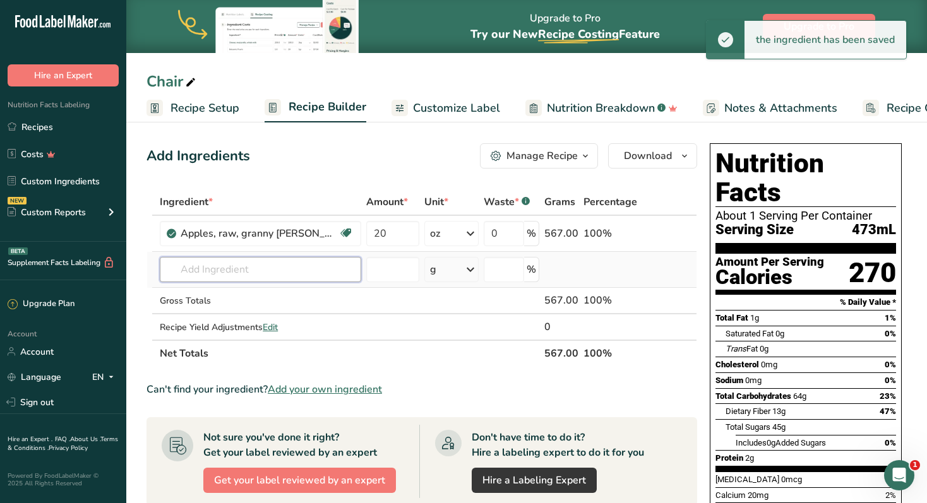
click at [236, 275] on input "text" at bounding box center [260, 269] width 201 height 25
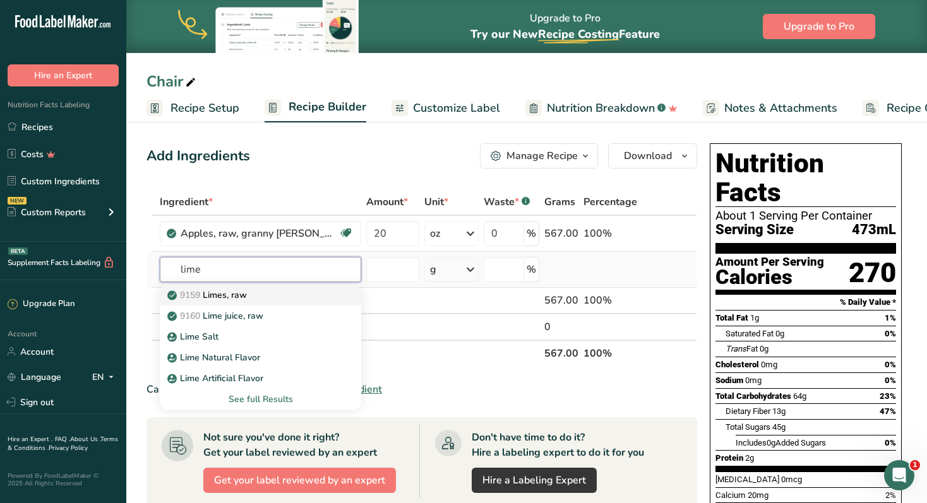
type input "lime"
click at [236, 299] on p "9159 Limes, raw" at bounding box center [208, 294] width 77 height 13
type input "Limes, raw"
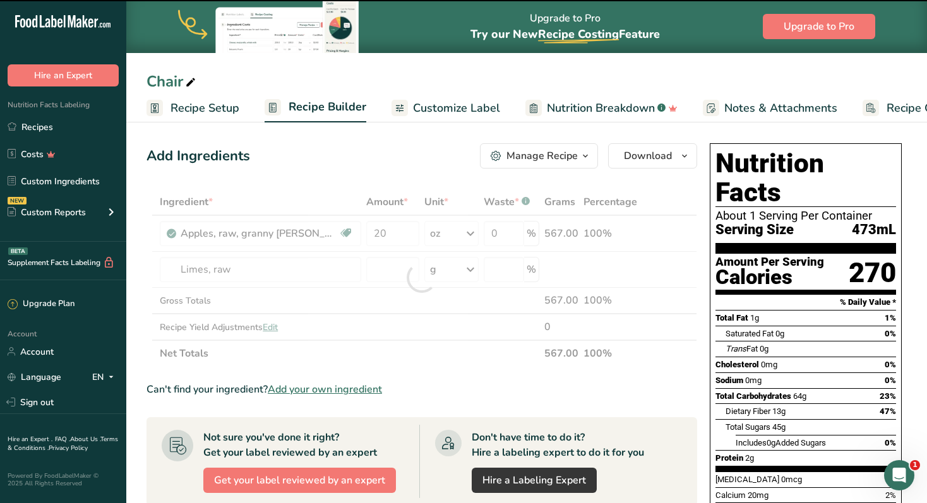
type input "0"
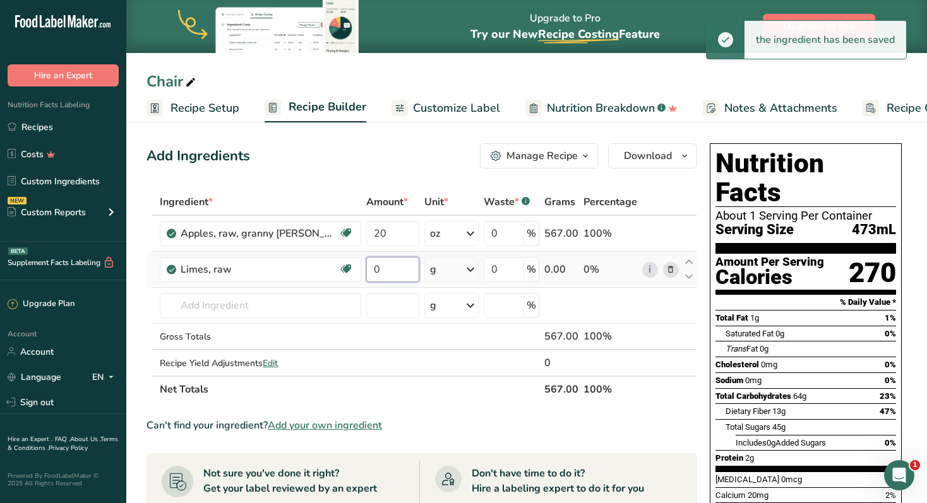
click at [388, 269] on input "0" at bounding box center [392, 269] width 53 height 25
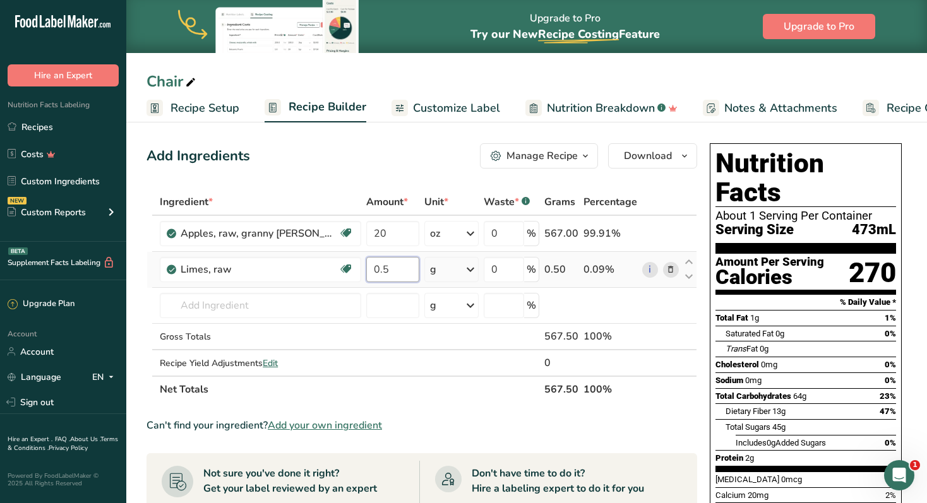
type input "0.5"
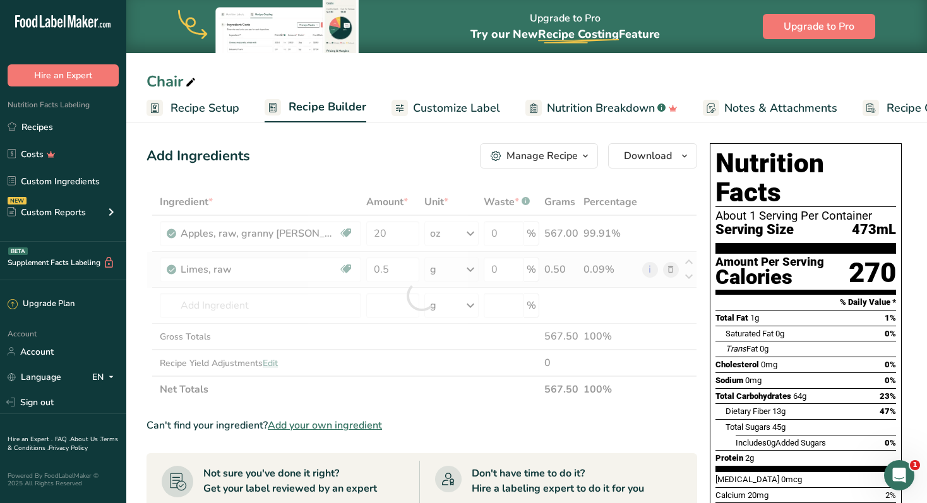
click at [477, 270] on div "Ingredient * Amount * Unit * Waste * .a-a{fill:#347362;}.b-a{fill:#fff;} Grams …" at bounding box center [421, 296] width 550 height 214
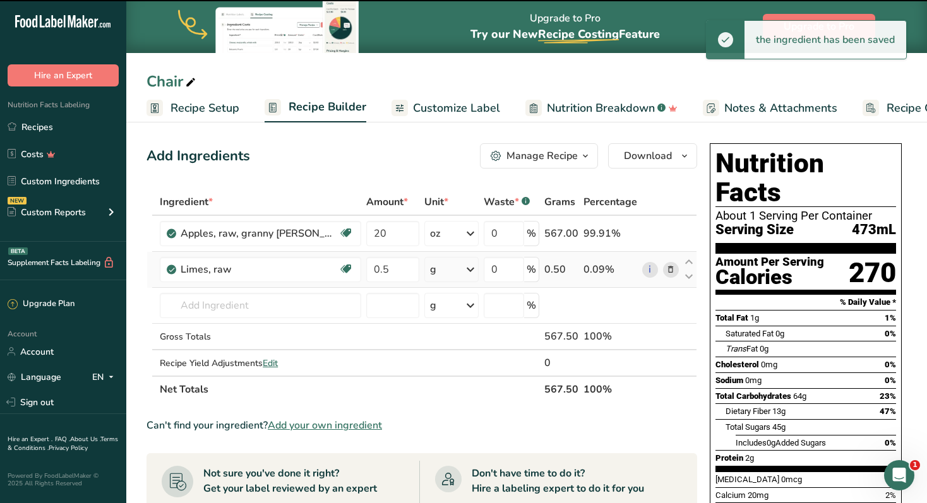
click at [467, 266] on icon at bounding box center [470, 269] width 15 height 23
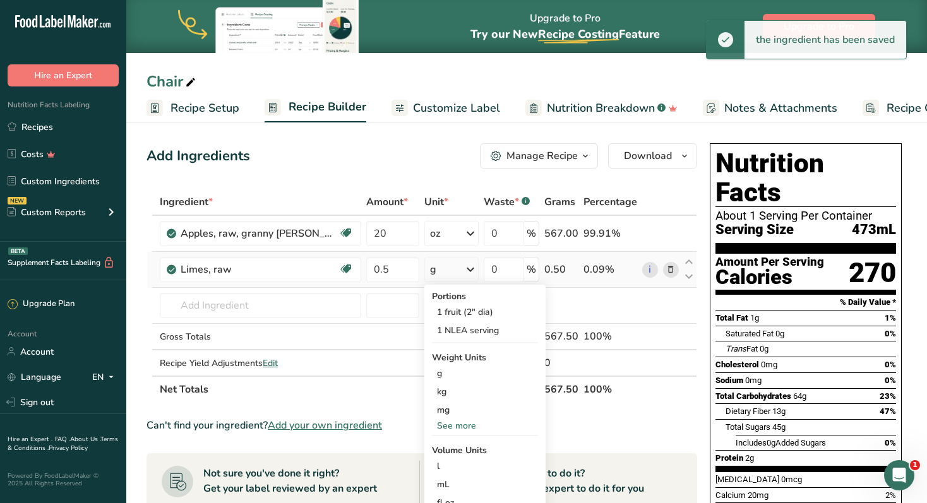
click at [462, 424] on div "See more" at bounding box center [485, 425] width 106 height 13
click at [446, 464] on div "oz" at bounding box center [485, 465] width 106 height 18
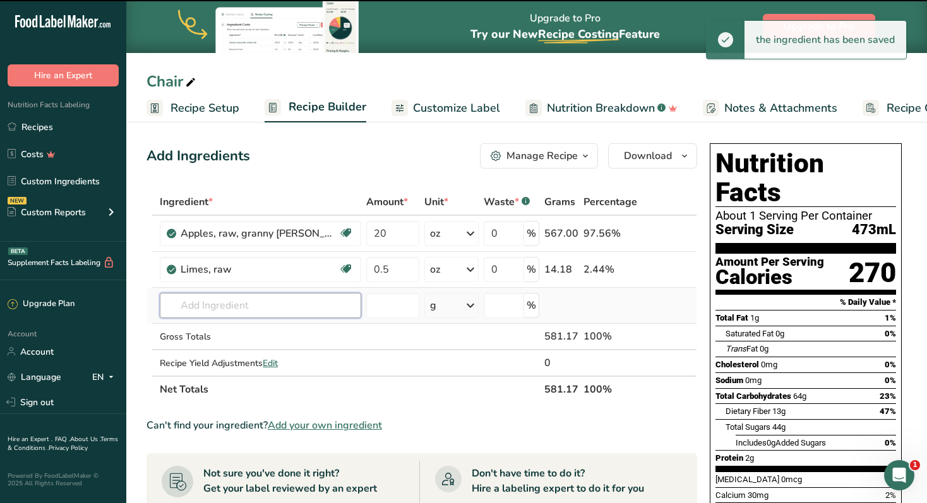
click at [241, 303] on input "text" at bounding box center [260, 305] width 201 height 25
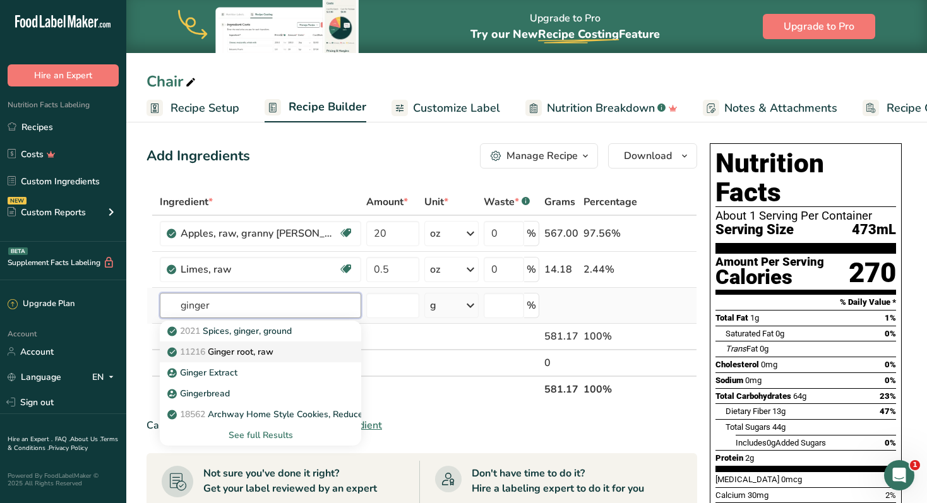
type input "ginger"
click at [242, 350] on p "11216 Ginger root, raw" at bounding box center [222, 351] width 104 height 13
type input "Ginger root, raw"
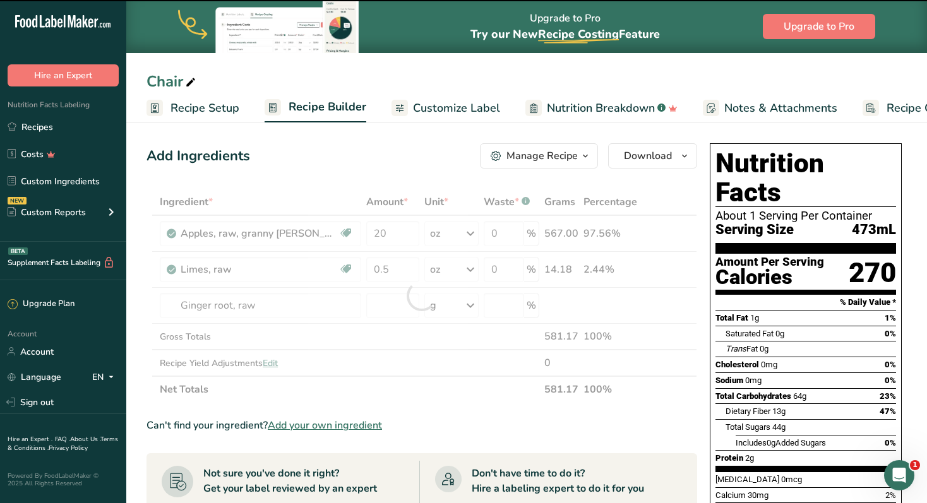
type input "0"
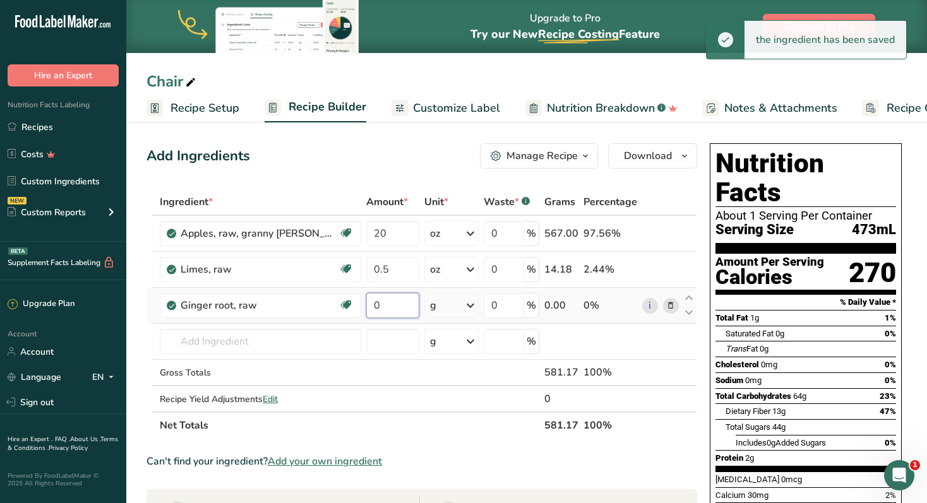
click at [390, 309] on input "0" at bounding box center [392, 305] width 53 height 25
type input "0.5"
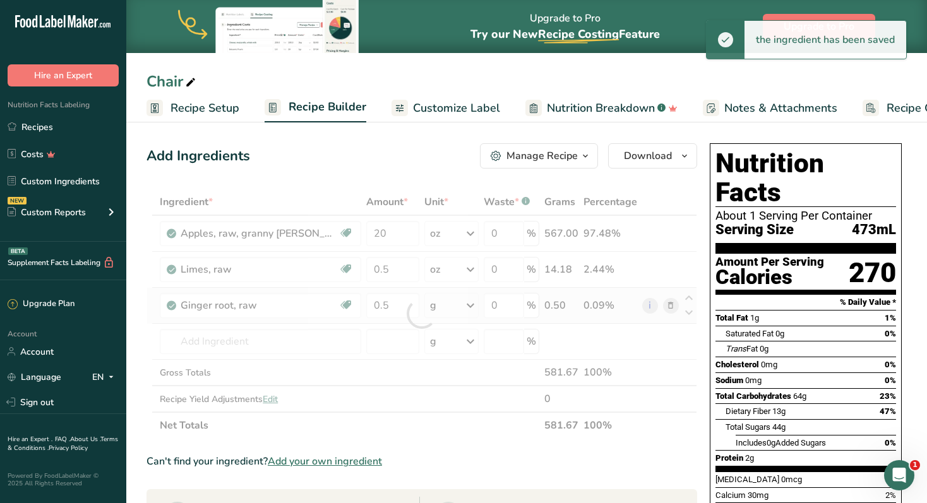
click at [474, 307] on div "Ingredient * Amount * Unit * Waste * .a-a{fill:#347362;}.b-a{fill:#fff;} Grams …" at bounding box center [421, 314] width 550 height 250
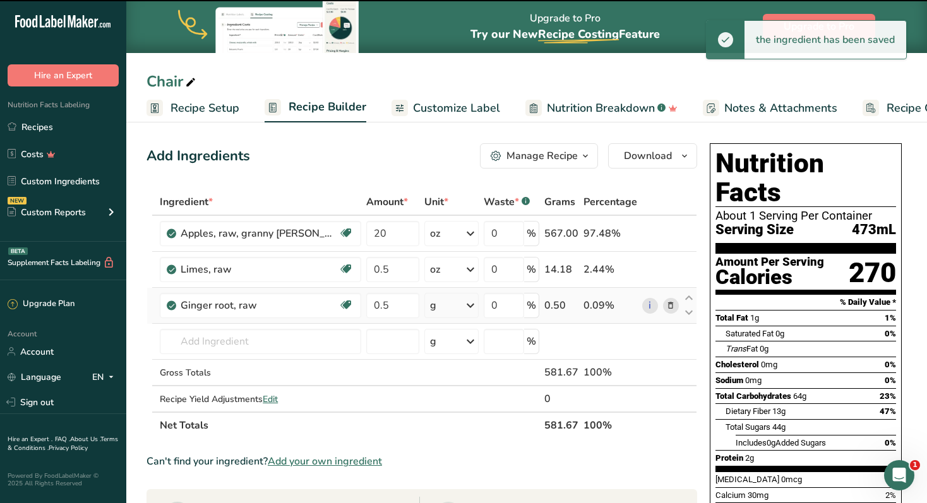
click at [470, 304] on icon at bounding box center [470, 305] width 15 height 23
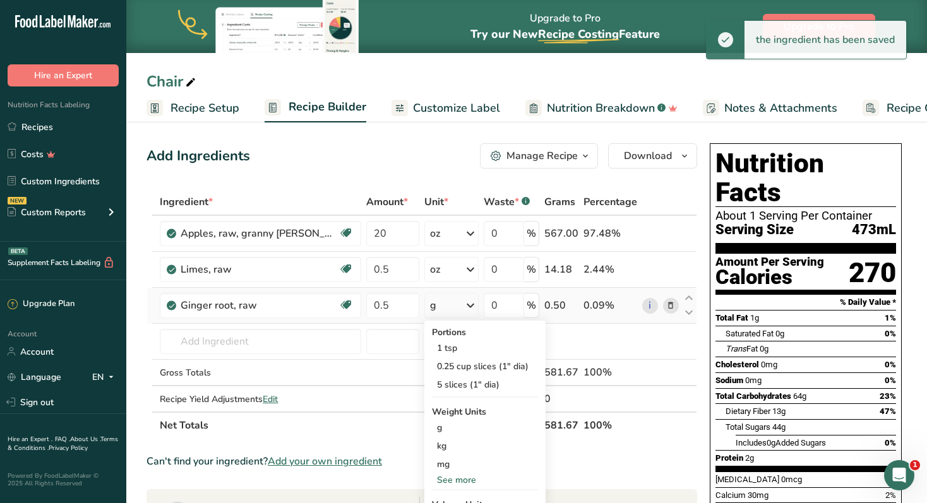
click at [460, 476] on div "See more" at bounding box center [485, 479] width 106 height 13
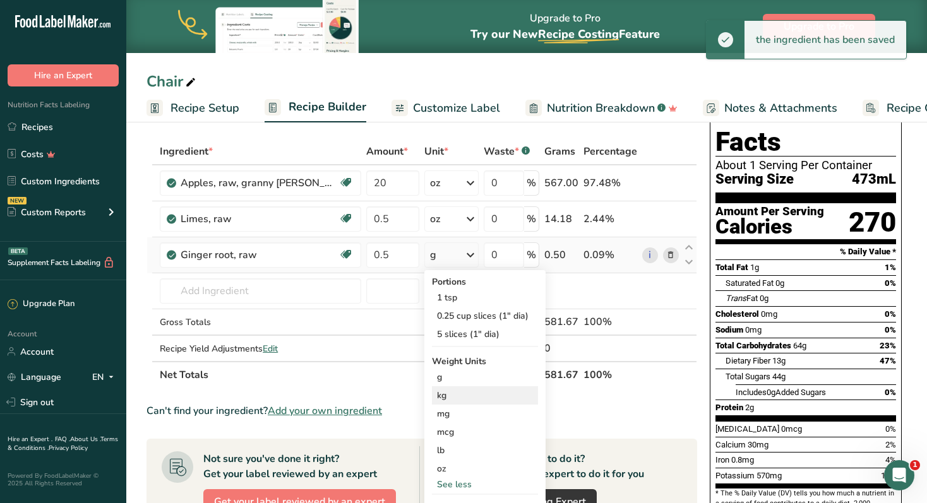
scroll to position [66, 0]
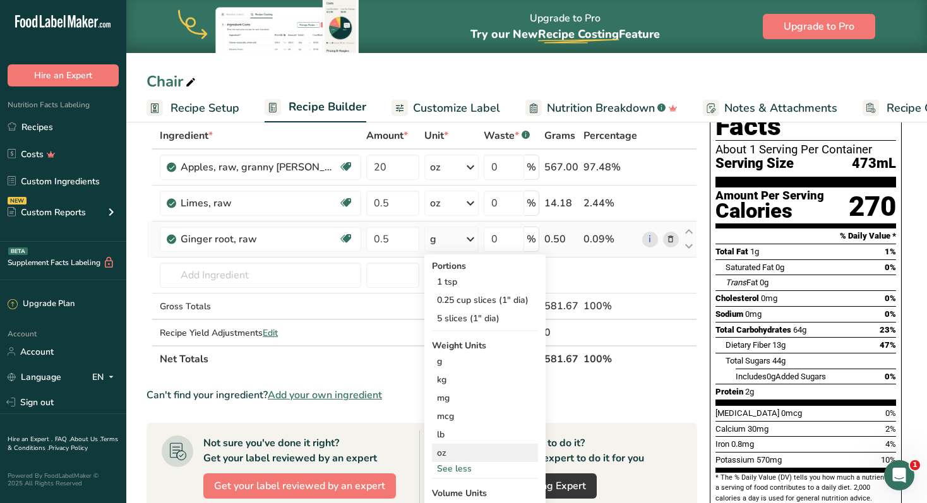
click at [452, 447] on div "oz" at bounding box center [485, 453] width 106 height 18
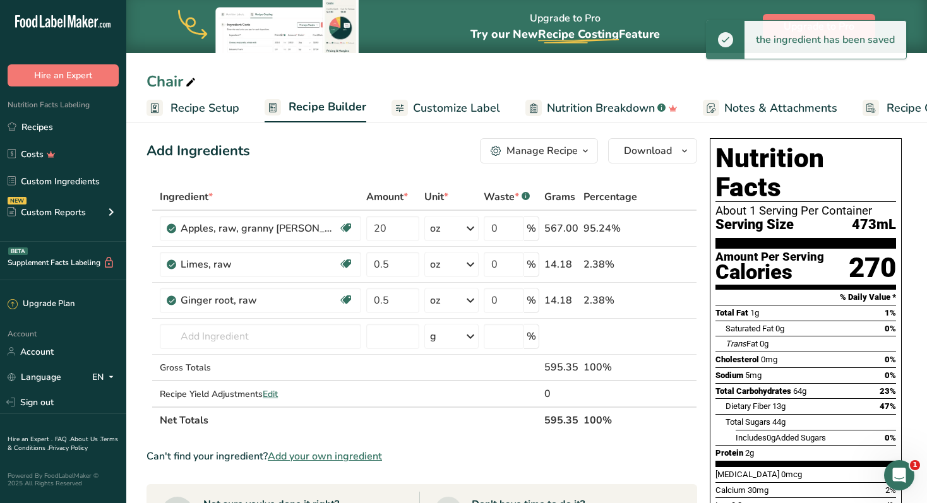
scroll to position [0, 0]
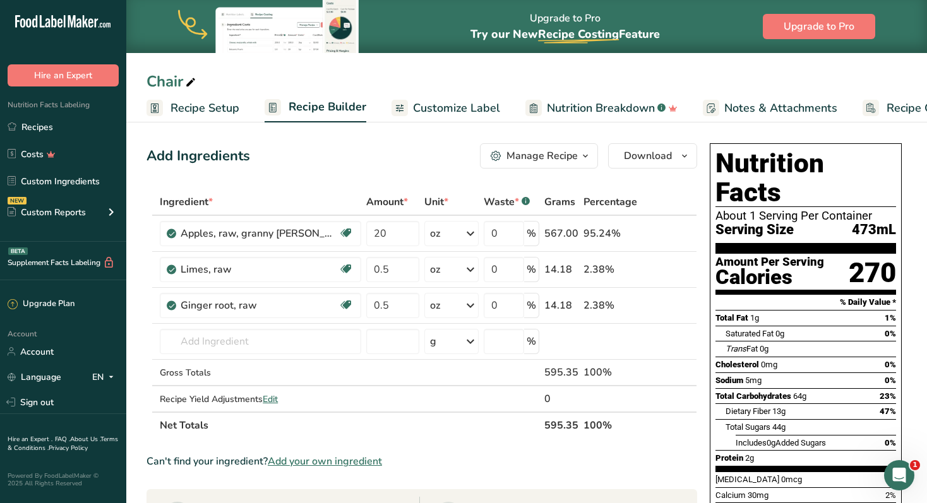
click at [425, 109] on span "Customize Label" at bounding box center [456, 108] width 87 height 17
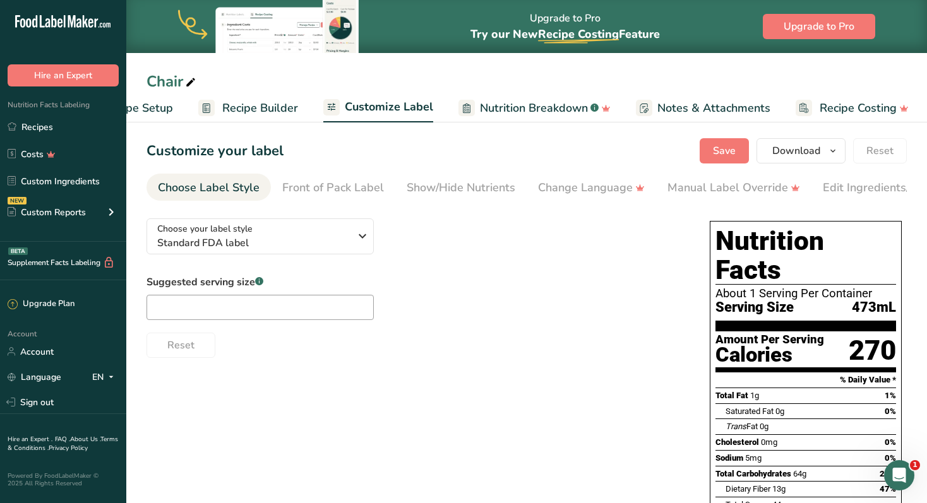
scroll to position [0, 68]
click at [292, 307] on input "text" at bounding box center [259, 307] width 227 height 25
type input "16oz"
click at [519, 306] on div "Suggested serving size .a-a{fill:#347362;}.b-a{fill:#fff;} 16oz Reset" at bounding box center [415, 316] width 538 height 83
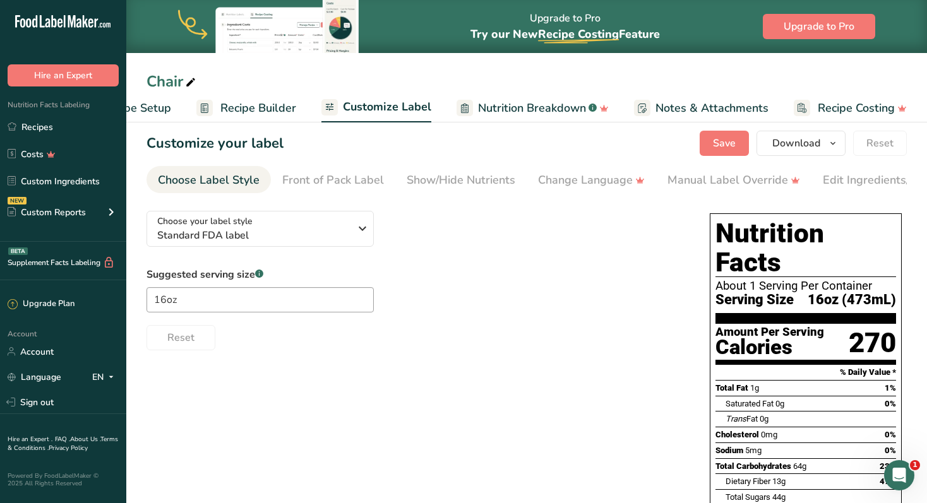
scroll to position [0, 0]
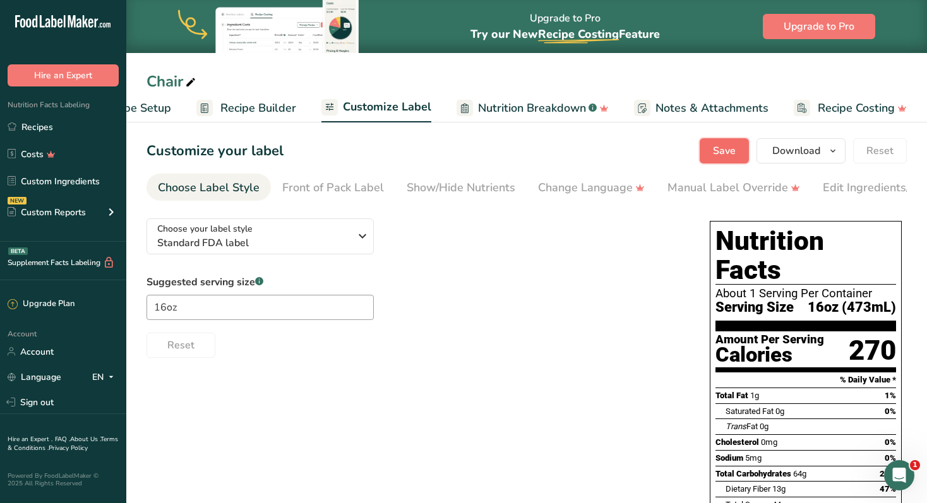
click at [739, 145] on button "Save" at bounding box center [723, 150] width 49 height 25
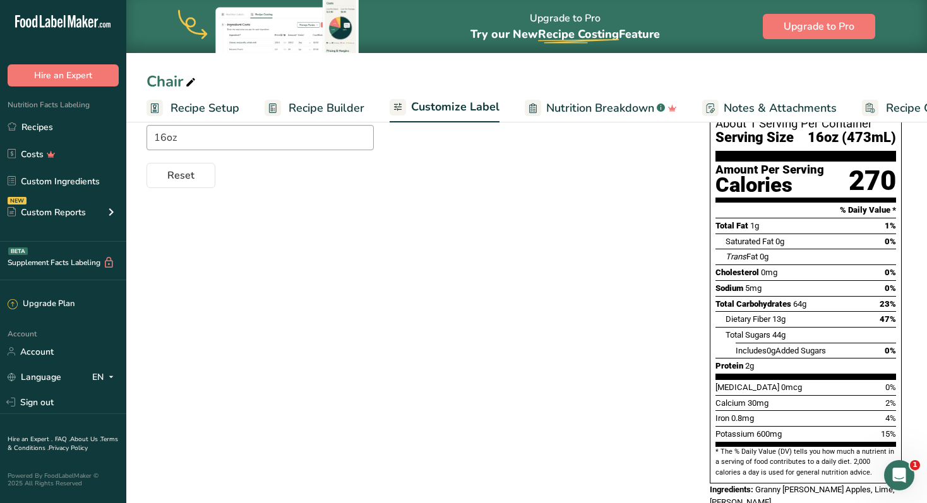
click at [213, 110] on span "Recipe Setup" at bounding box center [204, 108] width 69 height 17
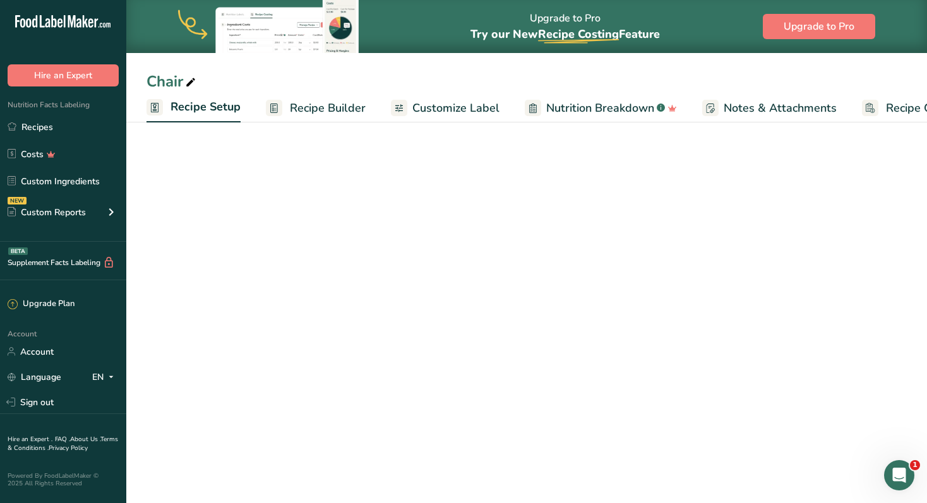
scroll to position [0, 4]
select select "17"
select select "22"
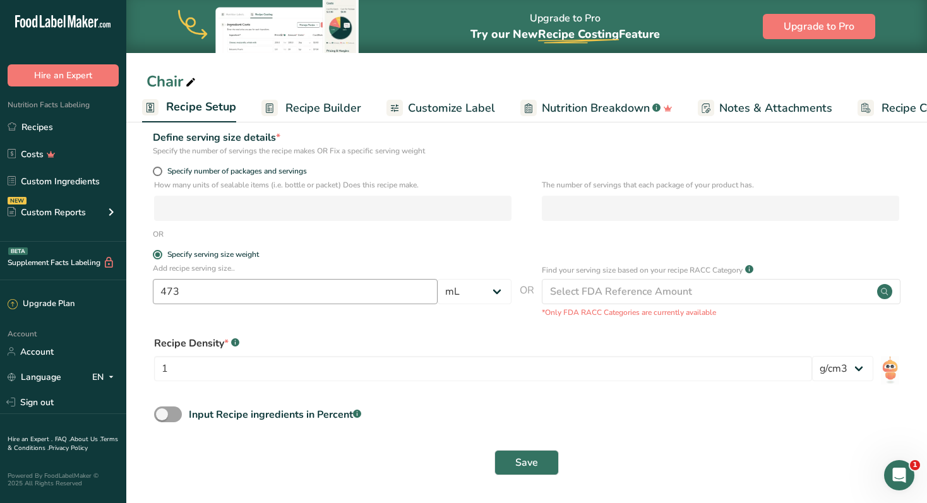
scroll to position [151, 0]
click at [52, 129] on link "Recipes" at bounding box center [63, 127] width 126 height 24
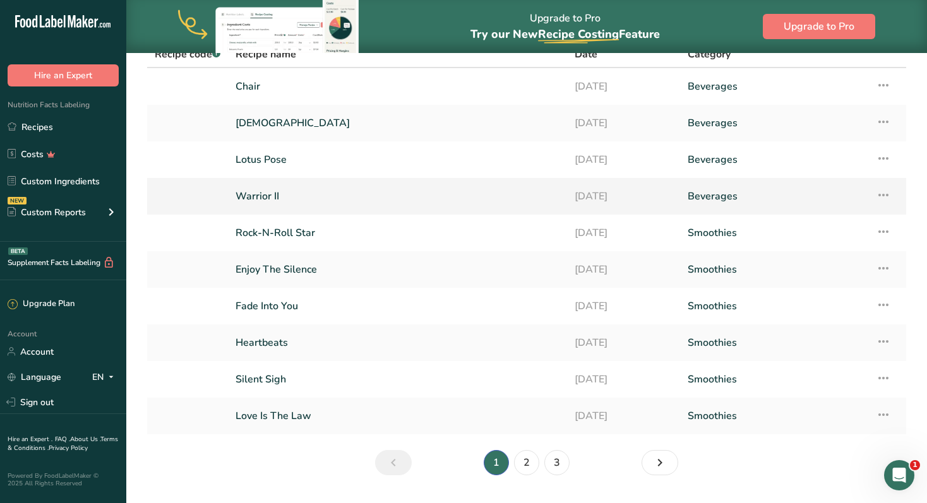
scroll to position [138, 0]
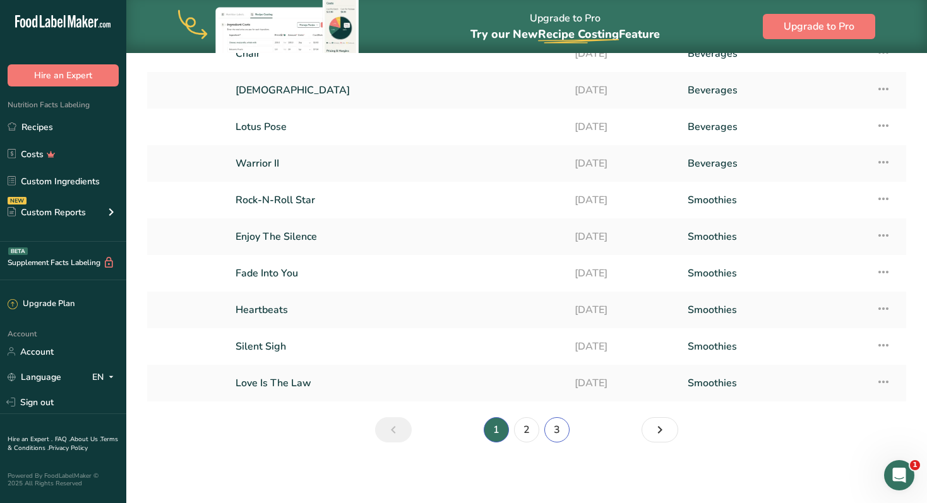
click at [561, 430] on link "3" at bounding box center [556, 429] width 25 height 25
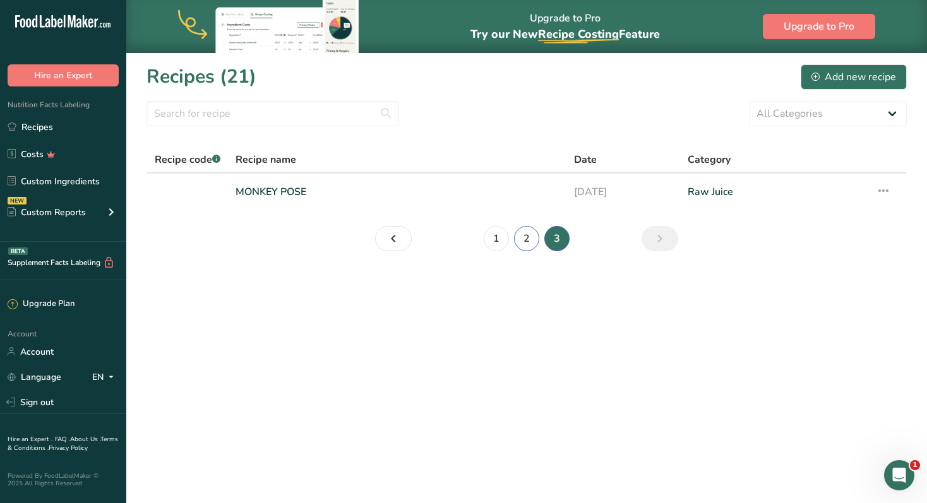
click at [530, 239] on link "2" at bounding box center [526, 238] width 25 height 25
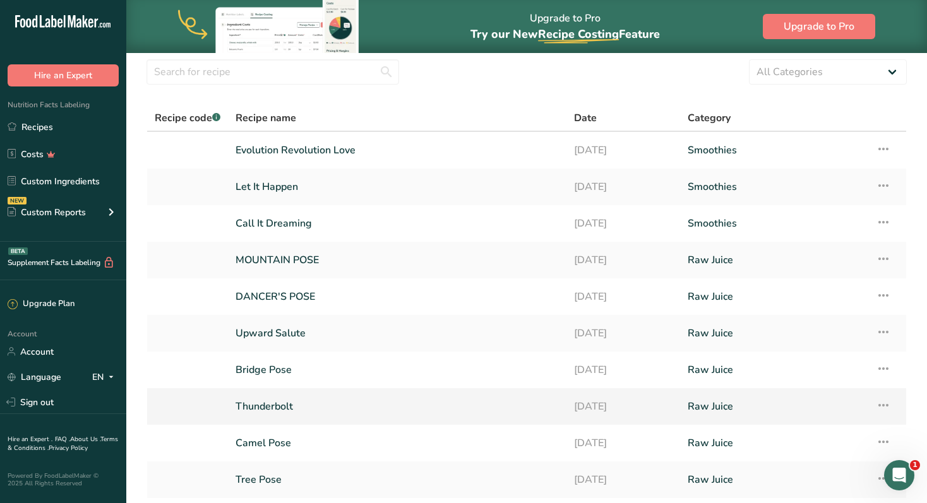
scroll to position [138, 0]
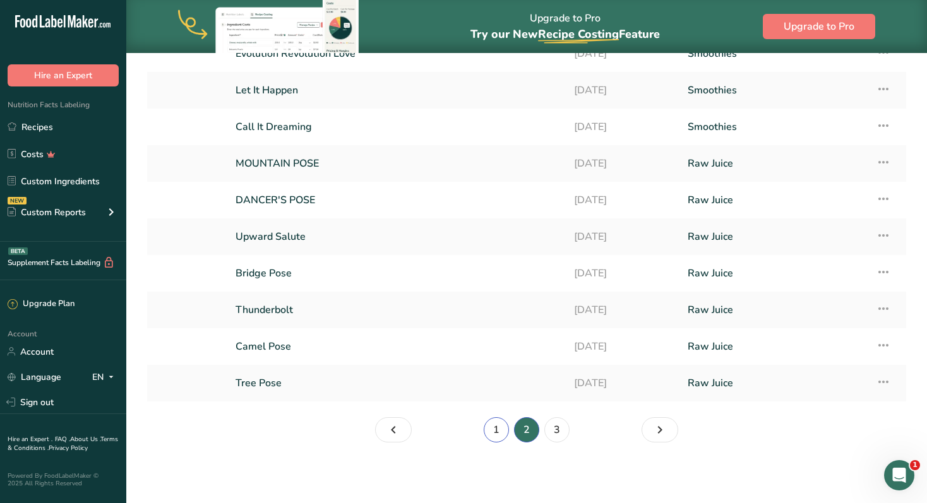
click at [499, 432] on link "1" at bounding box center [496, 429] width 25 height 25
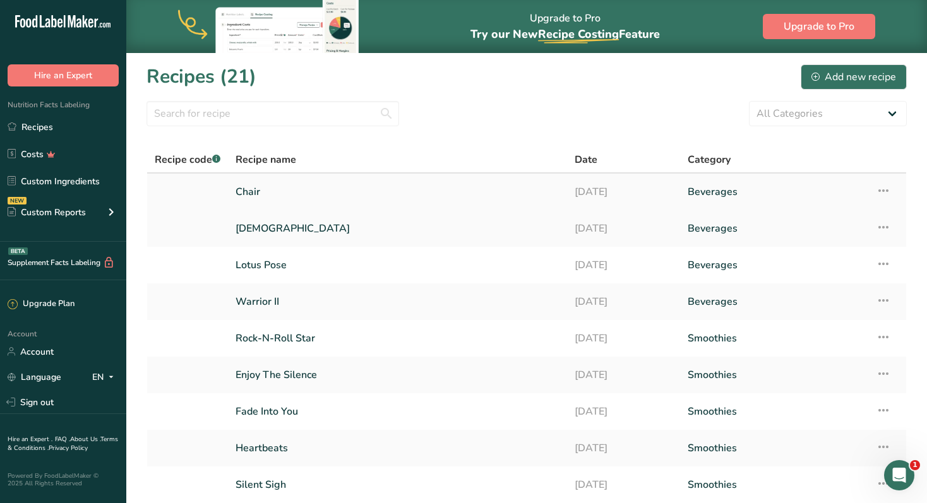
click at [254, 194] on link "Chair" at bounding box center [397, 192] width 324 height 27
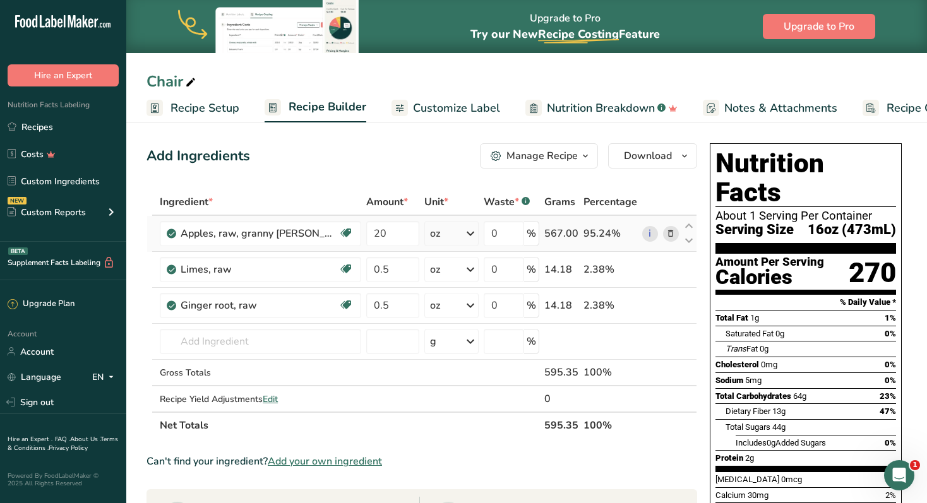
drag, startPoint x: 349, startPoint y: 267, endPoint x: 346, endPoint y: 247, distance: 20.4
click at [346, 247] on tbody "Apples, raw, granny smith, with skin (Includes foods for USDA's Food Distributi…" at bounding box center [421, 314] width 549 height 196
click at [690, 299] on icon at bounding box center [688, 298] width 15 height 9
click at [672, 155] on button "Download" at bounding box center [652, 155] width 89 height 25
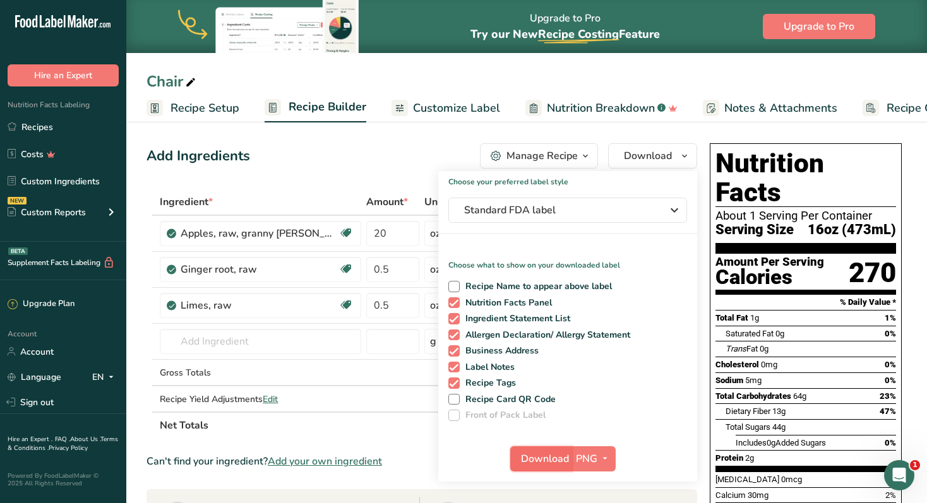
click at [558, 459] on span "Download" at bounding box center [545, 458] width 48 height 15
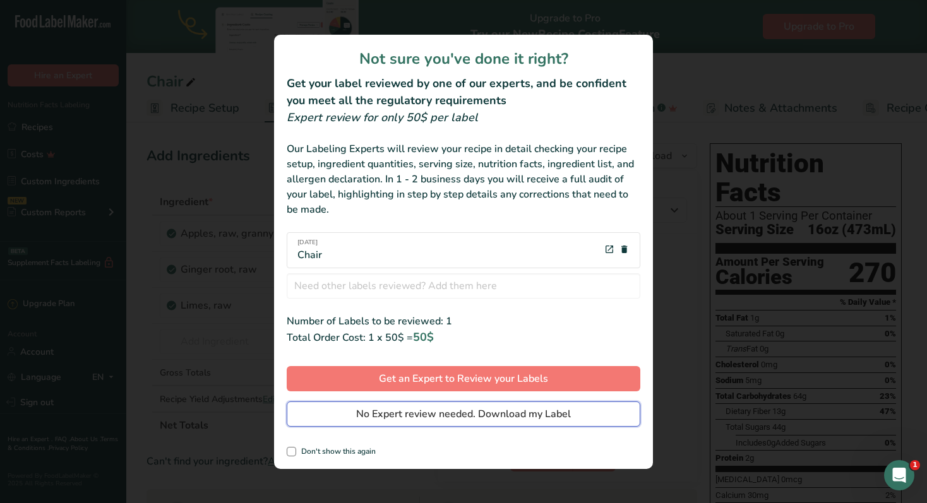
click at [485, 417] on span "No Expert review needed. Download my Label" at bounding box center [463, 414] width 215 height 15
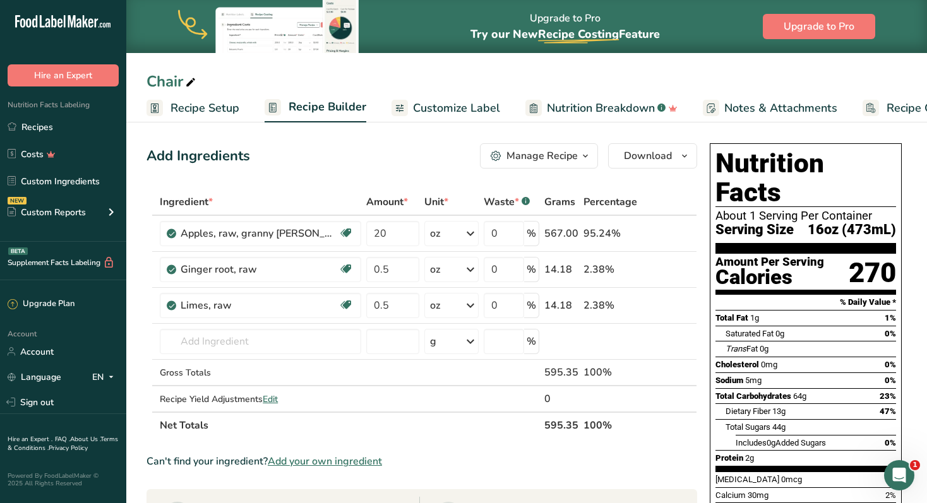
click at [485, 66] on div "Chair Recipe Setup Recipe Builder Customize Label Nutrition Breakdown .a-a{fill…" at bounding box center [526, 61] width 800 height 122
